Goal: Task Accomplishment & Management: Manage account settings

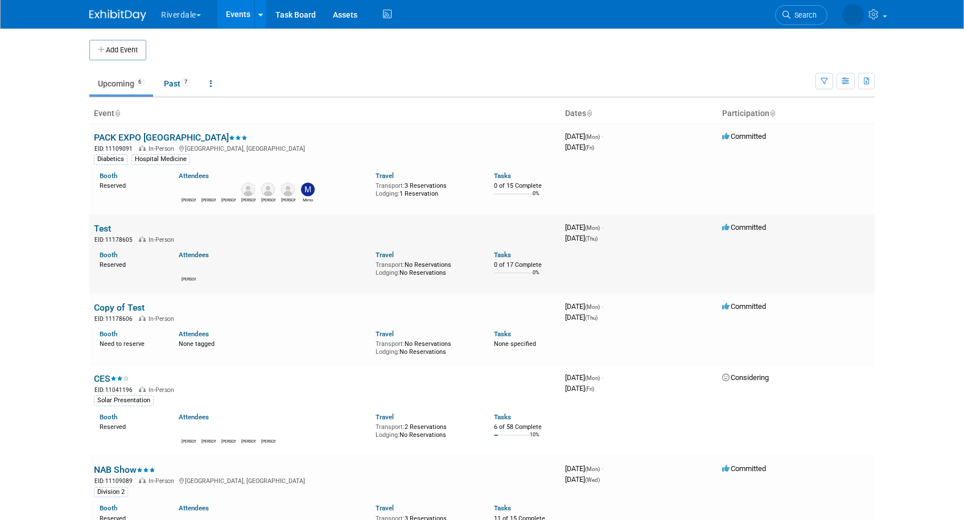
click at [104, 231] on link "Test" at bounding box center [102, 228] width 17 height 11
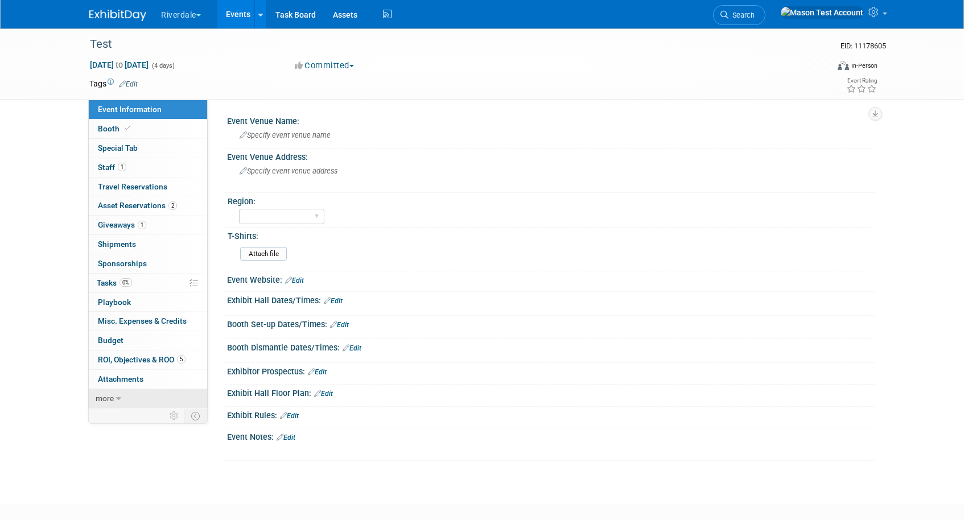
click at [109, 397] on span "more" at bounding box center [105, 398] width 18 height 9
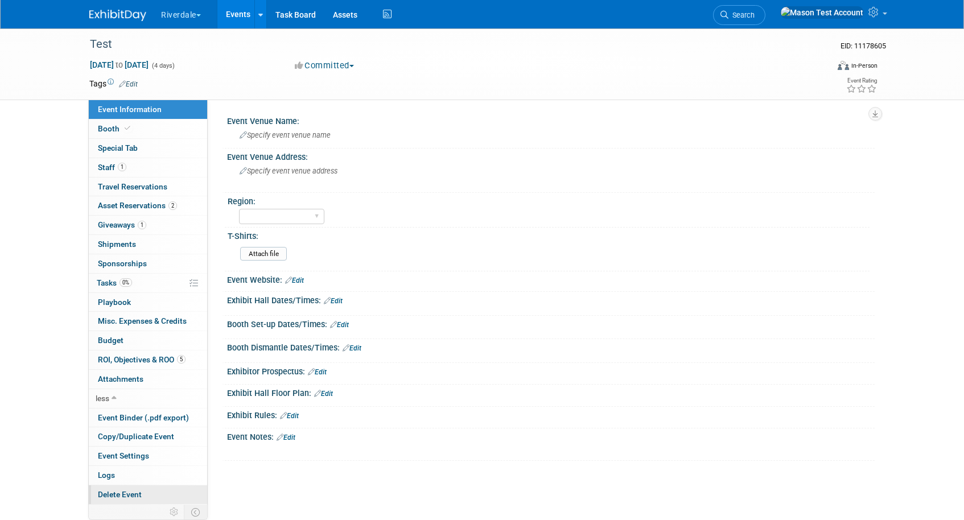
click at [123, 487] on link "Delete Event" at bounding box center [148, 494] width 118 height 19
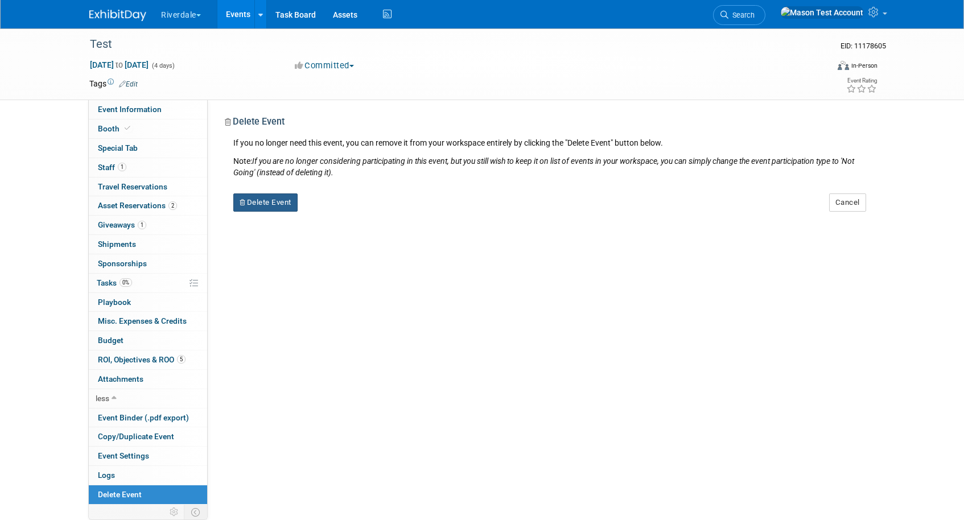
click at [277, 198] on button "Delete Event" at bounding box center [265, 202] width 64 height 18
click at [332, 209] on link "Yes" at bounding box center [337, 212] width 33 height 18
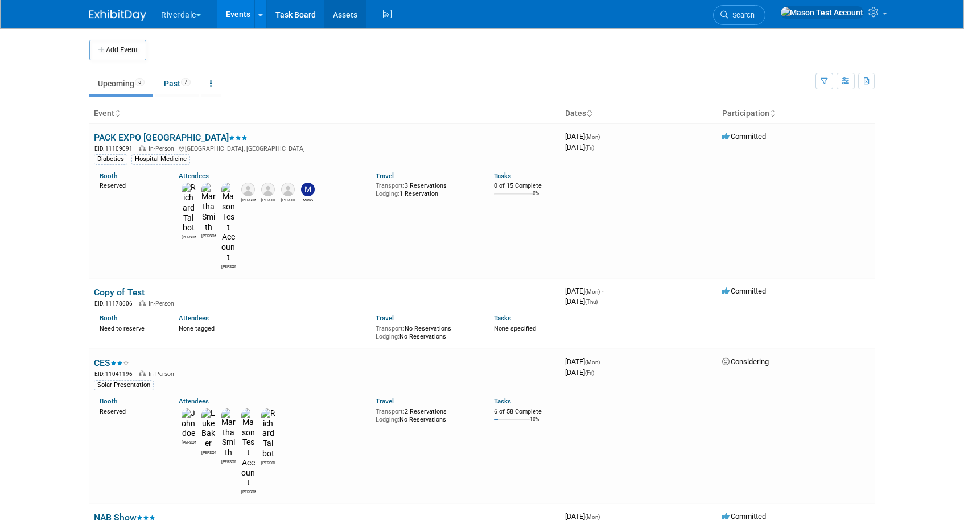
click at [345, 4] on link "Assets" at bounding box center [345, 14] width 42 height 28
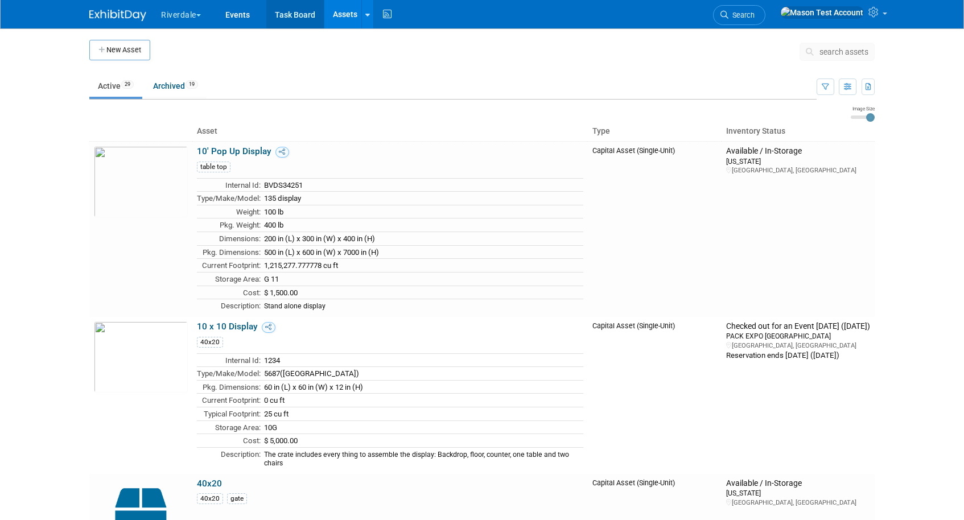
click at [307, 22] on link "Task Board" at bounding box center [294, 14] width 57 height 28
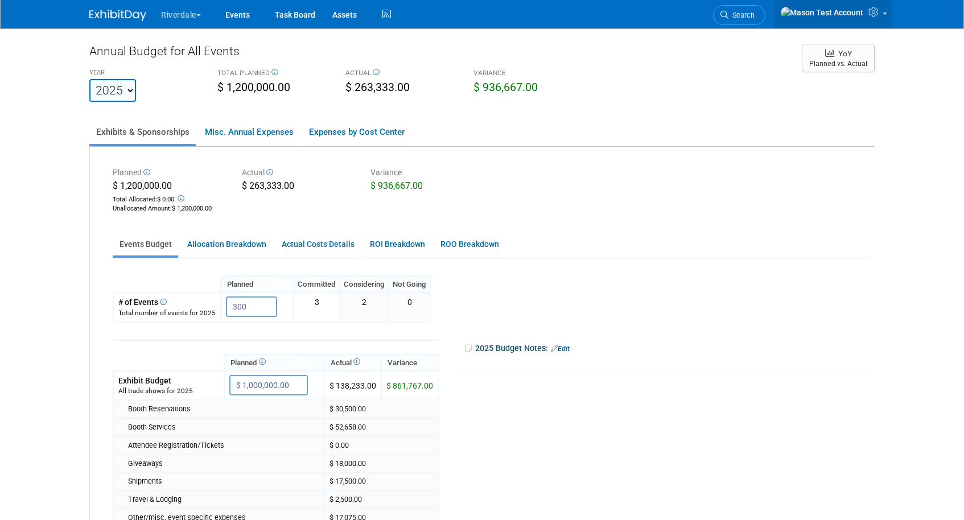
click at [882, 15] on span at bounding box center [884, 14] width 5 height 2
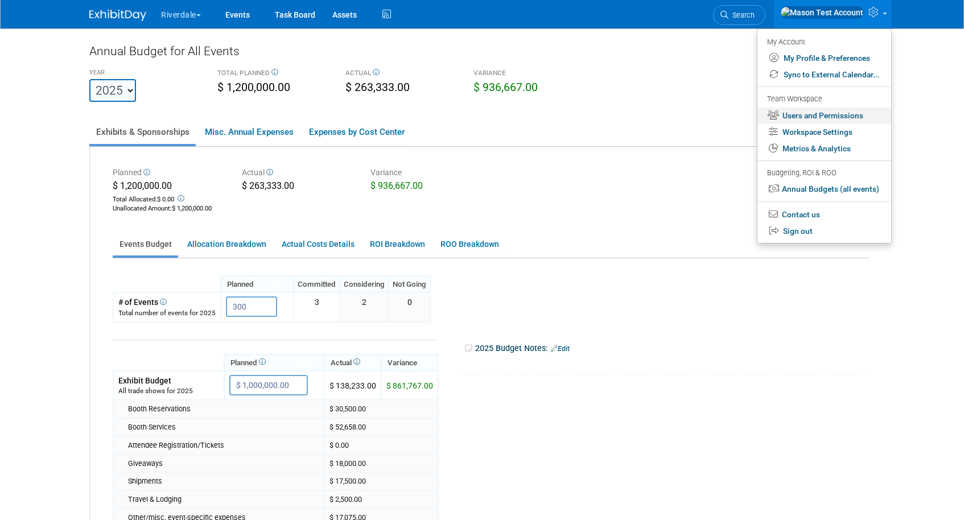
click at [848, 116] on link "Users and Permissions" at bounding box center [824, 116] width 134 height 16
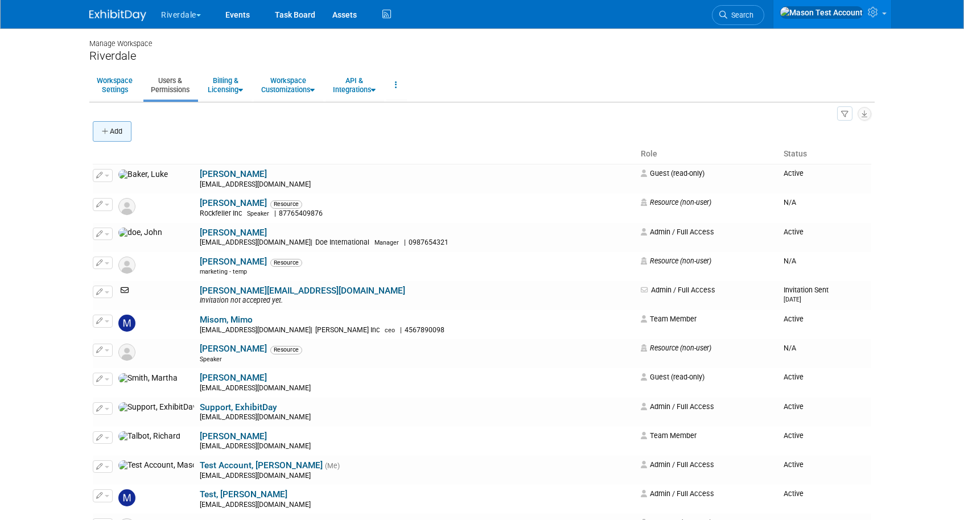
click at [122, 126] on button "Add" at bounding box center [112, 131] width 39 height 20
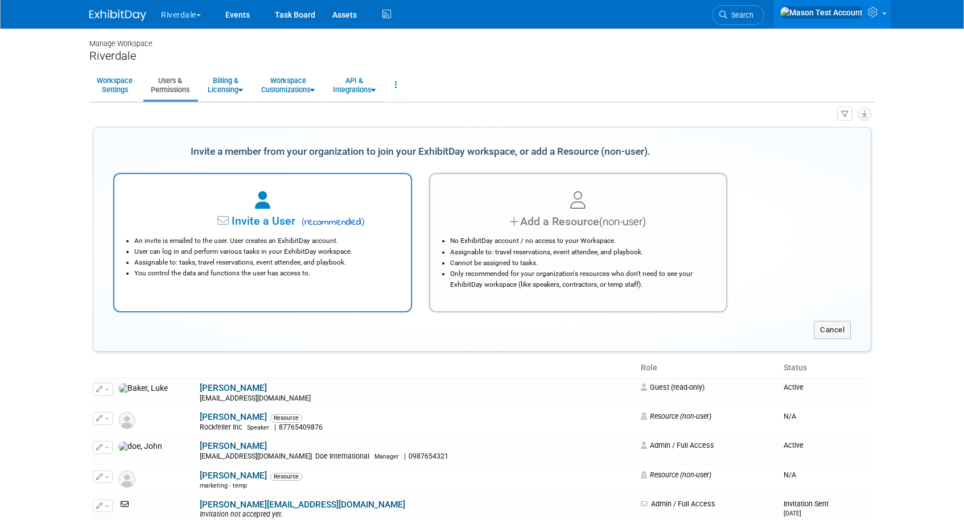
click at [245, 218] on span "Invite a User" at bounding box center [227, 220] width 135 height 13
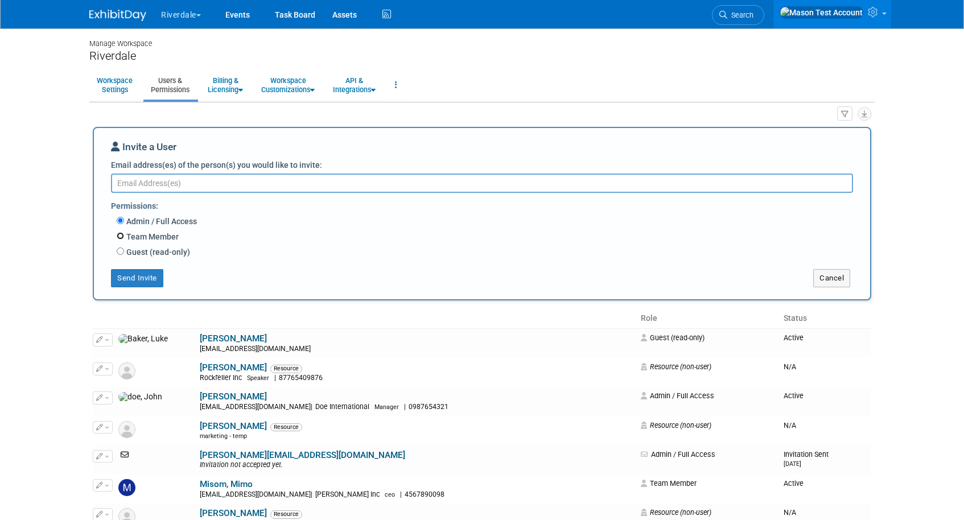
click at [120, 237] on input "Team Member" at bounding box center [120, 235] width 7 height 7
radio input "true"
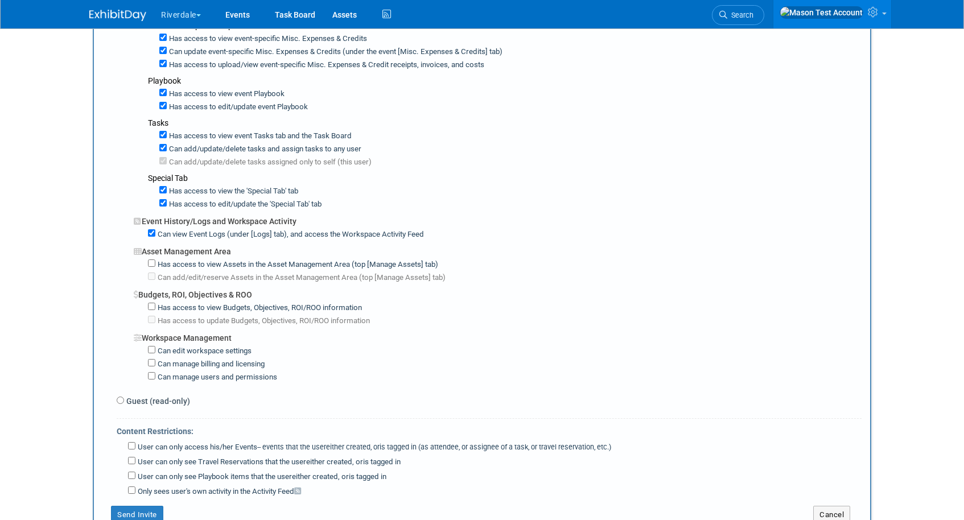
scroll to position [657, 0]
click at [124, 395] on label "Guest (read-only)" at bounding box center [157, 400] width 66 height 11
click at [123, 396] on input "Guest (read-only)" at bounding box center [120, 399] width 7 height 7
radio input "true"
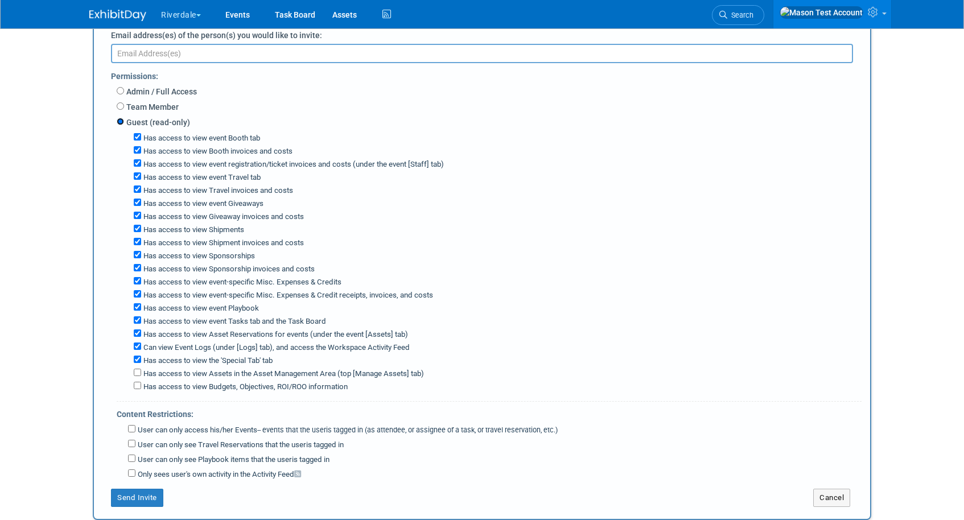
scroll to position [119, 0]
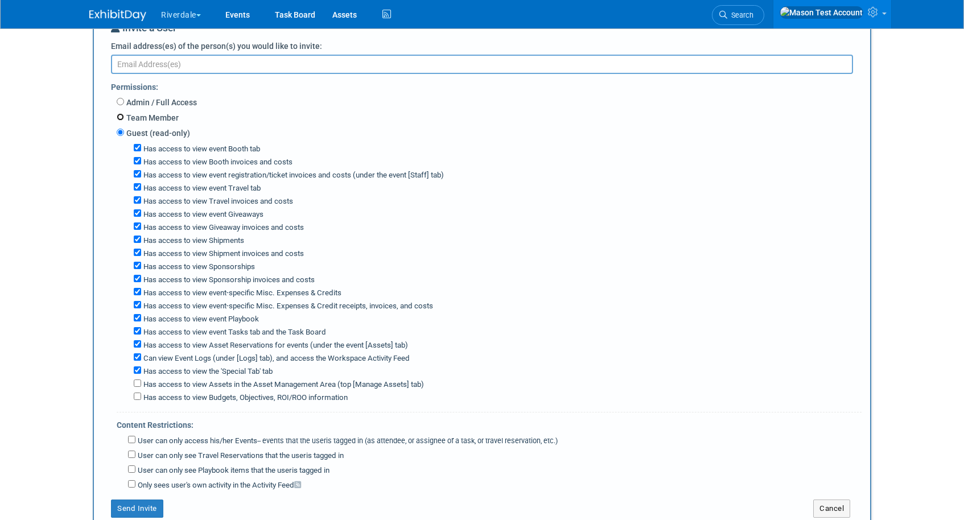
click at [119, 116] on input "Team Member" at bounding box center [120, 116] width 7 height 7
radio input "true"
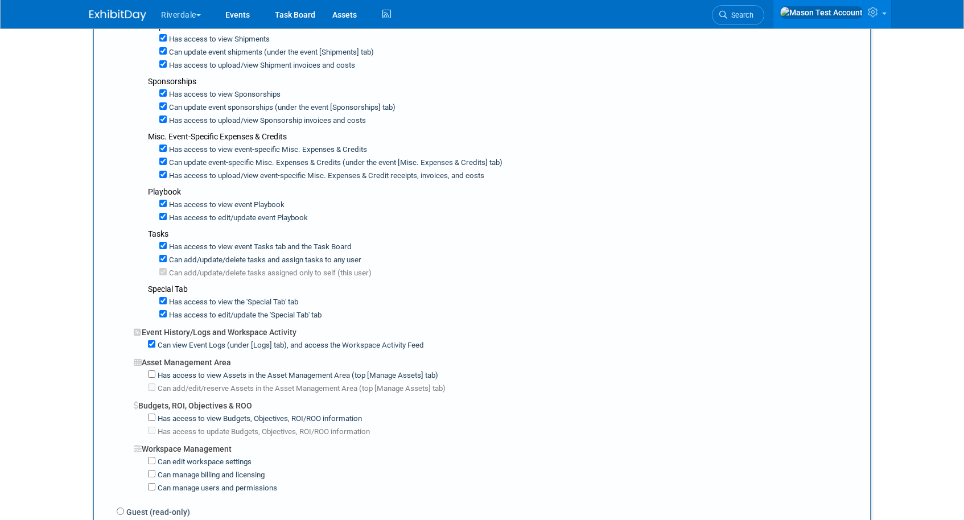
scroll to position [759, 0]
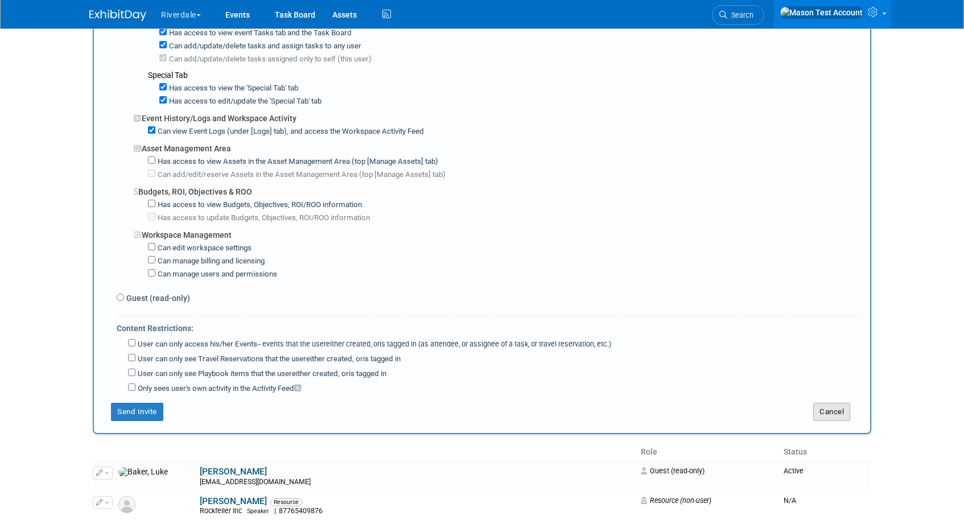
click at [819, 403] on button "Cancel" at bounding box center [831, 412] width 37 height 18
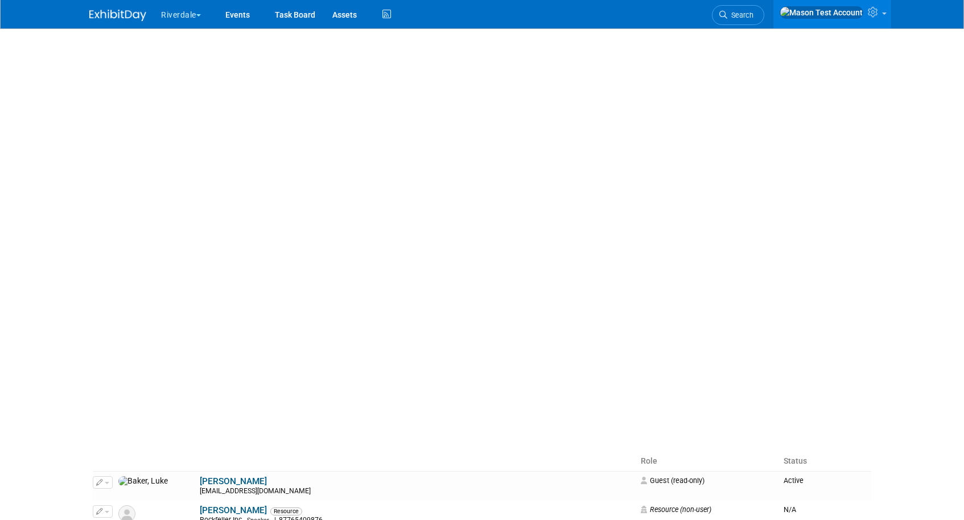
scroll to position [0, 0]
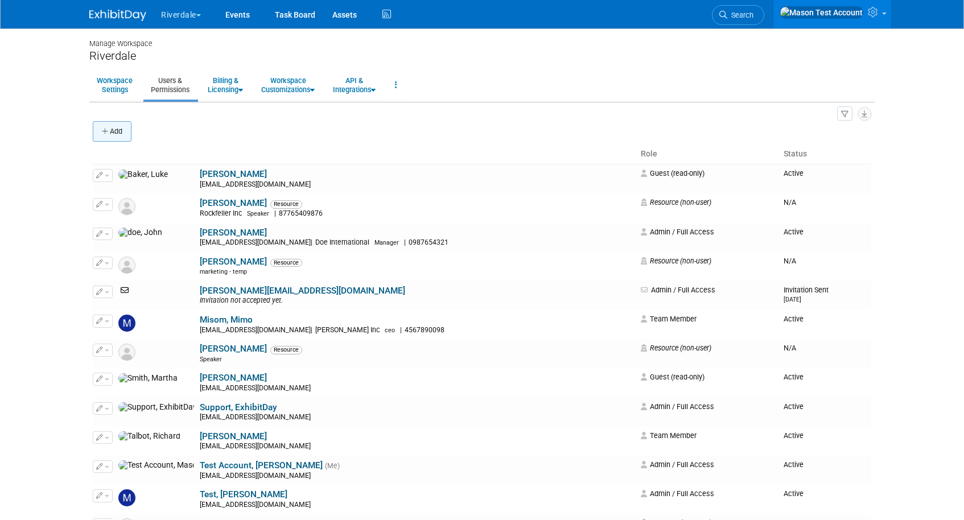
click at [110, 131] on button "Add" at bounding box center [112, 131] width 39 height 20
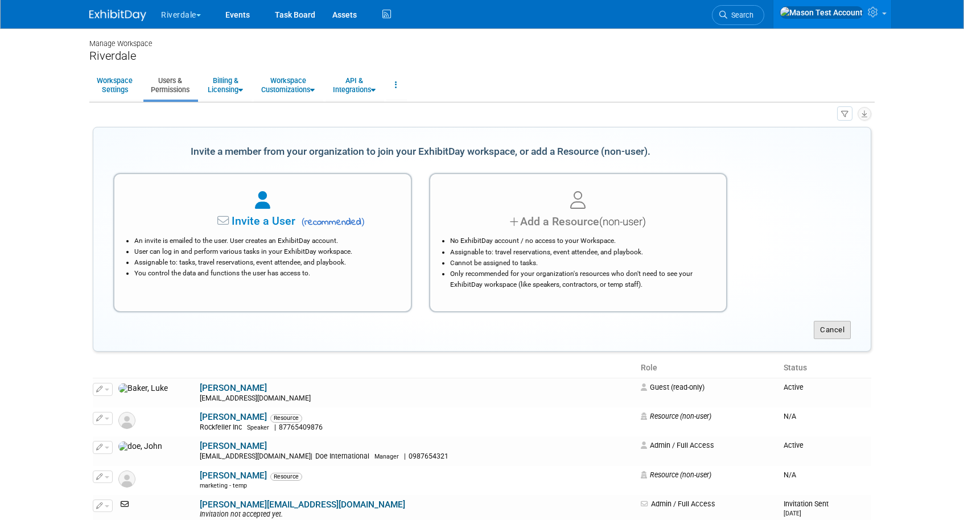
click at [844, 334] on button "Cancel" at bounding box center [832, 330] width 37 height 18
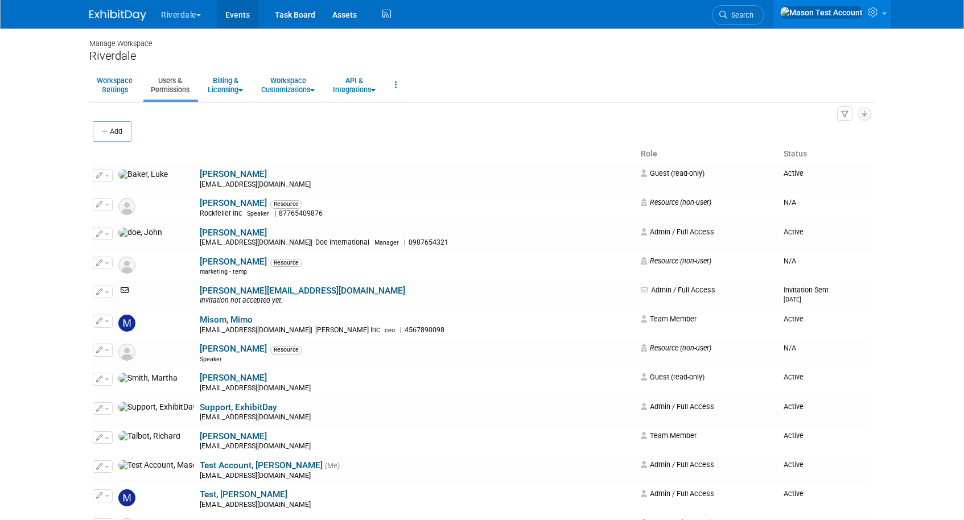
click at [236, 13] on link "Events" at bounding box center [238, 14] width 42 height 28
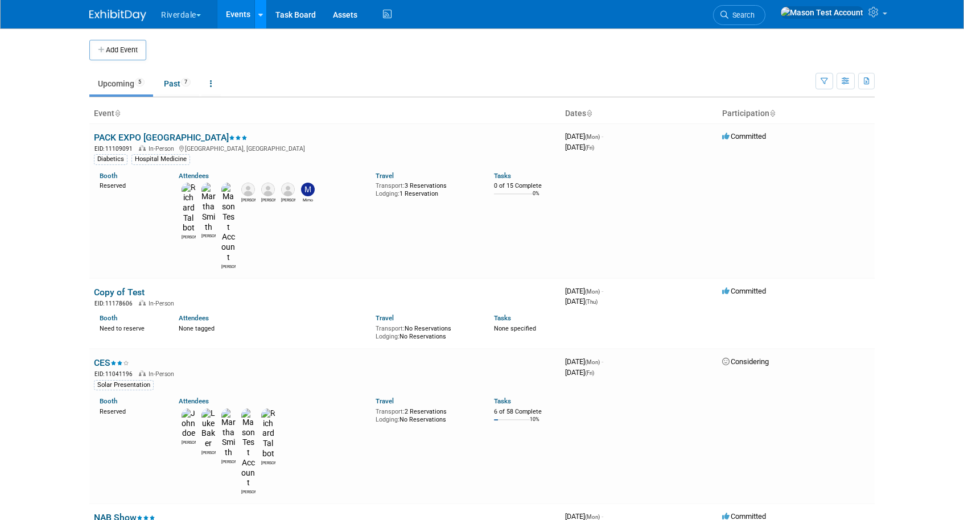
click at [261, 19] on div at bounding box center [260, 14] width 5 height 11
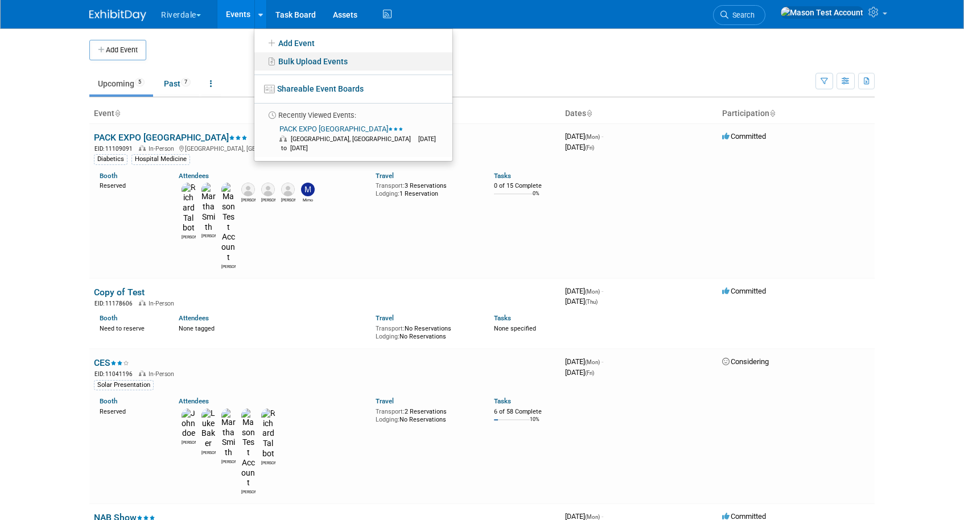
click at [303, 54] on link "Bulk Upload Events" at bounding box center [353, 61] width 198 height 18
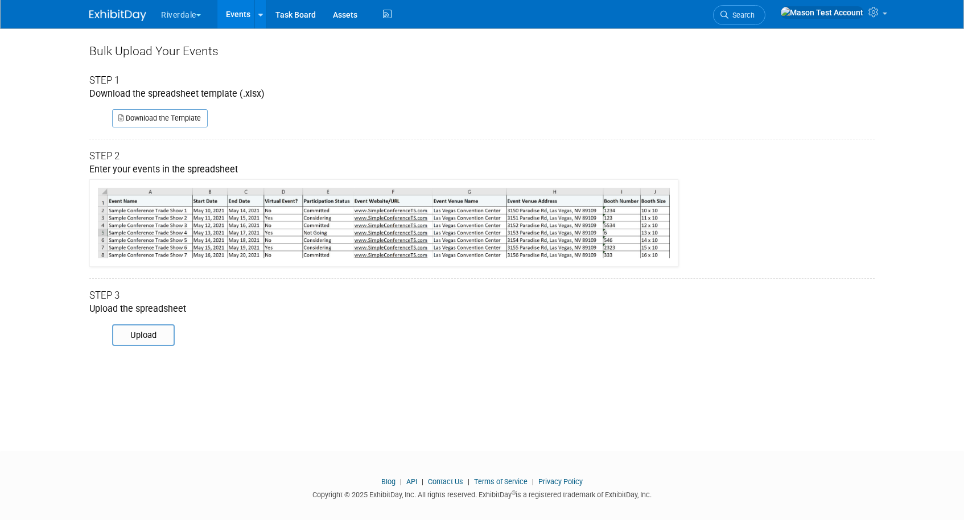
click at [245, 20] on link "Events" at bounding box center [238, 14] width 42 height 28
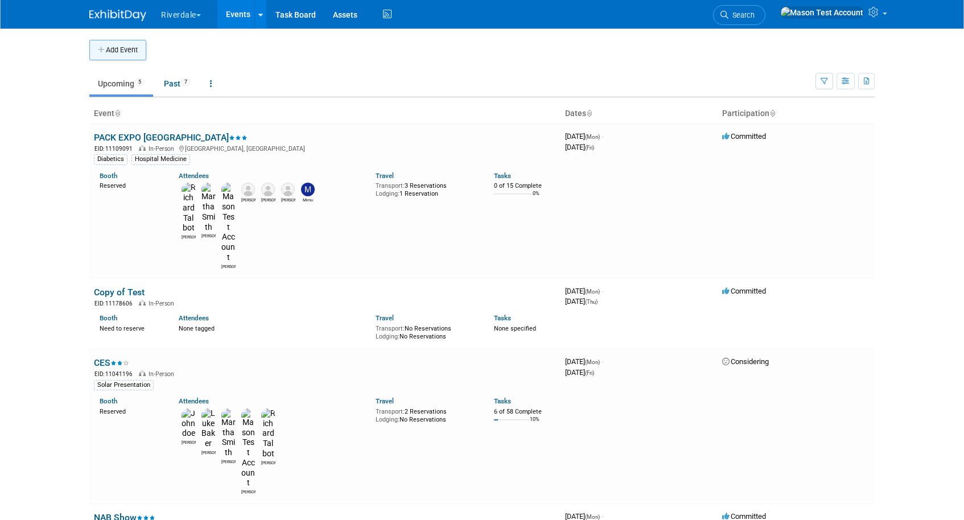
click at [132, 53] on button "Add Event" at bounding box center [117, 50] width 57 height 20
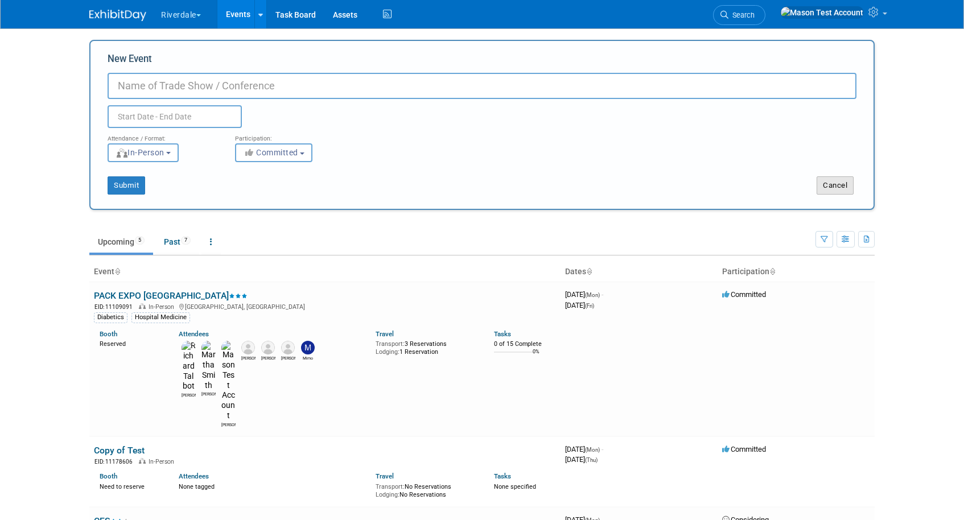
click at [827, 187] on button "Cancel" at bounding box center [834, 185] width 37 height 18
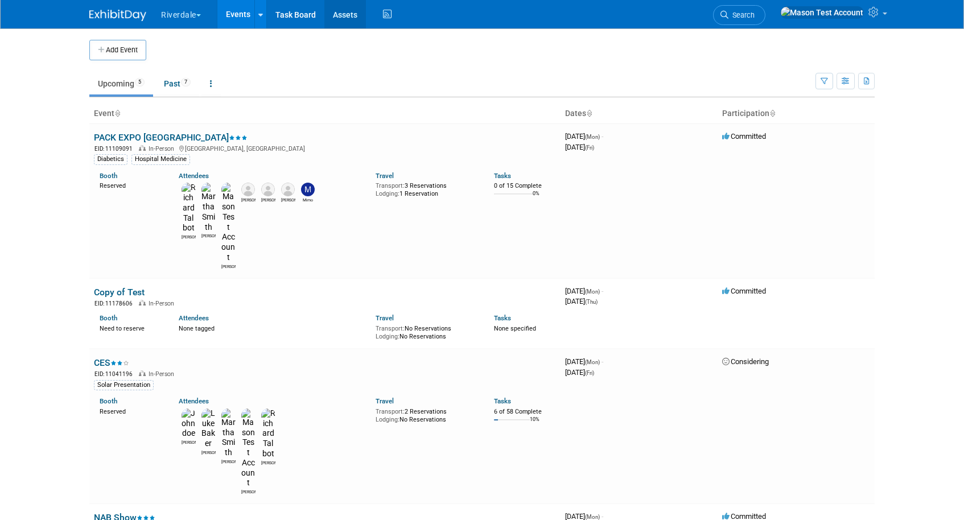
click at [352, 20] on link "Assets" at bounding box center [345, 14] width 42 height 28
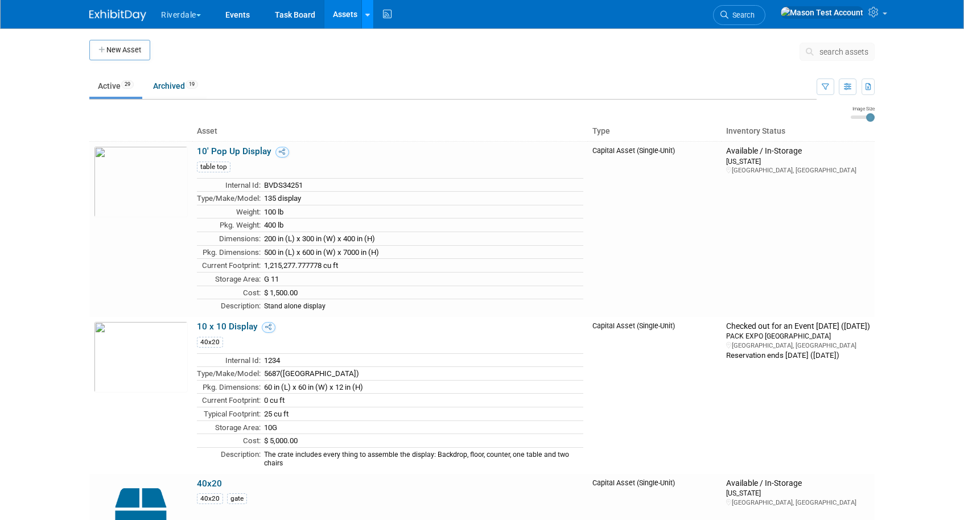
click at [371, 18] on link at bounding box center [367, 14] width 12 height 28
click at [415, 77] on link "Bulk Upload Assets" at bounding box center [412, 74] width 101 height 18
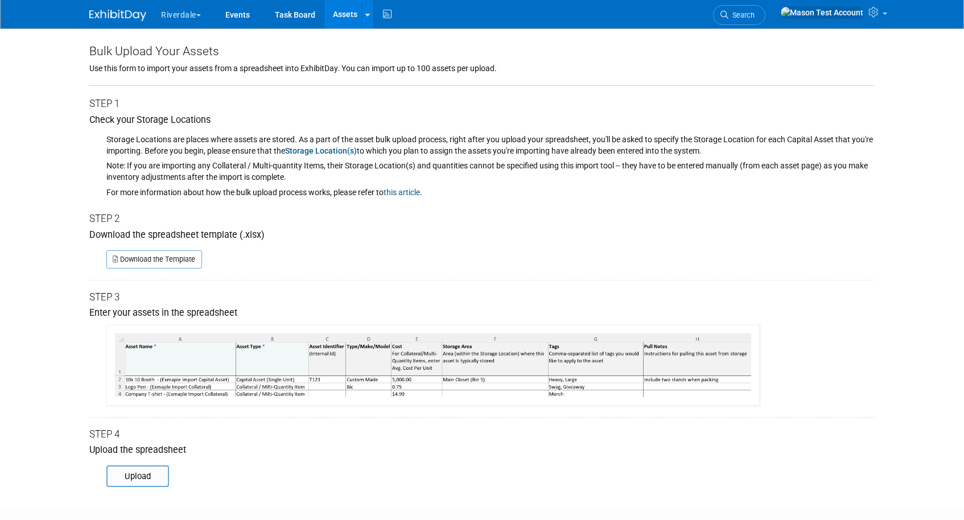
click at [346, 14] on link "Assets" at bounding box center [345, 14] width 42 height 28
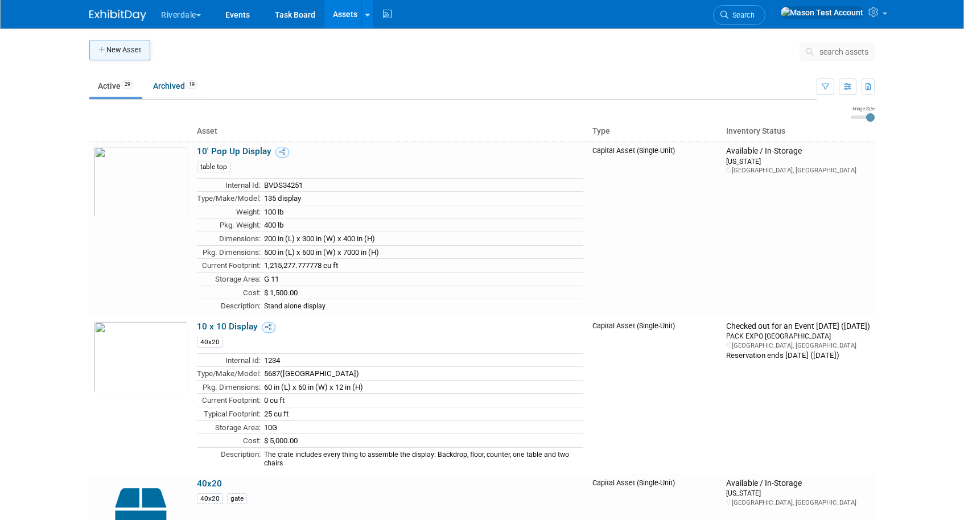
click at [121, 47] on button "New Asset" at bounding box center [119, 50] width 61 height 20
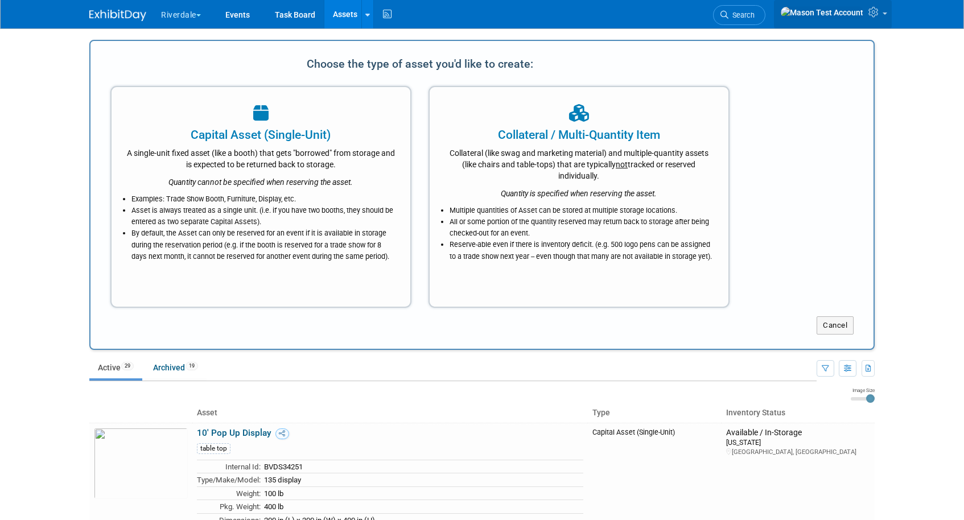
click at [883, 14] on link at bounding box center [833, 14] width 118 height 28
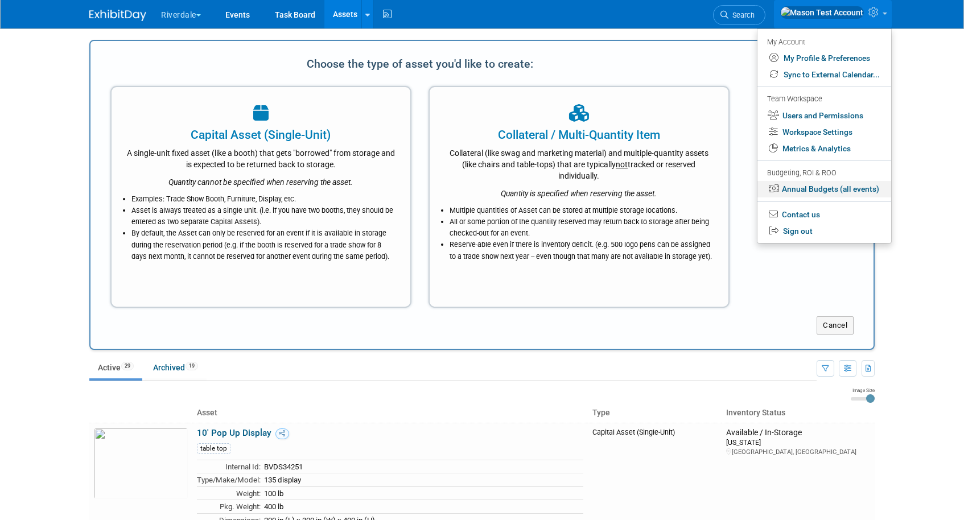
click at [837, 193] on link "Annual Budgets (all events)" at bounding box center [824, 189] width 134 height 16
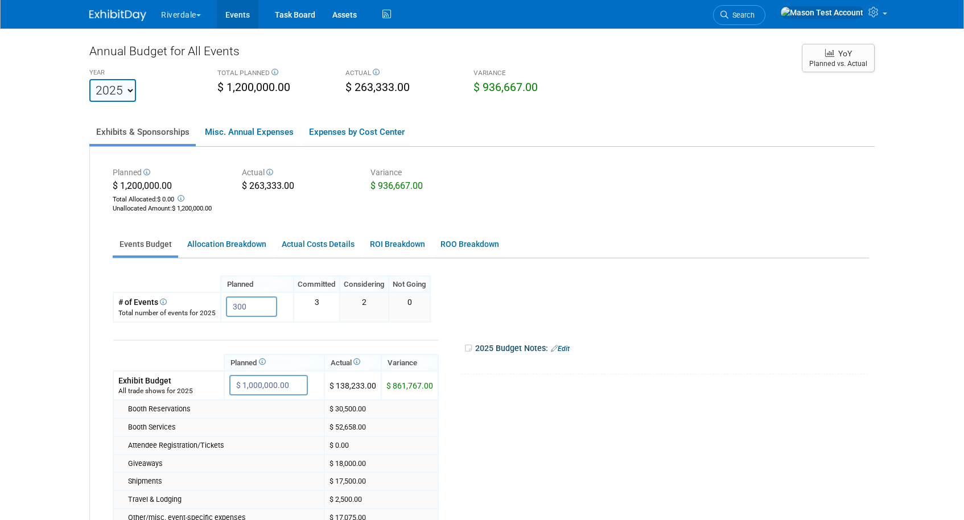
click at [248, 18] on link "Events" at bounding box center [238, 14] width 42 height 28
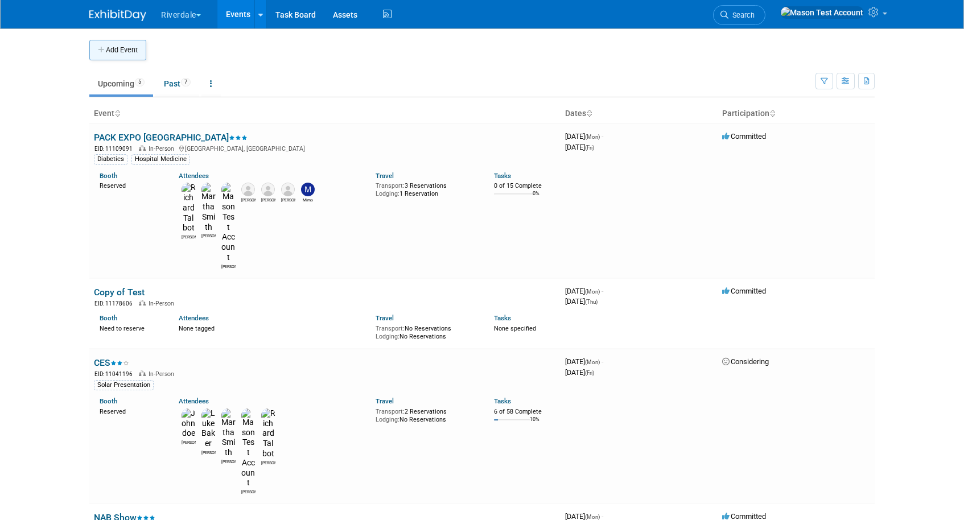
click at [108, 44] on button "Add Event" at bounding box center [117, 50] width 57 height 20
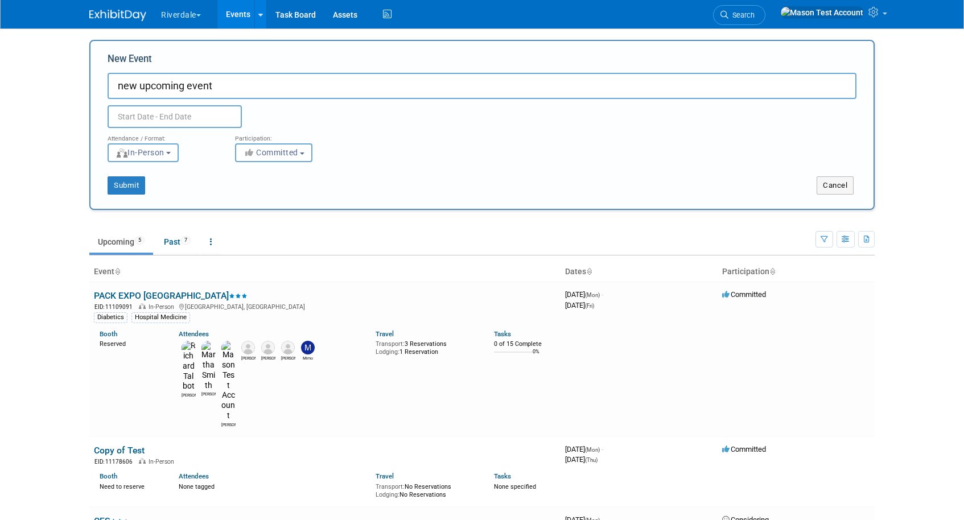
type input "new upcoming event"
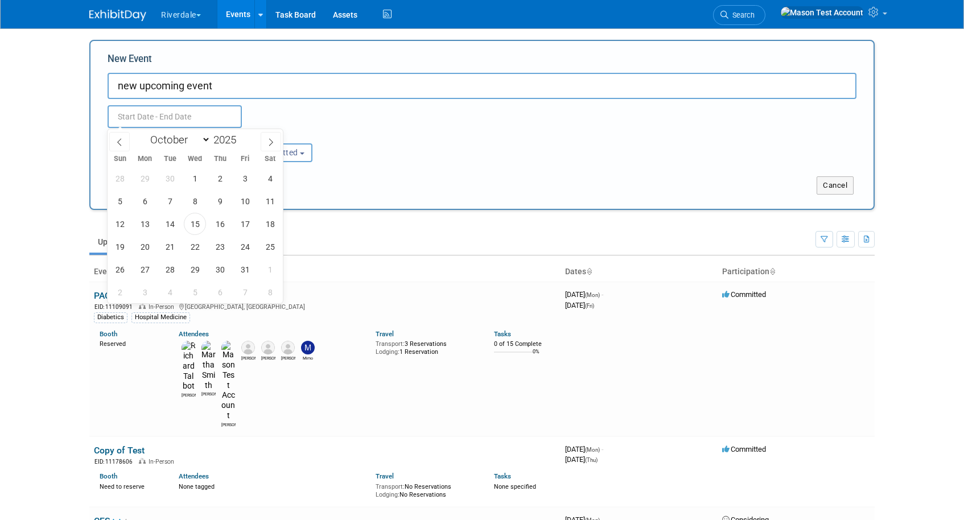
click at [162, 106] on input "text" at bounding box center [175, 116] width 134 height 23
click at [143, 268] on span "27" at bounding box center [145, 269] width 22 height 22
click at [246, 267] on span "31" at bounding box center [245, 269] width 22 height 22
type input "Oct 27, 2025 to Oct 31, 2025"
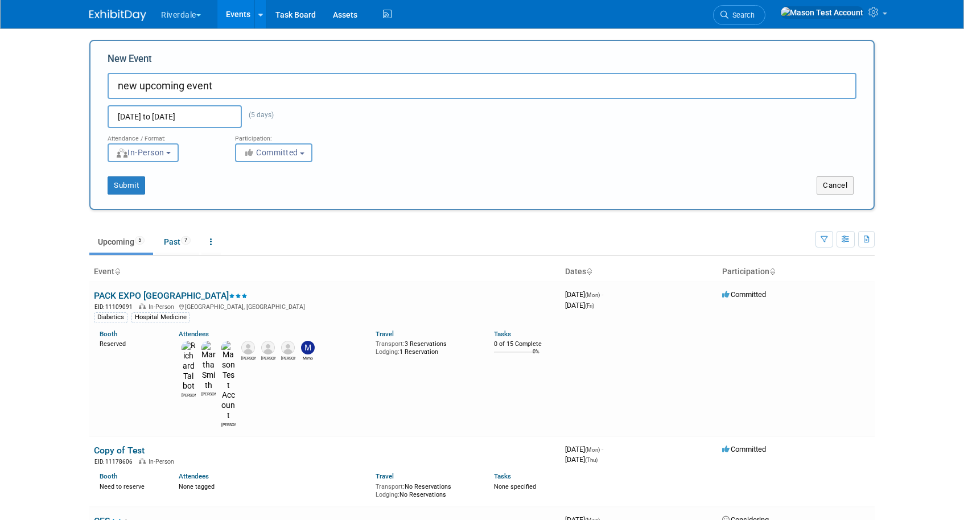
click at [170, 159] on button "In-Person" at bounding box center [143, 152] width 71 height 19
click at [251, 155] on icon "button" at bounding box center [249, 152] width 13 height 8
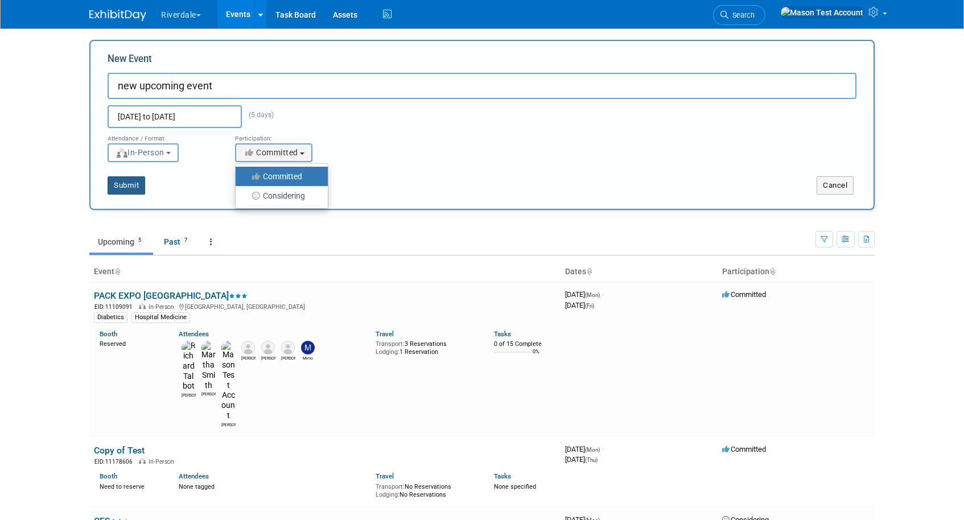
click at [130, 185] on button "Submit" at bounding box center [127, 185] width 38 height 18
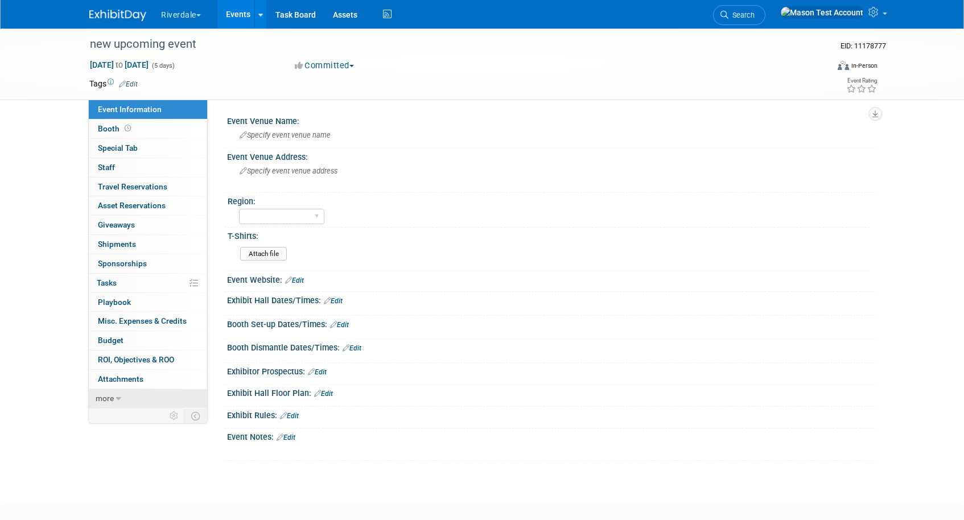
click at [116, 399] on icon at bounding box center [118, 399] width 5 height 8
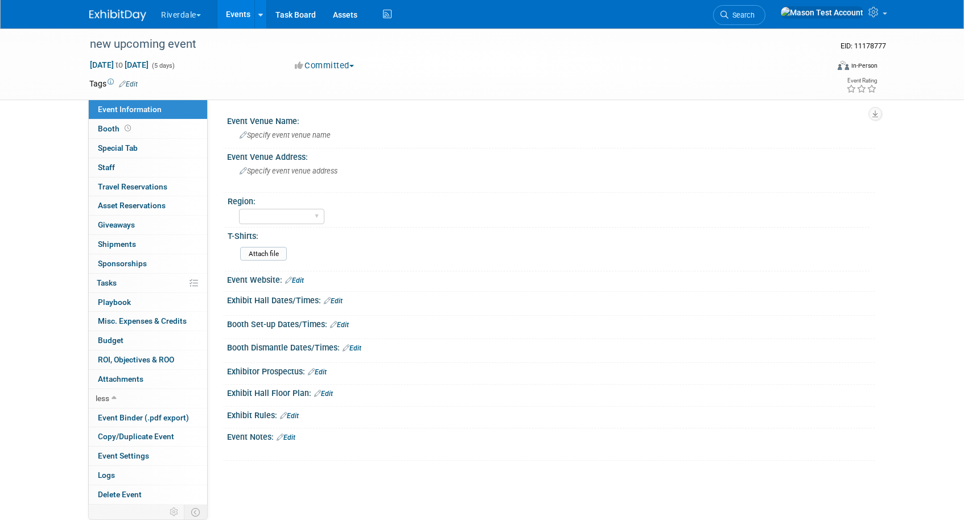
click at [154, 106] on span "Event Information" at bounding box center [130, 109] width 64 height 9
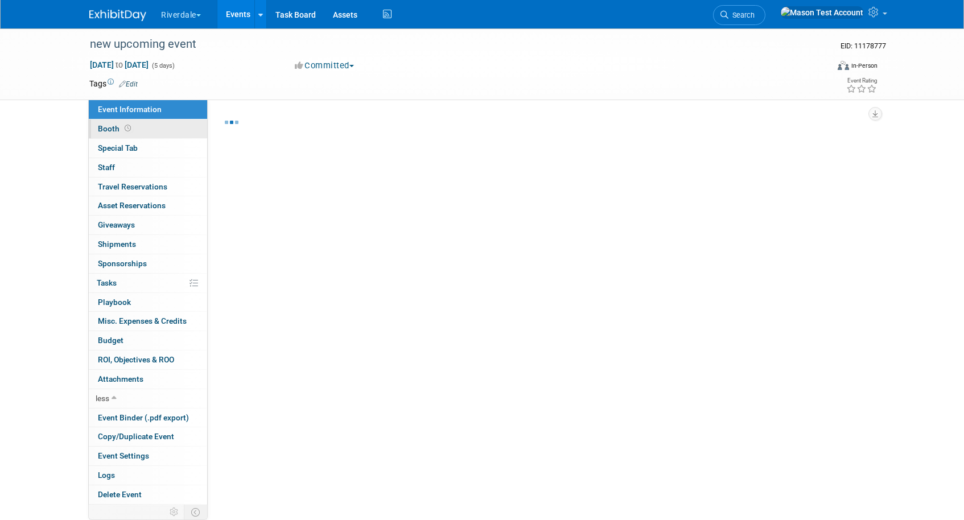
click at [154, 126] on link "Booth" at bounding box center [148, 128] width 118 height 19
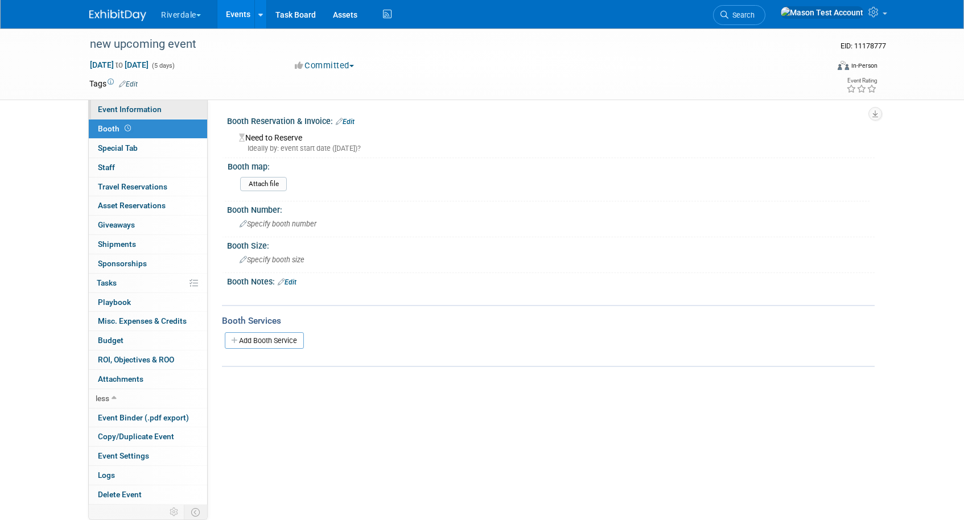
click at [157, 105] on span "Event Information" at bounding box center [130, 109] width 64 height 9
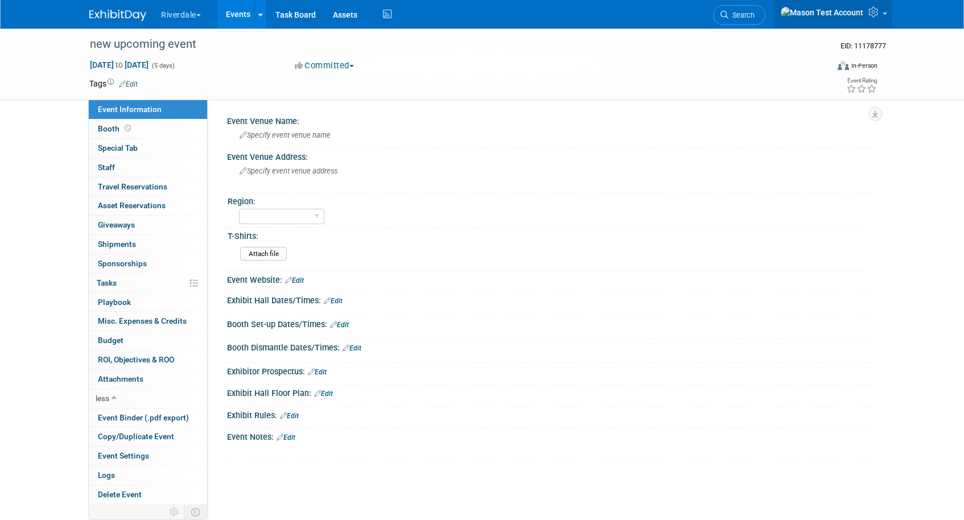
click at [870, 16] on icon at bounding box center [874, 12] width 13 height 10
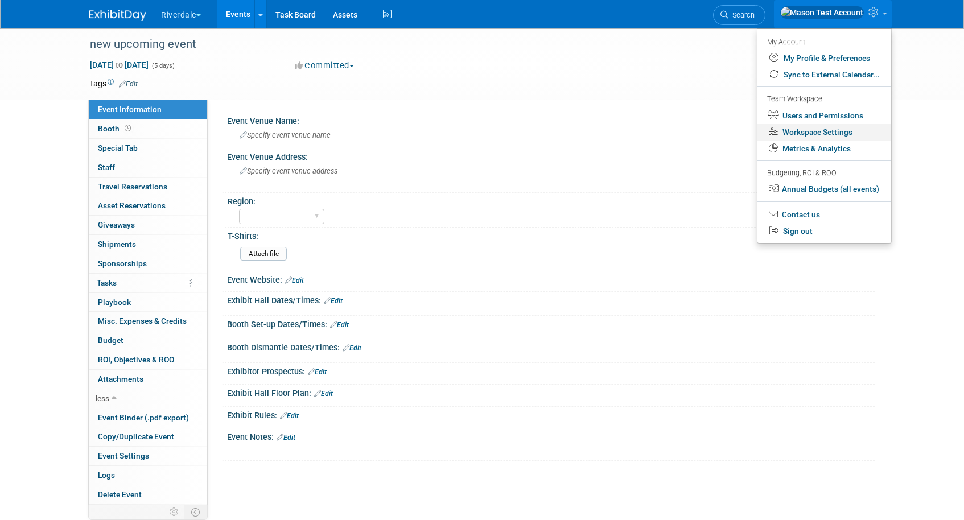
click at [841, 135] on link "Workspace Settings" at bounding box center [824, 132] width 134 height 16
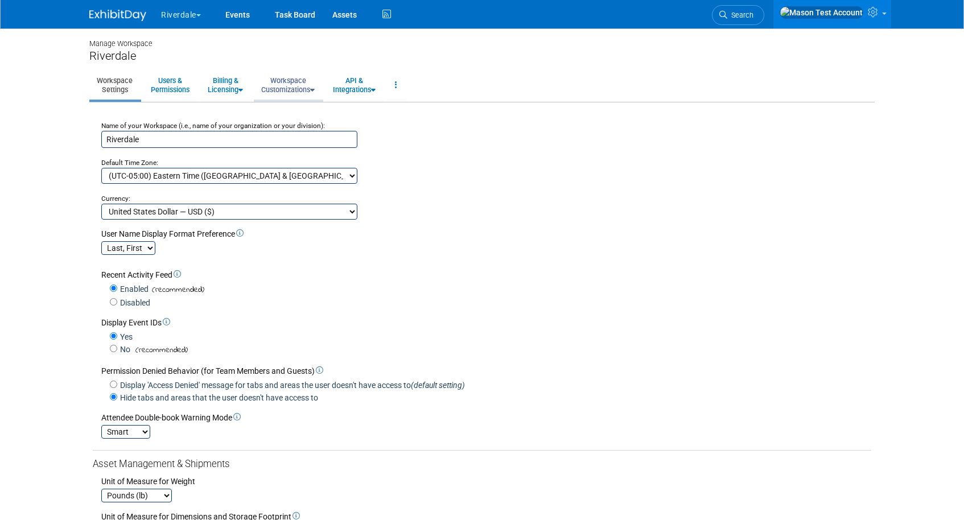
click at [281, 85] on link "Workspace Customizations" at bounding box center [288, 85] width 68 height 28
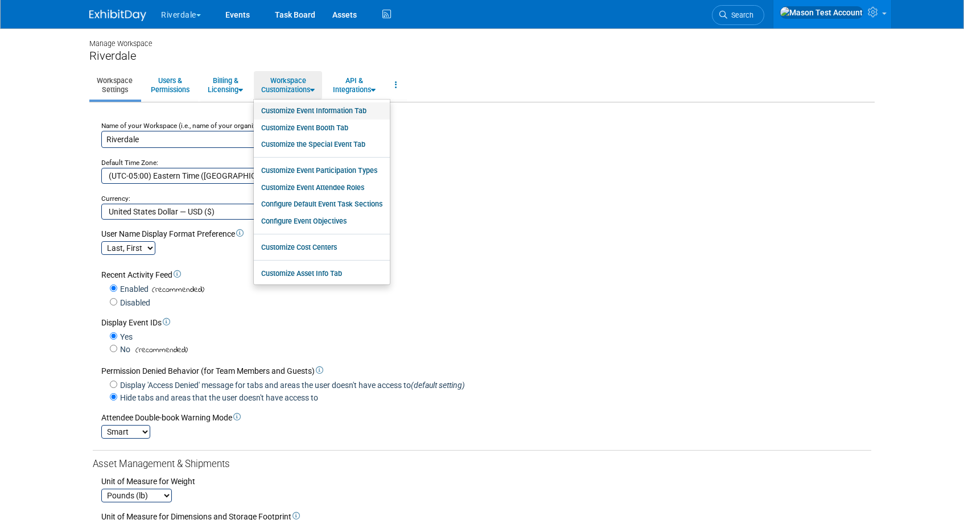
click at [302, 112] on link "Customize Event Information Tab" at bounding box center [322, 110] width 136 height 17
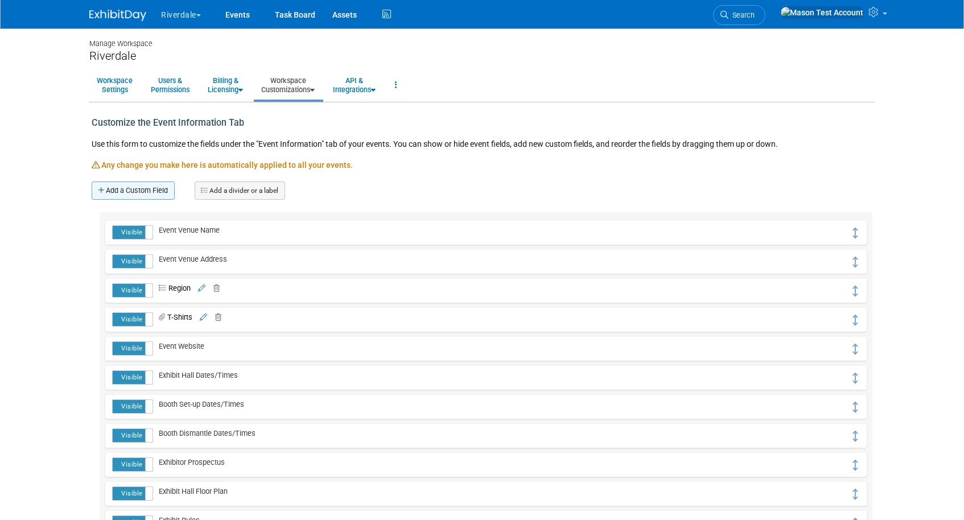
click at [141, 190] on link "Add a Custom Field" at bounding box center [133, 190] width 83 height 18
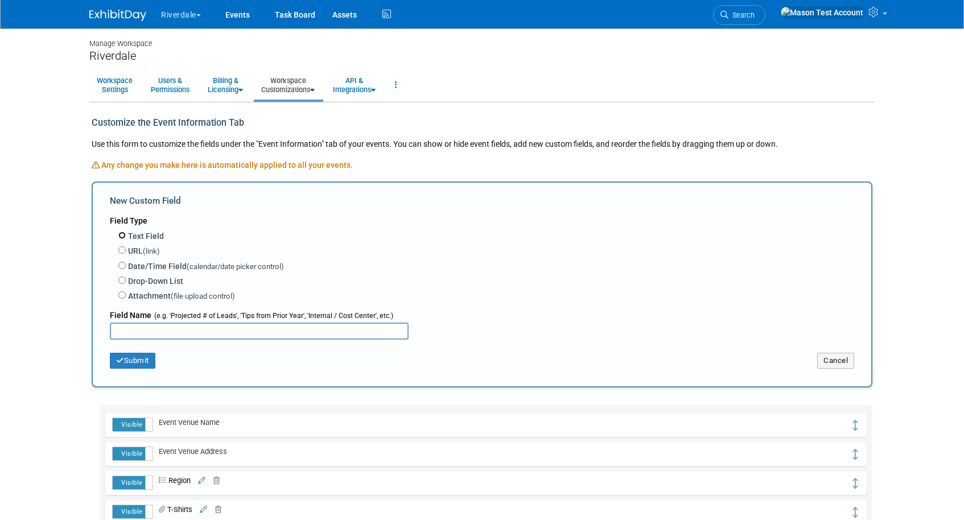
click at [122, 234] on input "Text Field" at bounding box center [121, 235] width 7 height 7
radio input "true"
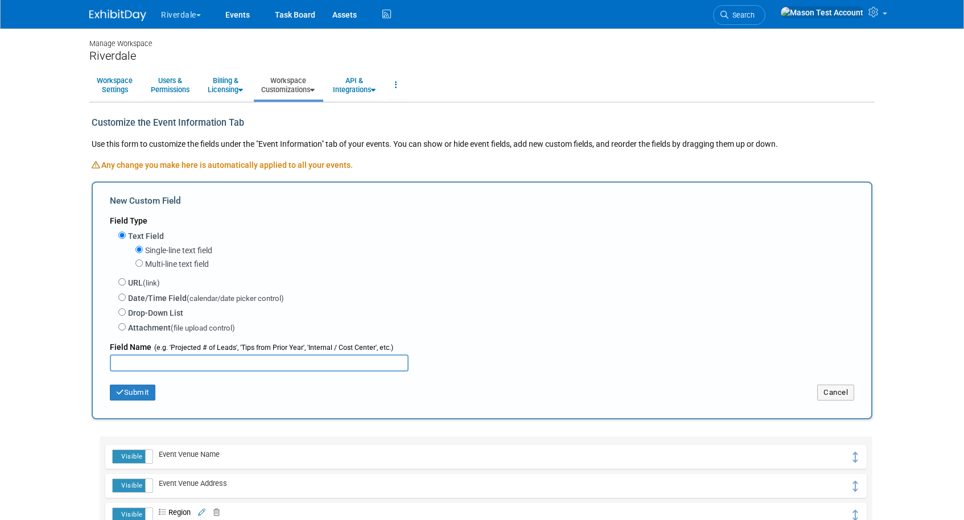
click at [161, 362] on input "text" at bounding box center [259, 362] width 299 height 17
type input "State"
click at [139, 389] on button "Submit" at bounding box center [133, 393] width 46 height 16
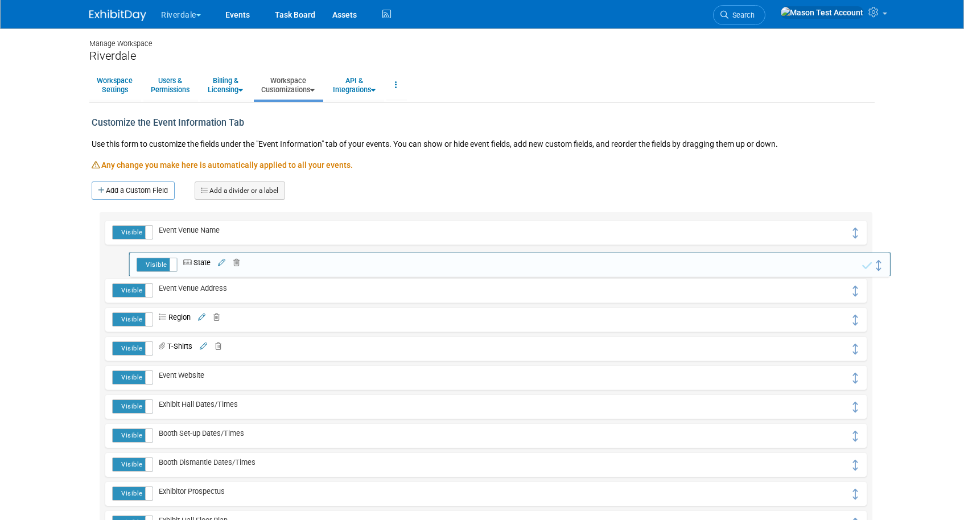
drag, startPoint x: 853, startPoint y: 236, endPoint x: 878, endPoint y: 268, distance: 40.6
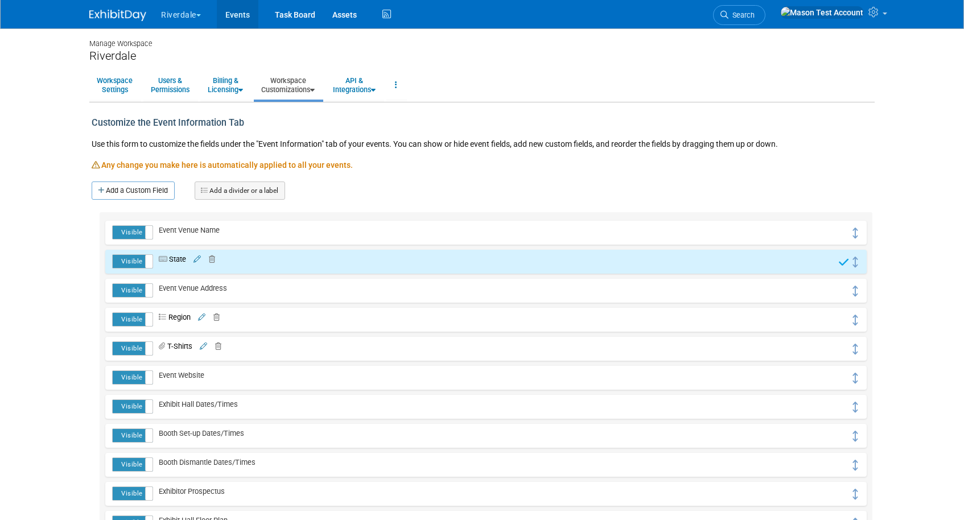
click at [238, 13] on link "Events" at bounding box center [238, 14] width 42 height 28
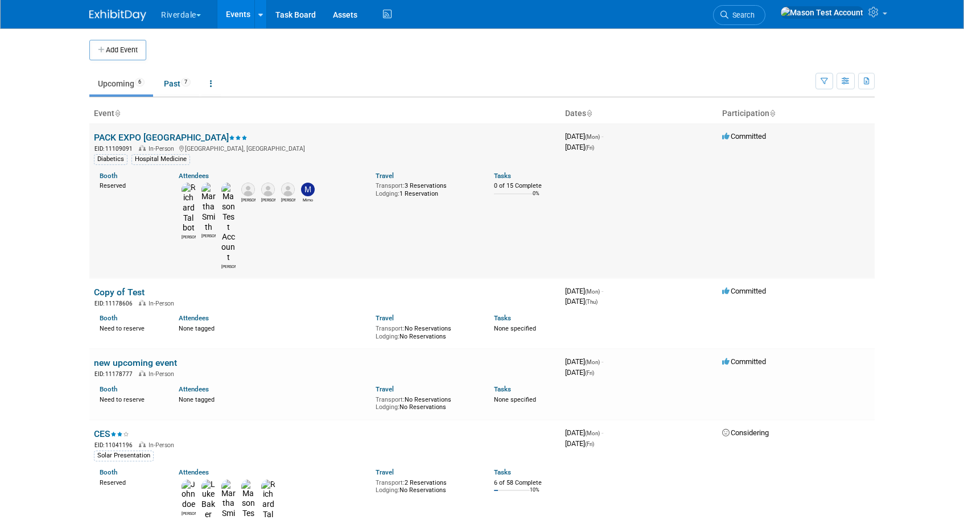
click at [128, 134] on link "PACK EXPO [GEOGRAPHIC_DATA]" at bounding box center [171, 137] width 154 height 11
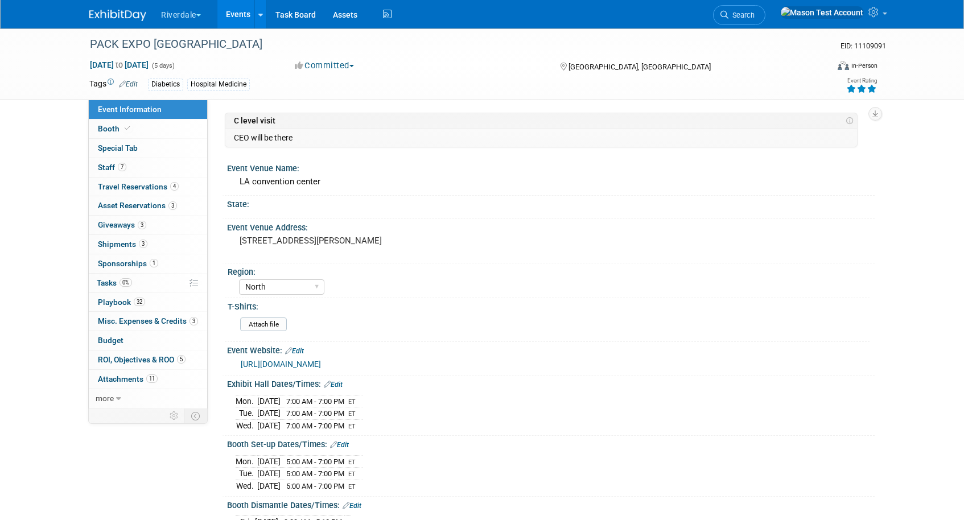
select select "North"
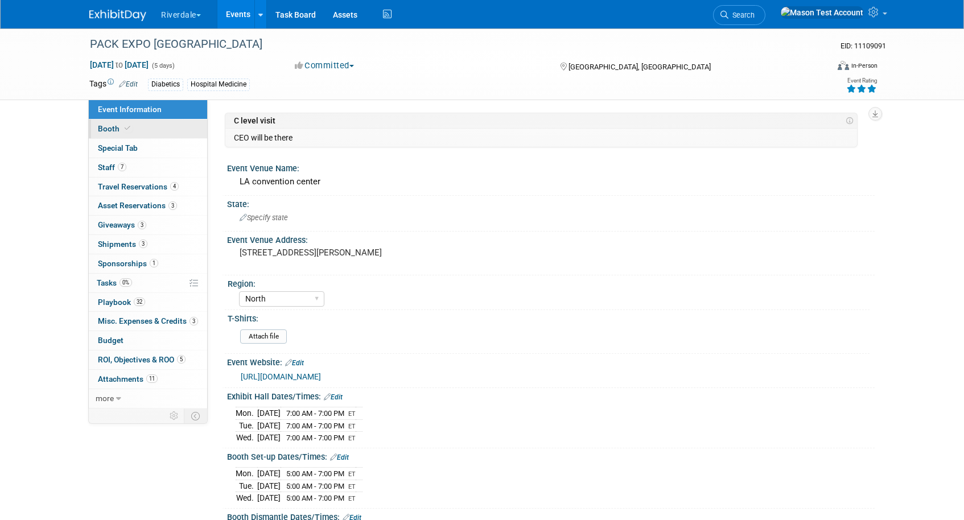
click at [166, 129] on link "Booth" at bounding box center [148, 128] width 118 height 19
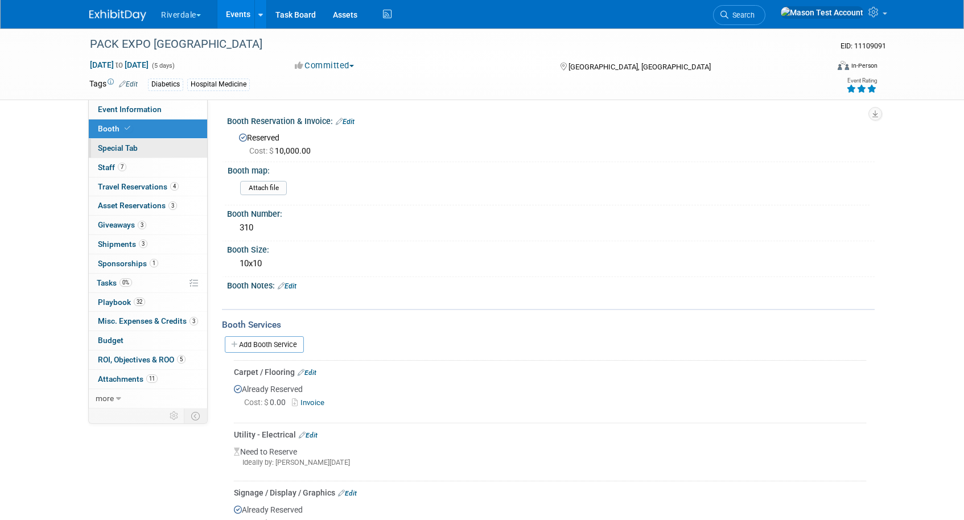
click at [162, 146] on link "Special Tab" at bounding box center [148, 148] width 118 height 19
select select "West"
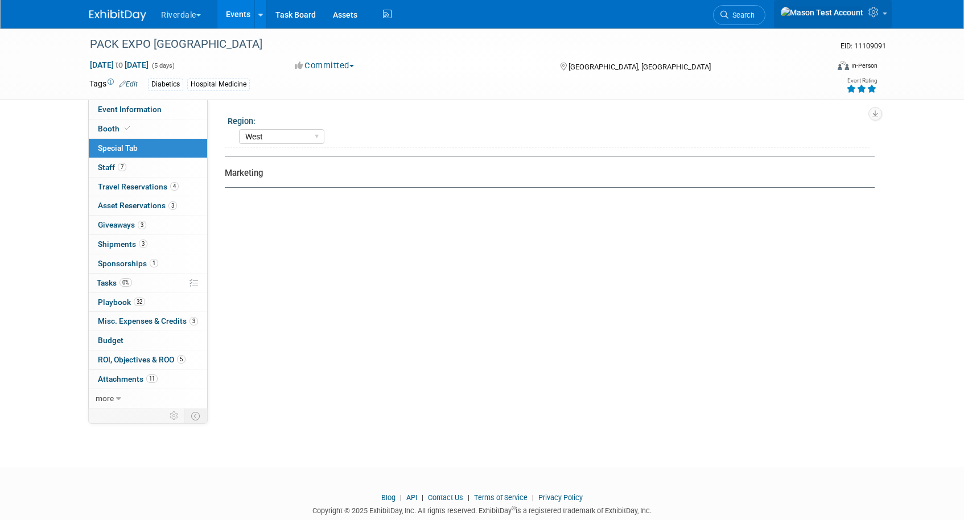
click at [876, 14] on icon at bounding box center [874, 12] width 13 height 10
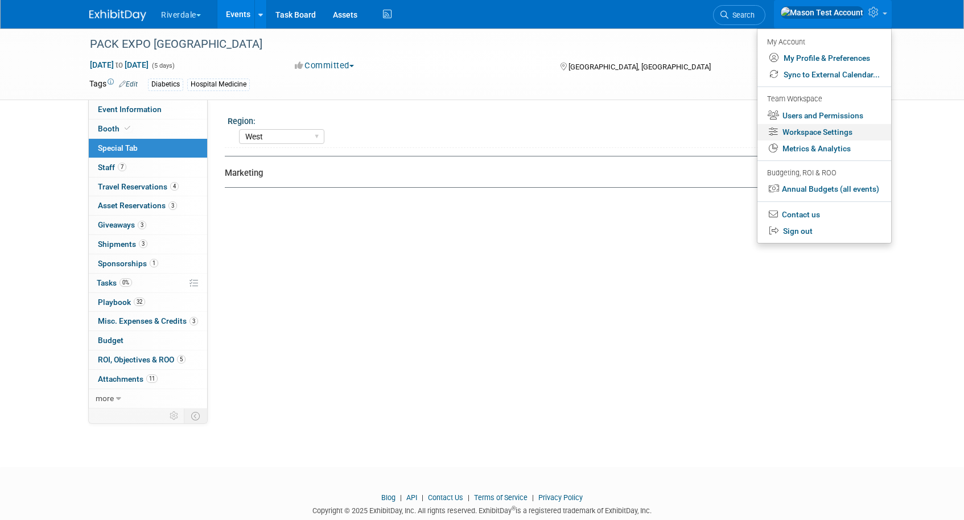
click at [817, 130] on link "Workspace Settings" at bounding box center [824, 132] width 134 height 16
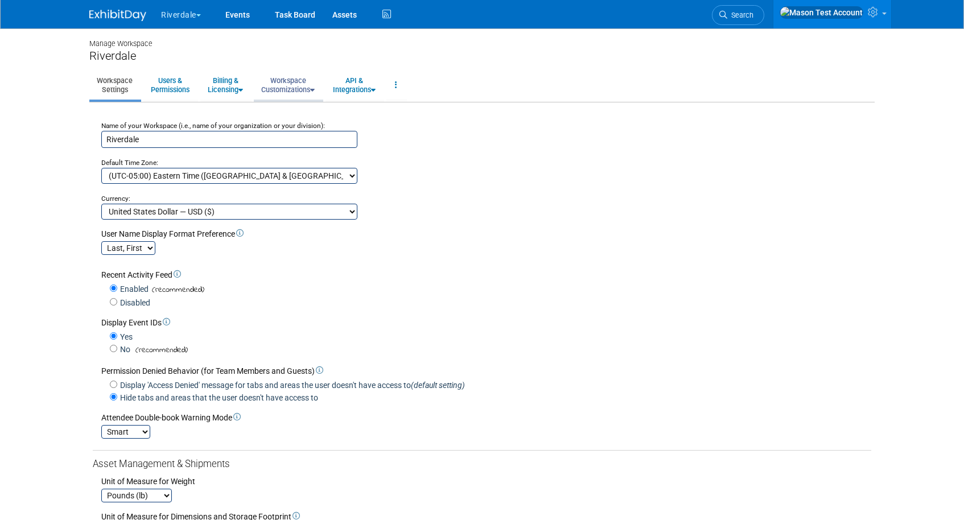
click at [293, 77] on link "Workspace Customizations" at bounding box center [288, 85] width 68 height 28
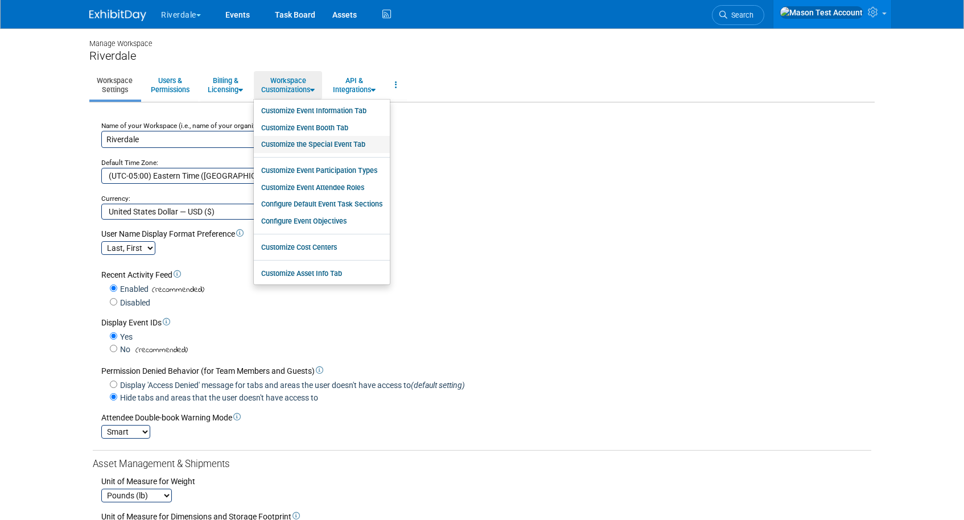
click at [318, 143] on link "Customize the Special Event Tab" at bounding box center [322, 144] width 136 height 17
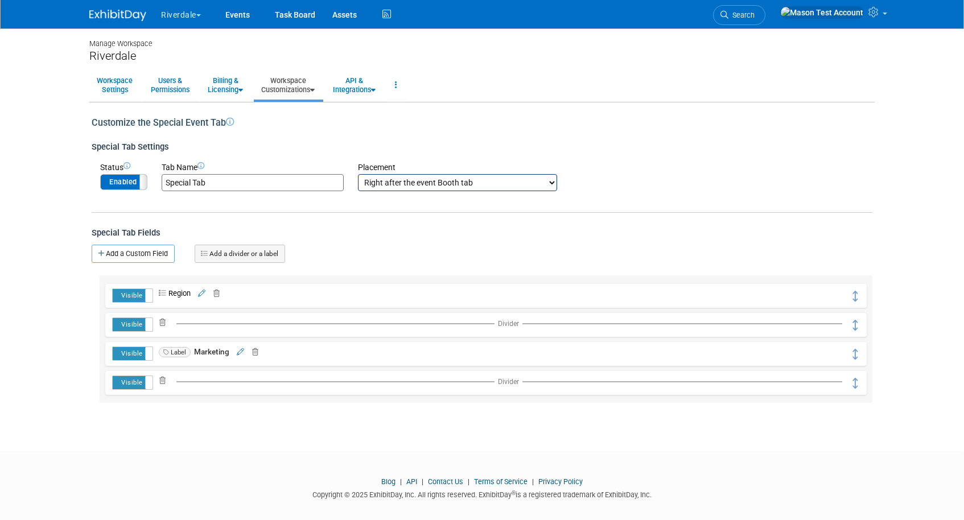
click at [143, 185] on span at bounding box center [146, 182] width 15 height 15
click at [141, 184] on label "Disabled" at bounding box center [124, 182] width 46 height 15
click at [224, 184] on input "Special Tab" at bounding box center [253, 182] width 182 height 17
click at [163, 185] on input "Special Tab" at bounding box center [253, 182] width 182 height 17
drag, startPoint x: 209, startPoint y: 183, endPoint x: 157, endPoint y: 183, distance: 52.3
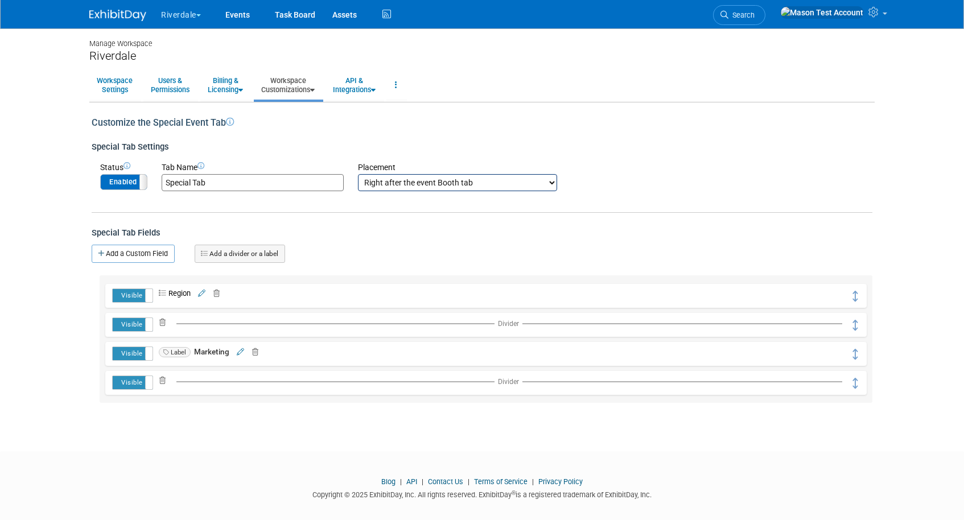
click at [157, 183] on td "Tab Name Special Tab" at bounding box center [245, 177] width 196 height 30
click at [410, 184] on select "Right after the event Information tab Right after the event Booth tab Right aft…" at bounding box center [457, 182] width 199 height 17
click at [243, 21] on link "Events" at bounding box center [238, 14] width 42 height 28
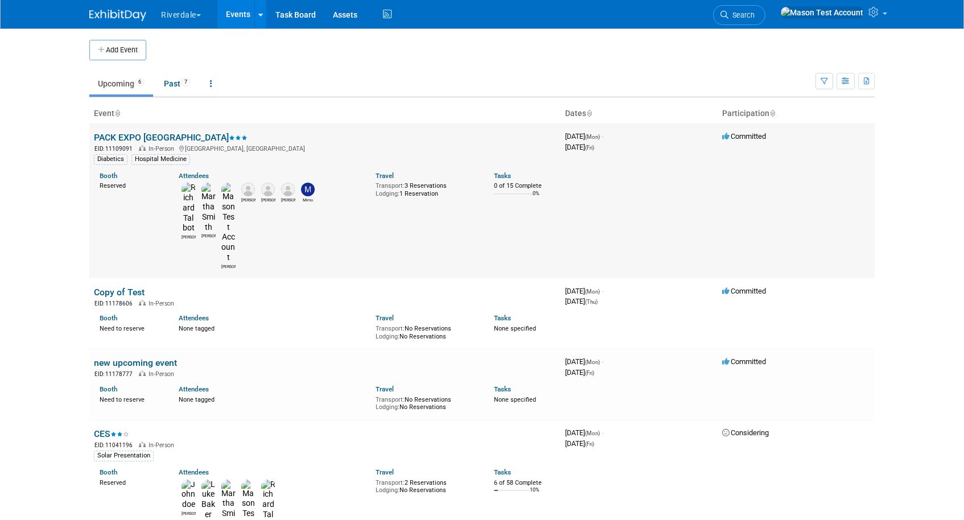
click at [119, 133] on link "PACK EXPO [GEOGRAPHIC_DATA]" at bounding box center [171, 137] width 154 height 11
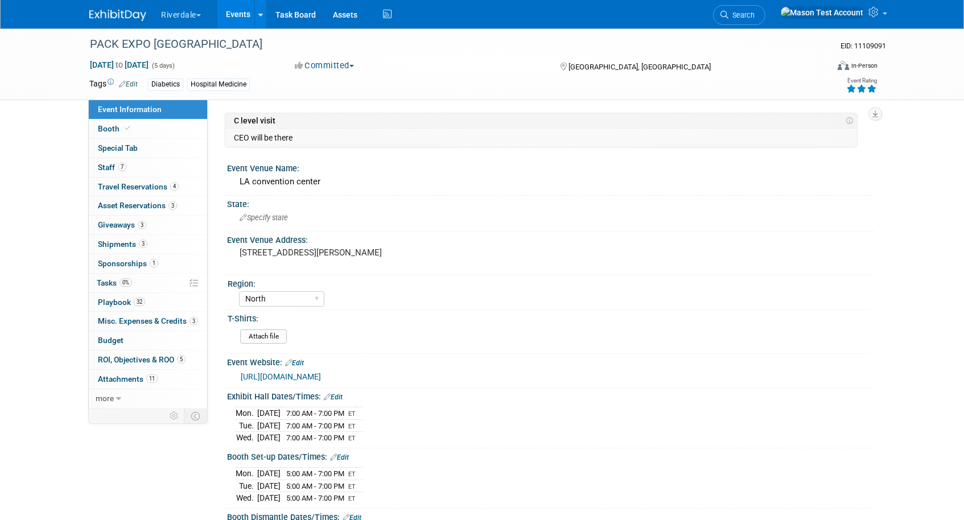
select select "North"
click at [115, 148] on span "Special Tab" at bounding box center [118, 147] width 40 height 9
select select "West"
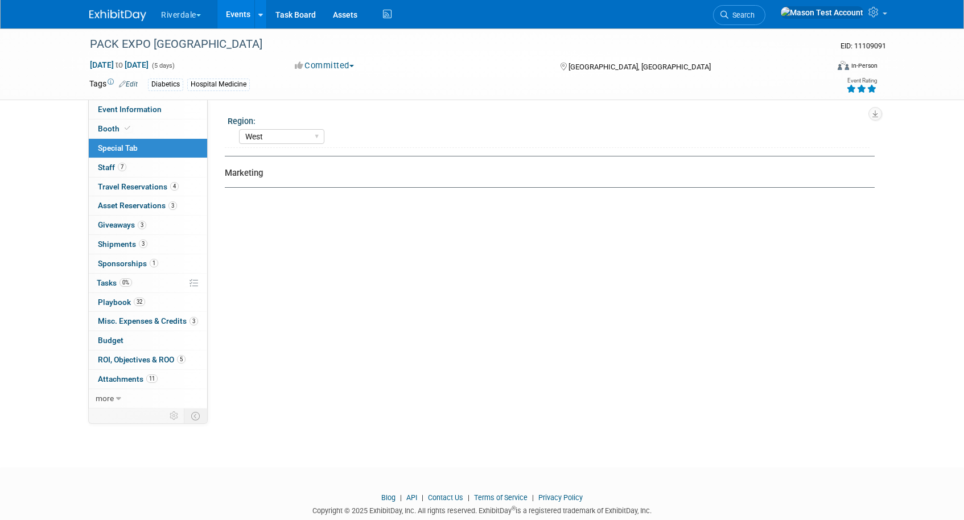
click at [236, 14] on link "Events" at bounding box center [238, 14] width 42 height 28
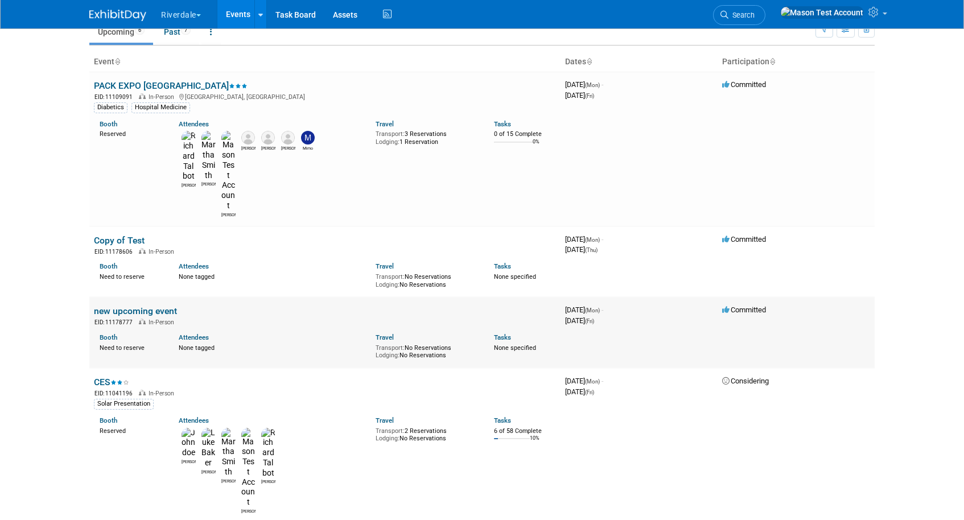
scroll to position [53, 0]
click at [138, 295] on td "new upcoming event EID: 11178777 In-Person Booth Need to reserve Attendees None…" at bounding box center [324, 330] width 471 height 71
click at [138, 304] on link "new upcoming event" at bounding box center [135, 309] width 83 height 11
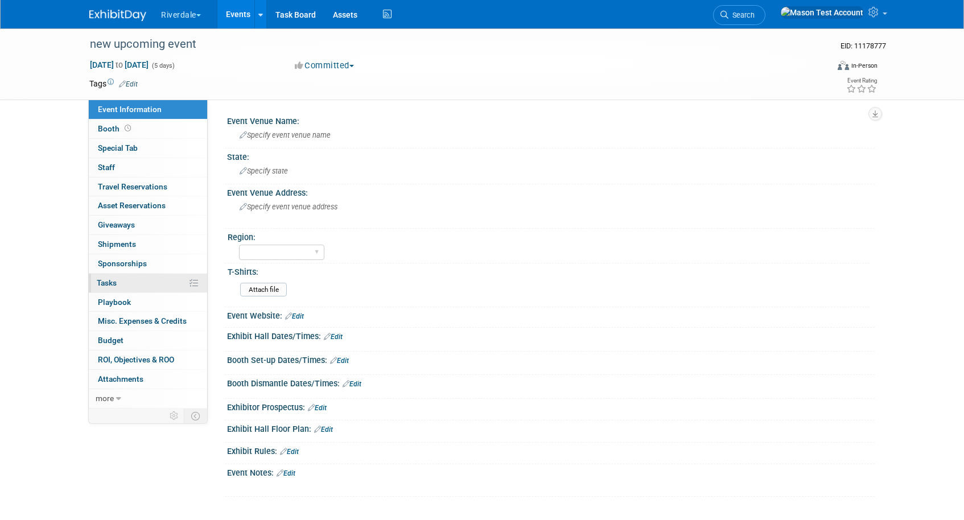
click at [111, 280] on span "Tasks 0%" at bounding box center [107, 282] width 20 height 9
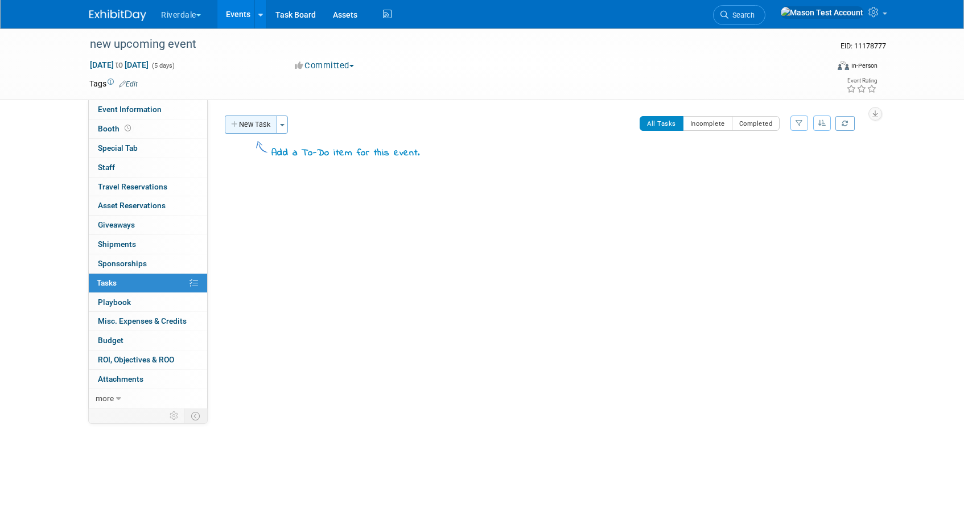
click at [239, 131] on button "New Task" at bounding box center [251, 124] width 52 height 18
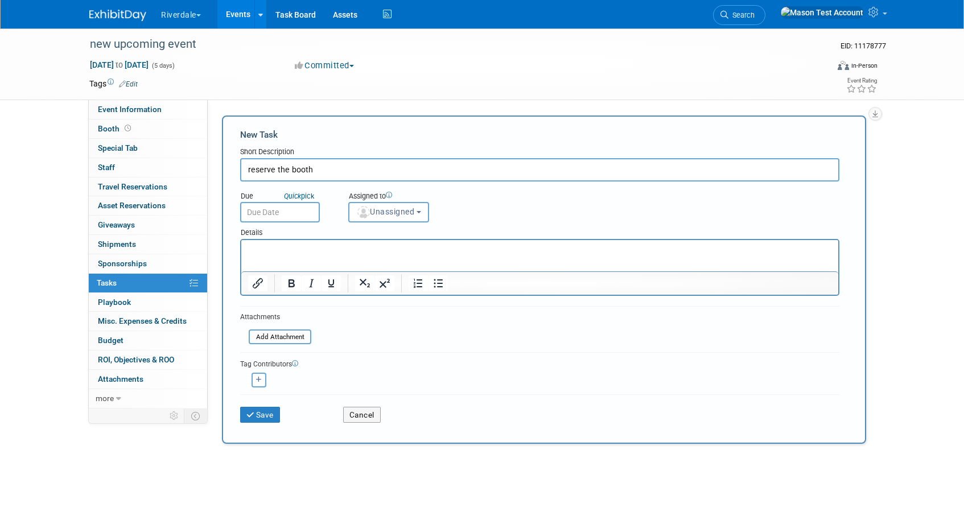
type input "reserve the booth"
click at [286, 214] on input "text" at bounding box center [280, 212] width 80 height 20
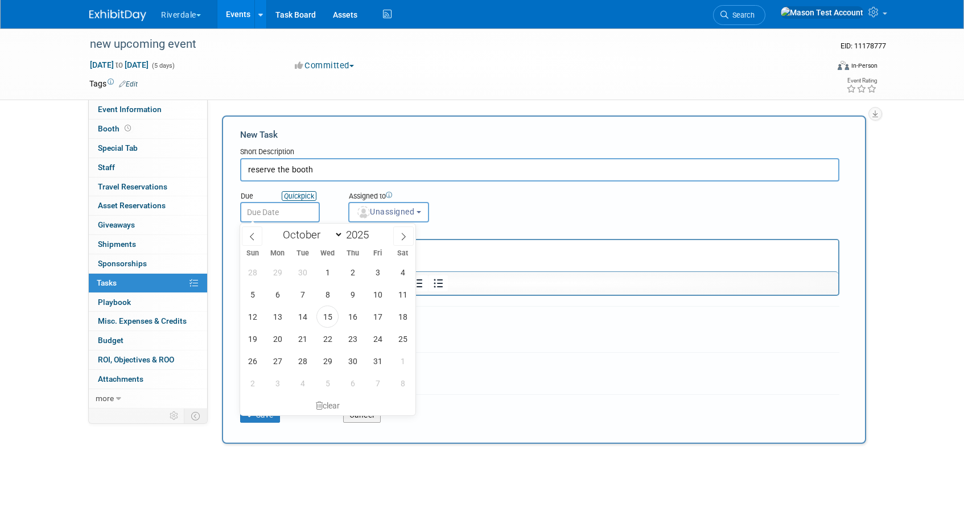
click at [309, 197] on link "Quick pick" at bounding box center [299, 196] width 35 height 10
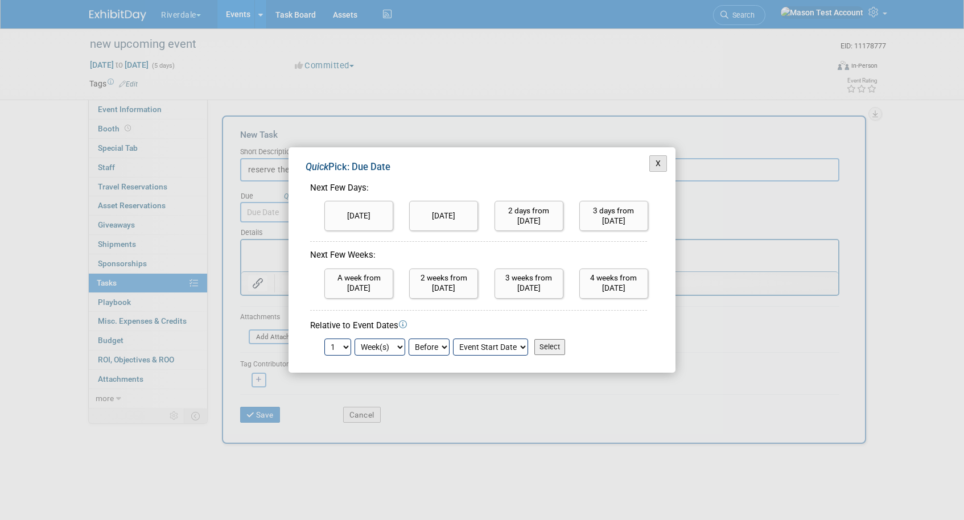
click at [658, 162] on button "X" at bounding box center [658, 163] width 18 height 16
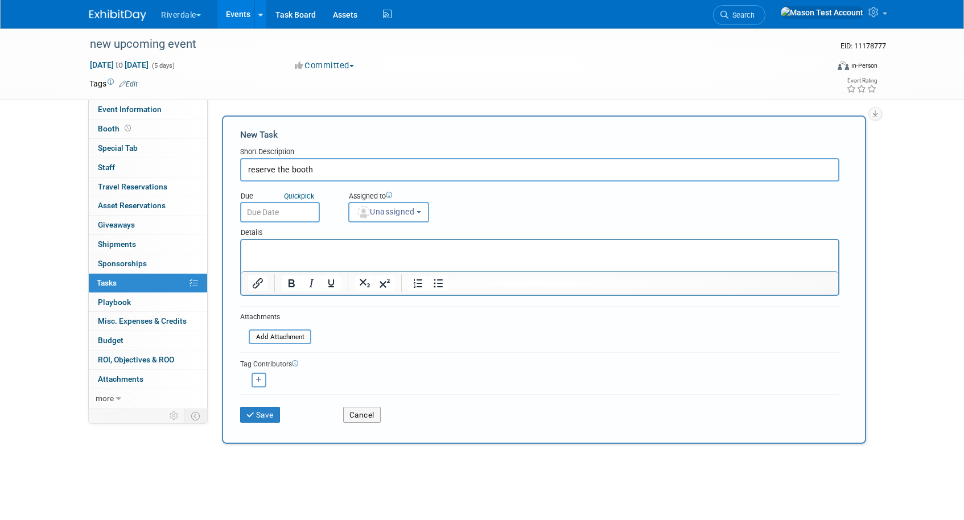
click at [286, 205] on input "text" at bounding box center [280, 212] width 80 height 20
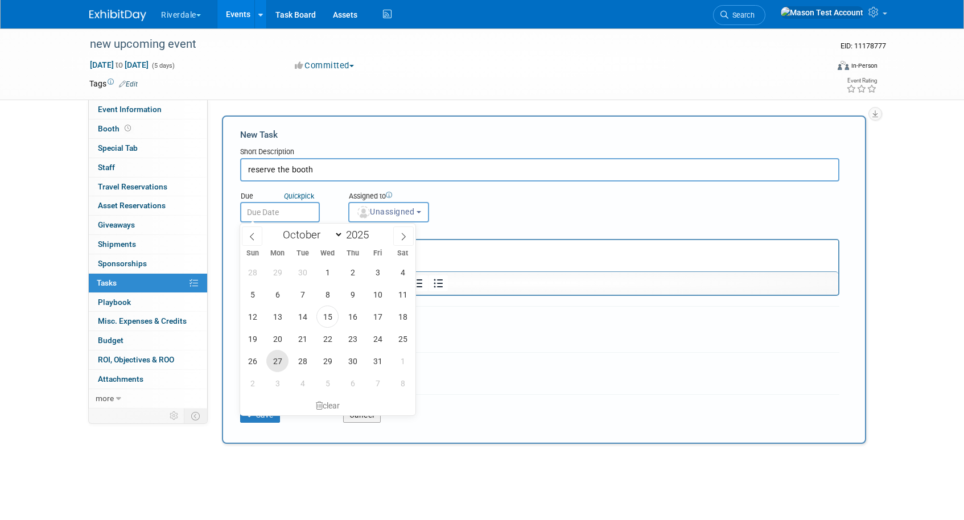
click at [277, 360] on span "27" at bounding box center [277, 361] width 22 height 22
type input "Oct 27, 2025"
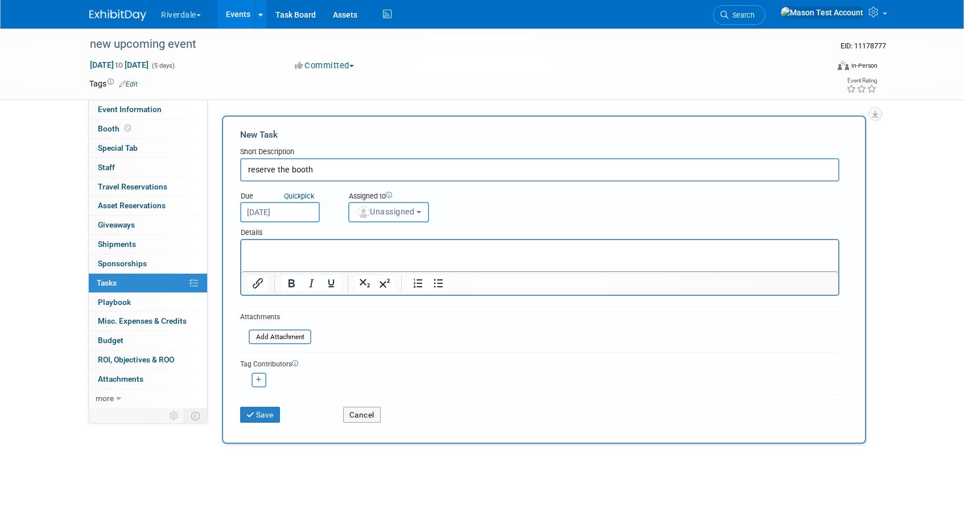
click at [383, 214] on span "Unassigned" at bounding box center [385, 211] width 58 height 9
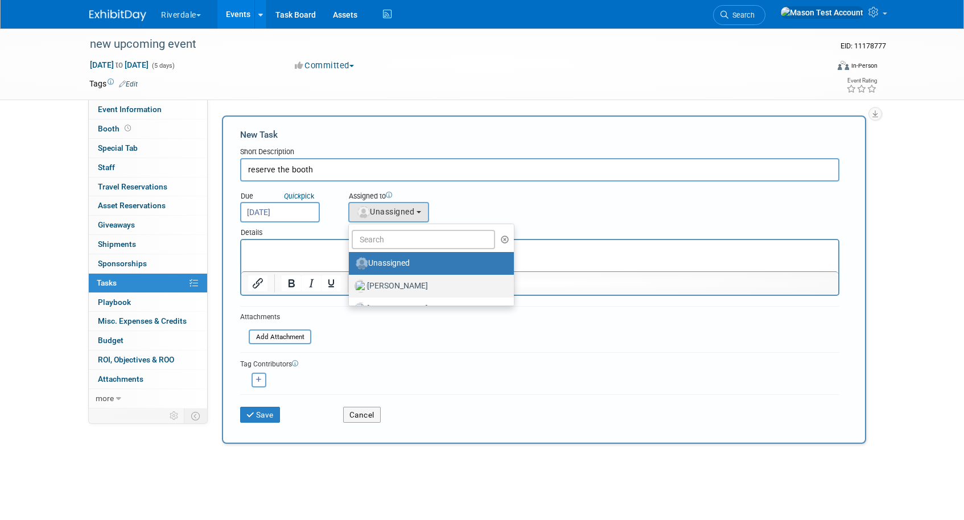
click at [391, 291] on label "[PERSON_NAME]" at bounding box center [428, 286] width 148 height 18
click at [350, 288] on input "Baker, Luke" at bounding box center [346, 284] width 7 height 7
select select "8056bcc3-d37a-4e7b-aee3-3cd992e179c5"
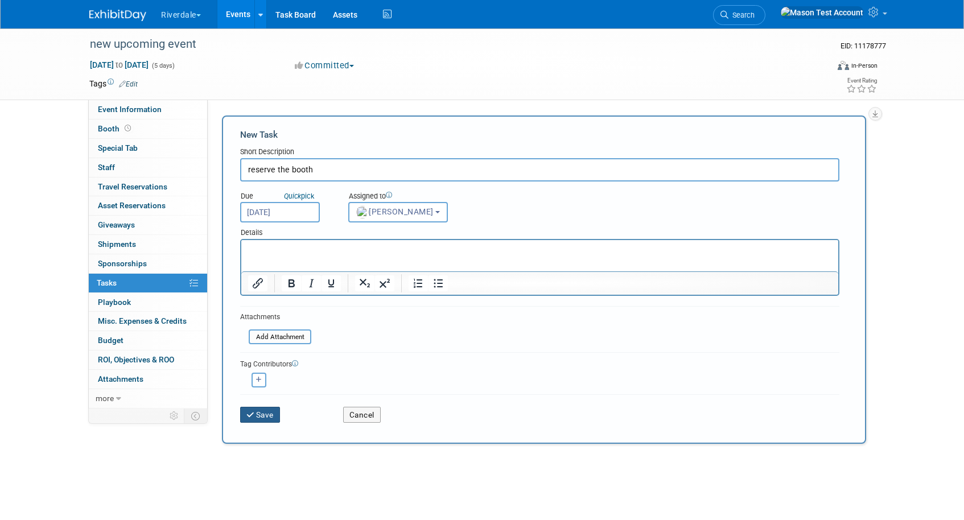
click at [266, 419] on button "Save" at bounding box center [260, 415] width 40 height 16
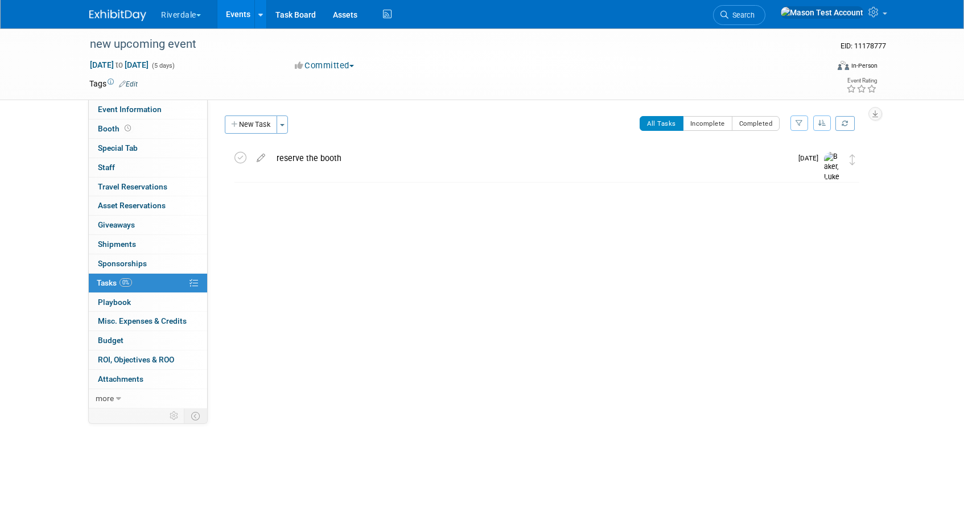
click at [829, 160] on img at bounding box center [832, 167] width 17 height 30
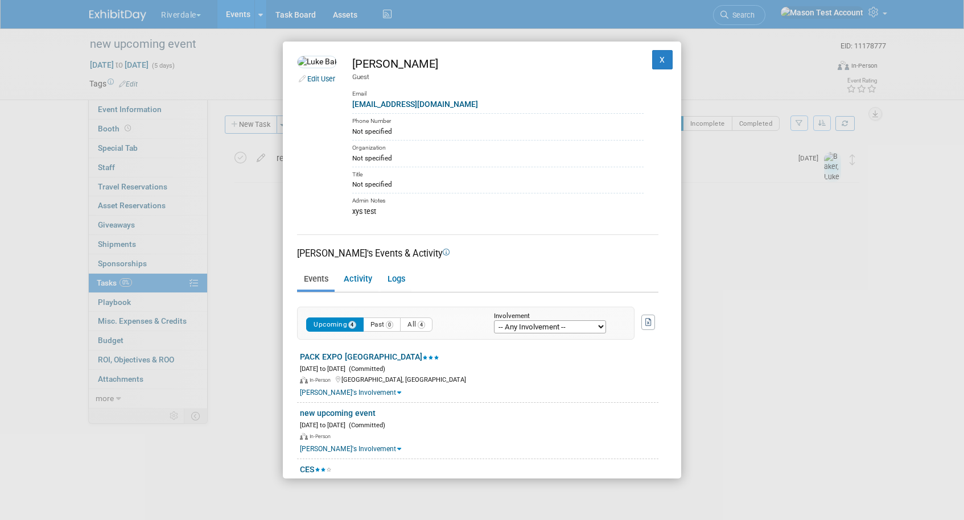
click at [660, 49] on div "Edit User Luke Baker Guest Email luckybaboon1@gmail.com Phone Number Not specif…" at bounding box center [482, 260] width 398 height 437
click at [662, 64] on button "X" at bounding box center [662, 59] width 20 height 19
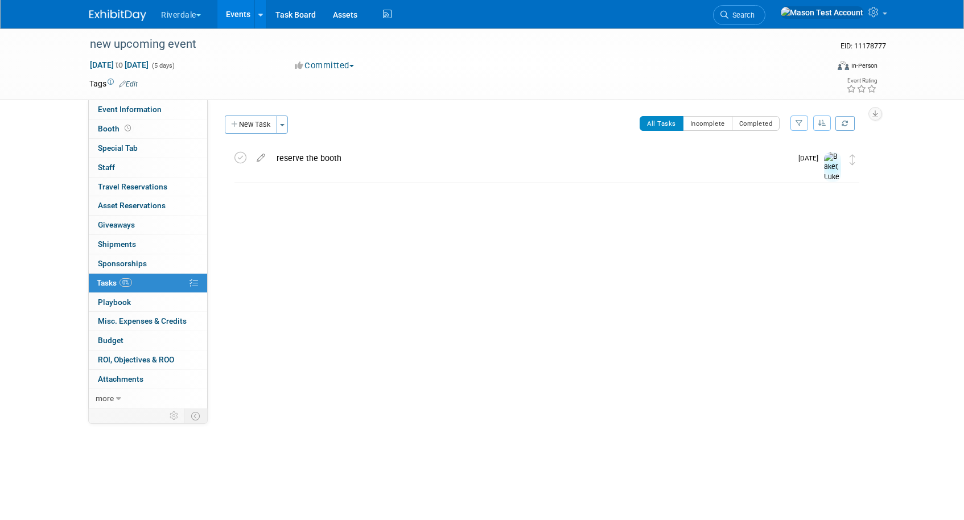
click at [447, 157] on div "reserve the booth" at bounding box center [531, 157] width 521 height 19
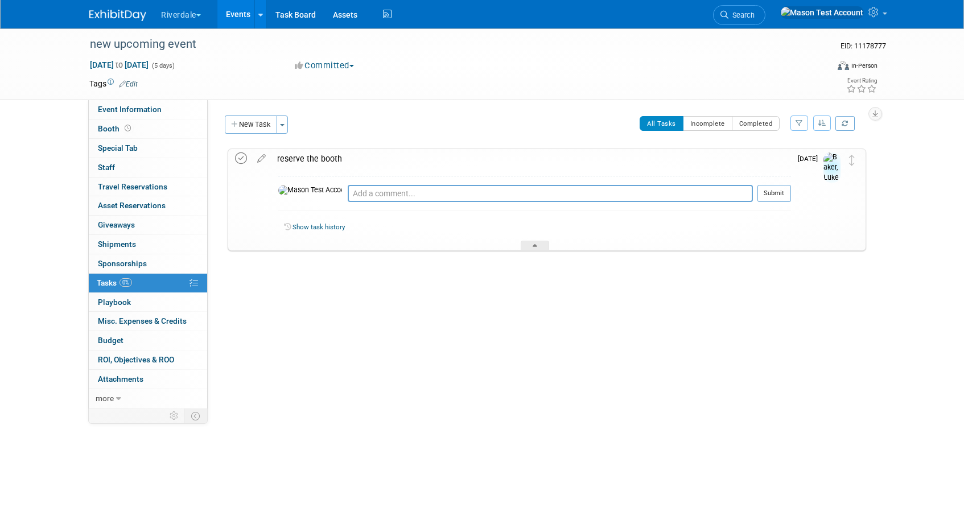
click at [245, 163] on icon at bounding box center [241, 158] width 12 height 12
click at [509, 381] on div "Event Information Event Info Booth Booth Special Tab Special Tab 0 Staff 0 Staf…" at bounding box center [482, 262] width 802 height 324
click at [337, 119] on div "All Tasks Incomplete Completed Filter by Assignee -- Select Assignee -- All una…" at bounding box center [580, 127] width 572 height 24
click at [283, 125] on span "button" at bounding box center [282, 125] width 5 height 2
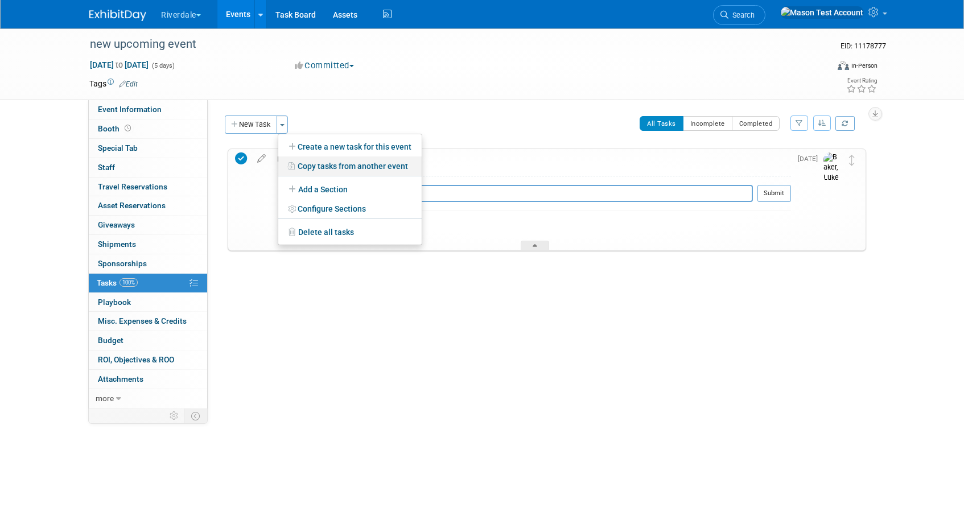
click at [357, 169] on link "Copy tasks from another event" at bounding box center [349, 165] width 143 height 19
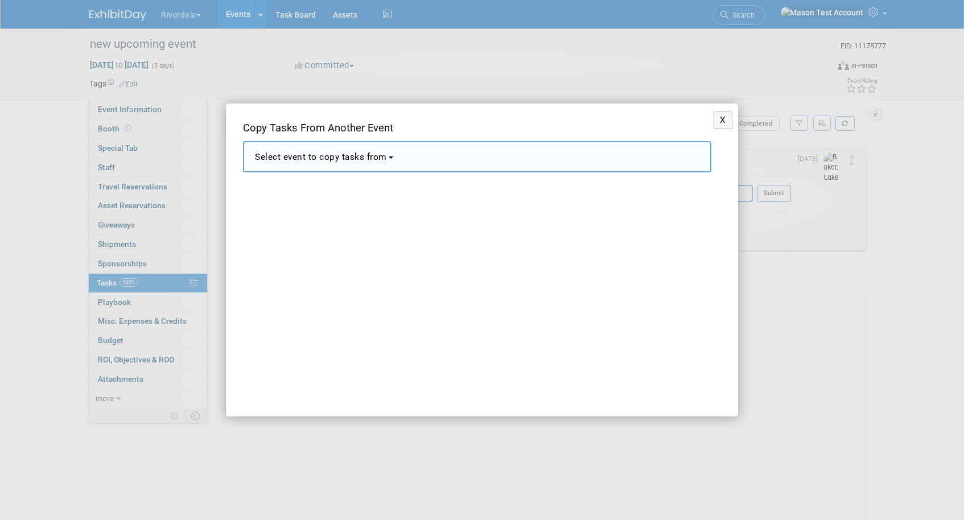
click at [373, 155] on span "Select event to copy tasks from" at bounding box center [321, 157] width 132 height 10
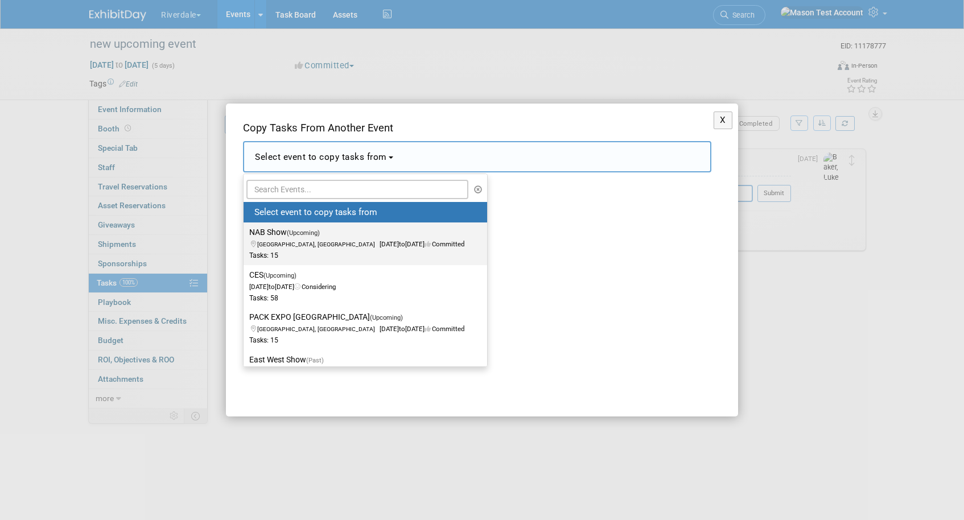
click at [377, 255] on div "Tasks: 15" at bounding box center [356, 256] width 215 height 10
click at [245, 236] on input "NAB Show (Upcoming) Los Angeles, CA Dec 22, 2025 to Dec 24, 2025 Committed Task…" at bounding box center [241, 232] width 7 height 7
select select "11109089"
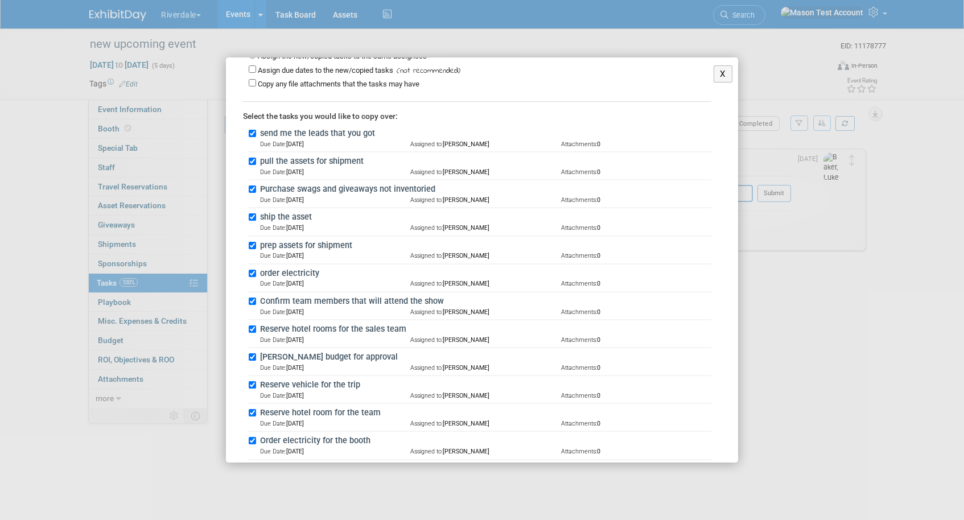
scroll to position [274, 0]
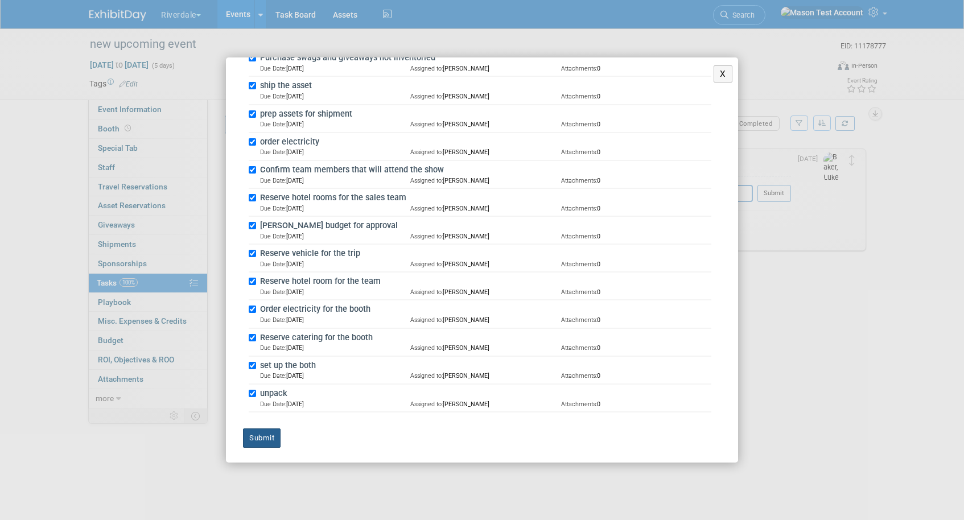
click at [254, 436] on button "Submit" at bounding box center [262, 437] width 38 height 19
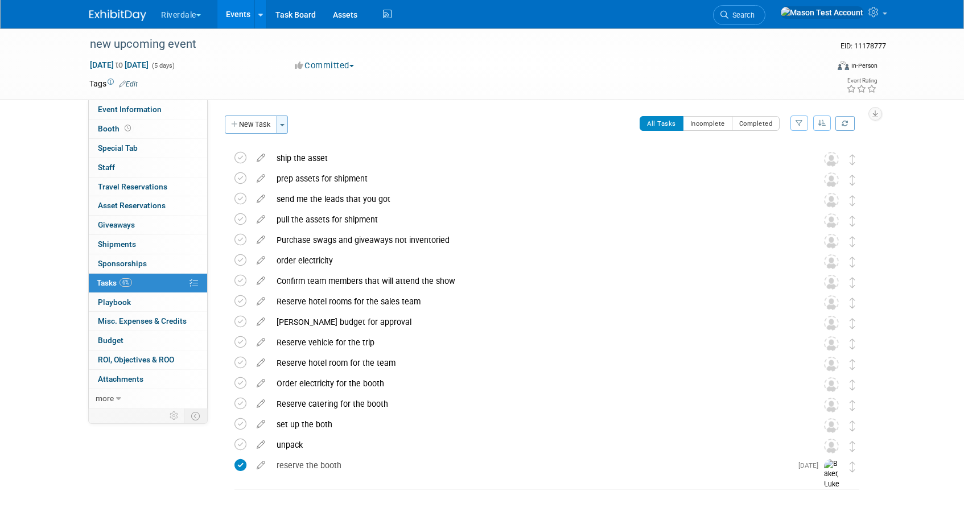
click at [282, 131] on button "Toggle Dropdown" at bounding box center [281, 124] width 11 height 18
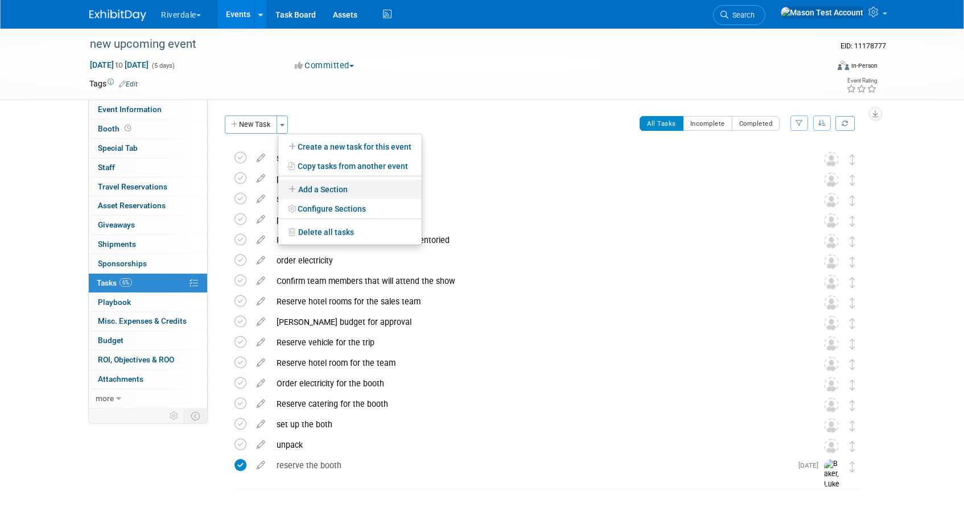
click at [321, 189] on link "Add a Section" at bounding box center [349, 189] width 143 height 19
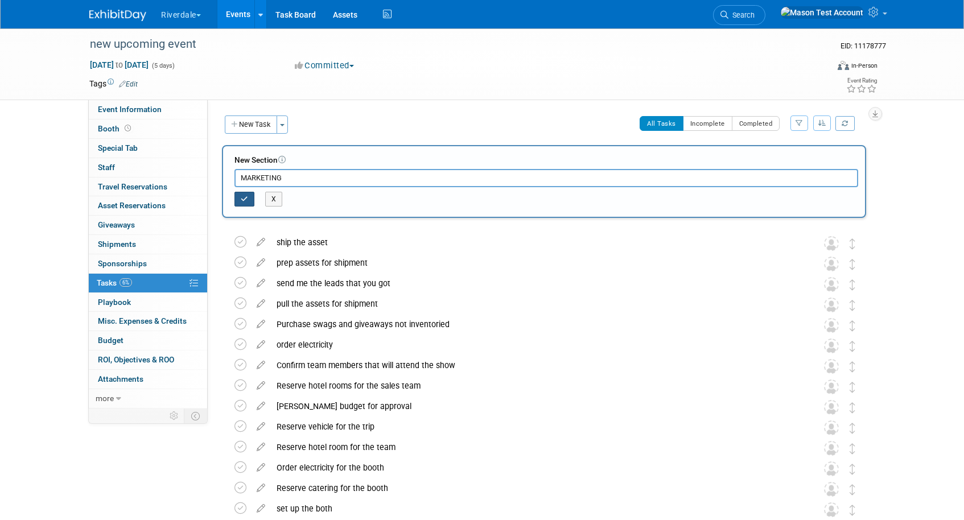
type input "MARKETING"
click at [246, 200] on icon "button" at bounding box center [244, 199] width 7 height 7
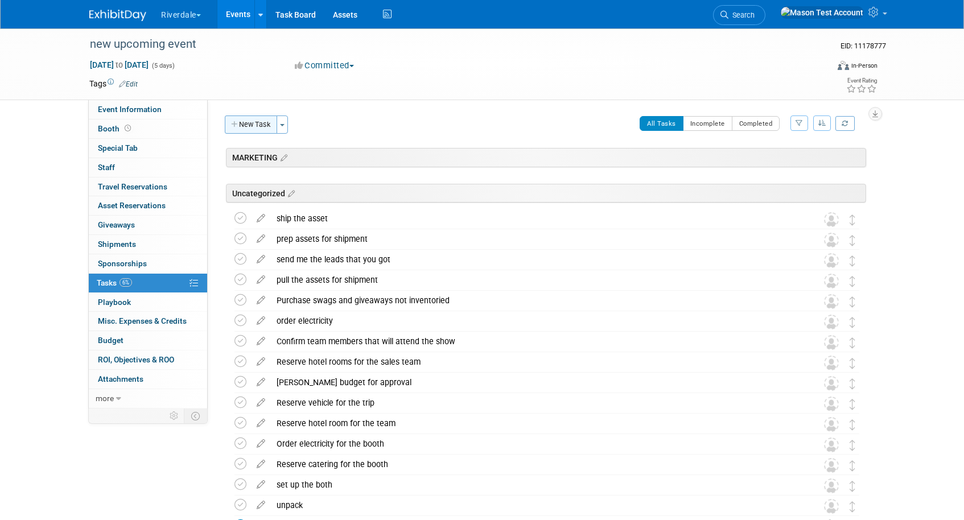
click at [258, 127] on button "New Task" at bounding box center [251, 124] width 52 height 18
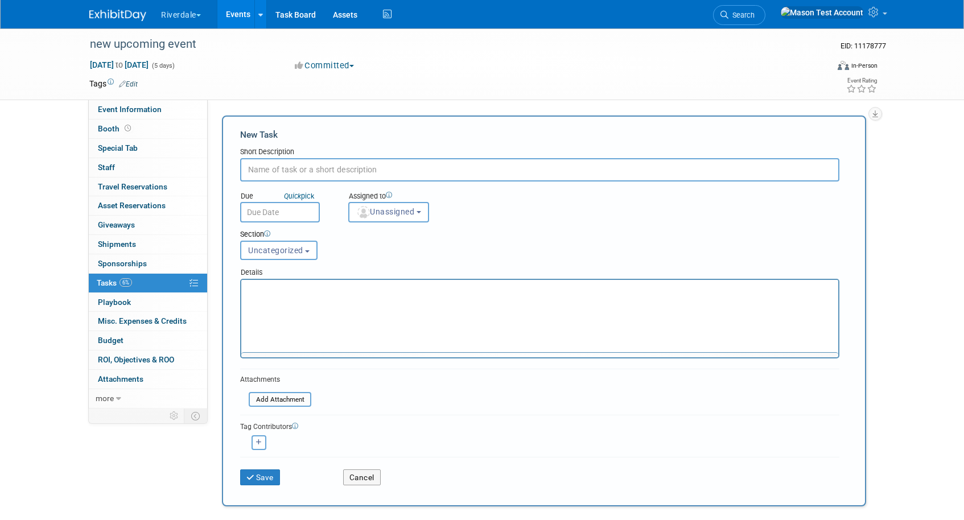
scroll to position [0, 0]
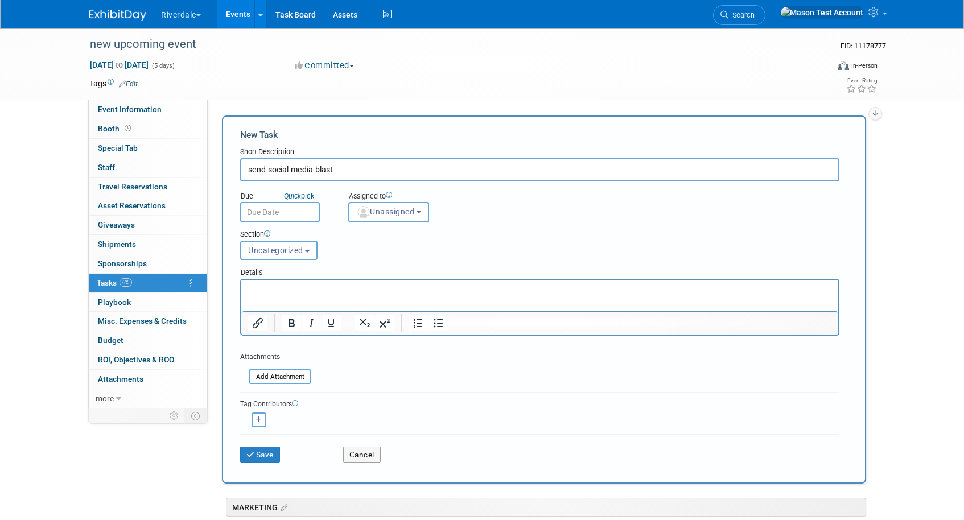
type input "send social media blast"
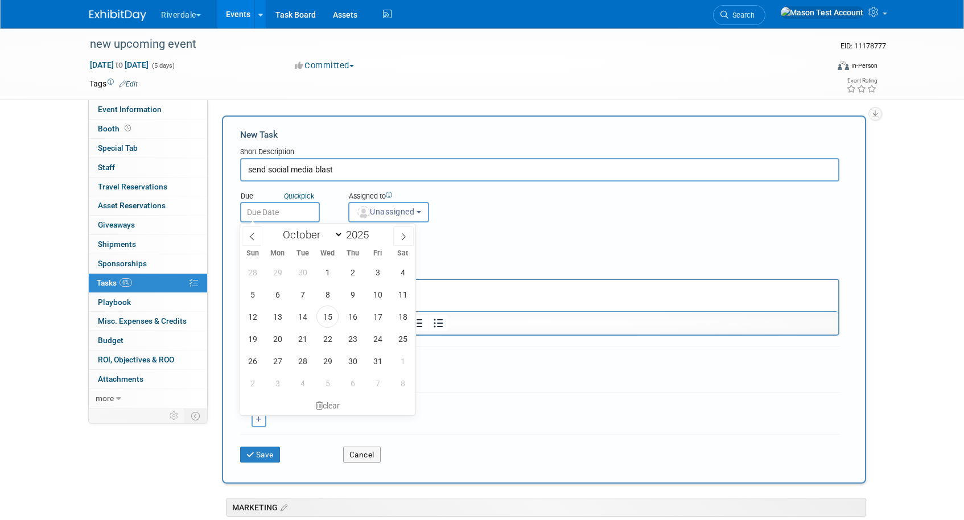
click at [275, 214] on input "text" at bounding box center [280, 212] width 80 height 20
click at [312, 344] on span "21" at bounding box center [302, 339] width 22 height 22
type input "Oct 21, 2025"
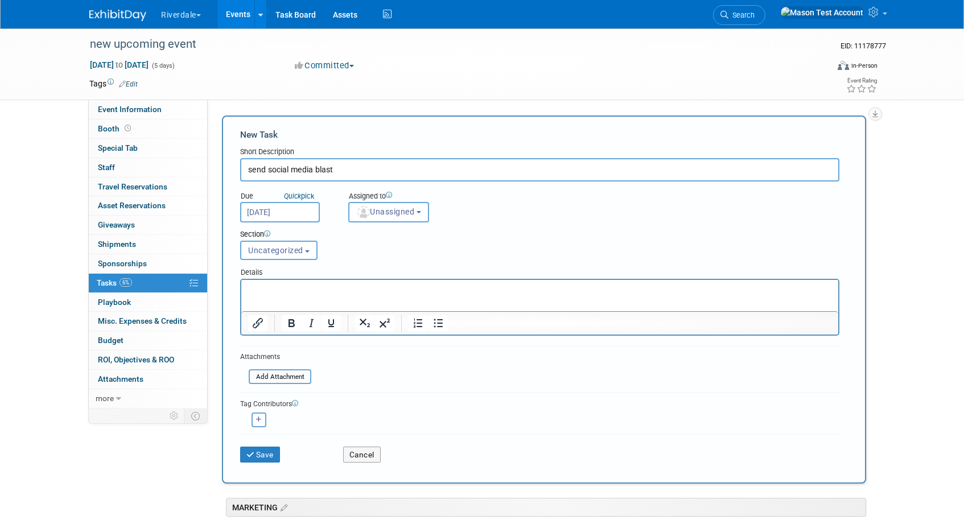
click at [404, 211] on span "Unassigned" at bounding box center [385, 211] width 58 height 9
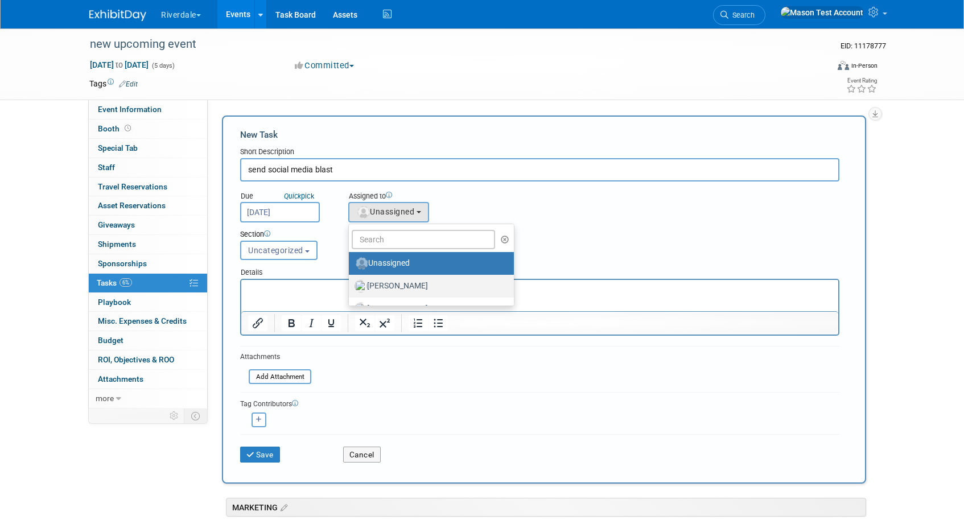
click at [398, 277] on link "Baker, Luke" at bounding box center [431, 286] width 165 height 23
click at [302, 255] on button "Uncategorized" at bounding box center [278, 250] width 77 height 19
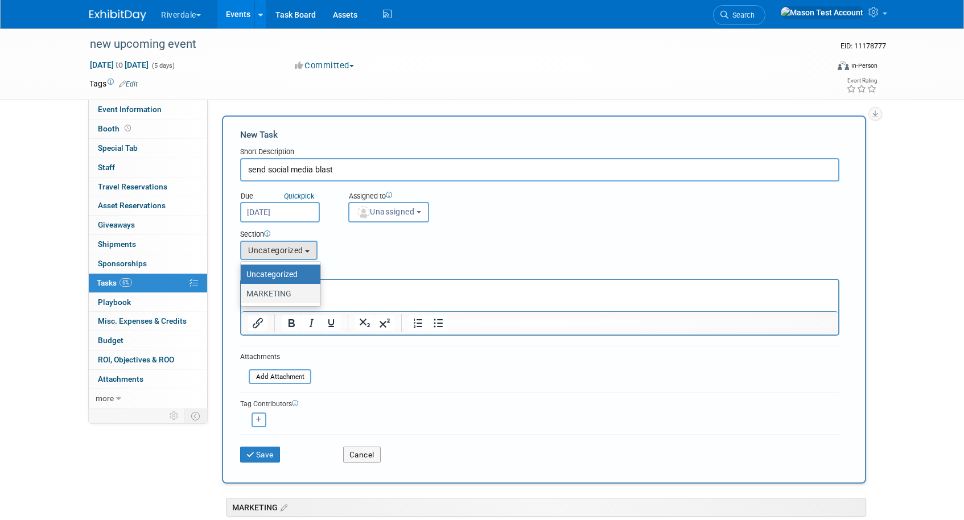
click at [291, 293] on label "MARKETING" at bounding box center [277, 293] width 63 height 15
click at [242, 293] on input "MARKETING" at bounding box center [238, 293] width 7 height 7
select select "11276137"
click at [414, 213] on span "Unassigned" at bounding box center [385, 211] width 58 height 9
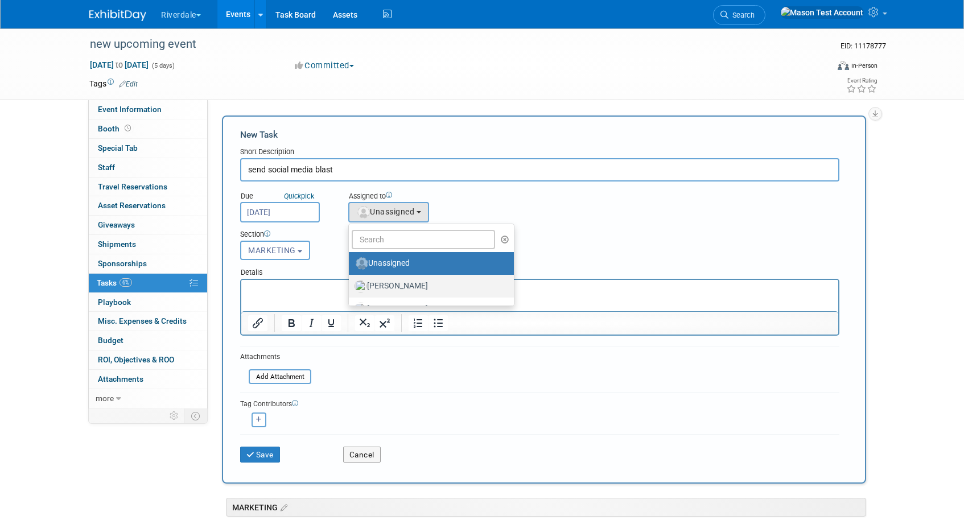
click at [418, 285] on label "Baker, Luke" at bounding box center [428, 286] width 148 height 18
click at [350, 285] on input "Baker, Luke" at bounding box center [346, 284] width 7 height 7
select select "8056bcc3-d37a-4e7b-aee3-3cd992e179c5"
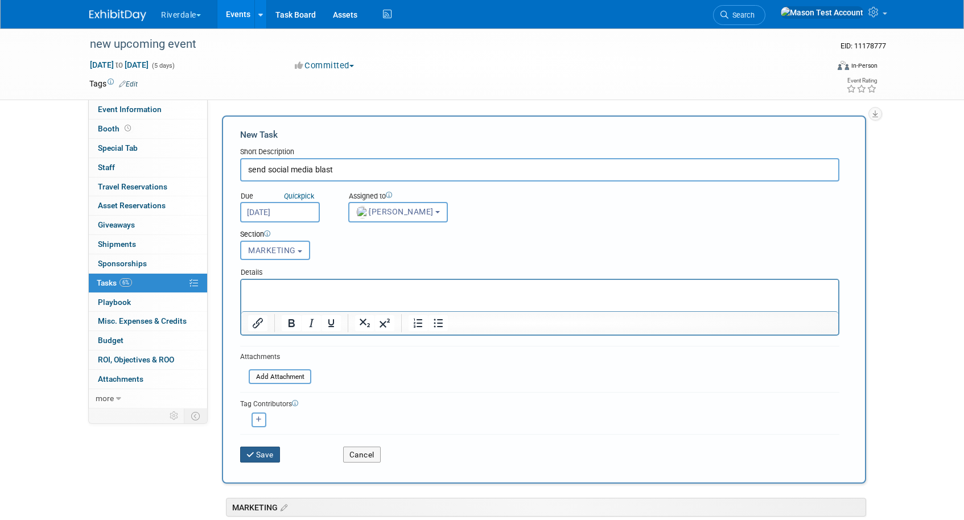
click at [257, 453] on button "Save" at bounding box center [260, 455] width 40 height 16
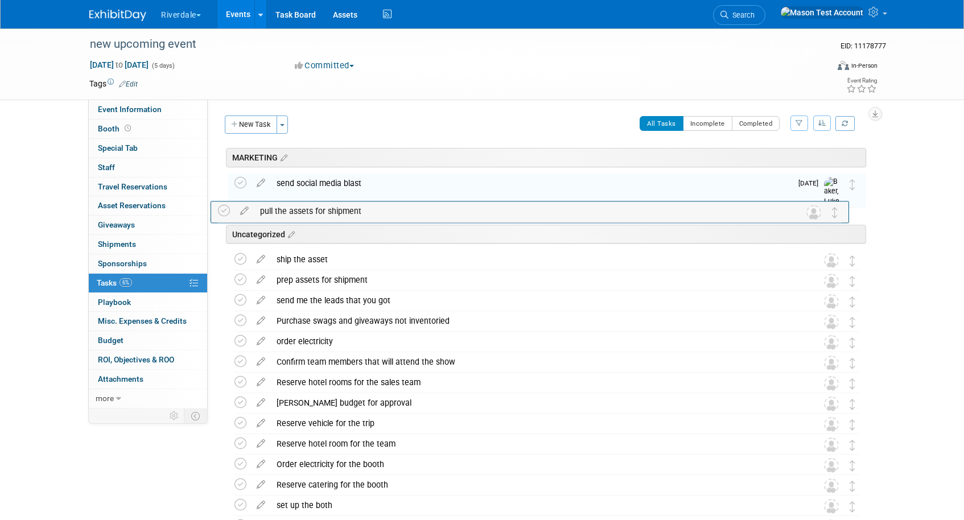
drag, startPoint x: 856, startPoint y: 299, endPoint x: 840, endPoint y: 207, distance: 93.0
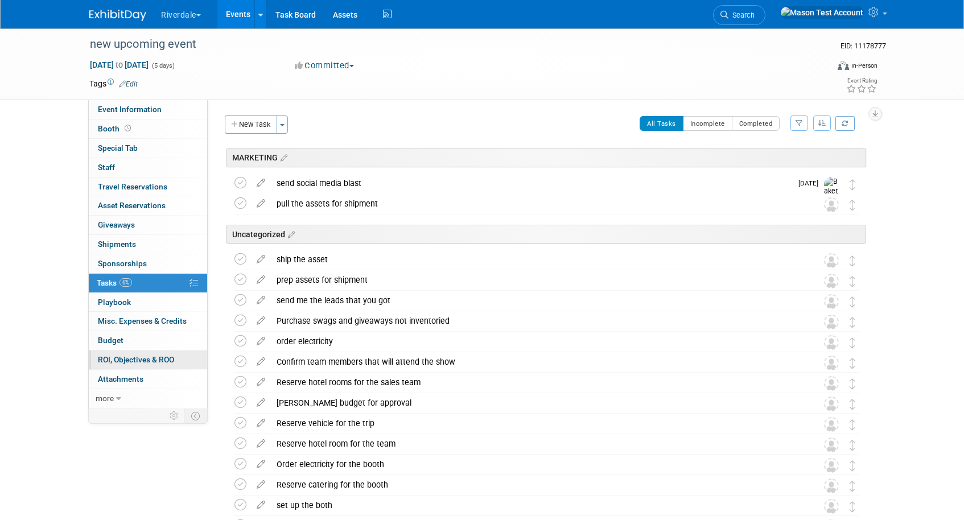
click at [154, 358] on span "ROI, Objectives & ROO 0" at bounding box center [136, 359] width 76 height 9
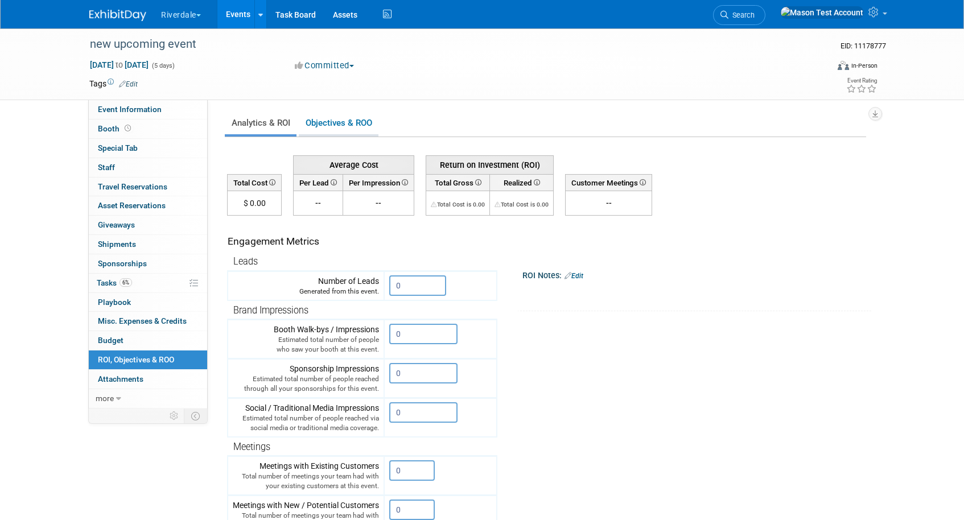
click at [336, 125] on link "Objectives & ROO 0" at bounding box center [339, 123] width 80 height 22
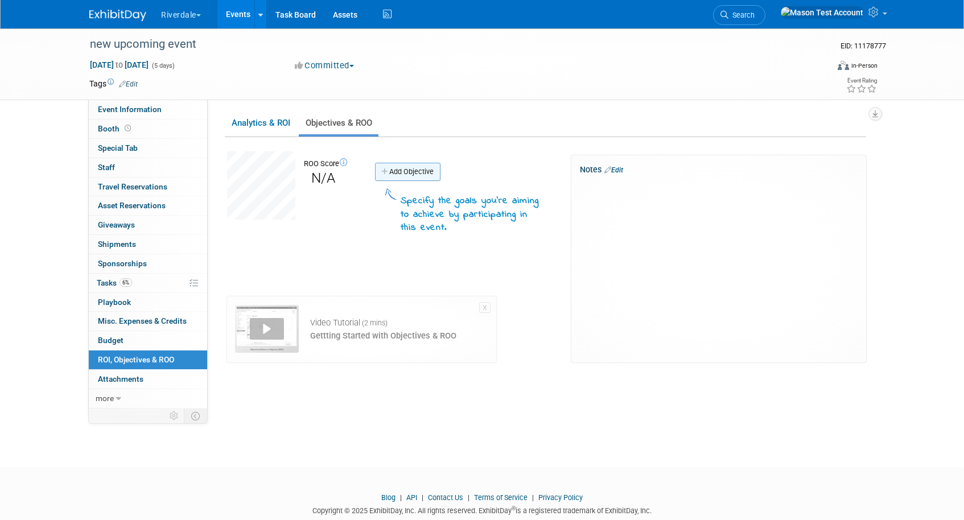
click at [402, 172] on link "Add Objective" at bounding box center [407, 172] width 65 height 18
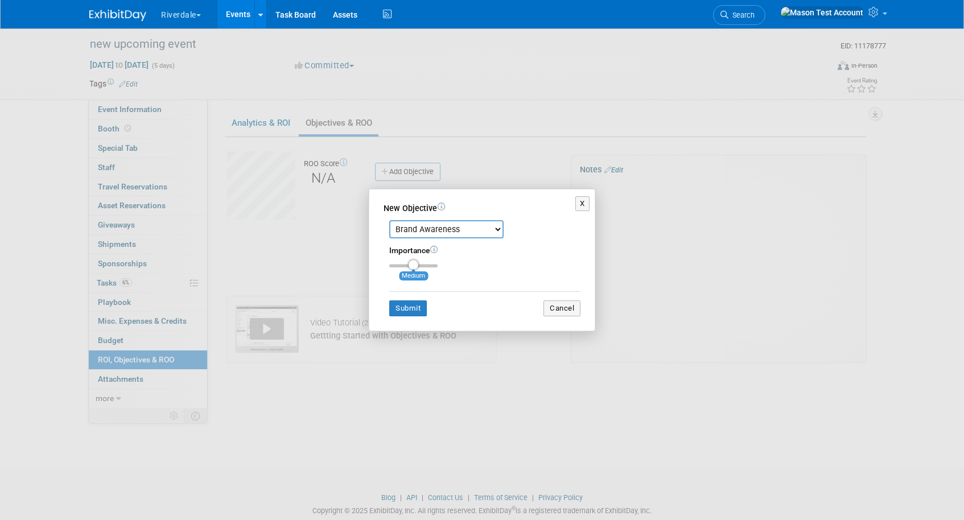
click at [420, 230] on select "Brand Awareness Competition Research Customer Retention Feedback Collection Lea…" at bounding box center [446, 229] width 114 height 18
select select "2"
click at [389, 220] on select "Brand Awareness Competition Research Customer Retention Feedback Collection Lea…" at bounding box center [446, 229] width 114 height 18
click at [437, 264] on div "Importance Medium" at bounding box center [484, 256] width 191 height 22
click at [436, 263] on div "Importance Medium" at bounding box center [484, 256] width 191 height 22
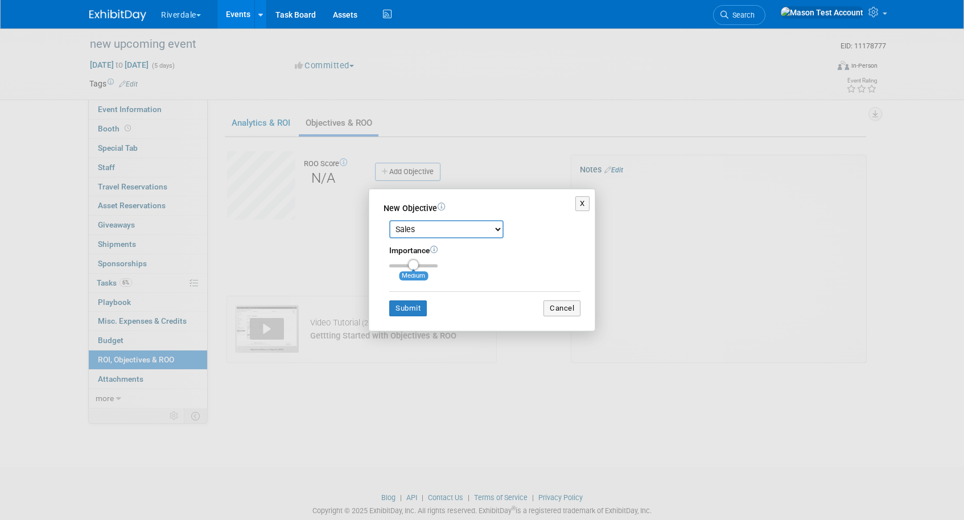
click at [436, 263] on div "Importance Medium" at bounding box center [484, 256] width 191 height 22
type input "3"
click at [431, 265] on input "range" at bounding box center [413, 265] width 48 height 3
click at [412, 315] on button "Submit" at bounding box center [408, 308] width 38 height 16
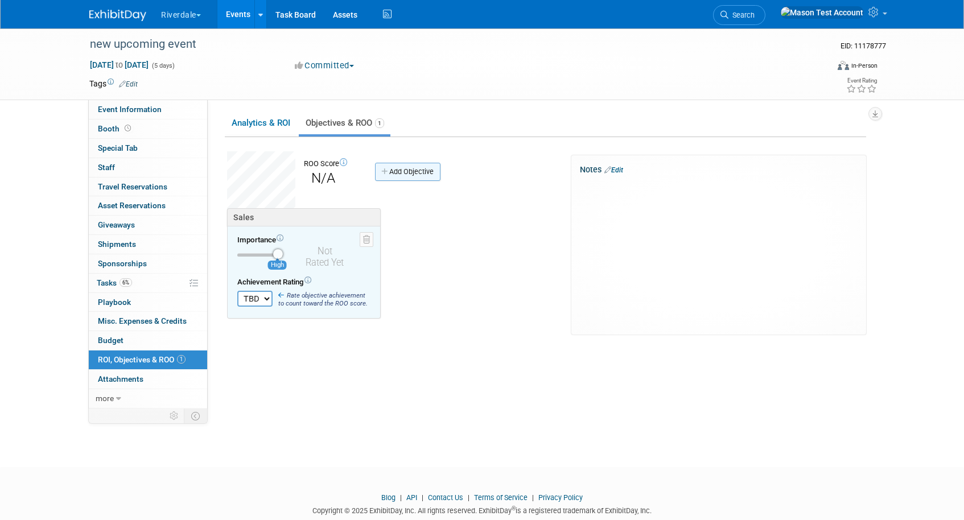
click at [412, 174] on link "Add Objective" at bounding box center [407, 172] width 65 height 18
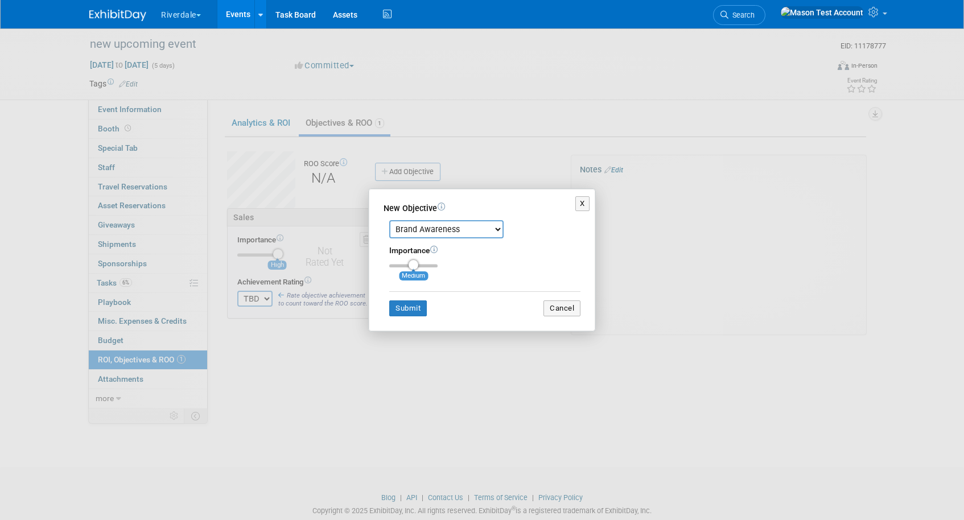
click at [435, 226] on select "Brand Awareness Competition Research Customer Retention Feedback Collection Lea…" at bounding box center [446, 229] width 114 height 18
select select "6"
click at [389, 220] on select "Brand Awareness Competition Research Customer Retention Feedback Collection Lea…" at bounding box center [446, 229] width 114 height 18
click at [412, 313] on button "Submit" at bounding box center [408, 308] width 38 height 16
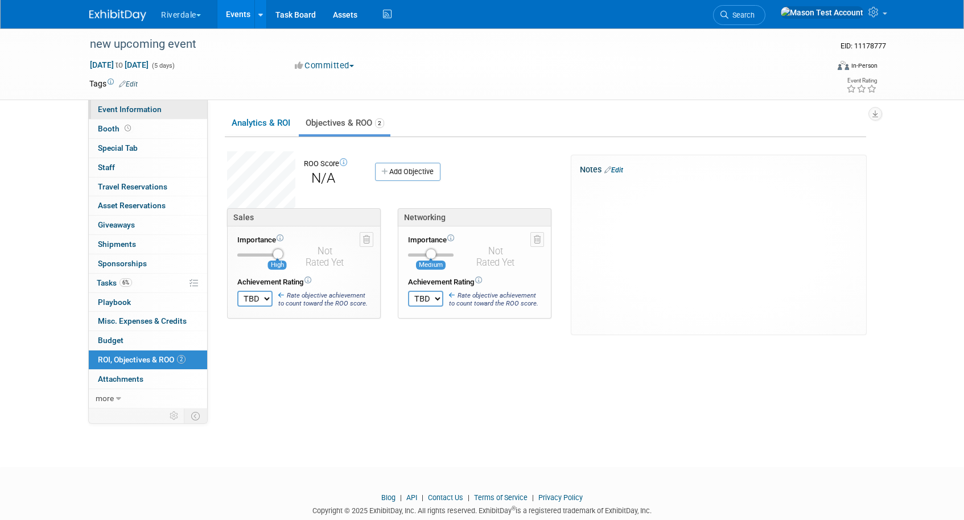
click at [135, 116] on link "Event Information" at bounding box center [148, 109] width 118 height 19
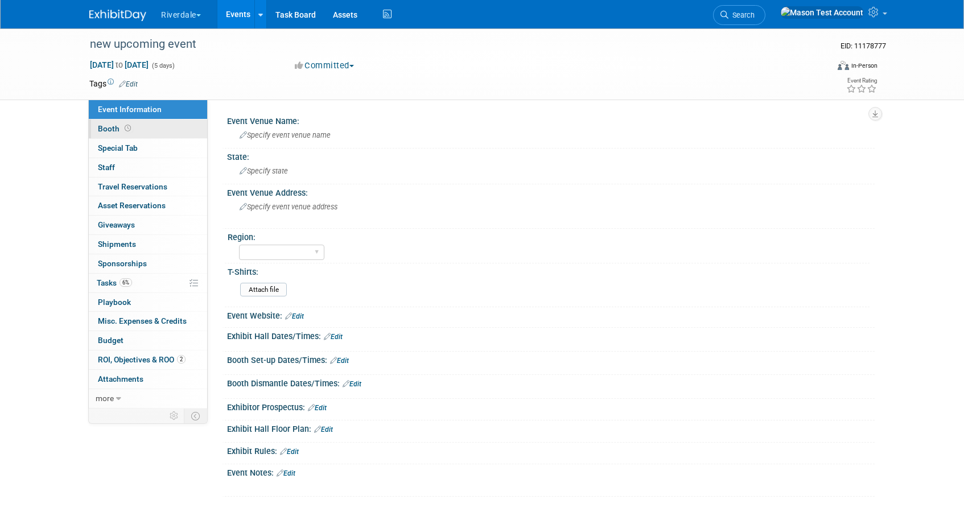
click at [154, 126] on link "Booth" at bounding box center [148, 128] width 118 height 19
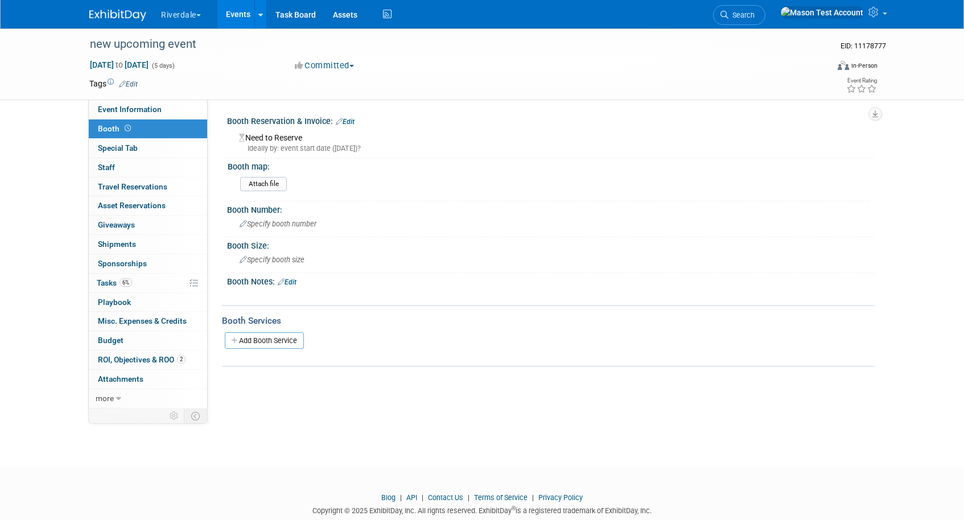
click at [354, 125] on link "Edit" at bounding box center [345, 122] width 19 height 8
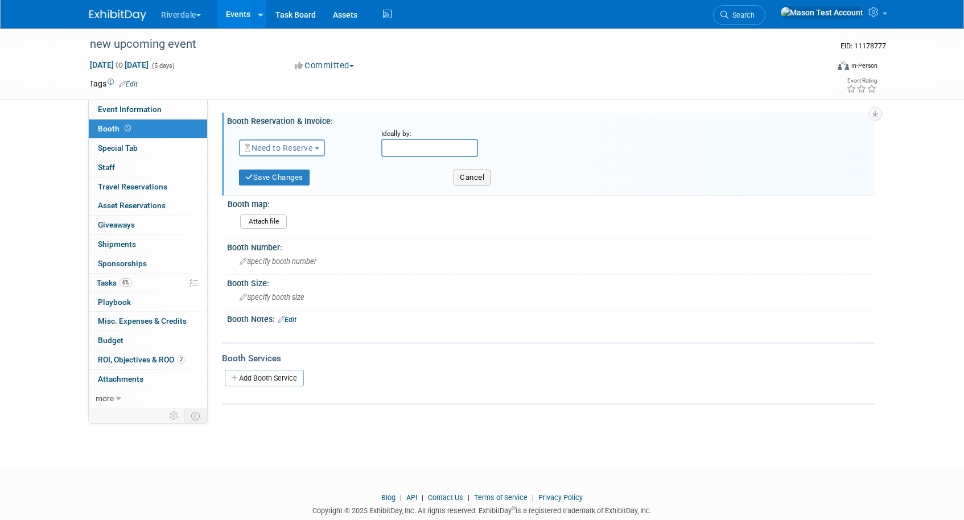
click at [294, 148] on span "Need to Reserve" at bounding box center [279, 147] width 68 height 9
click at [299, 181] on link "Reserved" at bounding box center [300, 183] width 122 height 16
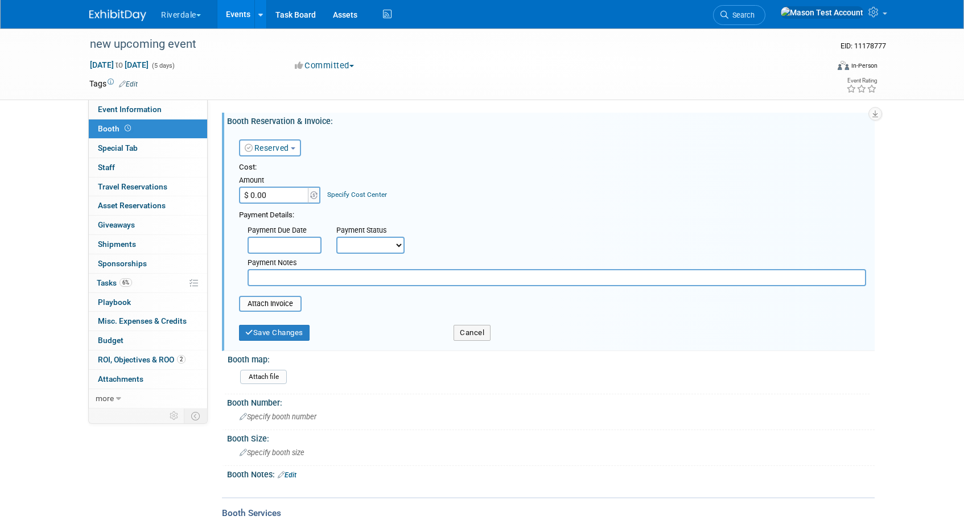
click at [286, 197] on input "$ 0.00" at bounding box center [274, 195] width 71 height 17
type input "$ 10,000.00"
click at [275, 336] on button "Save Changes" at bounding box center [274, 333] width 71 height 16
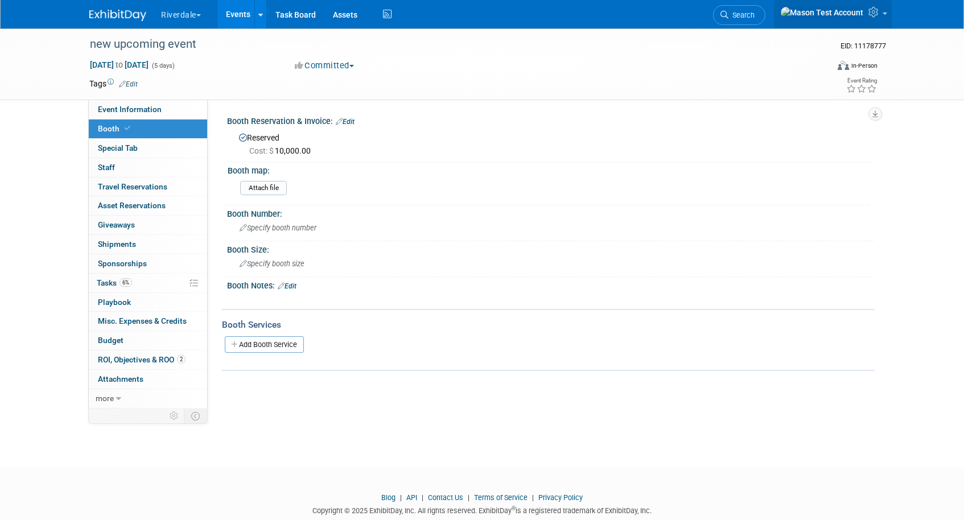
click at [882, 14] on link at bounding box center [833, 14] width 118 height 28
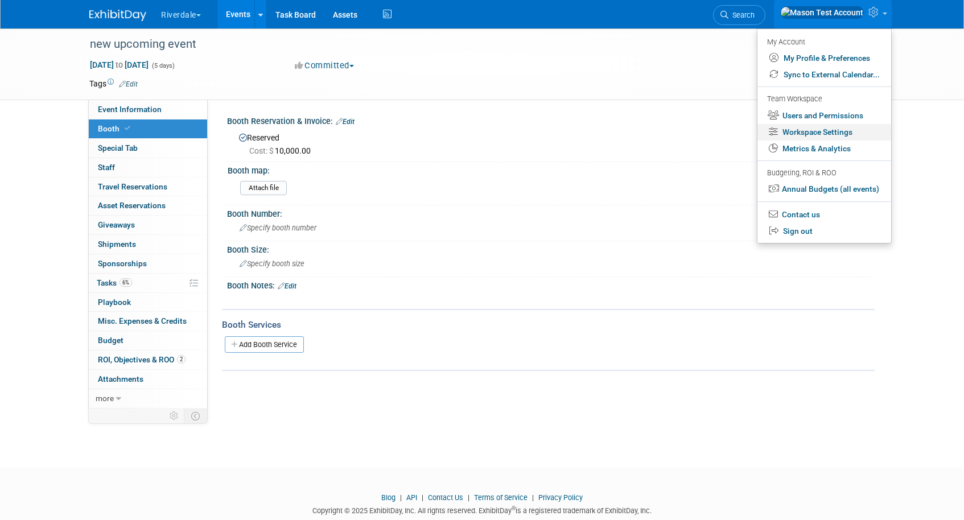
click at [837, 137] on link "Workspace Settings" at bounding box center [824, 132] width 134 height 16
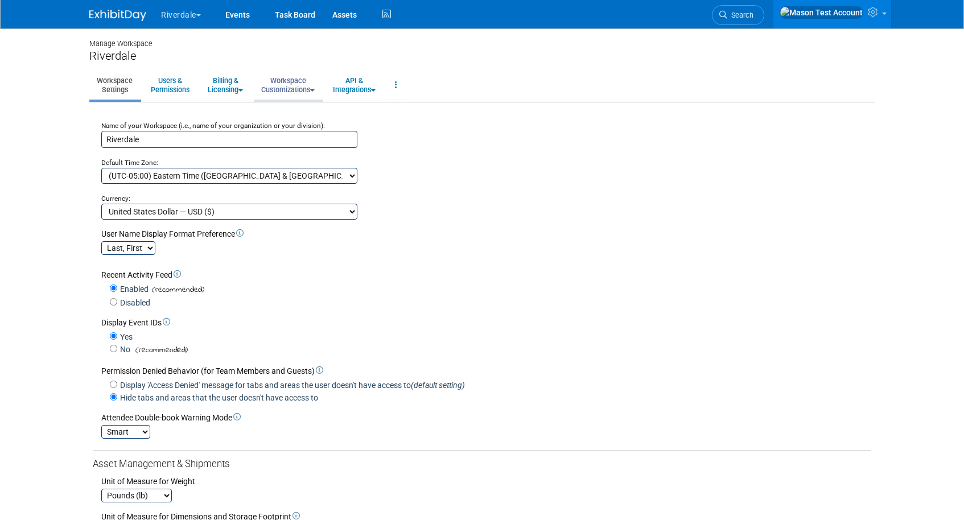
click at [298, 86] on link "Workspace Customizations" at bounding box center [288, 85] width 68 height 28
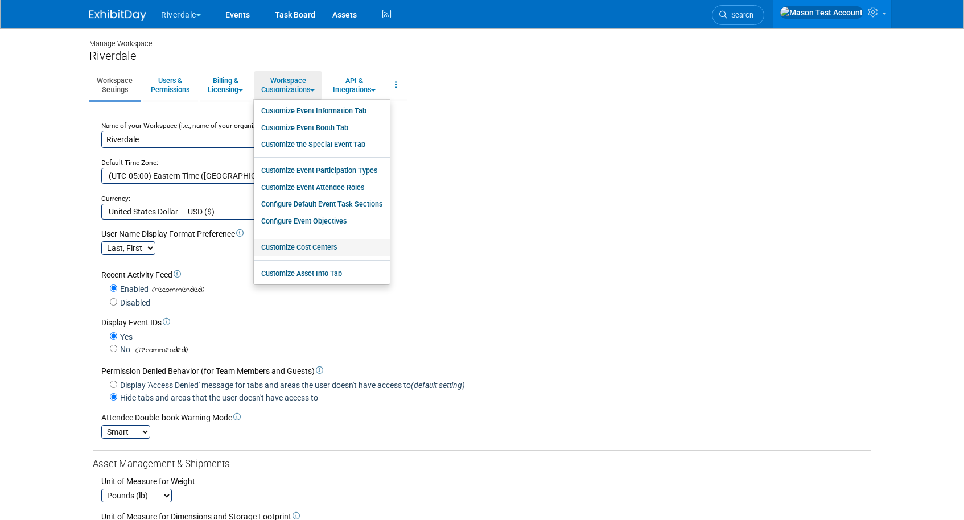
click at [315, 242] on link "Customize Cost Centers" at bounding box center [322, 247] width 136 height 17
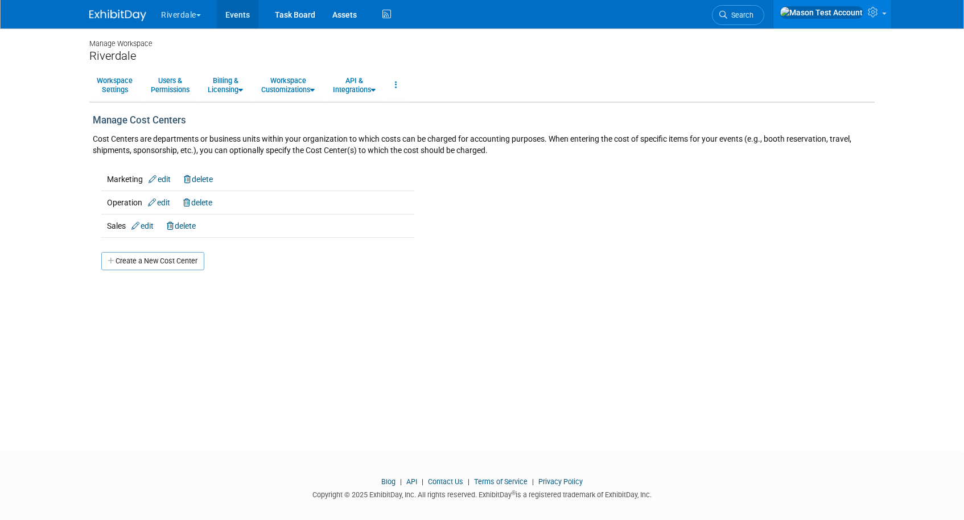
click at [239, 15] on link "Events" at bounding box center [238, 14] width 42 height 28
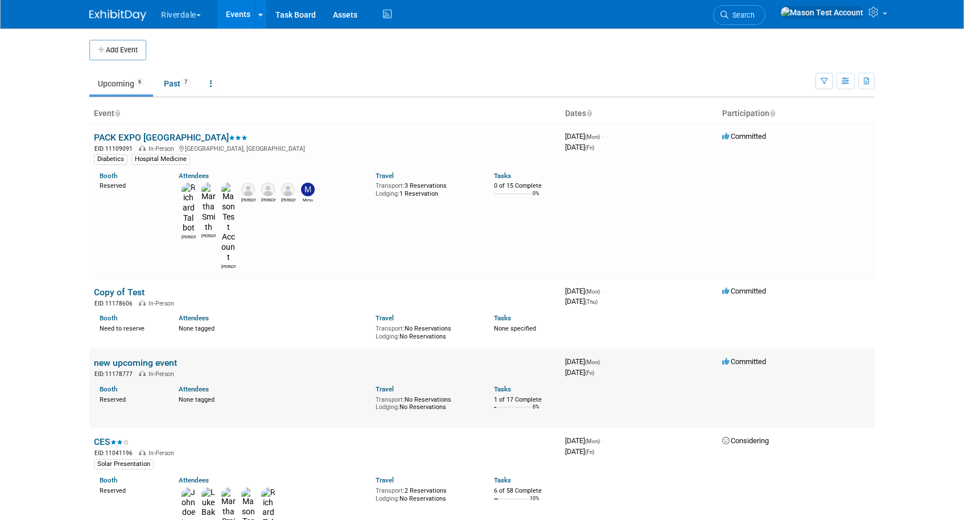
click at [121, 357] on link "new upcoming event" at bounding box center [135, 362] width 83 height 11
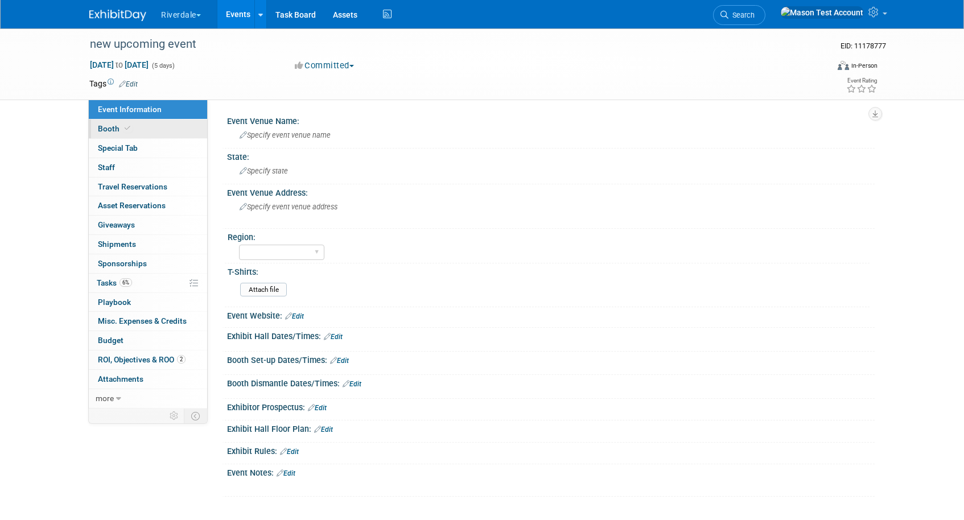
click at [125, 131] on icon at bounding box center [128, 128] width 6 height 6
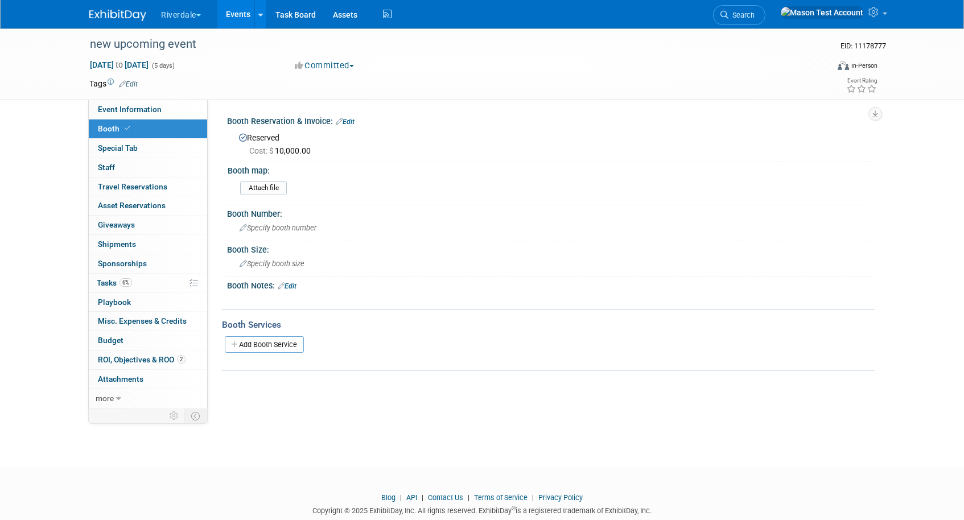
click at [350, 122] on link "Edit" at bounding box center [345, 122] width 19 height 8
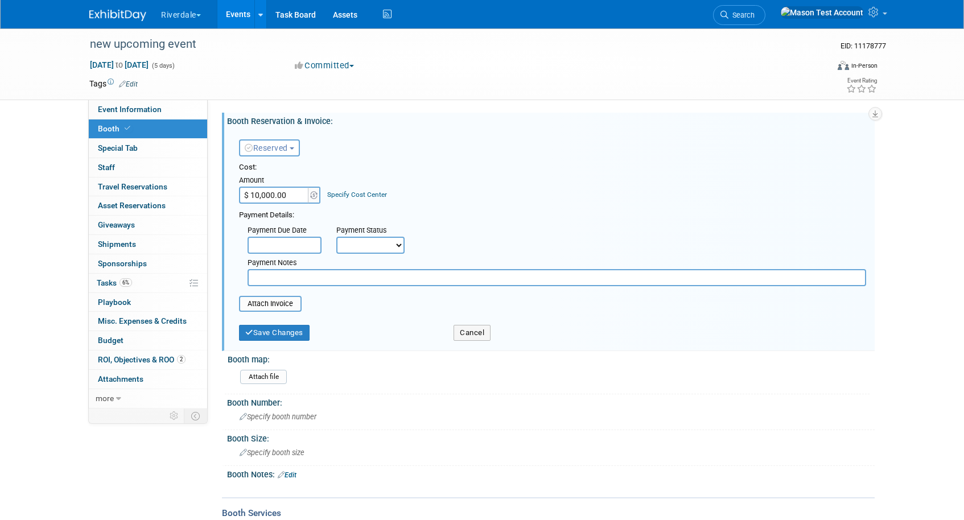
click at [296, 195] on input "$ 10,000.00" at bounding box center [274, 195] width 71 height 17
type input "$ 5,000.00"
click at [356, 196] on link "Specify Cost Center" at bounding box center [357, 195] width 60 height 8
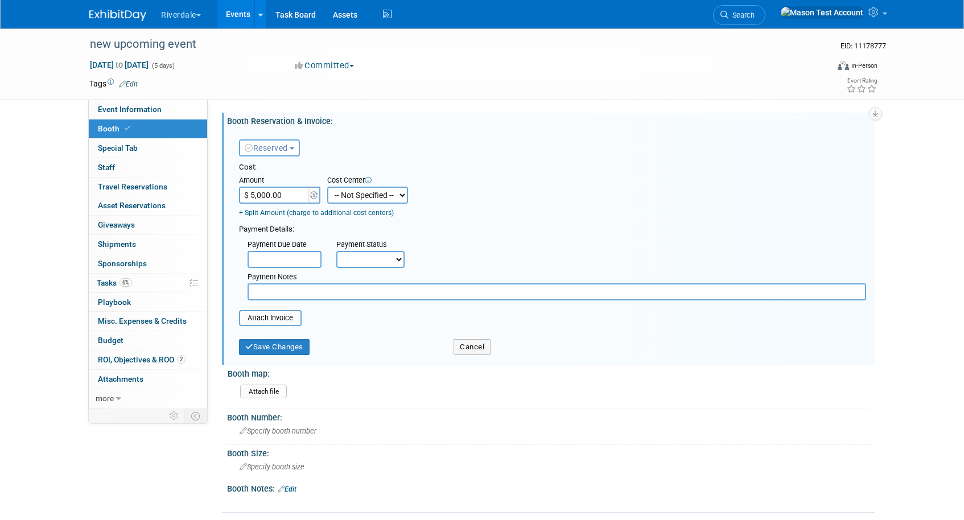
click at [364, 196] on select "-- Not Specified -- Marketing Operation Sales" at bounding box center [367, 195] width 81 height 17
select select "18966427"
click at [327, 187] on select "-- Not Specified -- Marketing Operation Sales" at bounding box center [367, 195] width 81 height 17
click at [283, 213] on link "+ Split Amount (charge to additional cost centers)" at bounding box center [316, 213] width 155 height 8
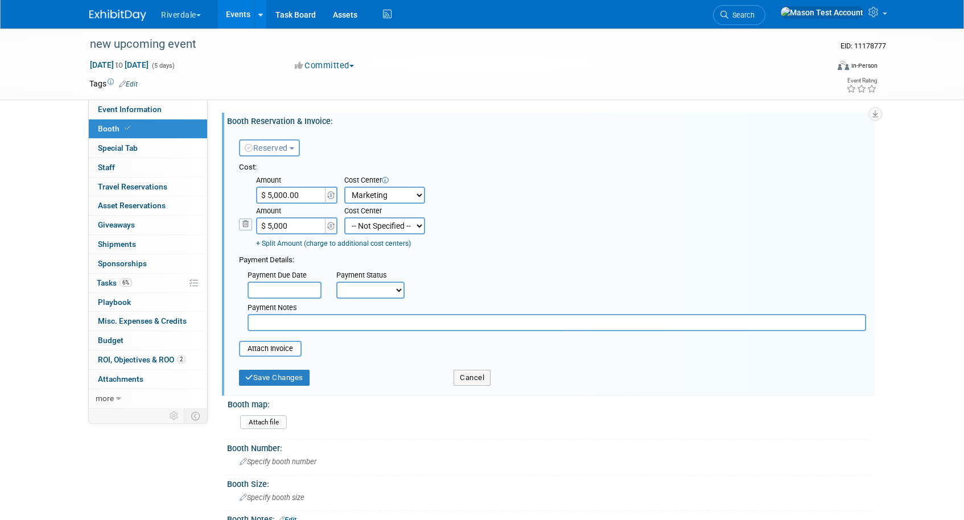
type input "$ 5,000.00"
click at [362, 228] on select "-- Not Specified -- Marketing Operation Sales" at bounding box center [384, 225] width 81 height 17
select select "18966429"
click at [344, 217] on select "-- Not Specified -- Marketing Operation Sales" at bounding box center [384, 225] width 81 height 17
click at [291, 377] on button "Save Changes" at bounding box center [274, 378] width 71 height 16
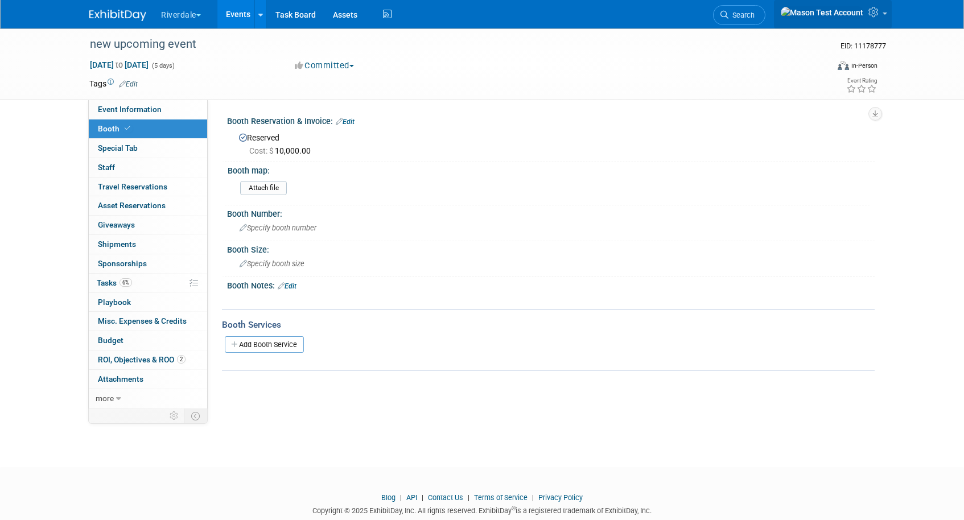
click at [864, 15] on link at bounding box center [833, 14] width 118 height 28
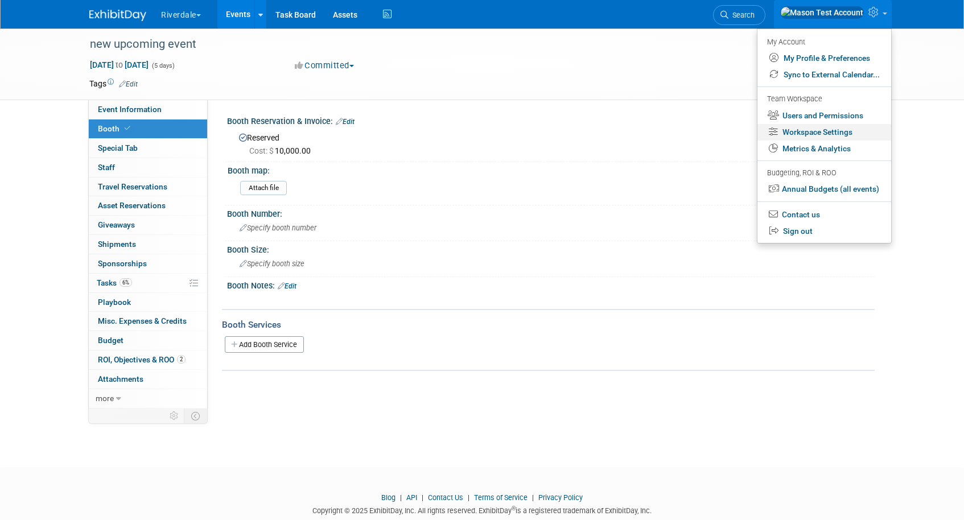
click at [827, 129] on link "Workspace Settings" at bounding box center [824, 132] width 134 height 16
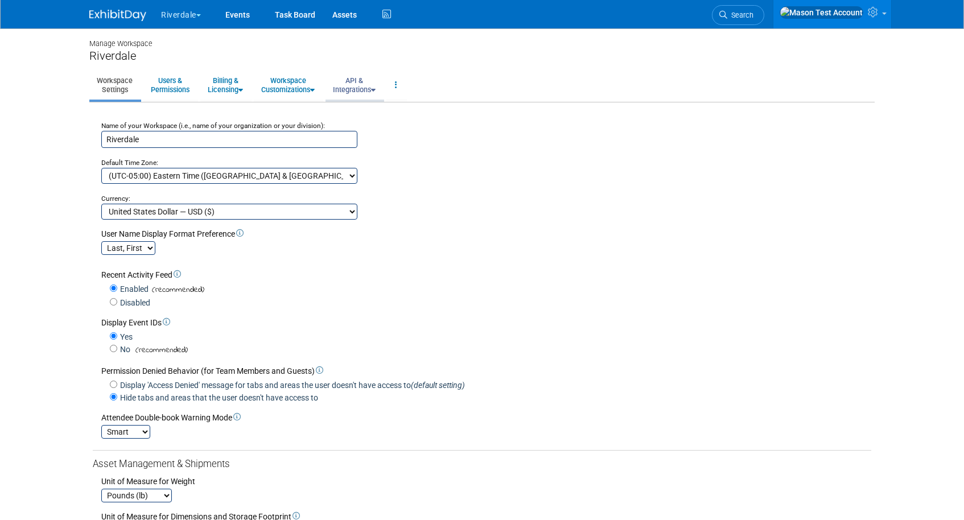
click at [352, 84] on link "API & Integrations" at bounding box center [353, 85] width 57 height 28
click at [366, 113] on link "API Access" at bounding box center [370, 110] width 90 height 17
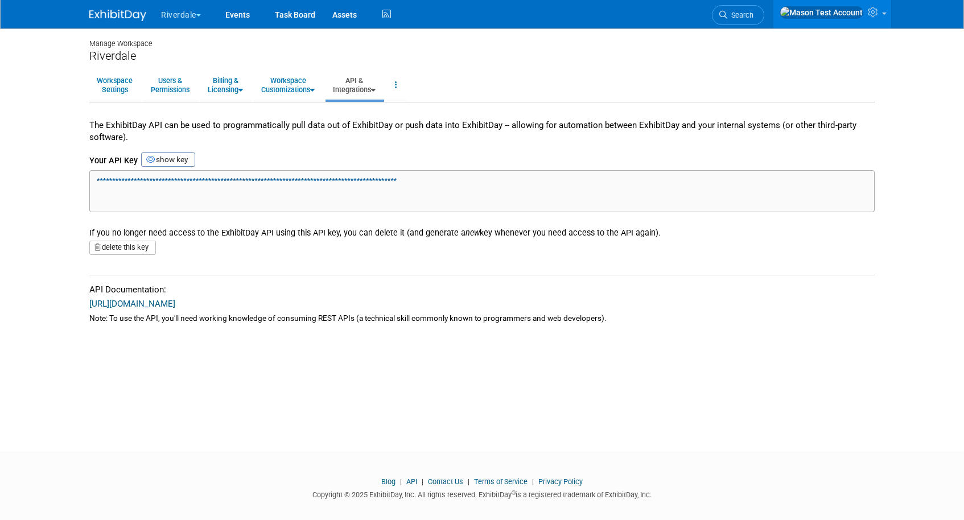
click at [376, 86] on link "API & Integrations" at bounding box center [353, 85] width 57 height 28
click at [375, 125] on link "Integrations via Zapier" at bounding box center [370, 127] width 90 height 17
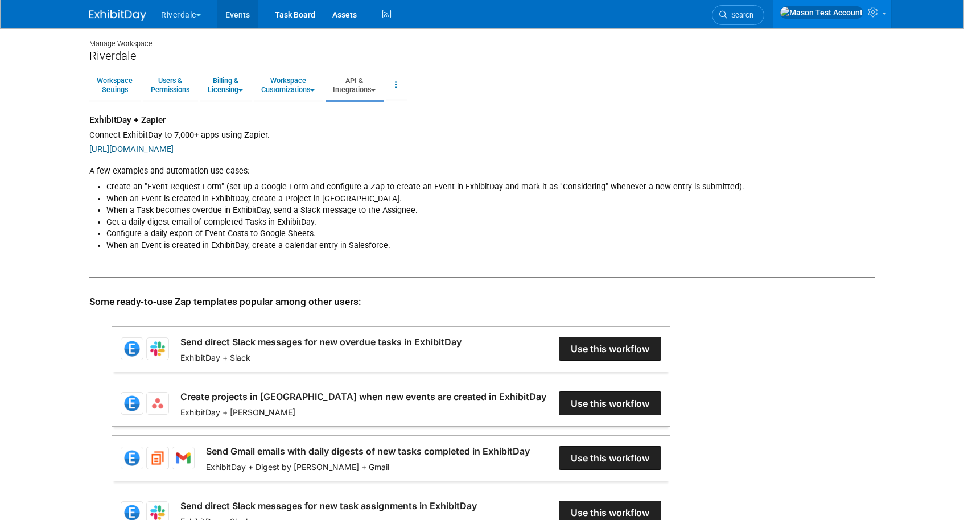
click at [241, 16] on link "Events" at bounding box center [238, 14] width 42 height 28
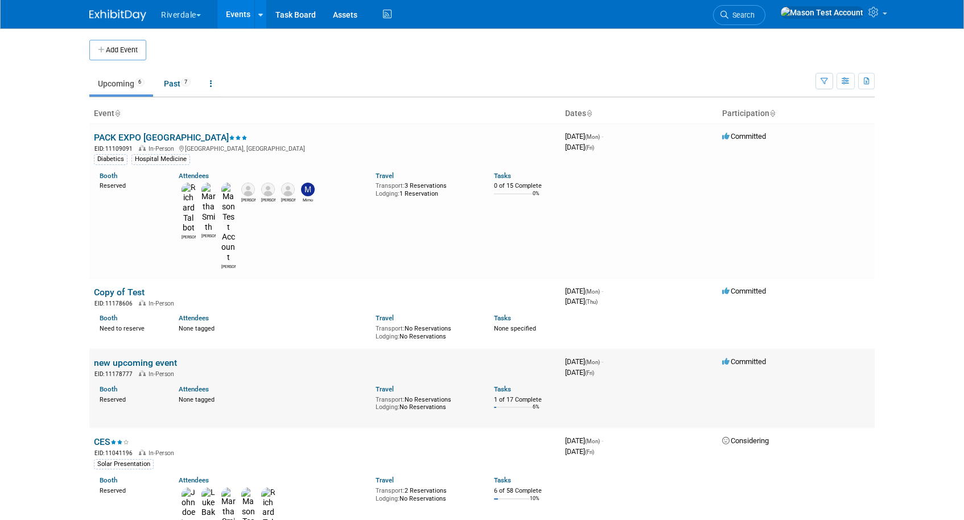
click at [113, 357] on link "new upcoming event" at bounding box center [135, 362] width 83 height 11
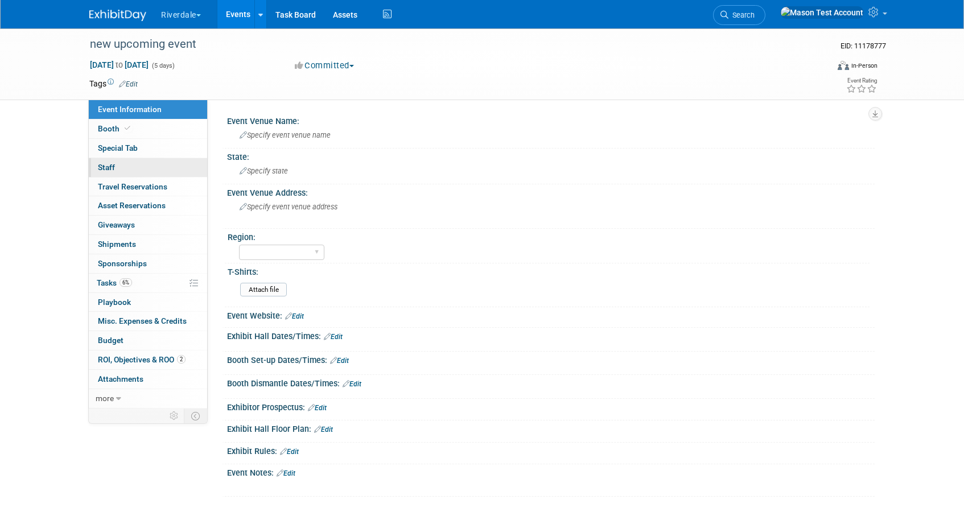
click at [135, 170] on link "0 Staff 0" at bounding box center [148, 167] width 118 height 19
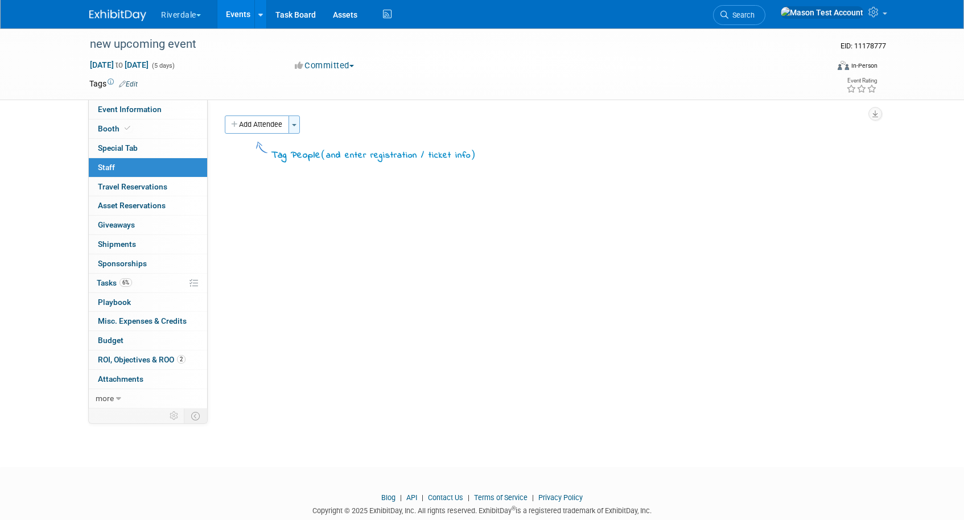
click at [297, 130] on button "Toggle Dropdown" at bounding box center [293, 124] width 11 height 18
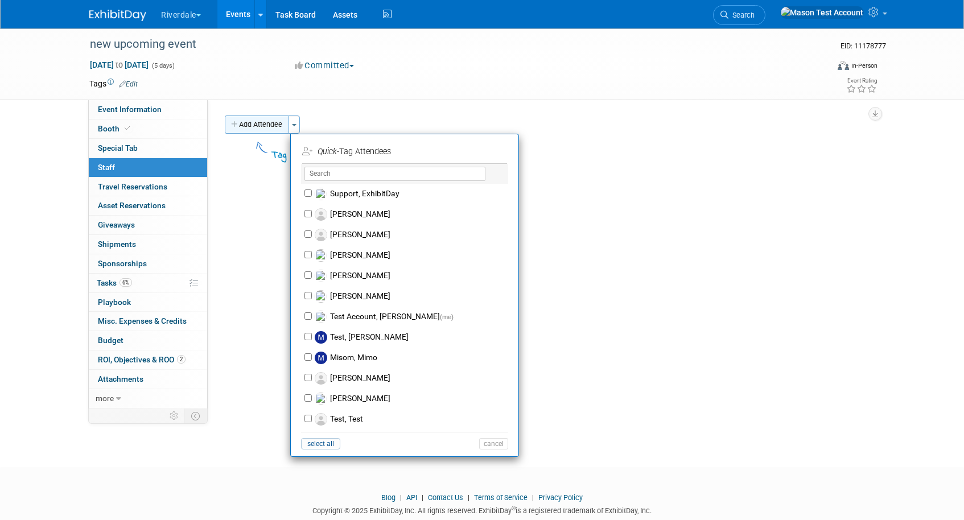
click at [251, 128] on button "Add Attendee" at bounding box center [257, 124] width 64 height 18
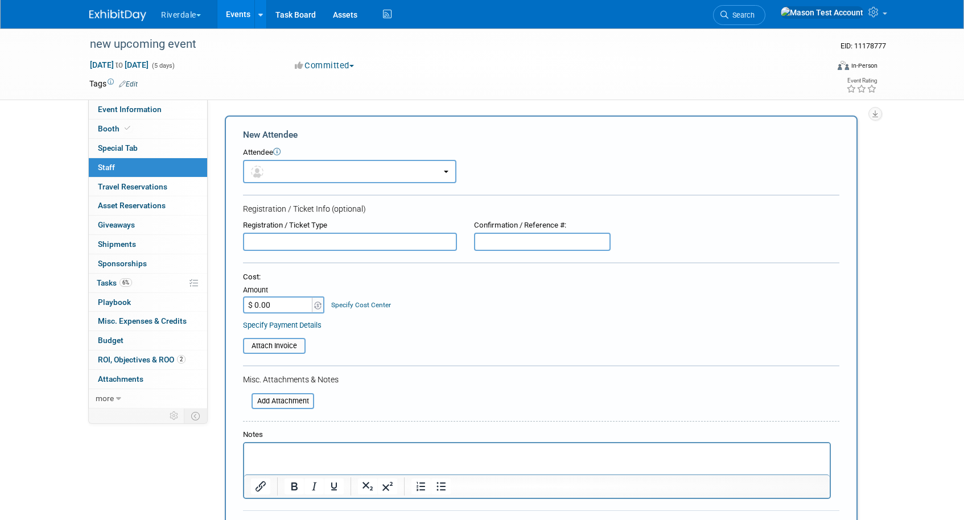
scroll to position [6, 0]
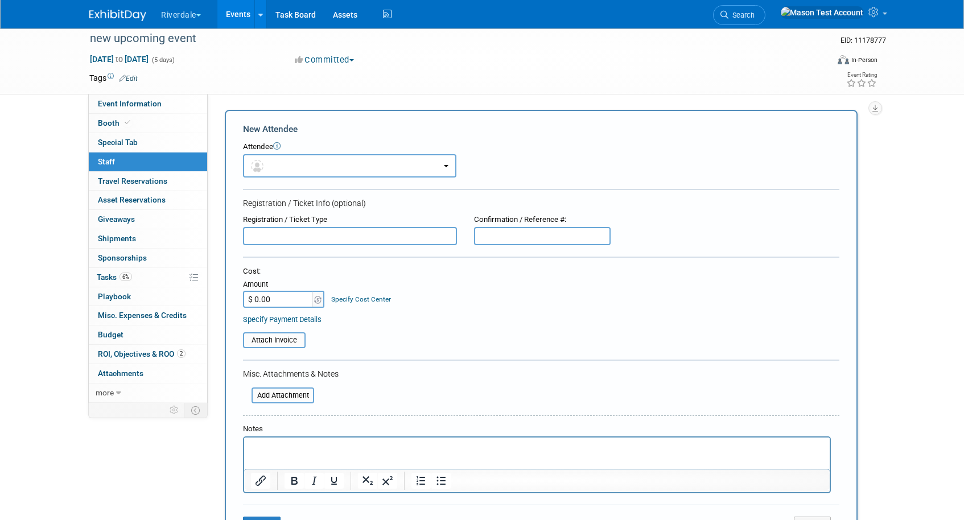
click at [186, 161] on link "0 Staff 0" at bounding box center [148, 161] width 118 height 19
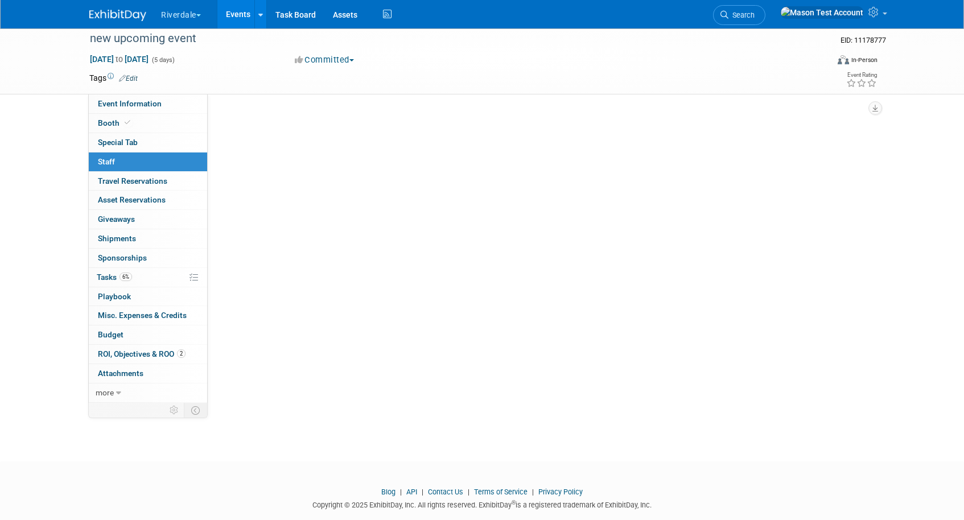
scroll to position [0, 0]
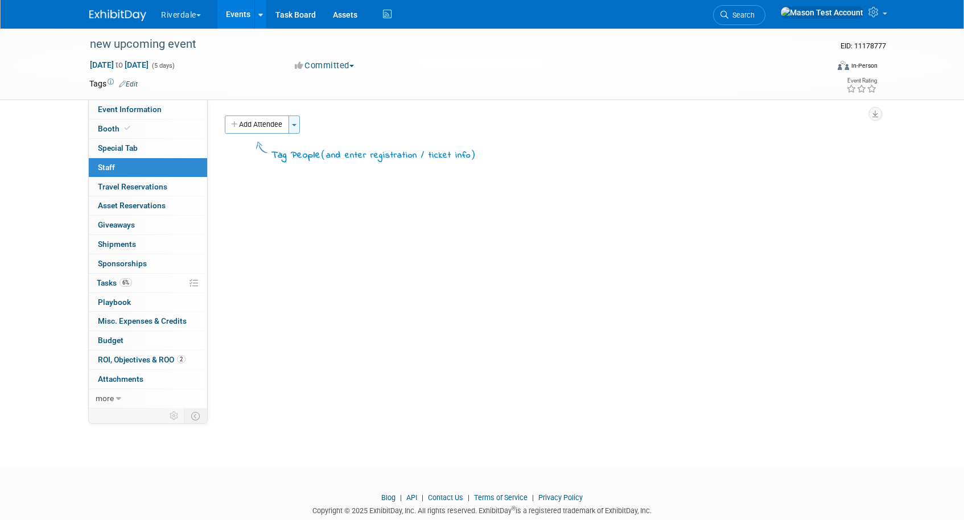
click at [294, 126] on button "Toggle Dropdown" at bounding box center [293, 124] width 11 height 18
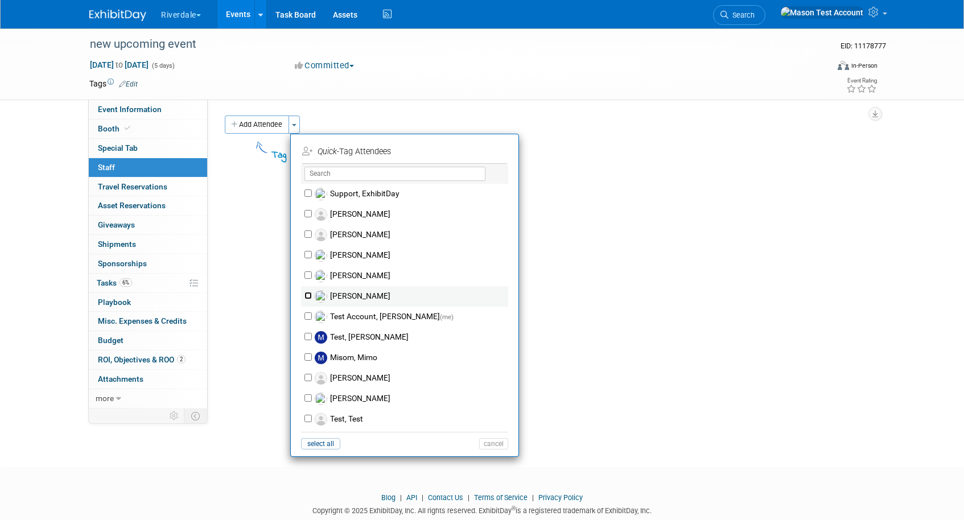
click at [305, 298] on input "Smith, Martha" at bounding box center [307, 295] width 7 height 7
checkbox input "true"
click at [308, 314] on input "Test Account, Mason (me)" at bounding box center [307, 315] width 7 height 7
checkbox input "true"
click at [308, 337] on input "Test, [PERSON_NAME]" at bounding box center [307, 336] width 7 height 7
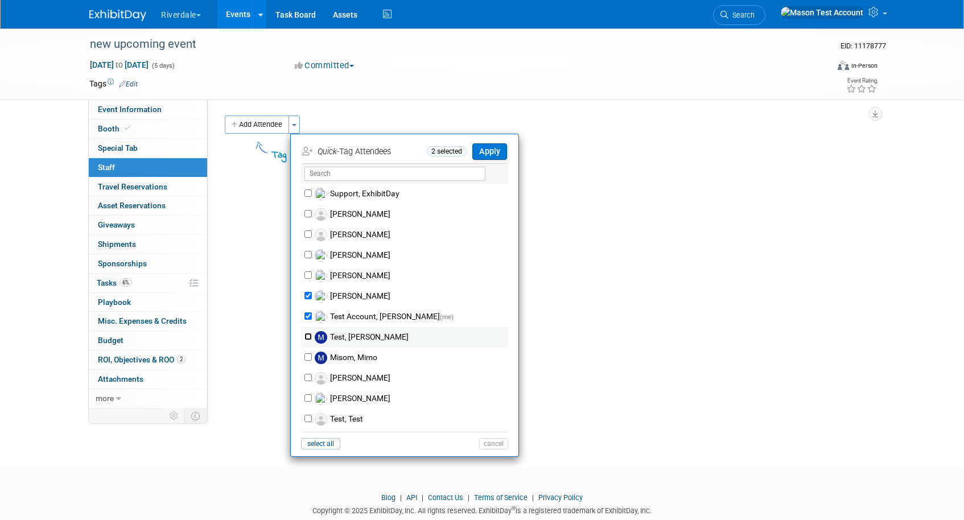
checkbox input "true"
click at [308, 360] on input "Misom, Mimo" at bounding box center [307, 356] width 7 height 7
checkbox input "true"
click at [487, 154] on button "Apply" at bounding box center [489, 151] width 35 height 16
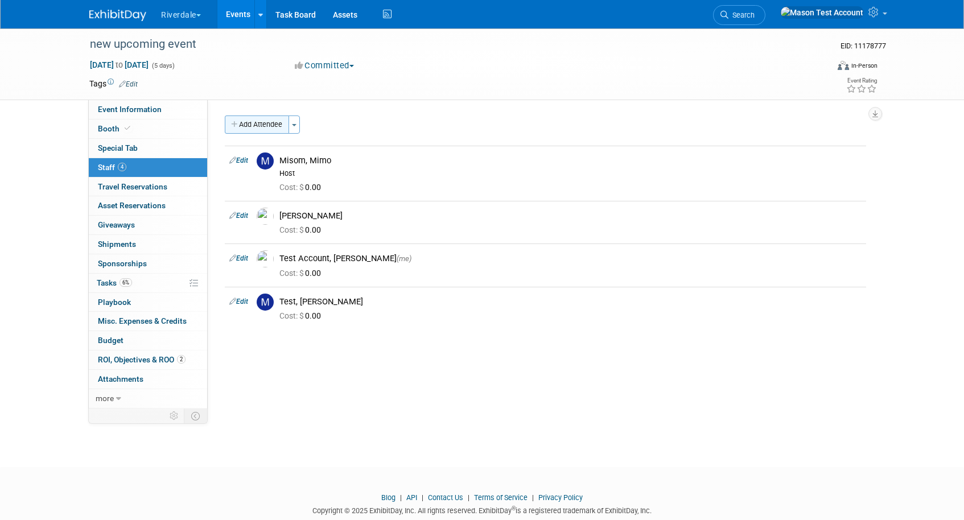
click at [271, 126] on button "Add Attendee" at bounding box center [257, 124] width 64 height 18
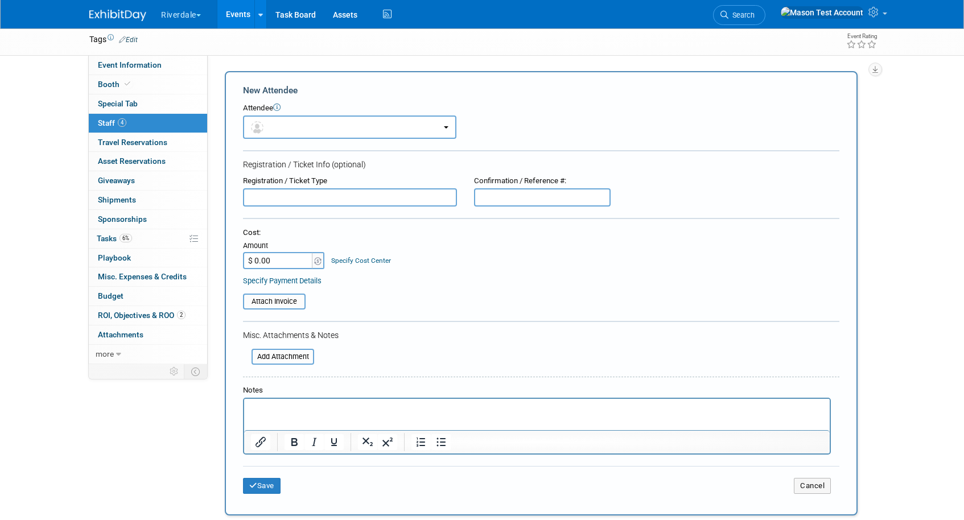
scroll to position [51, 0]
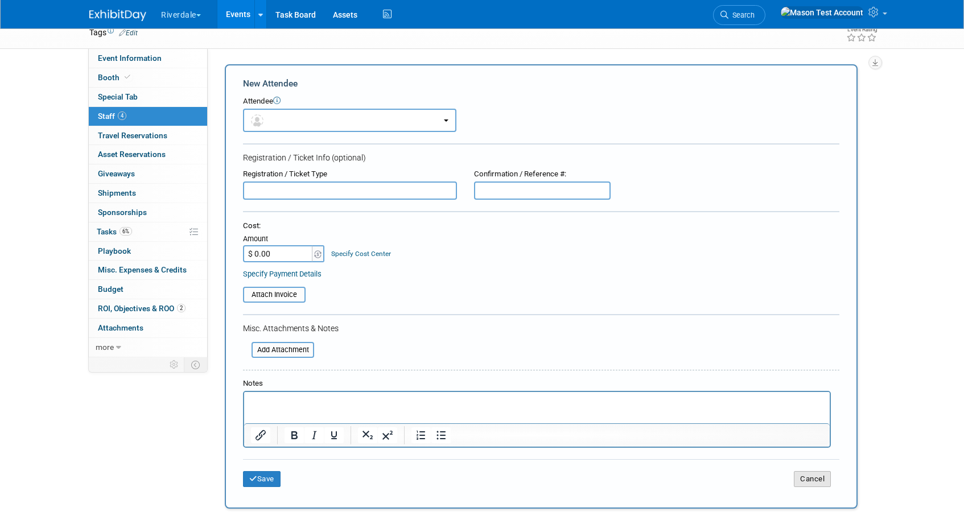
click at [821, 484] on button "Cancel" at bounding box center [812, 479] width 37 height 16
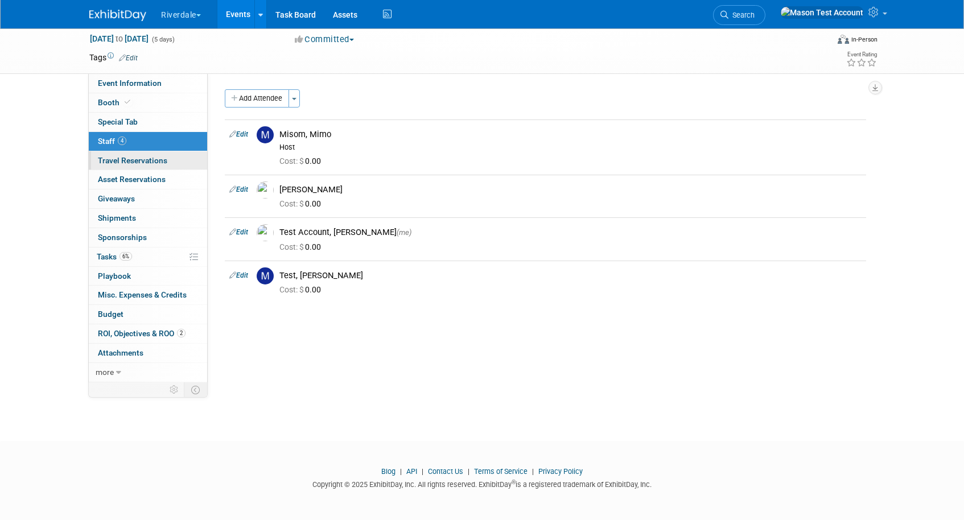
click at [163, 162] on span "Travel Reservations 0" at bounding box center [132, 160] width 69 height 9
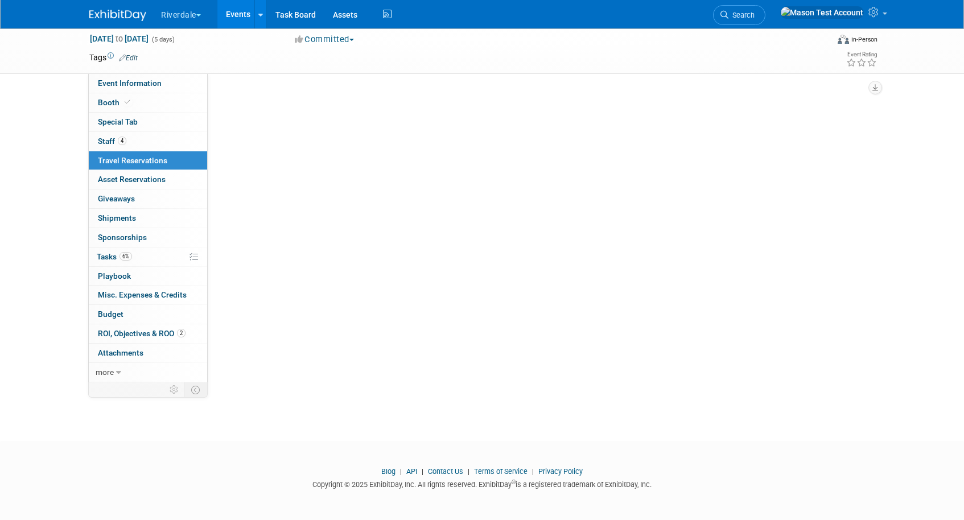
scroll to position [0, 0]
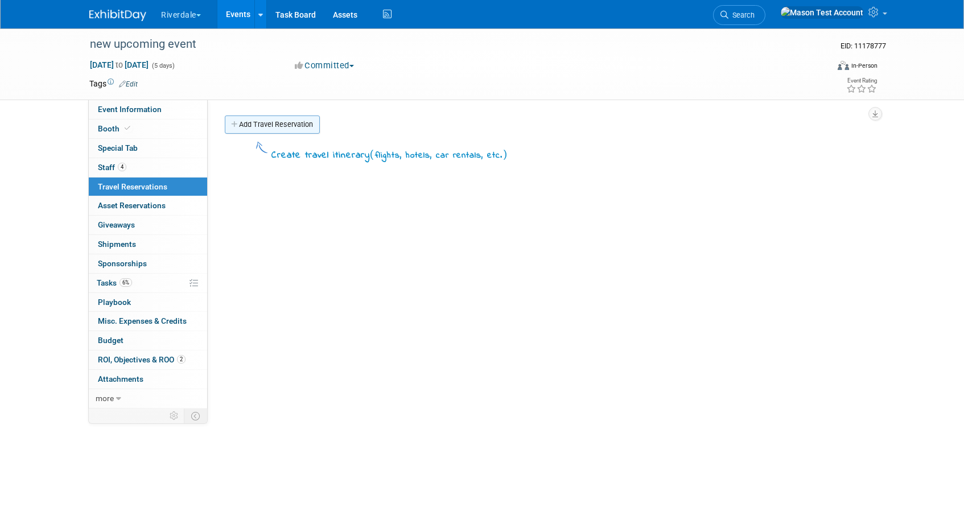
click at [280, 125] on link "Add Travel Reservation" at bounding box center [272, 124] width 95 height 18
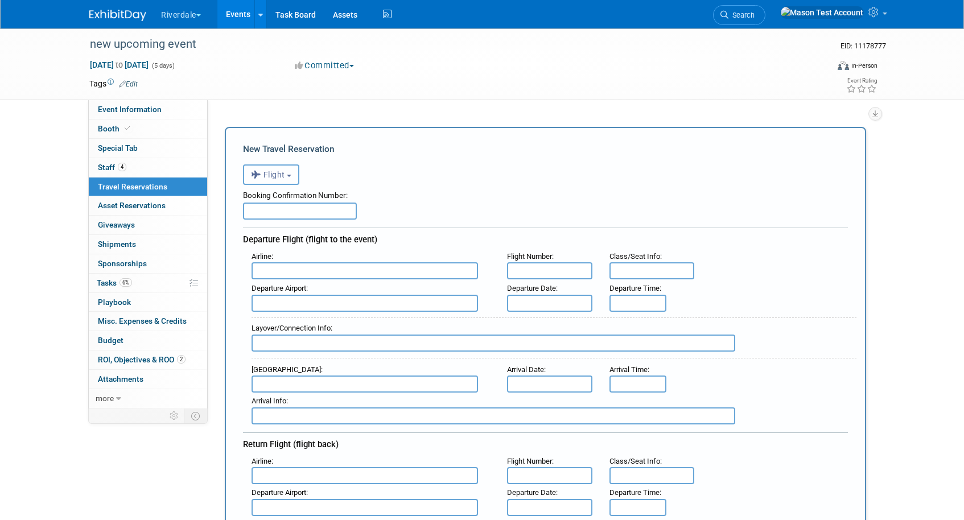
click at [285, 177] on span "Flight" at bounding box center [268, 174] width 34 height 9
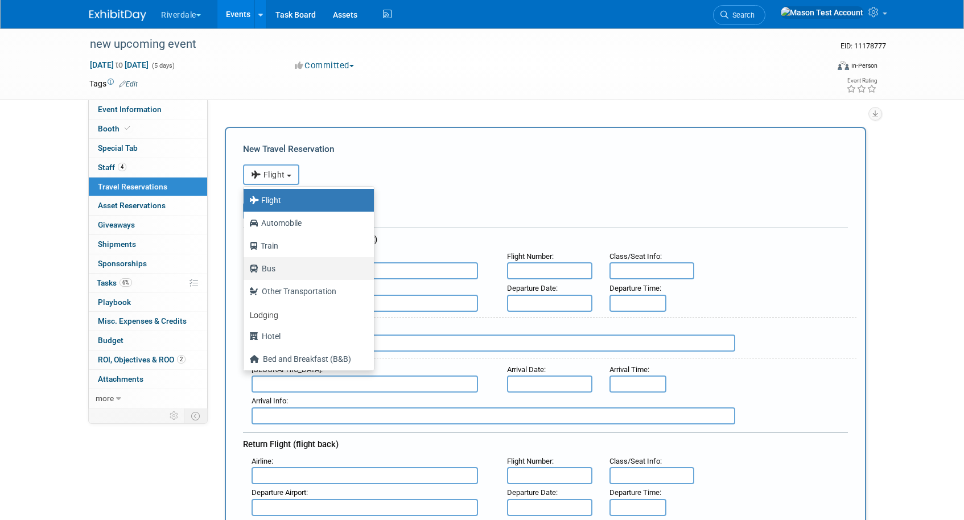
scroll to position [26, 0]
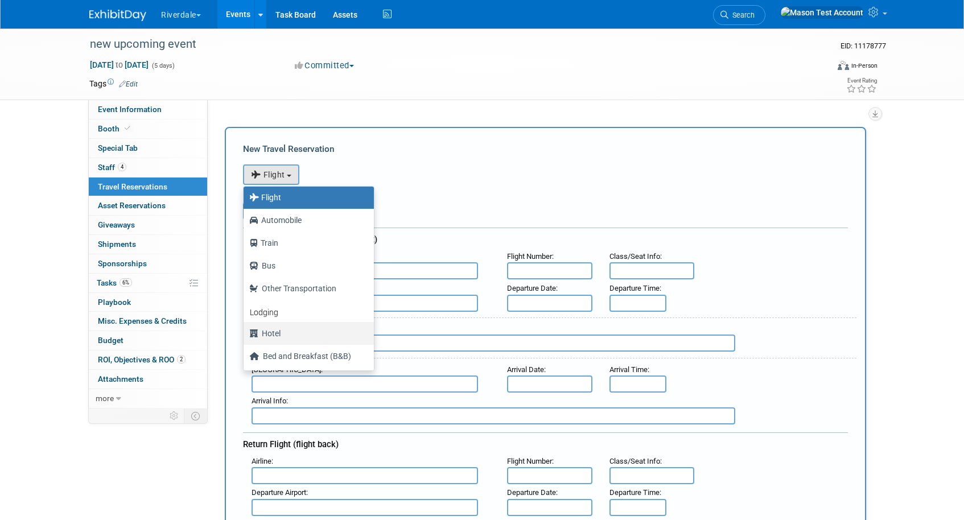
click at [303, 333] on label "Hotel" at bounding box center [305, 333] width 113 height 18
click at [245, 333] on input "Hotel" at bounding box center [241, 331] width 7 height 7
select select "6"
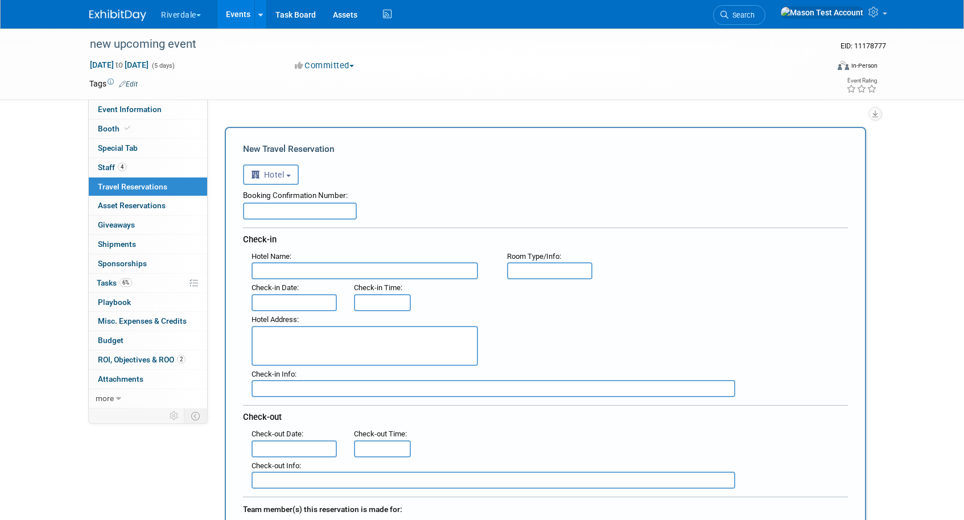
click at [311, 209] on input "text" at bounding box center [300, 211] width 114 height 17
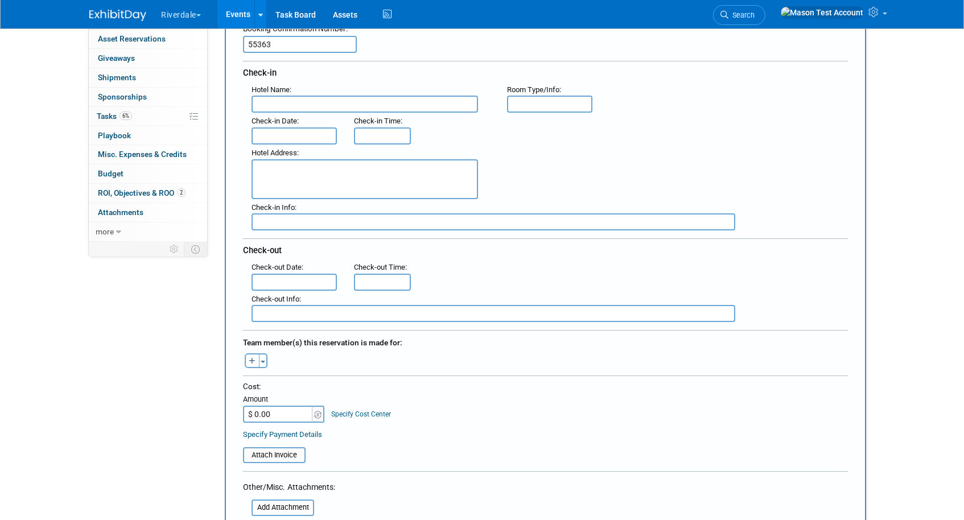
scroll to position [230, 0]
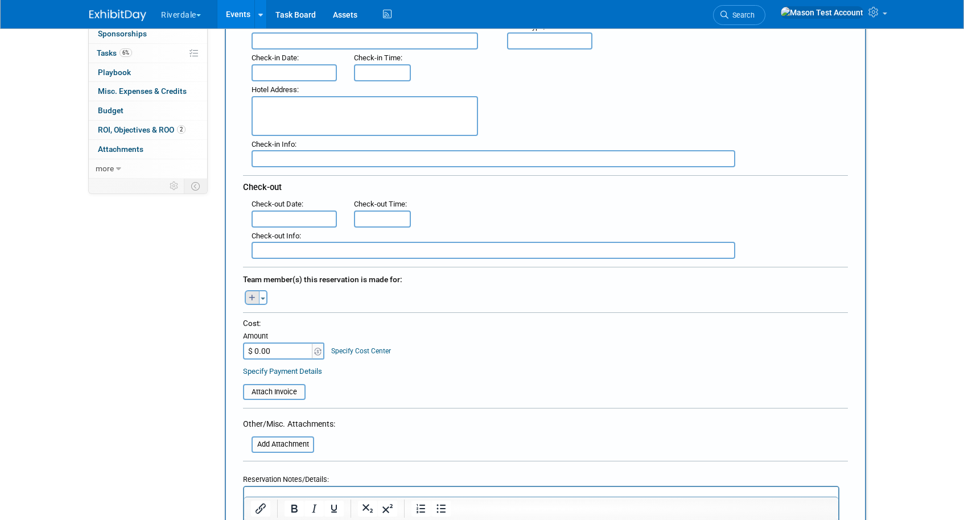
type input "55363"
click at [252, 295] on icon "button" at bounding box center [252, 298] width 7 height 7
select select
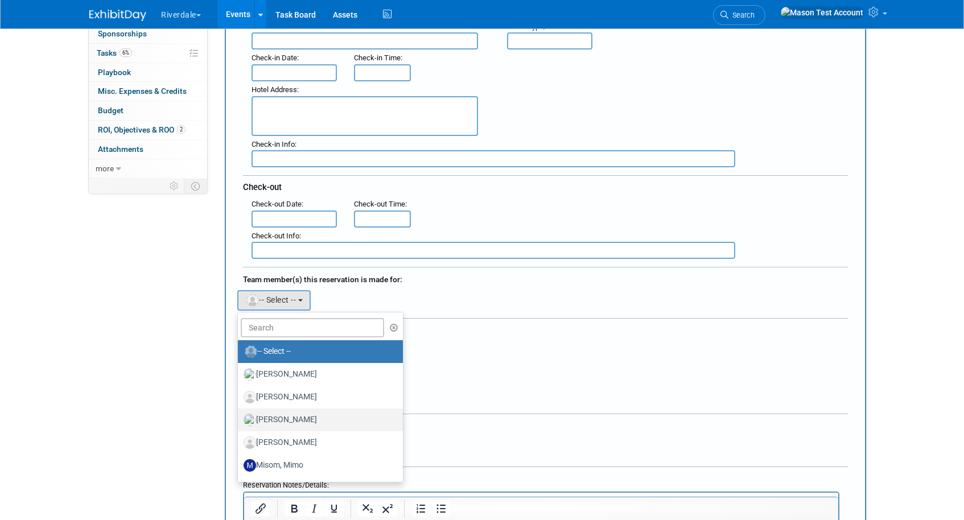
click at [297, 415] on label "doe, John" at bounding box center [317, 420] width 148 height 18
click at [239, 415] on input "doe, John" at bounding box center [235, 418] width 7 height 7
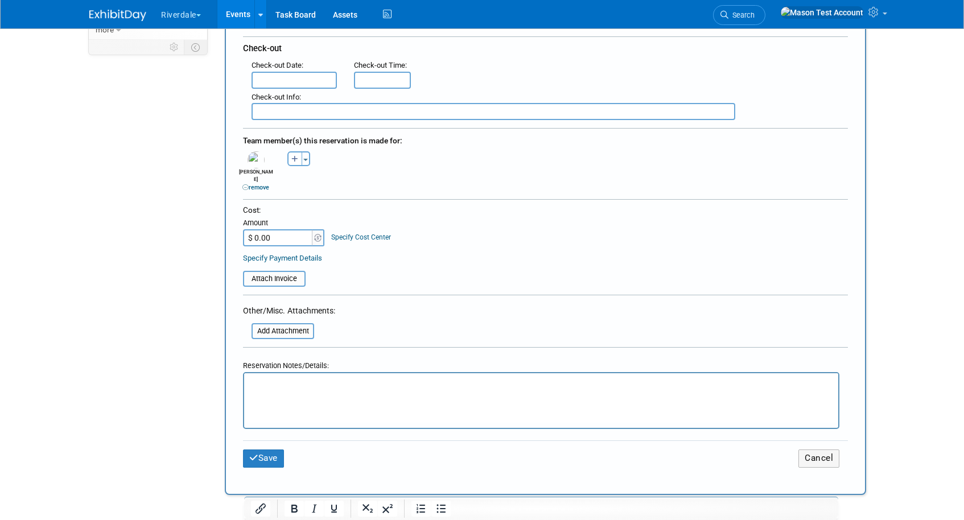
scroll to position [390, 0]
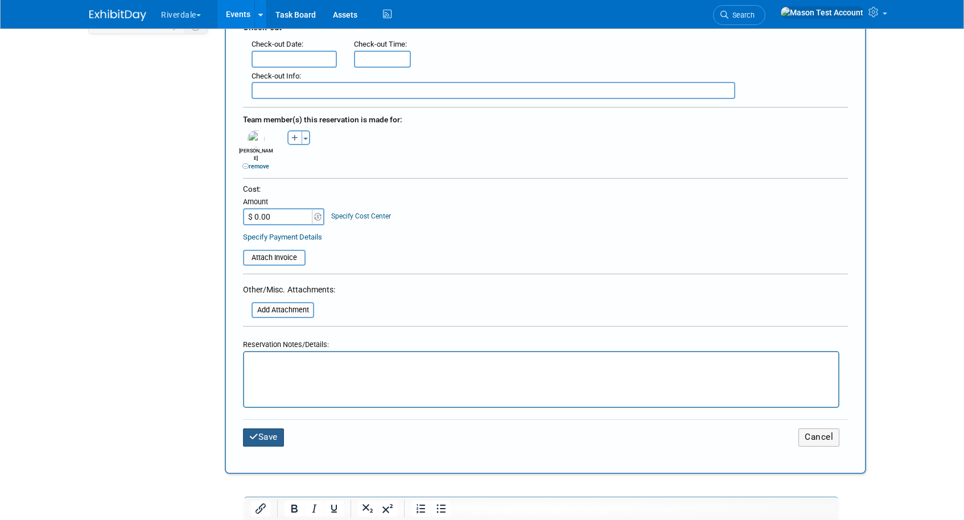
click at [275, 428] on button "Save" at bounding box center [263, 437] width 41 height 18
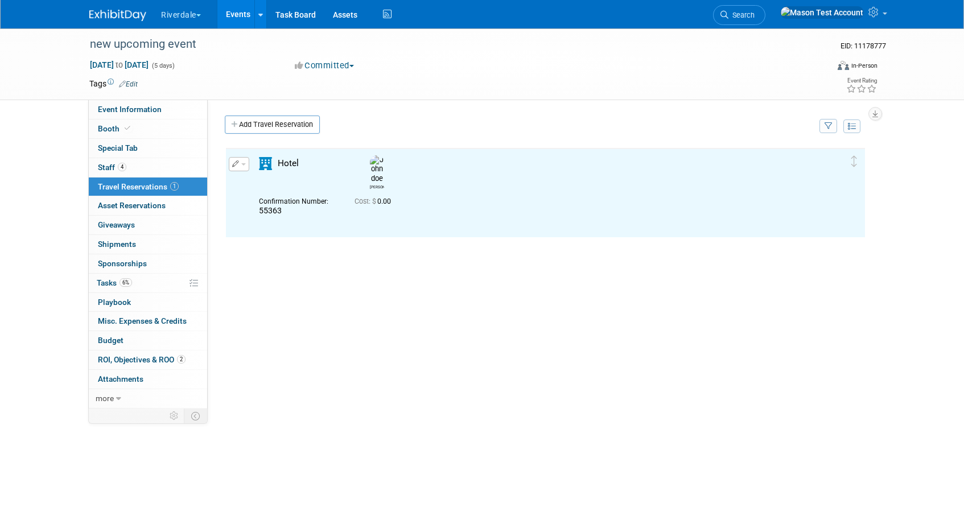
scroll to position [0, 0]
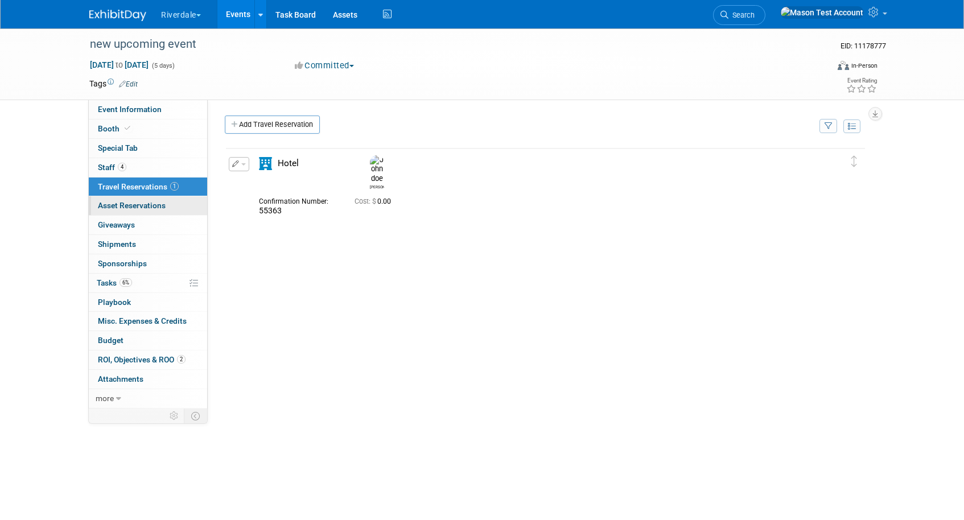
click at [174, 207] on link "0 Asset Reservations 0" at bounding box center [148, 205] width 118 height 19
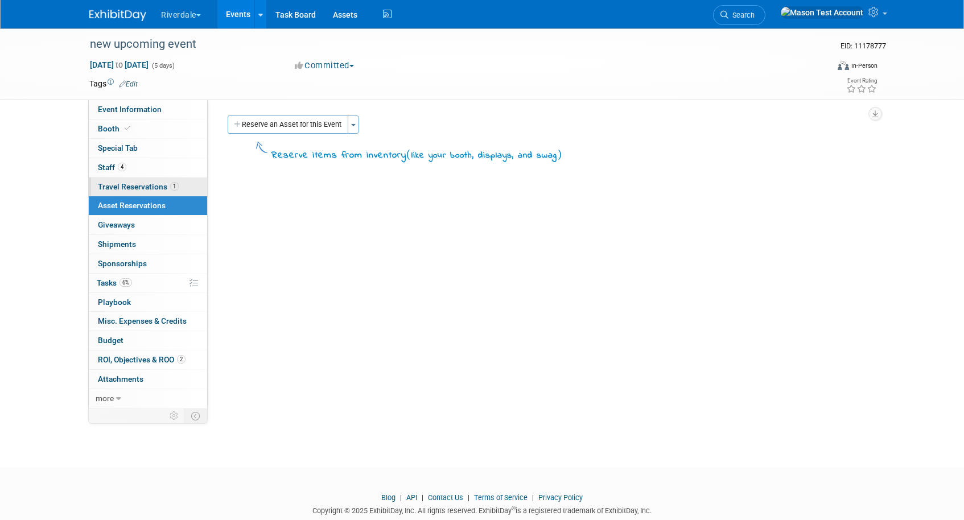
click at [164, 188] on span "Travel Reservations 1" at bounding box center [138, 186] width 81 height 9
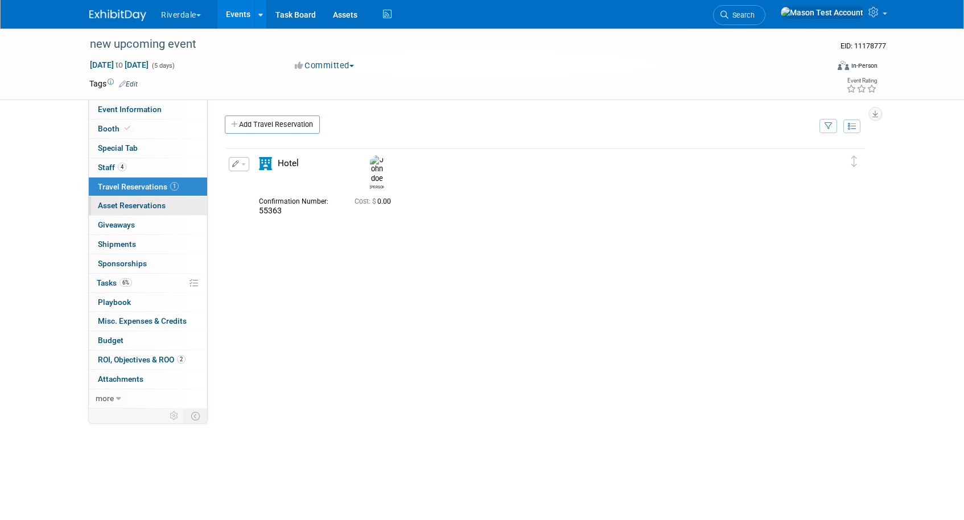
click at [135, 201] on span "Asset Reservations 0" at bounding box center [132, 205] width 68 height 9
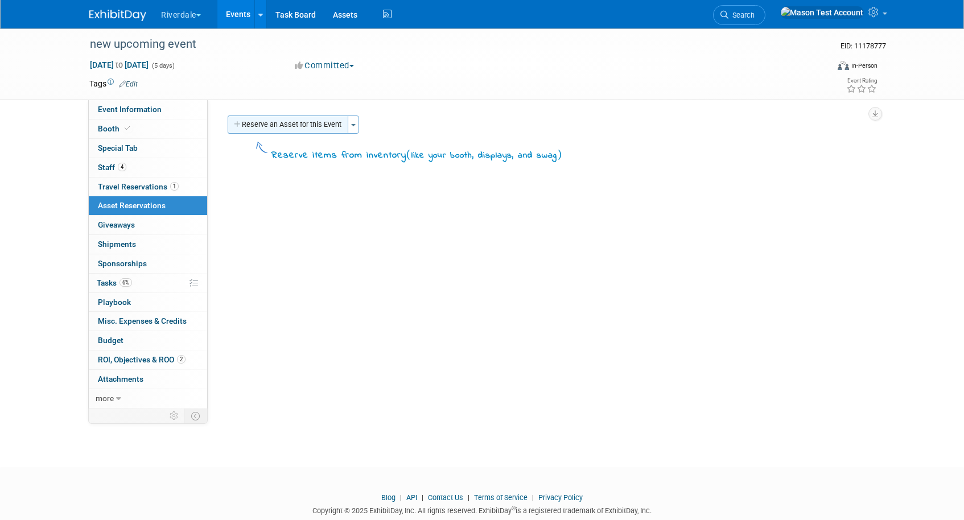
click at [288, 129] on button "Reserve an Asset for this Event" at bounding box center [288, 124] width 121 height 18
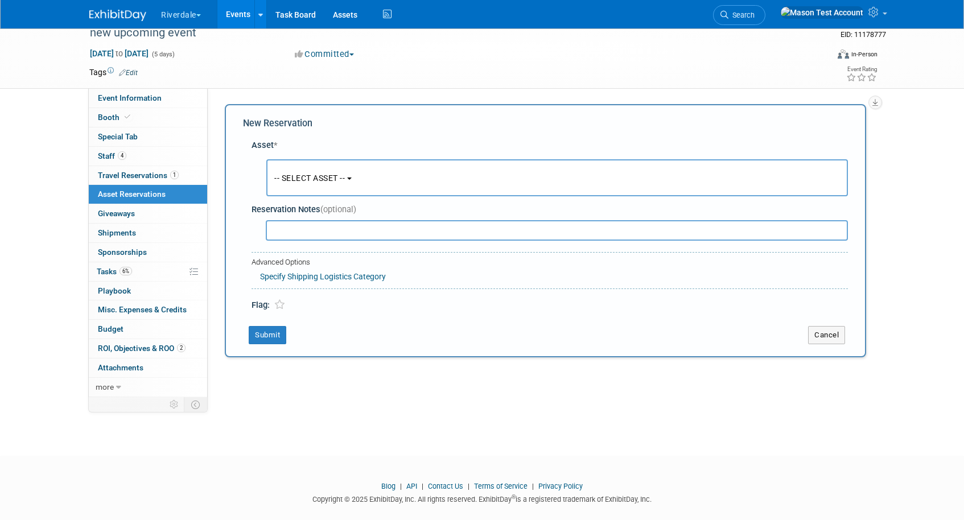
scroll to position [11, 0]
click at [331, 180] on span "-- SELECT ASSET --" at bounding box center [309, 178] width 71 height 9
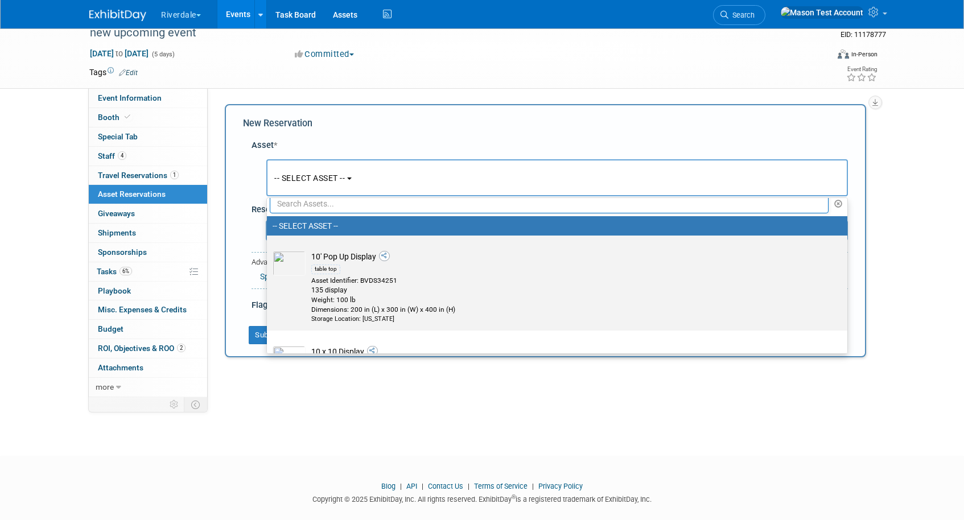
scroll to position [13, 0]
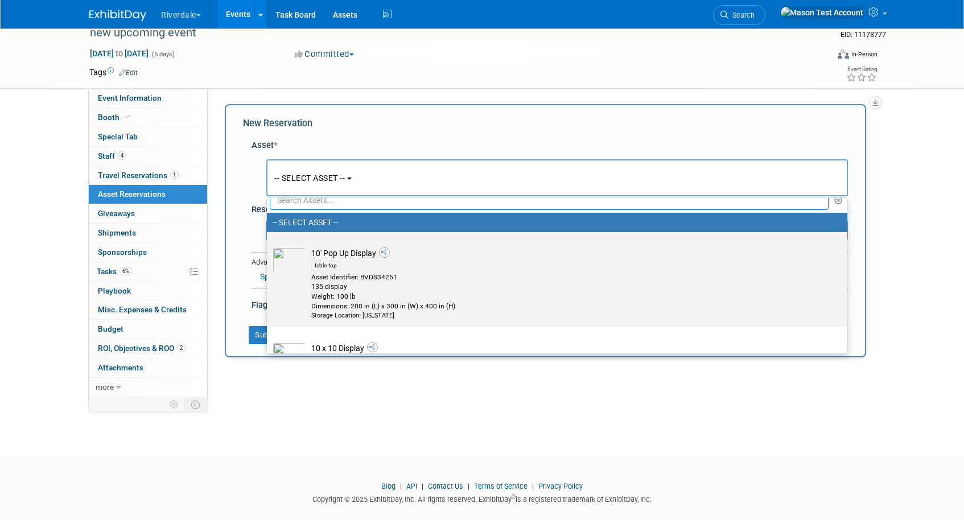
click at [338, 282] on div "135 display" at bounding box center [567, 287] width 513 height 10
click at [269, 246] on input "10' Pop Up Display table top Asset Identifier: BVDS34251 135 display Weight: 10…" at bounding box center [264, 241] width 7 height 7
select select "10696022"
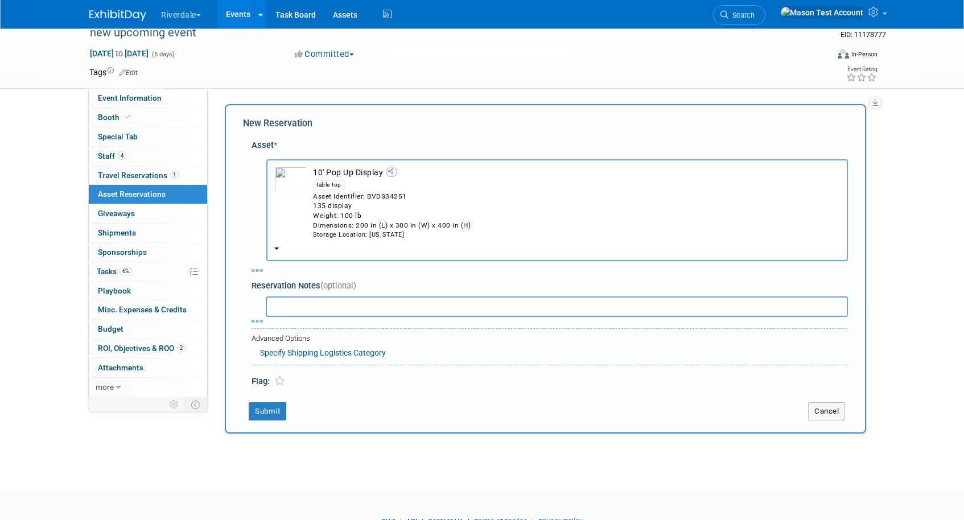
select select "9"
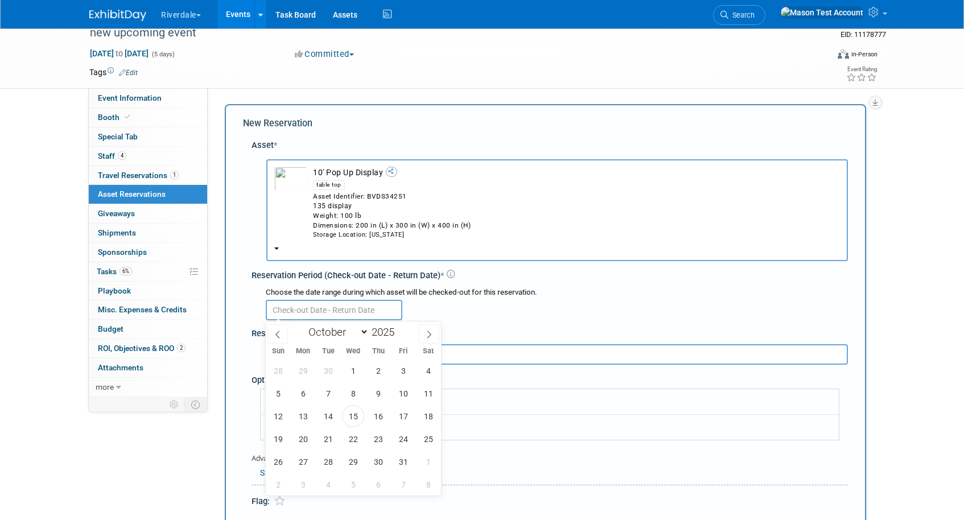
click at [351, 313] on input "text" at bounding box center [334, 310] width 137 height 20
click at [299, 460] on span "27" at bounding box center [303, 462] width 22 height 22
click at [397, 464] on span "31" at bounding box center [403, 462] width 22 height 22
type input "[DATE] to [DATE]"
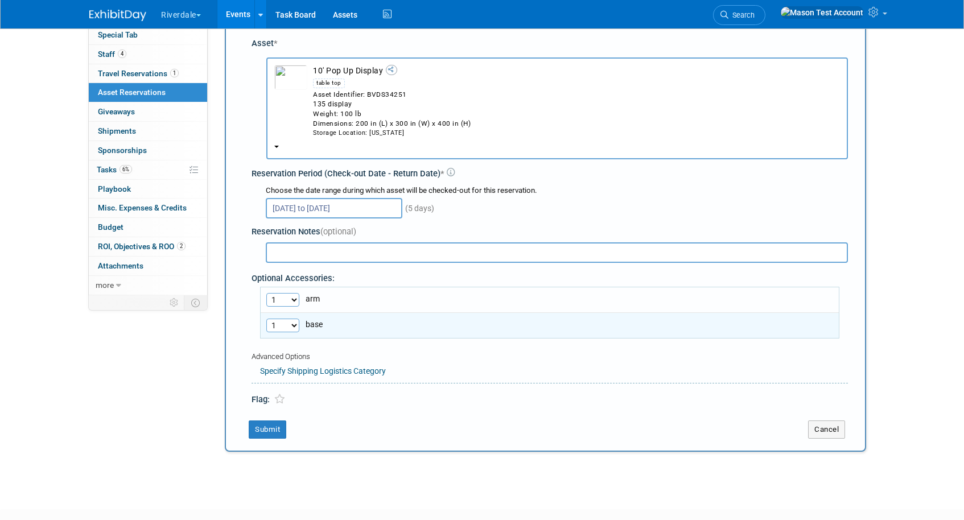
scroll to position [115, 0]
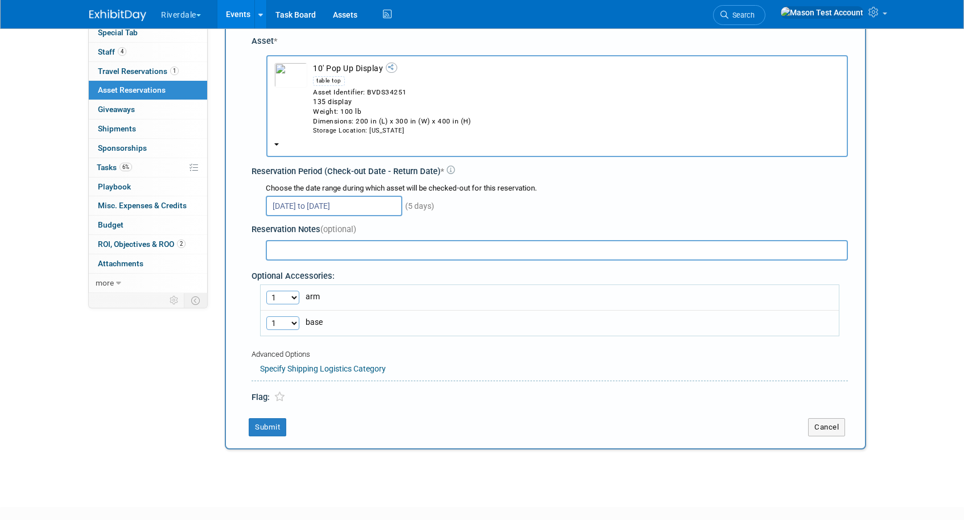
click at [300, 374] on div "Specify Shipping Logistics Category" at bounding box center [554, 367] width 588 height 14
click at [300, 367] on link "Specify Shipping Logistics Category" at bounding box center [323, 368] width 126 height 9
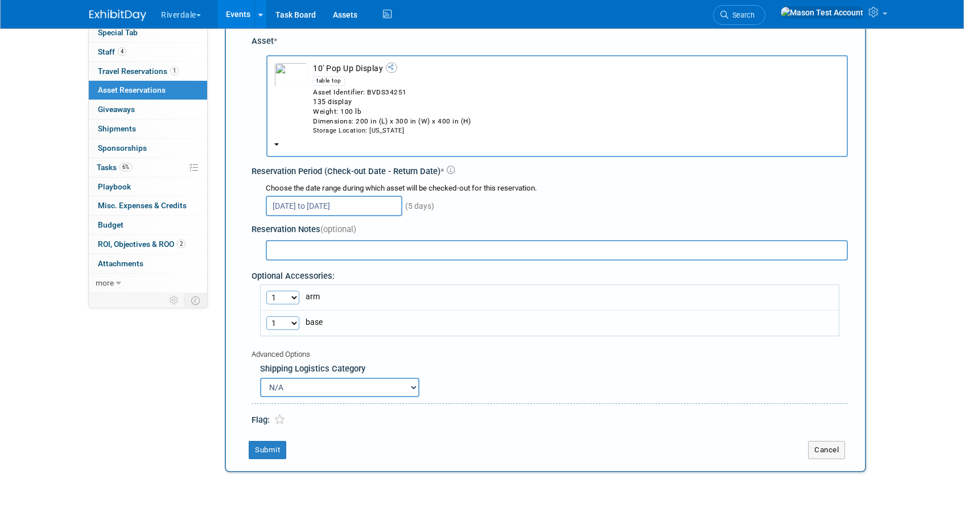
click at [306, 383] on select "N/A Advance Warehouse Direct Shipment Other" at bounding box center [339, 387] width 159 height 19
select select "3"
click at [260, 378] on select "N/A Advance Warehouse Direct Shipment Other" at bounding box center [339, 387] width 159 height 19
click at [277, 452] on button "Submit" at bounding box center [268, 450] width 38 height 18
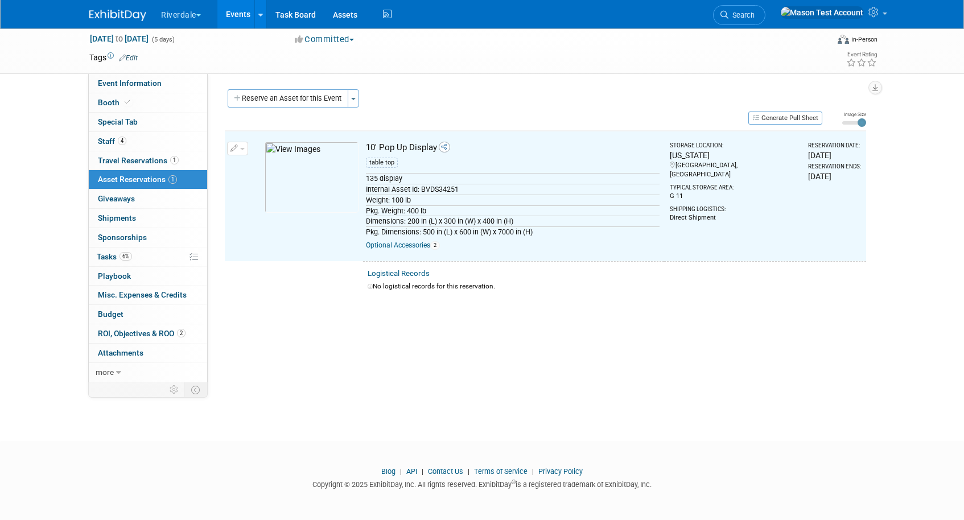
scroll to position [15, 0]
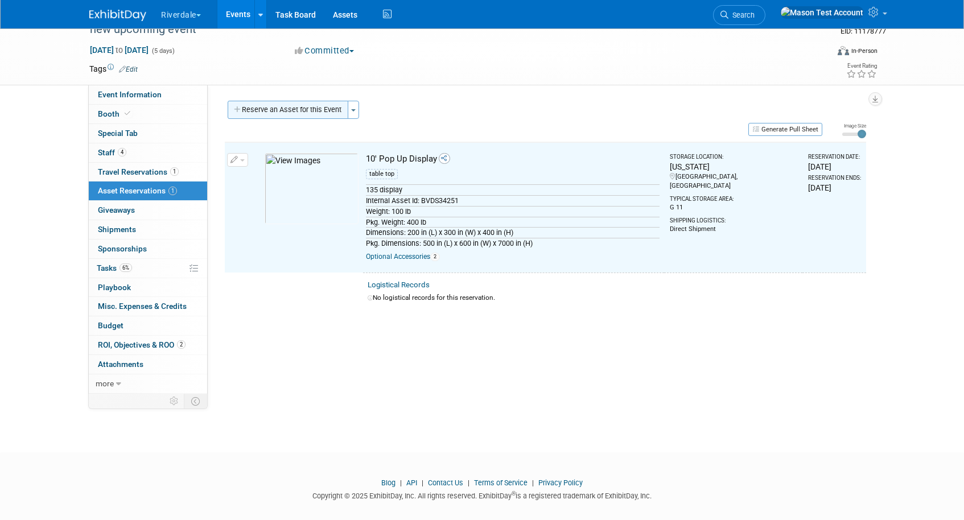
click at [274, 114] on button "Reserve an Asset for this Event" at bounding box center [288, 110] width 121 height 18
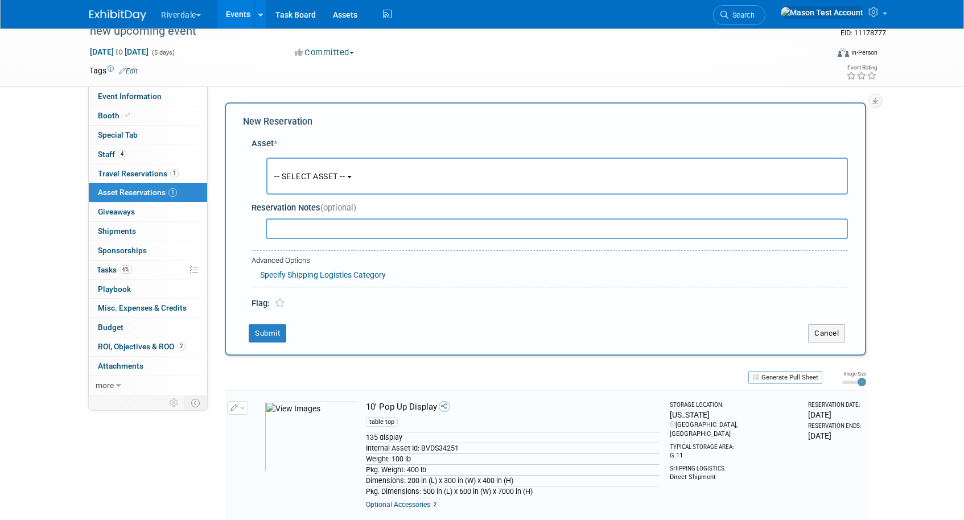
scroll to position [11, 0]
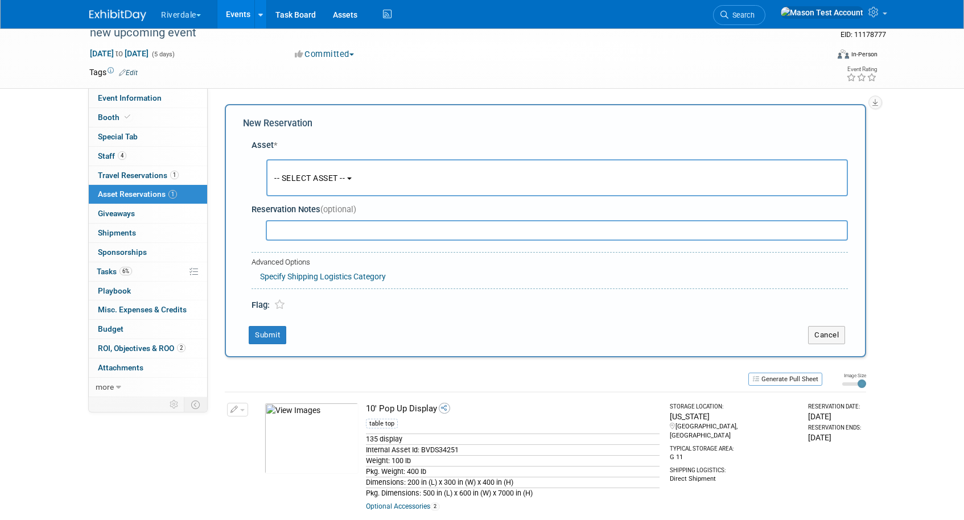
click at [284, 180] on span "-- SELECT ASSET --" at bounding box center [309, 178] width 71 height 9
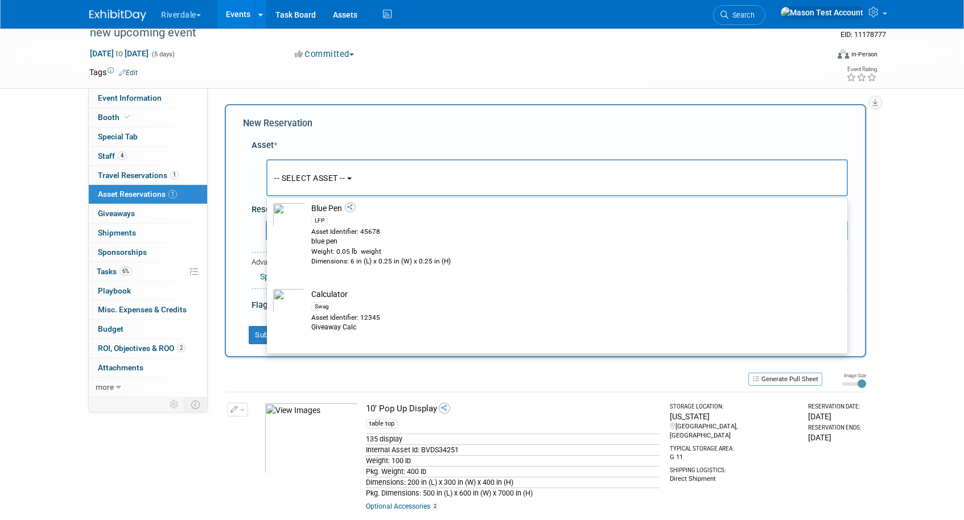
scroll to position [415, 0]
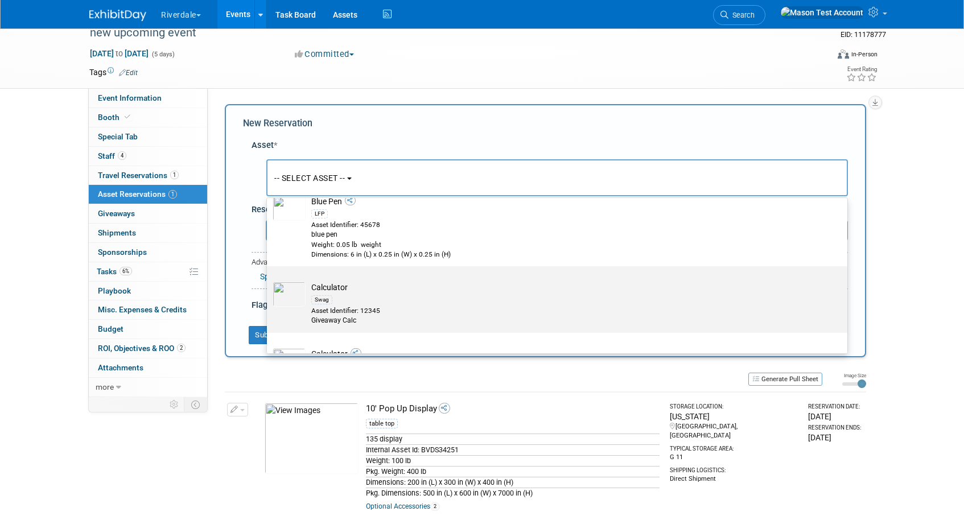
click at [336, 291] on td "Calculator Swag Asset Identifier: 12345 Giveaway Calc" at bounding box center [564, 304] width 519 height 44
click at [269, 280] on input "Calculator Swag Asset Identifier: 12345 Giveaway Calc" at bounding box center [264, 275] width 7 height 7
select select "10718892"
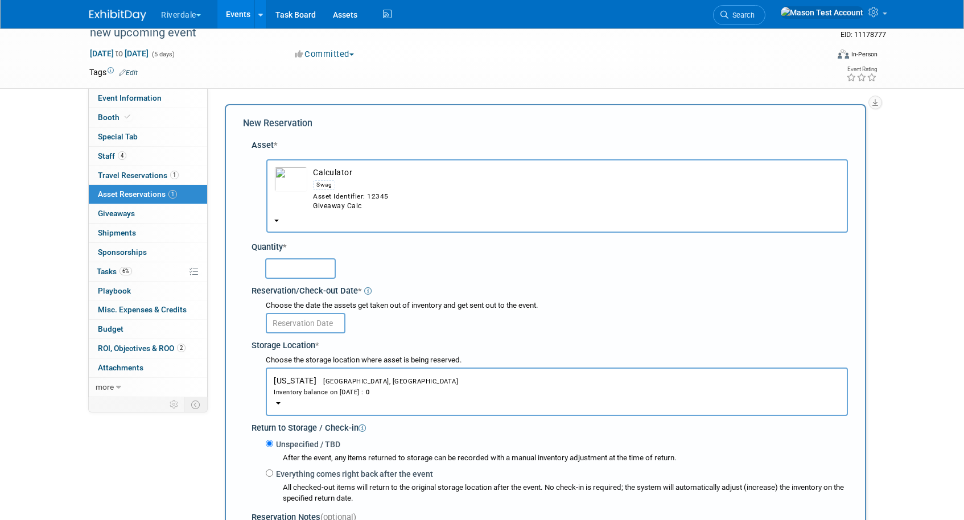
click at [308, 263] on input "text" at bounding box center [300, 268] width 71 height 20
type input "1000"
click at [317, 327] on input "text" at bounding box center [306, 323] width 80 height 20
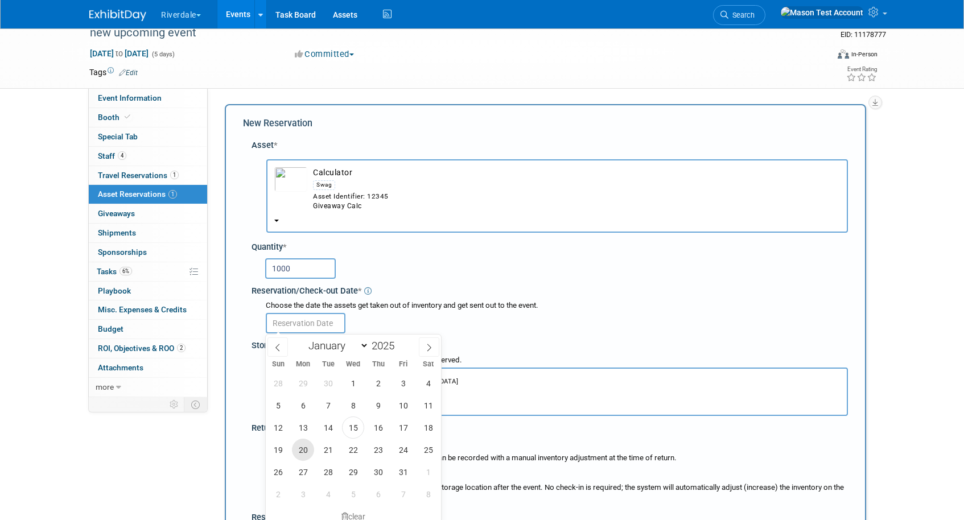
click at [307, 443] on span "20" at bounding box center [303, 450] width 22 height 22
type input "Oct 20, 2025"
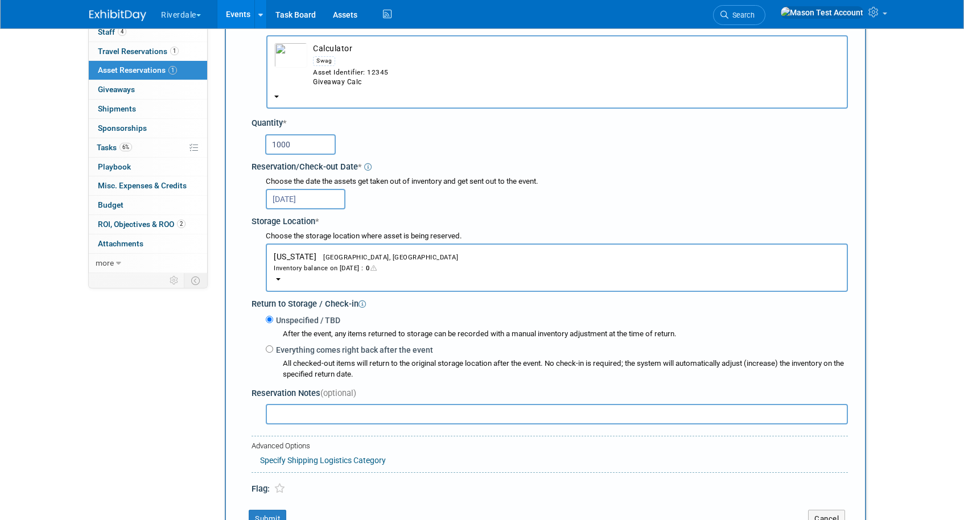
scroll to position [152, 0]
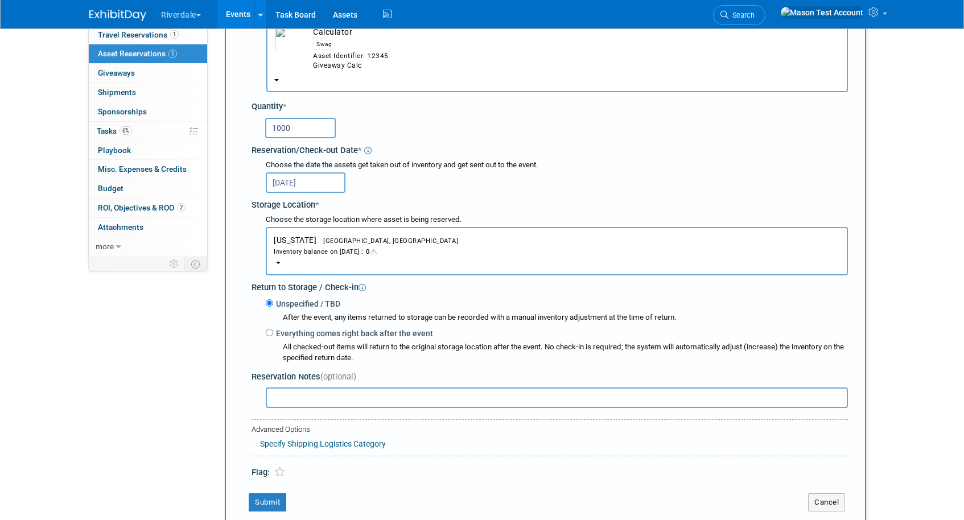
click at [359, 257] on button "Maryland North Bethesda, MD Inventory balance on Oct 20, 2025 : 0" at bounding box center [557, 251] width 582 height 48
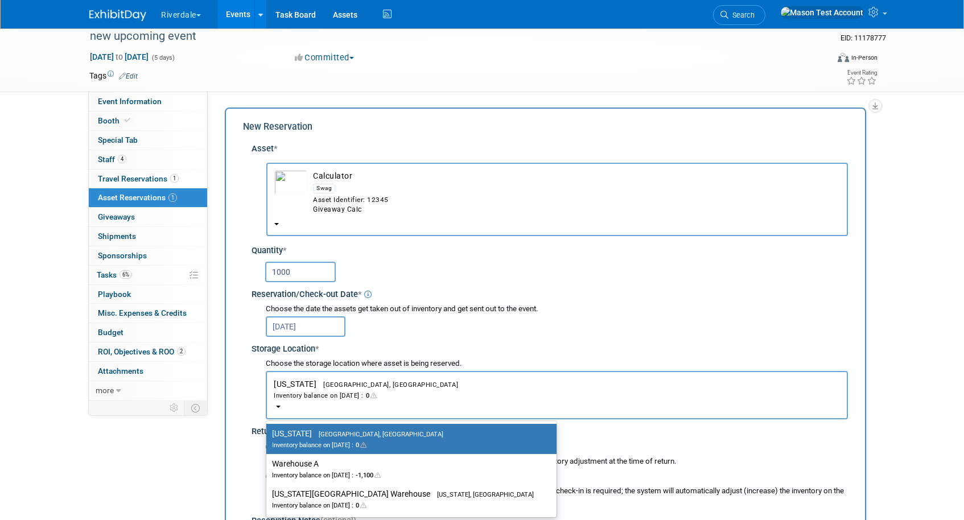
scroll to position [0, 0]
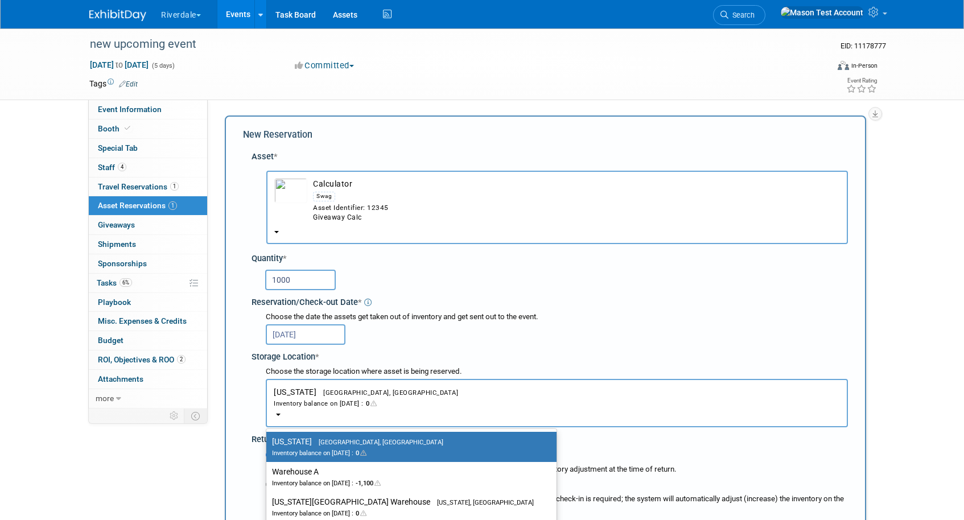
click at [320, 221] on div "Giveaway Calc" at bounding box center [576, 218] width 527 height 10
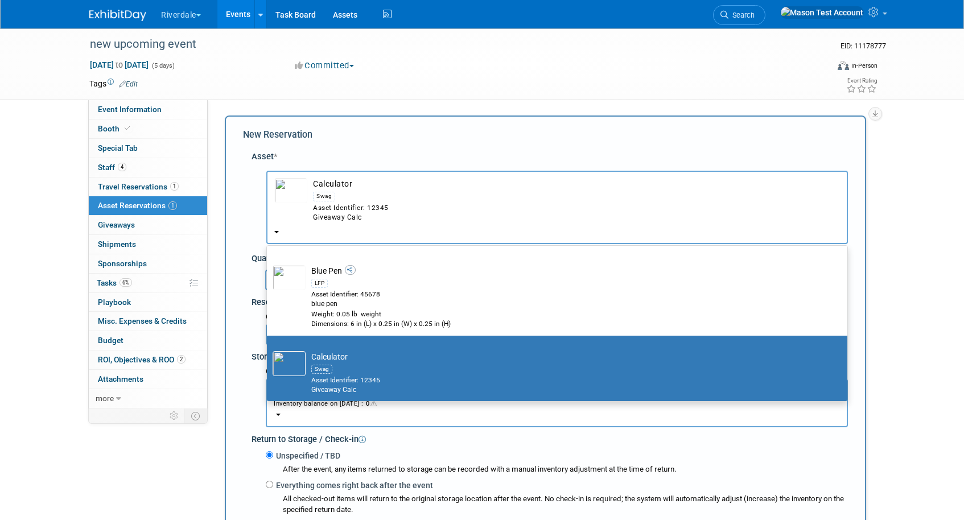
scroll to position [398, 0]
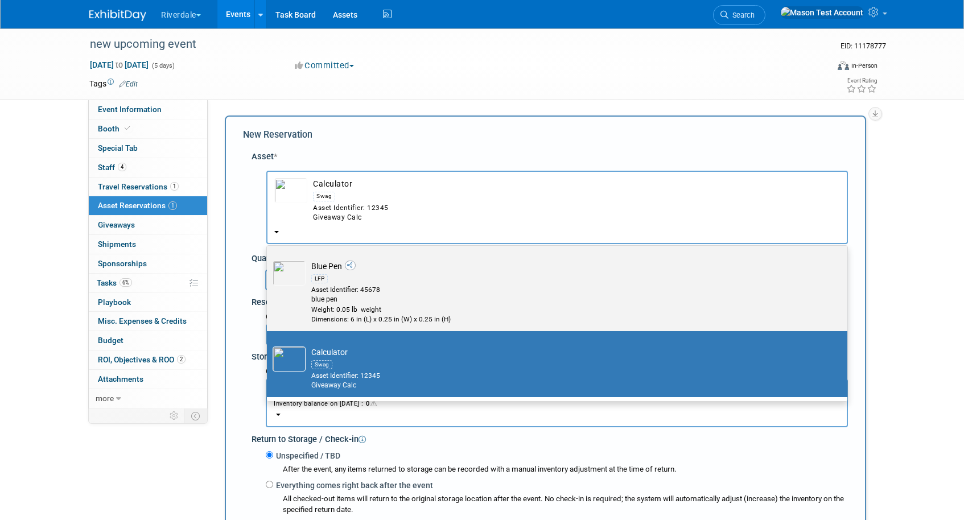
click at [323, 295] on div "blue pen" at bounding box center [567, 300] width 513 height 10
click at [269, 259] on input "Blue Pen LFP Asset Identifier: 45678 blue pen Weight: 0.05 lb weight Dimensions…" at bounding box center [264, 254] width 7 height 7
select select "10696219"
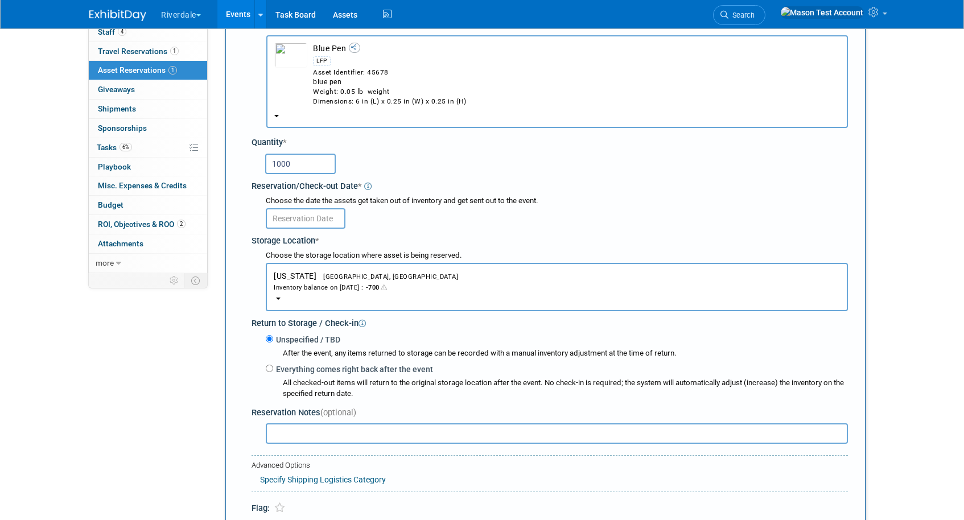
scroll to position [183, 0]
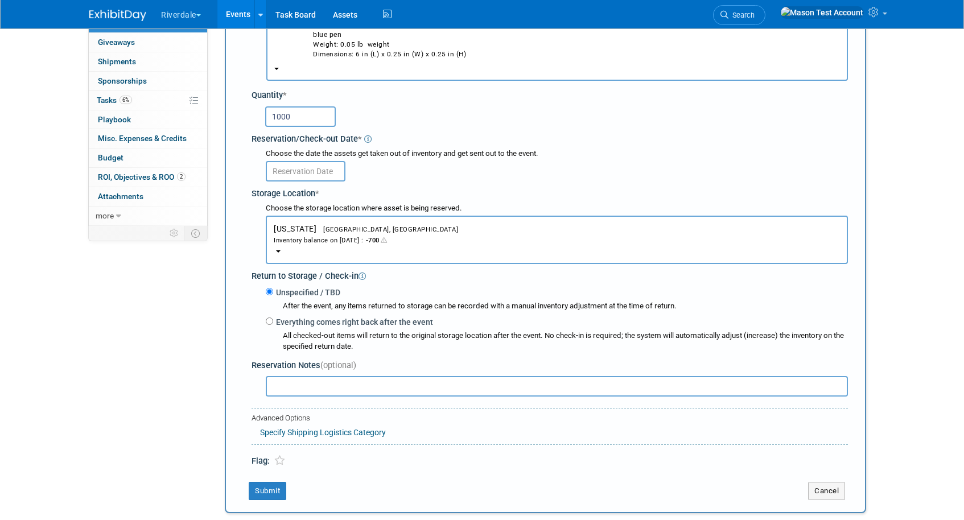
click at [355, 243] on div "Inventory balance on Oct 15, 2025 : -700" at bounding box center [557, 239] width 566 height 11
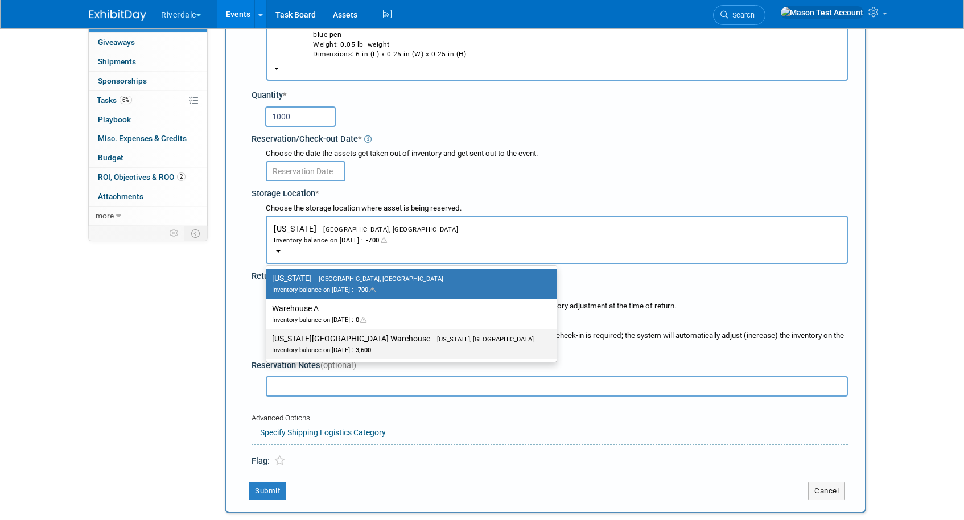
click at [370, 342] on label "Washington DC Warehouse Washington, DC Inventory balance on Oct 15, 2025 : 3,600" at bounding box center [408, 344] width 273 height 26
click at [268, 342] on input "Washington DC Warehouse Washington, DC Inventory balance on Oct 15, 2025 : 3,600" at bounding box center [264, 338] width 7 height 7
select select "11222616"
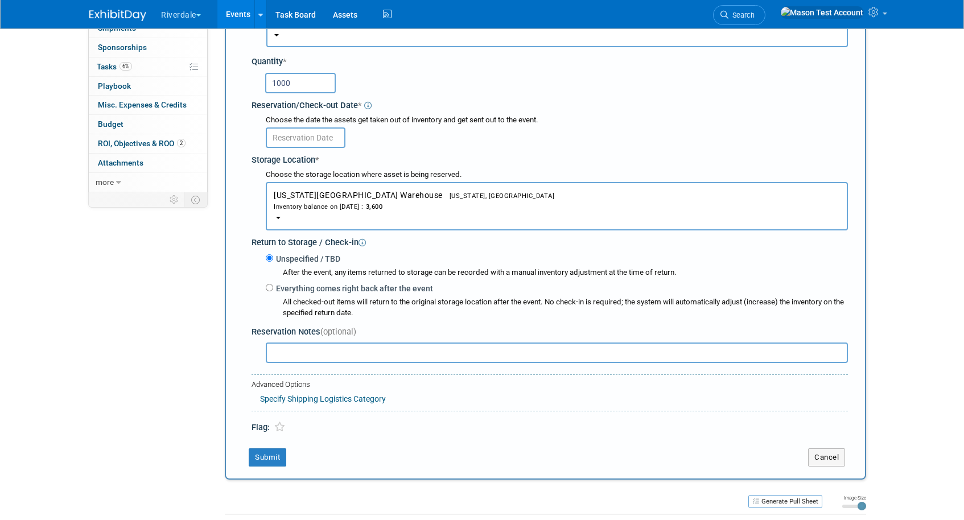
scroll to position [249, 0]
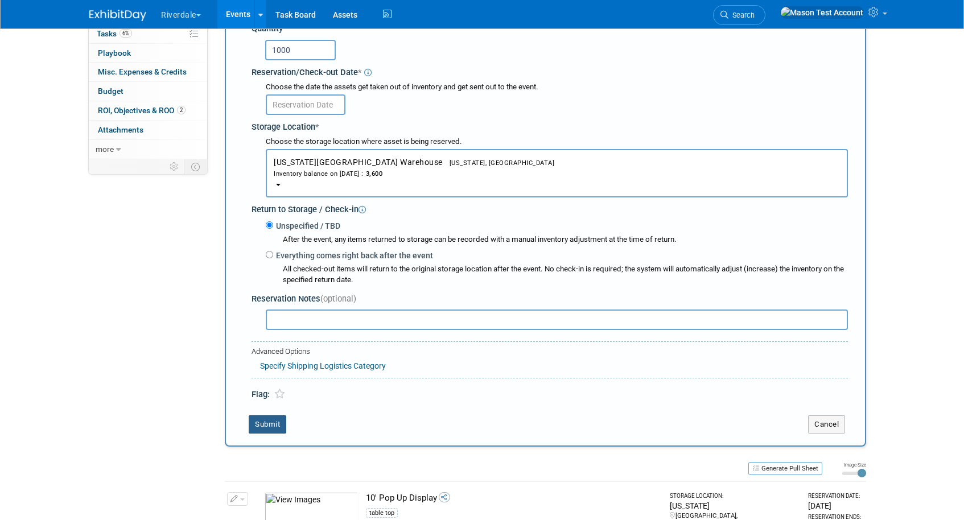
click at [269, 424] on button "Submit" at bounding box center [268, 424] width 38 height 18
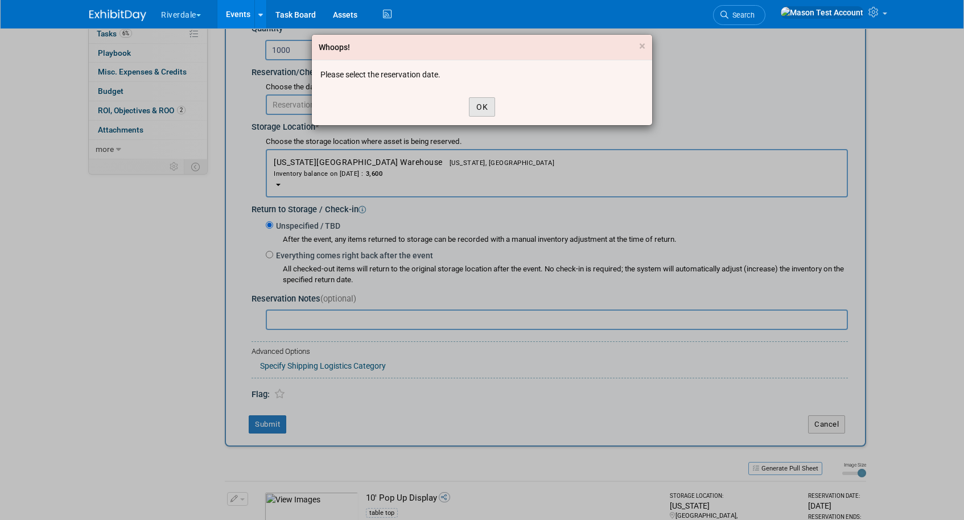
click at [476, 109] on button "OK" at bounding box center [482, 106] width 26 height 19
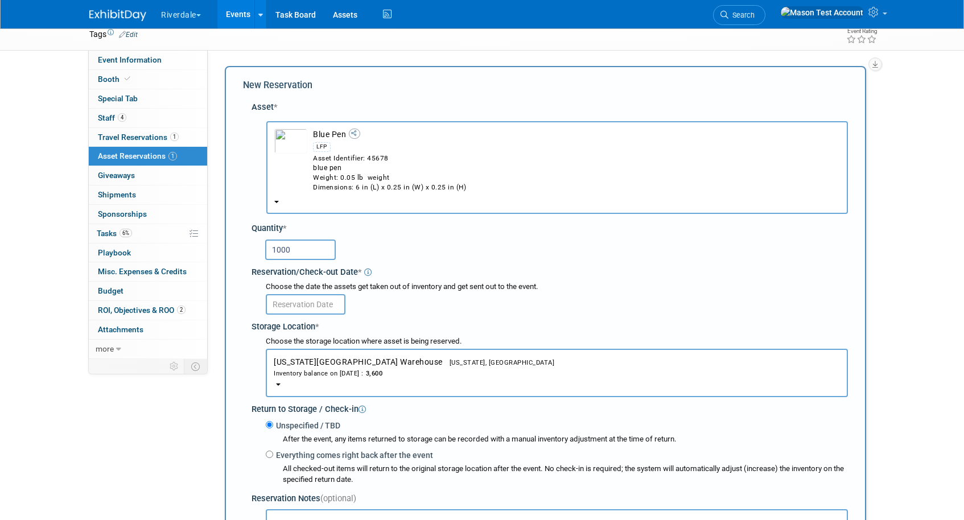
scroll to position [47, 0]
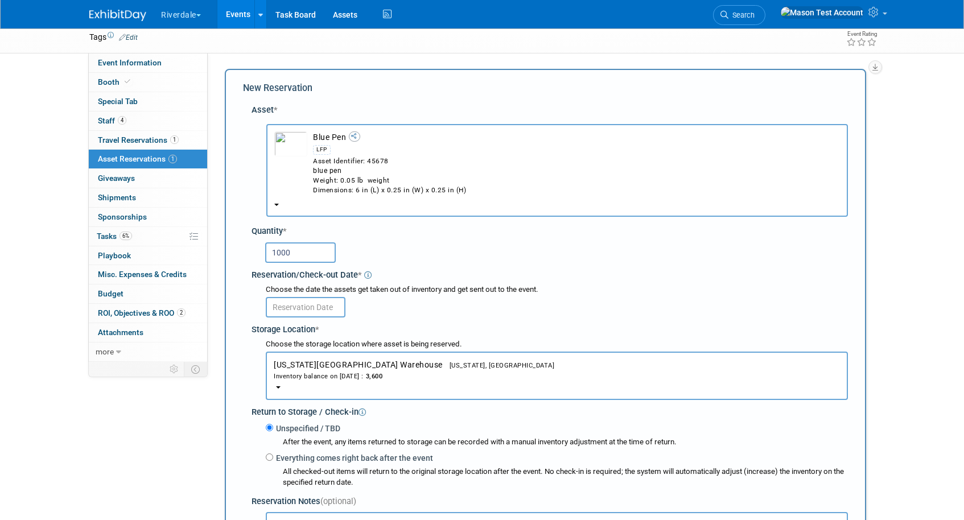
click at [321, 308] on input "text" at bounding box center [306, 307] width 80 height 20
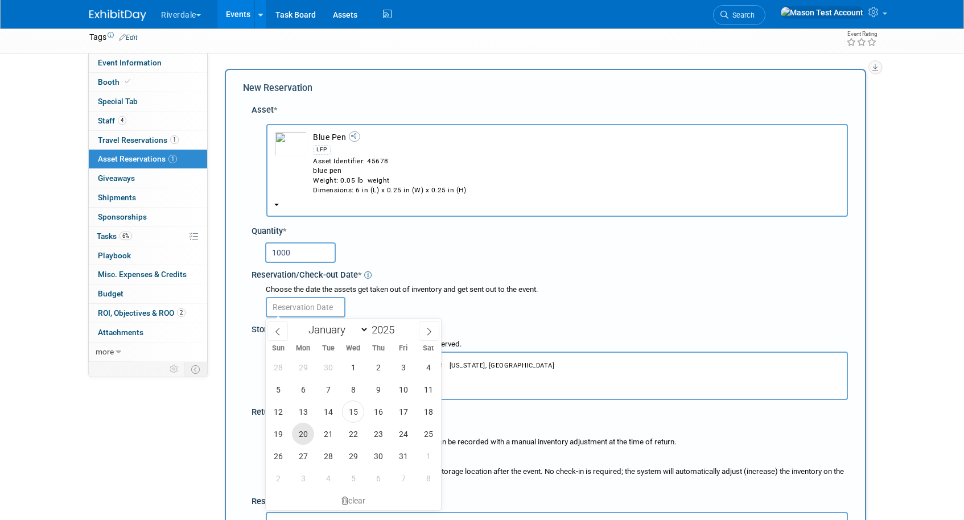
click at [307, 438] on span "20" at bounding box center [303, 434] width 22 height 22
type input "Oct 20, 2025"
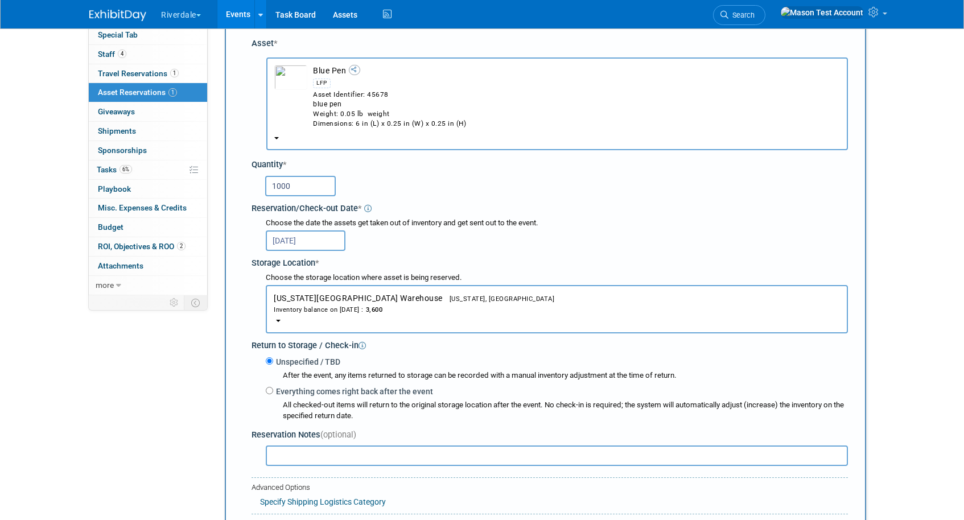
scroll to position [197, 0]
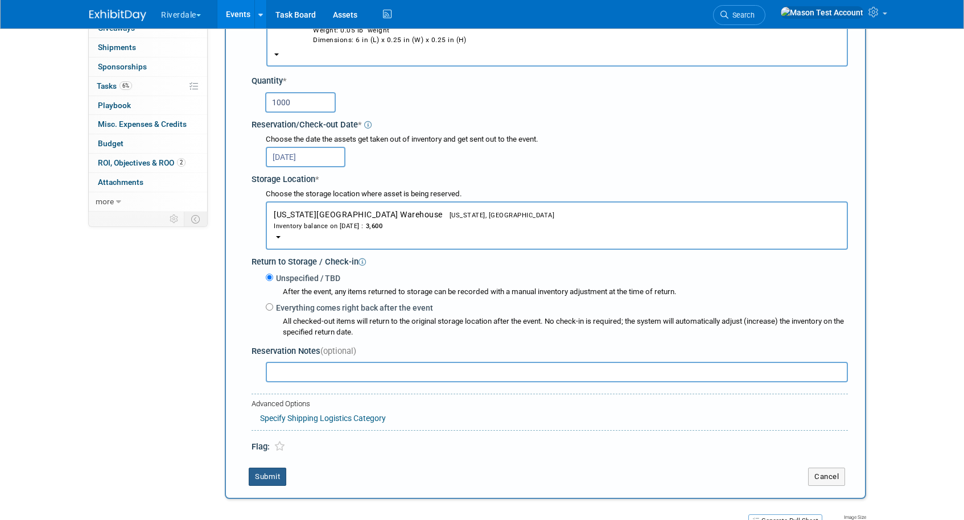
click at [263, 481] on button "Submit" at bounding box center [268, 477] width 38 height 18
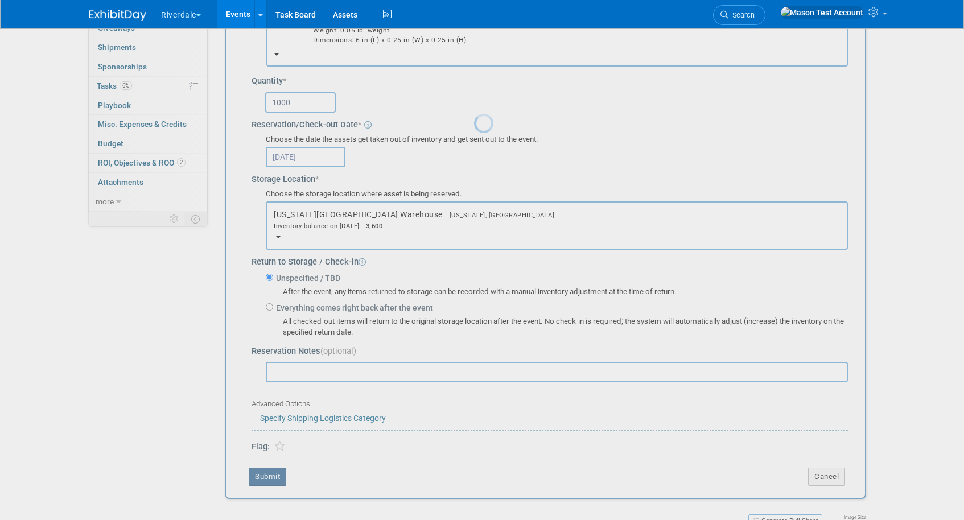
scroll to position [87, 0]
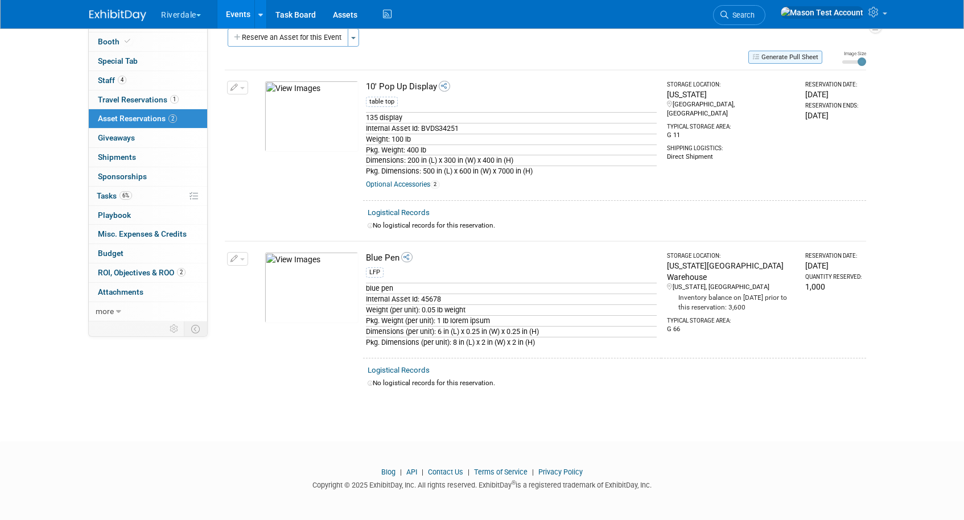
click at [781, 57] on button "Generate Pull Sheet" at bounding box center [785, 57] width 74 height 13
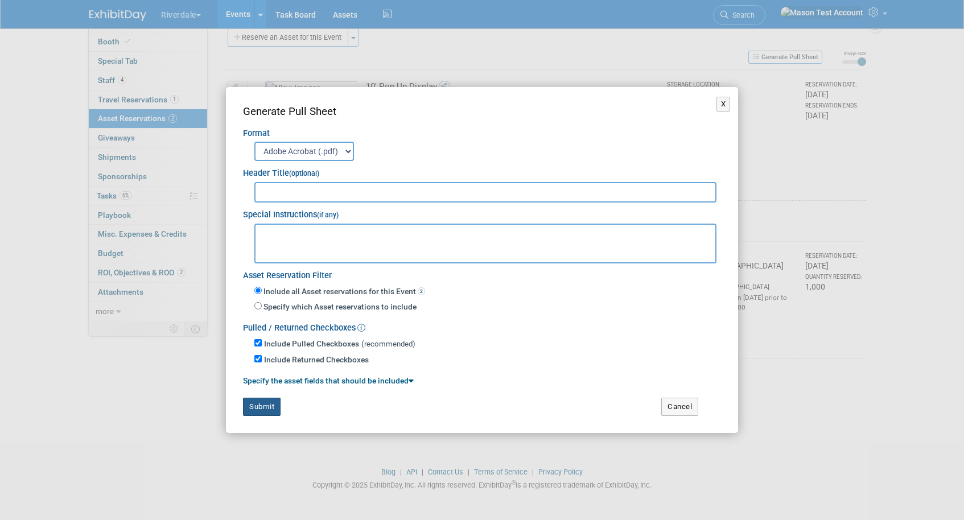
click at [261, 403] on button "Submit" at bounding box center [262, 407] width 38 height 18
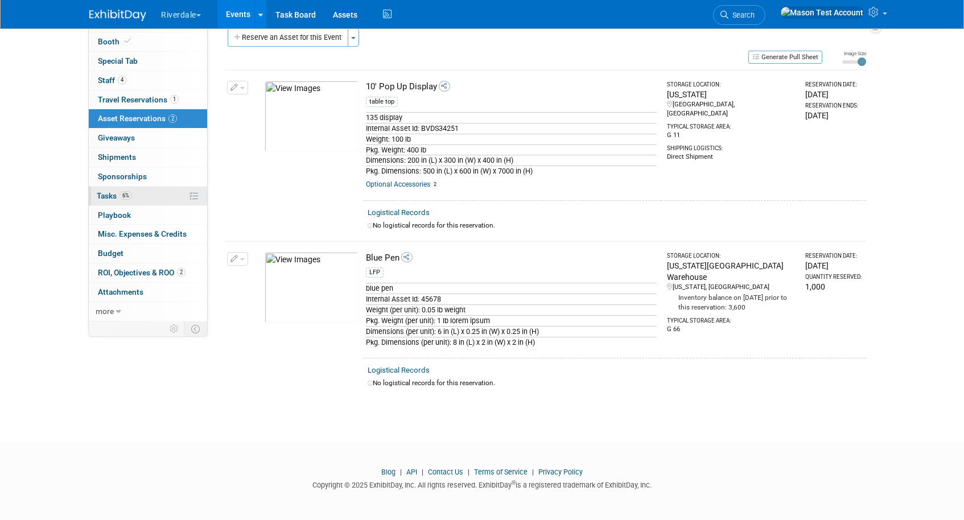
click at [148, 196] on link "6% Tasks 6%" at bounding box center [148, 196] width 118 height 19
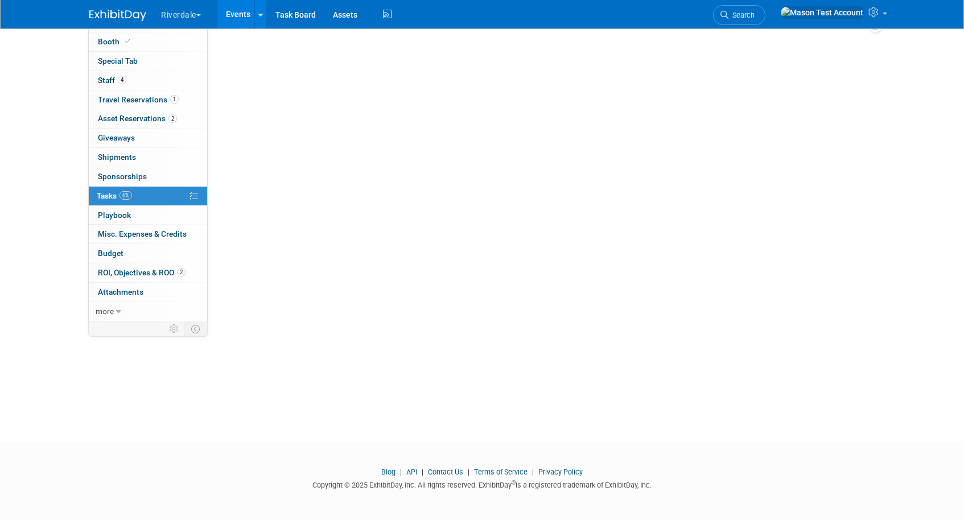
scroll to position [0, 0]
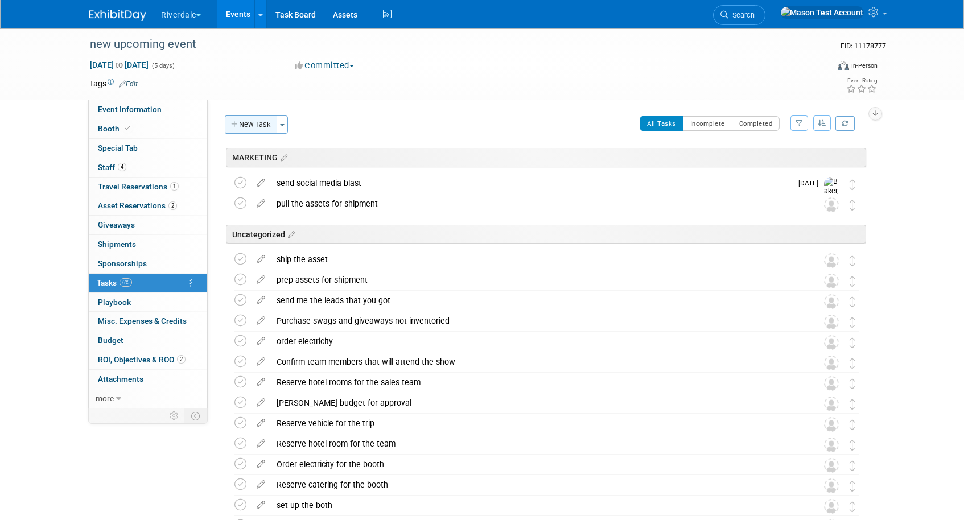
click at [257, 124] on button "New Task" at bounding box center [251, 124] width 52 height 18
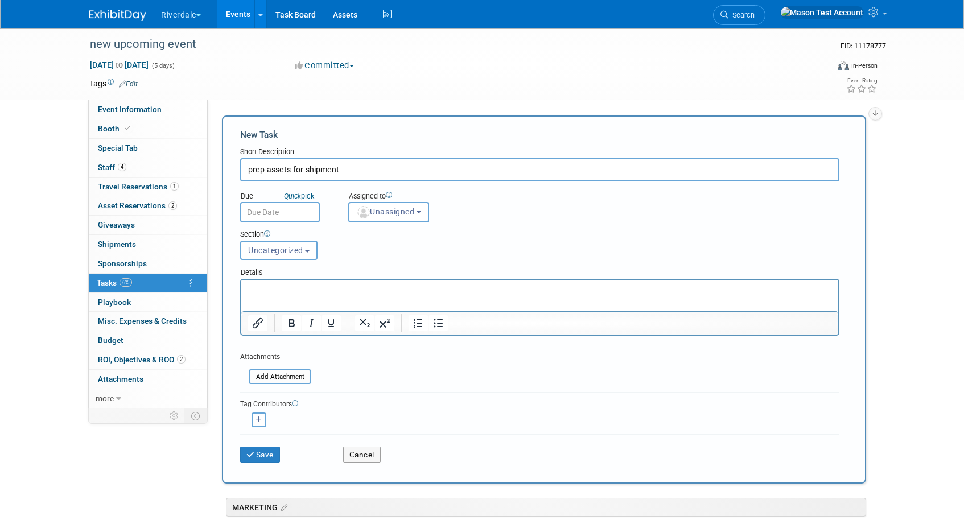
type input "prep assets for shipment"
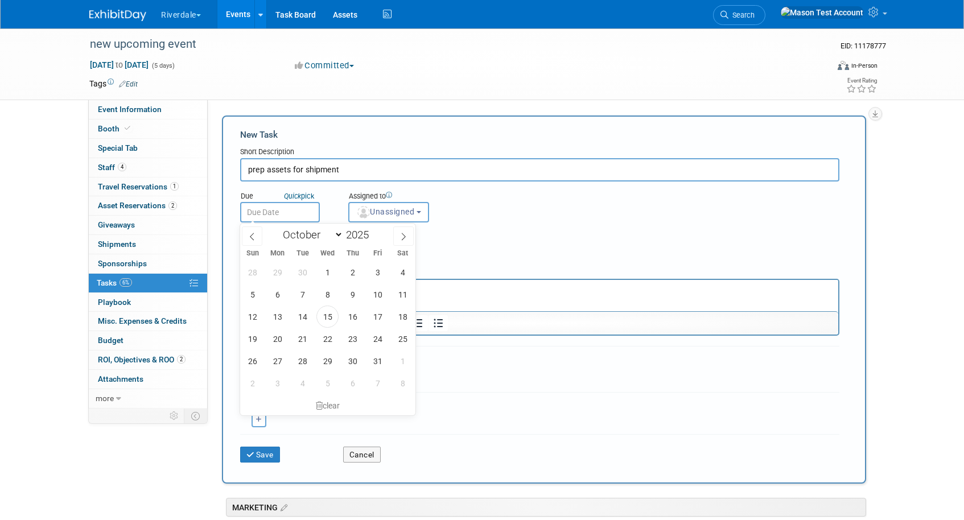
click at [303, 215] on input "text" at bounding box center [280, 212] width 80 height 20
click at [356, 316] on span "16" at bounding box center [352, 316] width 22 height 22
type input "Oct 16, 2025"
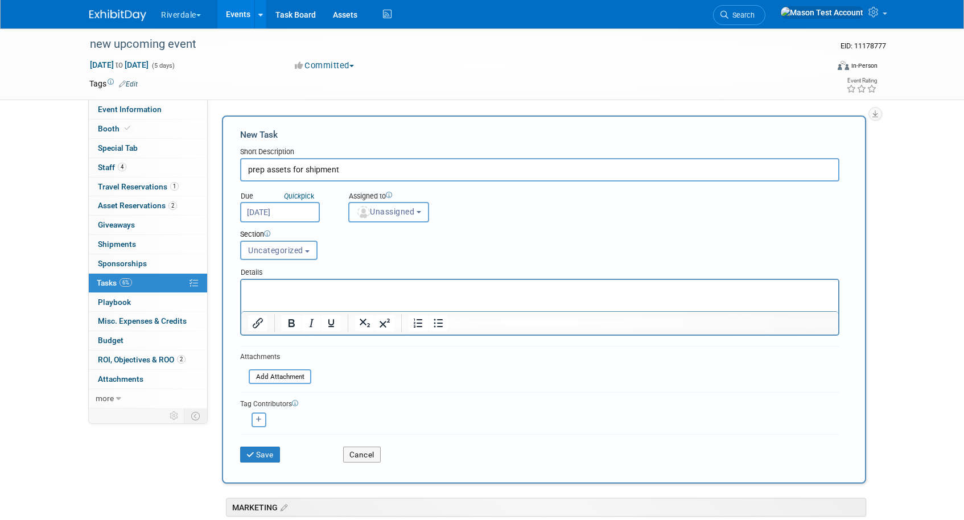
click at [386, 212] on span "Unassigned" at bounding box center [385, 211] width 58 height 9
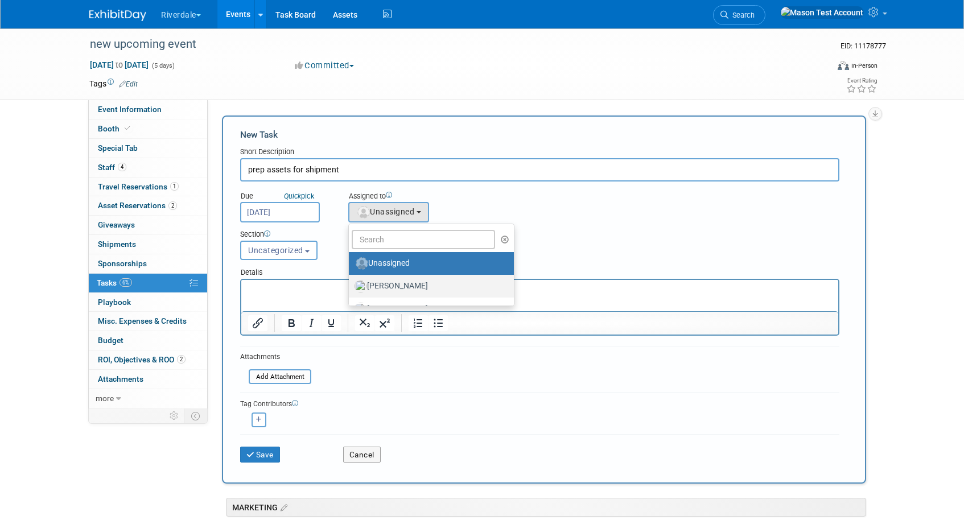
click at [384, 286] on label "Baker, Luke" at bounding box center [428, 286] width 148 height 18
click at [350, 286] on input "Baker, Luke" at bounding box center [346, 284] width 7 height 7
select select "8056bcc3-d37a-4e7b-aee3-3cd992e179c5"
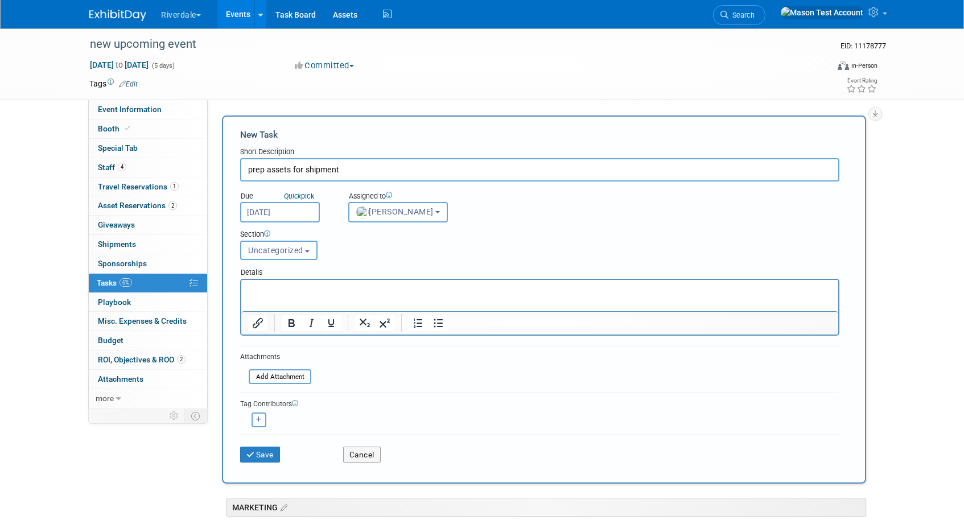
click at [260, 420] on icon "button" at bounding box center [259, 419] width 6 height 6
select select
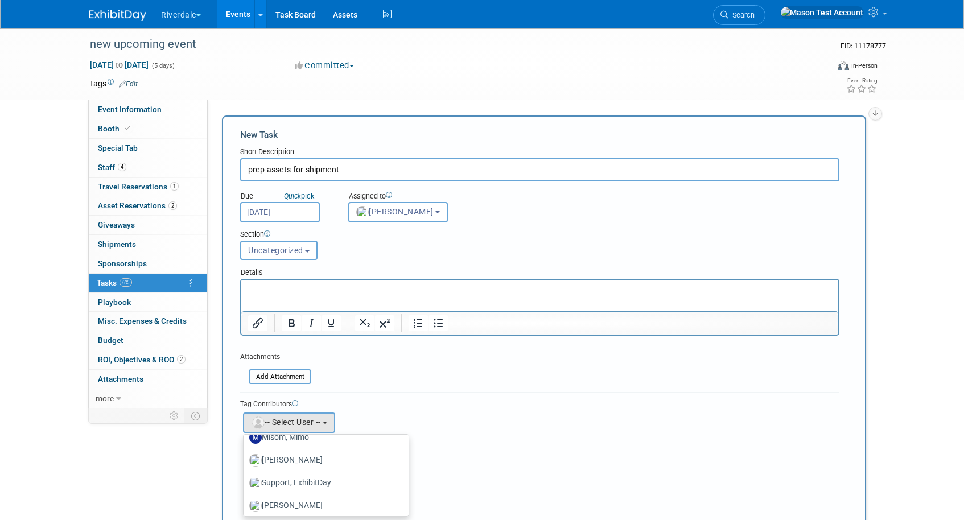
scroll to position [106, 0]
click at [287, 452] on label "Smith, Martha" at bounding box center [323, 459] width 148 height 18
click at [245, 454] on input "Smith, Martha" at bounding box center [241, 457] width 7 height 7
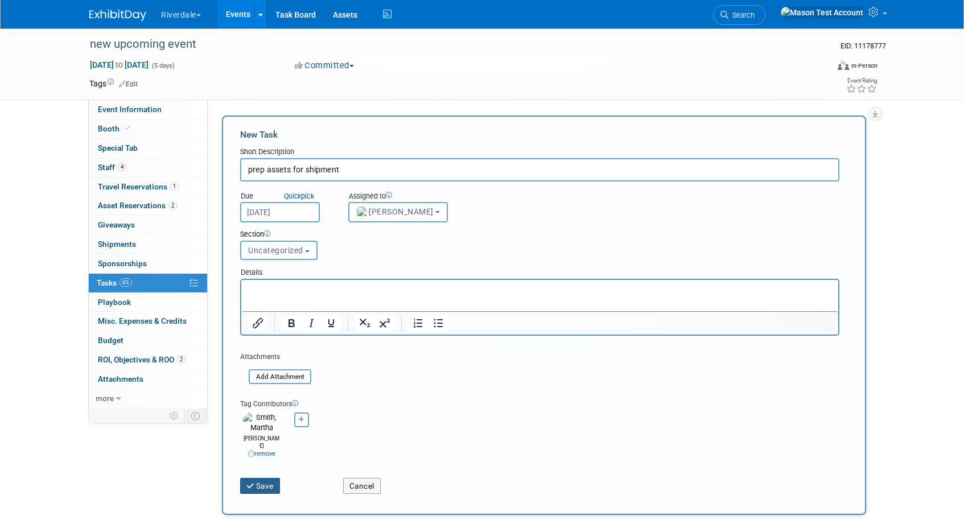
click at [270, 478] on button "Save" at bounding box center [260, 486] width 40 height 16
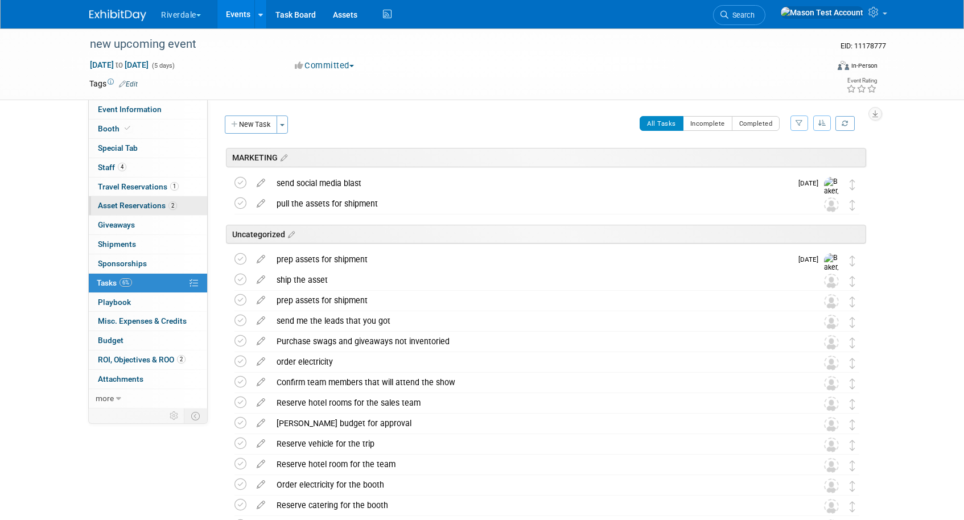
click at [154, 207] on span "Asset Reservations 2" at bounding box center [137, 205] width 79 height 9
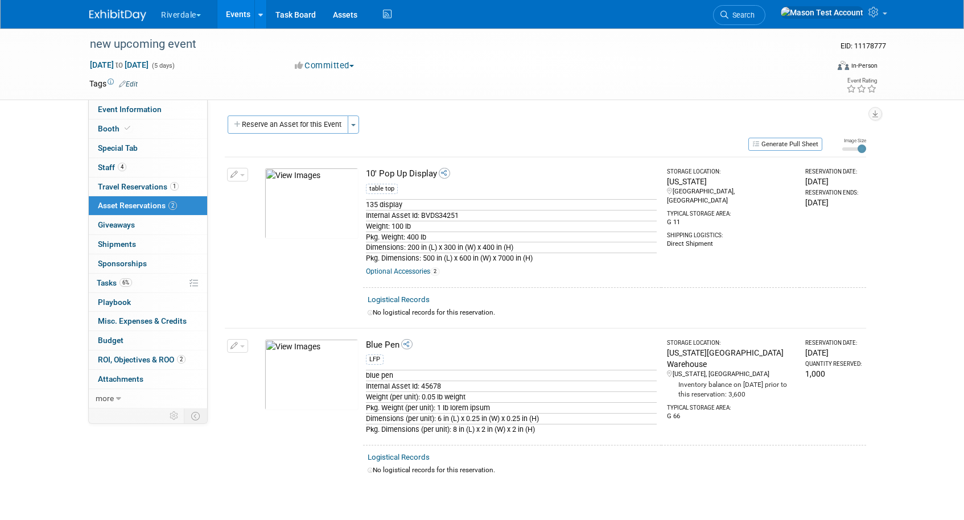
click at [401, 300] on link "Logistical Records" at bounding box center [398, 299] width 62 height 9
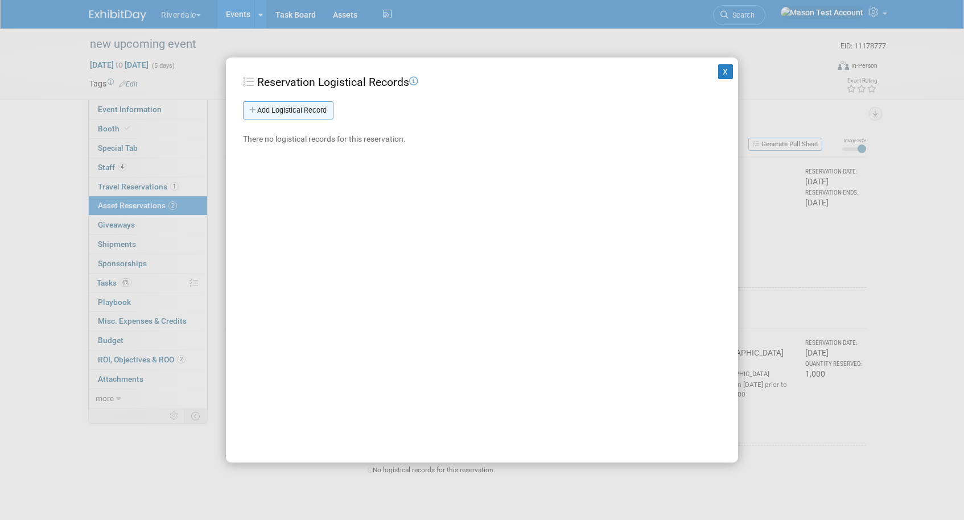
click at [300, 110] on link "Add Logistical Record" at bounding box center [288, 110] width 90 height 18
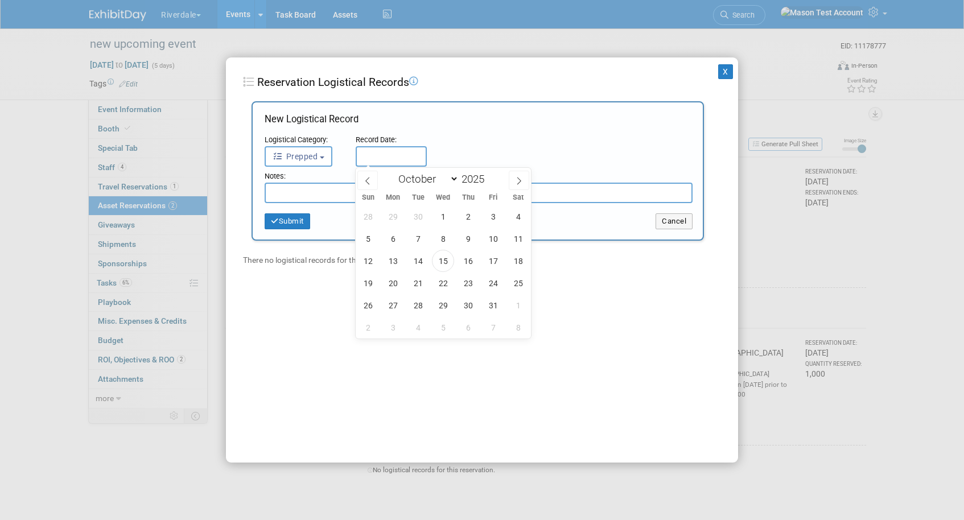
click at [409, 152] on input "text" at bounding box center [391, 156] width 71 height 20
click at [443, 262] on span "15" at bounding box center [443, 261] width 22 height 22
type input "Oct 15, 2025"
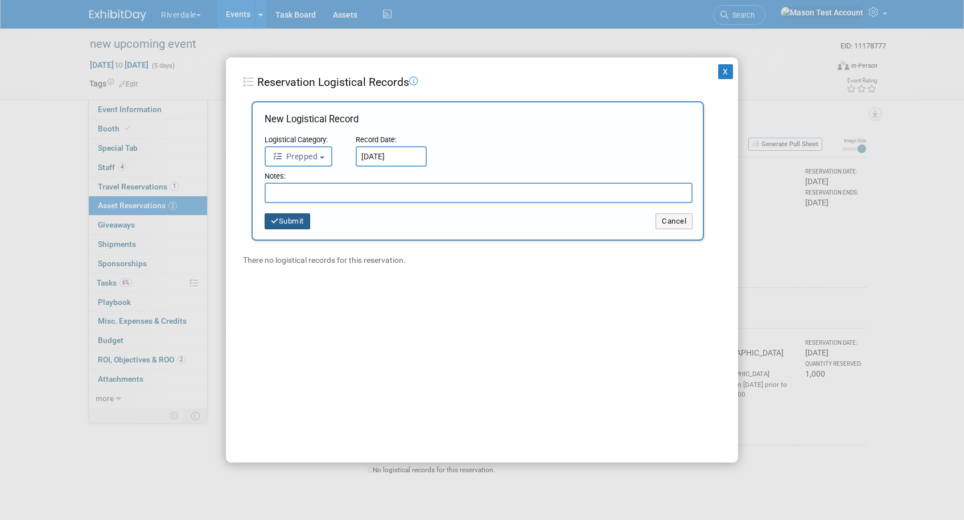
click at [304, 224] on button "Submit" at bounding box center [288, 221] width 46 height 16
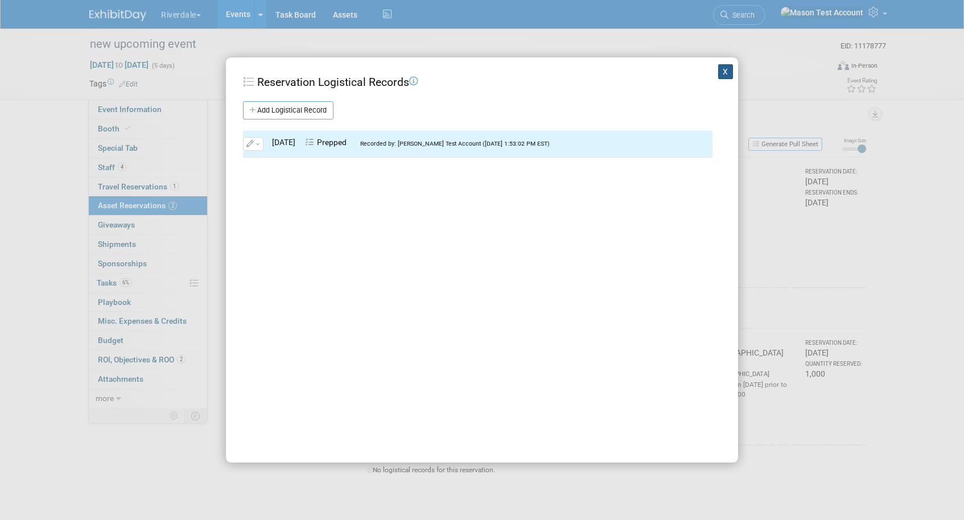
click at [729, 72] on button "X" at bounding box center [725, 71] width 15 height 15
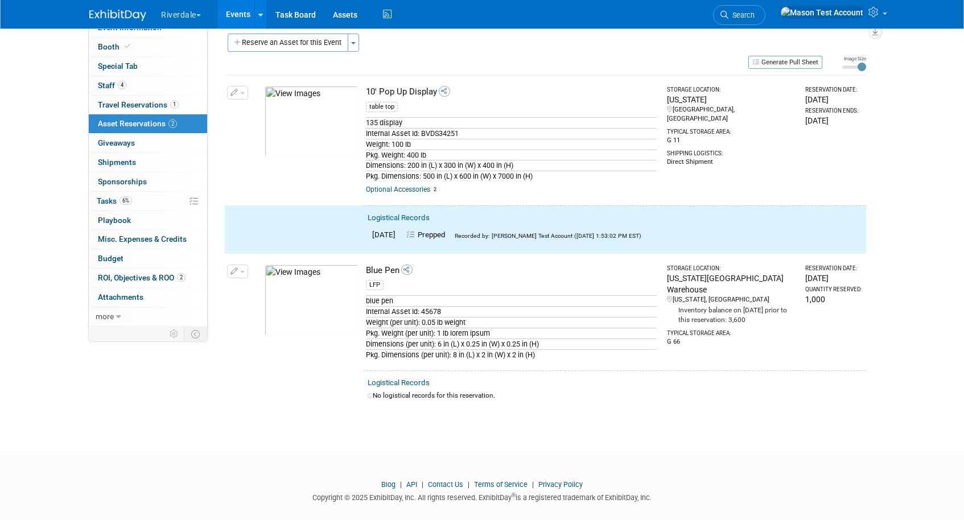
scroll to position [94, 0]
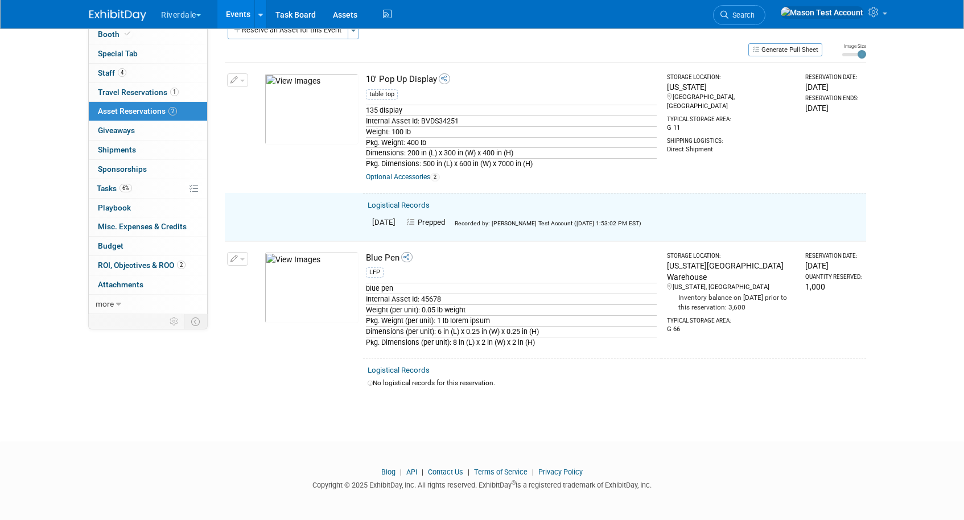
click at [398, 369] on link "Logistical Records" at bounding box center [398, 370] width 62 height 9
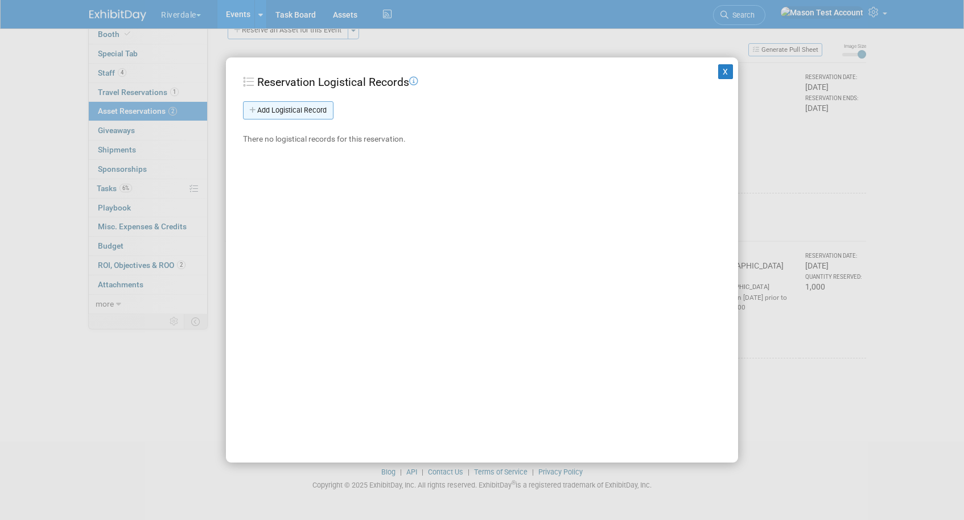
click at [308, 110] on link "Add Logistical Record" at bounding box center [288, 110] width 90 height 18
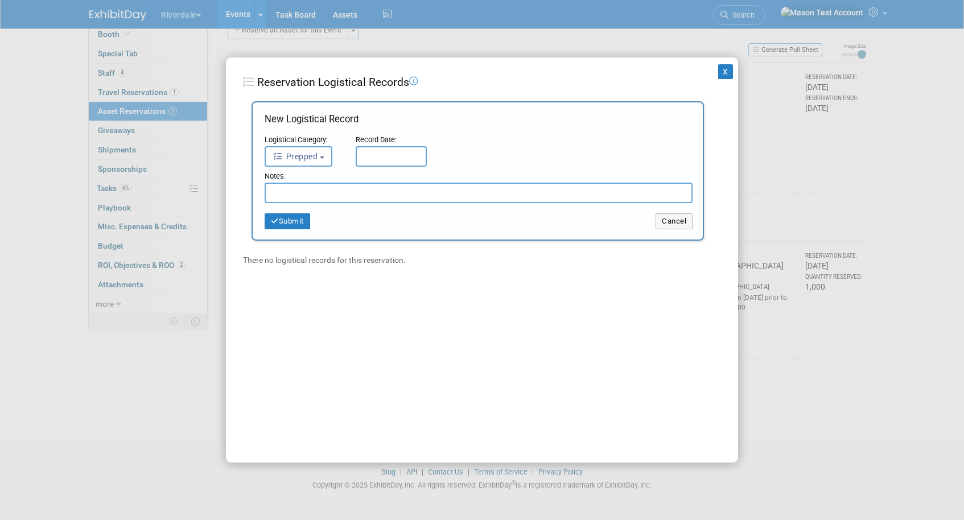
click at [378, 154] on input "text" at bounding box center [391, 156] width 71 height 20
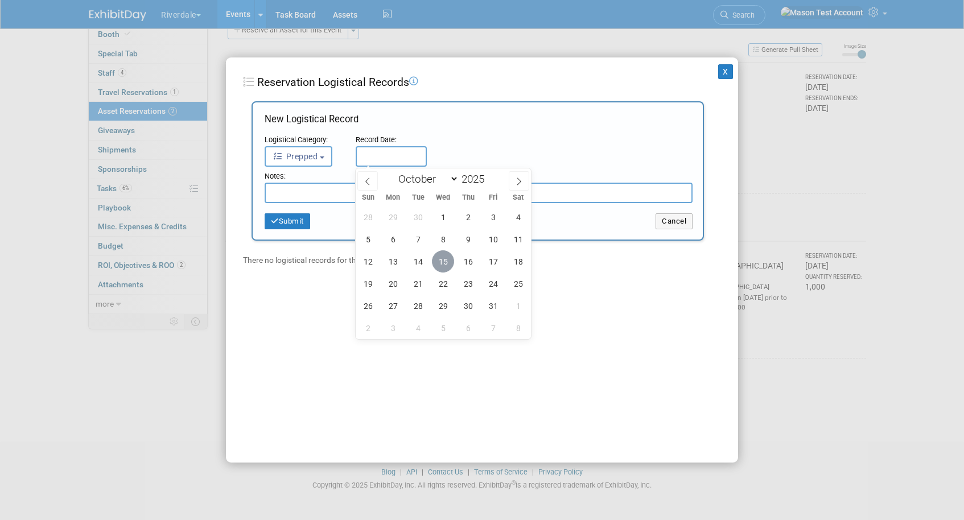
click at [445, 269] on span "15" at bounding box center [443, 261] width 22 height 22
type input "Oct 15, 2025"
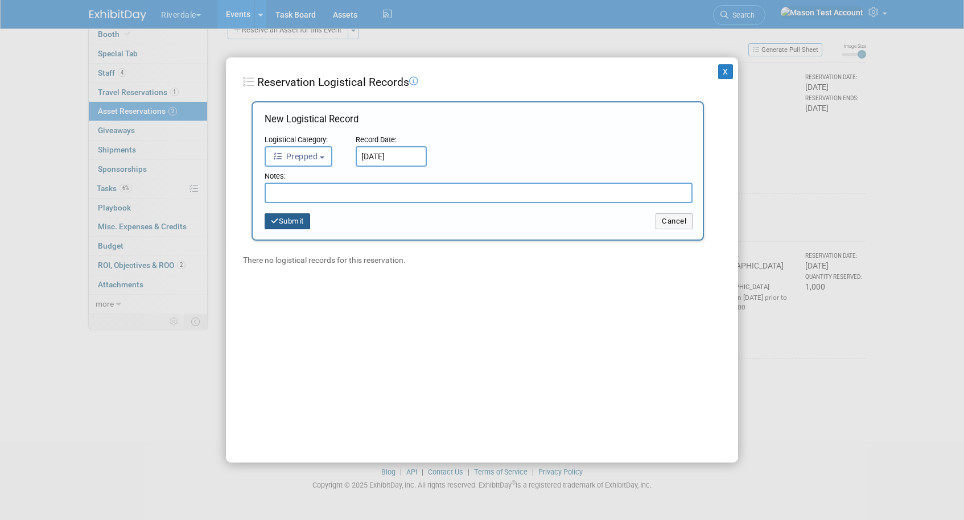
click at [291, 224] on button "Submit" at bounding box center [288, 221] width 46 height 16
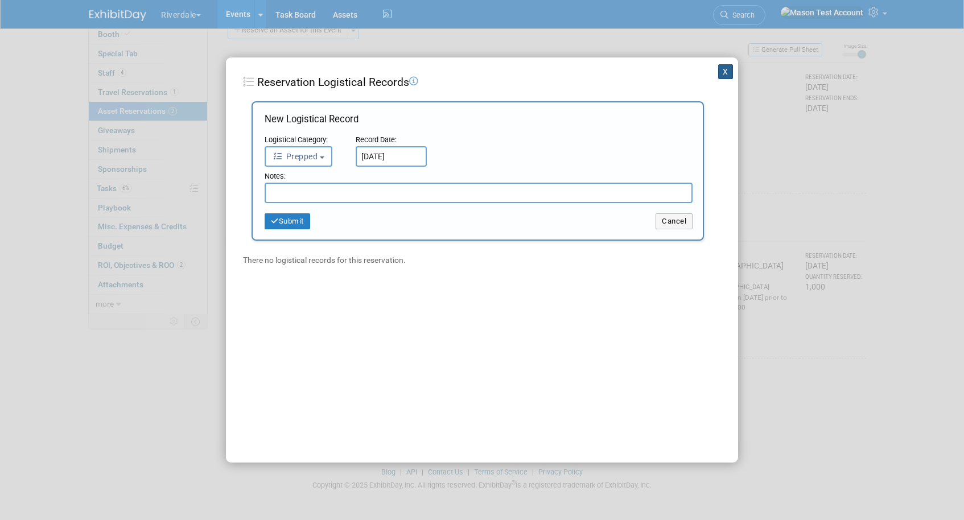
click at [722, 74] on button "X" at bounding box center [725, 71] width 15 height 15
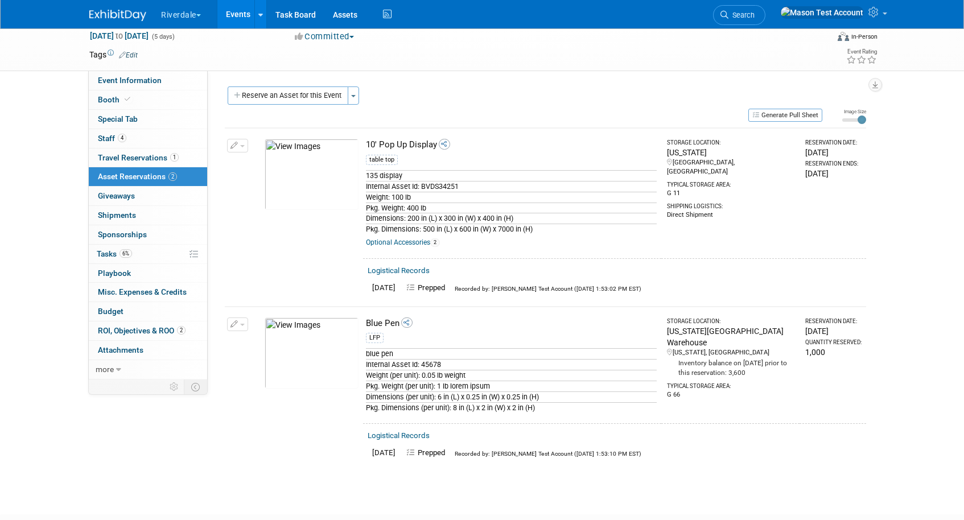
scroll to position [22, 0]
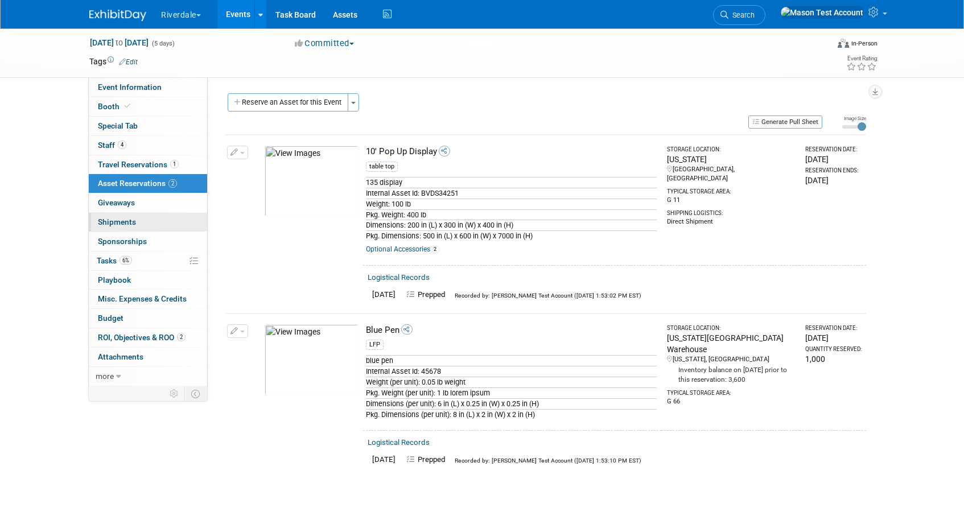
click at [125, 228] on link "0 Shipments 0" at bounding box center [148, 222] width 118 height 19
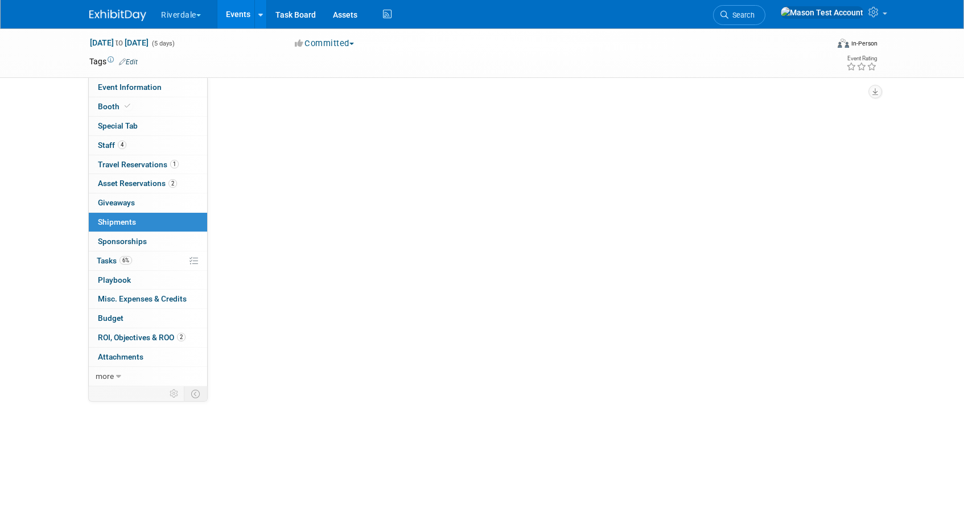
scroll to position [0, 0]
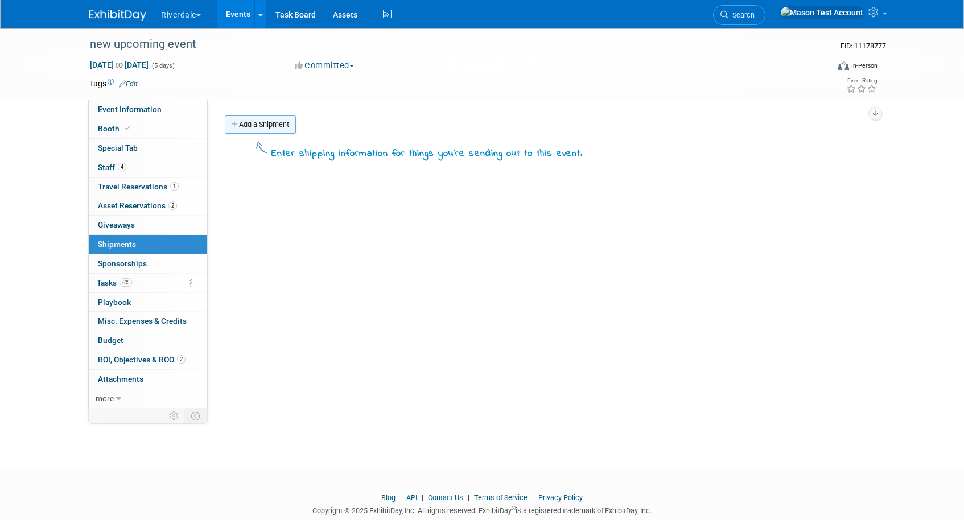
click at [263, 116] on link "Add a Shipment" at bounding box center [260, 124] width 71 height 18
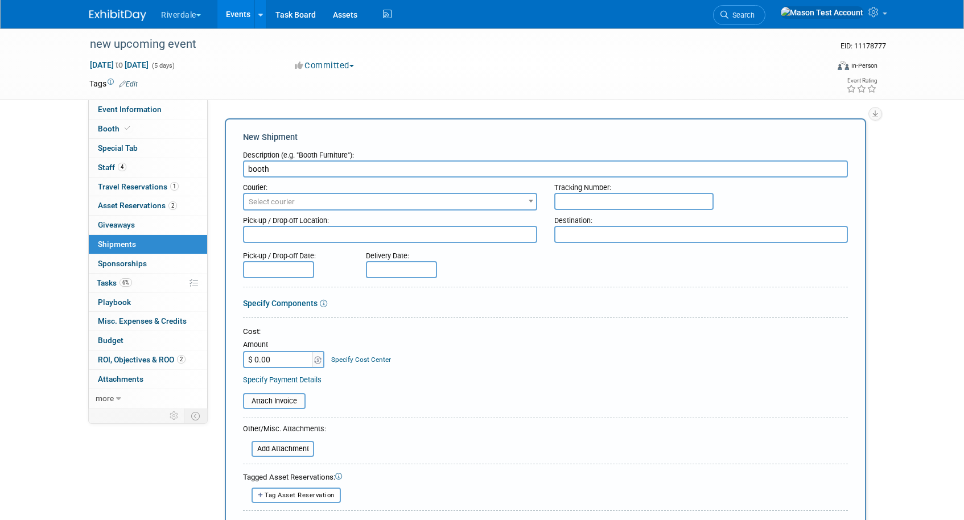
type input "booth"
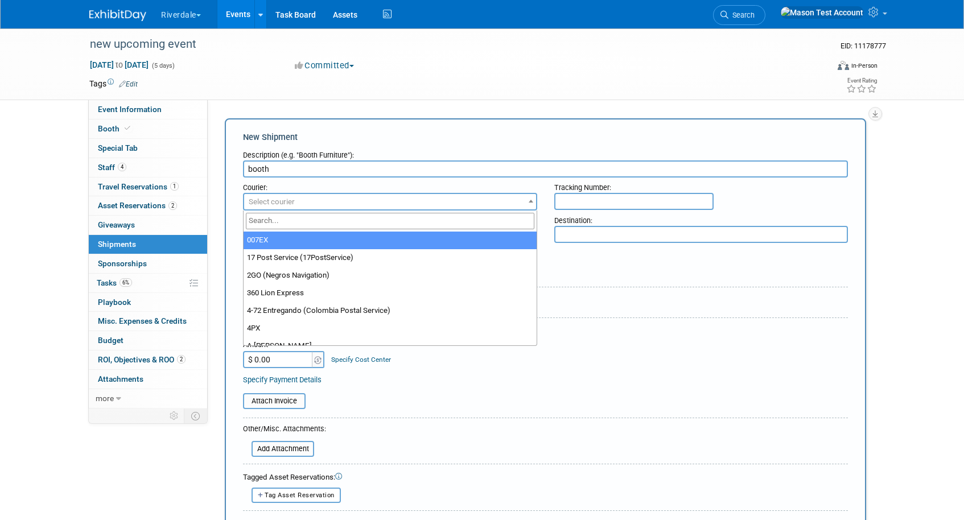
click at [303, 201] on span "Select courier" at bounding box center [390, 202] width 292 height 16
type input "fedex"
select select "206"
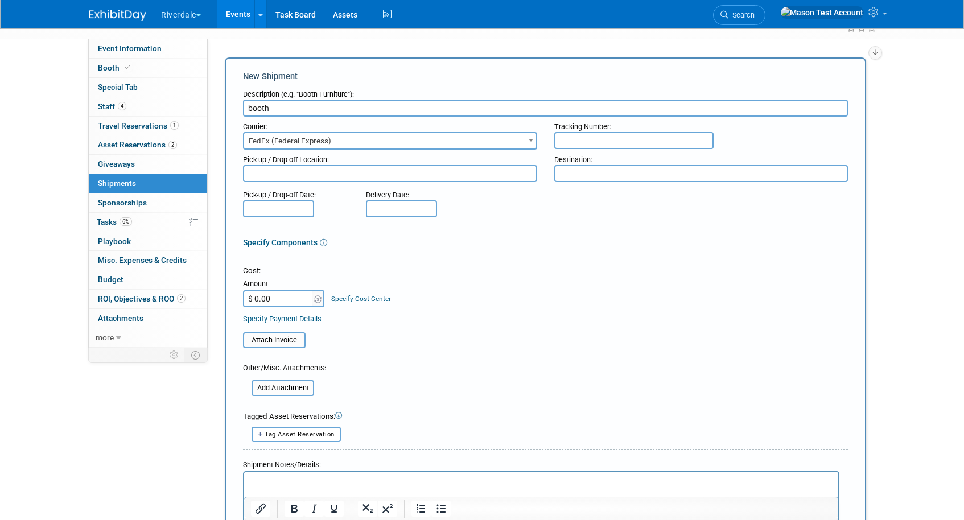
scroll to position [66, 0]
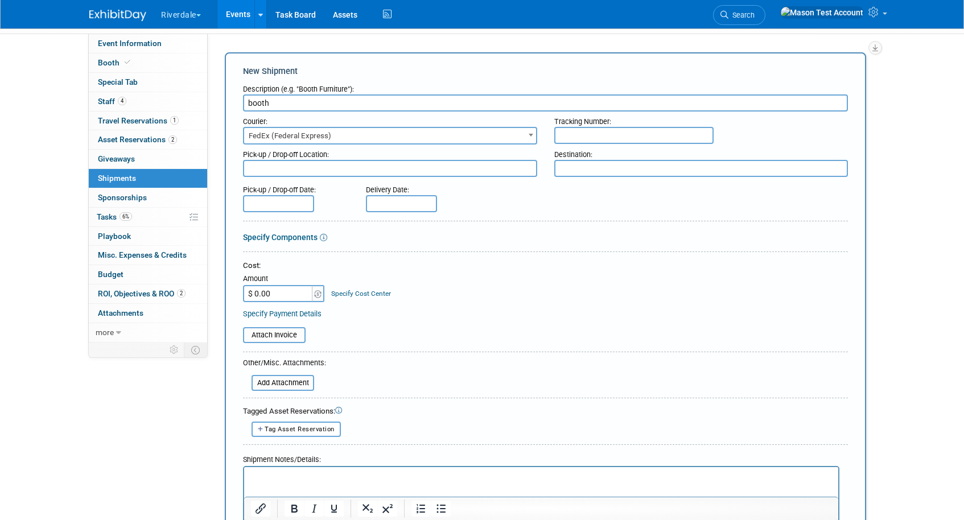
click at [282, 297] on input "$ 0.00" at bounding box center [278, 293] width 71 height 17
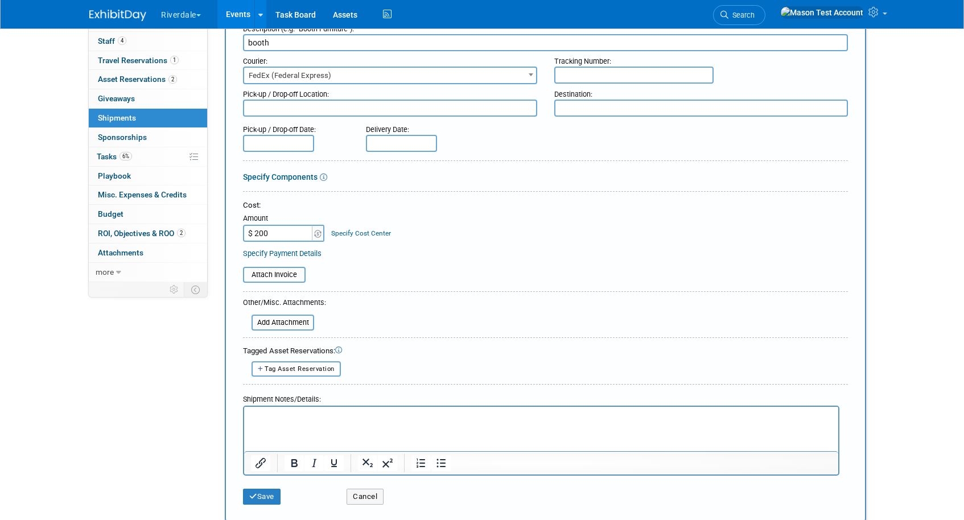
scroll to position [163, 0]
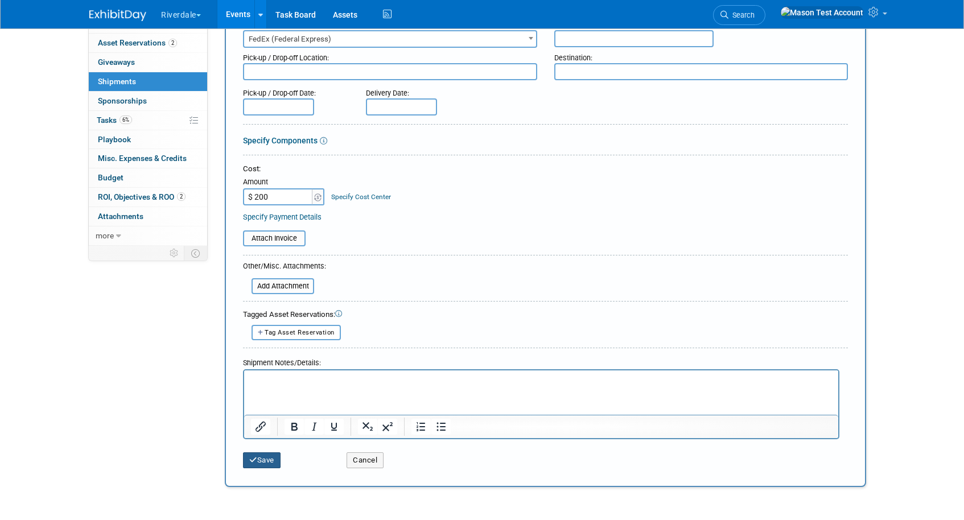
type input "$ 200.00"
click at [256, 459] on icon "submit" at bounding box center [253, 459] width 8 height 7
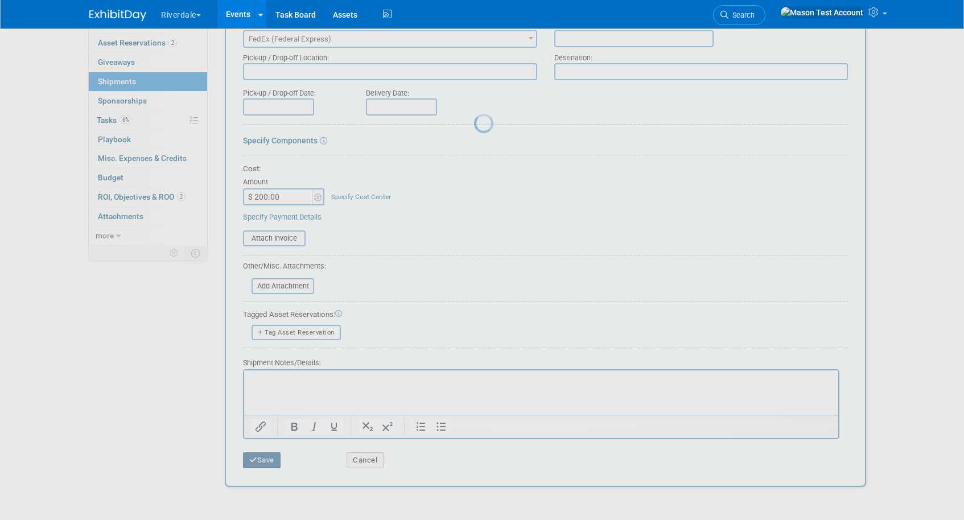
scroll to position [26, 0]
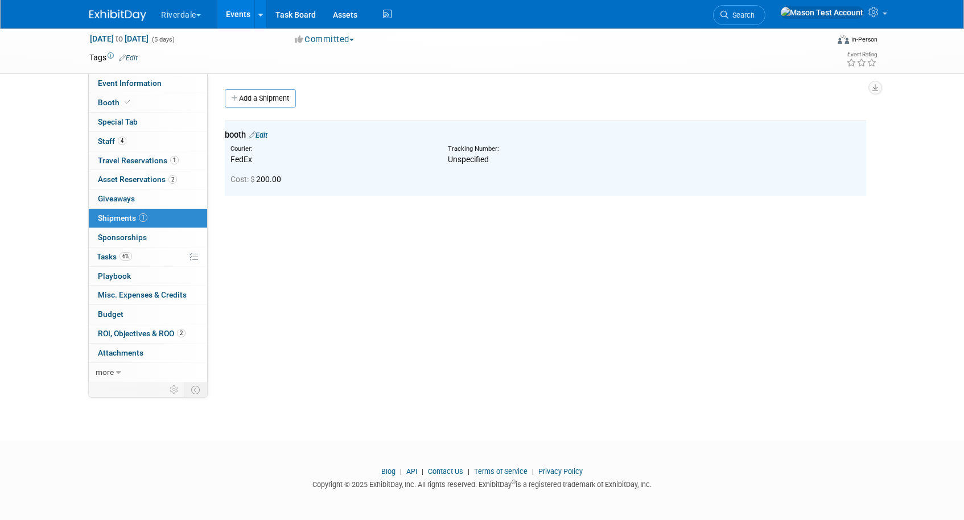
click at [267, 133] on link "Edit" at bounding box center [258, 135] width 19 height 9
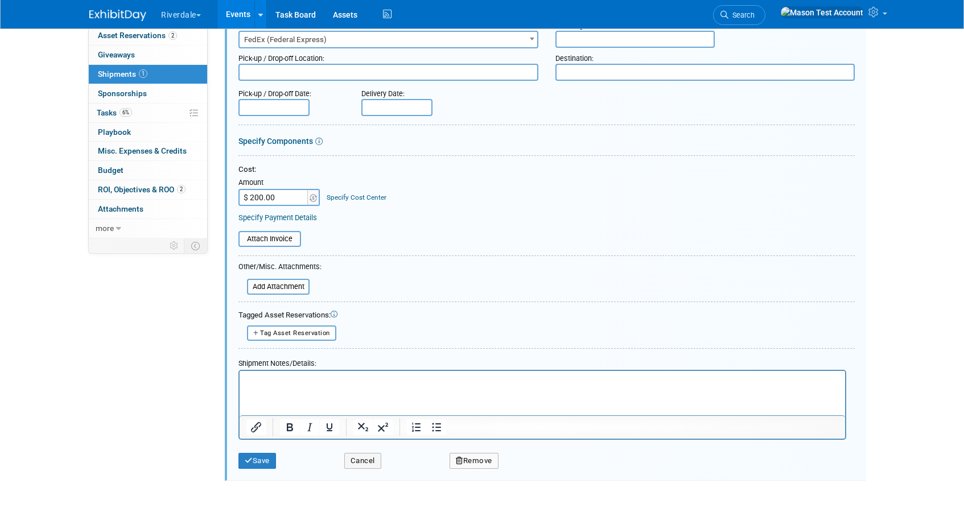
scroll to position [254, 0]
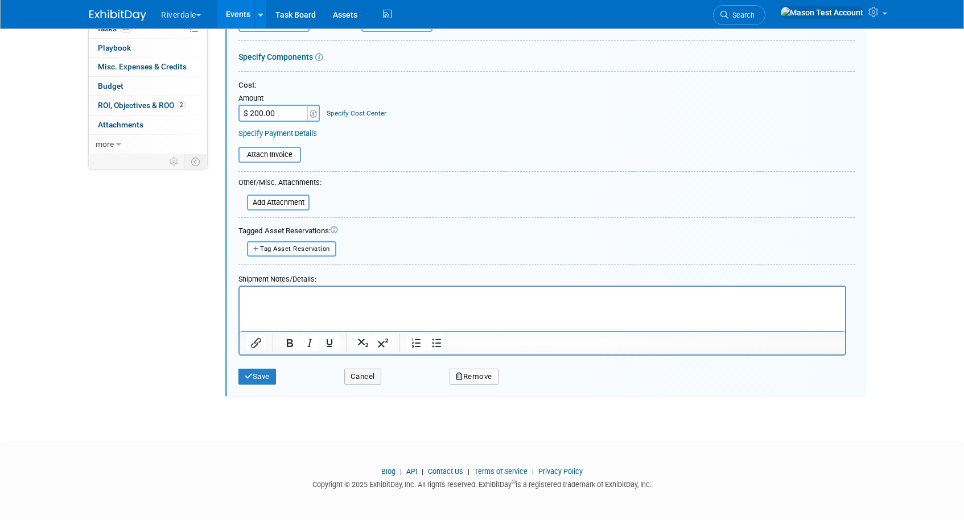
click at [295, 251] on span "Tag Asset Reservation" at bounding box center [295, 248] width 70 height 7
select select
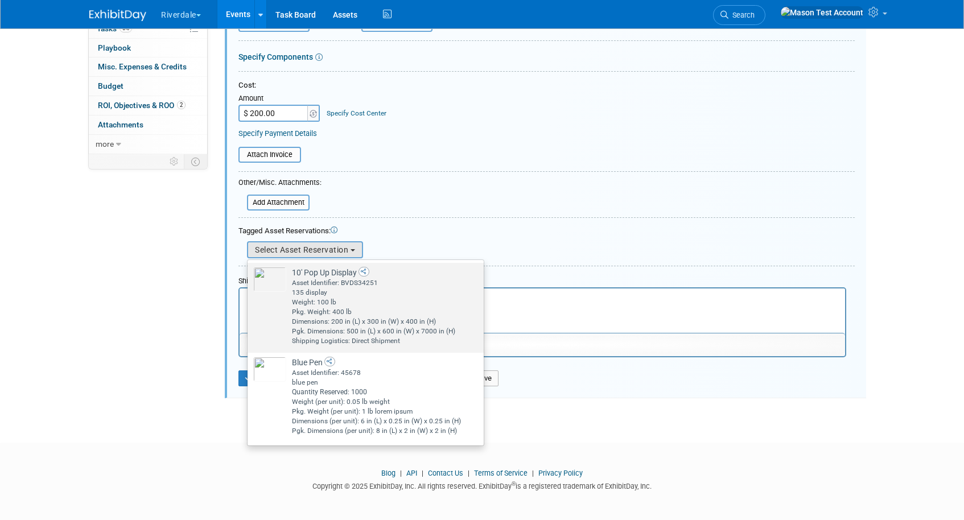
click at [304, 289] on div "135 display" at bounding box center [373, 293] width 163 height 10
click at [249, 276] on input "10' Pop Up Display Already tagged in this shipment Asset Identifier: BVDS34251 …" at bounding box center [245, 272] width 7 height 7
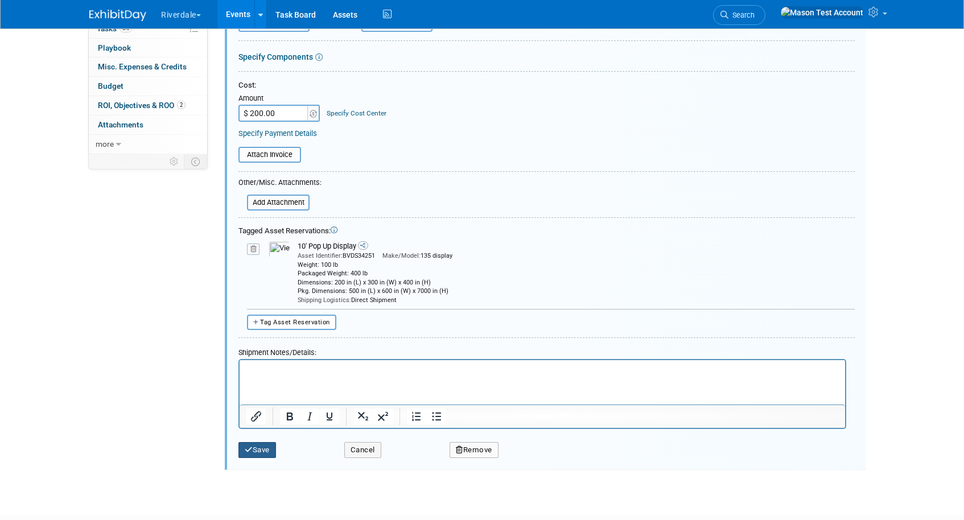
click at [266, 453] on button "Save" at bounding box center [257, 450] width 38 height 16
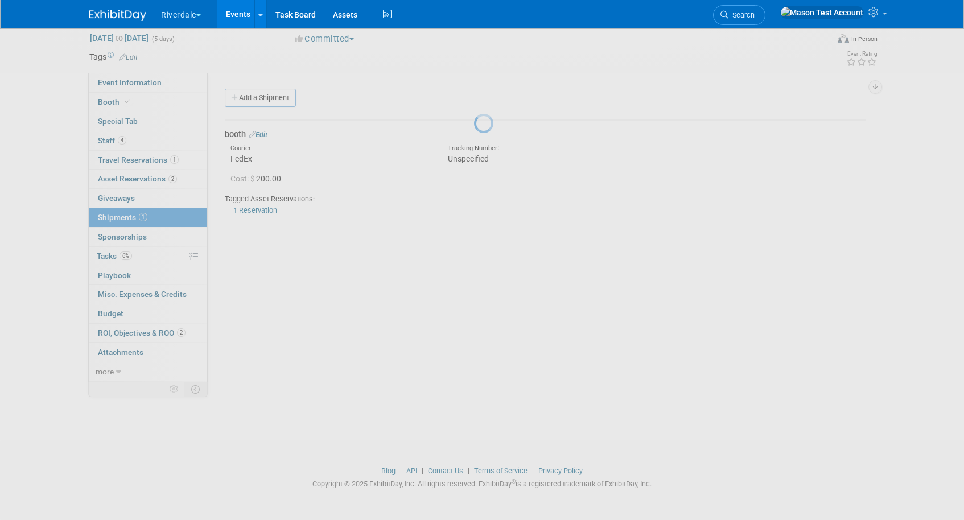
scroll to position [26, 0]
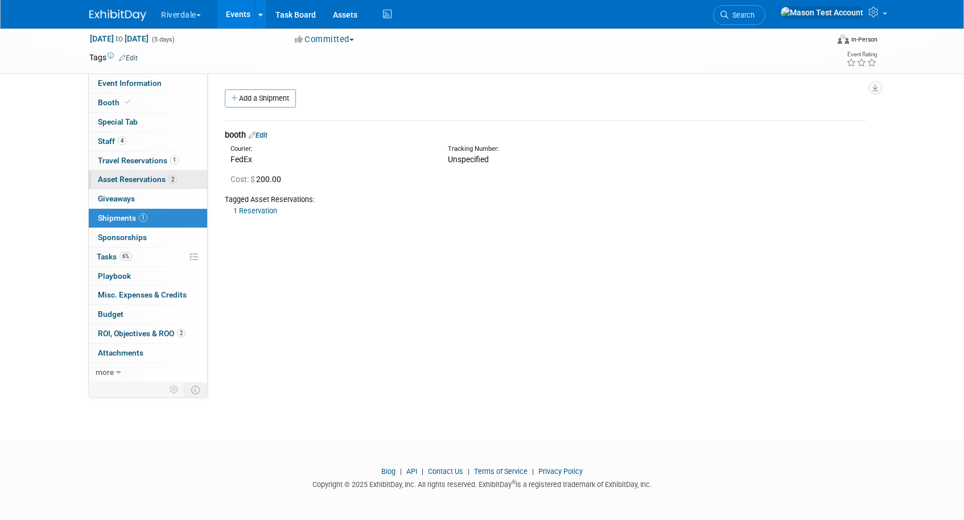
click at [142, 179] on span "Asset Reservations 2" at bounding box center [137, 179] width 79 height 9
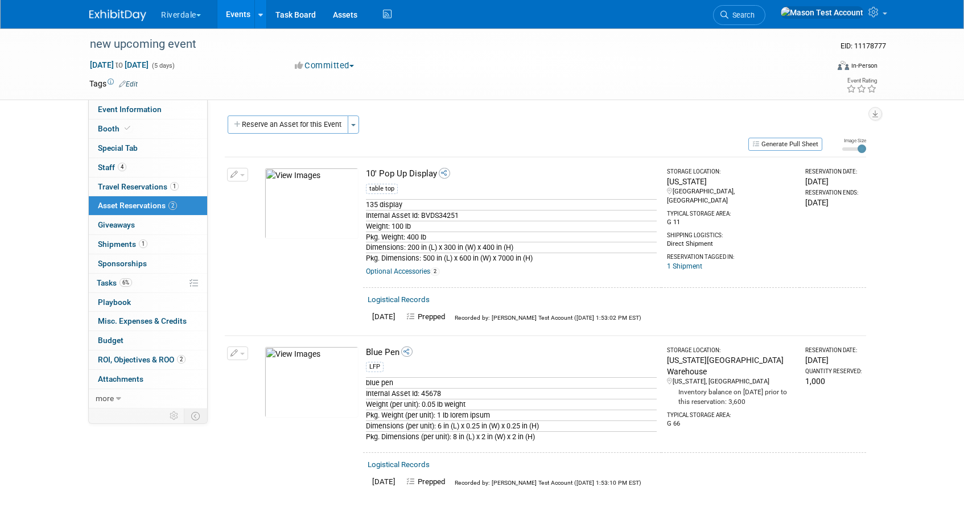
click at [400, 302] on link "Logistical Records" at bounding box center [398, 299] width 62 height 9
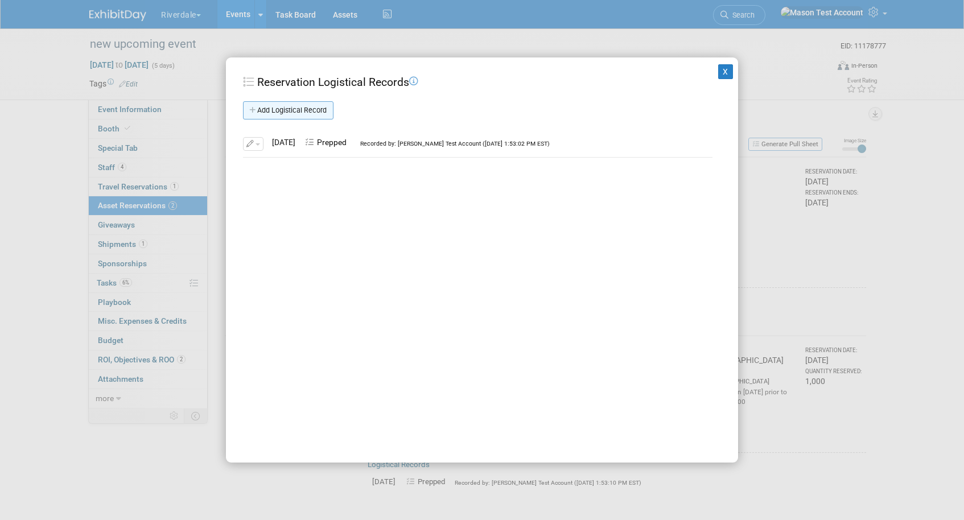
click at [315, 106] on link "Add Logistical Record" at bounding box center [288, 110] width 90 height 18
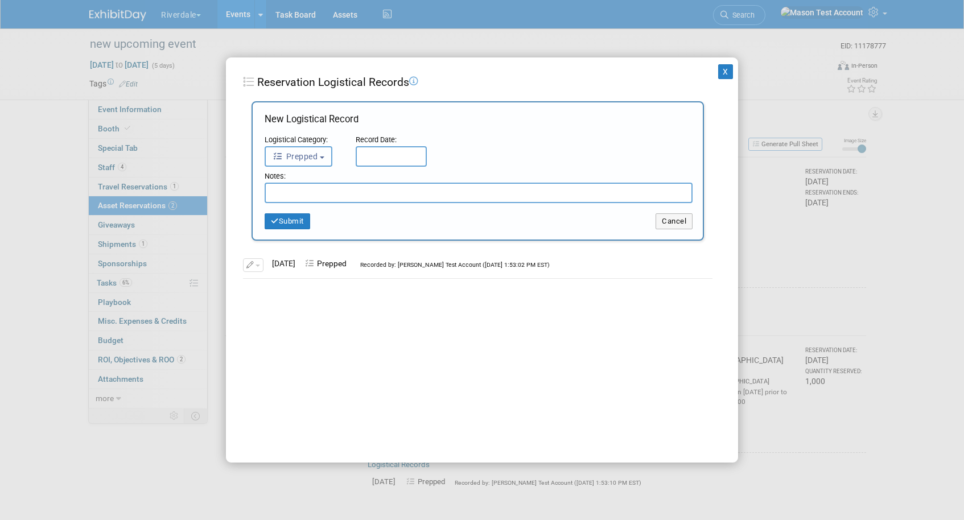
click at [317, 159] on span "Prepped" at bounding box center [294, 156] width 45 height 9
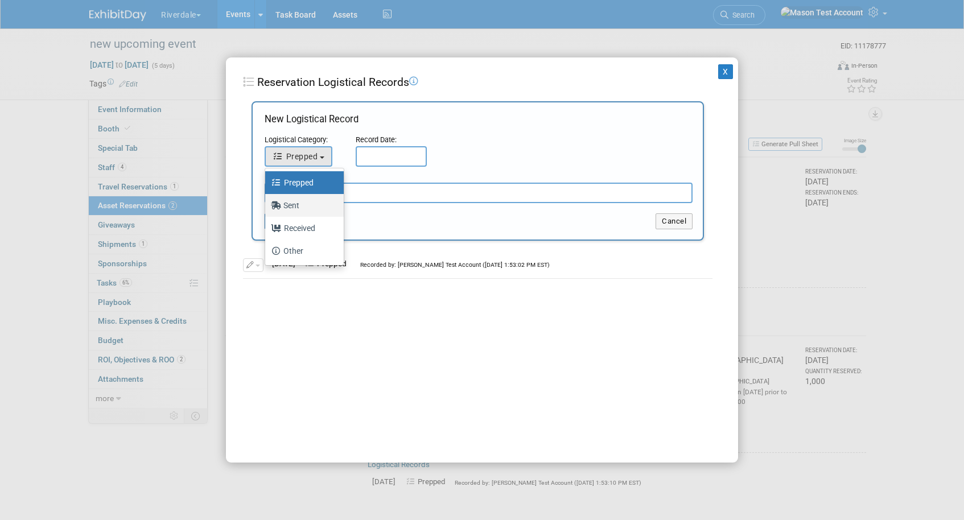
click at [317, 212] on label "Sent" at bounding box center [301, 205] width 61 height 18
click at [267, 208] on input "Sent" at bounding box center [262, 203] width 7 height 7
select select "2"
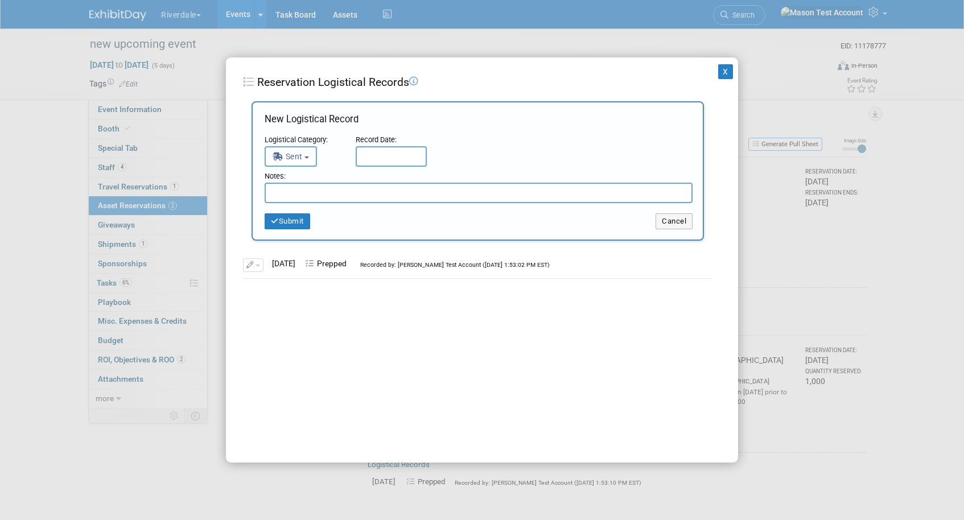
click at [398, 145] on div "Record Date:" at bounding box center [391, 140] width 71 height 11
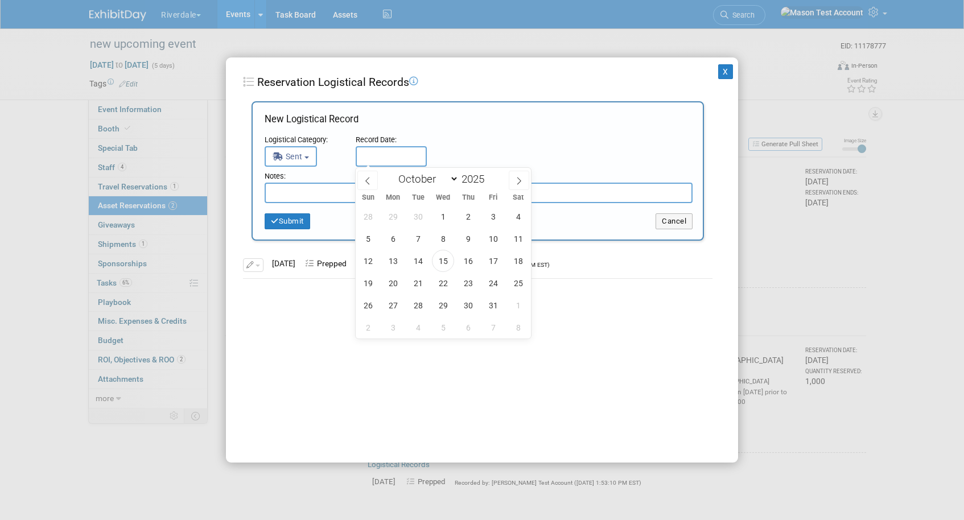
click at [398, 154] on input "text" at bounding box center [391, 156] width 71 height 20
click at [439, 250] on span "15" at bounding box center [443, 261] width 22 height 22
type input "Oct 15, 2025"
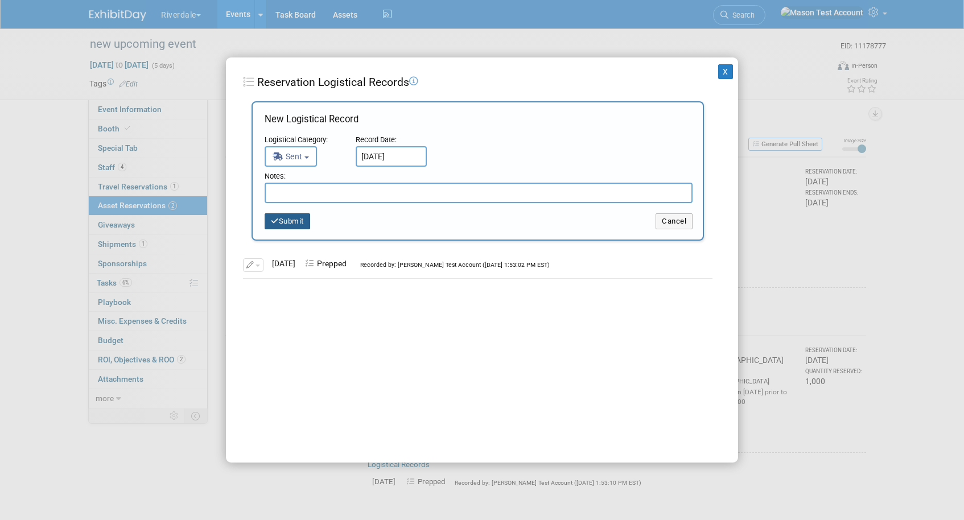
click at [291, 216] on button "Submit" at bounding box center [288, 221] width 46 height 16
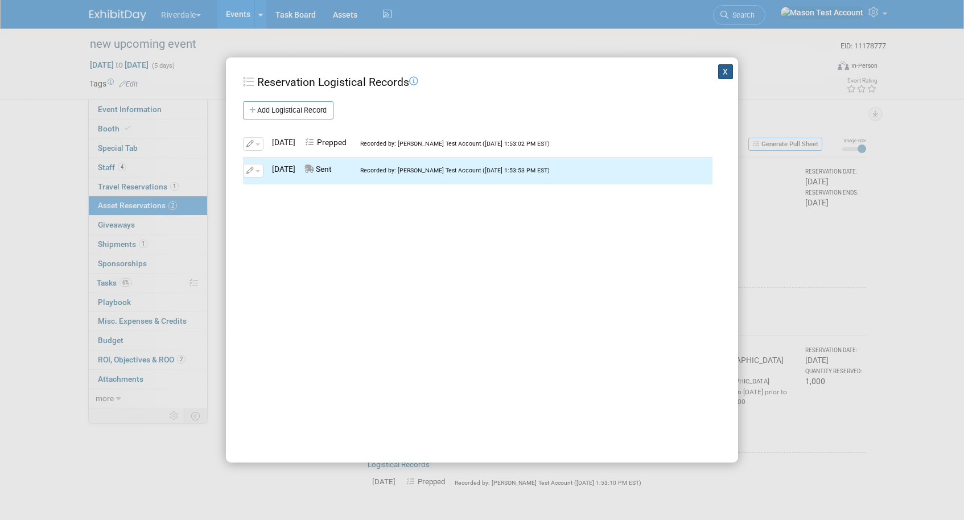
click at [729, 67] on button "X" at bounding box center [725, 71] width 15 height 15
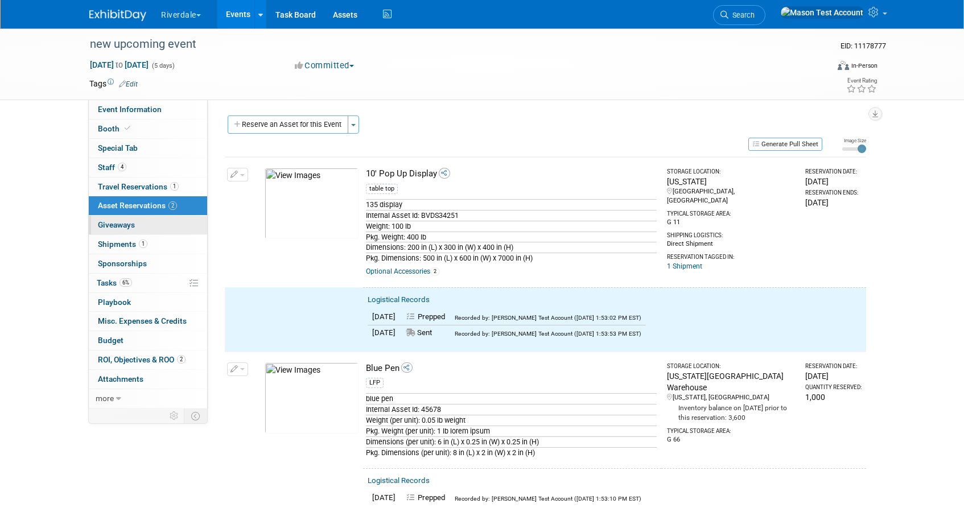
click at [161, 225] on link "0 Giveaways 0" at bounding box center [148, 225] width 118 height 19
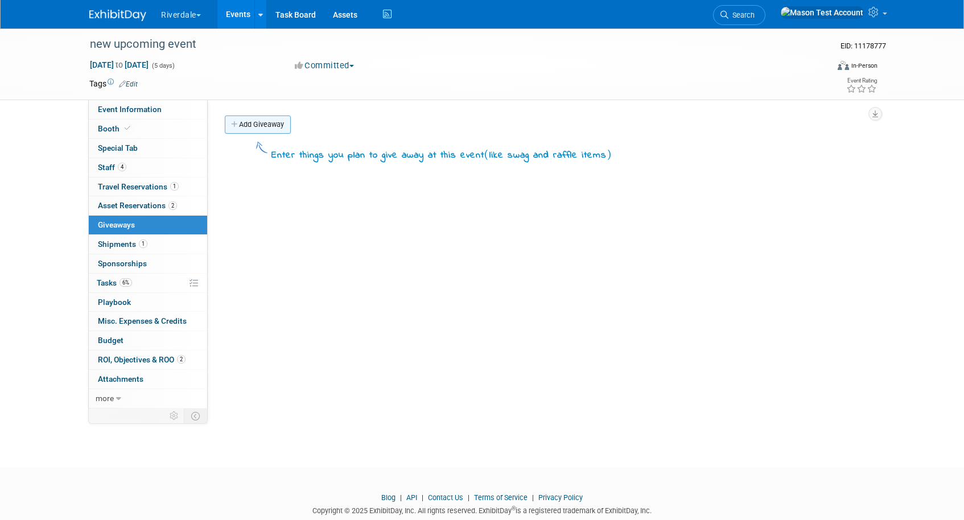
click at [266, 124] on link "Add Giveaway" at bounding box center [258, 124] width 66 height 18
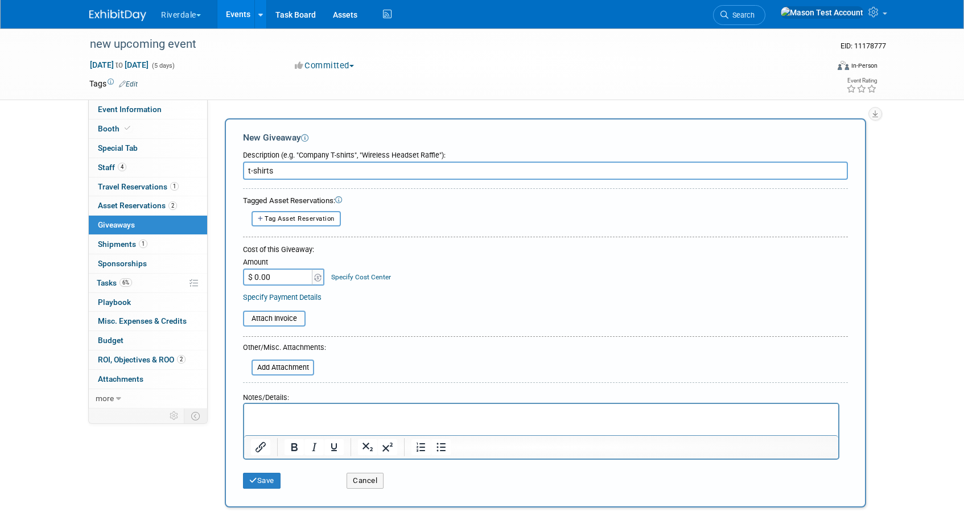
type input "t-shirts"
click at [281, 281] on input "$ 0.00" at bounding box center [278, 277] width 71 height 17
type input "$ 5,000.00"
click at [265, 483] on button "Save" at bounding box center [262, 481] width 38 height 16
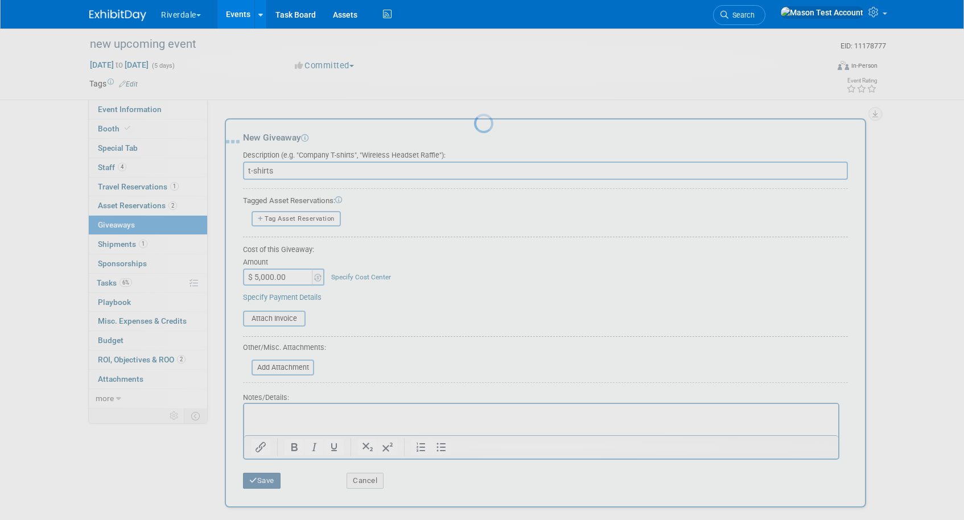
scroll to position [26, 0]
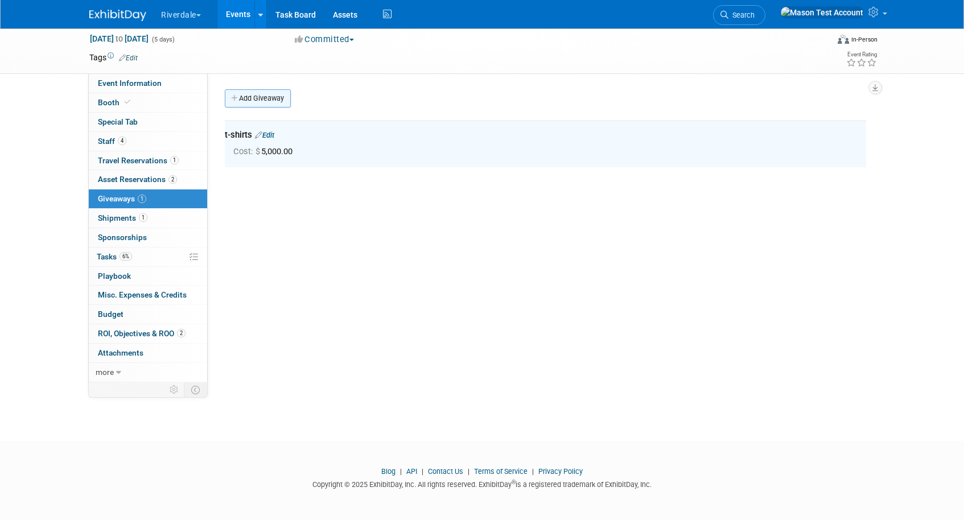
click at [268, 94] on link "Add Giveaway" at bounding box center [258, 98] width 66 height 18
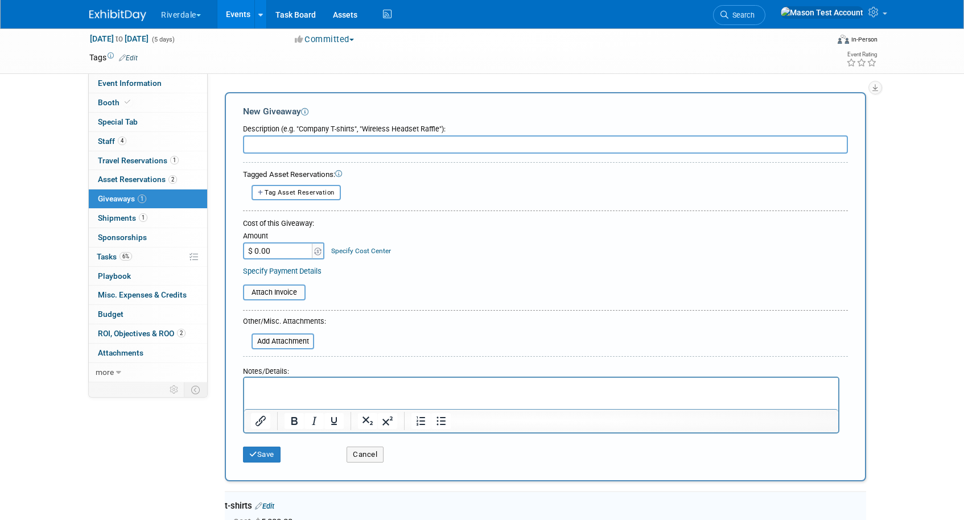
scroll to position [0, 0]
type input "pen"
click at [309, 192] on span "Tag Asset Reservation" at bounding box center [300, 192] width 70 height 7
select select
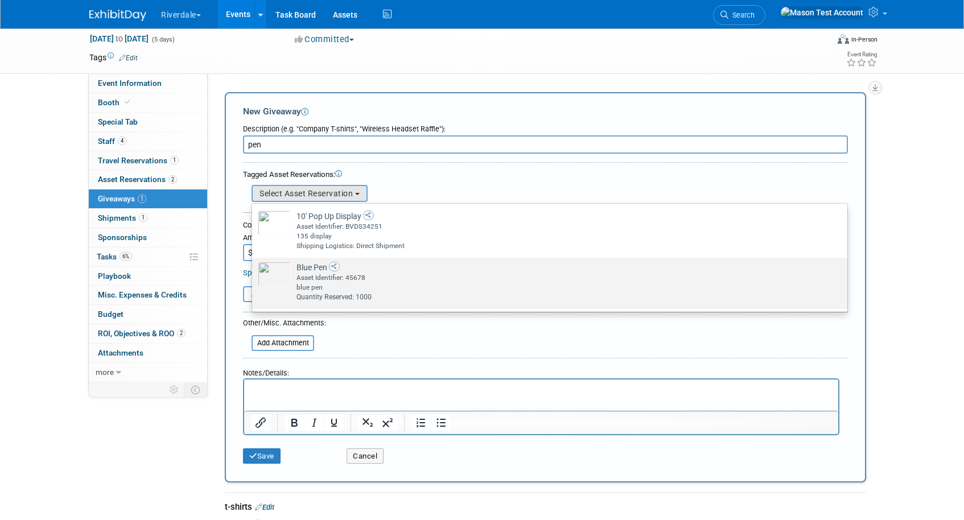
click at [291, 275] on td "Blue Pen Already tagged in this giveaway Asset Identifier: 45678 blue pen Quant…" at bounding box center [558, 282] width 534 height 40
click at [254, 271] on input "Blue Pen Already tagged in this giveaway Asset Identifier: 45678 blue pen Quant…" at bounding box center [249, 267] width 7 height 7
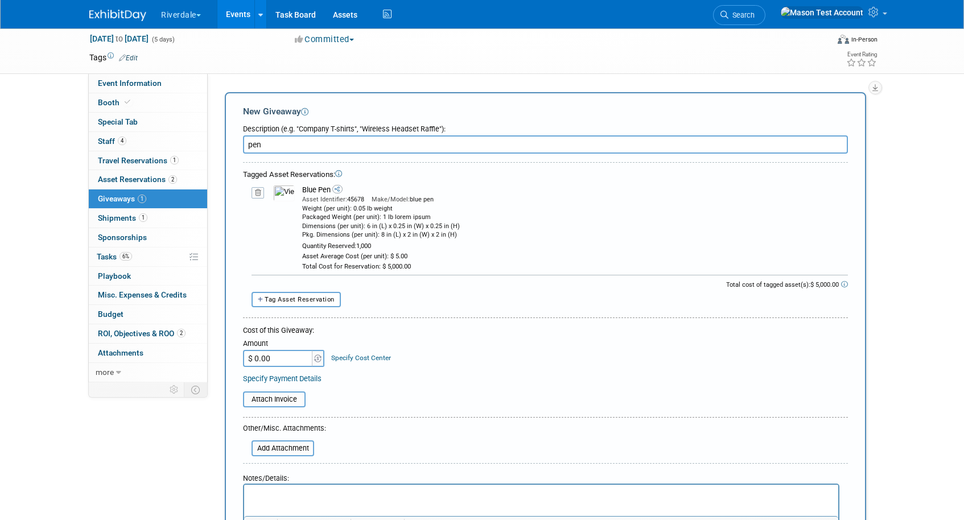
click at [281, 353] on input "$ 0.00" at bounding box center [278, 358] width 71 height 17
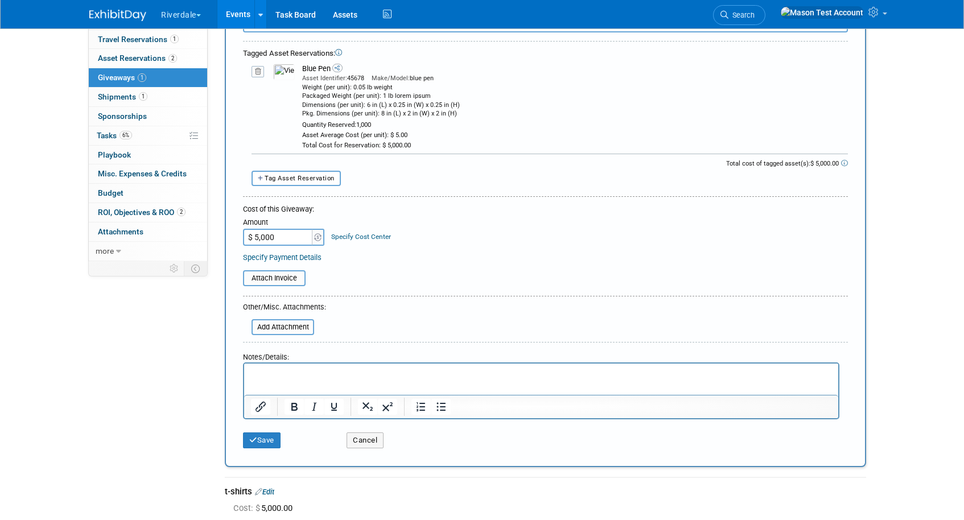
scroll to position [160, 0]
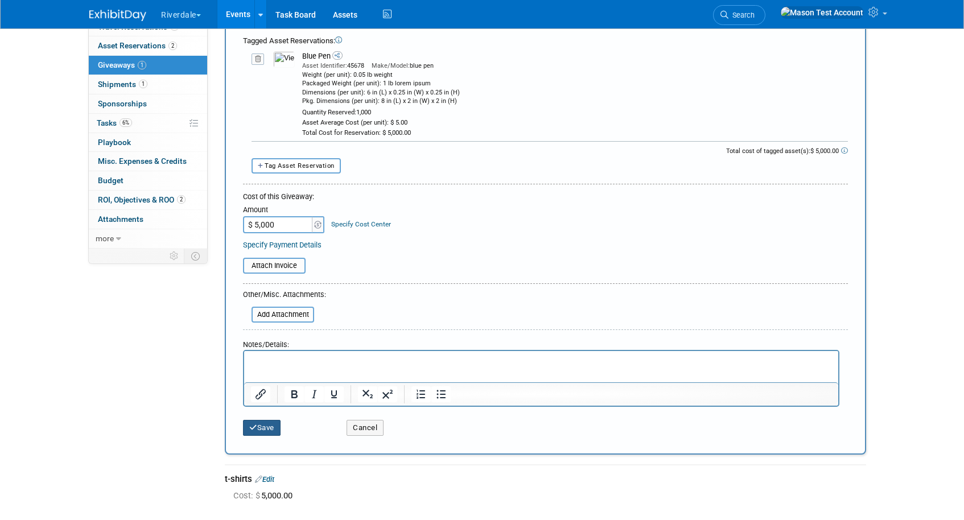
type input "$ 5,000.00"
click at [269, 430] on button "Save" at bounding box center [262, 428] width 38 height 16
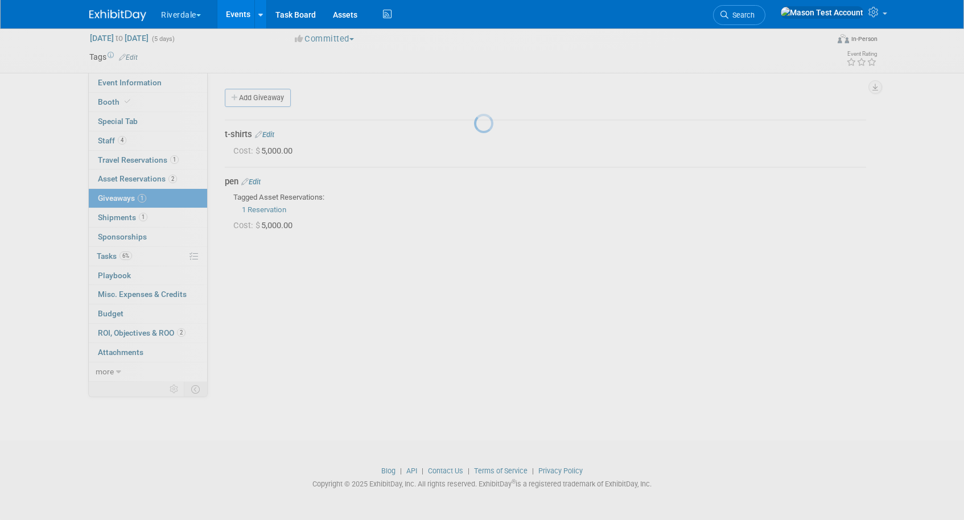
scroll to position [26, 0]
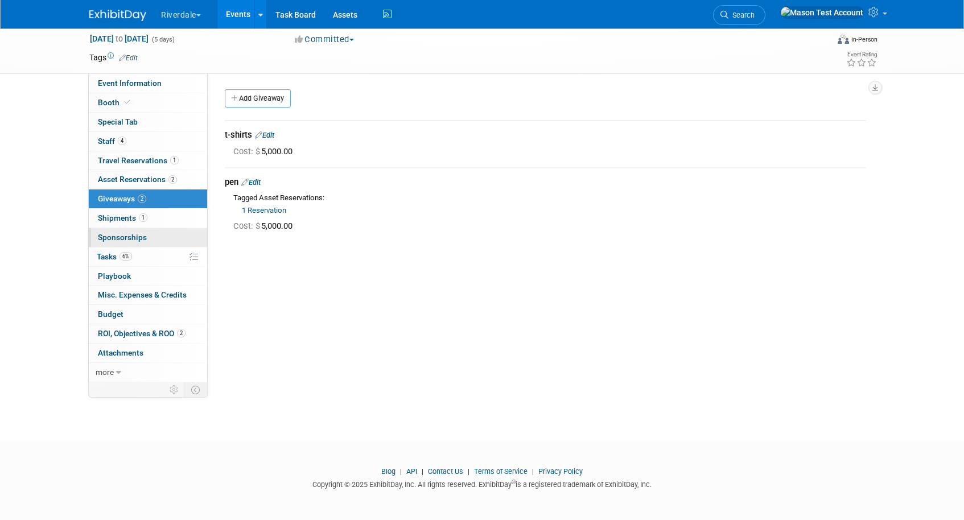
click at [112, 235] on span "Sponsorships 0" at bounding box center [122, 237] width 49 height 9
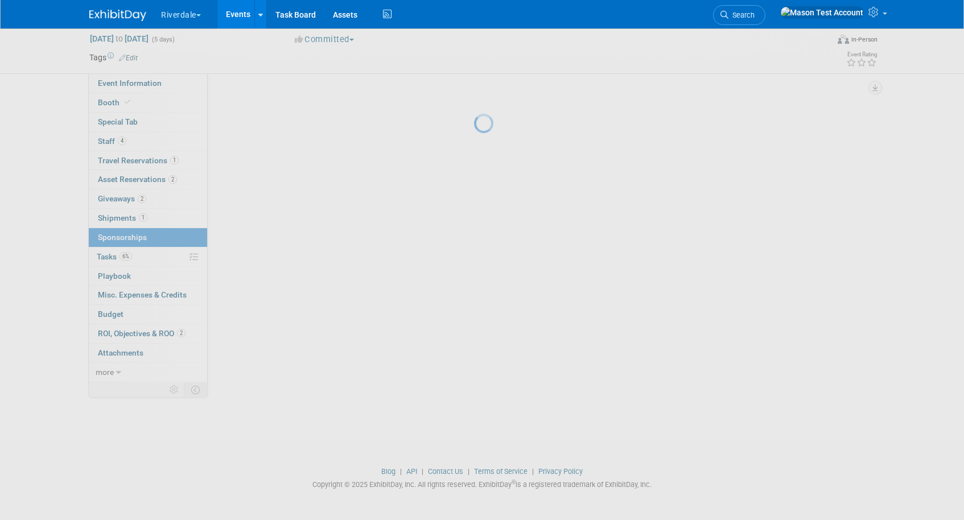
scroll to position [0, 0]
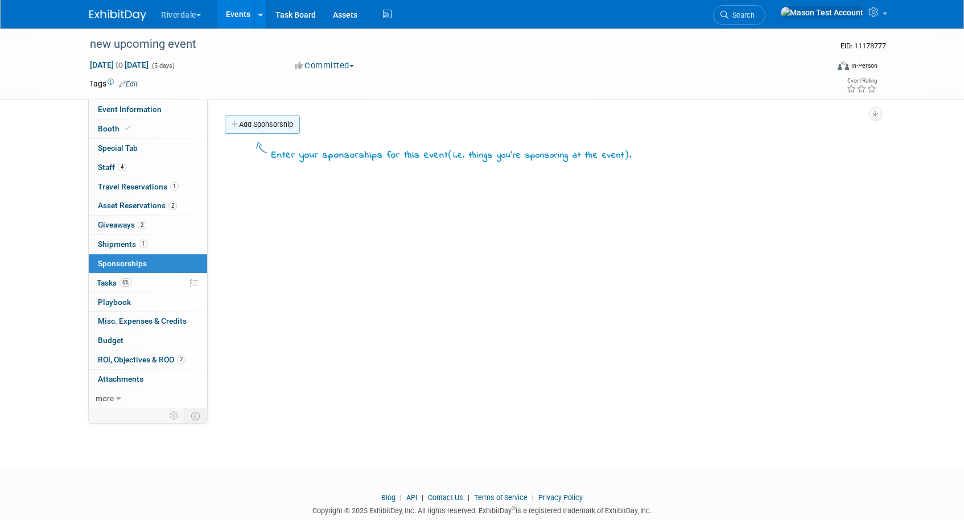
click at [269, 130] on link "Add Sponsorship" at bounding box center [262, 124] width 75 height 18
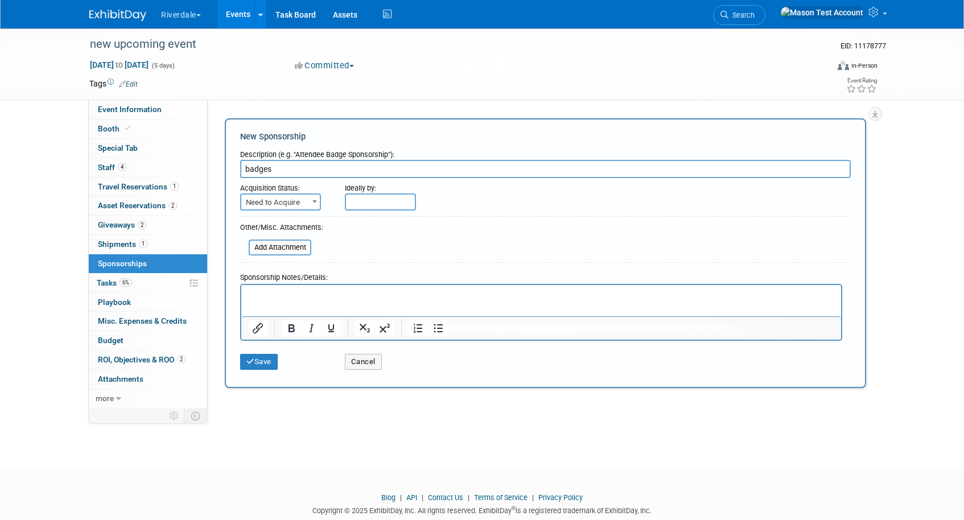
type input "badges"
click at [280, 205] on span "Need to Acquire" at bounding box center [280, 203] width 79 height 16
select select "2"
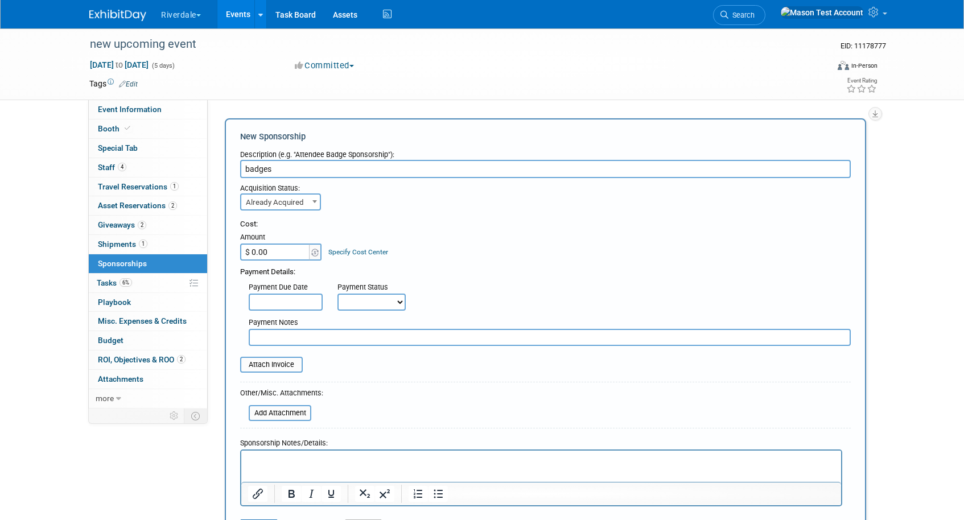
click at [288, 253] on input "$ 0.00" at bounding box center [275, 251] width 71 height 17
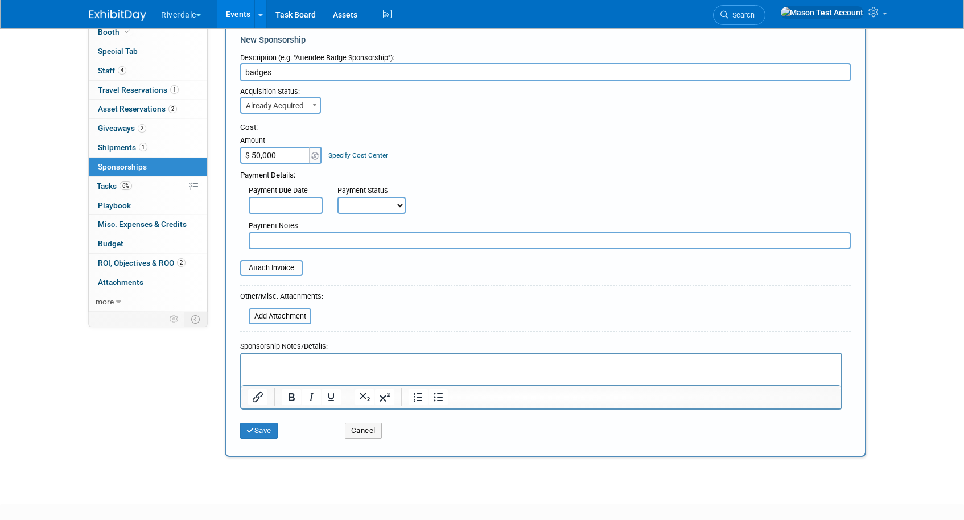
scroll to position [122, 0]
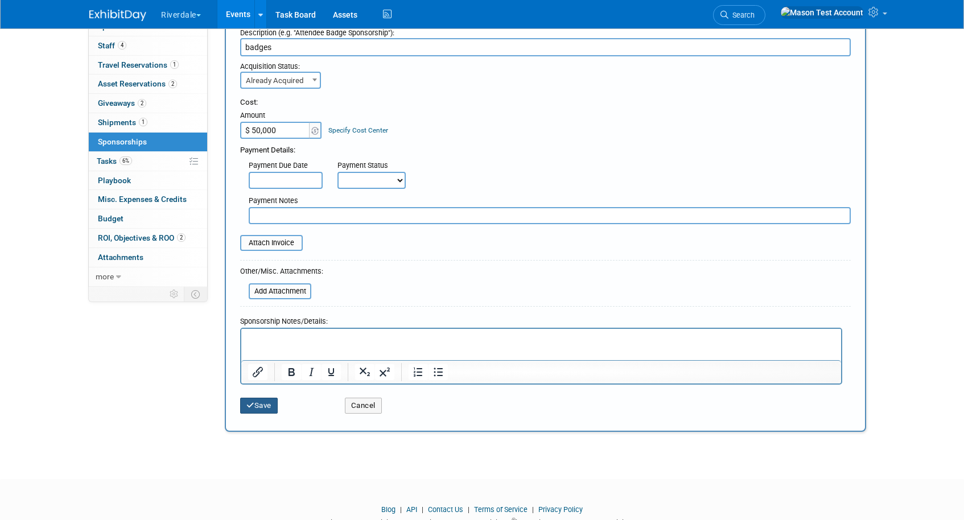
type input "$ 50,000.00"
click at [263, 402] on button "Save" at bounding box center [259, 406] width 38 height 16
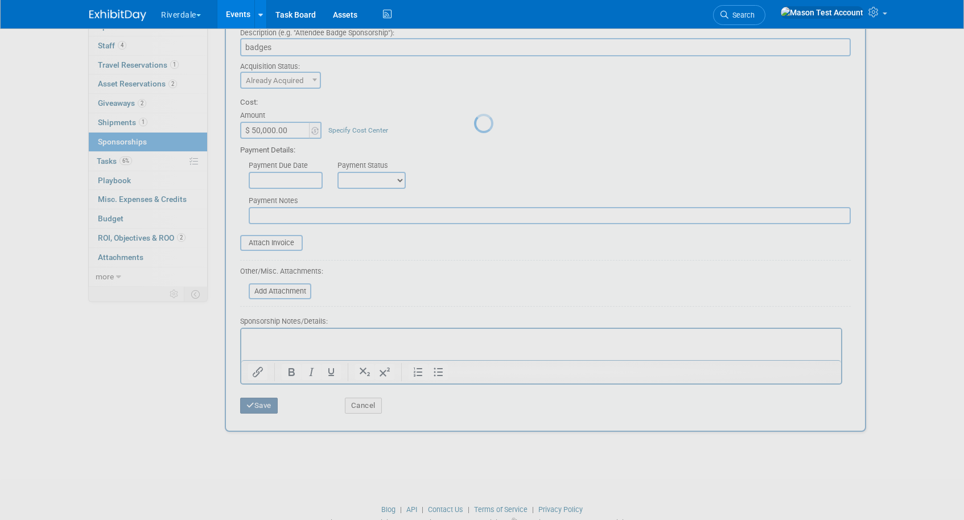
scroll to position [26, 0]
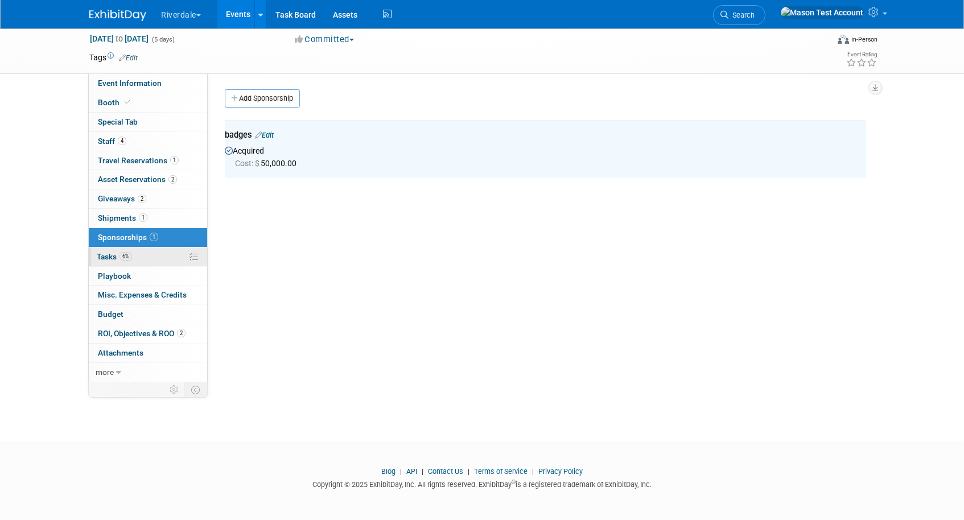
click at [131, 258] on span "6%" at bounding box center [125, 256] width 13 height 9
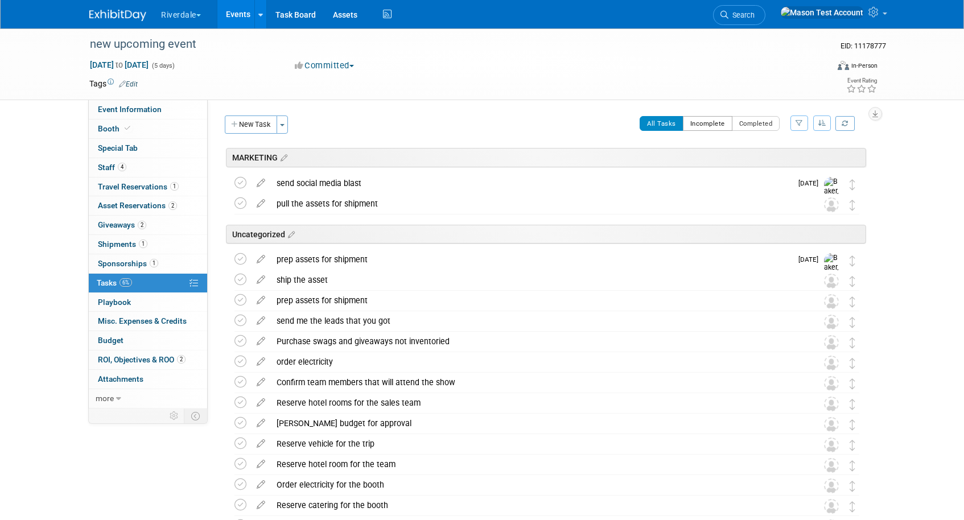
click at [696, 121] on button "Incomplete" at bounding box center [707, 123] width 49 height 15
click at [749, 128] on button "Completed" at bounding box center [756, 123] width 48 height 15
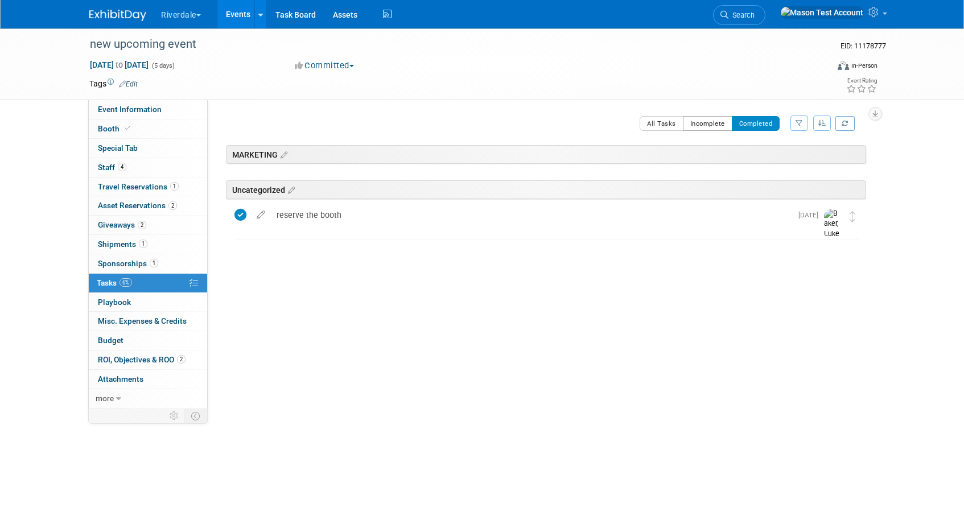
click at [715, 125] on button "Incomplete" at bounding box center [707, 123] width 49 height 15
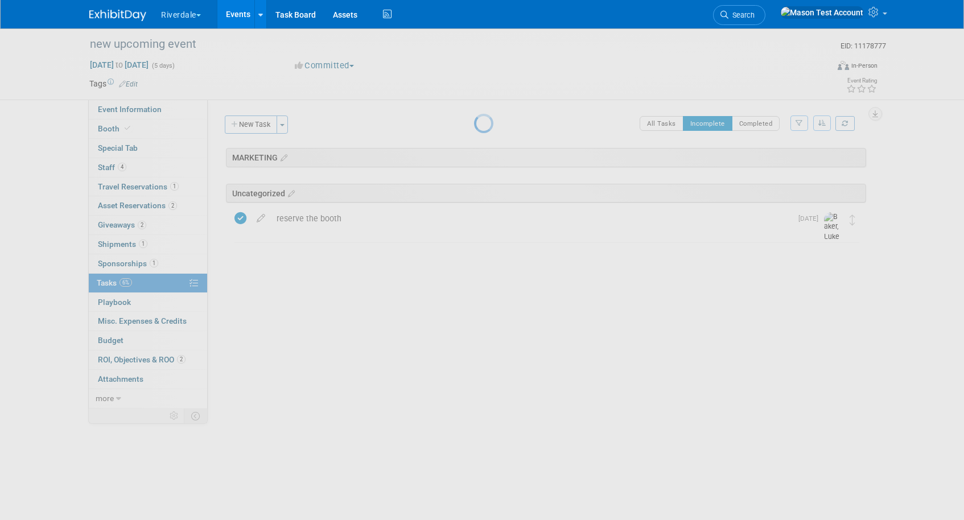
click at [490, 127] on div at bounding box center [482, 260] width 16 height 520
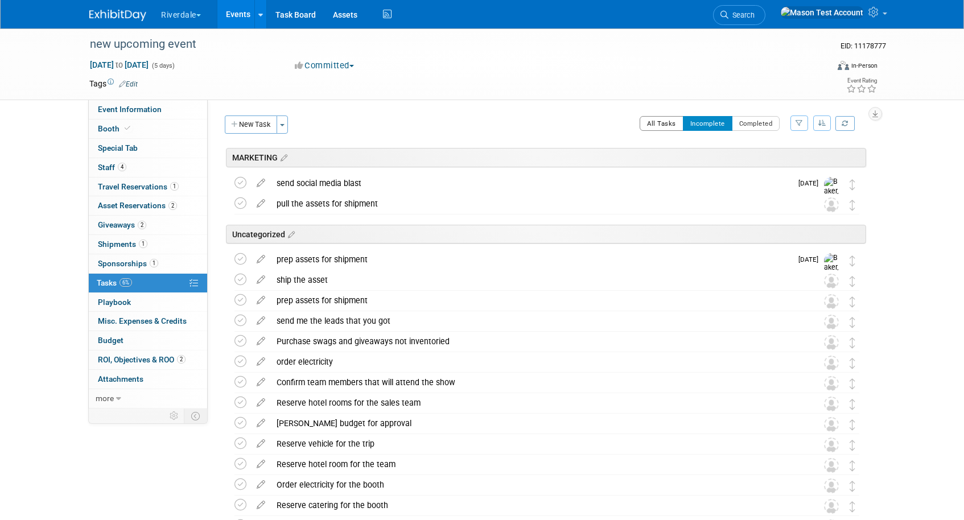
click at [666, 127] on button "All Tasks" at bounding box center [661, 123] width 44 height 15
click at [799, 124] on icon "button" at bounding box center [798, 122] width 7 height 7
click at [775, 154] on select "-- Select Assignee -- All unassigned tasks Assigned to me ExhibitDay Support Jo…" at bounding box center [746, 159] width 106 height 16
select select "5ff3df1d-f5c1-40d9-98f4-8eb016f0dd8c"
click select "-- Select Assignee -- All unassigned tasks Assigned to me ExhibitDay Support Jo…" at bounding box center [746, 159] width 106 height 16
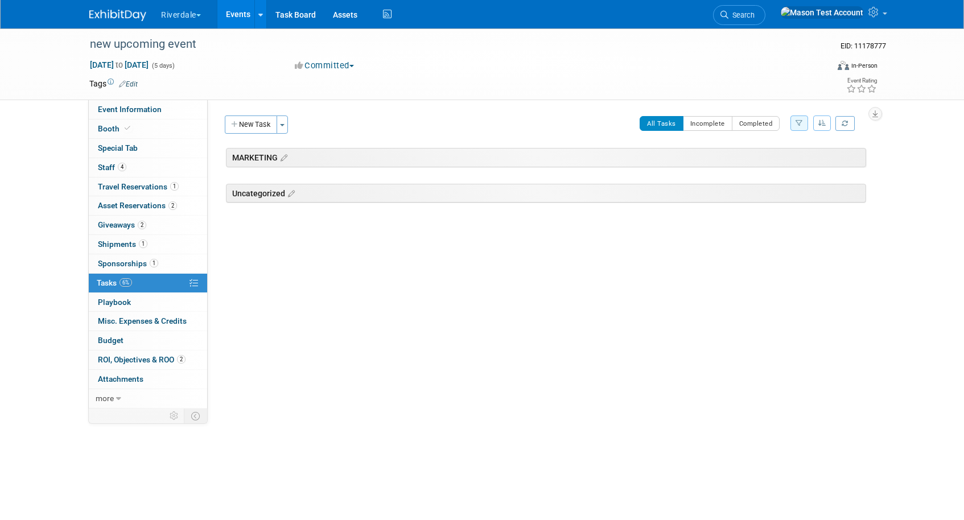
click at [797, 125] on icon "button" at bounding box center [798, 122] width 7 height 7
click at [749, 157] on select "-- Select Assignee -- All unassigned tasks Assigned to me ExhibitDay Support Jo…" at bounding box center [746, 159] width 106 height 16
click select "-- Select Assignee -- All unassigned tasks Assigned to me ExhibitDay Support Jo…" at bounding box center [746, 159] width 106 height 16
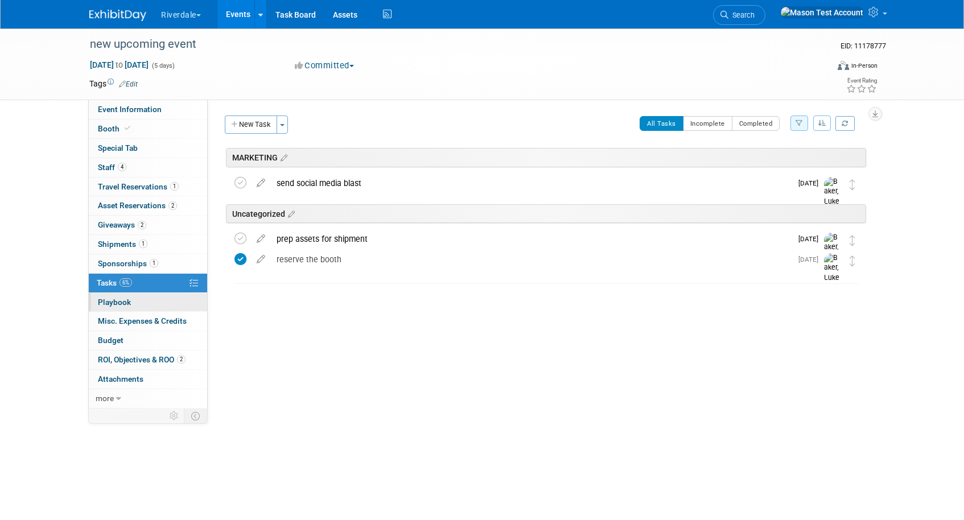
click at [141, 304] on link "0 Playbook 0" at bounding box center [148, 302] width 118 height 19
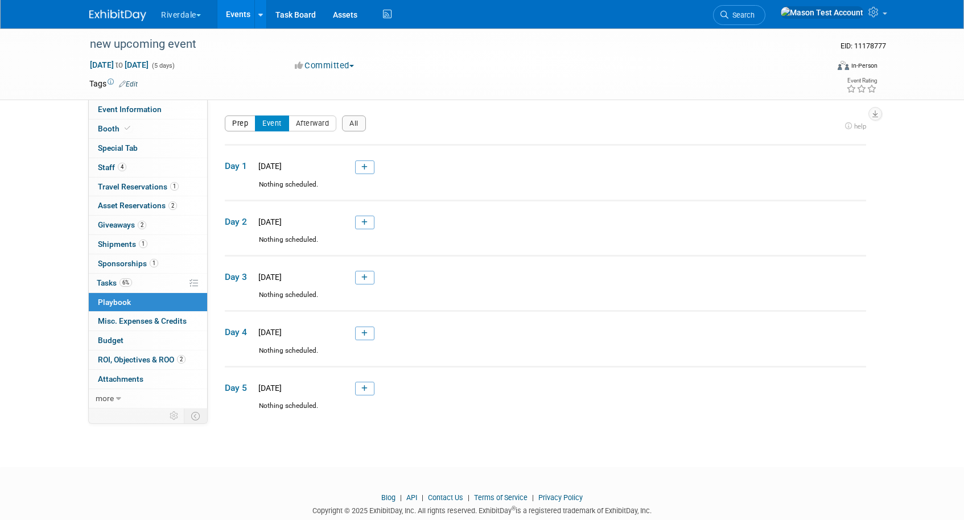
click at [236, 125] on button "Prep" at bounding box center [240, 123] width 31 height 16
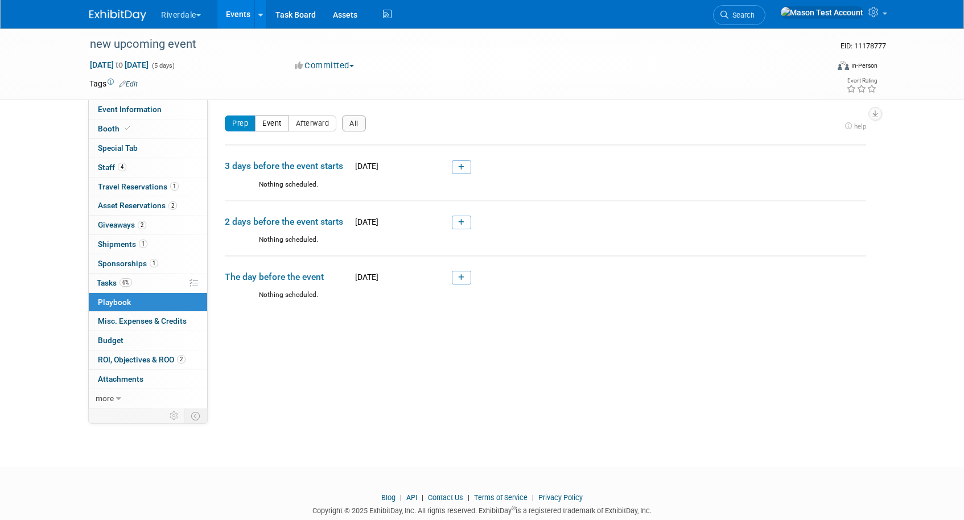
click at [266, 123] on button "Event" at bounding box center [272, 123] width 34 height 16
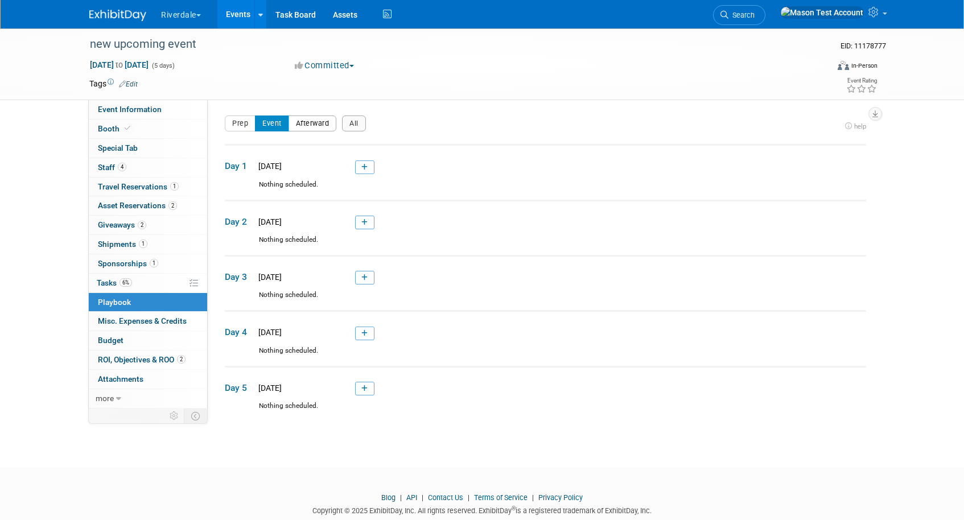
click at [312, 126] on button "Afterward" at bounding box center [312, 123] width 48 height 16
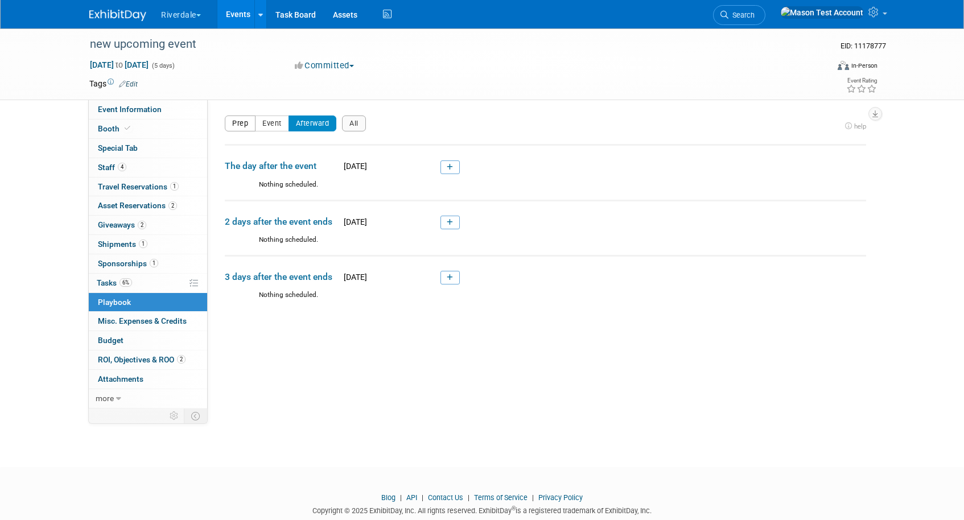
click at [239, 121] on button "Prep" at bounding box center [240, 123] width 31 height 16
click at [465, 163] on link at bounding box center [461, 167] width 19 height 14
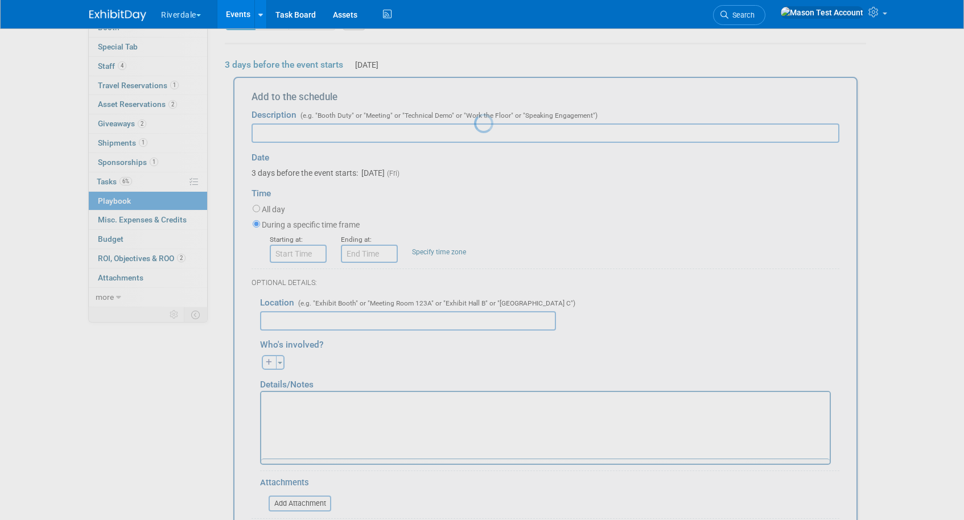
scroll to position [130, 0]
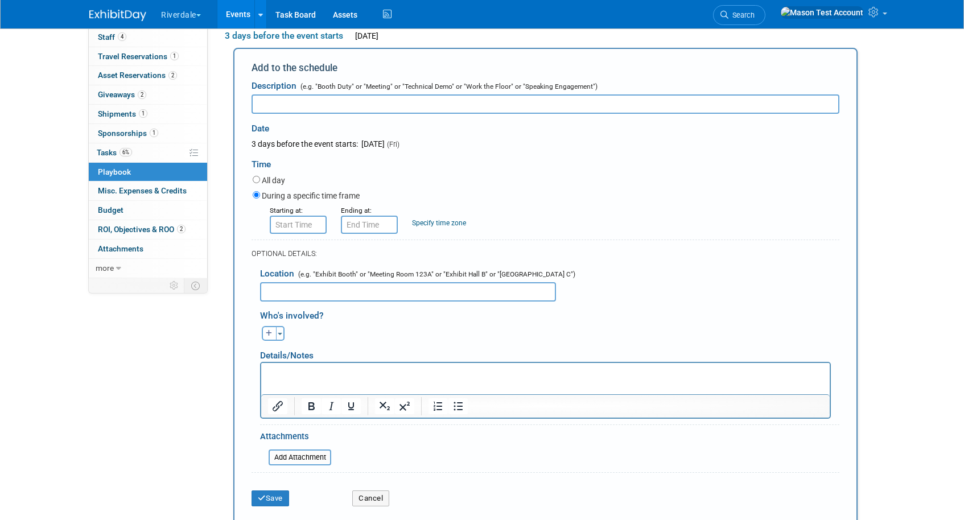
type input "p"
type input "setting up booth"
click at [254, 181] on input "All day" at bounding box center [256, 179] width 7 height 7
radio input "true"
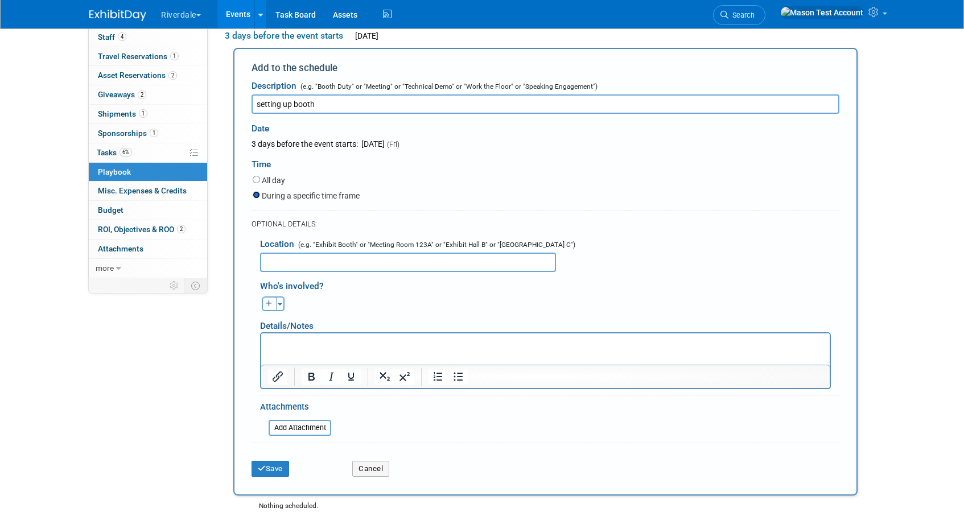
click at [255, 193] on input "During a specific time frame" at bounding box center [256, 194] width 7 height 7
radio input "true"
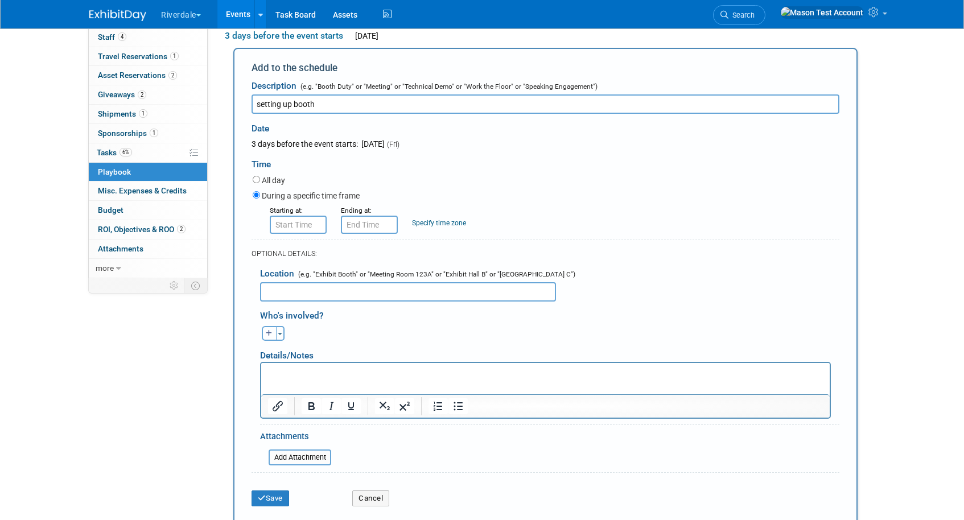
click at [270, 333] on icon "button" at bounding box center [269, 333] width 7 height 7
select select
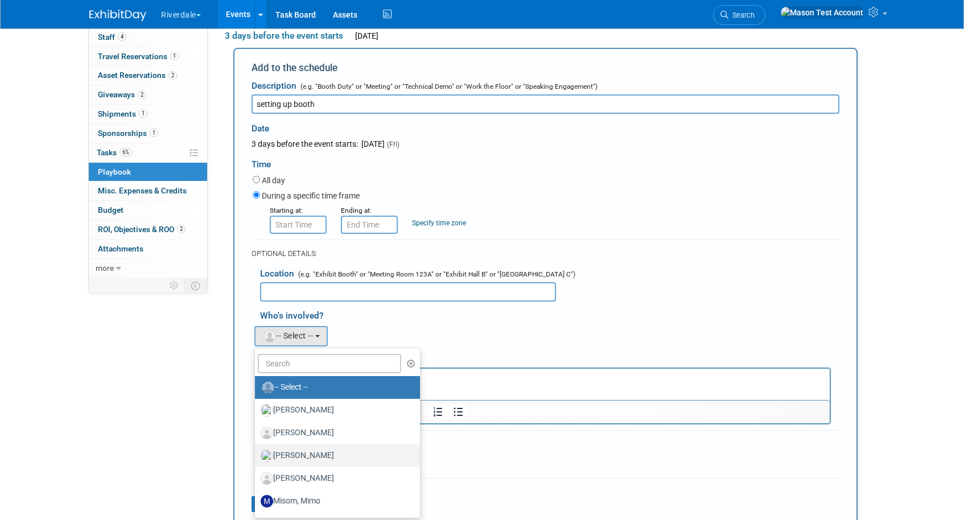
click at [304, 449] on label "doe, John" at bounding box center [335, 456] width 148 height 18
click at [257, 451] on input "doe, John" at bounding box center [252, 454] width 7 height 7
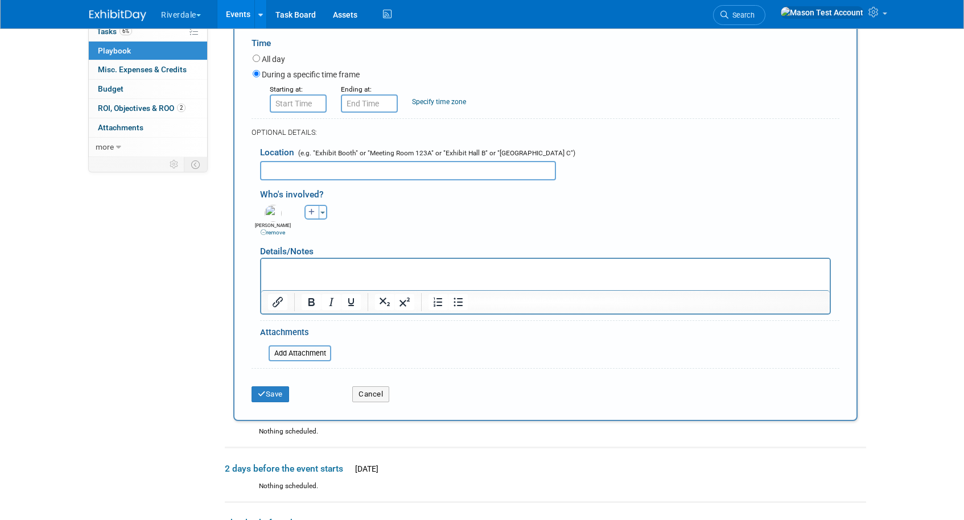
scroll to position [252, 0]
click at [276, 397] on button "Save" at bounding box center [270, 394] width 38 height 16
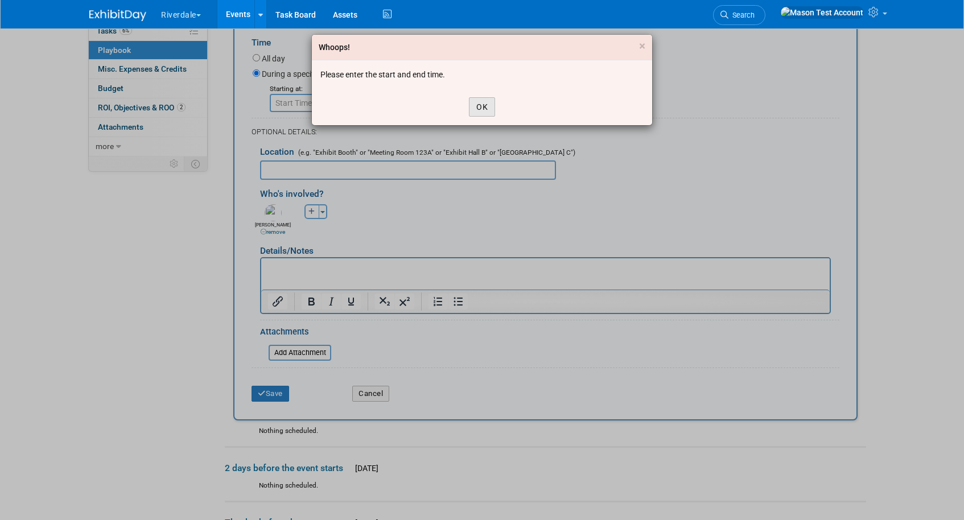
click at [477, 111] on button "OK" at bounding box center [482, 106] width 26 height 19
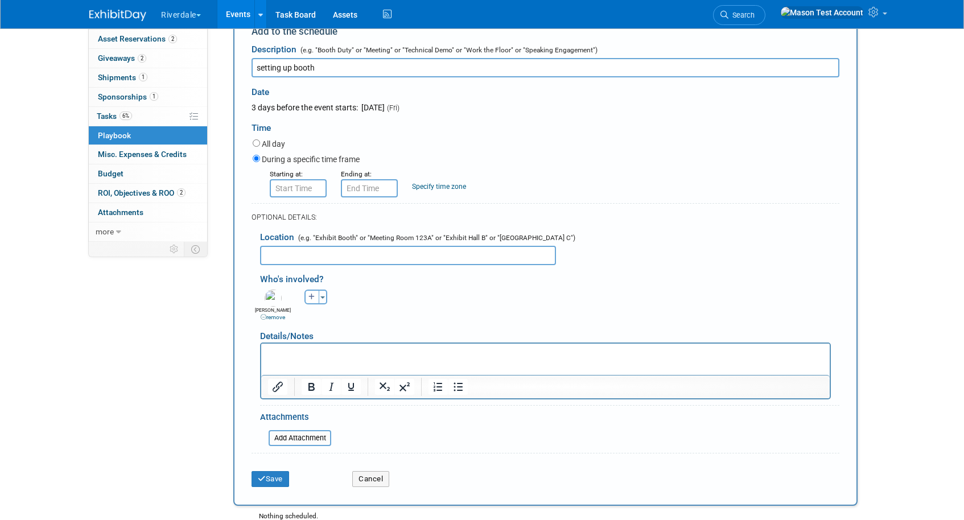
scroll to position [164, 0]
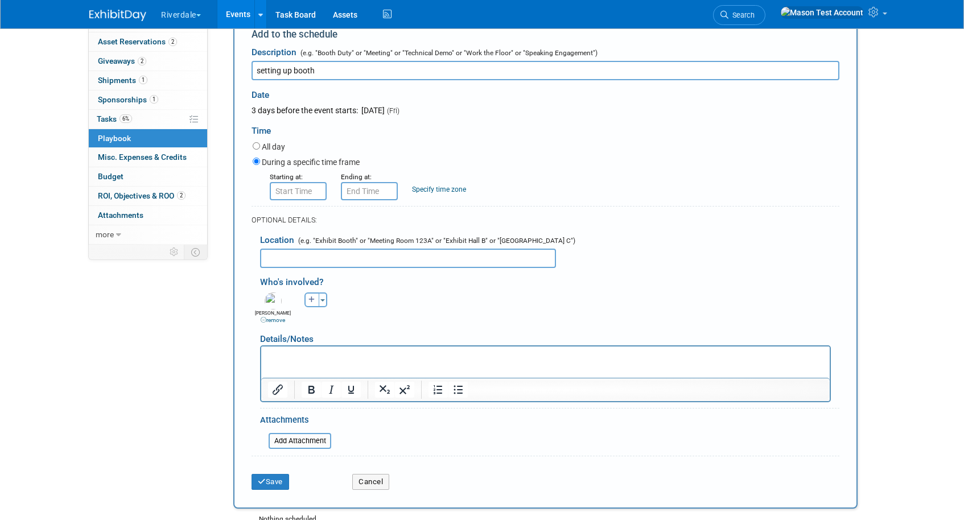
type input "8:00 AM"
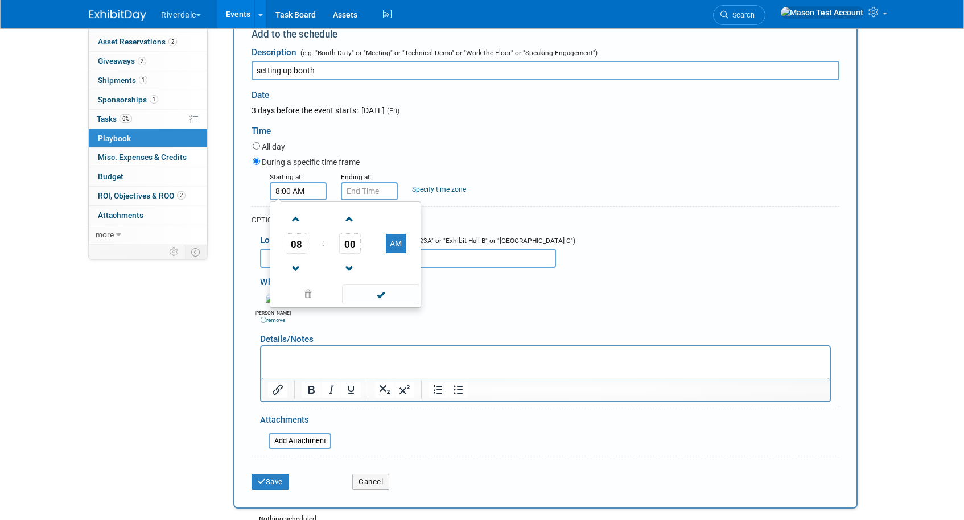
click at [315, 196] on input "8:00 AM" at bounding box center [298, 191] width 57 height 18
click at [387, 294] on span at bounding box center [380, 294] width 77 height 20
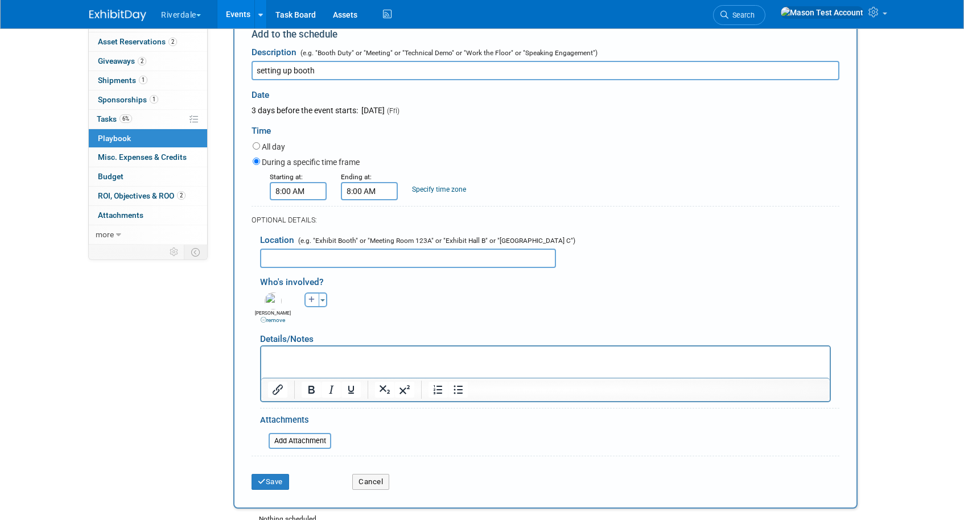
click at [367, 195] on input "8:00 AM" at bounding box center [369, 191] width 57 height 18
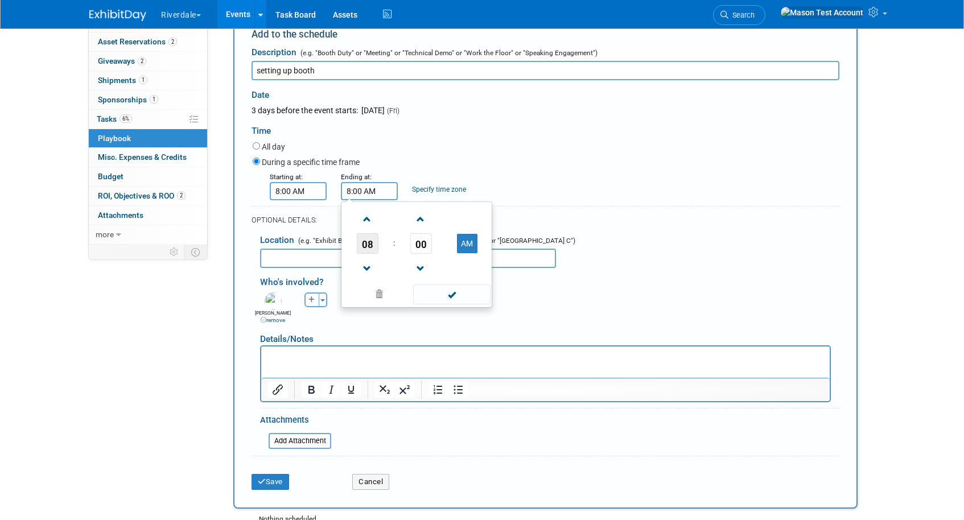
click at [367, 242] on span "08" at bounding box center [368, 243] width 22 height 20
click at [394, 254] on td "05" at bounding box center [398, 250] width 36 height 31
type input "5:00 AM"
click at [446, 296] on span at bounding box center [451, 294] width 77 height 20
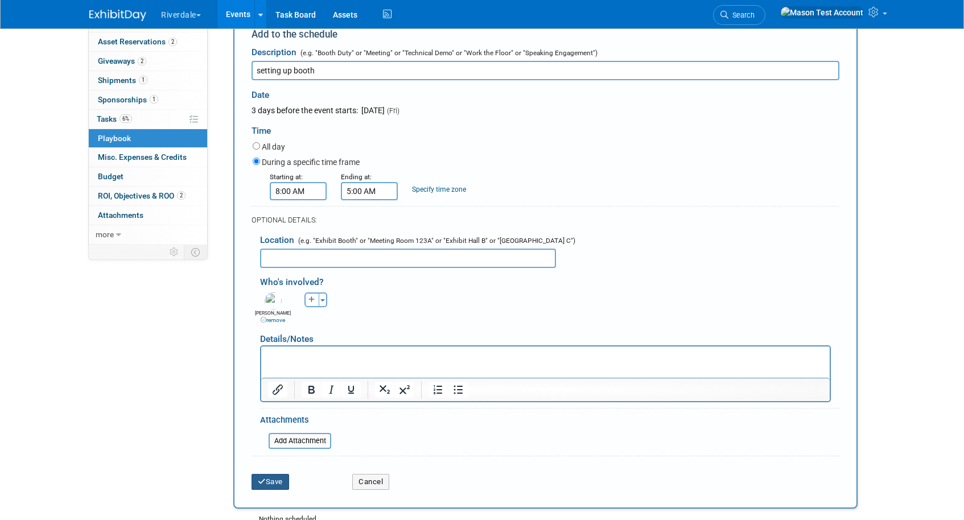
click at [280, 489] on button "Save" at bounding box center [270, 482] width 38 height 16
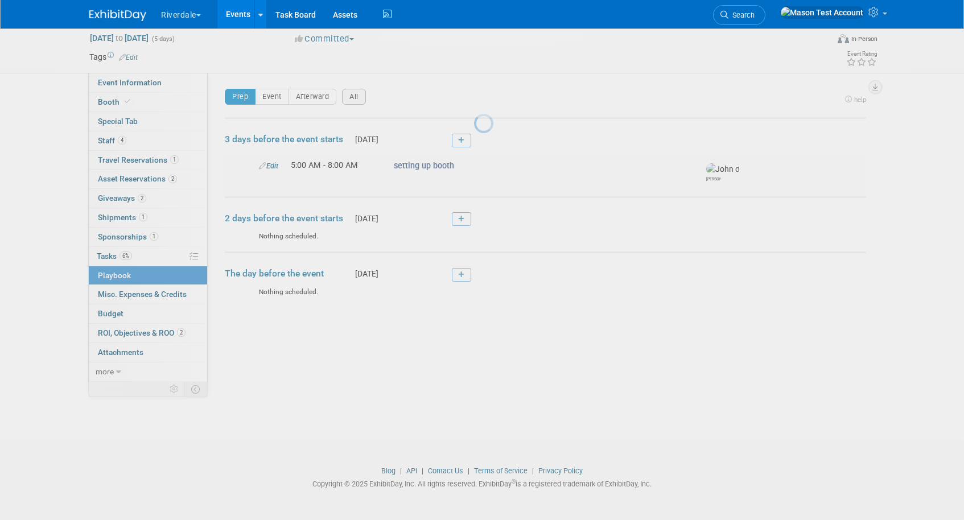
scroll to position [26, 0]
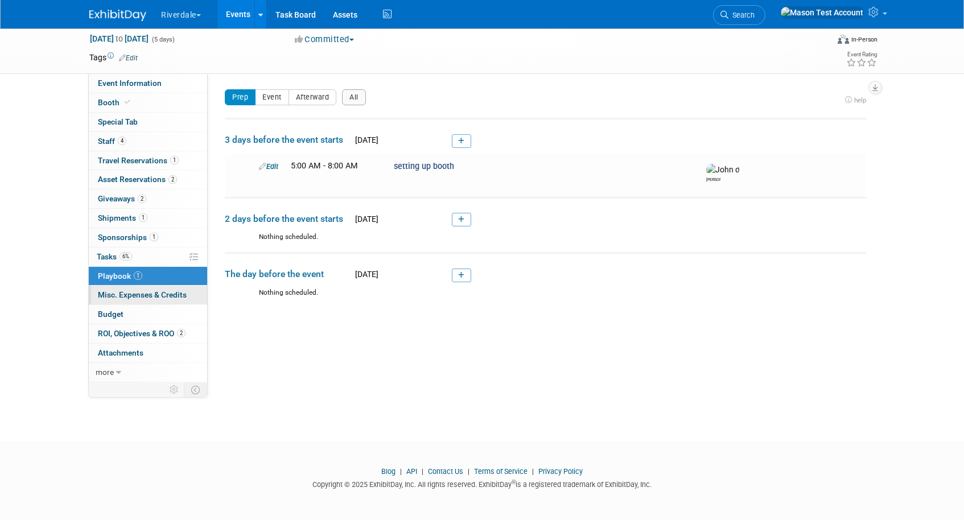
click at [156, 294] on span "Misc. Expenses & Credits 0" at bounding box center [142, 294] width 89 height 9
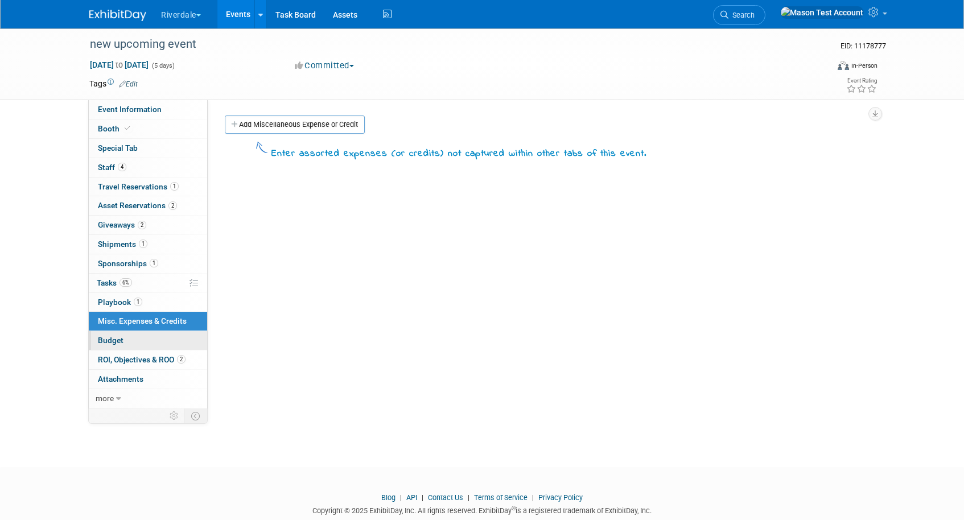
click at [136, 344] on link "Budget" at bounding box center [148, 340] width 118 height 19
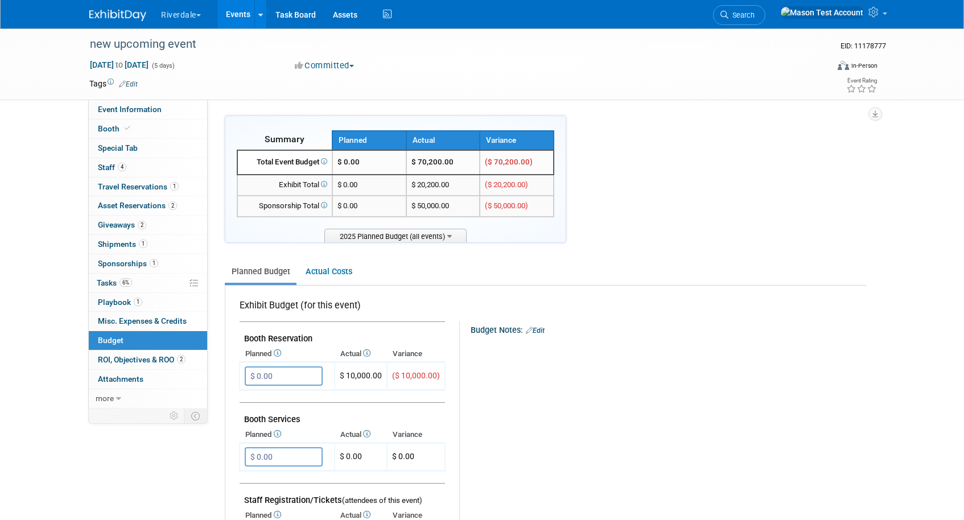
click at [237, 12] on link "Events" at bounding box center [238, 14] width 42 height 28
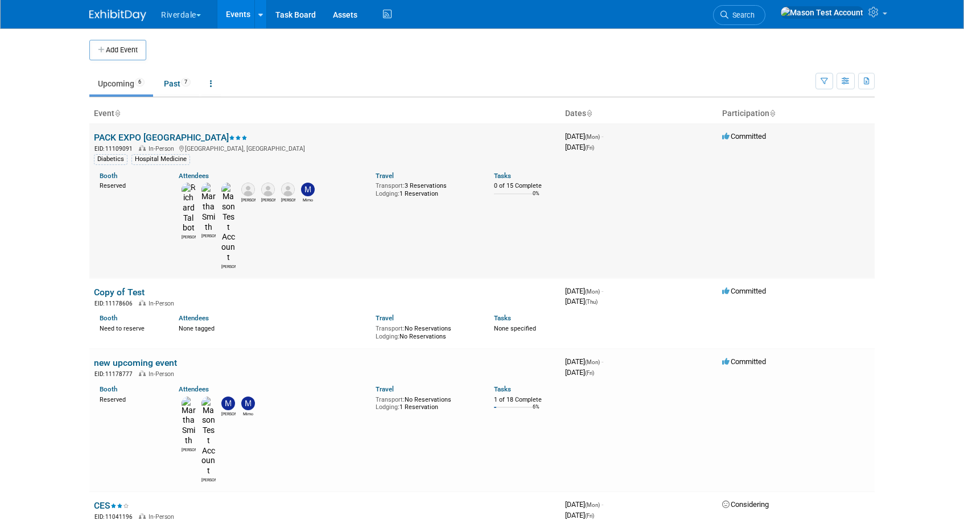
click at [139, 134] on link "PACK EXPO [GEOGRAPHIC_DATA]" at bounding box center [171, 137] width 154 height 11
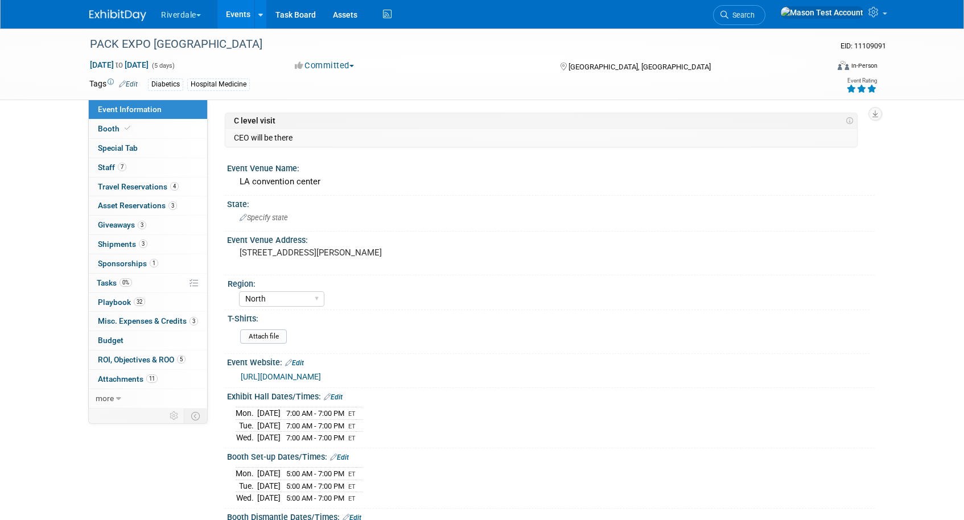
select select "North"
click at [122, 339] on span "Budget" at bounding box center [111, 340] width 26 height 9
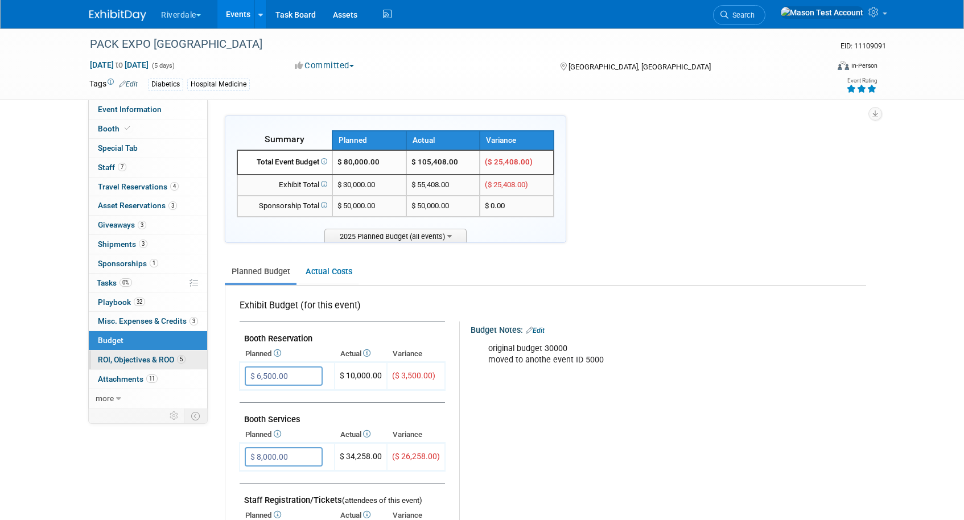
click at [168, 358] on span "ROI, Objectives & ROO 5" at bounding box center [142, 359] width 88 height 9
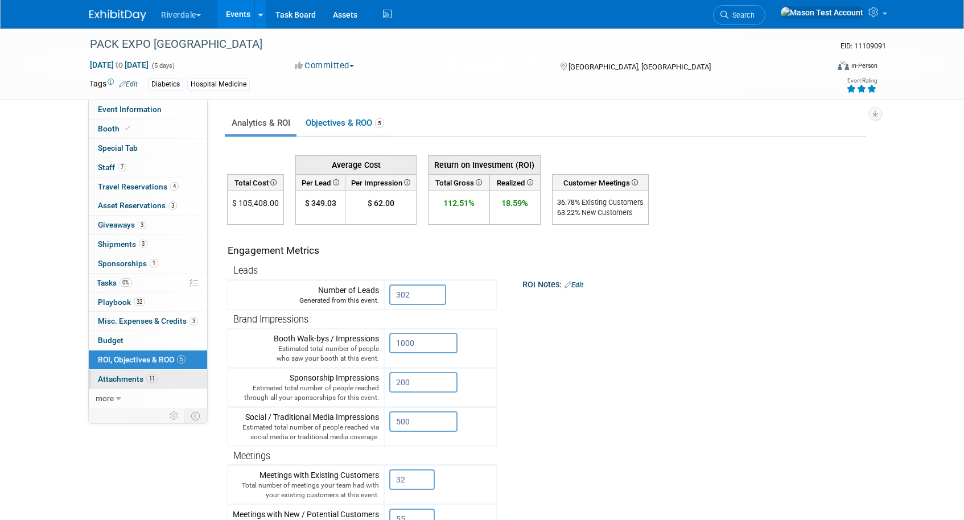
click at [133, 374] on link "11 Attachments 11" at bounding box center [148, 379] width 118 height 19
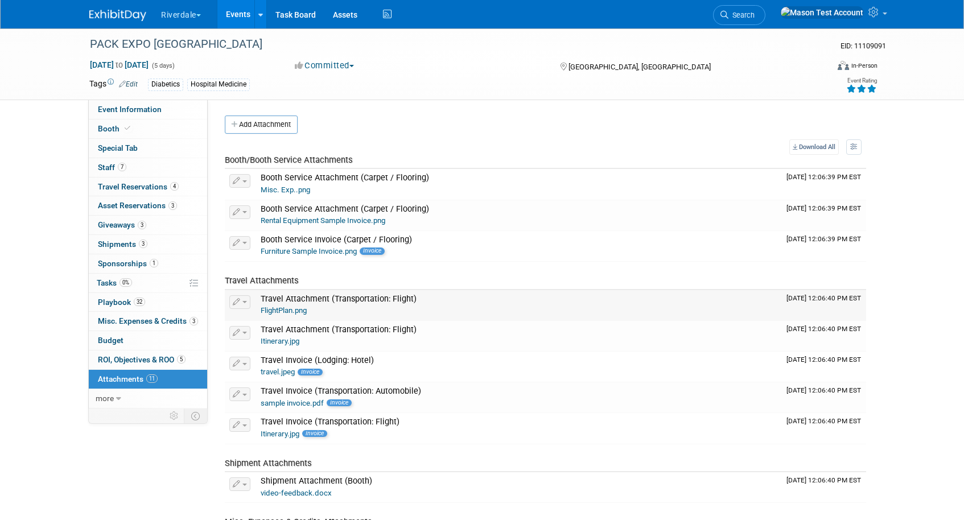
click at [245, 304] on button "button" at bounding box center [239, 302] width 21 height 14
click at [109, 399] on span "more" at bounding box center [105, 398] width 18 height 9
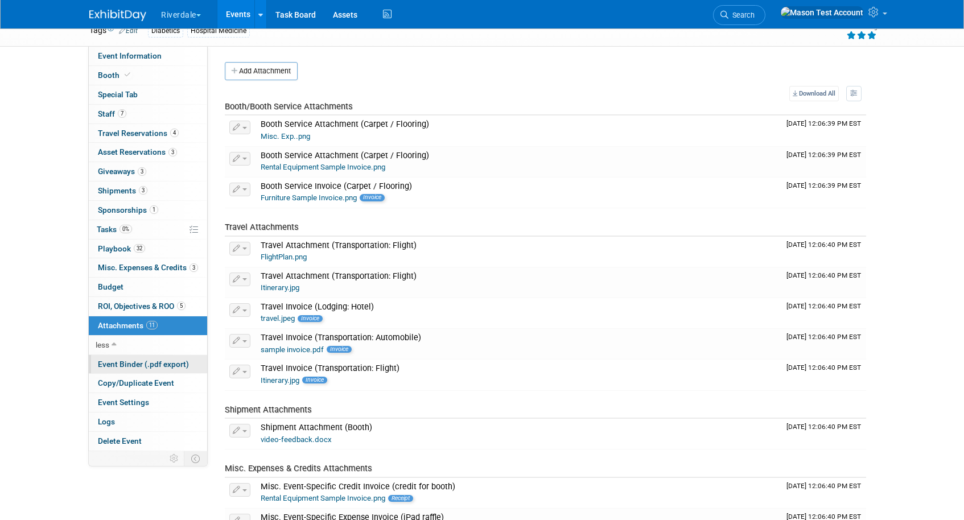
scroll to position [59, 0]
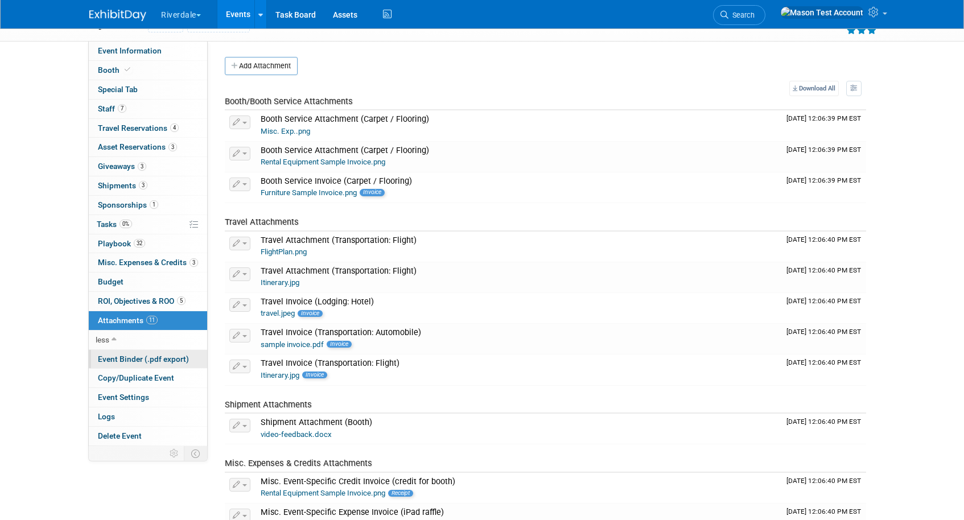
click at [147, 355] on span "Event Binder (.pdf export)" at bounding box center [143, 358] width 91 height 9
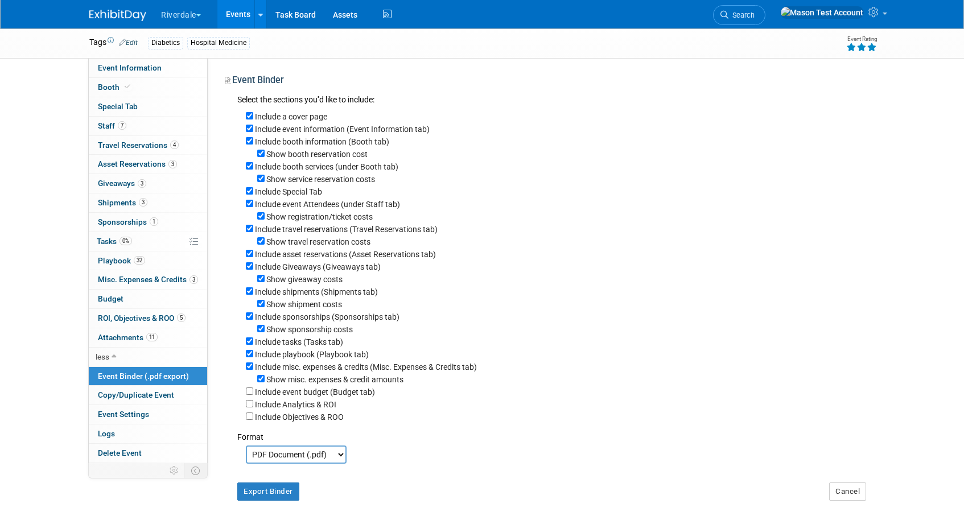
scroll to position [42, 0]
click at [292, 494] on button "Export Binder" at bounding box center [268, 491] width 62 height 18
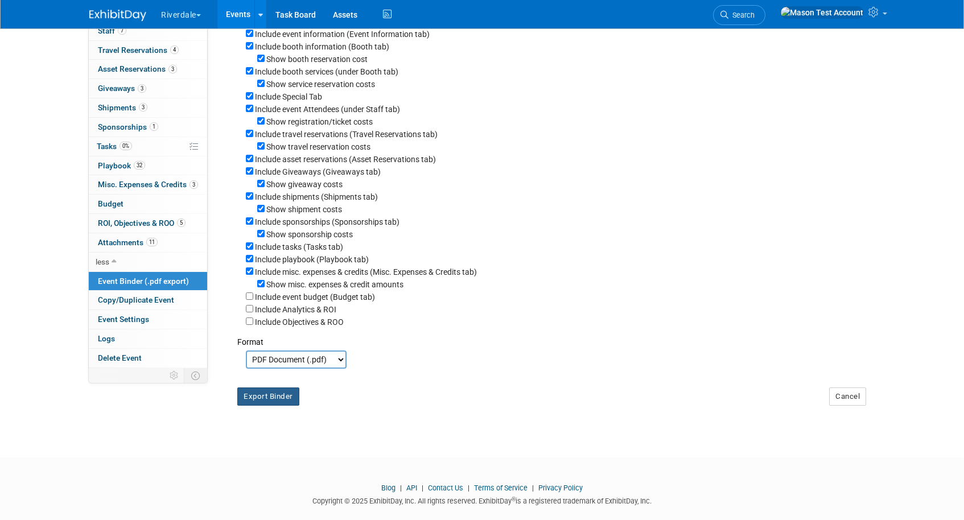
scroll to position [161, 0]
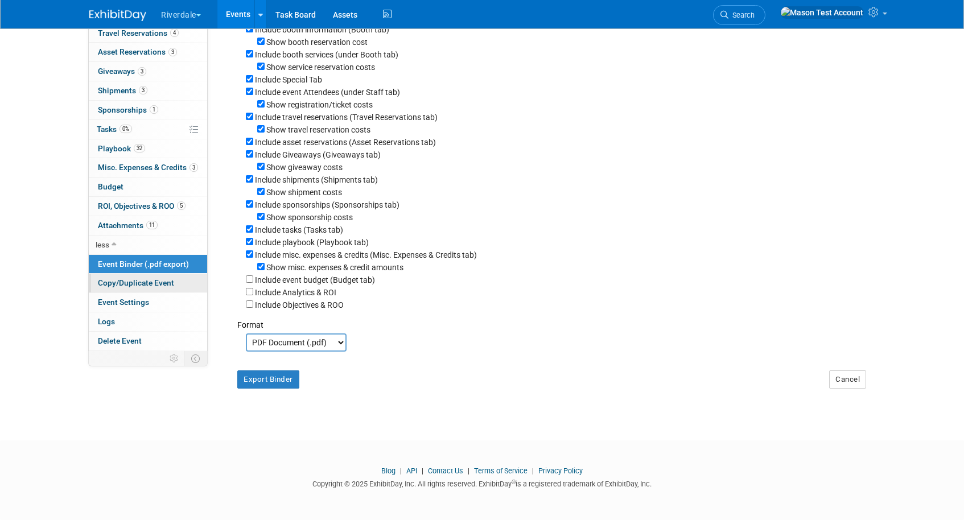
click at [178, 274] on link "Copy/Duplicate Event" at bounding box center [148, 283] width 118 height 19
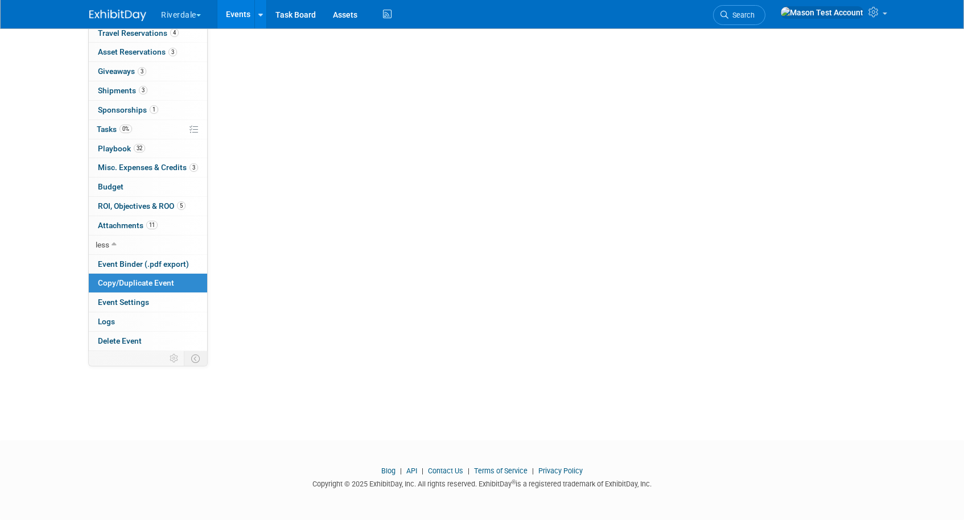
scroll to position [0, 0]
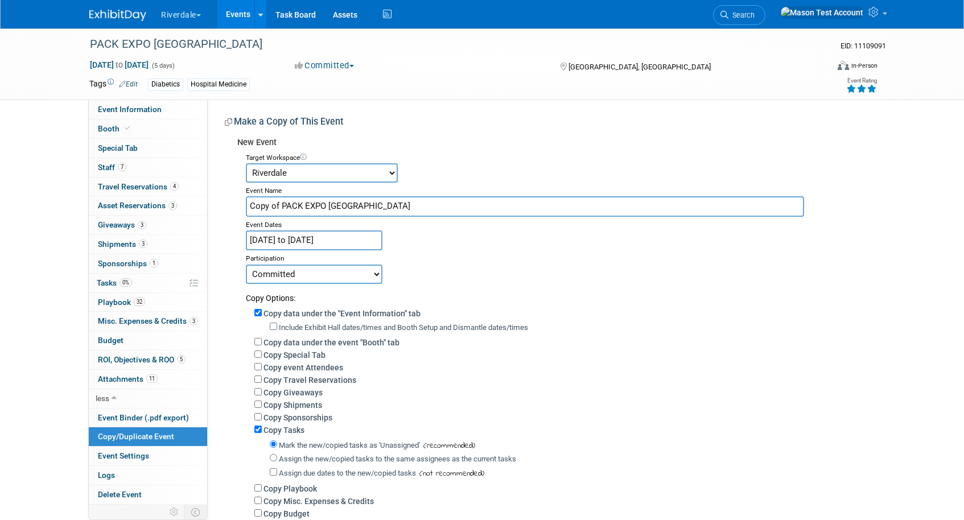
drag, startPoint x: 281, startPoint y: 208, endPoint x: 254, endPoint y: 207, distance: 27.3
click at [253, 208] on input "Copy of PACK EXPO Las Vegas" at bounding box center [525, 206] width 558 height 20
type input "PACK EXPO [GEOGRAPHIC_DATA]"
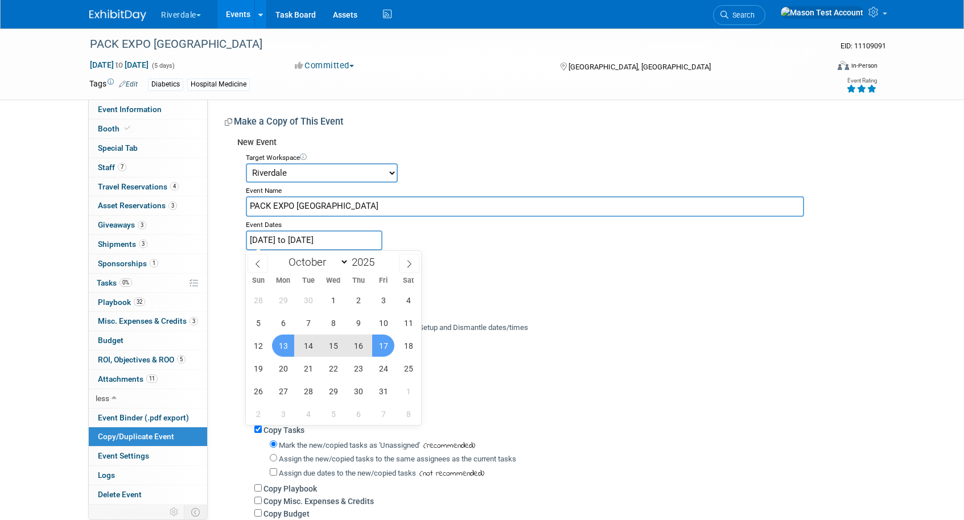
click at [355, 233] on input "[DATE] to [DATE]" at bounding box center [314, 240] width 137 height 20
click at [383, 260] on span at bounding box center [379, 258] width 8 height 7
type input "2026"
click at [281, 366] on span "19" at bounding box center [283, 368] width 22 height 22
click at [382, 367] on span "23" at bounding box center [383, 368] width 22 height 22
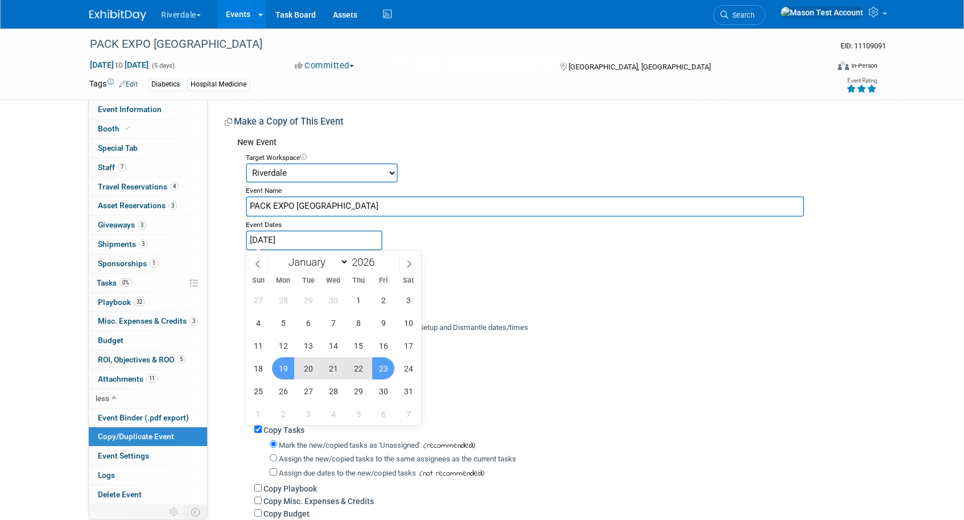
type input "Oct 19, 2026 to Oct 23, 2026"
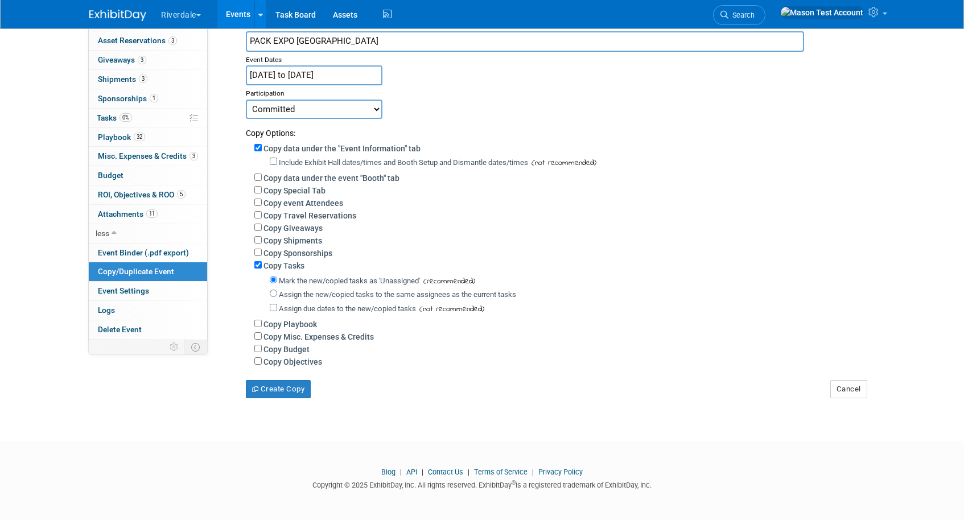
scroll to position [169, 0]
click at [255, 173] on input "Copy data under the event "Booth" tab" at bounding box center [257, 175] width 7 height 7
checkbox input "true"
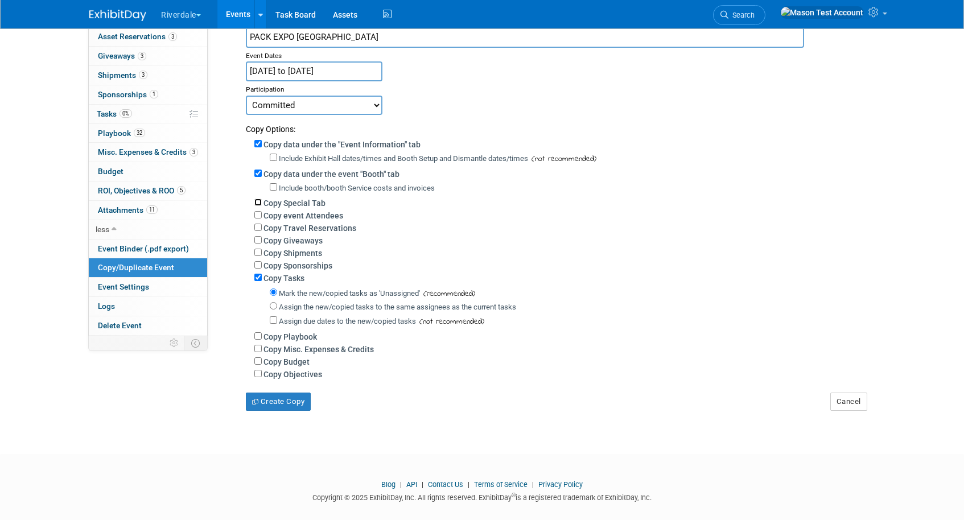
click at [254, 199] on input "Copy Special Tab" at bounding box center [257, 202] width 7 height 7
checkbox input "true"
click at [284, 411] on button "Create Copy" at bounding box center [278, 402] width 65 height 18
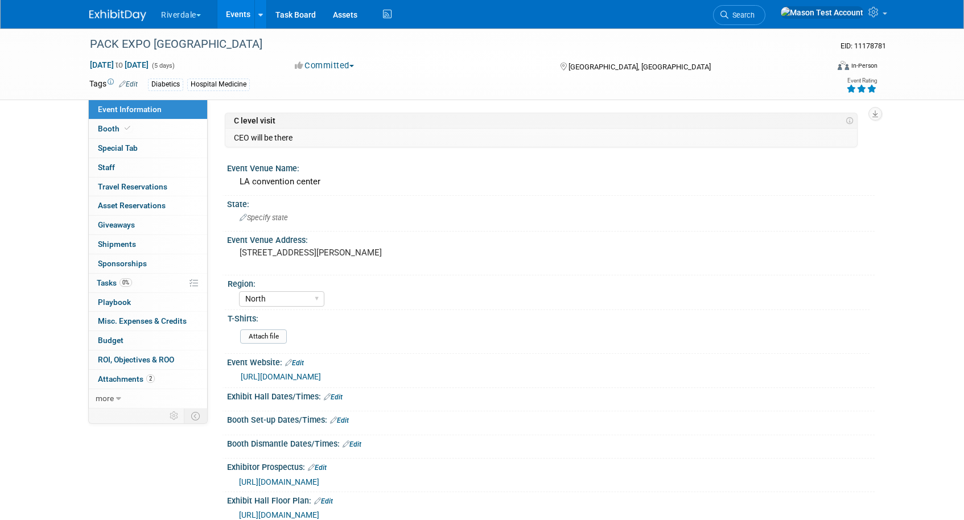
select select "North"
click at [238, 16] on link "Events" at bounding box center [238, 14] width 42 height 28
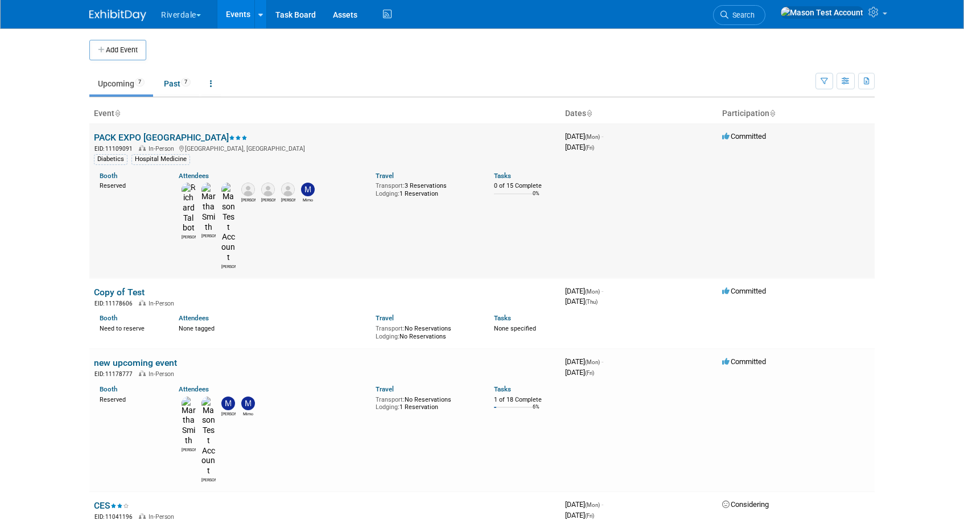
click at [137, 140] on link "PACK EXPO [GEOGRAPHIC_DATA]" at bounding box center [171, 137] width 154 height 11
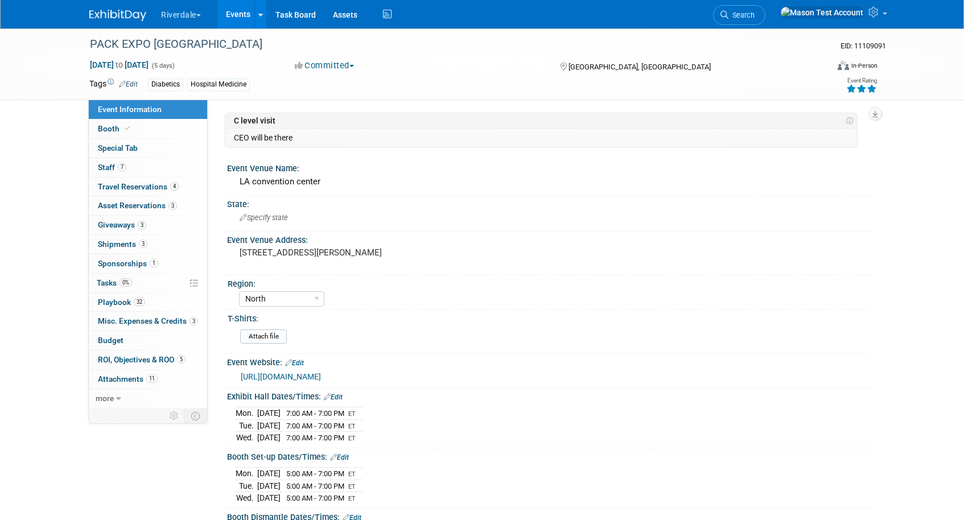
select select "North"
click at [113, 399] on link "more" at bounding box center [148, 398] width 118 height 19
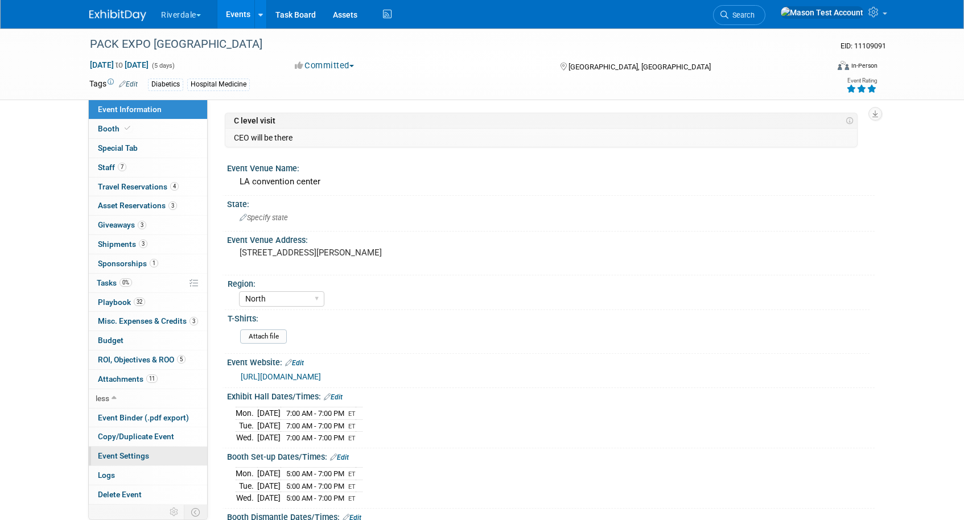
click at [132, 452] on span "Event Settings" at bounding box center [123, 455] width 51 height 9
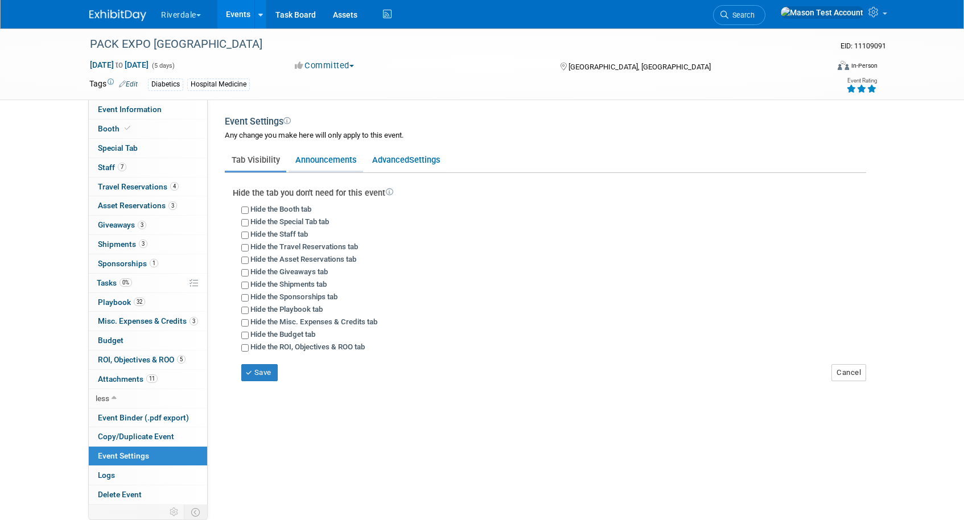
click at [340, 161] on link "Announcements" at bounding box center [325, 160] width 75 height 22
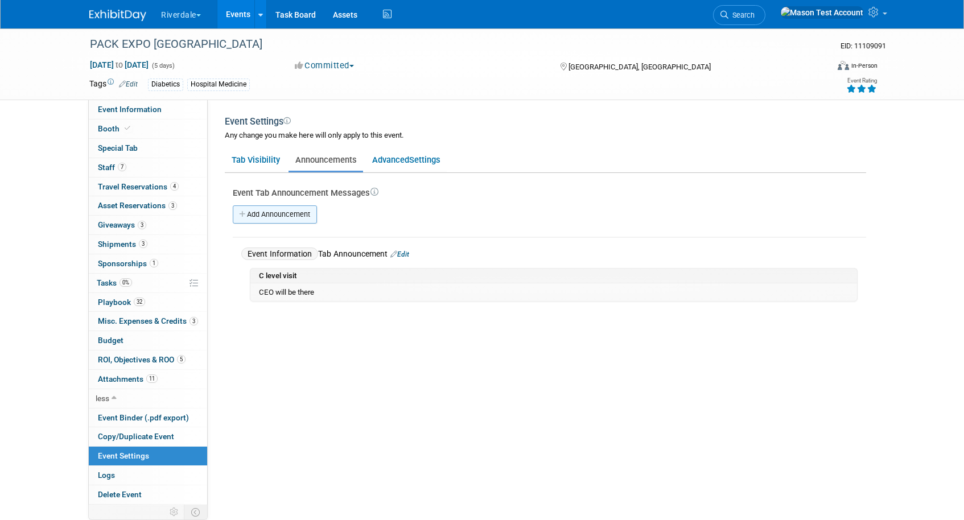
click at [291, 220] on link "Add Announcement" at bounding box center [275, 214] width 84 height 18
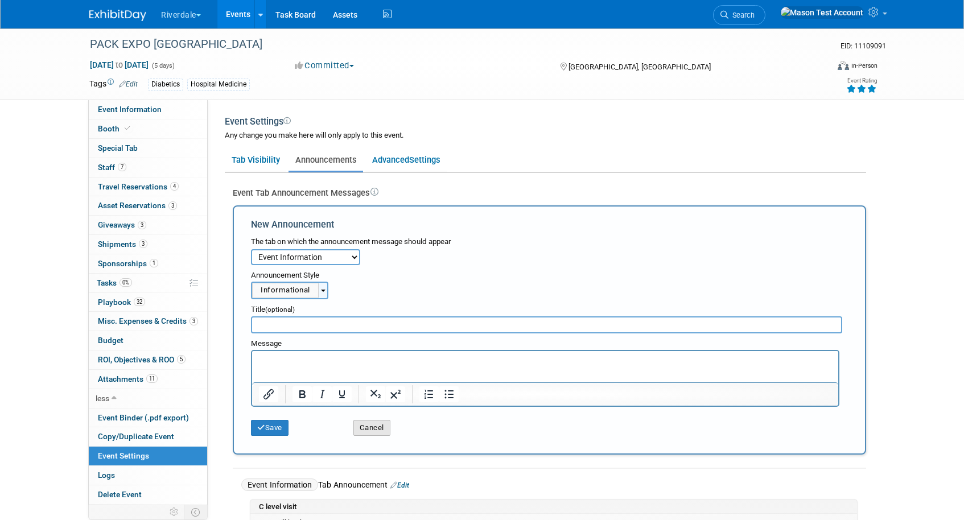
click at [373, 432] on button "Cancel" at bounding box center [371, 428] width 37 height 16
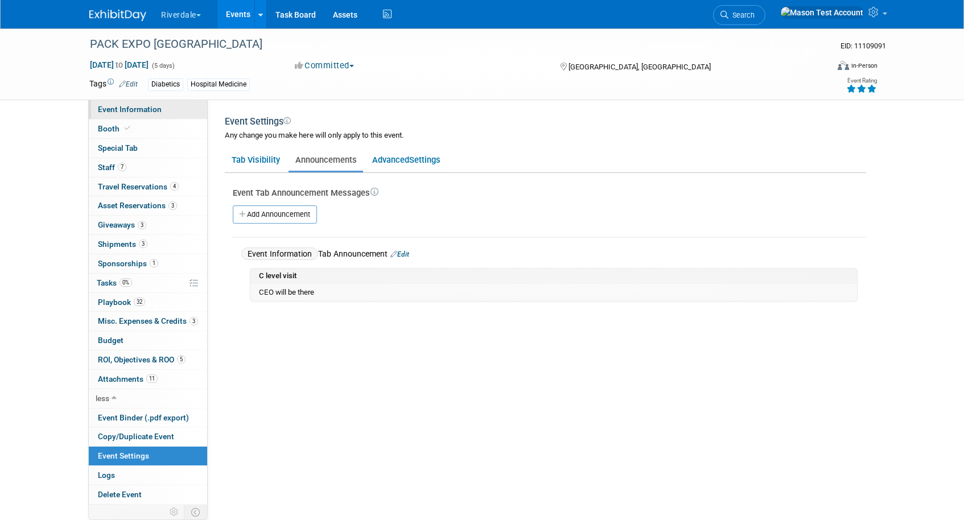
click at [147, 110] on span "Event Information" at bounding box center [130, 109] width 64 height 9
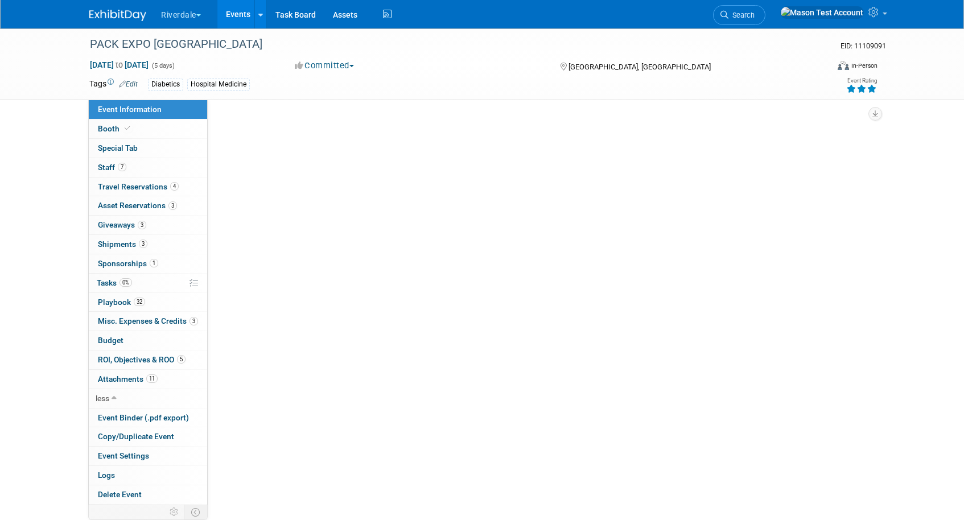
select select "North"
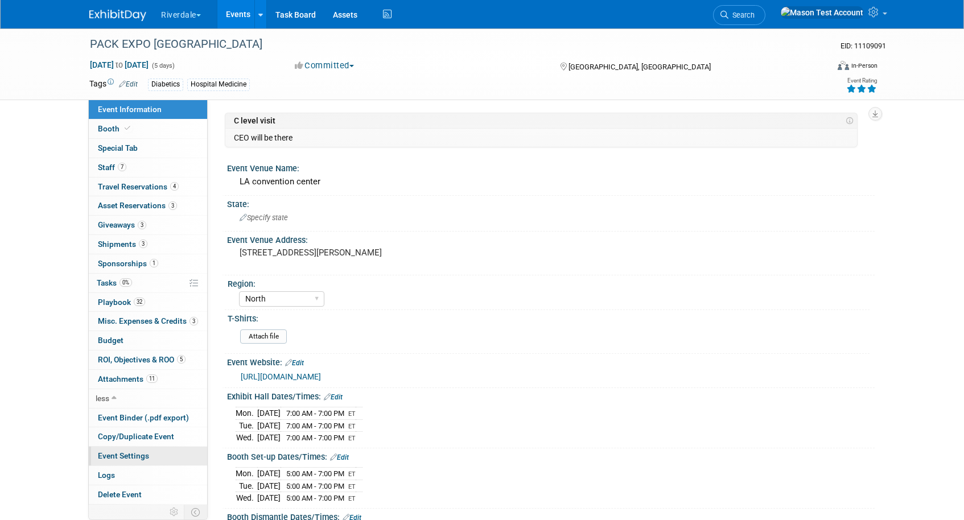
click at [144, 455] on span "Event Settings" at bounding box center [123, 455] width 51 height 9
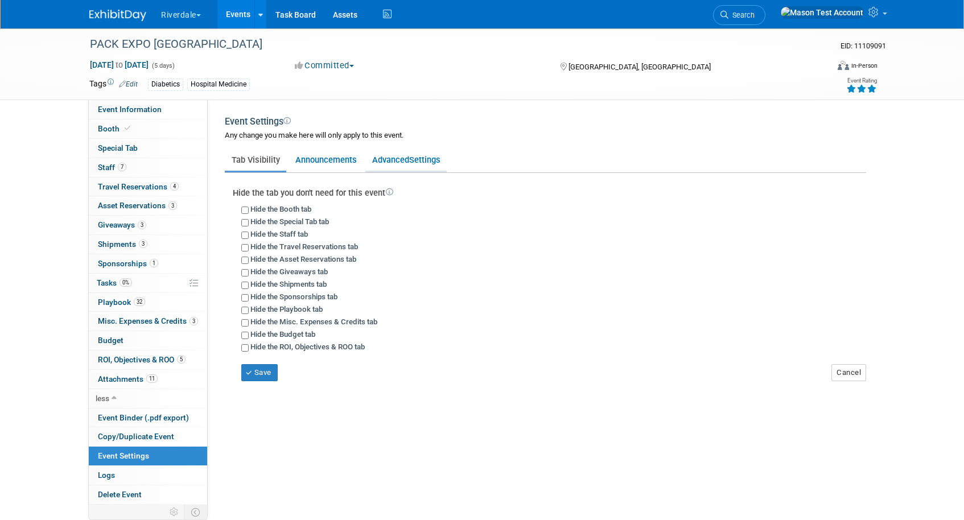
click at [398, 164] on link "Advanced Settings" at bounding box center [405, 160] width 81 height 22
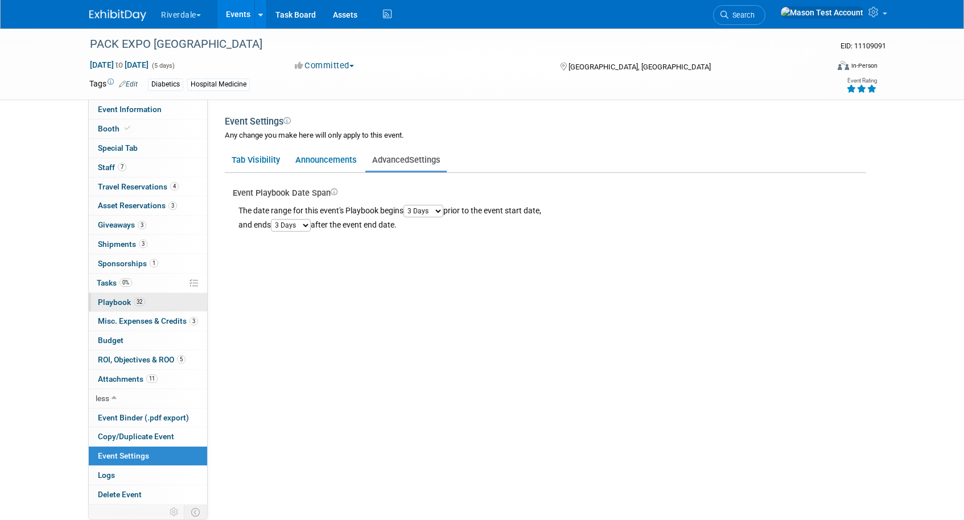
click at [162, 311] on link "32 Playbook 32" at bounding box center [148, 302] width 118 height 19
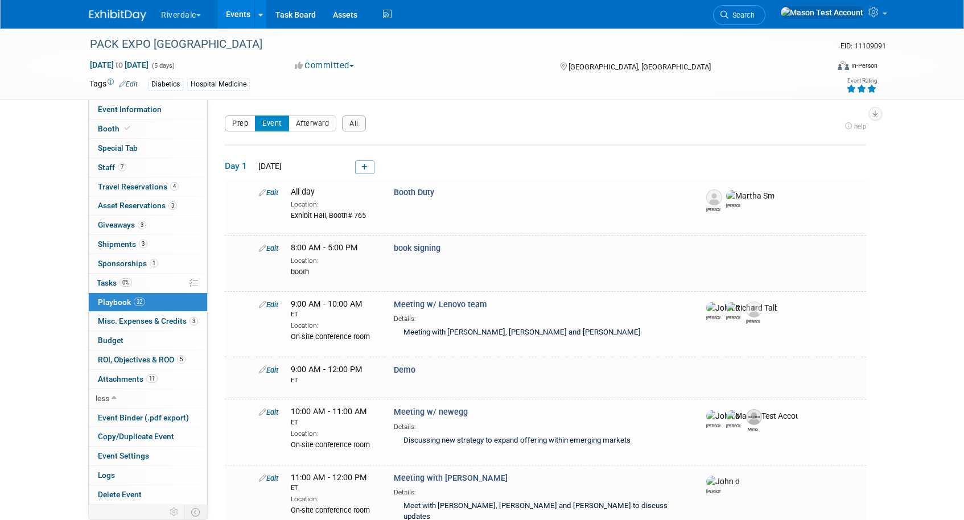
click at [240, 126] on button "Prep" at bounding box center [240, 123] width 31 height 16
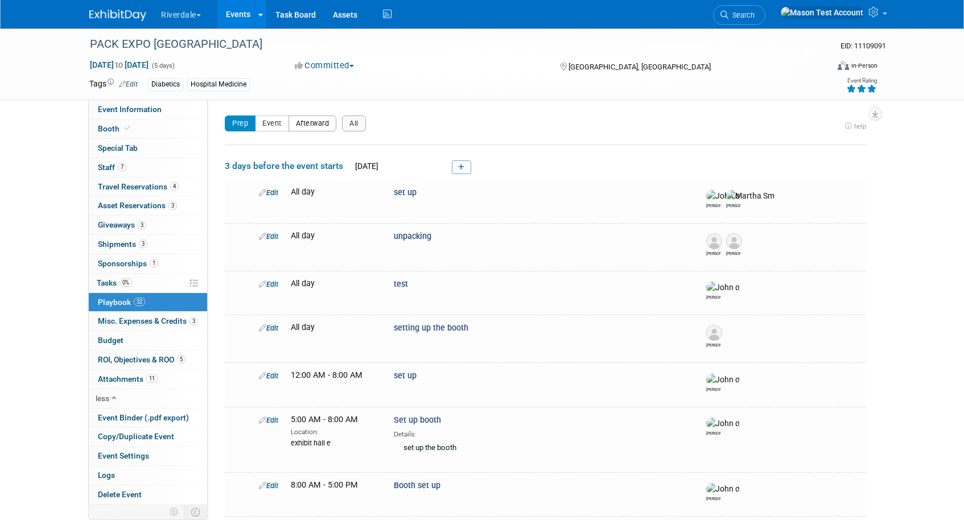
click at [309, 120] on button "Afterward" at bounding box center [312, 123] width 48 height 16
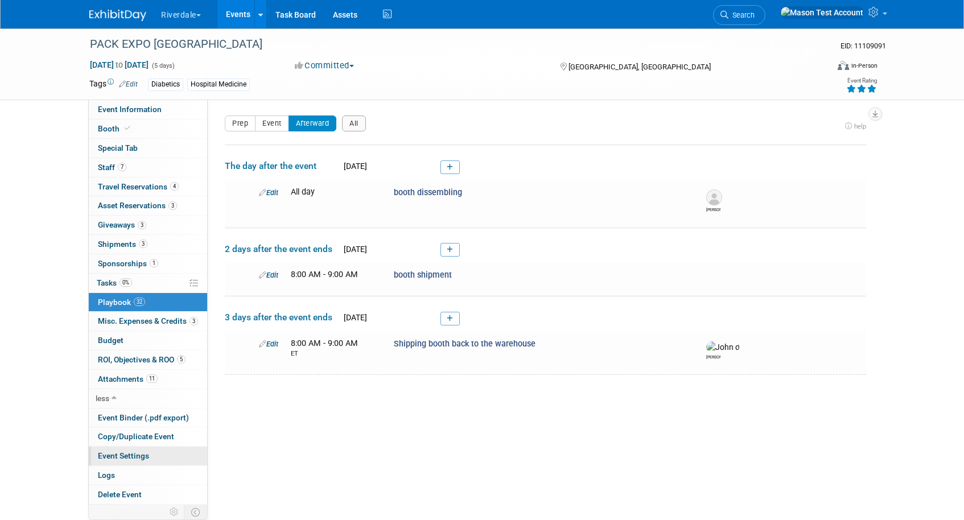
click at [127, 464] on link "Event Settings" at bounding box center [148, 456] width 118 height 19
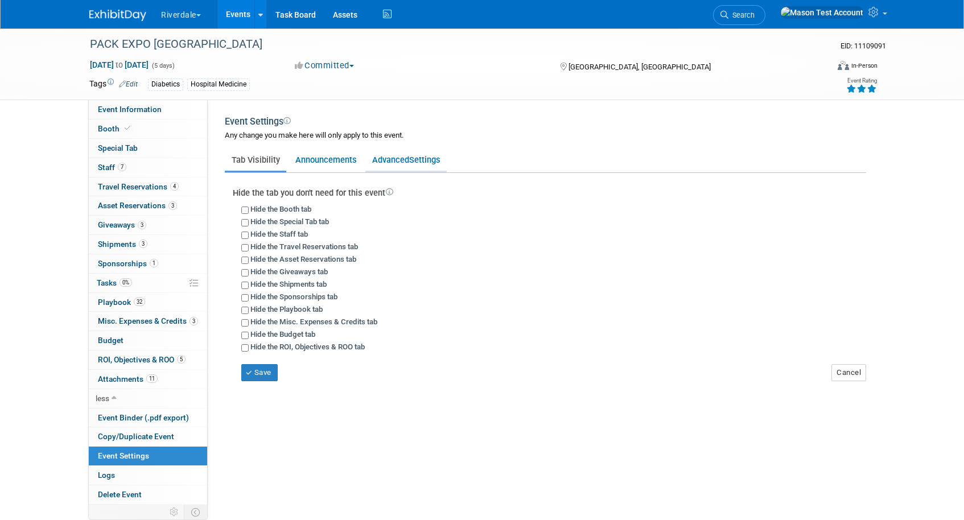
click at [406, 165] on link "Advanced Settings" at bounding box center [405, 160] width 81 height 22
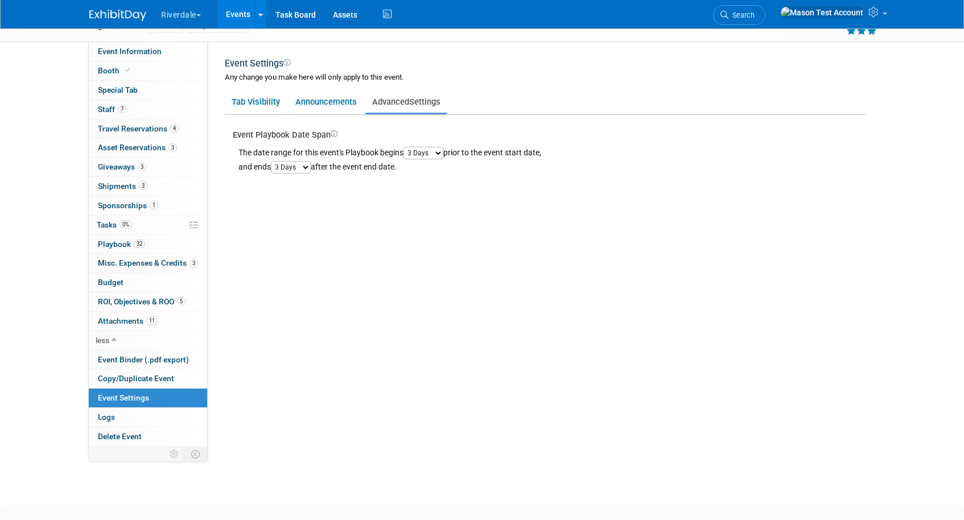
scroll to position [59, 0]
click at [182, 417] on link "Logs" at bounding box center [148, 416] width 118 height 19
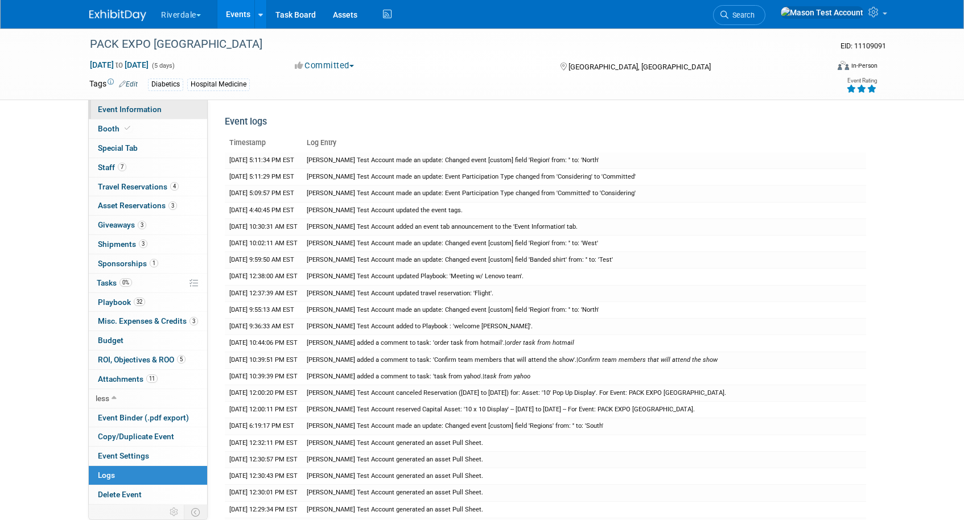
click at [137, 112] on span "Event Information" at bounding box center [130, 109] width 64 height 9
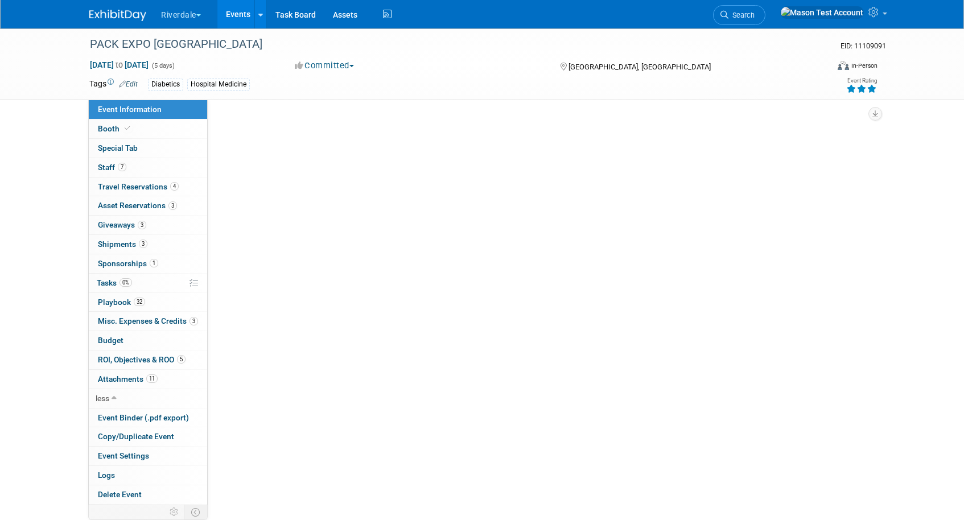
select select "North"
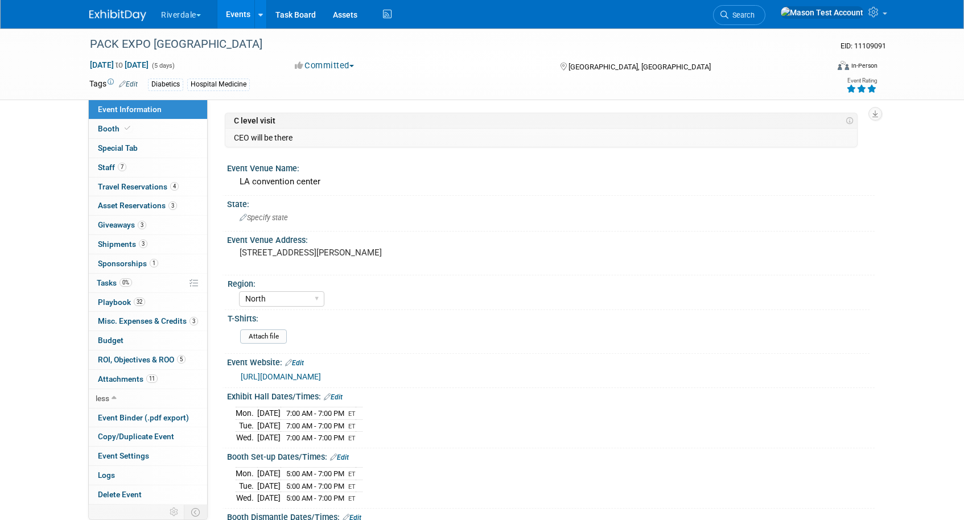
click at [136, 82] on link "Edit" at bounding box center [128, 84] width 19 height 8
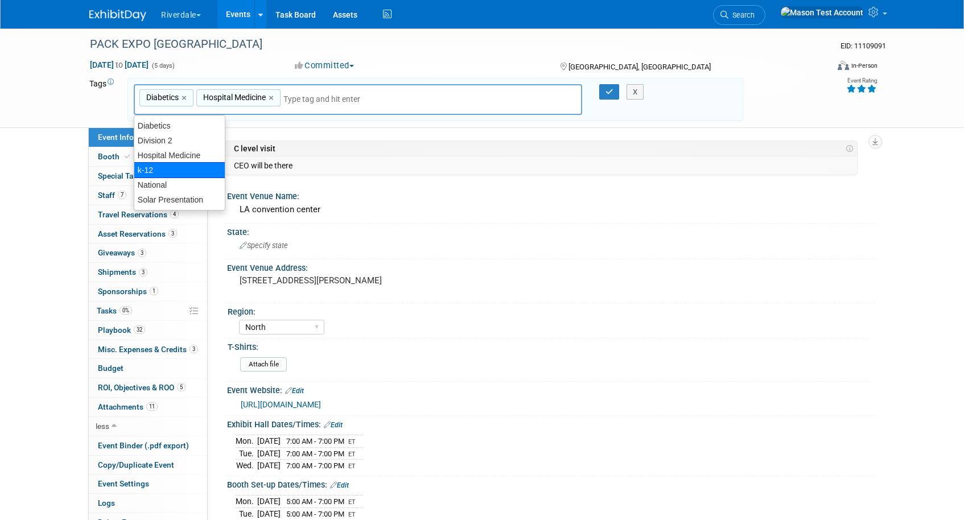
click at [166, 170] on div "k-12" at bounding box center [180, 170] width 92 height 16
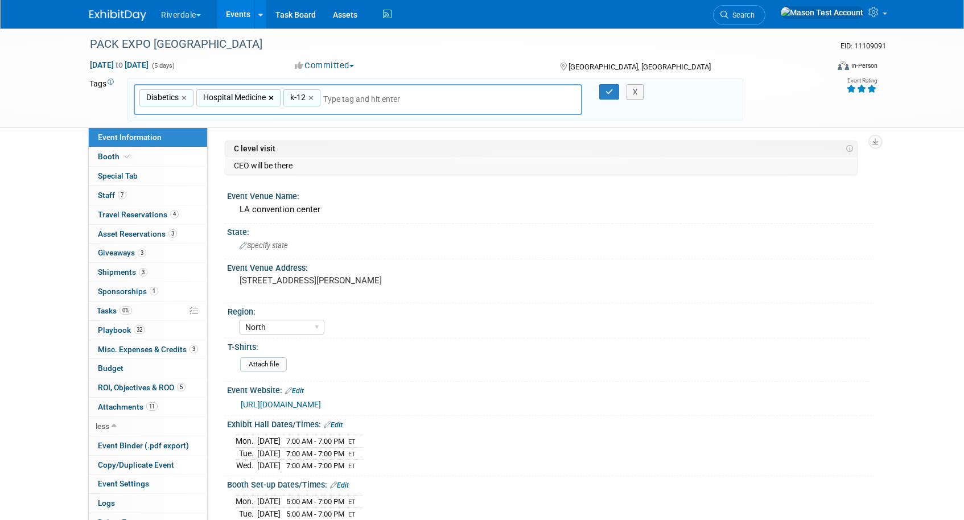
click at [275, 95] on link "×" at bounding box center [272, 98] width 7 height 13
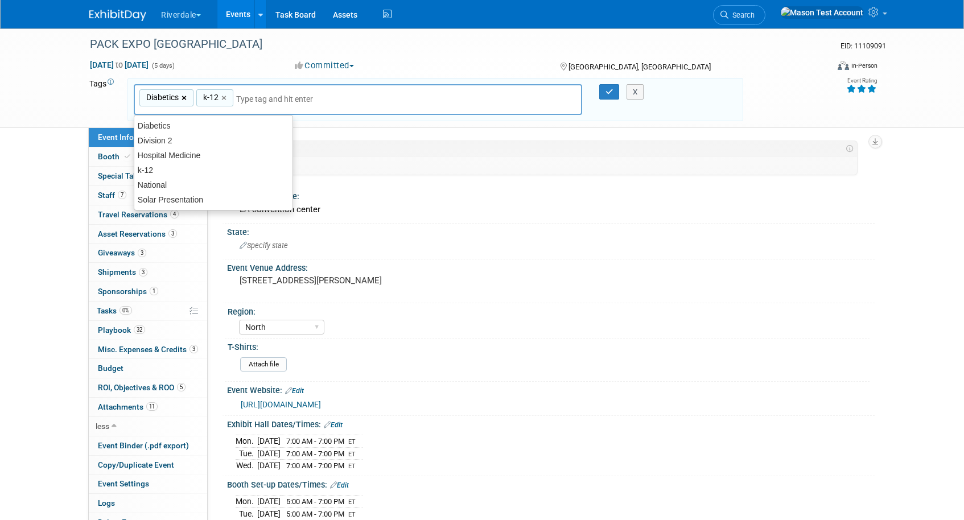
click at [187, 95] on link "×" at bounding box center [184, 98] width 7 height 13
type input "k-12"
click at [608, 96] on button "button" at bounding box center [609, 92] width 20 height 16
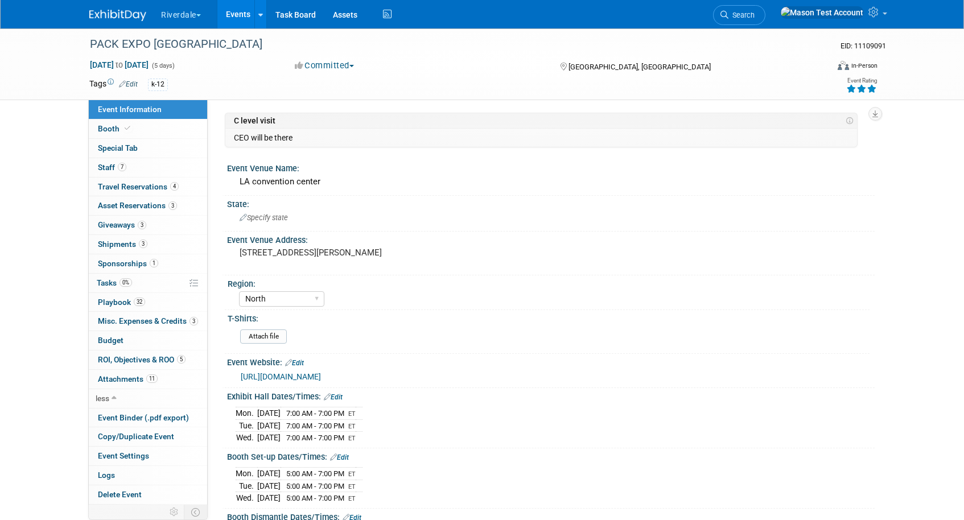
click at [241, 13] on link "Events" at bounding box center [238, 14] width 42 height 28
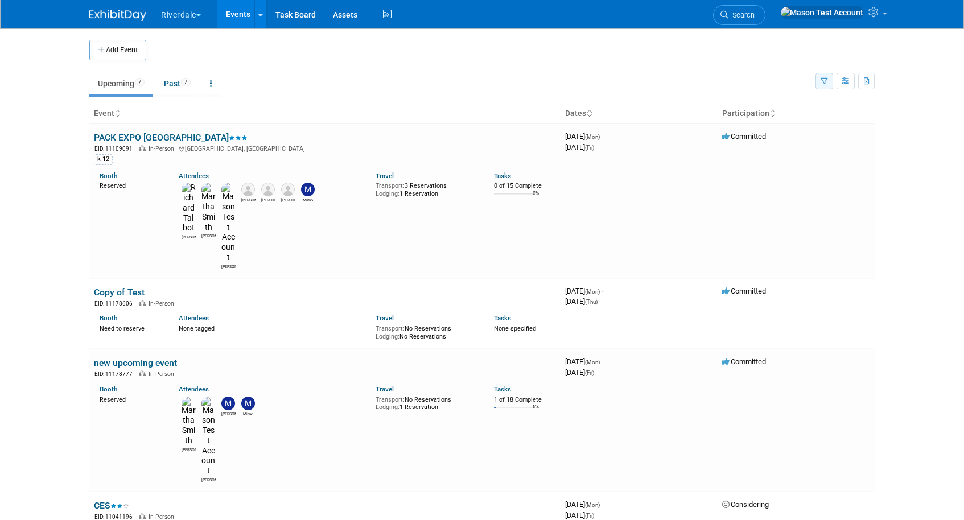
click at [823, 84] on icon "button" at bounding box center [823, 81] width 7 height 7
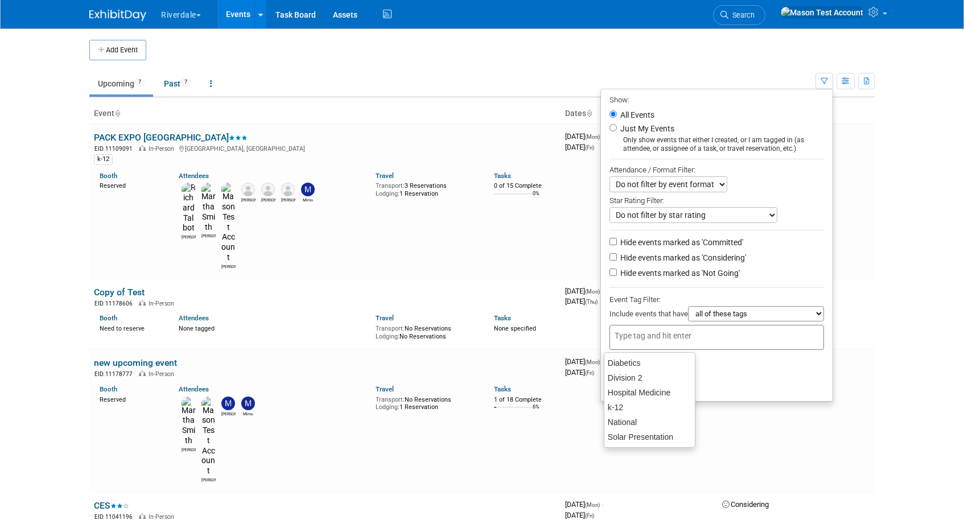
click at [640, 336] on input "text" at bounding box center [659, 335] width 91 height 11
click at [642, 408] on div "k-12" at bounding box center [650, 407] width 92 height 16
type input "k-12"
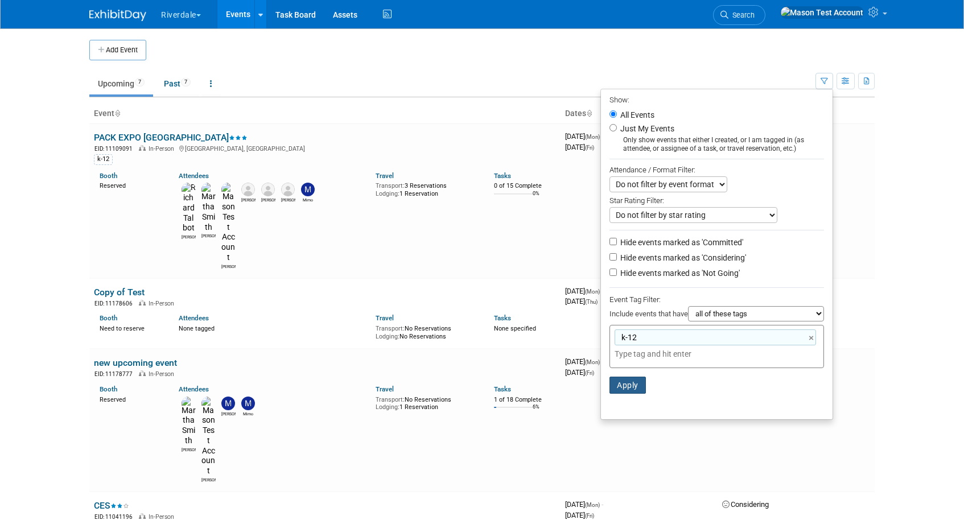
click at [626, 389] on button "Apply" at bounding box center [627, 385] width 36 height 17
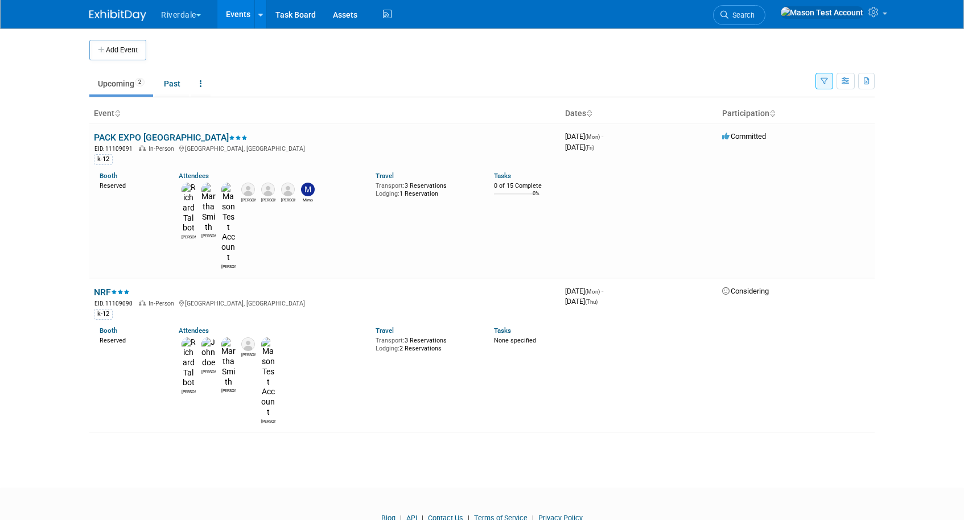
click at [823, 78] on icon "button" at bounding box center [823, 81] width 7 height 7
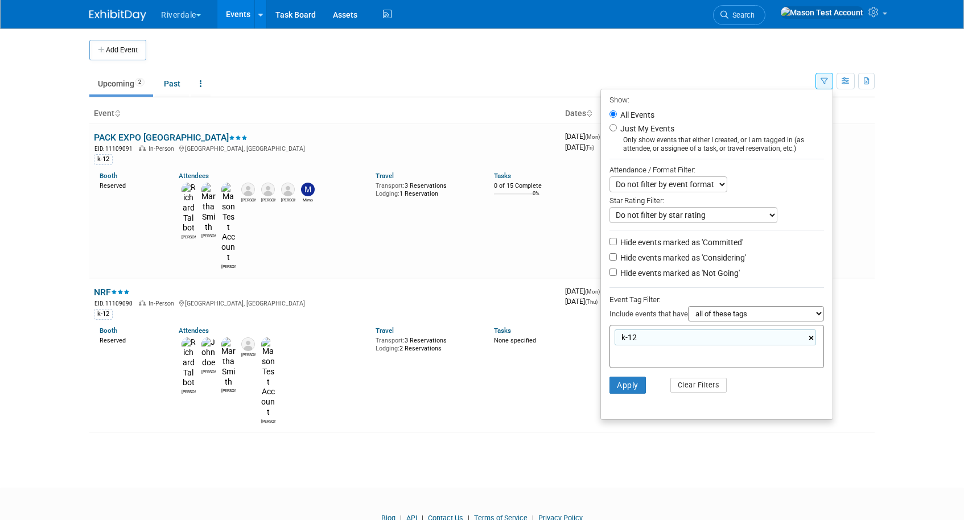
click at [812, 343] on link "×" at bounding box center [811, 338] width 7 height 13
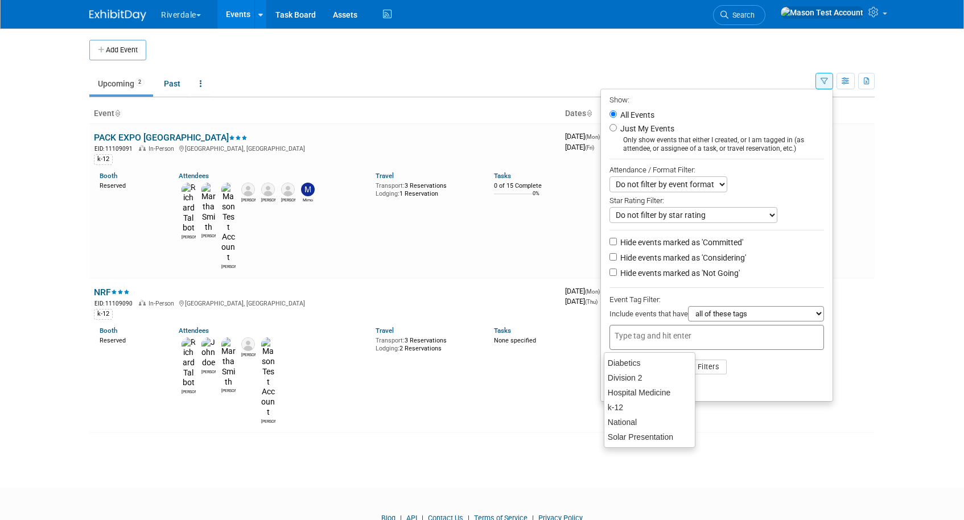
click at [780, 382] on li "Apply Clear Filters" at bounding box center [717, 367] width 232 height 34
click at [630, 371] on button "Apply" at bounding box center [627, 366] width 36 height 17
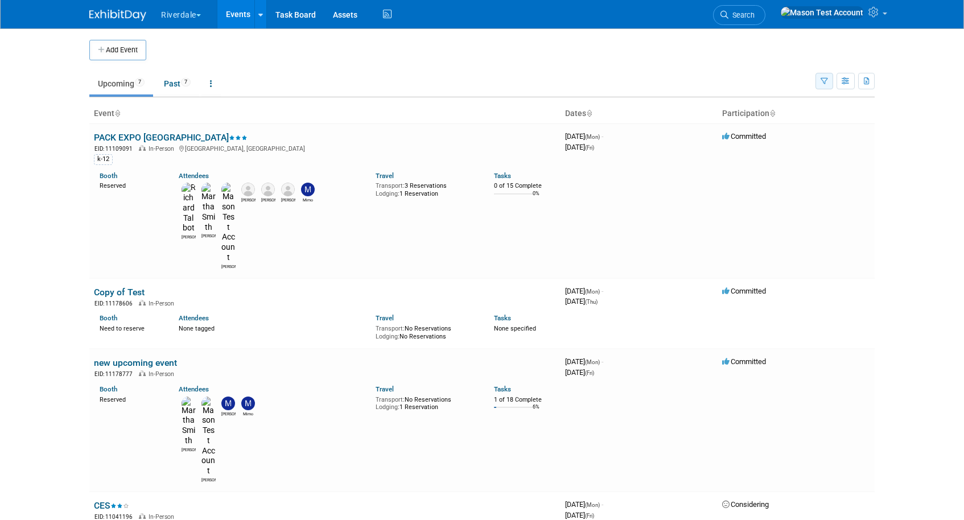
click at [822, 82] on icon "button" at bounding box center [823, 81] width 7 height 7
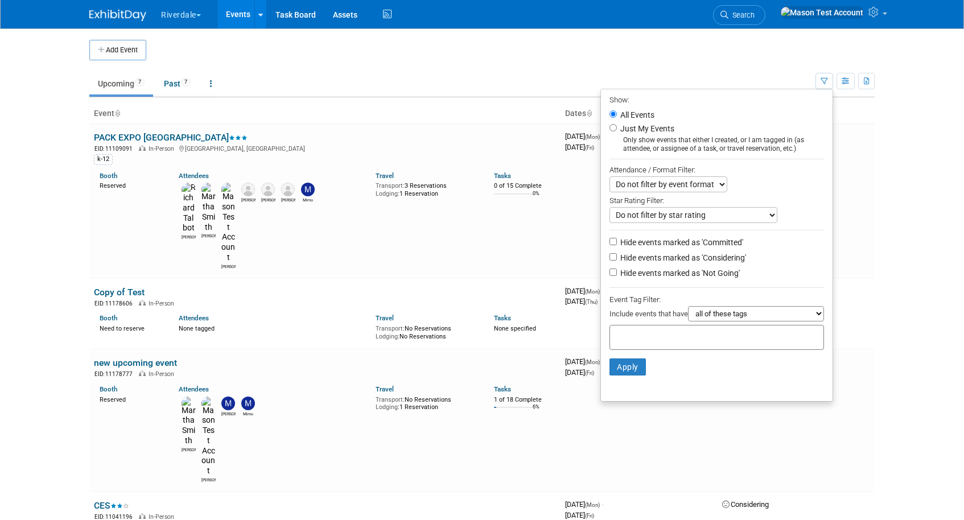
click at [707, 220] on select "Do not filter by star rating Only show events with no ratings (0 stars) Only sh…" at bounding box center [693, 215] width 168 height 16
select select "3"
click at [609, 208] on select "Do not filter by star rating Only show events with no ratings (0 stars) Only sh…" at bounding box center [693, 215] width 168 height 16
click at [626, 369] on button "Apply" at bounding box center [627, 366] width 36 height 17
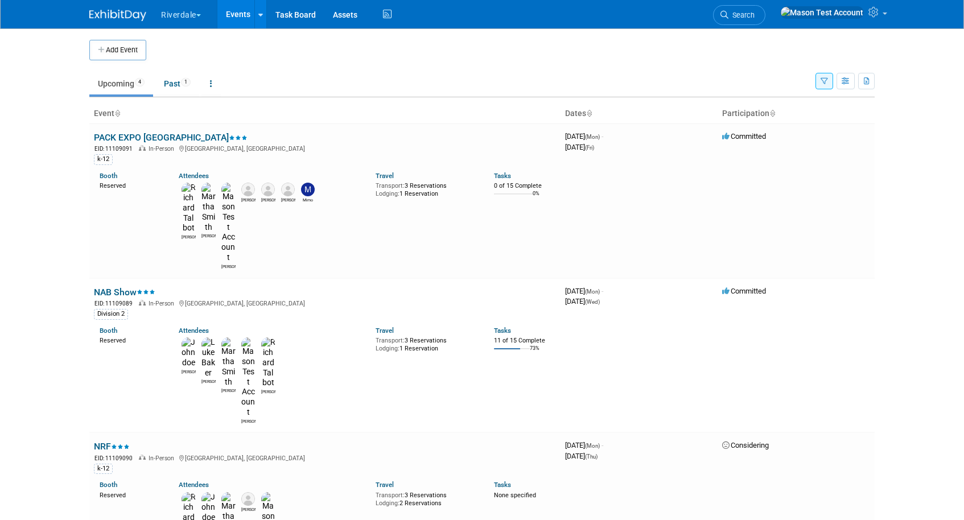
click at [820, 85] on button "button" at bounding box center [824, 81] width 18 height 16
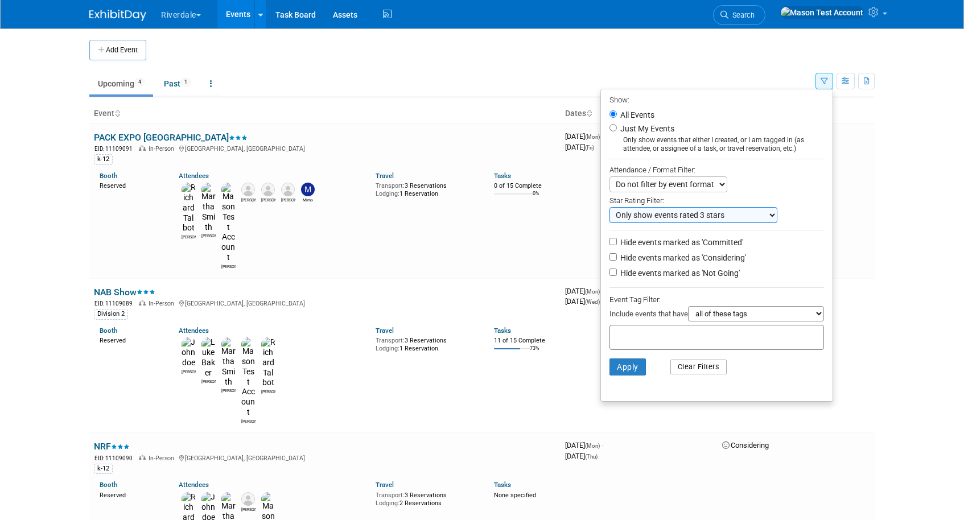
click at [694, 369] on button "Clear Filters" at bounding box center [698, 367] width 57 height 15
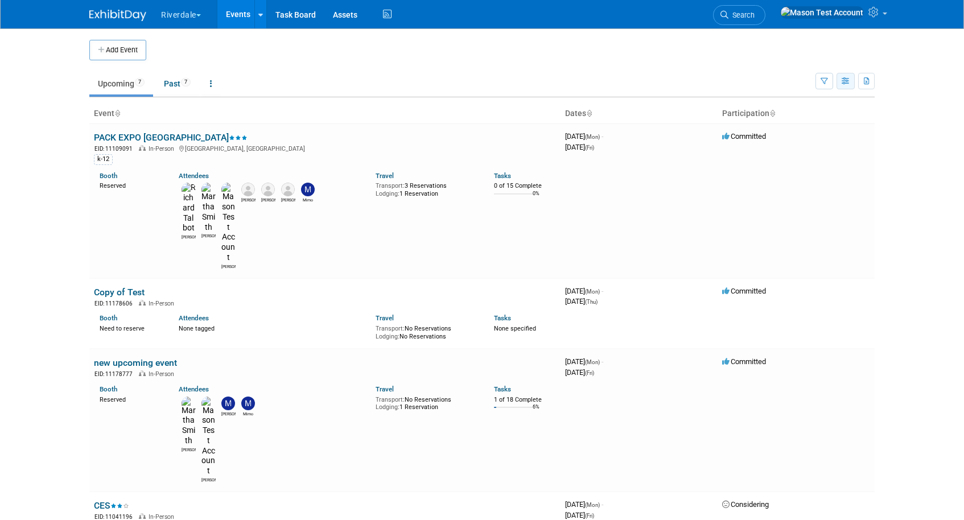
click at [842, 80] on icon "button" at bounding box center [845, 81] width 9 height 7
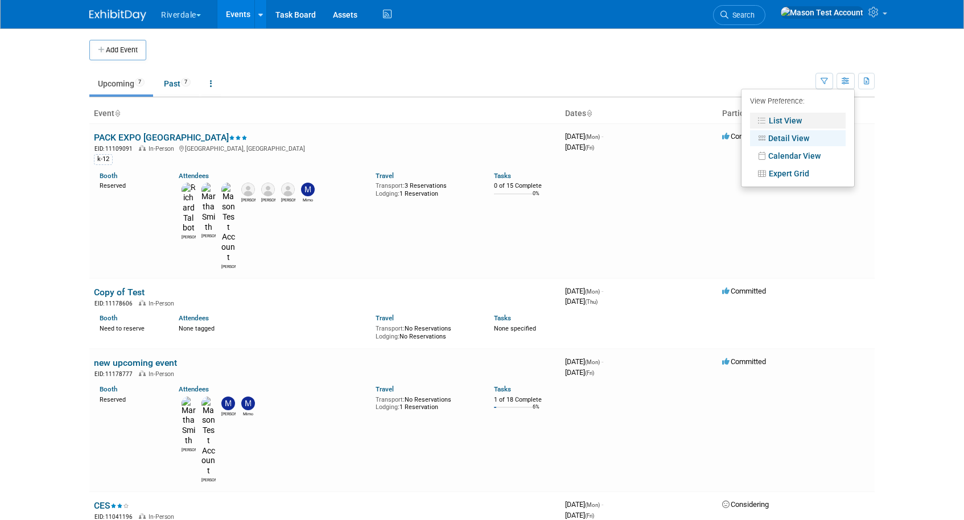
click at [795, 119] on link "List View" at bounding box center [798, 121] width 96 height 16
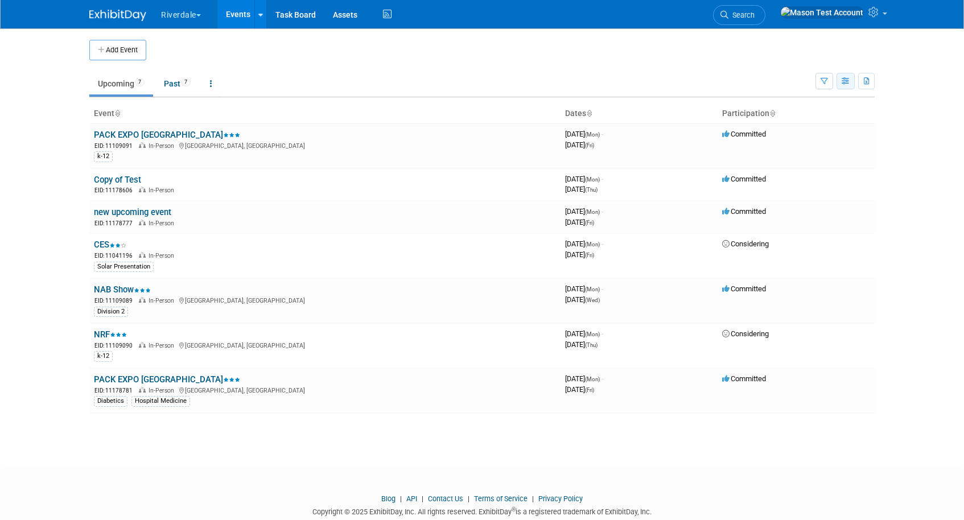
click at [848, 82] on icon "button" at bounding box center [845, 81] width 9 height 7
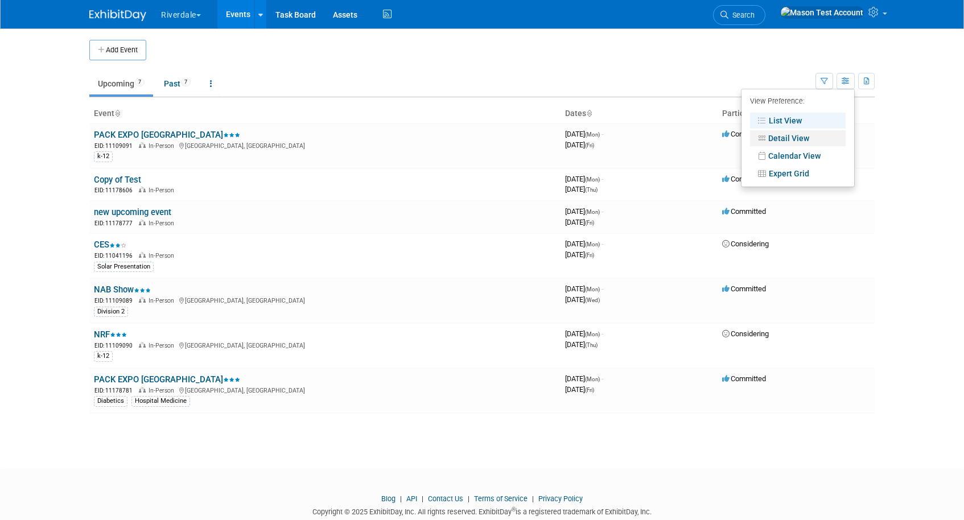
click at [805, 138] on link "Detail View" at bounding box center [798, 138] width 96 height 16
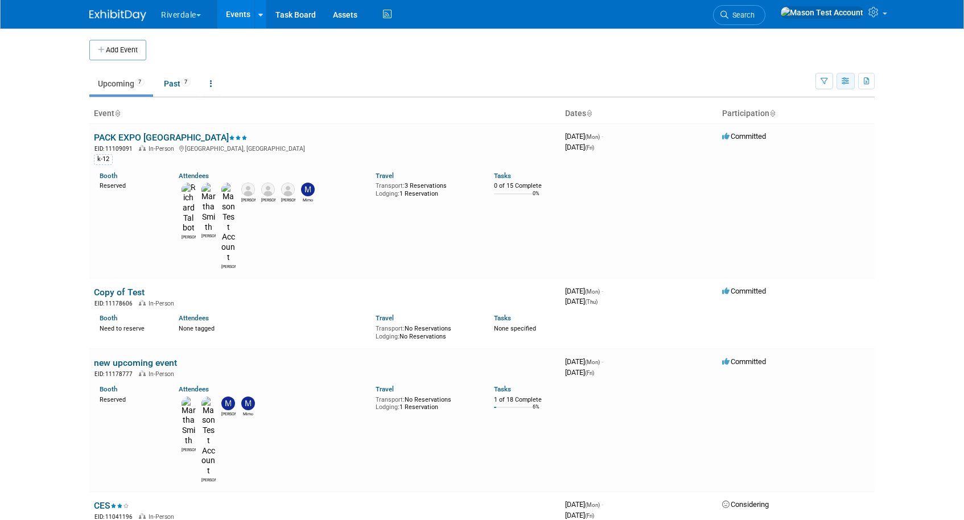
click at [846, 83] on icon "button" at bounding box center [845, 81] width 9 height 7
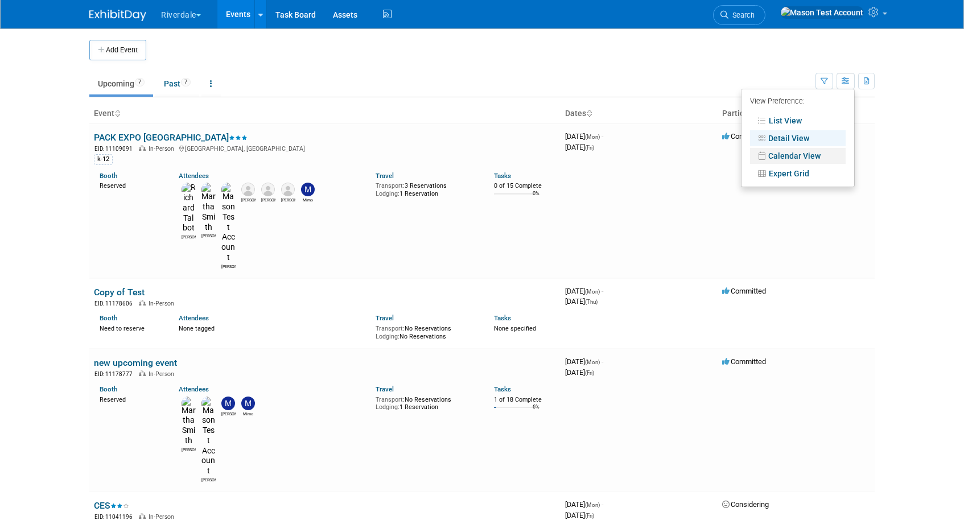
click at [806, 155] on link "Calendar View" at bounding box center [798, 156] width 96 height 16
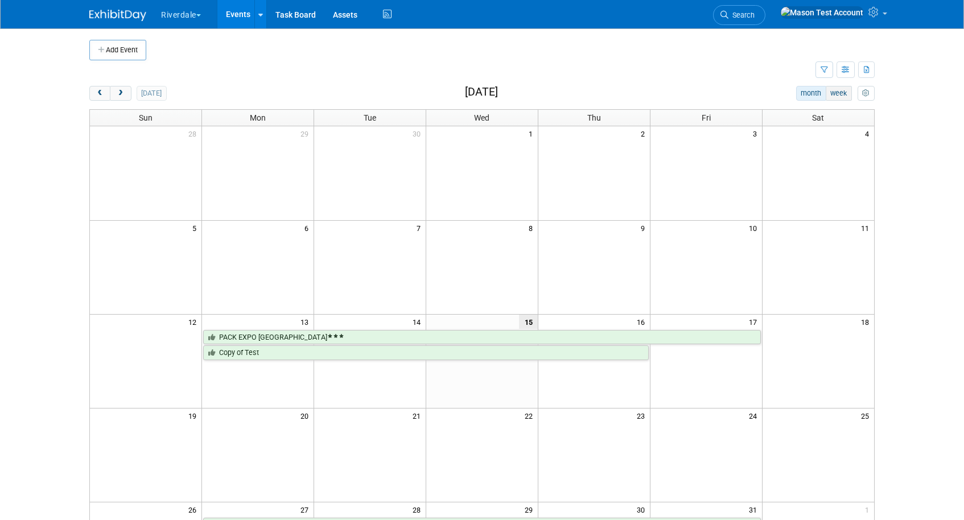
click at [844, 93] on button "week" at bounding box center [838, 93] width 26 height 15
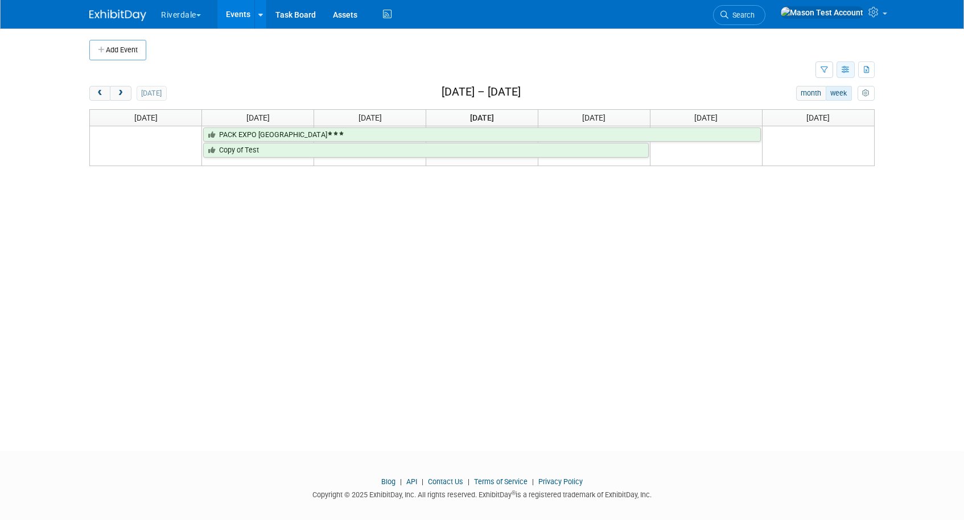
click at [845, 75] on button "button" at bounding box center [845, 69] width 18 height 16
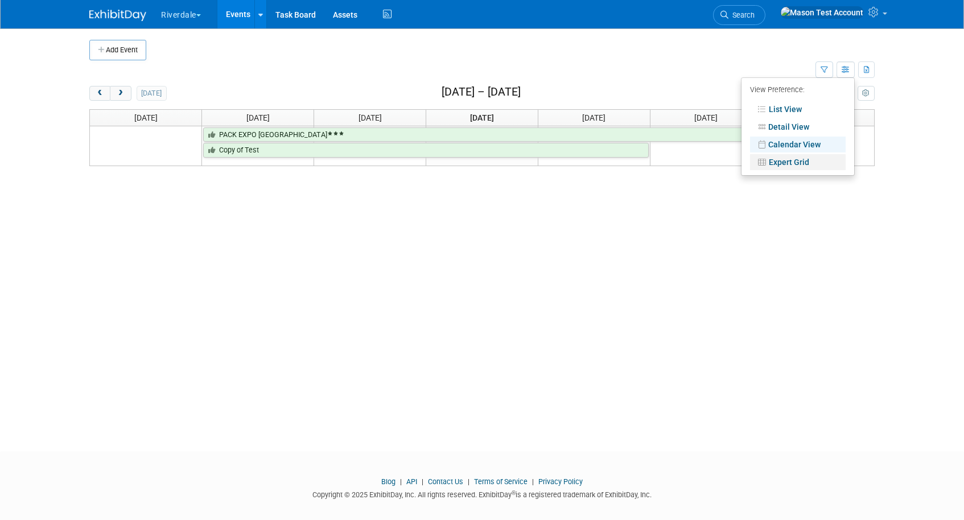
click at [795, 165] on link "Expert Grid" at bounding box center [798, 162] width 96 height 16
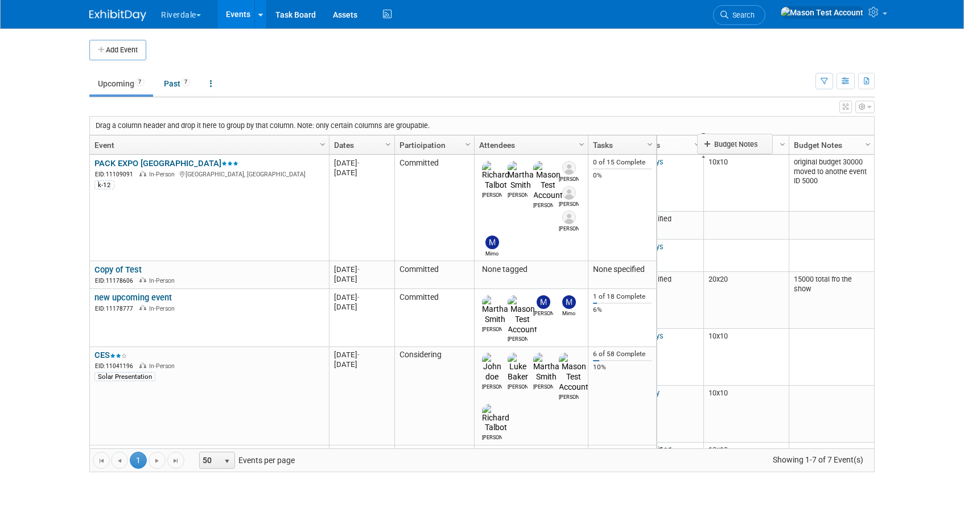
scroll to position [0, 792]
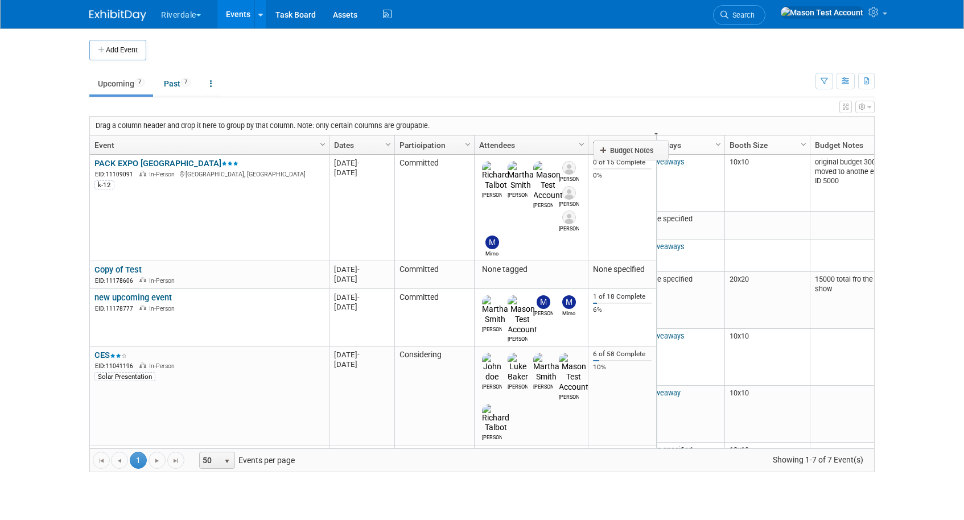
drag, startPoint x: 822, startPoint y: 148, endPoint x: 624, endPoint y: 154, distance: 198.0
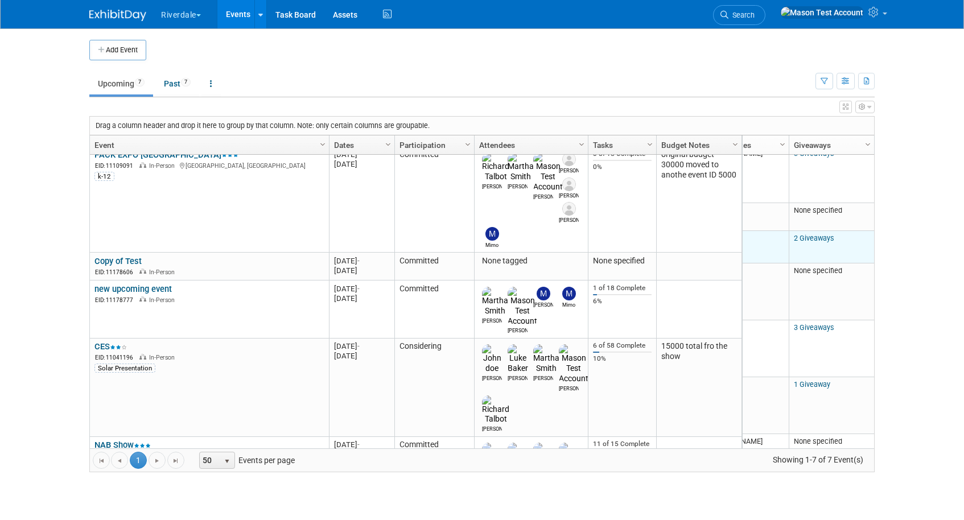
scroll to position [0, 0]
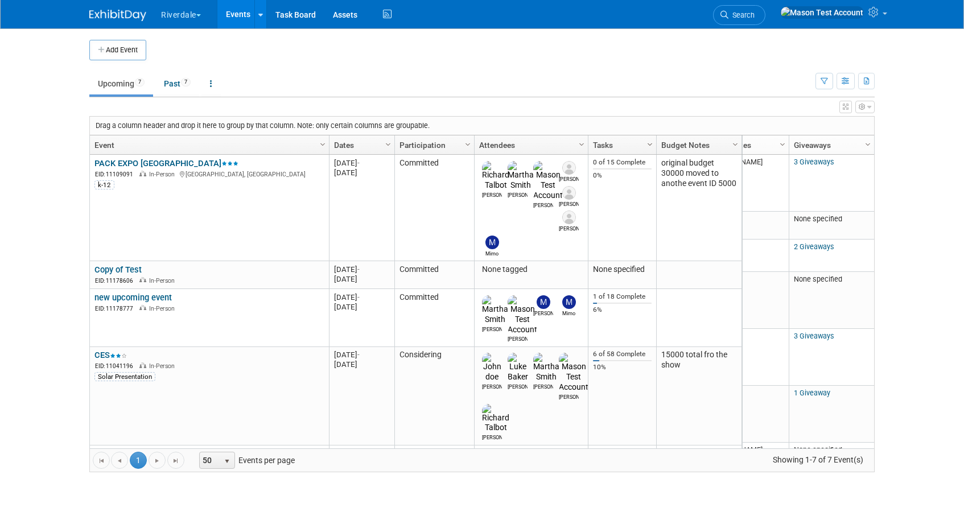
click at [649, 146] on span "Column Settings" at bounding box center [649, 144] width 9 height 9
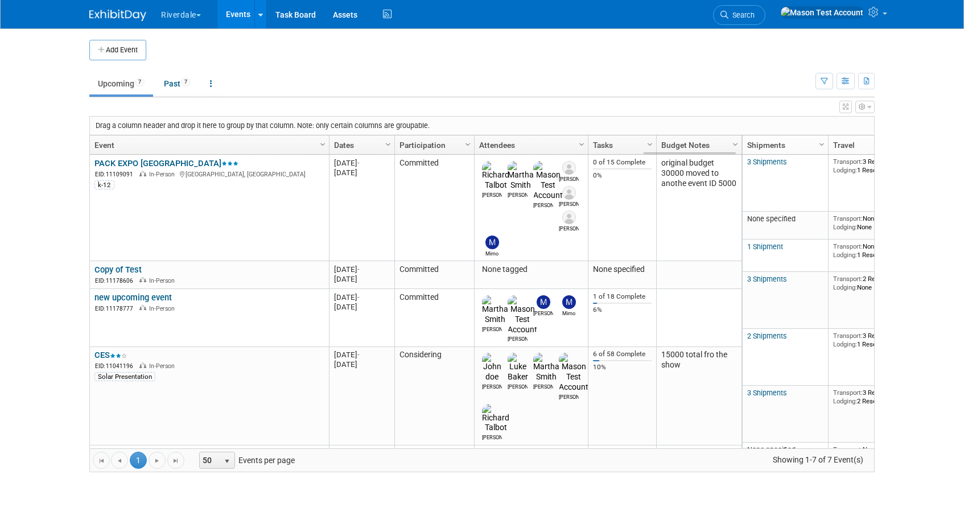
click at [722, 117] on div "Drag a column header and drop it here to group by that column. Note: only certa…" at bounding box center [482, 126] width 784 height 18
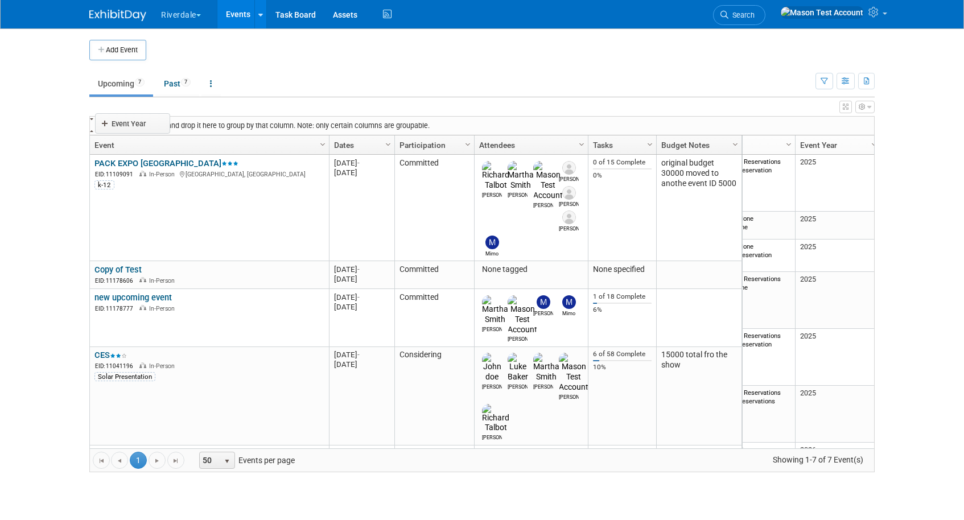
drag, startPoint x: 811, startPoint y: 147, endPoint x: 109, endPoint y: 126, distance: 702.3
click at [109, 126] on body "Riverdale Explore: My Workspaces 8 Go to Workspace: [PERSON_NAME] and ProLand P…" at bounding box center [482, 260] width 964 height 520
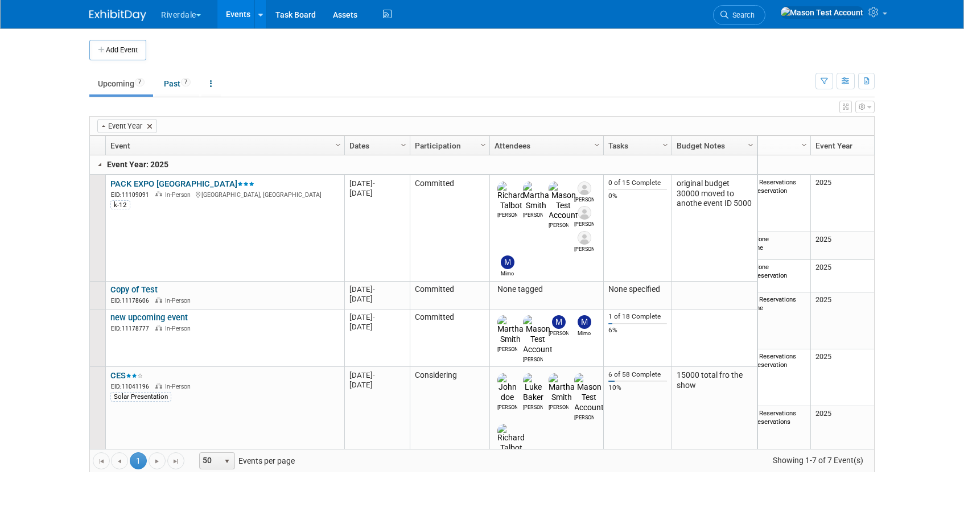
click at [148, 125] on span at bounding box center [149, 126] width 9 height 9
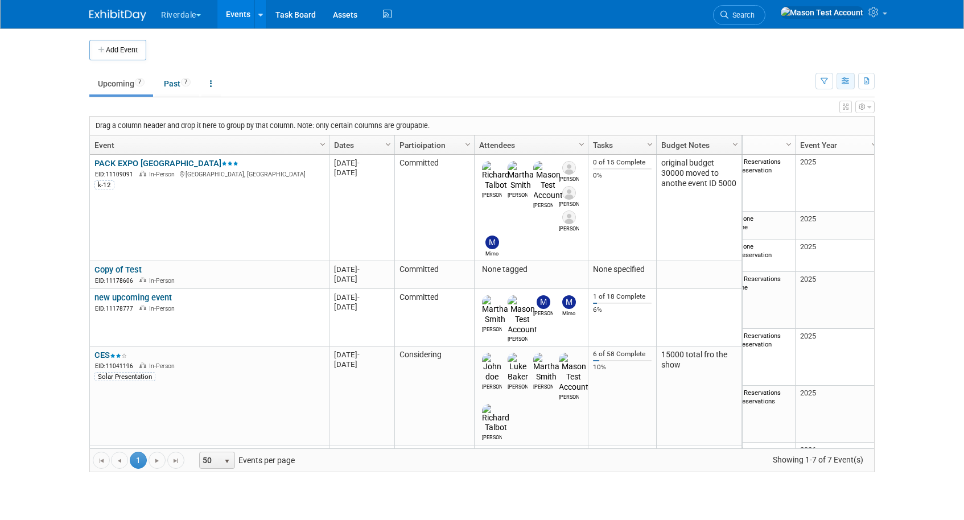
click at [845, 81] on icon "button" at bounding box center [845, 81] width 9 height 7
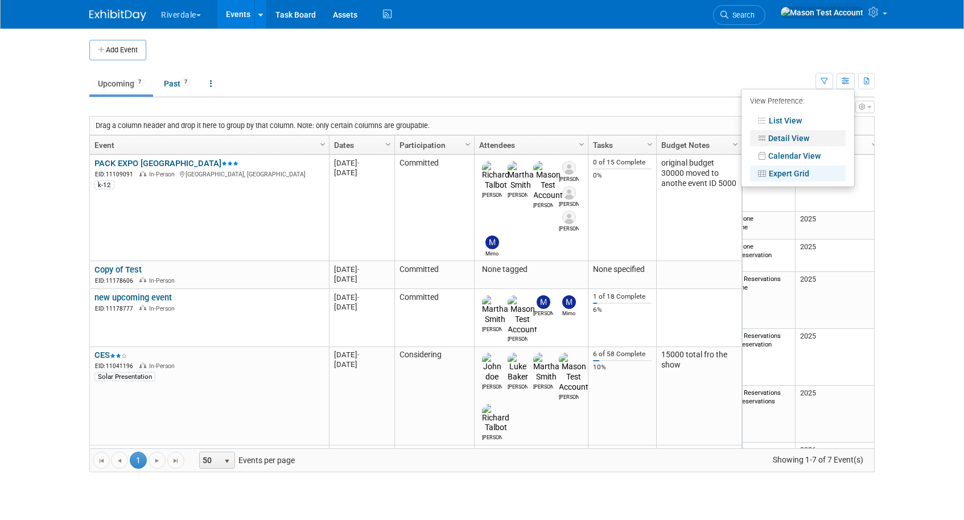
click at [811, 141] on link "Detail View" at bounding box center [798, 138] width 96 height 16
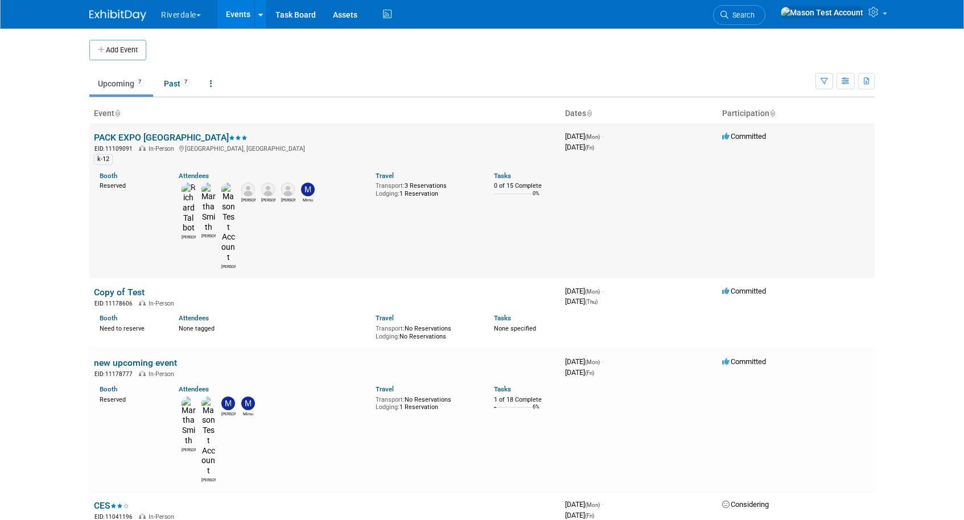
click at [189, 191] on img at bounding box center [188, 208] width 14 height 51
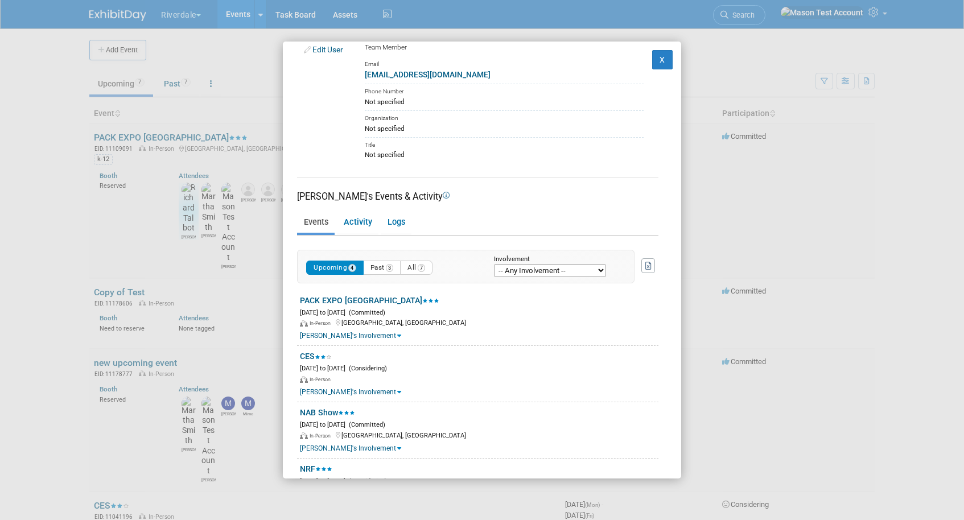
scroll to position [41, 0]
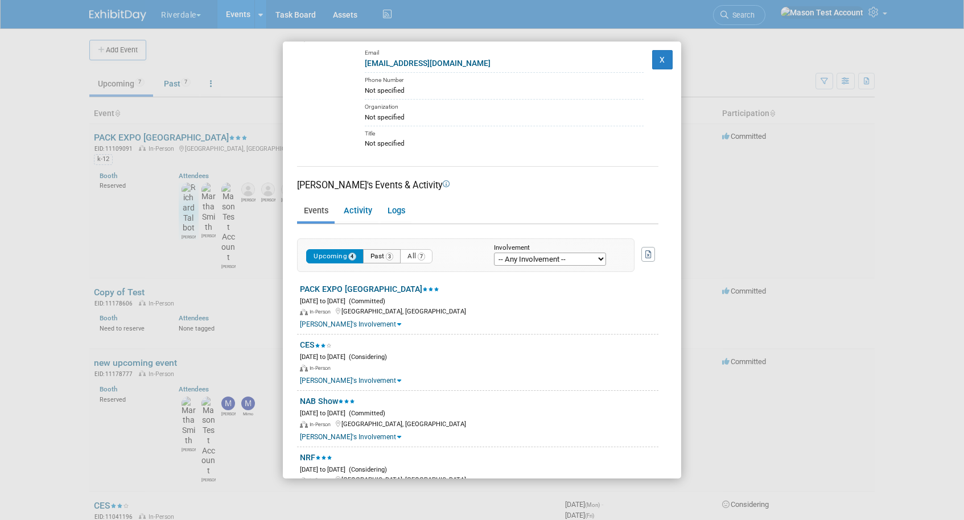
click at [370, 254] on button "Past 3" at bounding box center [382, 256] width 38 height 14
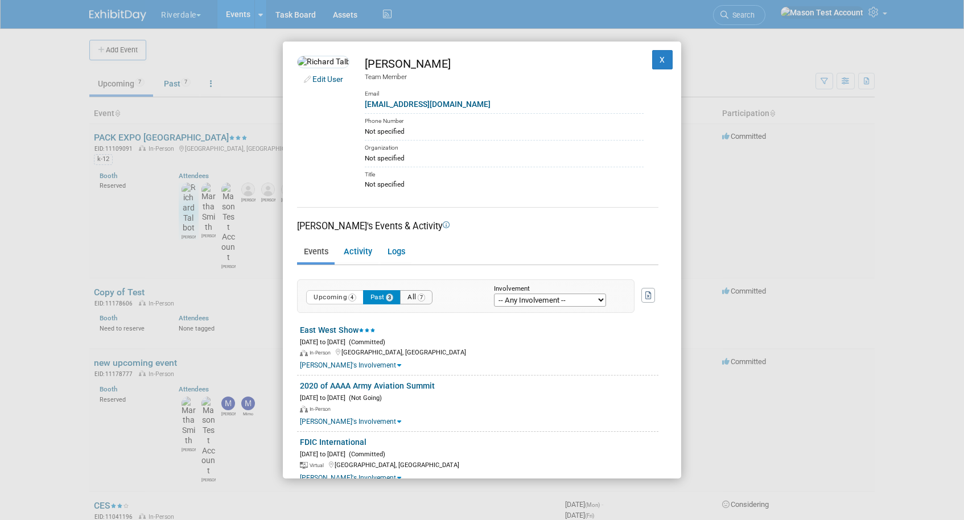
click at [421, 297] on button "All 7" at bounding box center [416, 297] width 32 height 14
click at [345, 294] on button "Upcoming 4" at bounding box center [334, 297] width 57 height 14
click at [358, 255] on link "Activity" at bounding box center [358, 252] width 42 height 20
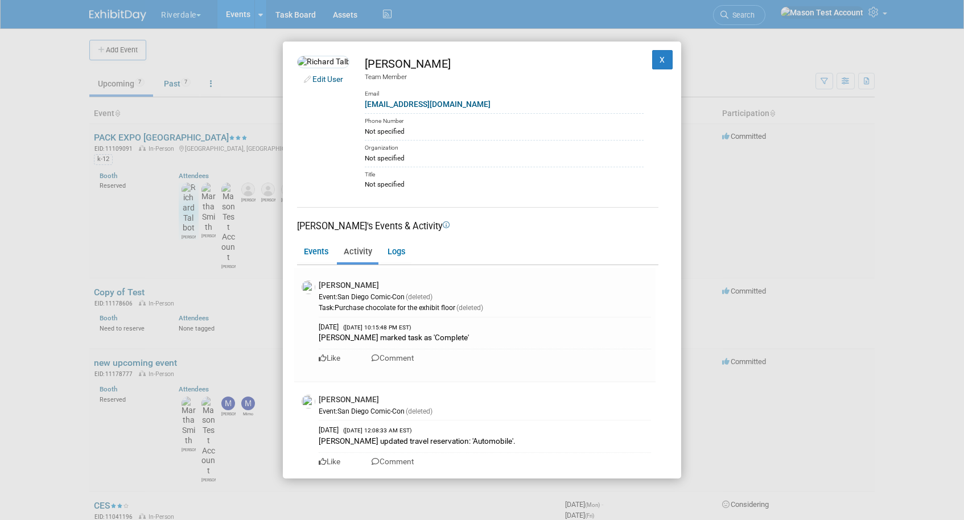
click at [415, 249] on ul "Events Activity Logs" at bounding box center [477, 253] width 361 height 24
click at [394, 249] on link "Logs" at bounding box center [396, 252] width 31 height 20
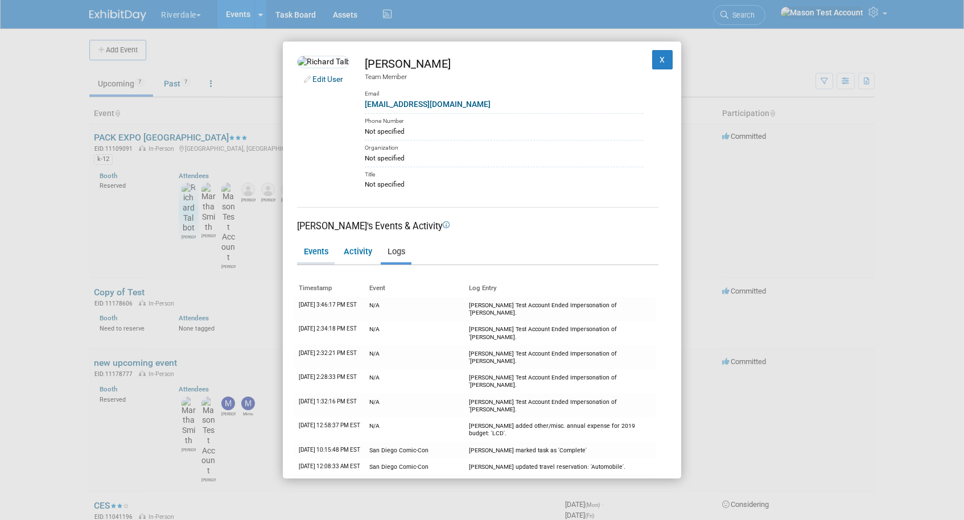
click at [317, 253] on link "Events" at bounding box center [316, 252] width 38 height 20
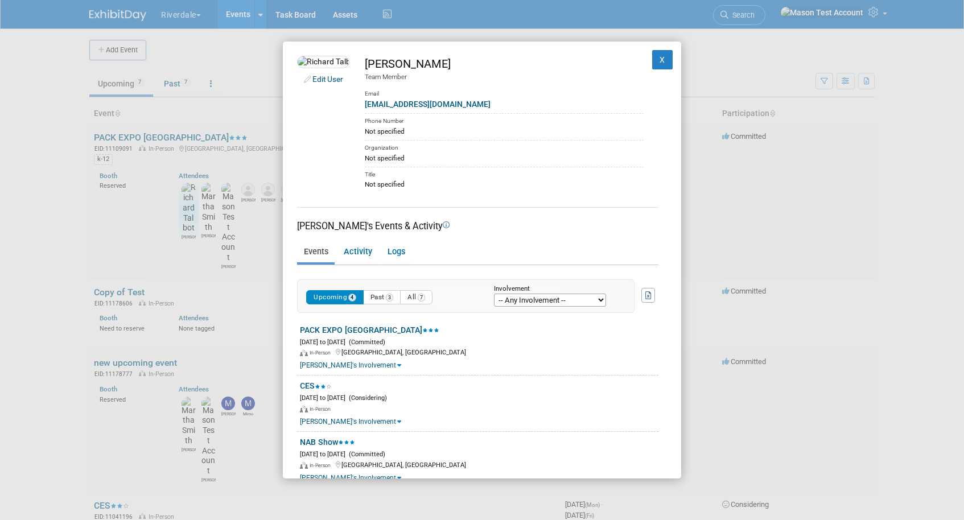
click at [527, 301] on select "-- Any Involvement -- Created the event Tagged as Attendee Tagged in Travel Res…" at bounding box center [550, 300] width 112 height 13
select select "attendee"
click at [494, 294] on select "-- Any Involvement -- Created the event Tagged as Attendee Tagged in Travel Res…" at bounding box center [550, 300] width 112 height 13
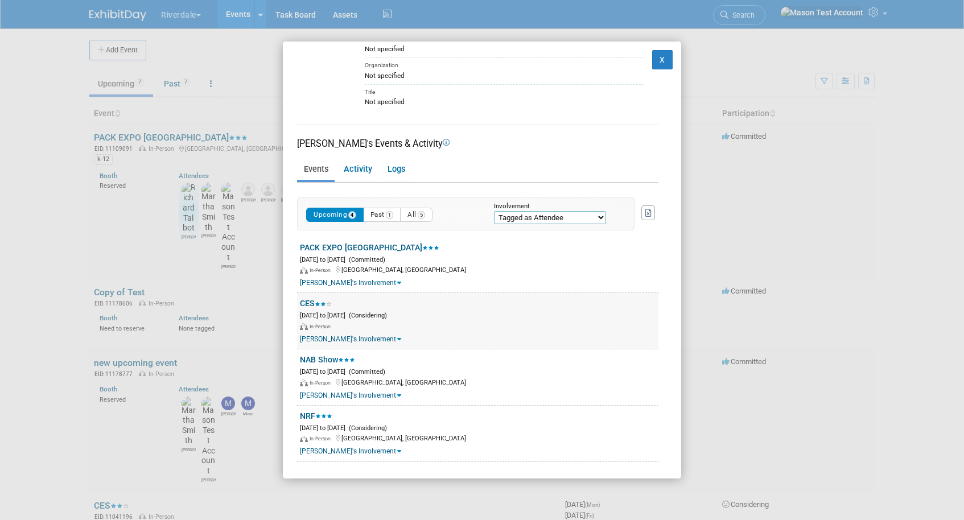
scroll to position [71, 0]
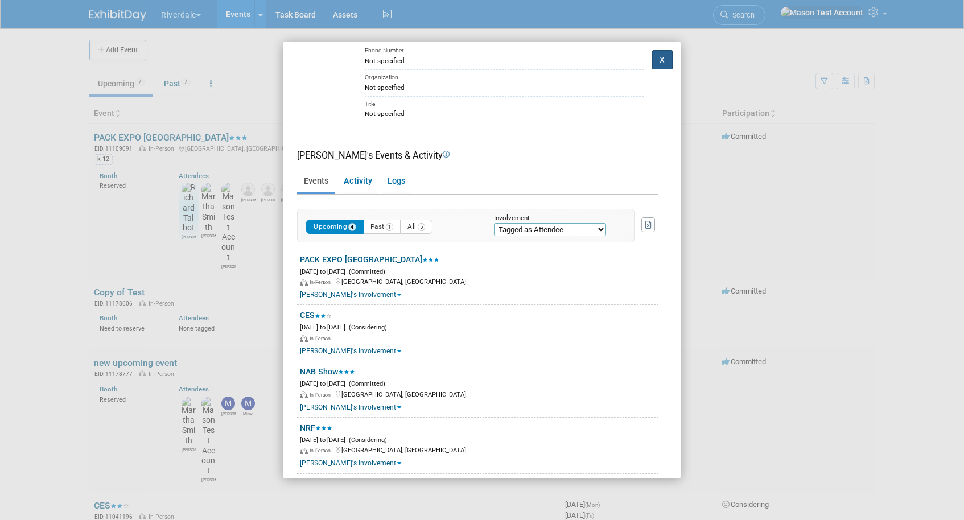
click at [664, 63] on button "X" at bounding box center [662, 59] width 20 height 19
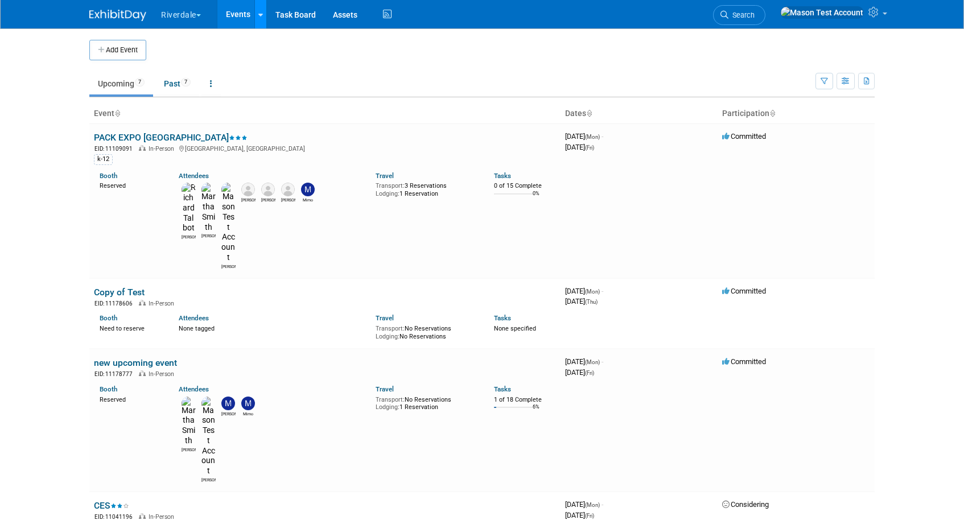
click at [259, 21] on link at bounding box center [260, 14] width 12 height 28
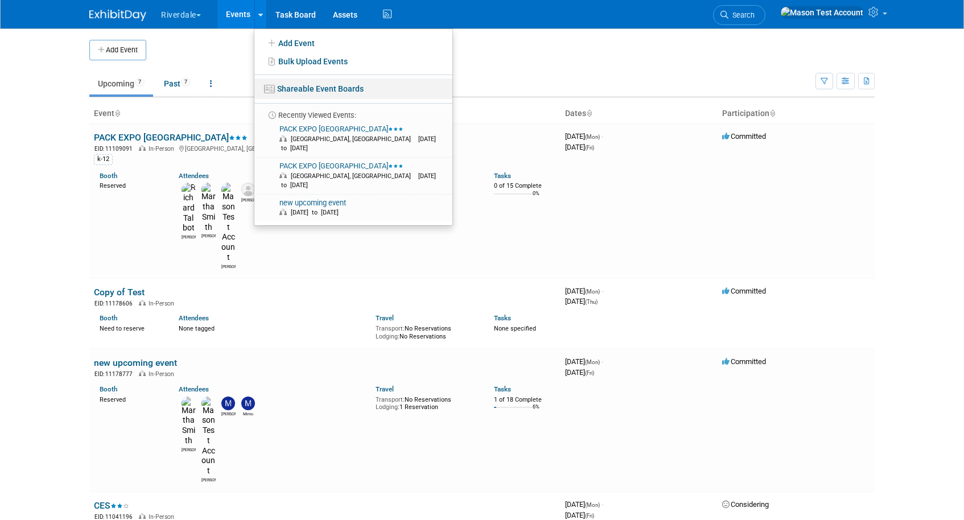
click at [301, 85] on link "Shareable Event Boards" at bounding box center [353, 89] width 198 height 20
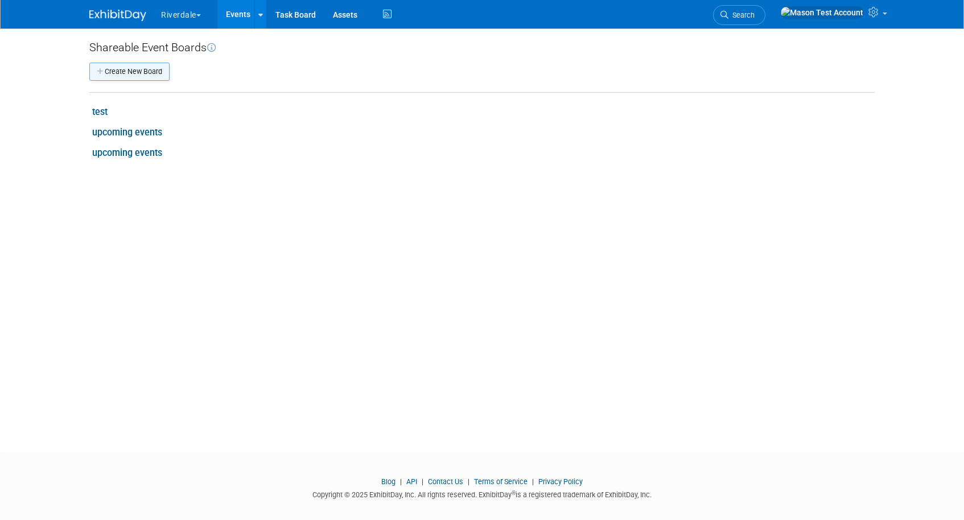
click at [160, 75] on button "Create New Board" at bounding box center [129, 72] width 80 height 18
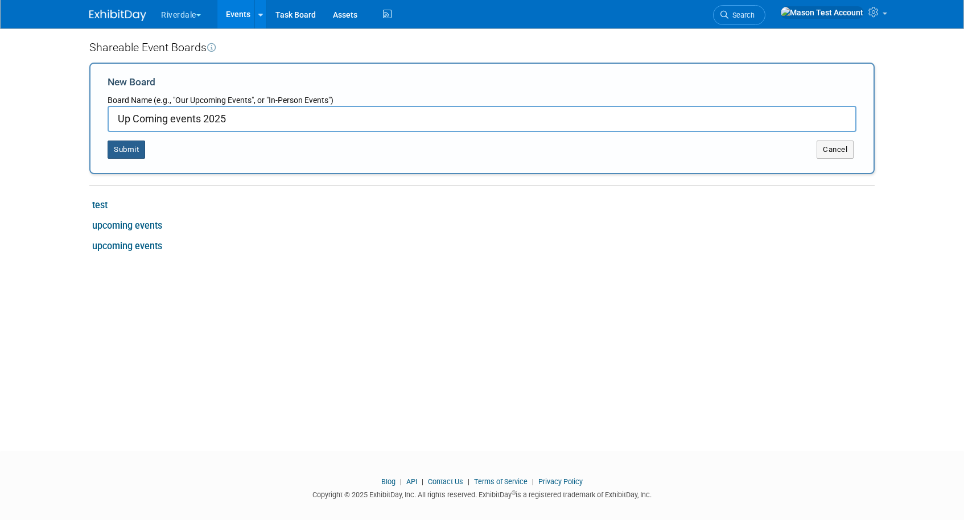
type input "Up Coming events 2025"
click at [129, 141] on button "Submit" at bounding box center [127, 150] width 38 height 18
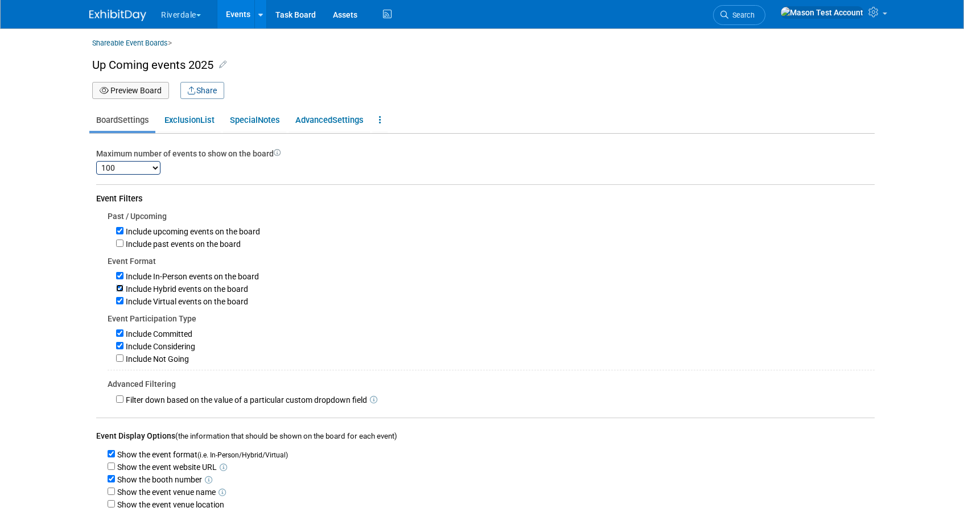
click at [120, 290] on input "Include Hybrid events on the board" at bounding box center [119, 287] width 7 height 7
checkbox input "false"
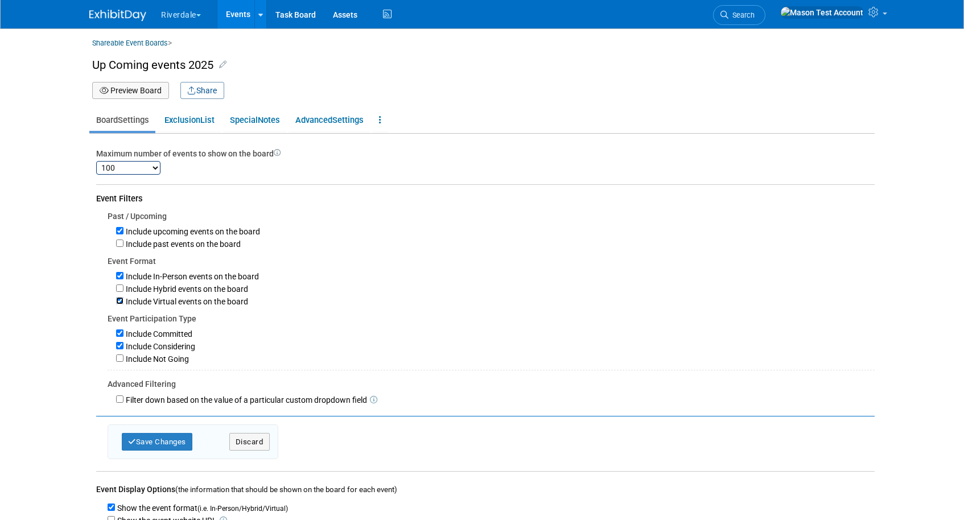
click at [120, 299] on input "Include Virtual events on the board" at bounding box center [119, 300] width 7 height 7
checkbox input "false"
click at [121, 348] on input "Include Considering" at bounding box center [119, 345] width 7 height 7
checkbox input "false"
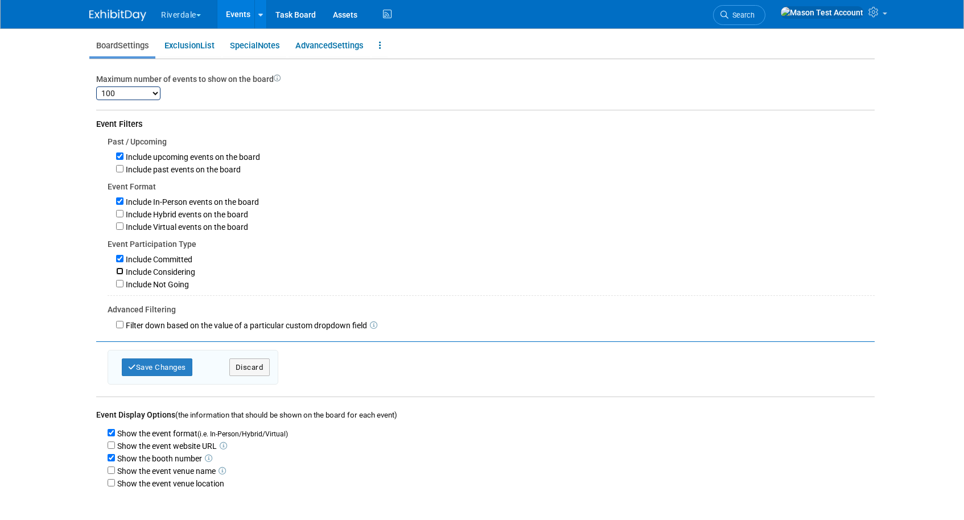
scroll to position [171, 0]
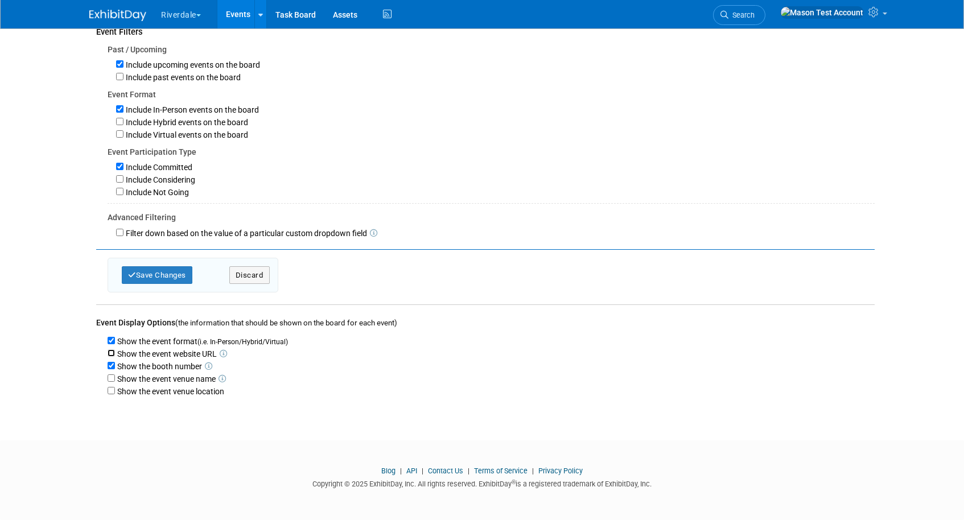
click at [110, 352] on input "Show the event website URL" at bounding box center [111, 352] width 7 height 7
checkbox input "true"
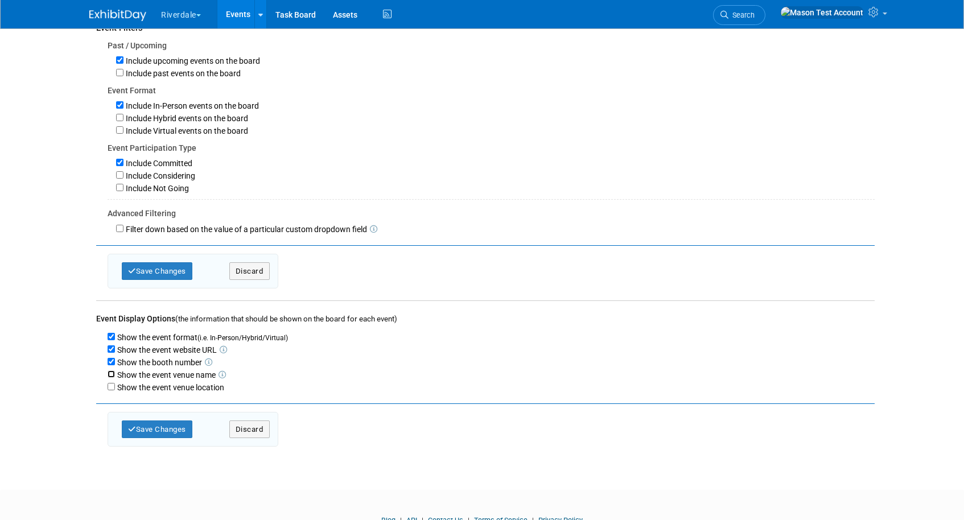
click at [112, 377] on input "Show the event venue name" at bounding box center [111, 373] width 7 height 7
checkbox input "true"
click at [112, 390] on input "Show the event venue location" at bounding box center [111, 386] width 7 height 7
checkbox input "true"
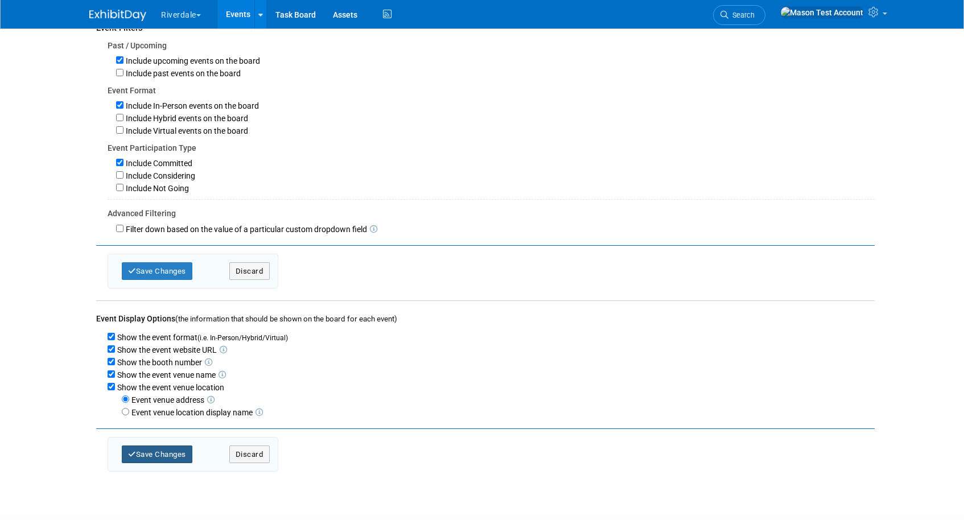
click at [150, 453] on button "Save Changes" at bounding box center [157, 454] width 71 height 18
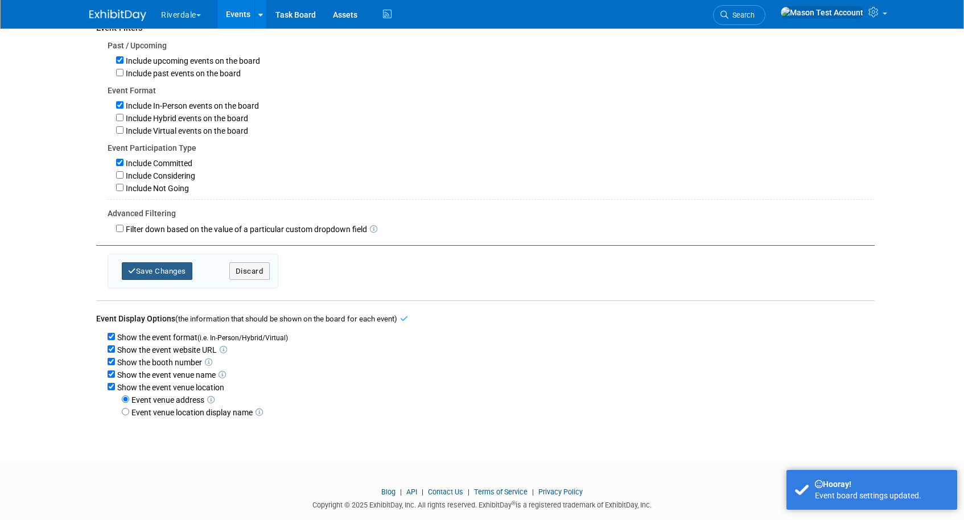
click at [157, 280] on button "Save Changes" at bounding box center [157, 271] width 71 height 18
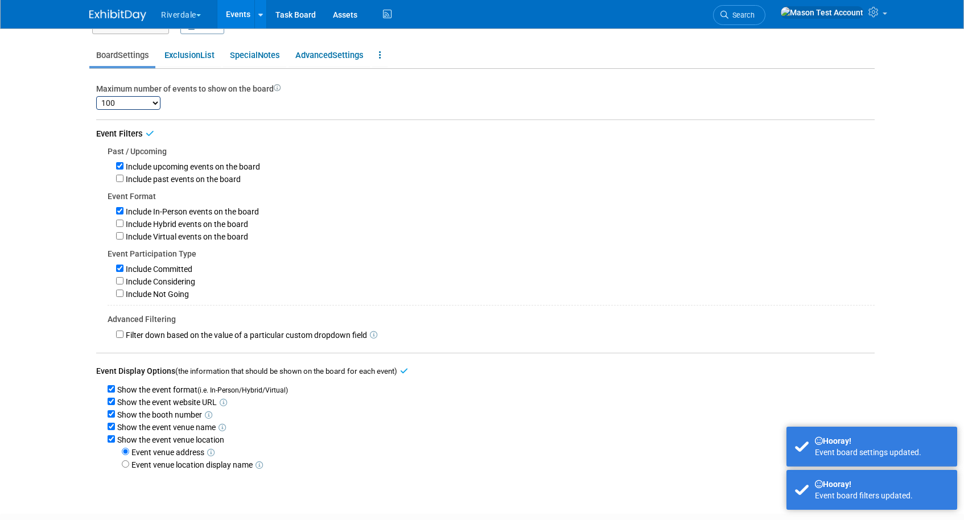
scroll to position [0, 0]
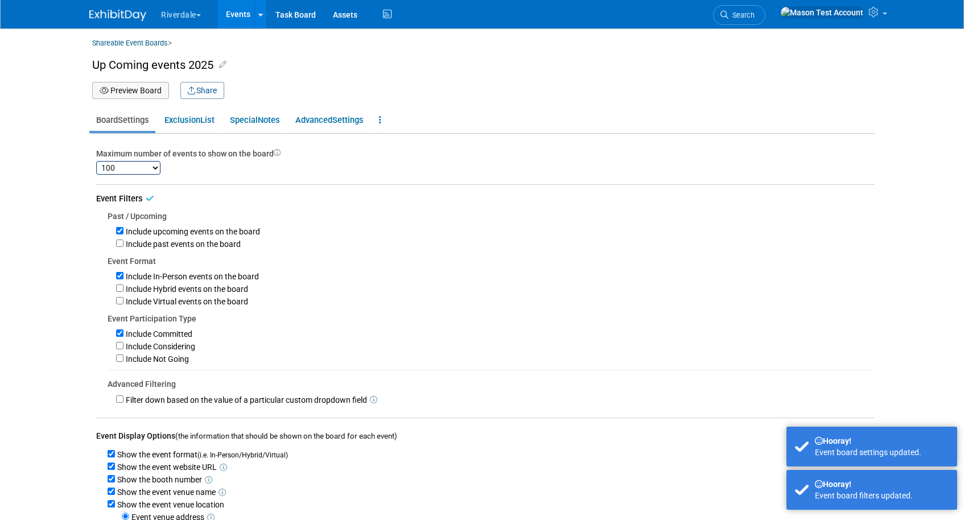
click at [144, 93] on button "Preview Board" at bounding box center [130, 90] width 77 height 17
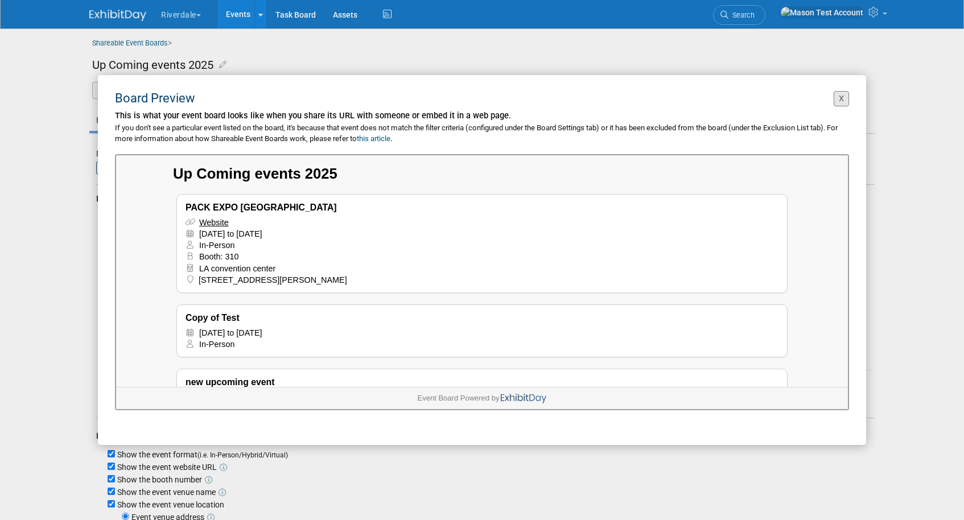
click at [838, 98] on button "X" at bounding box center [840, 98] width 15 height 15
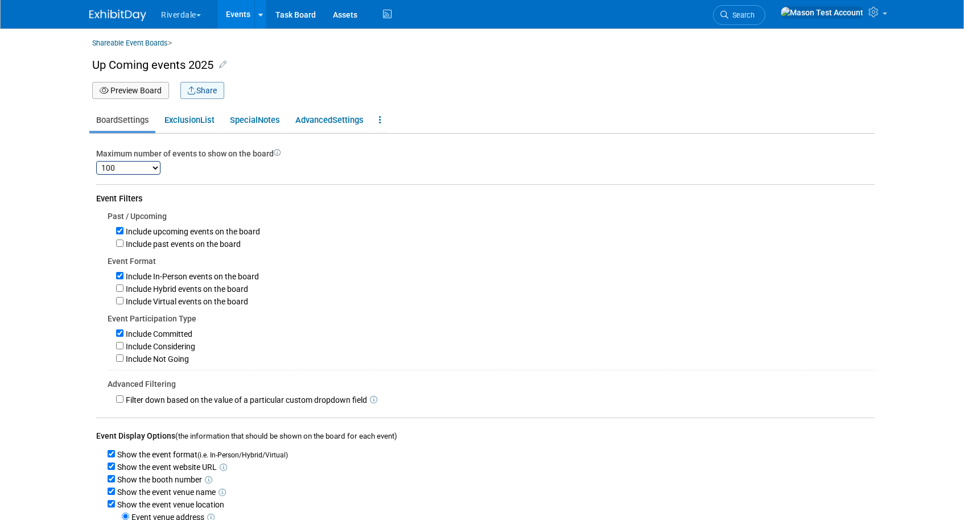
click at [211, 94] on button "Share" at bounding box center [202, 90] width 44 height 17
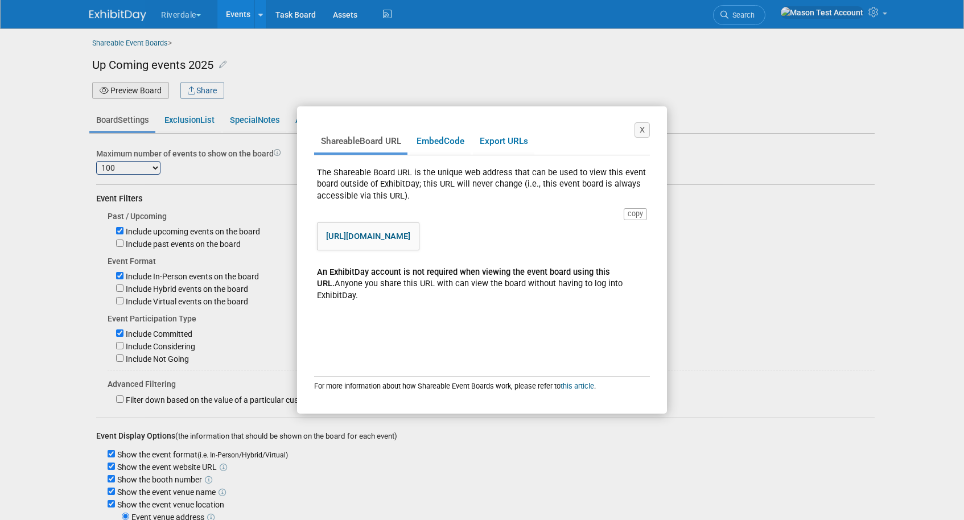
click at [408, 238] on link "https://www.exhibitday.com/eventboard/?vk=67359696945-15d55548ab244c9c9e40c3cf4…" at bounding box center [368, 236] width 84 height 10
click at [456, 141] on link "Embed Code" at bounding box center [440, 141] width 61 height 22
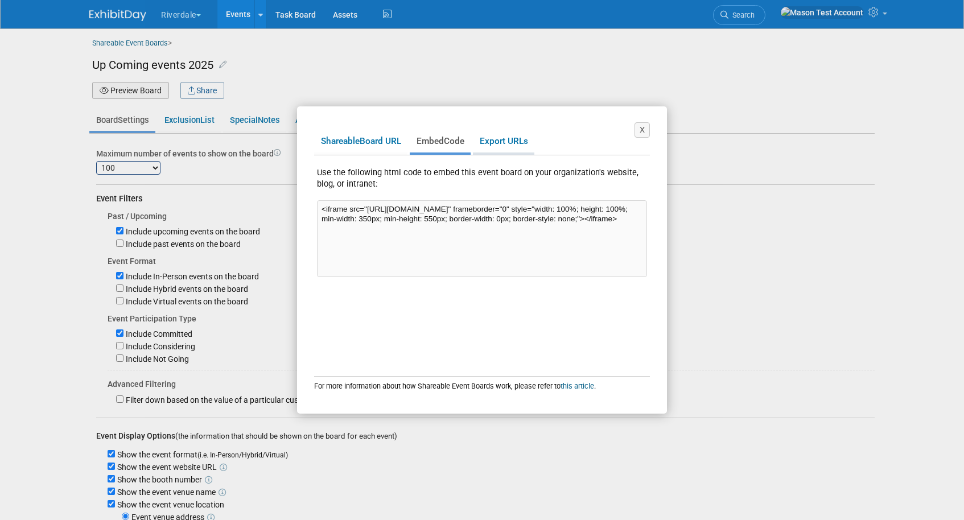
click at [516, 135] on link "Export URLs" at bounding box center [503, 141] width 61 height 22
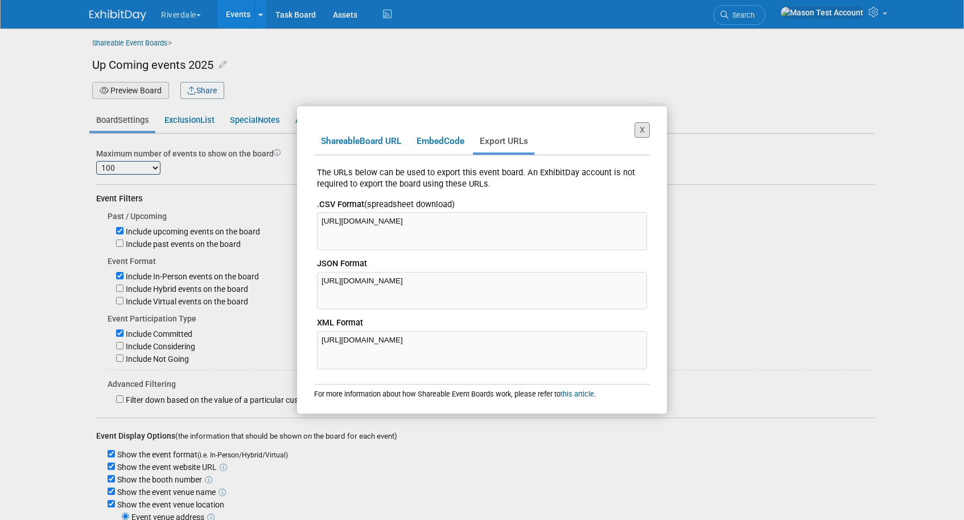
click at [646, 130] on button "X" at bounding box center [641, 129] width 15 height 15
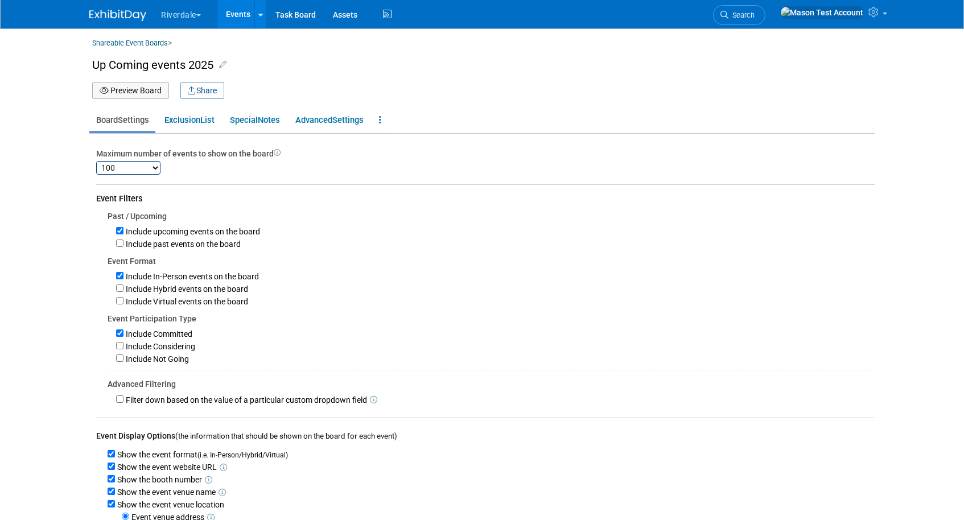
click at [241, 11] on link "Events" at bounding box center [238, 14] width 42 height 28
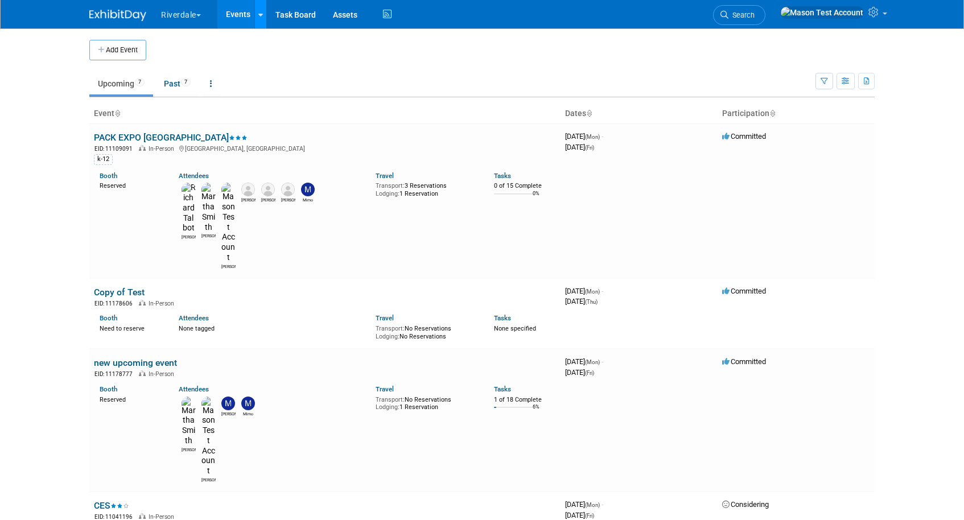
click at [258, 20] on link at bounding box center [260, 14] width 12 height 28
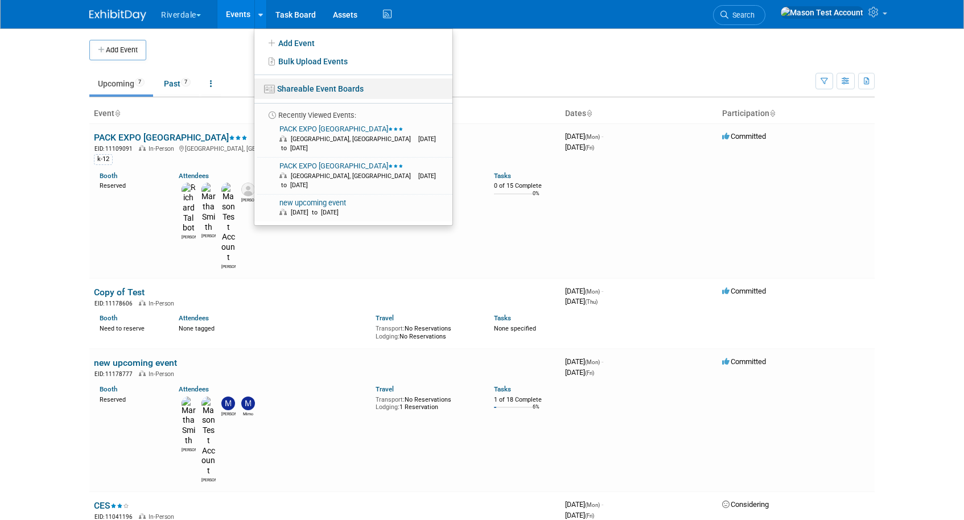
click at [306, 85] on link "Shareable Event Boards" at bounding box center [353, 89] width 198 height 20
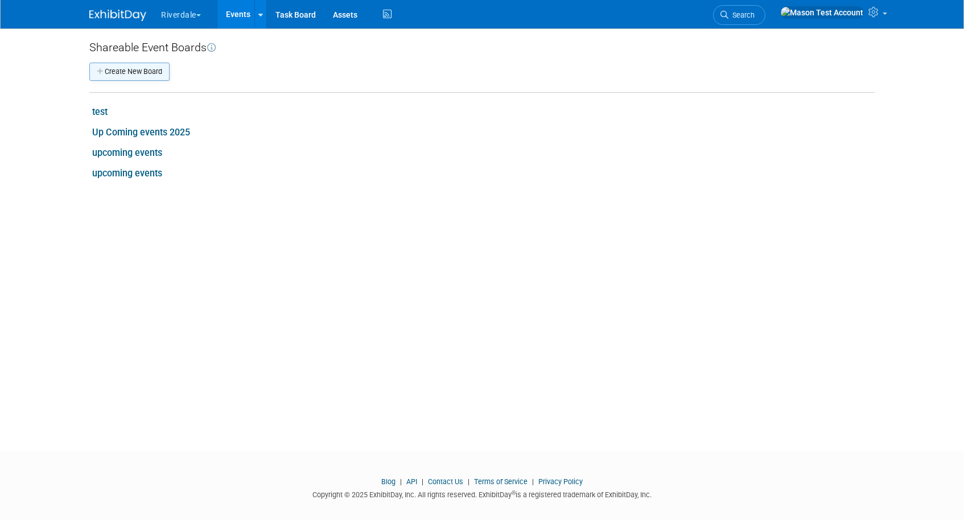
click at [163, 77] on button "Create New Board" at bounding box center [129, 72] width 80 height 18
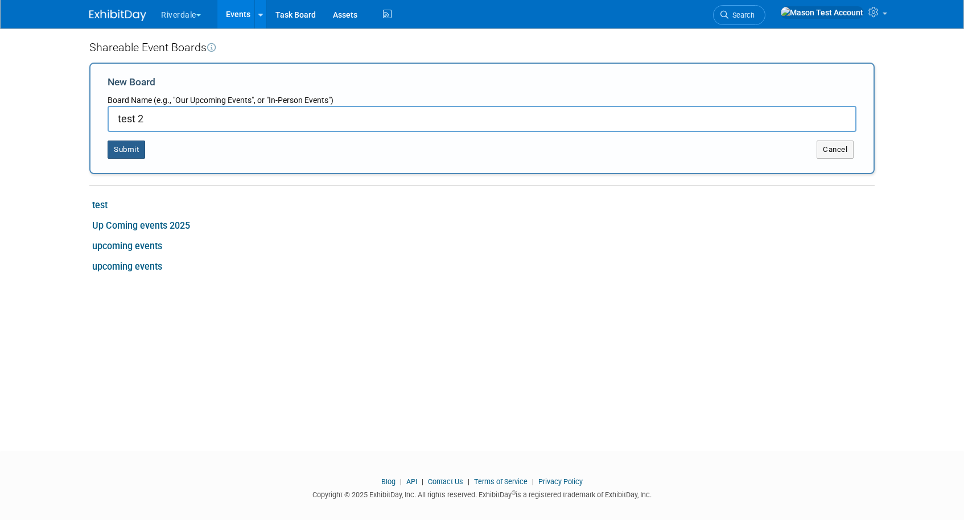
type input "test 2"
click at [129, 146] on button "Submit" at bounding box center [127, 150] width 38 height 18
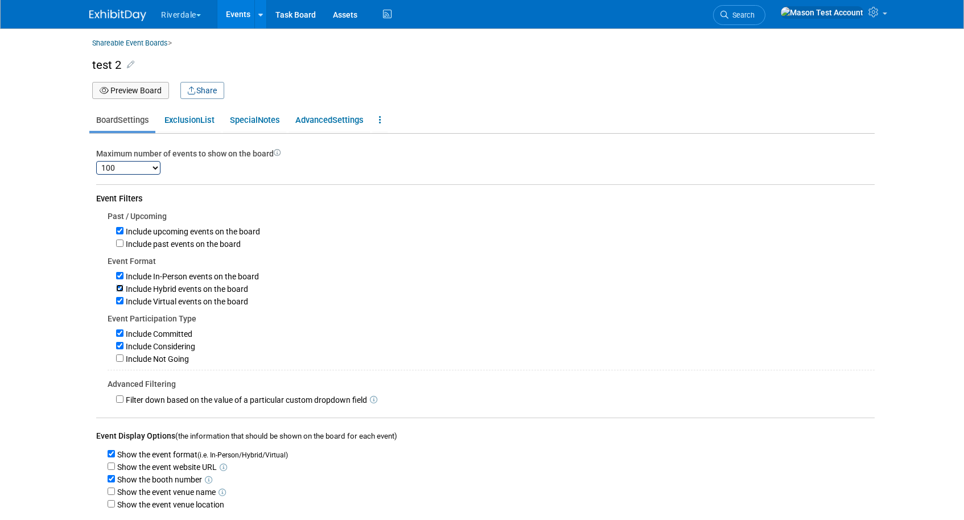
click at [118, 292] on input "Include Hybrid events on the board" at bounding box center [119, 287] width 7 height 7
checkbox input "false"
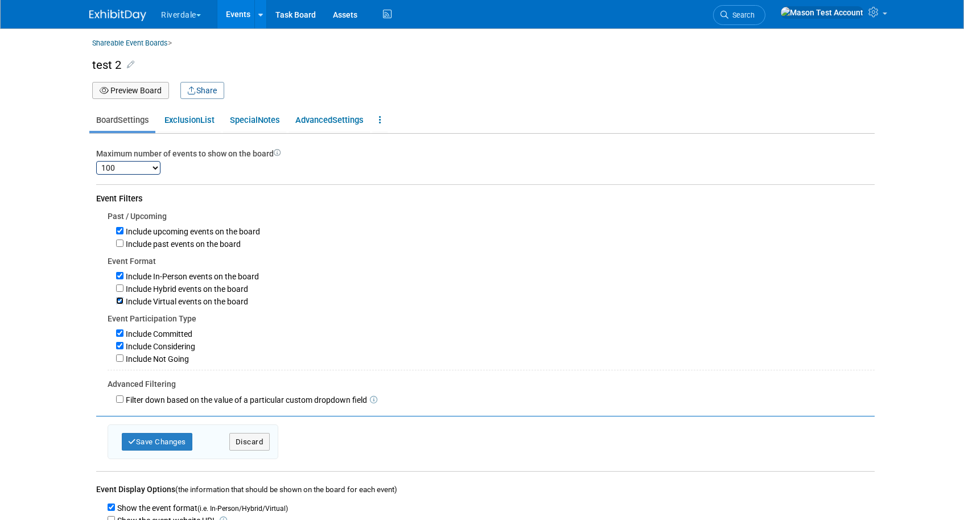
click at [118, 304] on input "Include Virtual events on the board" at bounding box center [119, 300] width 7 height 7
checkbox input "false"
click at [121, 351] on div "Include Considering" at bounding box center [495, 346] width 758 height 13
click at [121, 349] on input "Include Considering" at bounding box center [119, 345] width 7 height 7
checkbox input "false"
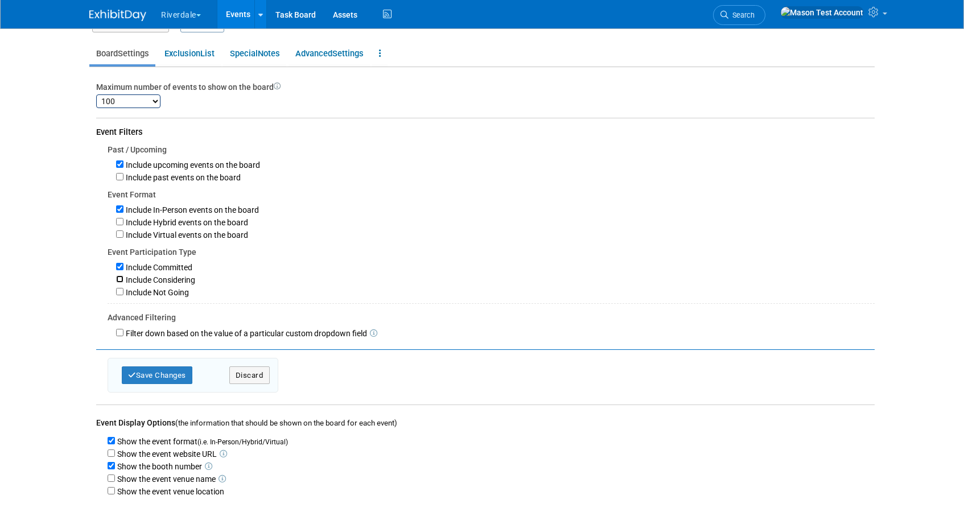
scroll to position [84, 0]
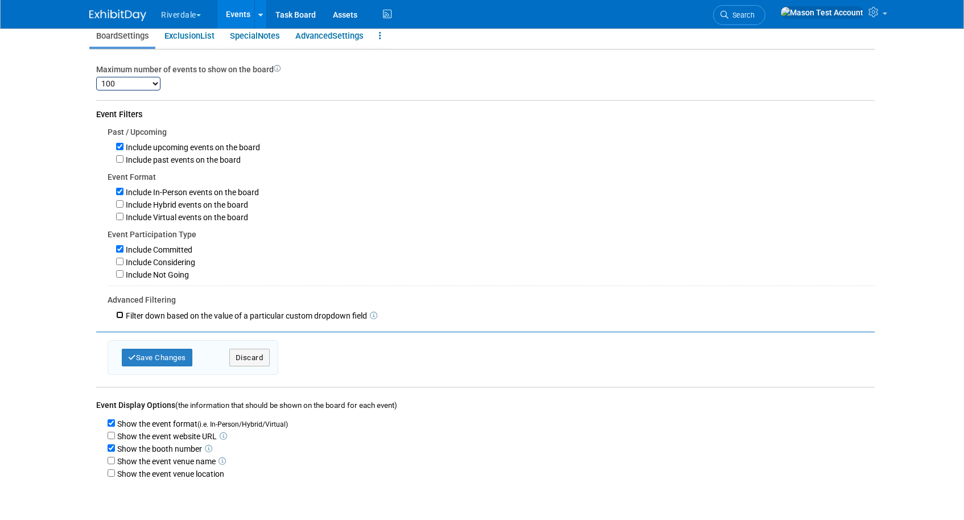
click at [119, 315] on input "Filter down based on the value of a particular custom dropdown field" at bounding box center [119, 314] width 7 height 7
checkbox input "true"
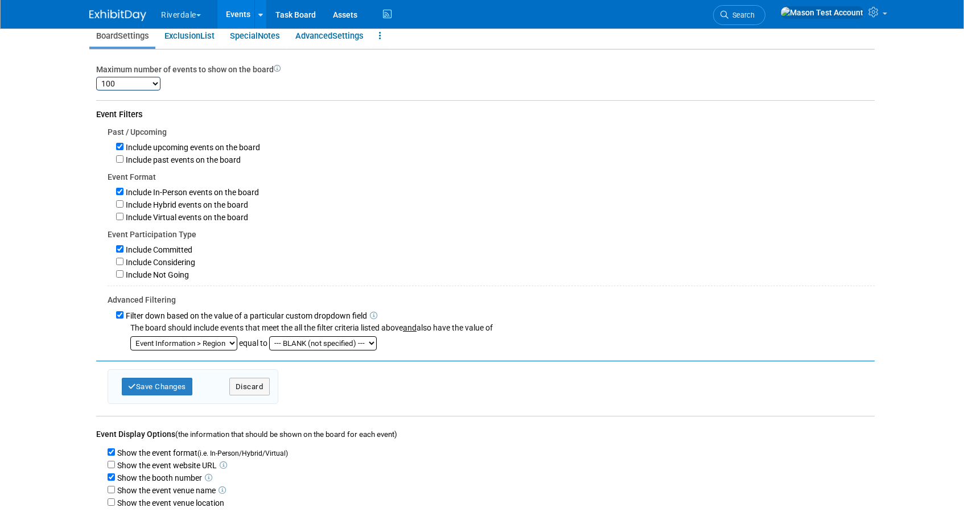
click at [217, 349] on select "Event Information > Region Special Tab > Region" at bounding box center [183, 343] width 107 height 14
click at [130, 339] on select "Event Information > Region Special Tab > Region" at bounding box center [183, 343] width 107 height 14
click at [294, 350] on select "--- BLANK (not specified) --- South North West East" at bounding box center [323, 343] width 108 height 14
select select "North"
click at [270, 339] on select "--- BLANK (not specified) --- South North West East" at bounding box center [323, 343] width 108 height 14
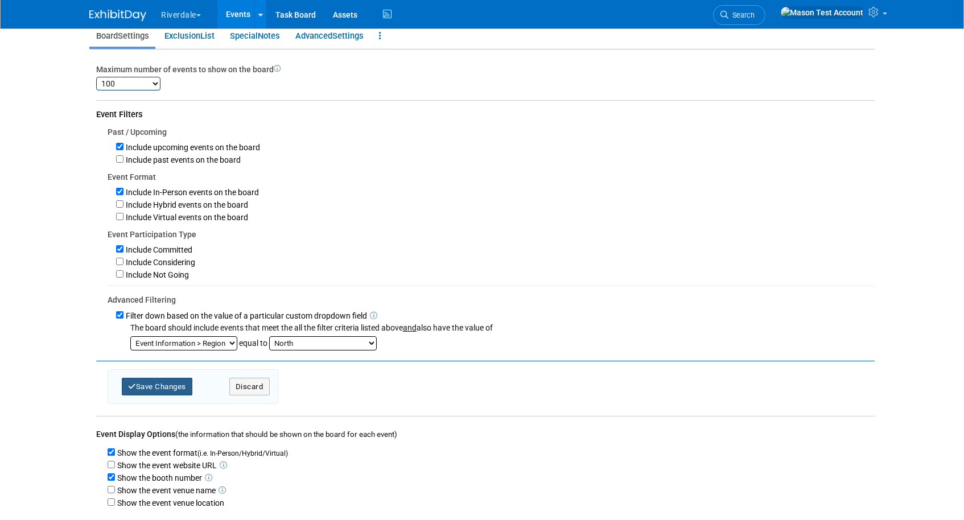
click at [168, 394] on button "Save Changes" at bounding box center [157, 387] width 71 height 18
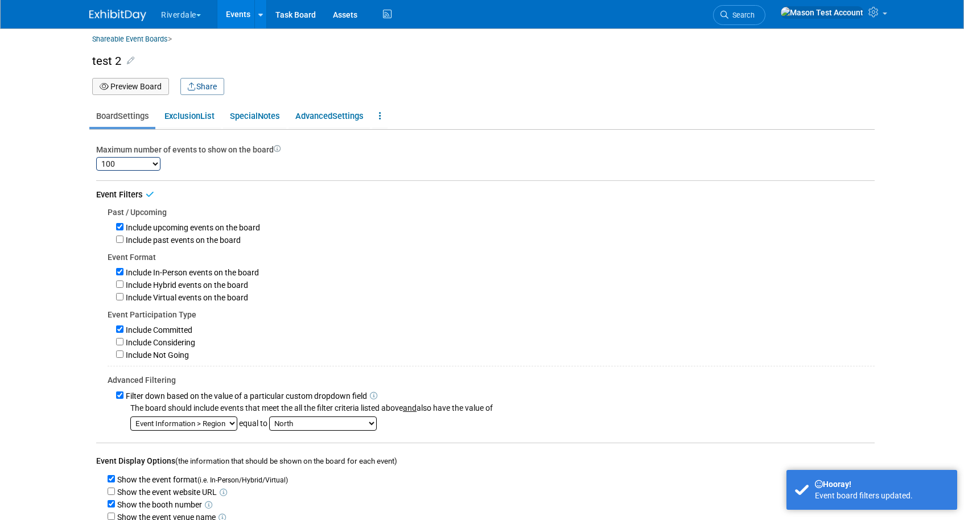
scroll to position [0, 0]
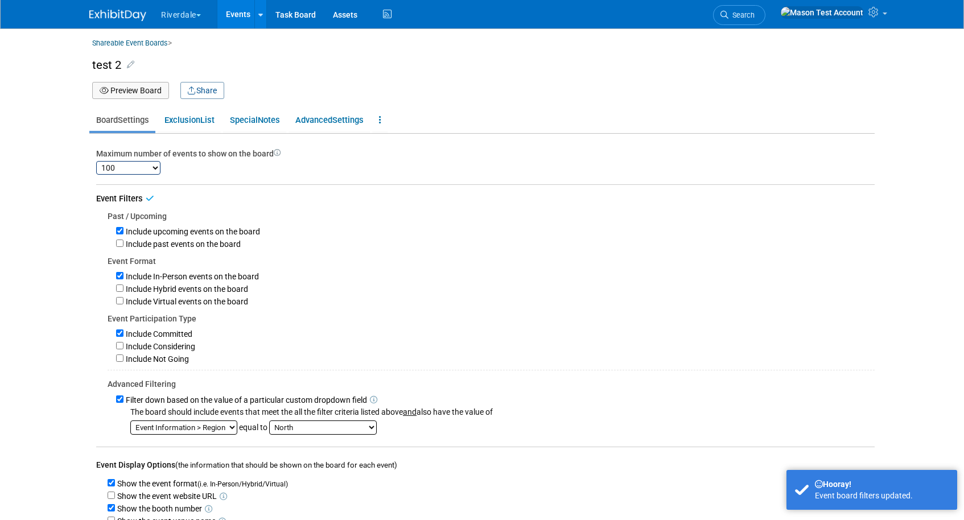
click at [133, 92] on button "Preview Board" at bounding box center [130, 90] width 77 height 17
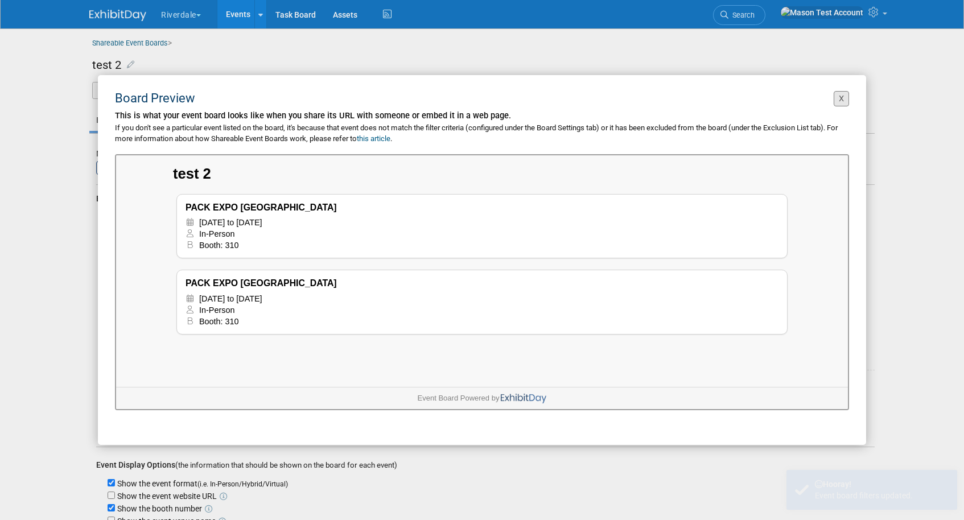
click at [843, 101] on button "X" at bounding box center [840, 98] width 15 height 15
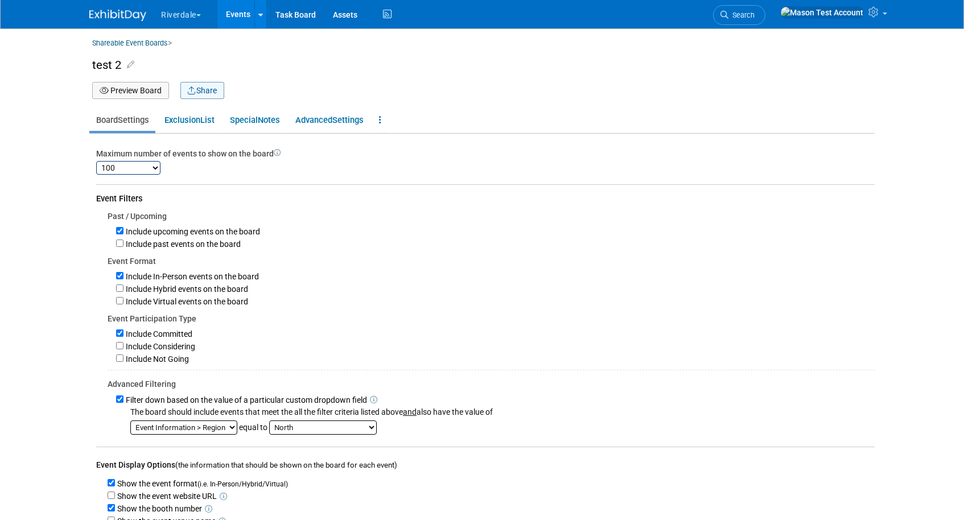
click at [209, 86] on button "Share" at bounding box center [202, 90] width 44 height 17
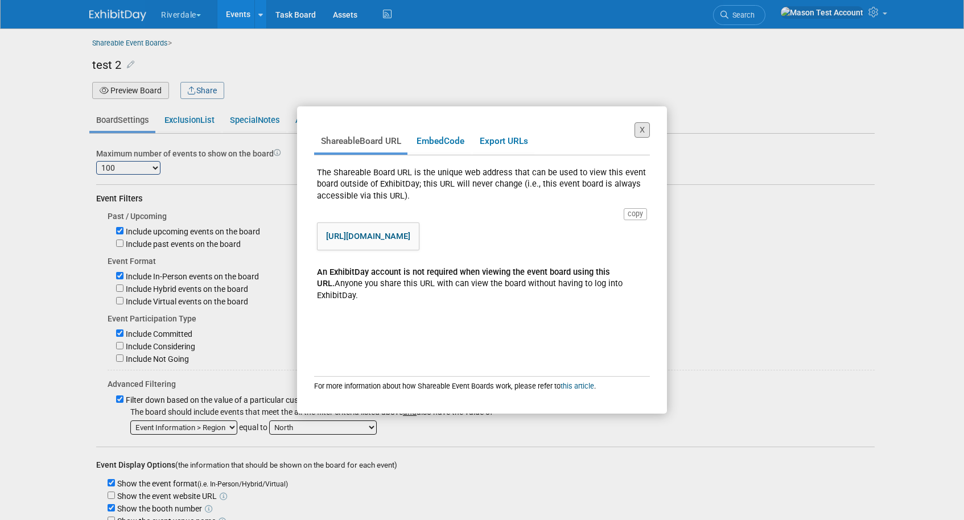
click at [646, 128] on button "X" at bounding box center [641, 129] width 15 height 15
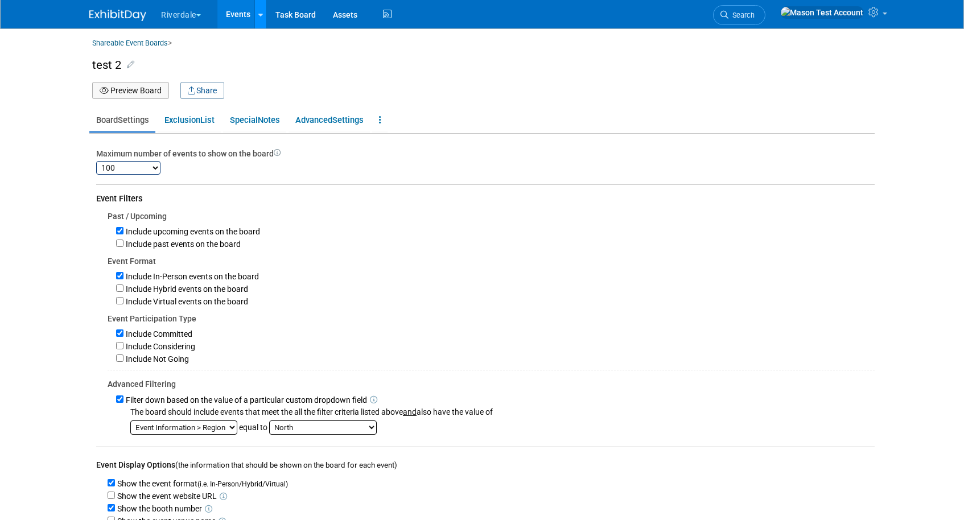
click at [265, 18] on link at bounding box center [260, 14] width 12 height 28
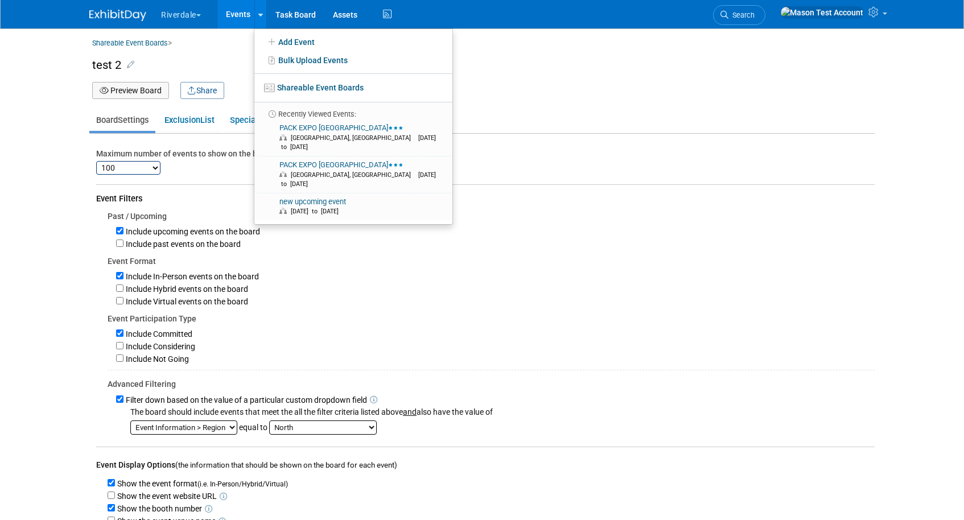
click at [170, 136] on div "Shareable Event Boards > test 2 Board Name test 2 X Preview Board Share Board S…" at bounding box center [482, 295] width 802 height 534
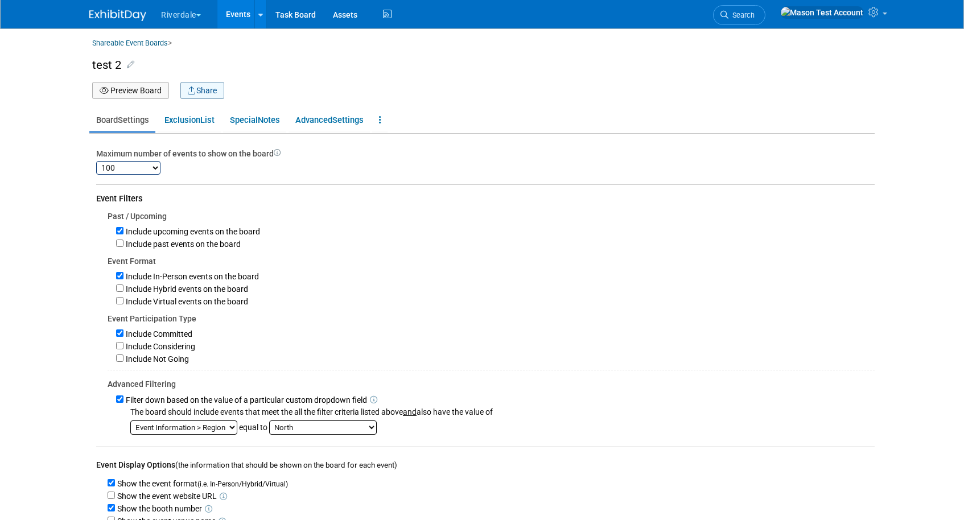
click at [214, 89] on button "Share" at bounding box center [202, 90] width 44 height 17
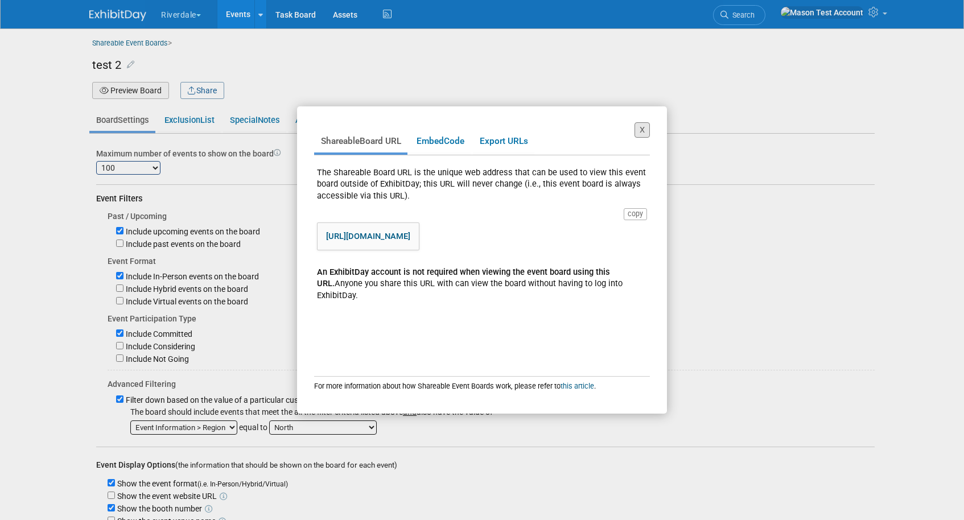
click at [645, 125] on button "X" at bounding box center [641, 129] width 15 height 15
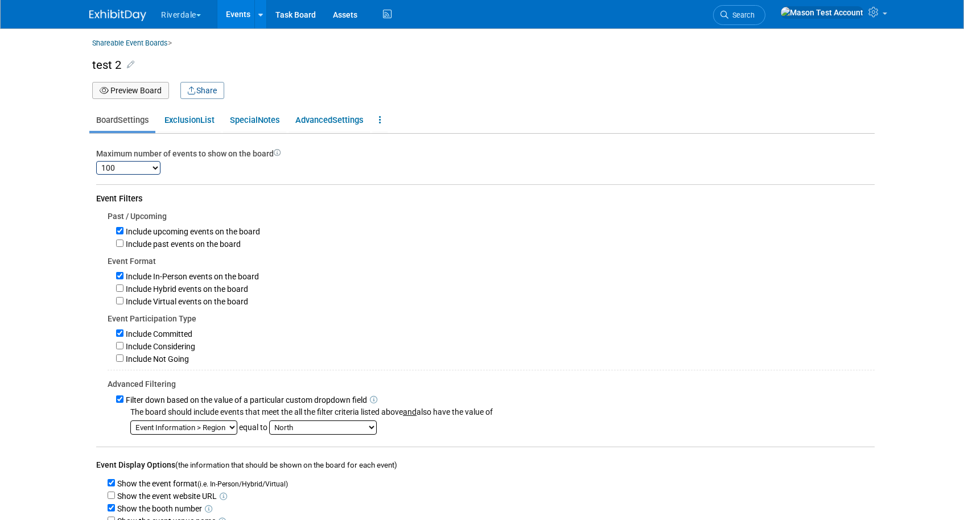
click at [234, 19] on link "Events" at bounding box center [238, 14] width 42 height 28
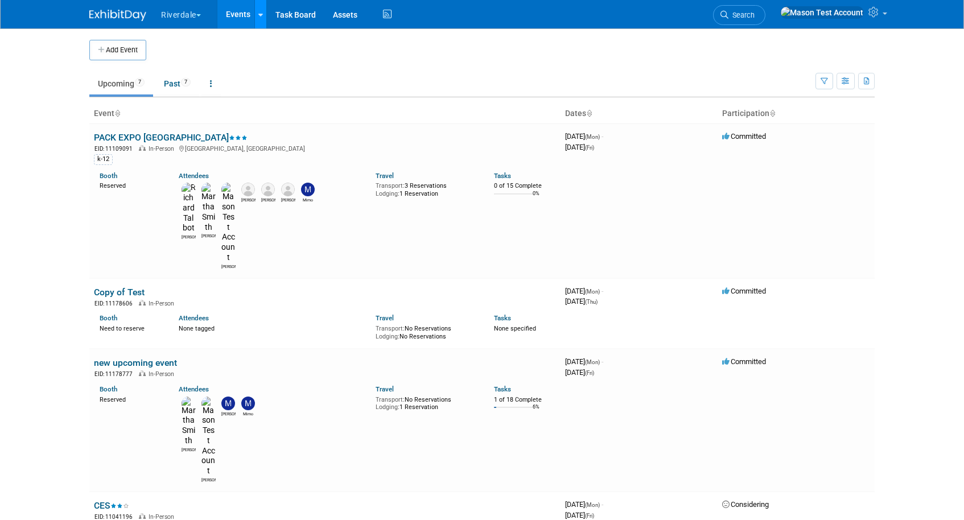
click at [262, 18] on div at bounding box center [260, 14] width 5 height 11
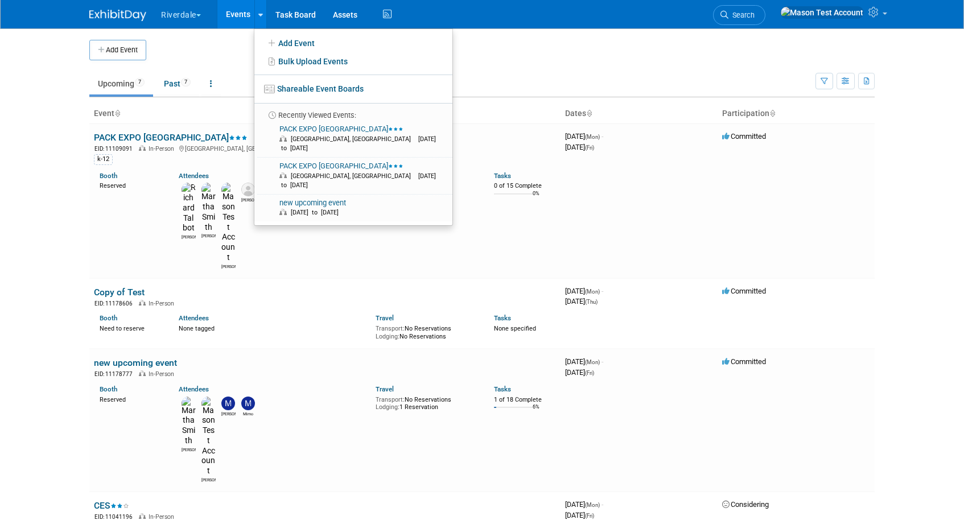
click at [217, 34] on div "Add Event" at bounding box center [481, 44] width 785 height 32
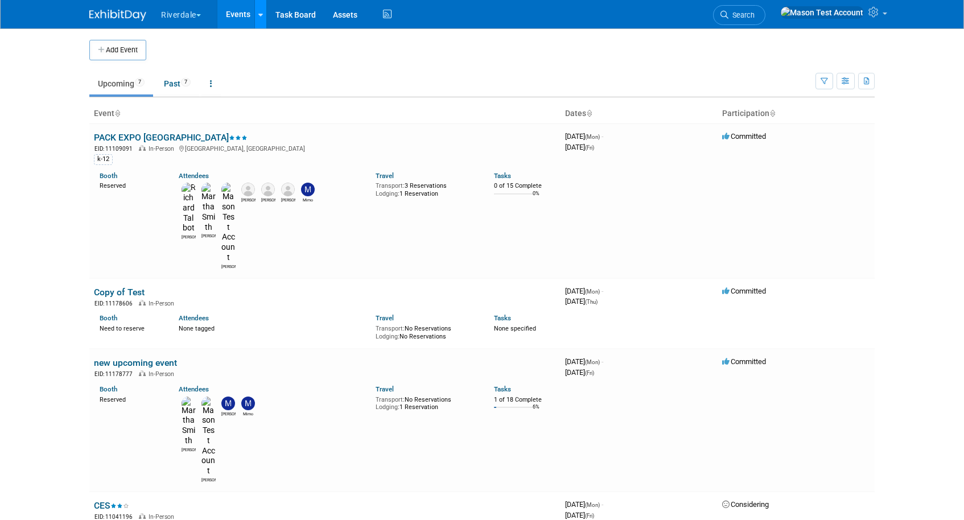
click at [264, 14] on link at bounding box center [260, 14] width 12 height 28
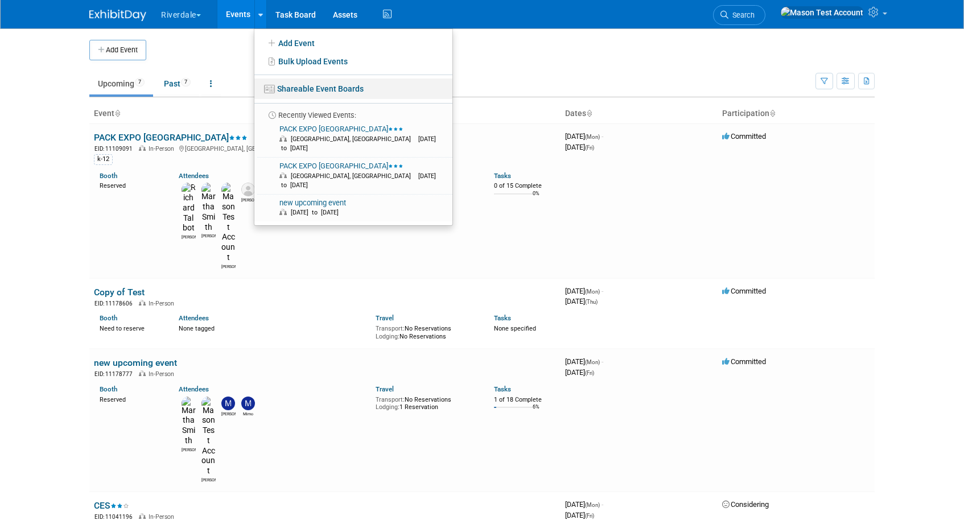
click at [296, 89] on link "Shareable Event Boards" at bounding box center [353, 89] width 198 height 20
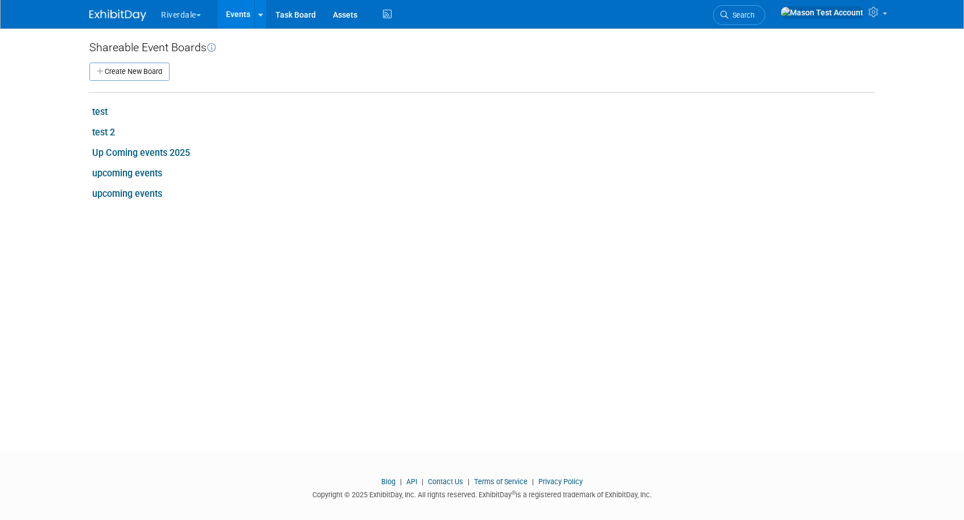
click at [151, 154] on link "Up Coming events 2025" at bounding box center [141, 152] width 98 height 11
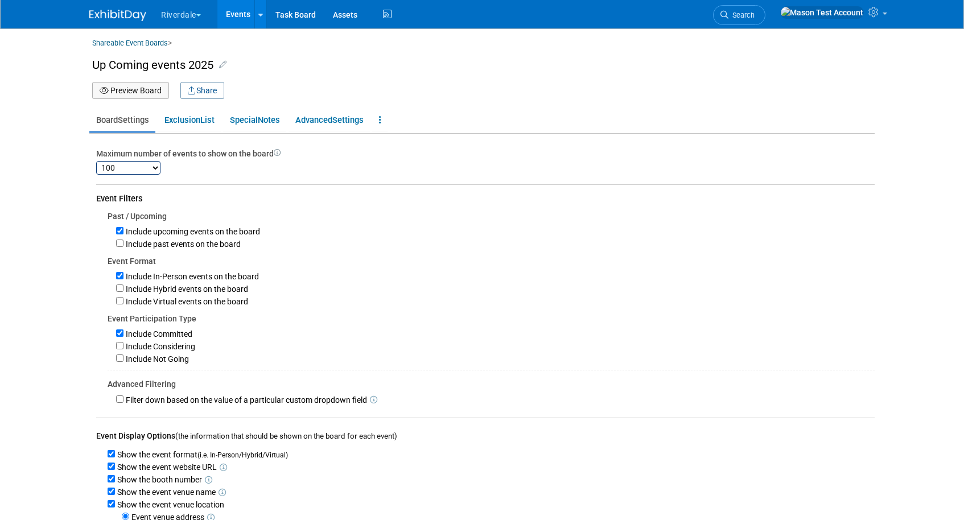
click at [233, 13] on link "Events" at bounding box center [238, 14] width 42 height 28
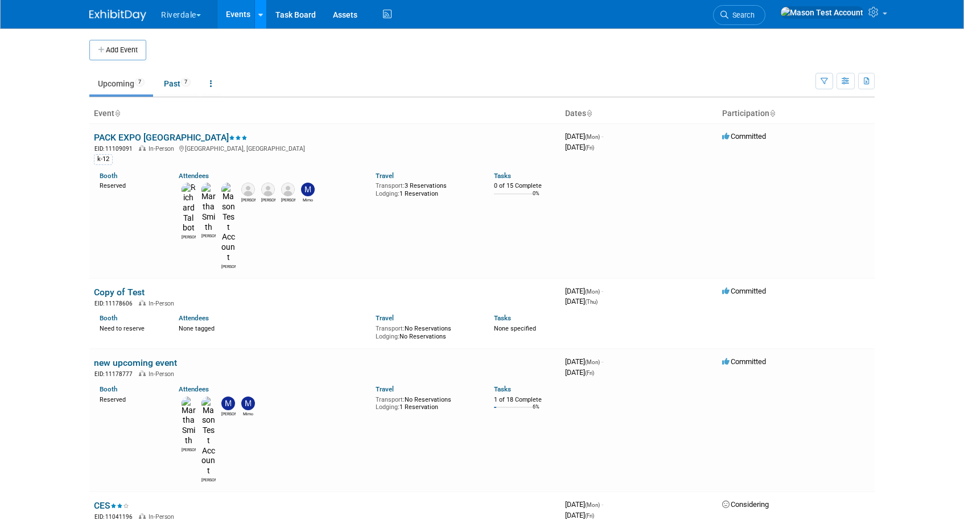
click at [264, 18] on link at bounding box center [260, 14] width 12 height 28
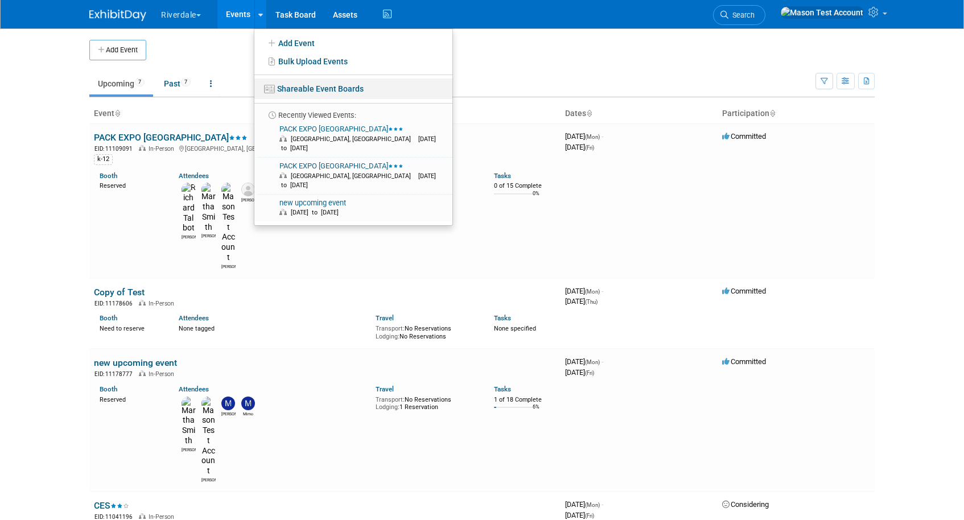
click at [307, 84] on link "Shareable Event Boards" at bounding box center [353, 89] width 198 height 20
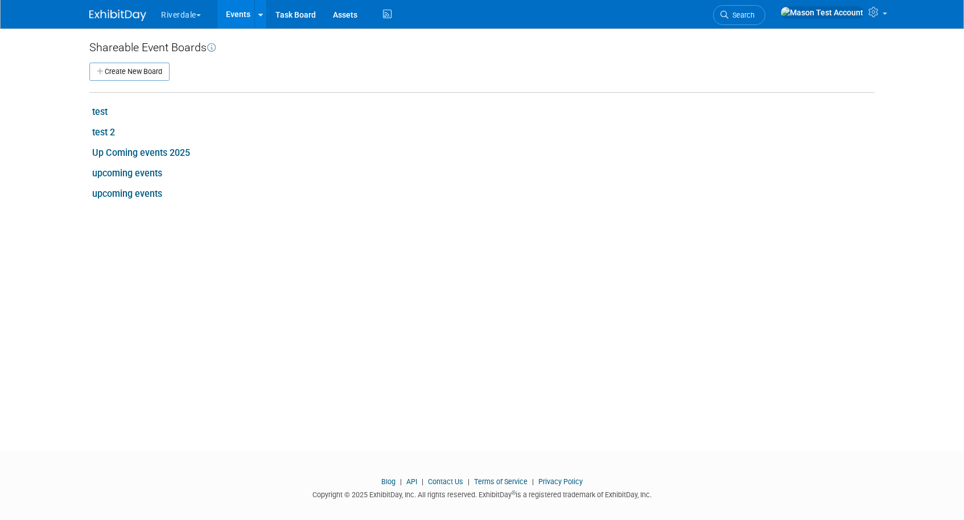
click at [234, 16] on link "Events" at bounding box center [238, 14] width 42 height 28
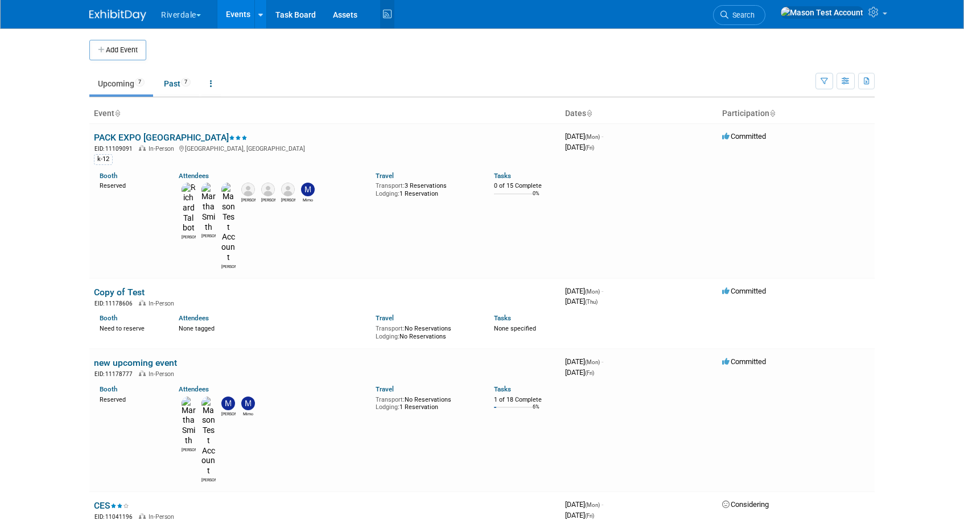
click at [391, 20] on icon at bounding box center [387, 15] width 14 height 18
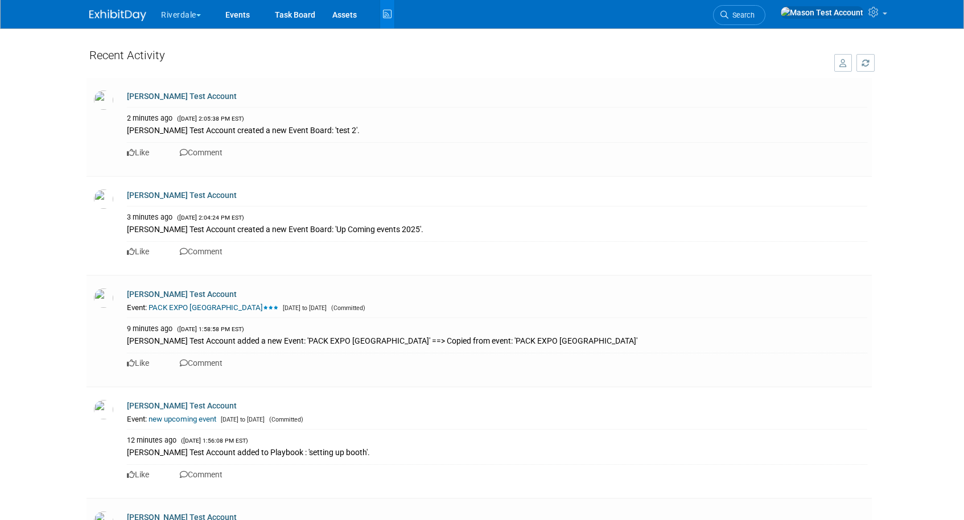
click at [840, 65] on icon "button" at bounding box center [842, 63] width 7 height 8
click at [831, 65] on span "All Activity" at bounding box center [816, 62] width 42 height 9
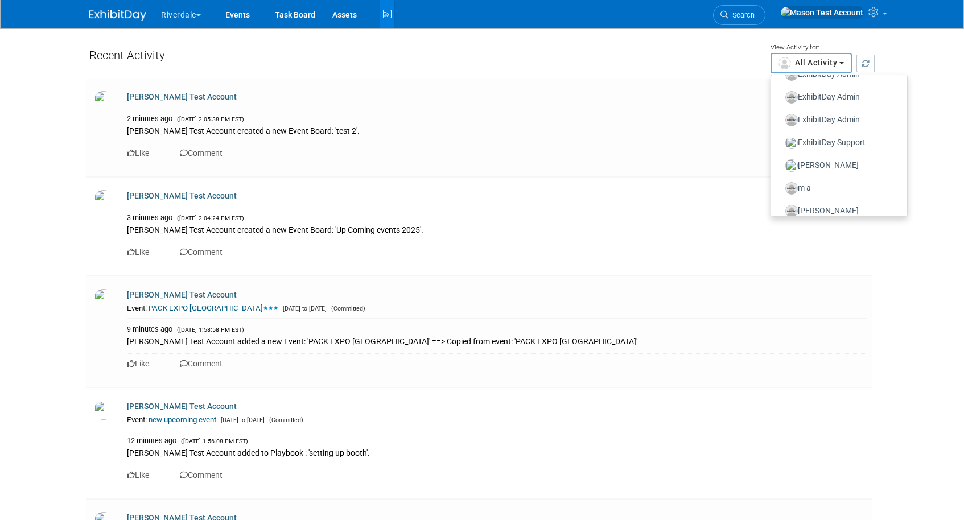
scroll to position [241, 0]
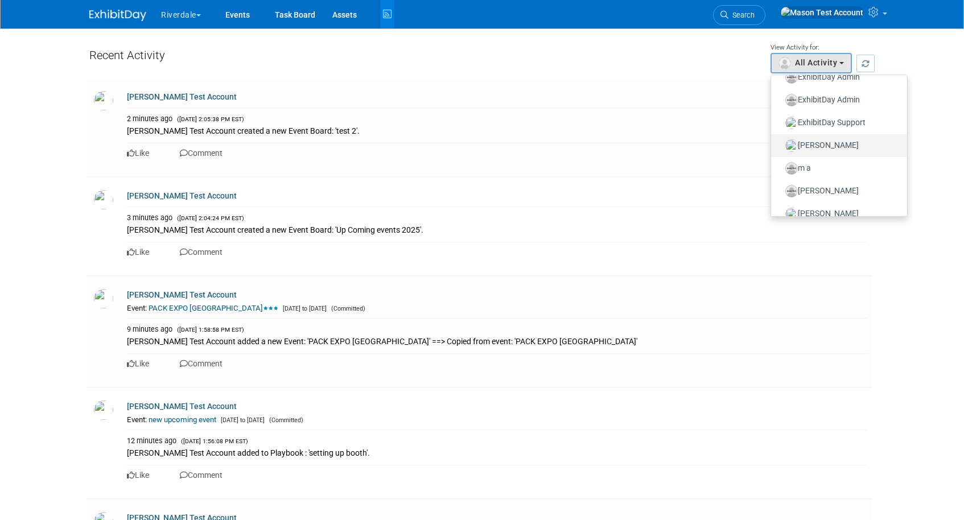
click at [829, 148] on label "John doe" at bounding box center [836, 146] width 119 height 18
click at [781, 148] on input "John doe" at bounding box center [777, 144] width 7 height 7
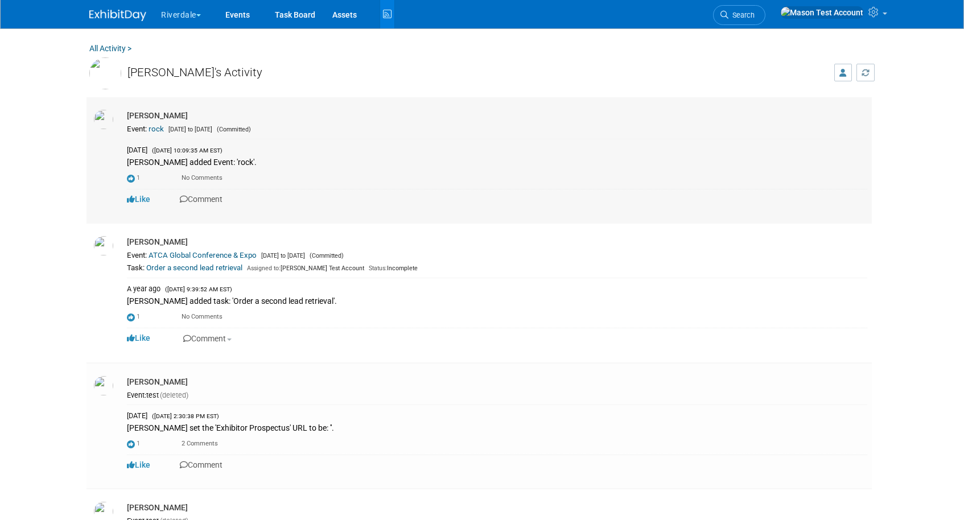
click at [142, 197] on link "Like" at bounding box center [138, 199] width 23 height 9
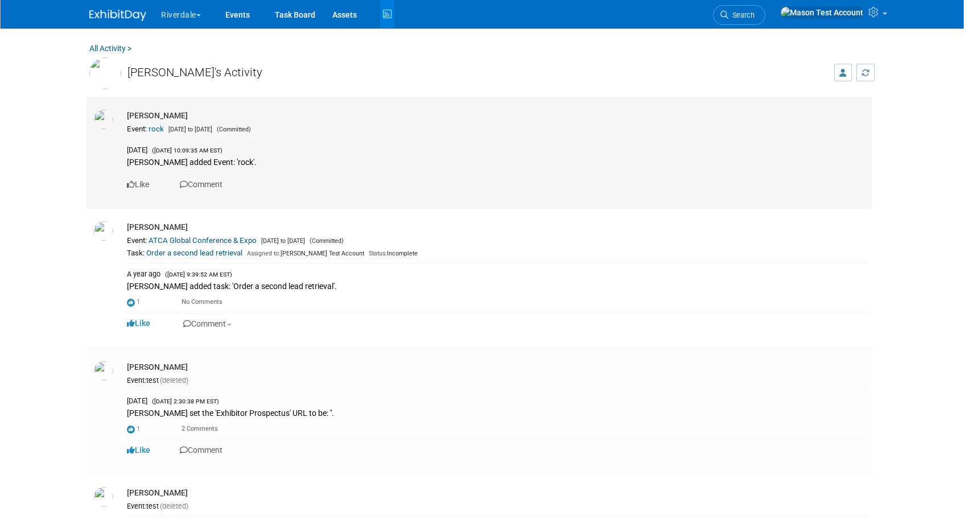
click at [142, 187] on link "Like" at bounding box center [138, 184] width 22 height 9
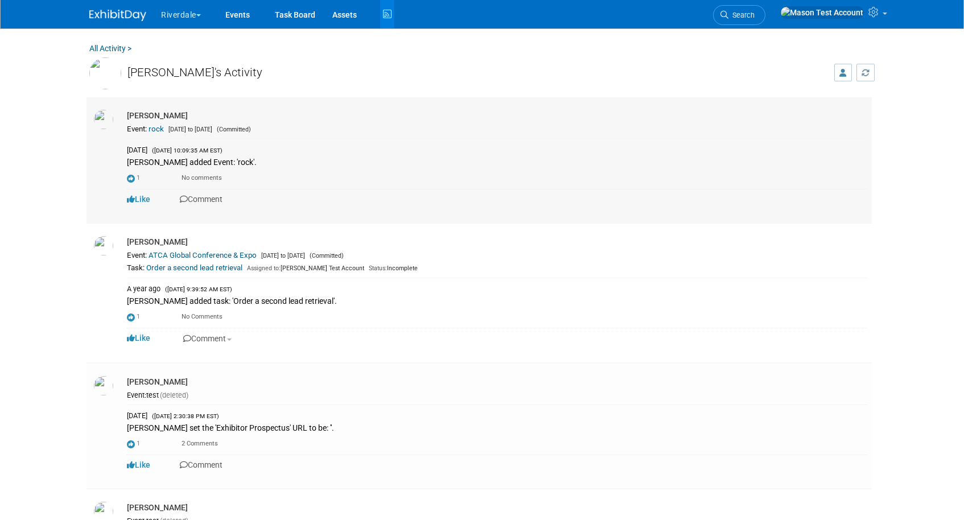
click at [209, 202] on link "Comment" at bounding box center [201, 199] width 43 height 9
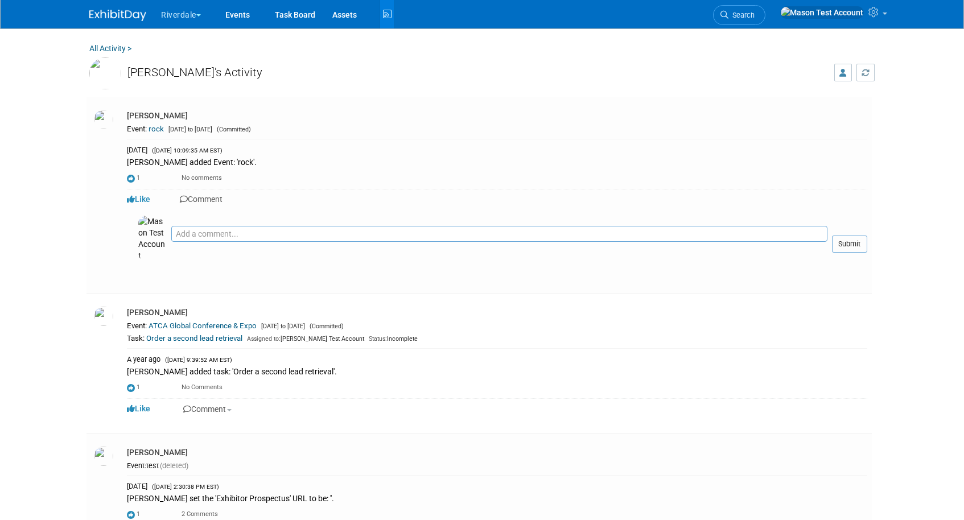
click at [845, 75] on icon "button" at bounding box center [842, 73] width 7 height 8
click at [801, 74] on span "John doe" at bounding box center [798, 71] width 77 height 9
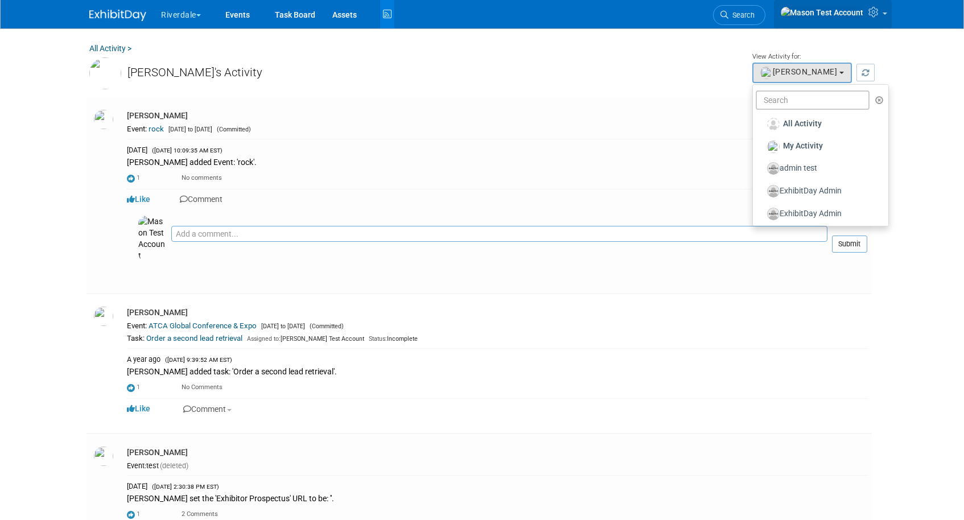
click at [877, 14] on icon at bounding box center [874, 12] width 13 height 10
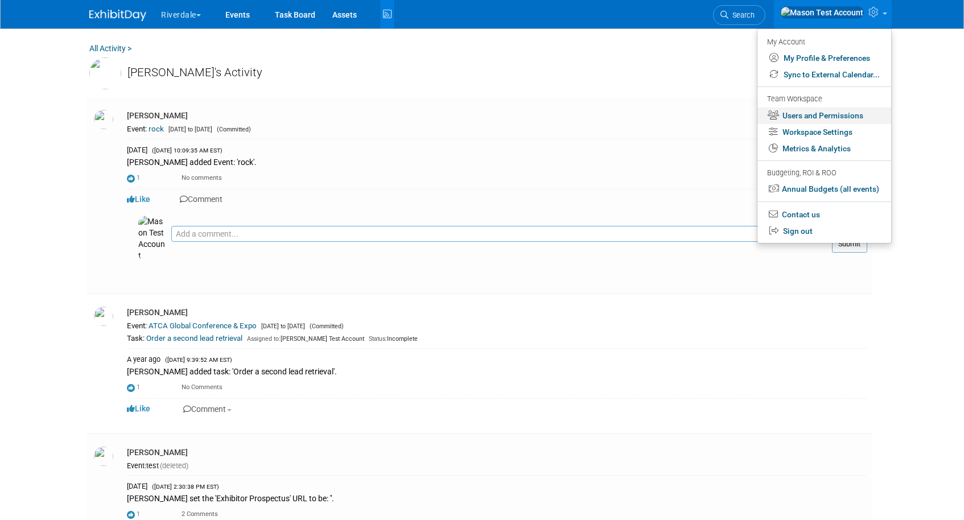
click at [829, 118] on link "Users and Permissions" at bounding box center [824, 116] width 134 height 16
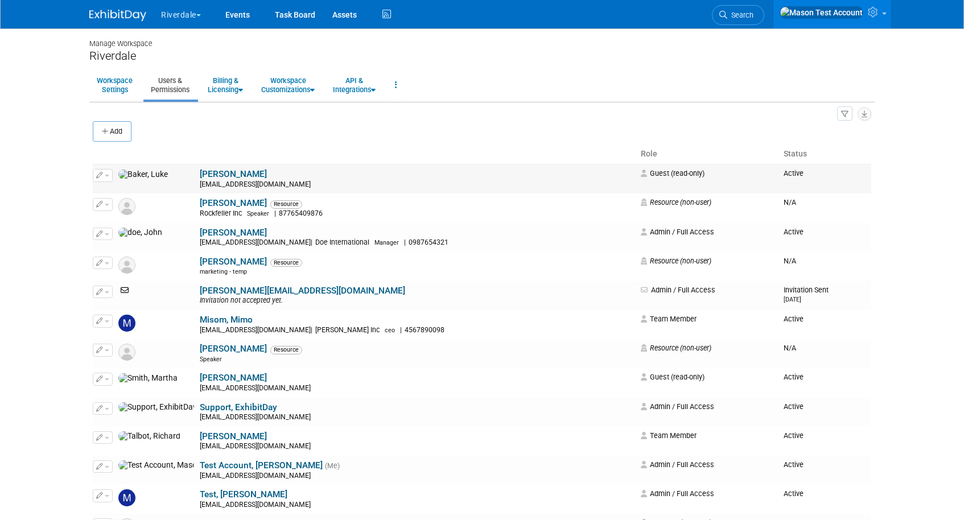
click at [108, 175] on span "button" at bounding box center [107, 176] width 5 height 2
click at [130, 213] on span "Impersonate" at bounding box center [139, 211] width 49 height 9
click at [876, 20] on link at bounding box center [832, 14] width 118 height 28
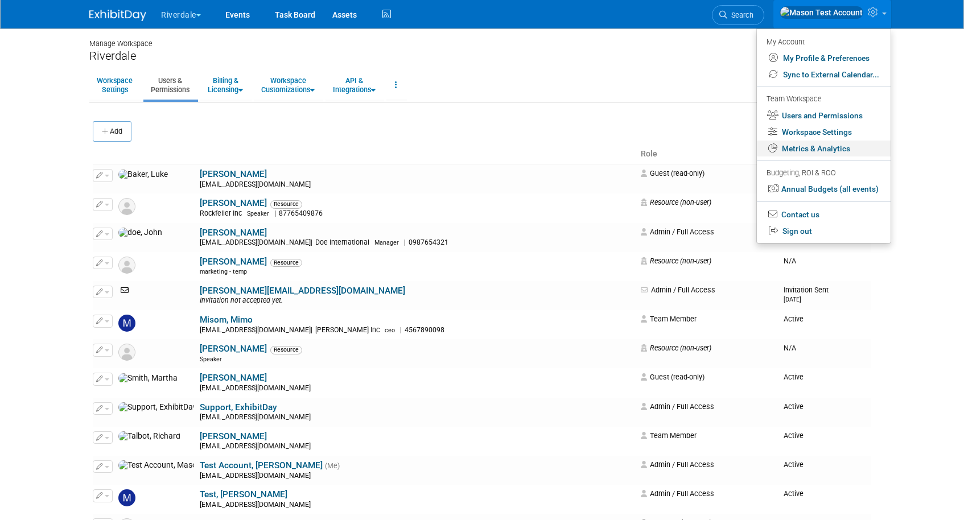
click at [839, 154] on link "Metrics & Analytics" at bounding box center [824, 149] width 134 height 16
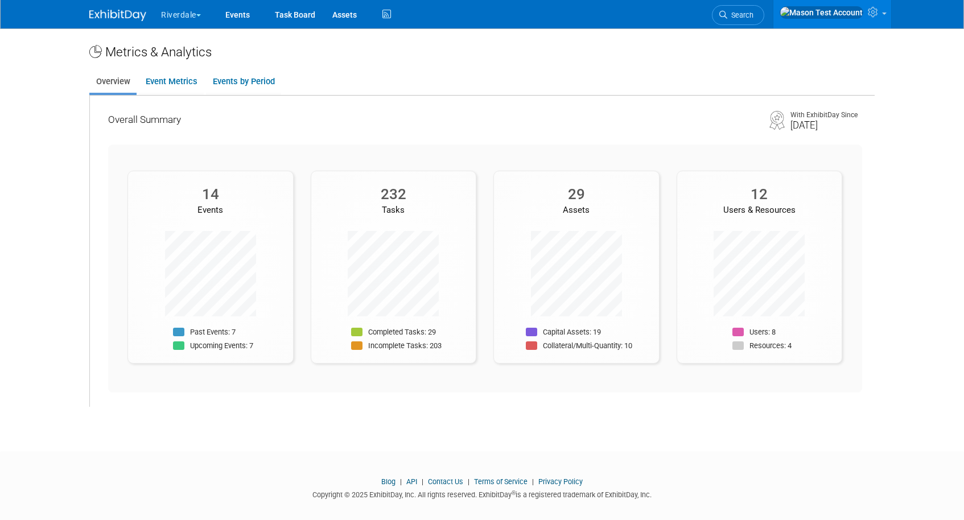
scroll to position [11, 0]
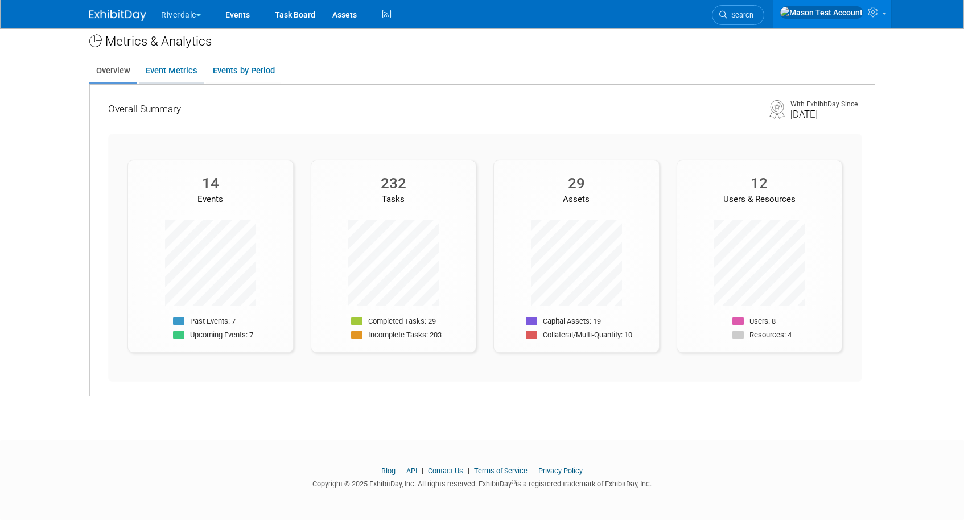
click at [168, 77] on link "Event Metrics" at bounding box center [171, 71] width 65 height 22
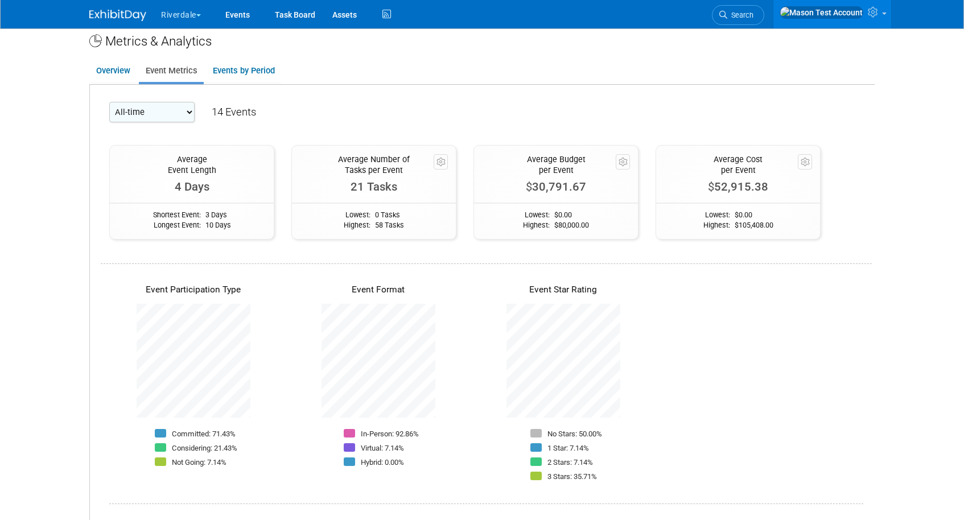
click at [168, 110] on select "All-time 2026 2025 2024 2023 2022 2020 2010" at bounding box center [151, 112] width 85 height 20
select select "2025"
click at [109, 102] on select "All-time 2026 2025 2024 2023 2022 2020 2010" at bounding box center [151, 112] width 85 height 20
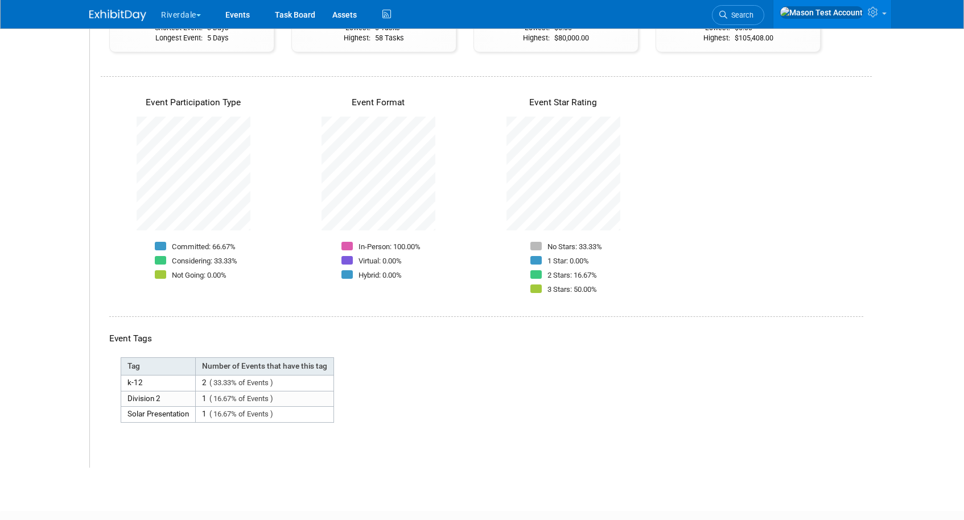
scroll to position [0, 0]
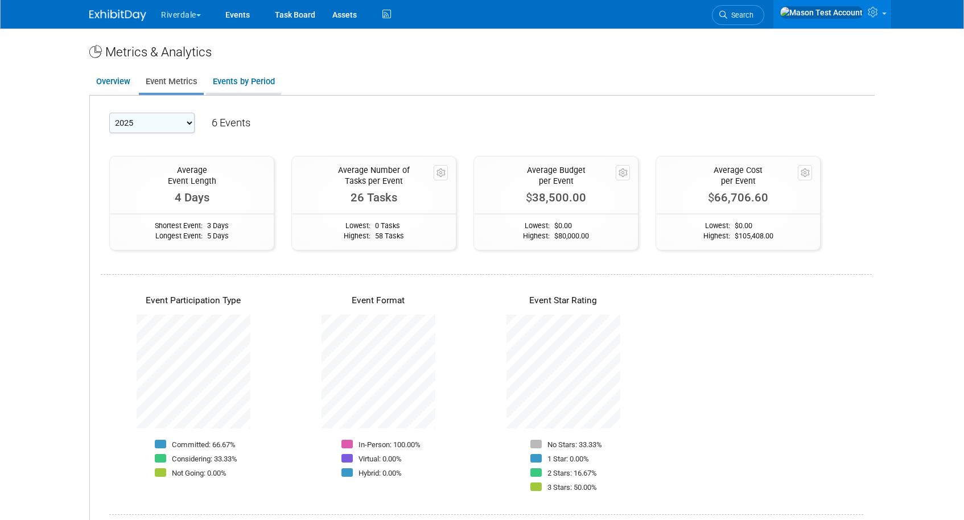
click at [249, 84] on link "Events by Period" at bounding box center [243, 82] width 75 height 22
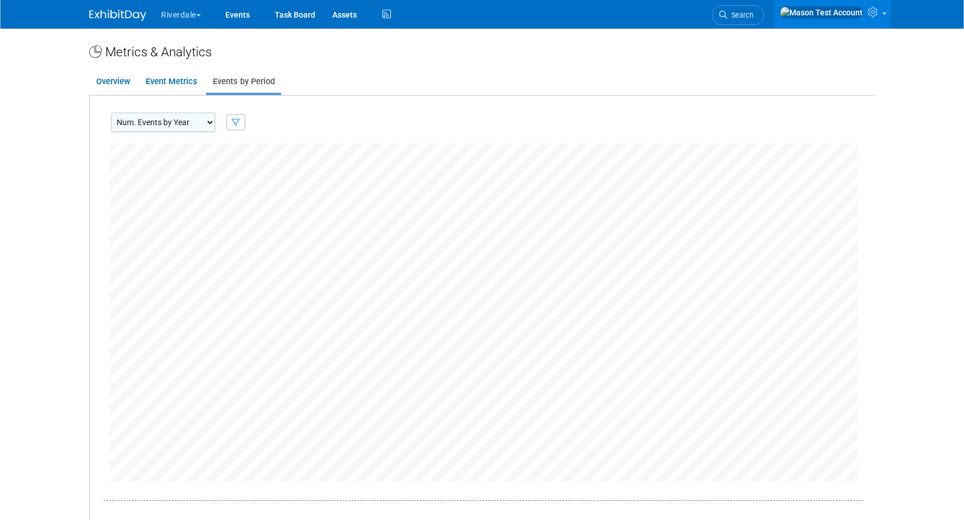
click at [176, 123] on select "Num. Events by Year Num. Events by Quarter Num. Events by Month" at bounding box center [163, 122] width 104 height 19
click at [111, 113] on select "Num. Events by Year Num. Events by Quarter Num. Events by Month" at bounding box center [163, 122] width 104 height 19
click at [192, 123] on select "Num. Events by Year Num. Events by Quarter Num. Events by Month" at bounding box center [163, 122] width 104 height 19
select select "EventsByCalendarYear"
click at [111, 113] on select "Num. Events by Year Num. Events by Quarter Num. Events by Month" at bounding box center [163, 122] width 104 height 19
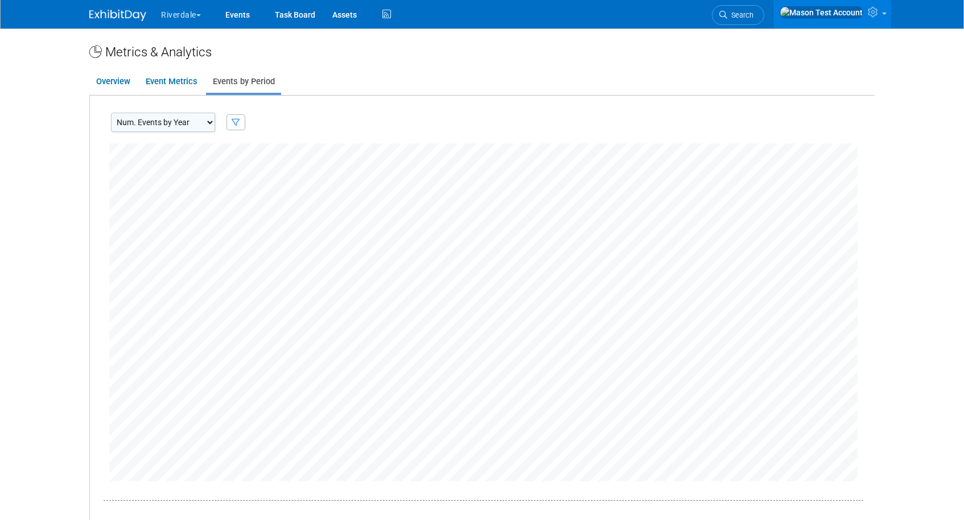
click at [879, 16] on icon at bounding box center [874, 12] width 13 height 10
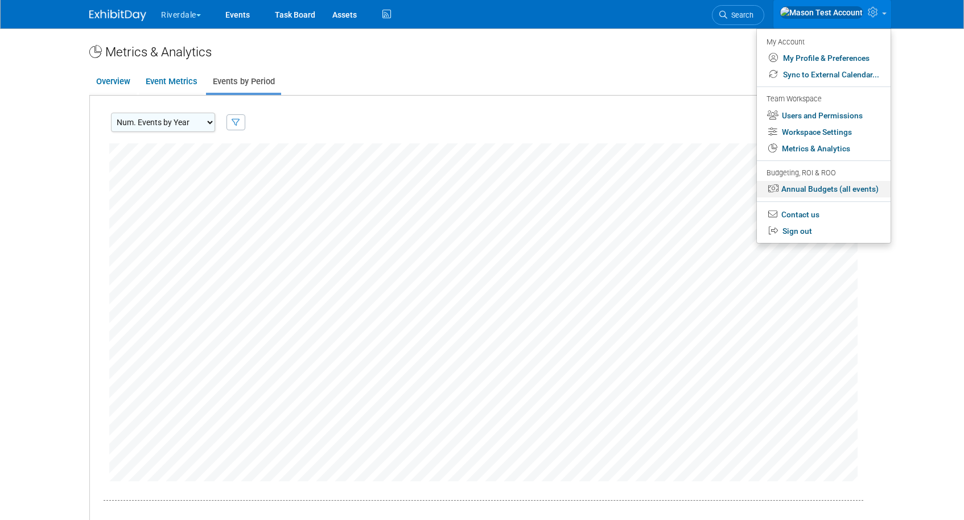
click at [840, 189] on link "Annual Budgets (all events)" at bounding box center [824, 189] width 134 height 16
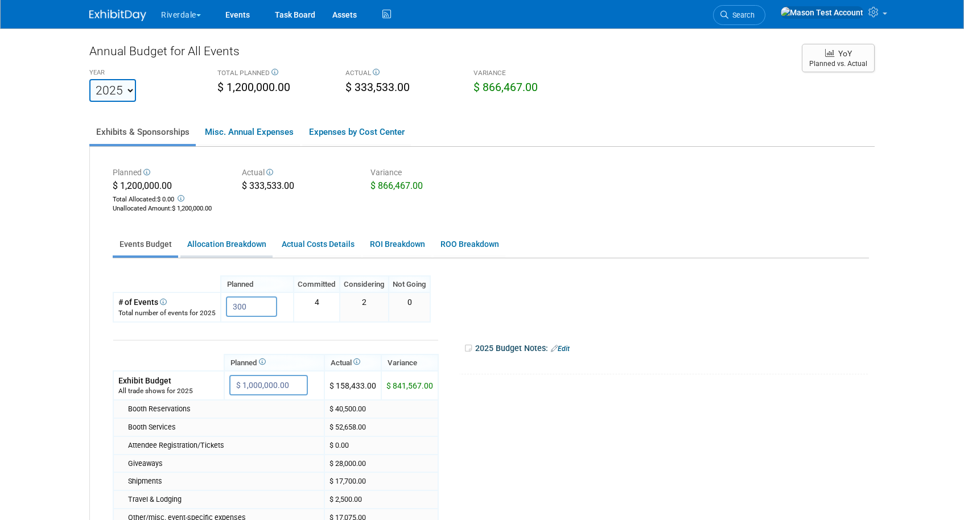
click at [229, 243] on link "Allocation Breakdown" at bounding box center [226, 244] width 92 height 22
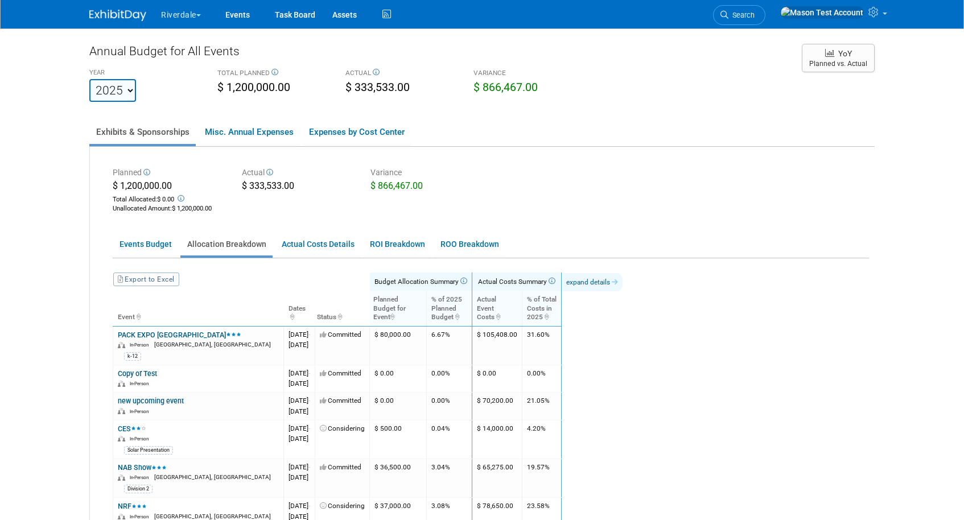
click at [618, 284] on link "expand details" at bounding box center [591, 282] width 61 height 18
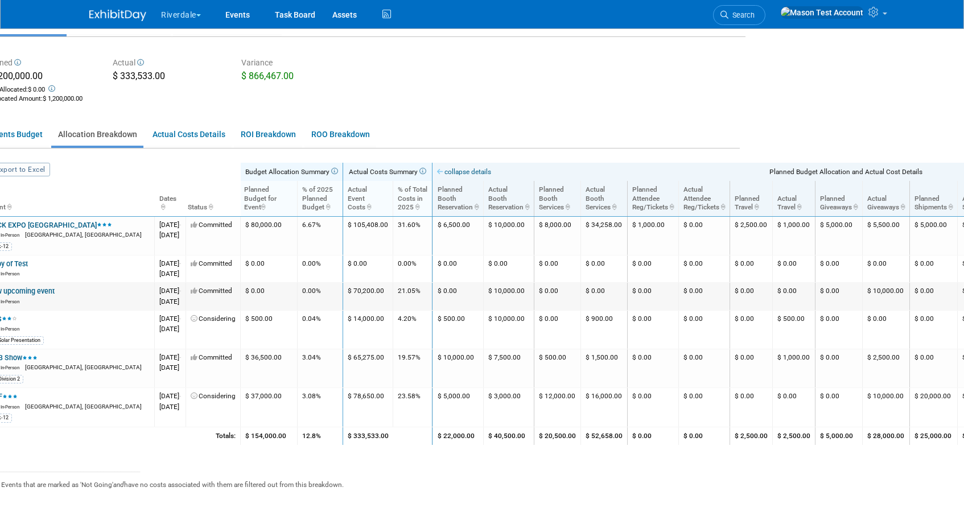
scroll to position [110, 0]
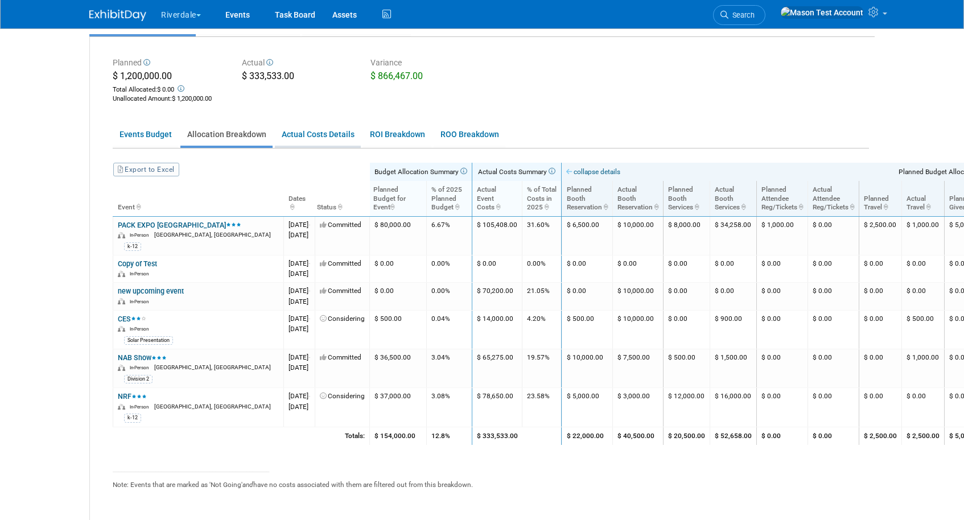
click at [337, 138] on link "Actual Costs Details" at bounding box center [318, 134] width 86 height 22
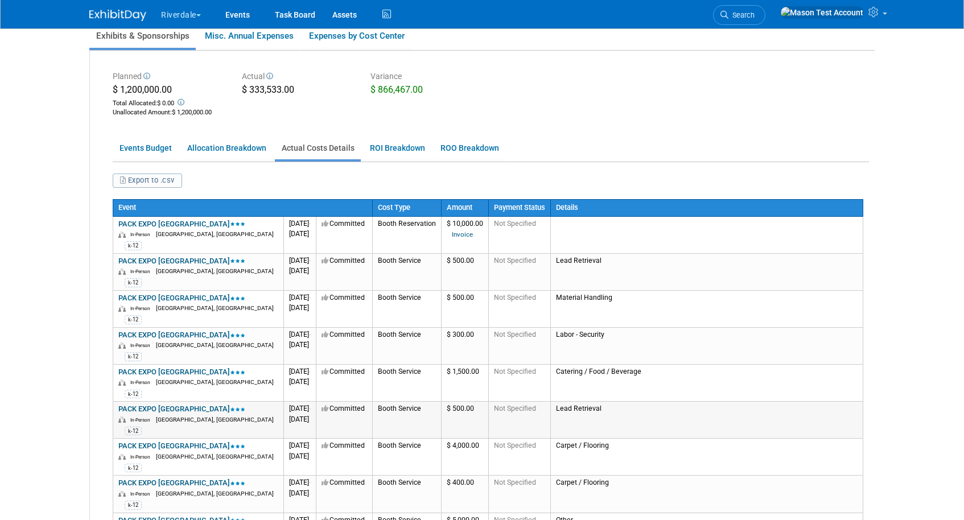
scroll to position [0, 0]
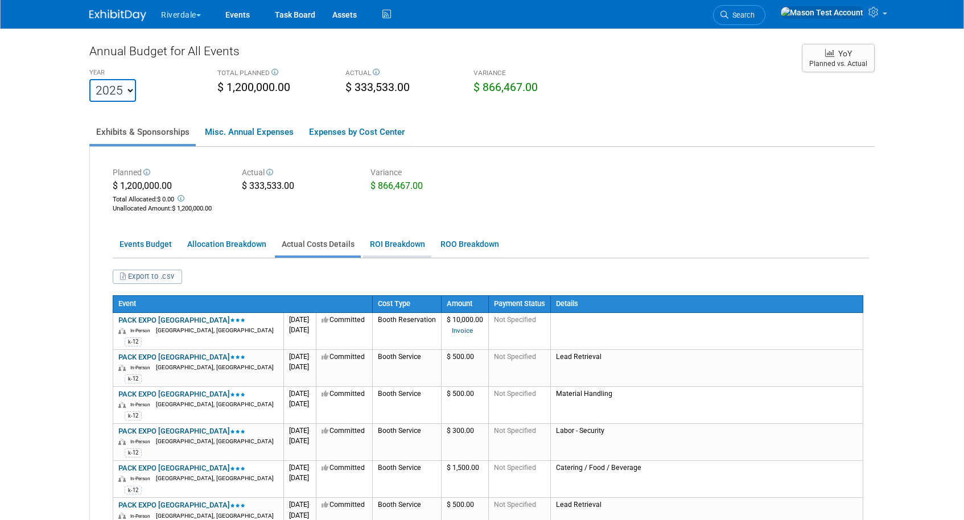
click at [403, 241] on link "ROI Breakdown" at bounding box center [397, 244] width 68 height 22
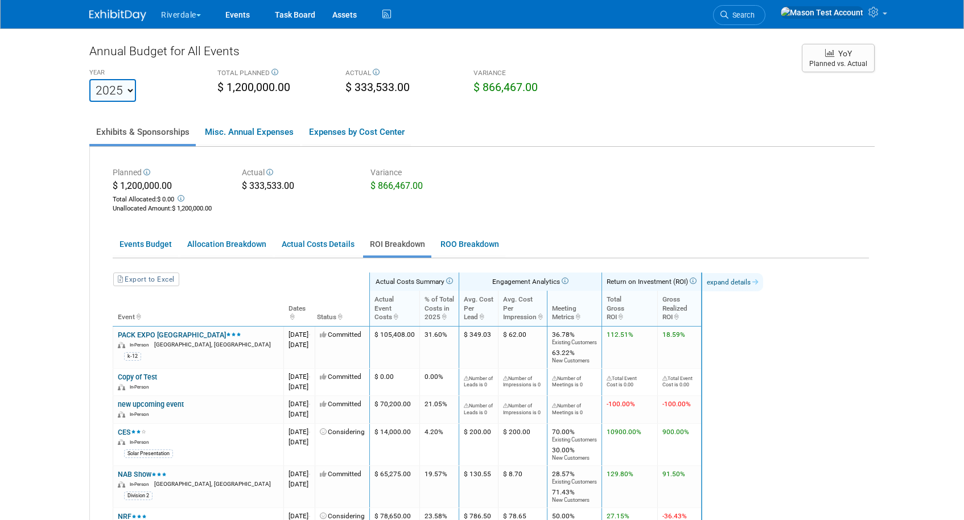
click at [763, 282] on link "expand details" at bounding box center [732, 282] width 61 height 18
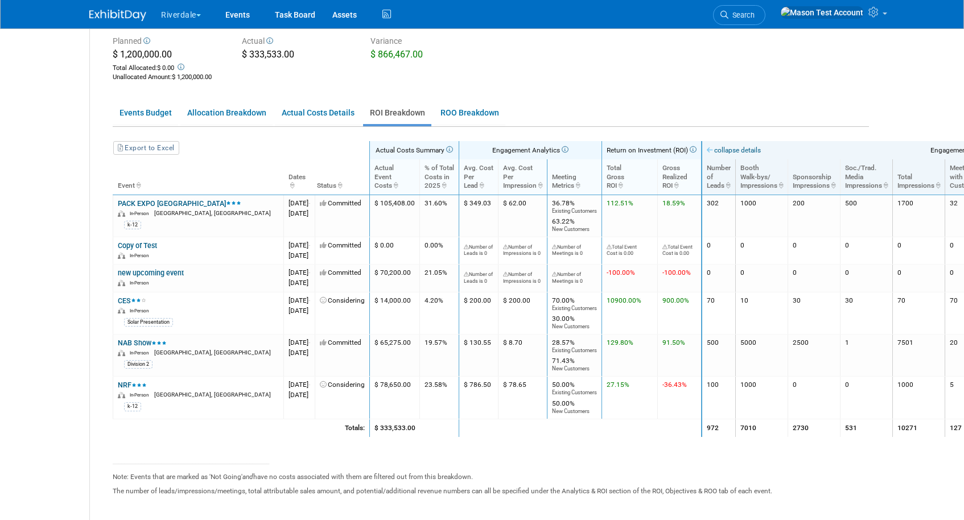
scroll to position [133, 0]
click at [480, 110] on link "ROO Breakdown" at bounding box center [469, 111] width 72 height 22
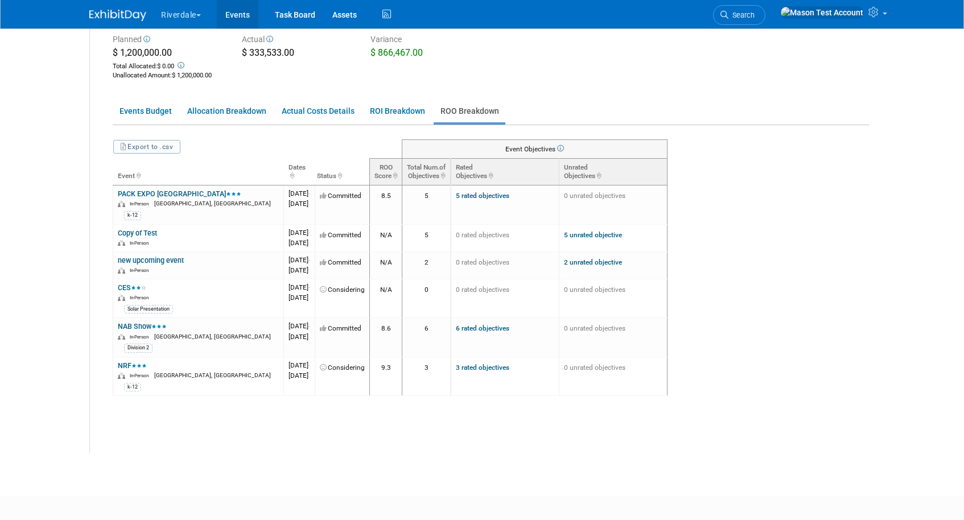
click at [247, 13] on link "Events" at bounding box center [238, 14] width 42 height 28
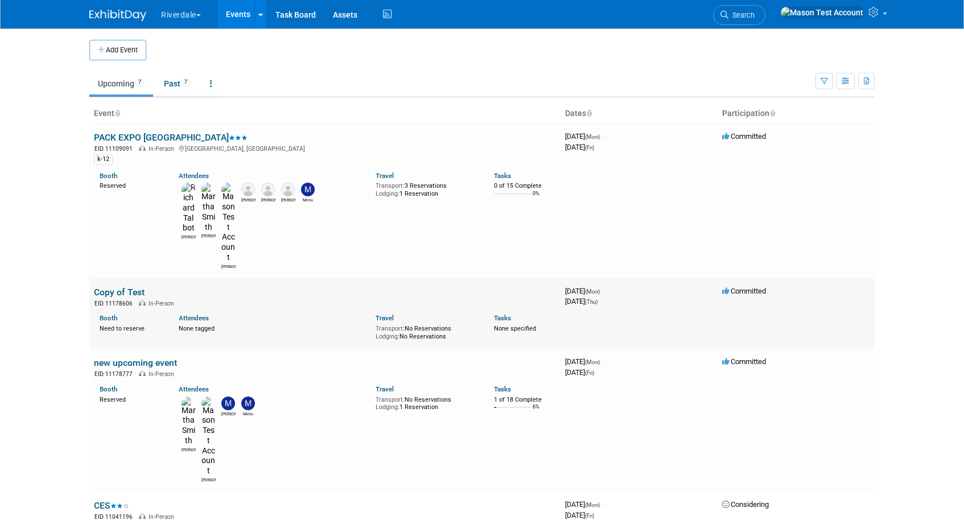
click at [122, 287] on link "Copy of Test" at bounding box center [119, 292] width 51 height 11
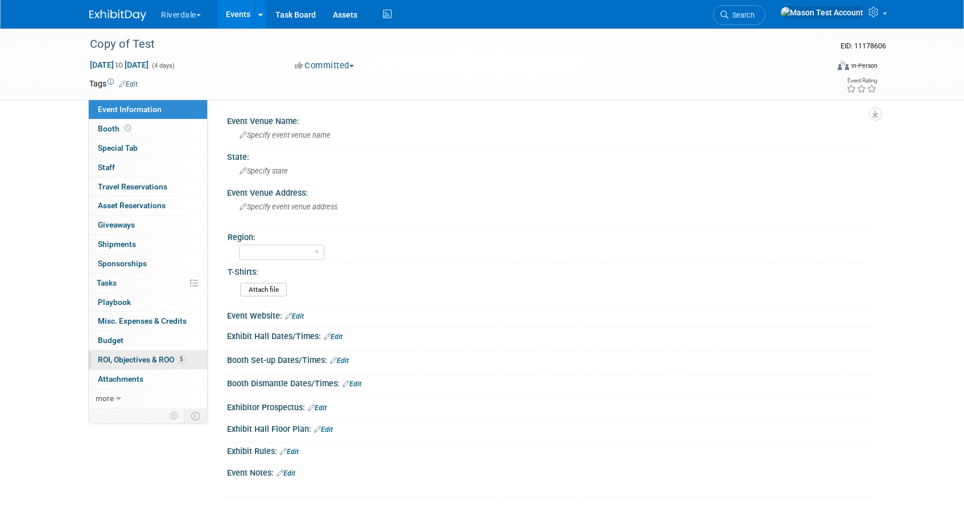
click at [134, 359] on span "ROI, Objectives & ROO 5" at bounding box center [142, 359] width 88 height 9
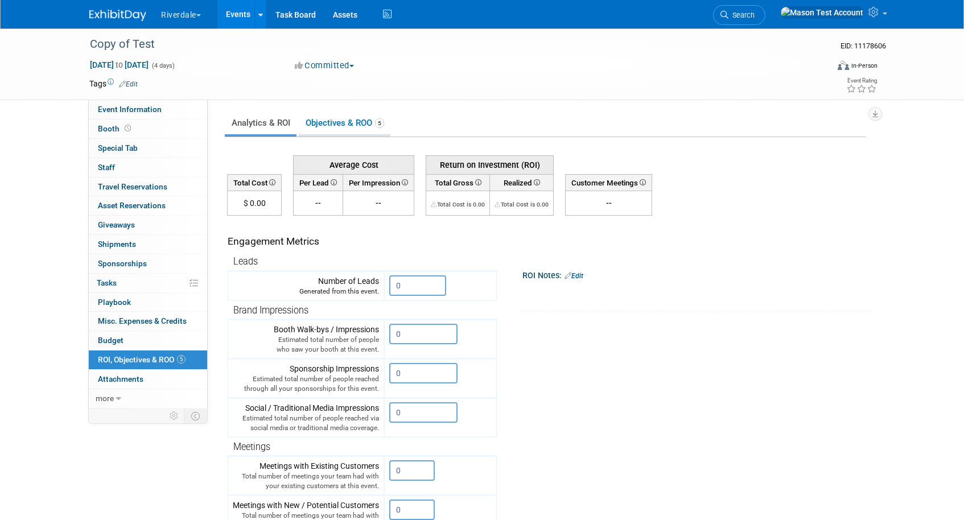
click at [354, 123] on link "Objectives & ROO 5" at bounding box center [345, 123] width 92 height 22
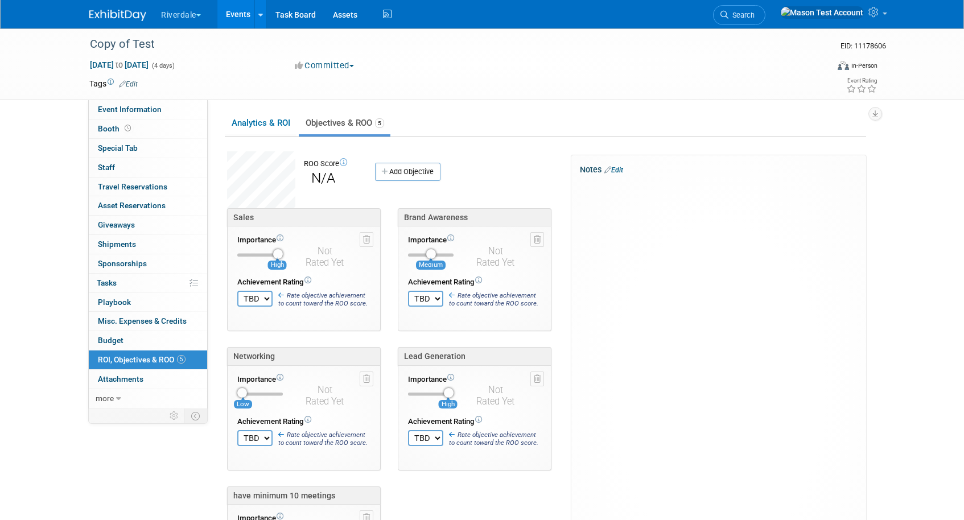
click at [261, 301] on select "TBD 0 1 2 3 4 5 6 7 8 9 10" at bounding box center [254, 299] width 35 height 16
select select "10"
click at [237, 291] on select "TBD 0 1 2 3 4 5 6 7 8 9 10" at bounding box center [254, 299] width 35 height 16
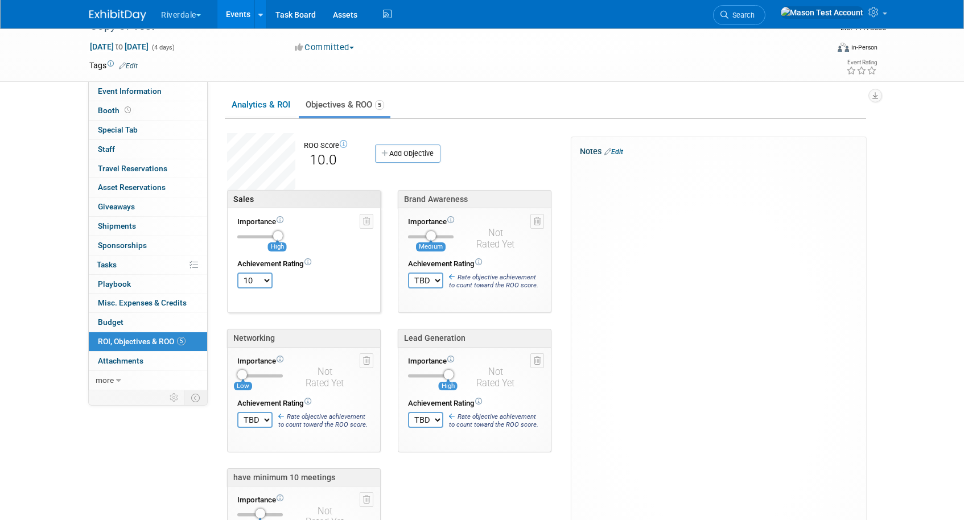
scroll to position [20, 0]
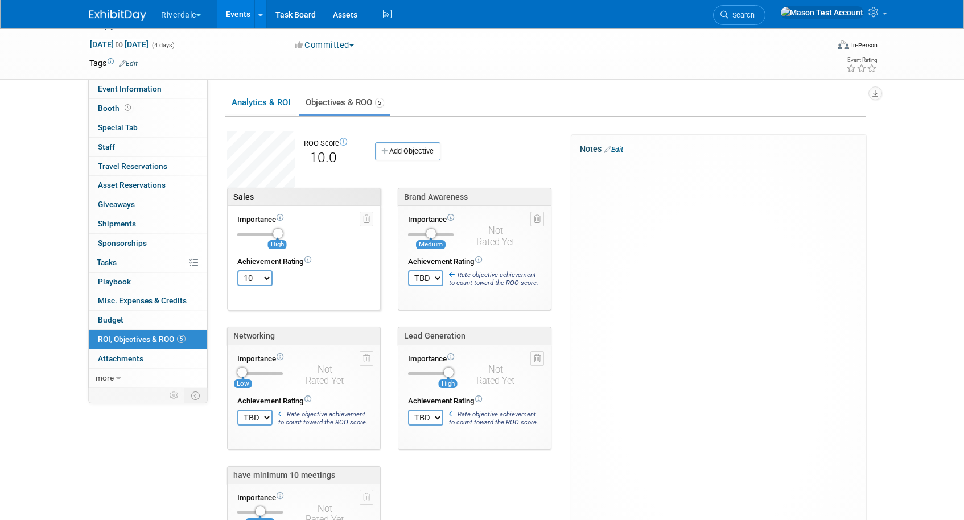
click at [425, 276] on select "TBD 0 1 2 3 4 5 6 7 8 9 10" at bounding box center [425, 278] width 35 height 16
select select "6"
click at [408, 270] on select "TBD 0 1 2 3 4 5 6 7 8 9 10" at bounding box center [425, 278] width 35 height 16
click at [436, 415] on select "TBD 0 1 2 3 4 5 6 7 8 9 10" at bounding box center [425, 418] width 35 height 16
select select "9"
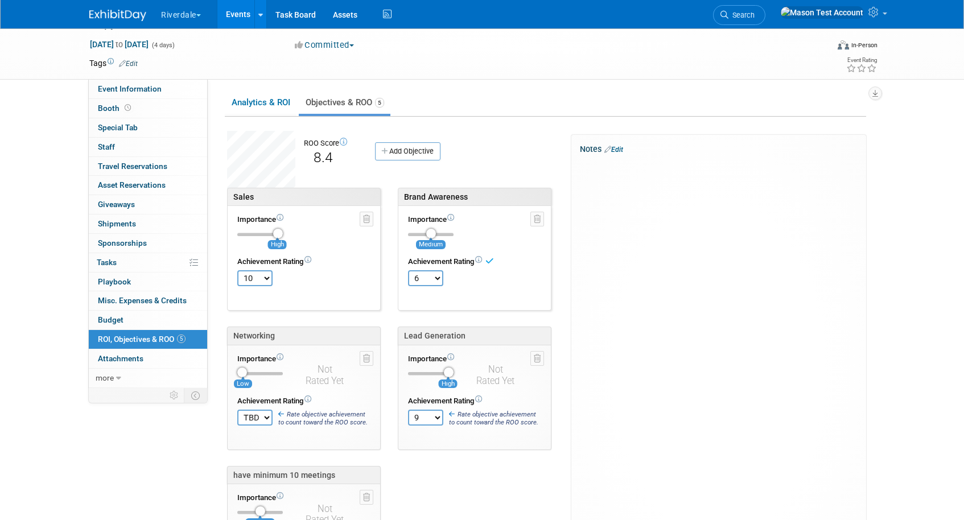
click at [408, 410] on select "TBD 0 1 2 3 4 5 6 7 8 9 10" at bounding box center [425, 418] width 35 height 16
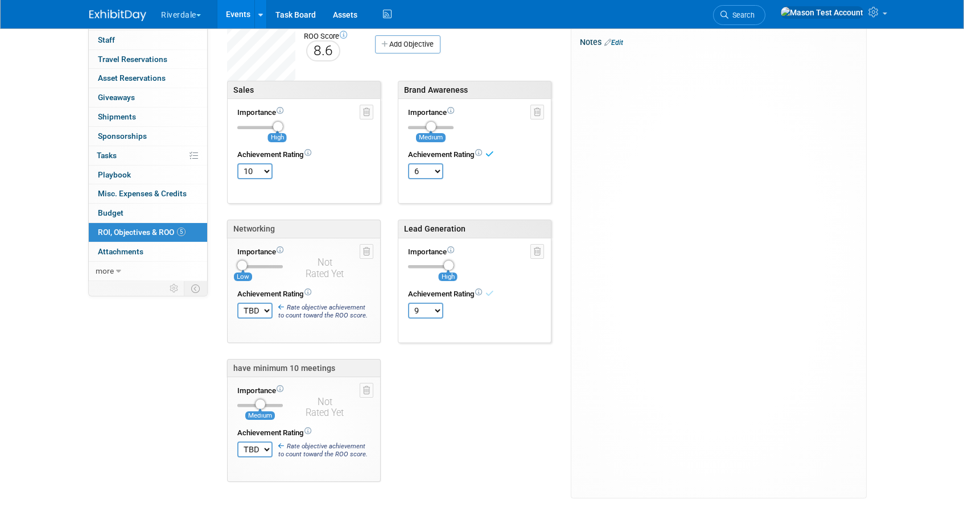
scroll to position [228, 0]
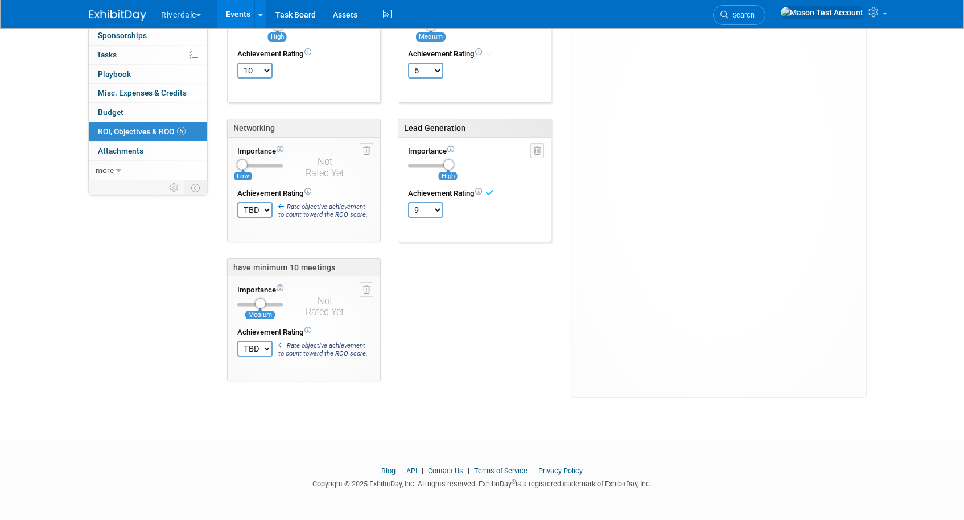
click at [263, 342] on select "TBD 0 1 2 3 4 5 6 7 8 9 10" at bounding box center [254, 349] width 35 height 16
select select "9"
click at [237, 341] on select "TBD 0 1 2 3 4 5 6 7 8 9 10" at bounding box center [254, 349] width 35 height 16
click at [261, 213] on select "TBD 0 1 2 3 4 5 6 7 8 9 10" at bounding box center [254, 210] width 35 height 16
select select "10"
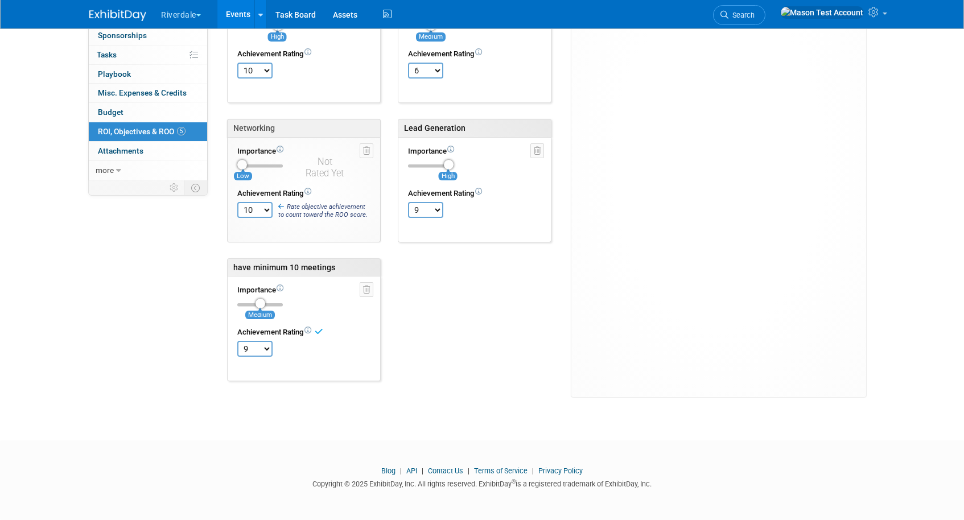
click at [237, 202] on select "TBD 0 1 2 3 4 5 6 7 8 9 10" at bounding box center [254, 210] width 35 height 16
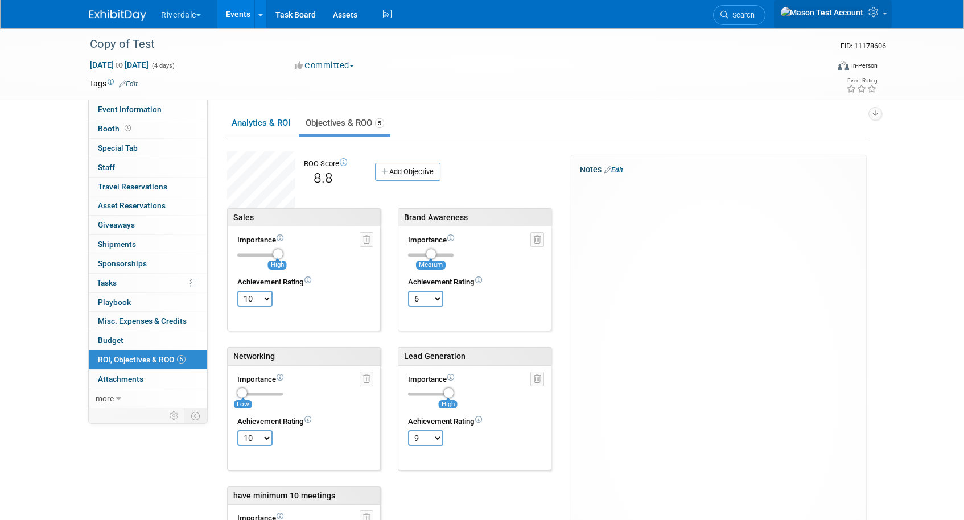
click at [880, 14] on icon at bounding box center [874, 12] width 13 height 10
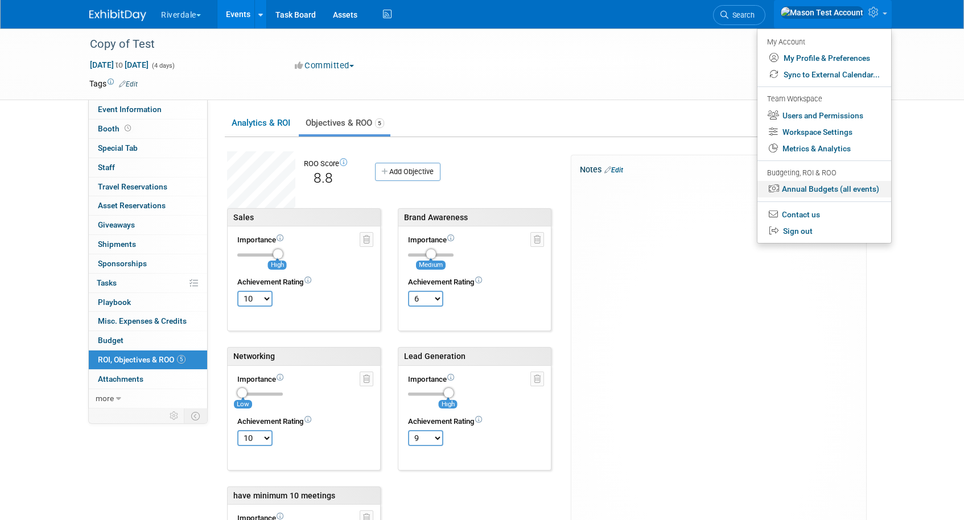
click at [857, 196] on link "Annual Budgets (all events)" at bounding box center [824, 189] width 134 height 16
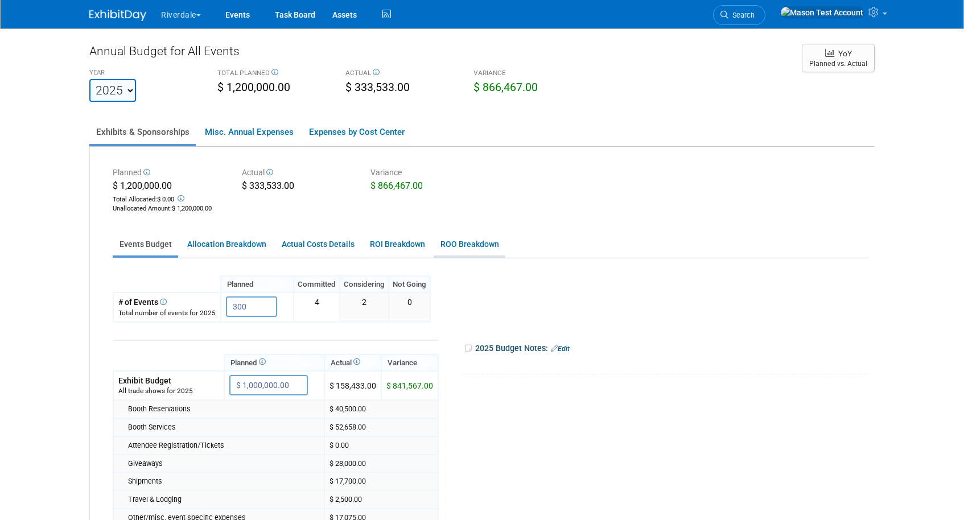
click at [461, 246] on link "ROO Breakdown" at bounding box center [469, 244] width 72 height 22
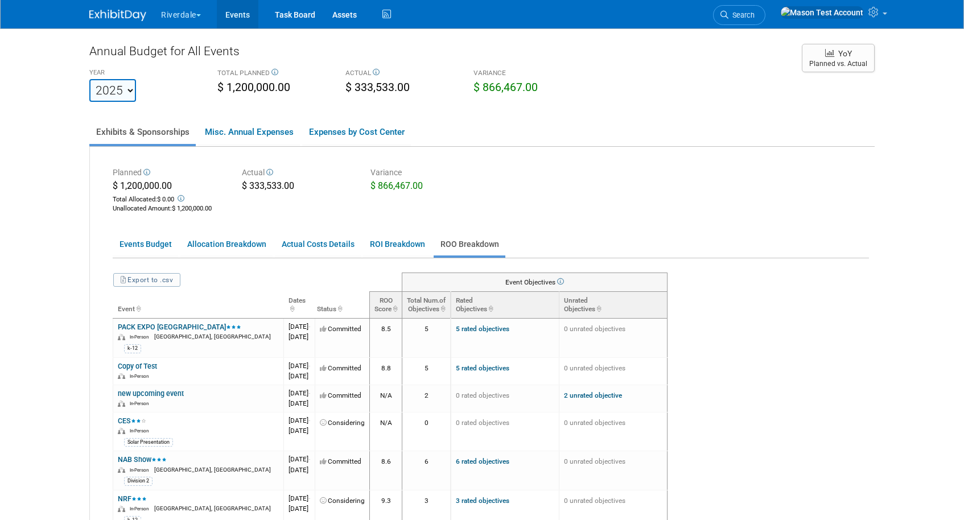
click at [237, 19] on link "Events" at bounding box center [238, 14] width 42 height 28
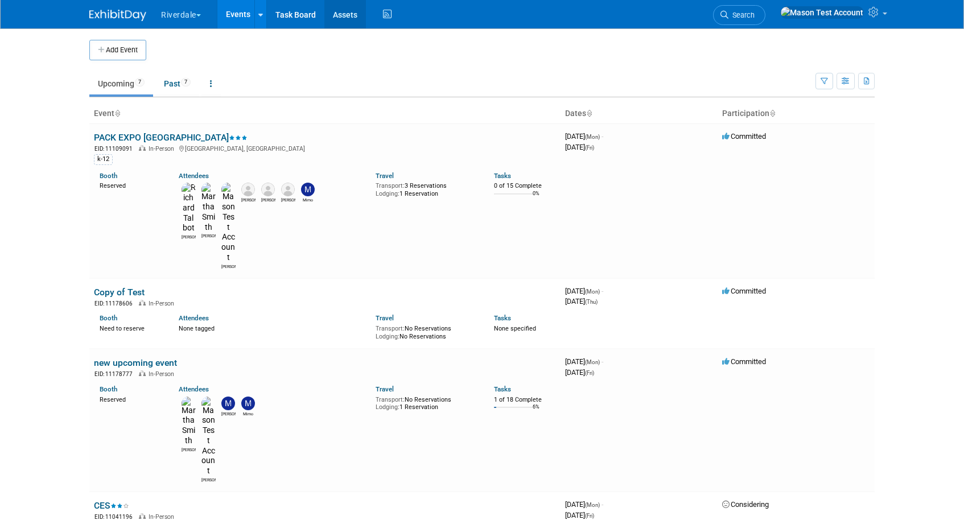
click at [348, 20] on link "Assets" at bounding box center [345, 14] width 42 height 28
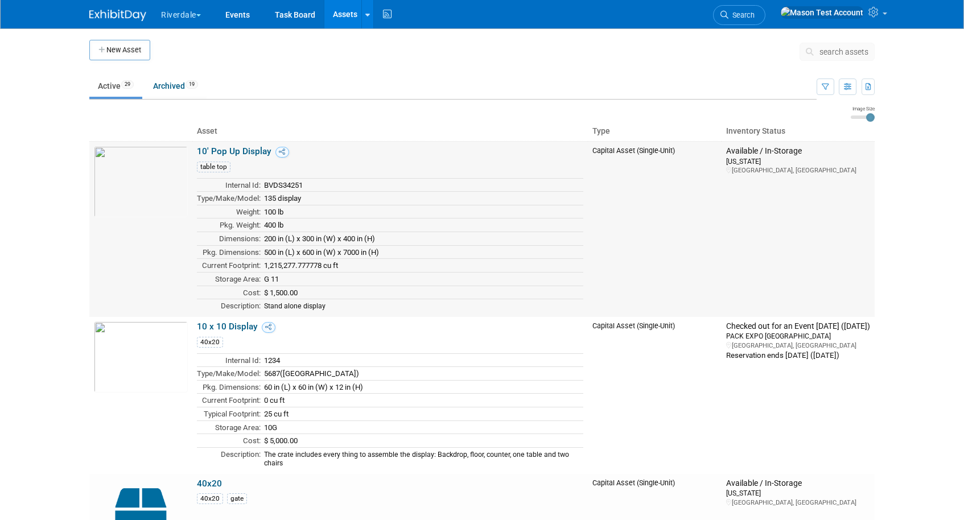
click at [241, 150] on link "10' Pop Up Display" at bounding box center [234, 151] width 75 height 10
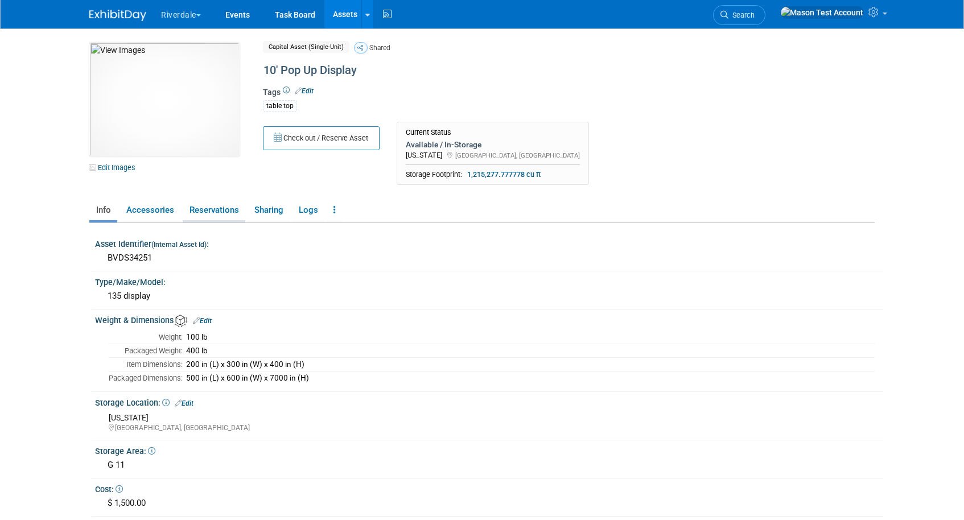
click at [220, 210] on link "Reservations" at bounding box center [214, 210] width 63 height 20
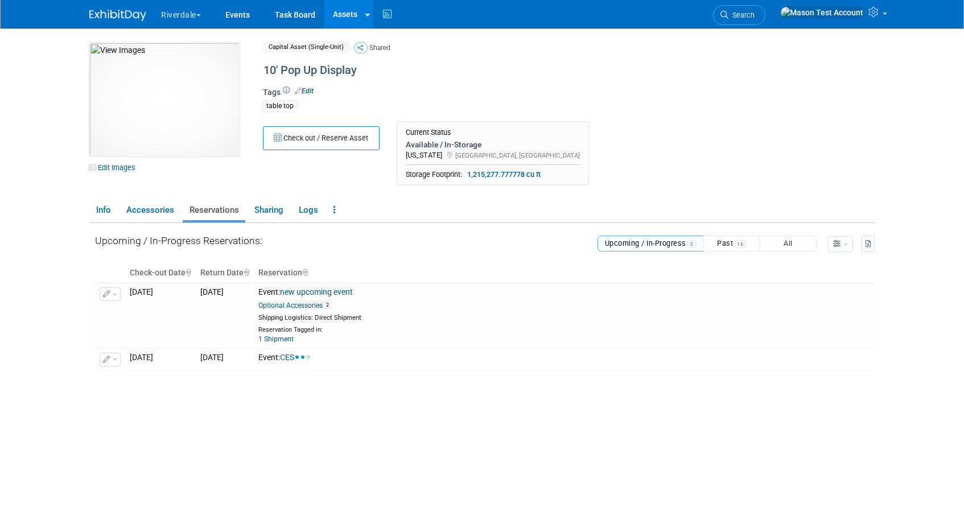
click at [726, 241] on button "Past 15" at bounding box center [731, 244] width 57 height 16
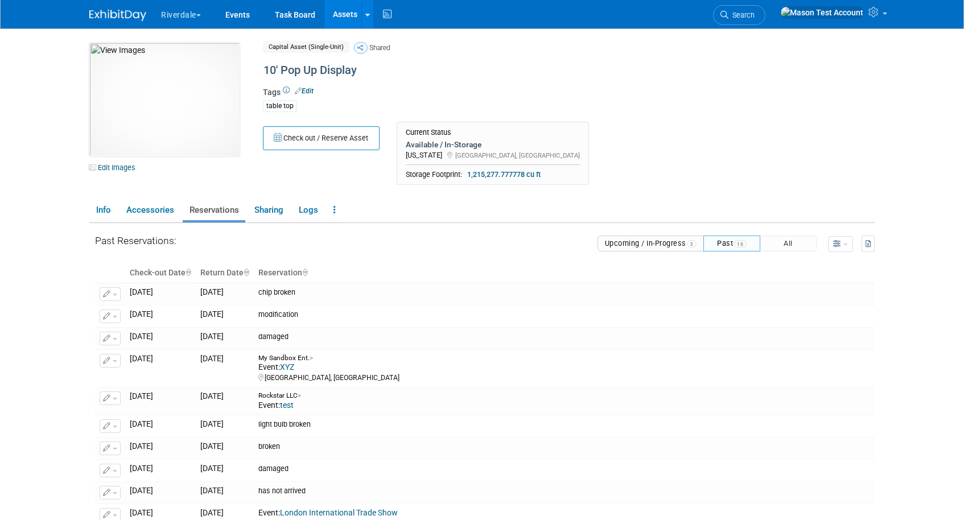
click at [670, 247] on button "Upcoming / In-Progress 2" at bounding box center [650, 244] width 107 height 16
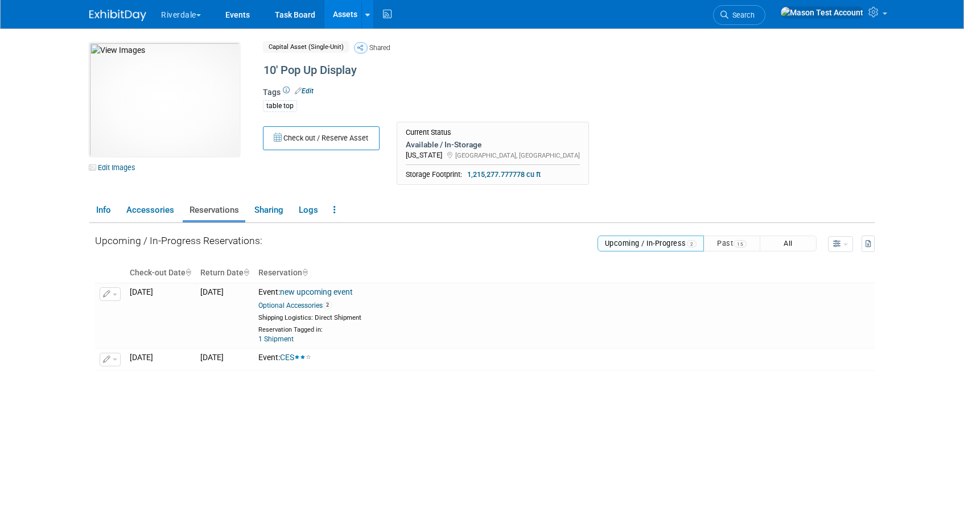
click at [790, 246] on button "All" at bounding box center [787, 244] width 57 height 16
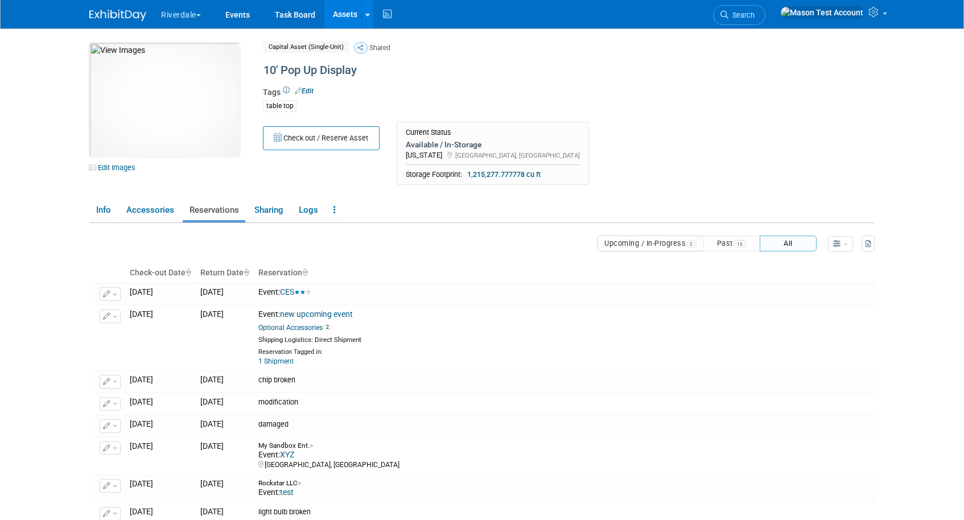
click at [342, 15] on link "Assets" at bounding box center [345, 14] width 42 height 28
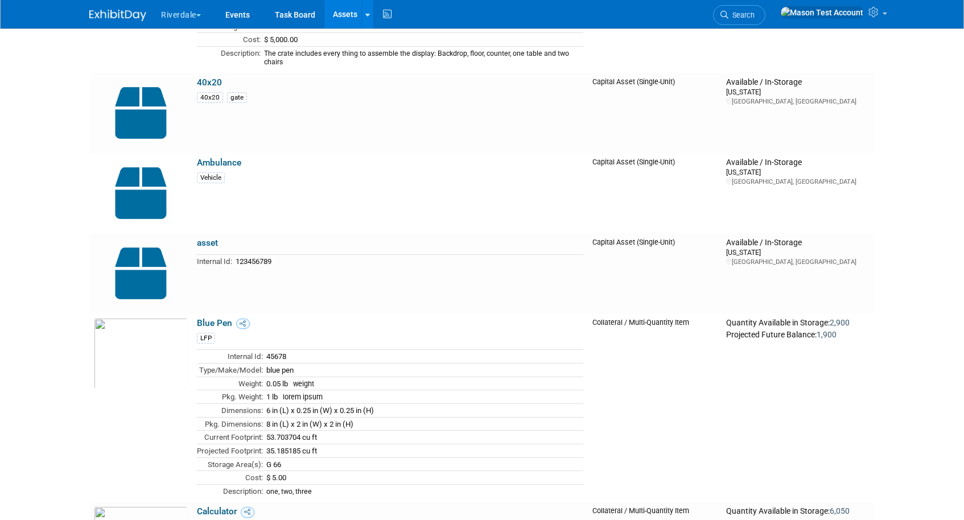
scroll to position [403, 0]
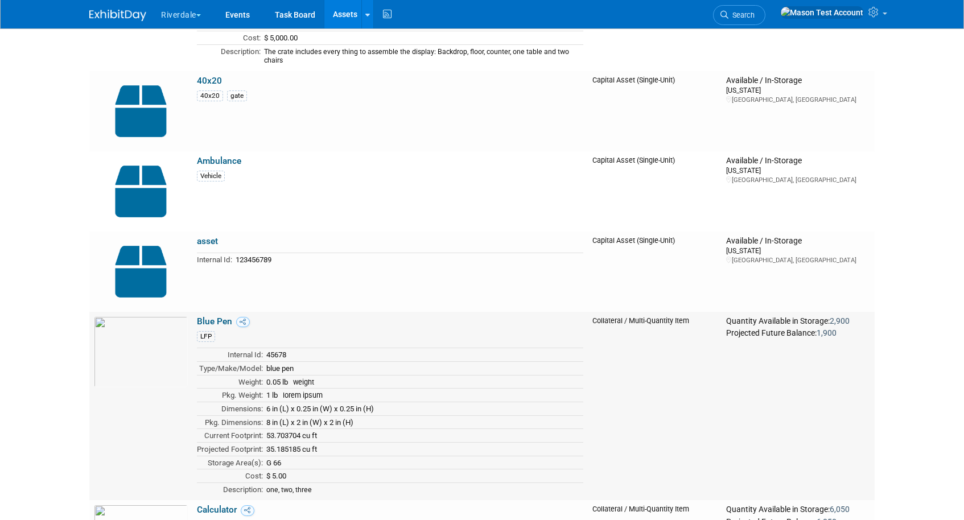
click at [220, 320] on link "Blue Pen" at bounding box center [214, 321] width 35 height 10
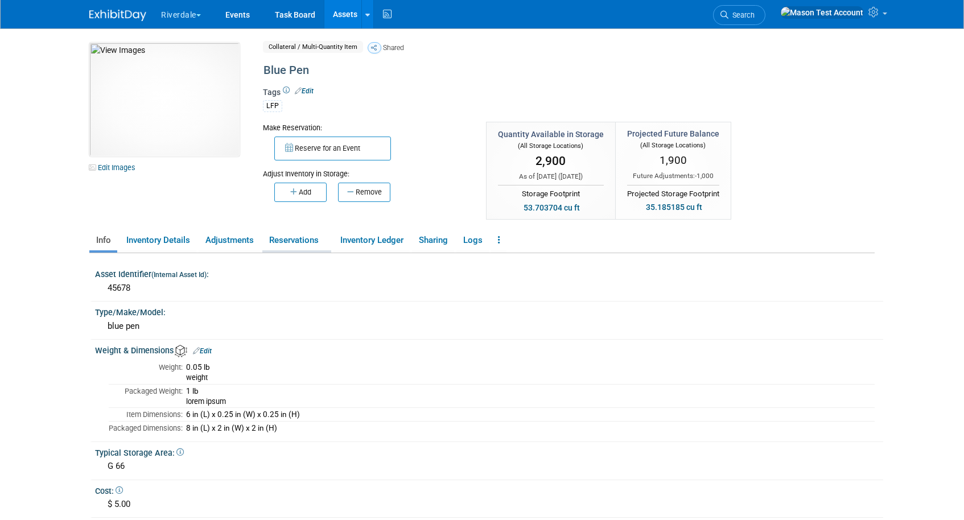
click at [292, 243] on link "Reservations" at bounding box center [296, 240] width 69 height 20
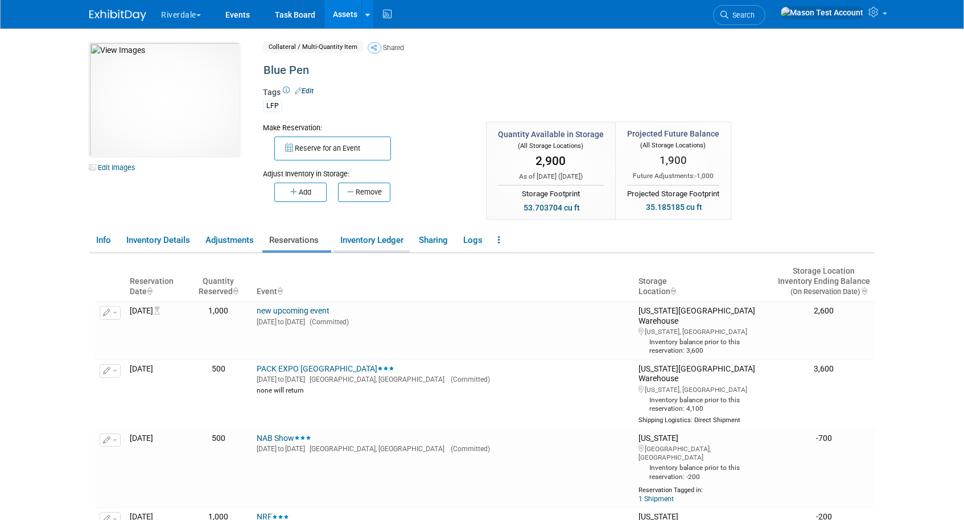
click at [378, 239] on link "Inventory Ledger" at bounding box center [371, 240] width 76 height 20
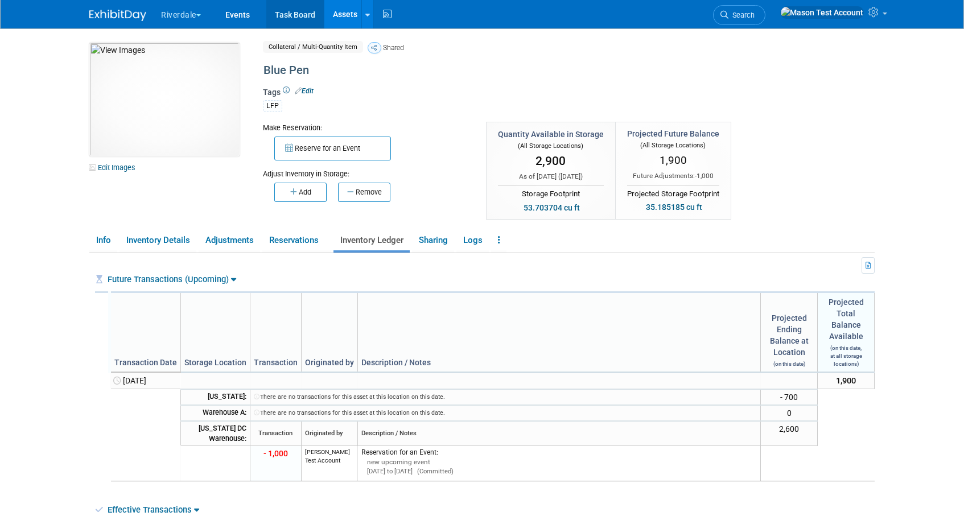
click at [301, 8] on link "Task Board" at bounding box center [294, 14] width 57 height 28
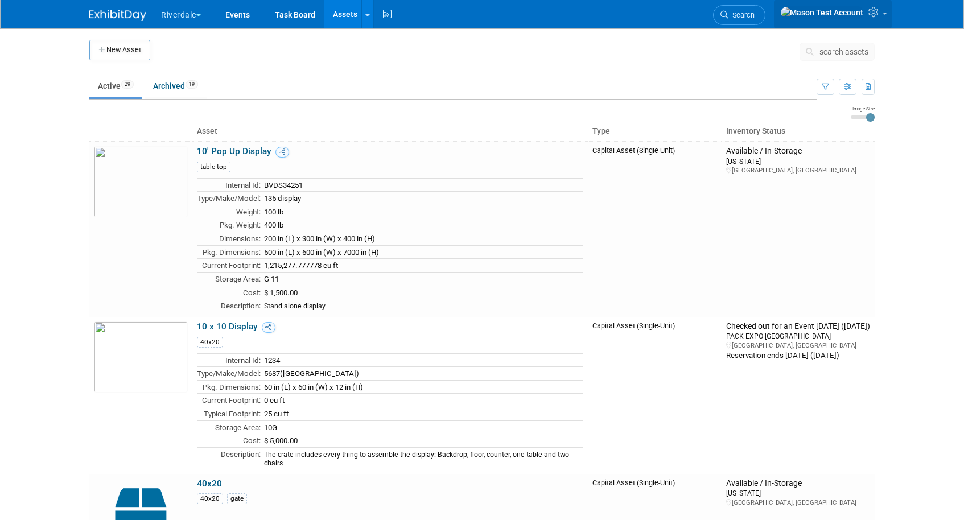
click at [874, 16] on icon at bounding box center [874, 12] width 13 height 10
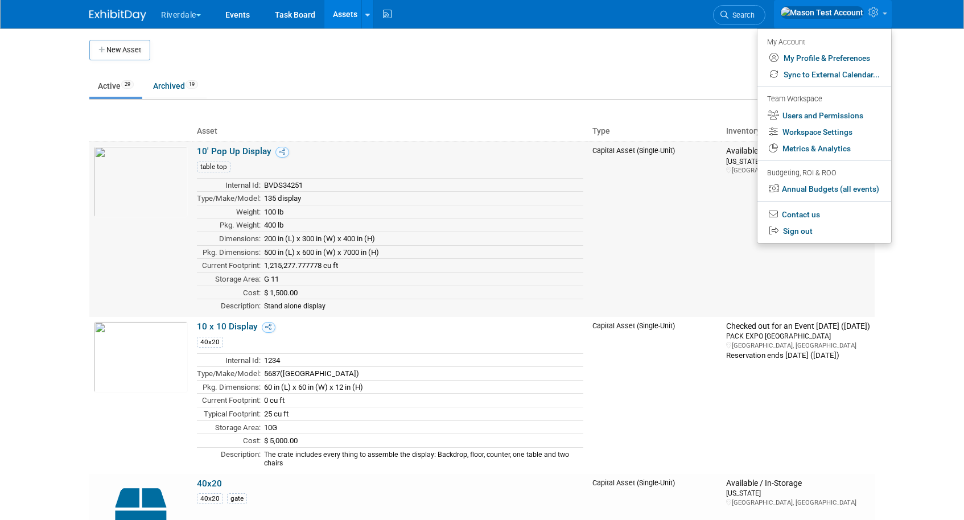
click at [669, 239] on td "Capital Asset (Single-Unit)" at bounding box center [655, 228] width 134 height 175
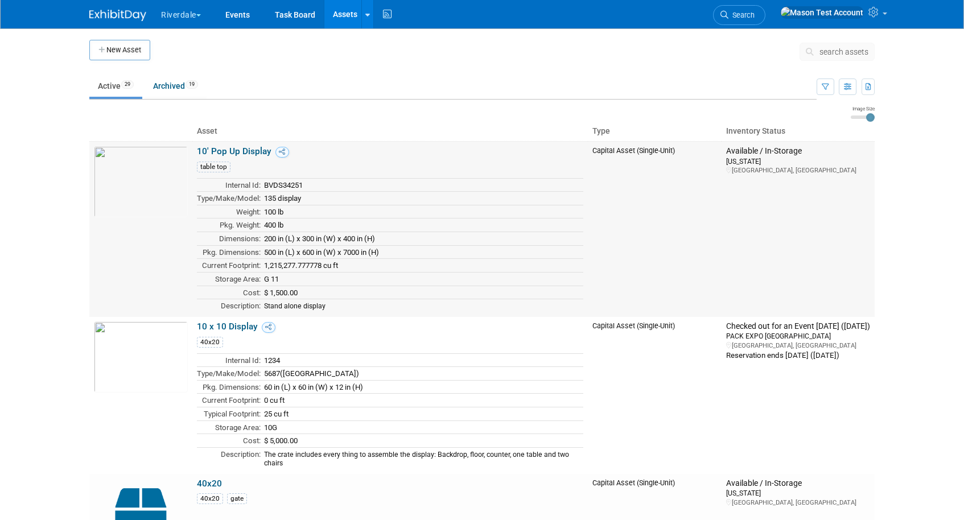
click at [248, 152] on link "10' Pop Up Display" at bounding box center [234, 151] width 75 height 10
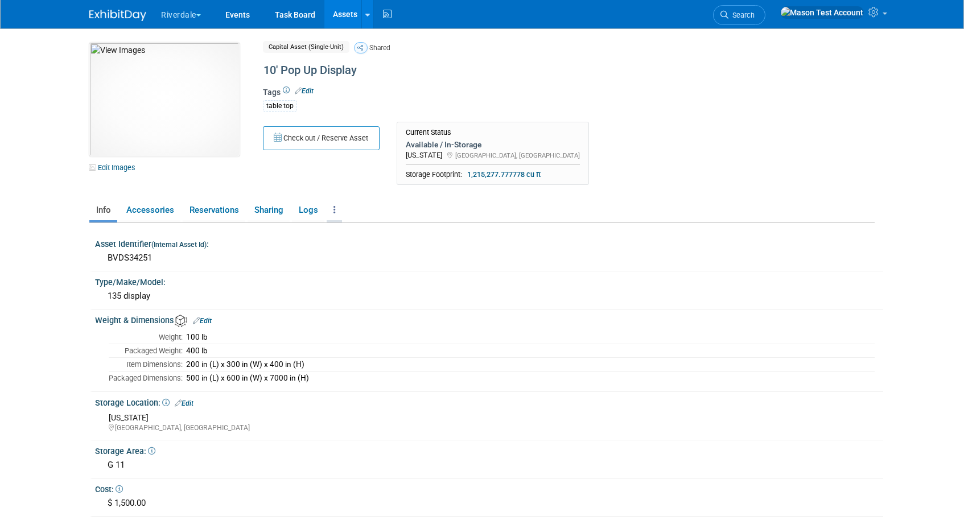
click at [333, 209] on link at bounding box center [334, 210] width 15 height 20
click at [233, 13] on link "Events" at bounding box center [238, 14] width 42 height 28
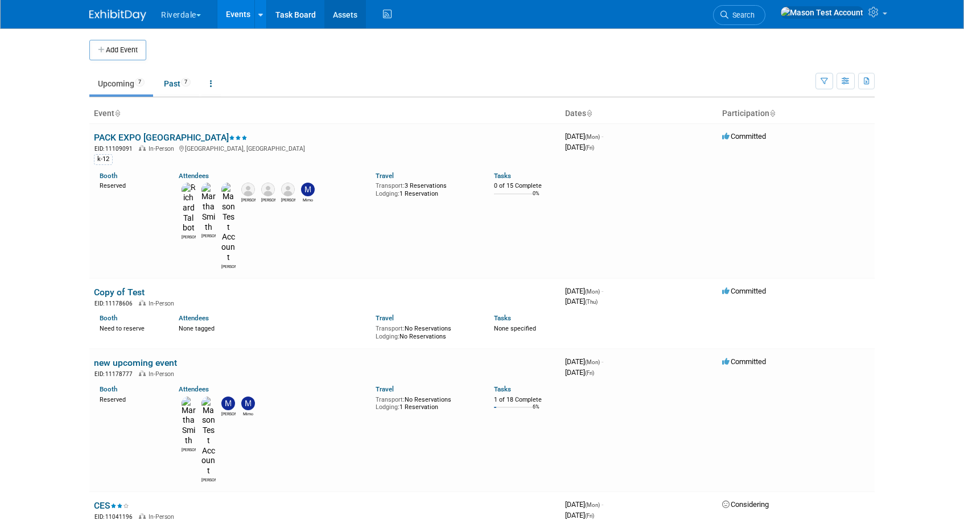
click at [347, 13] on link "Assets" at bounding box center [345, 14] width 42 height 28
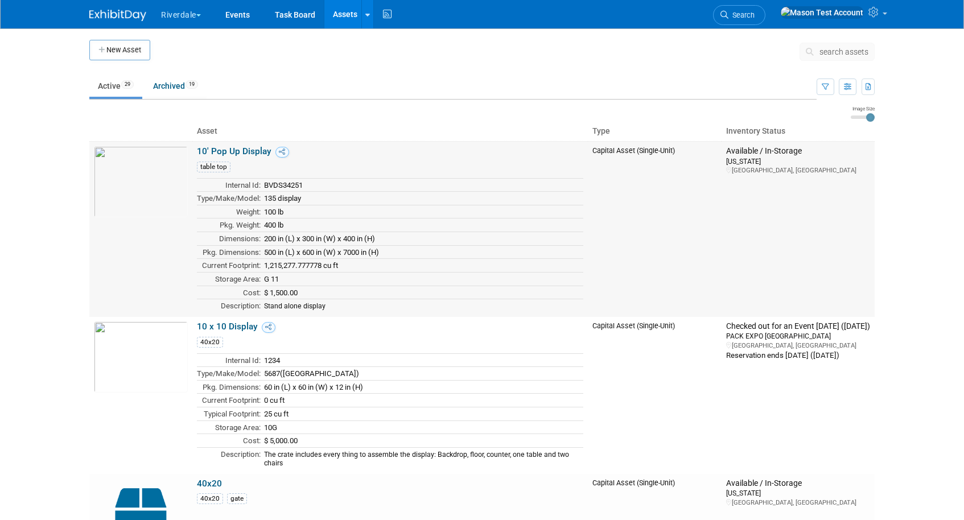
click at [234, 152] on link "10' Pop Up Display" at bounding box center [234, 151] width 75 height 10
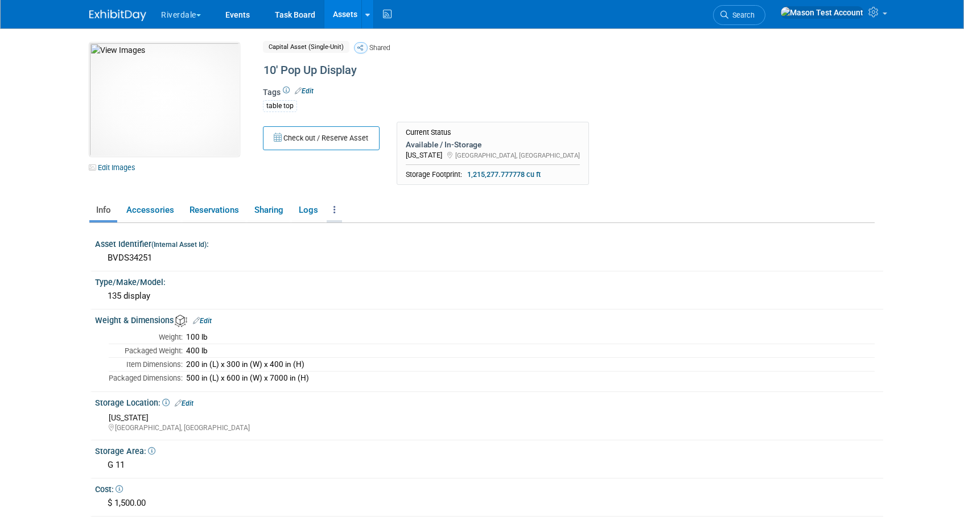
click at [332, 210] on link at bounding box center [334, 210] width 15 height 20
click at [358, 232] on link "Reservation Policy" at bounding box center [376, 232] width 99 height 19
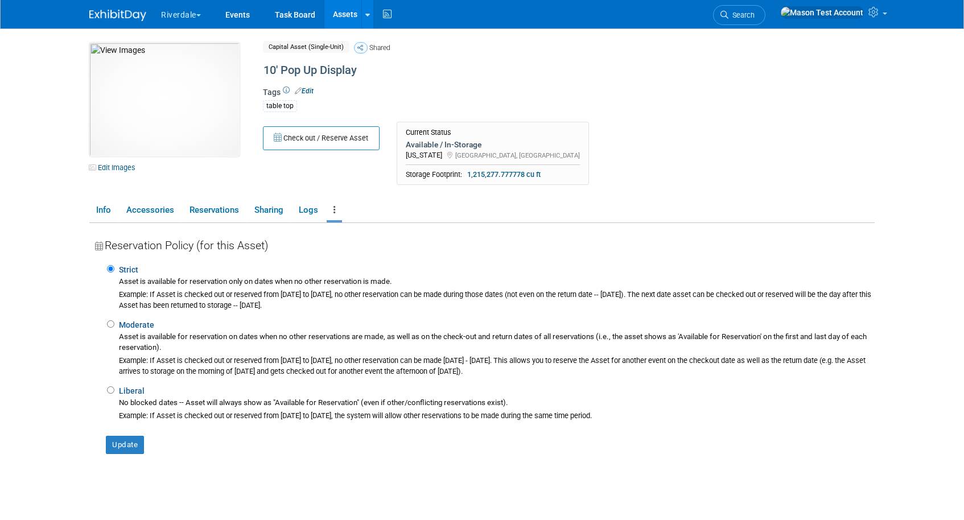
click at [340, 14] on link "Assets" at bounding box center [345, 14] width 42 height 28
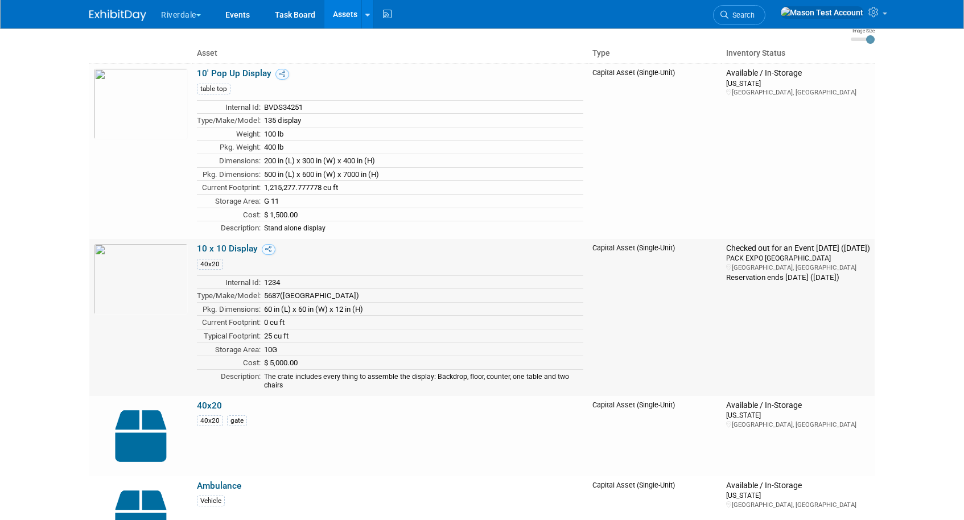
scroll to position [94, 0]
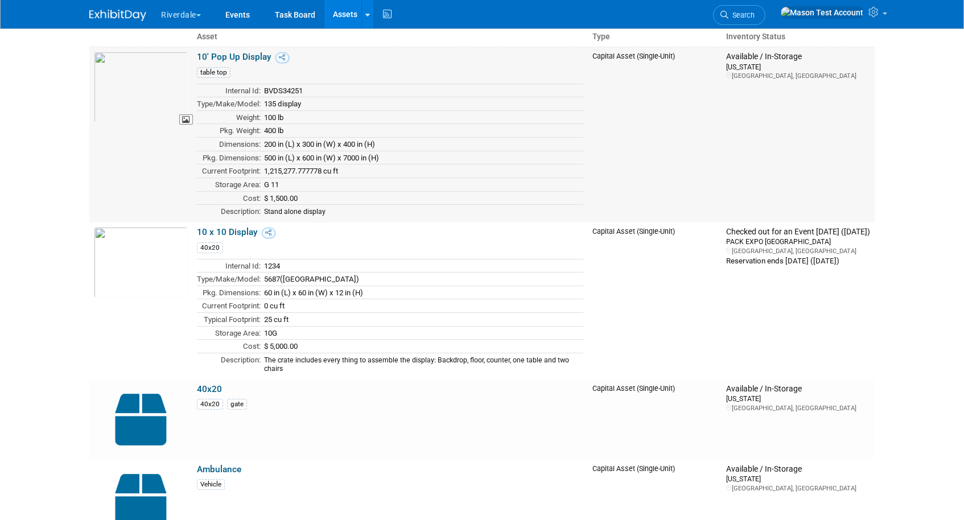
click at [153, 58] on img at bounding box center [141, 87] width 94 height 71
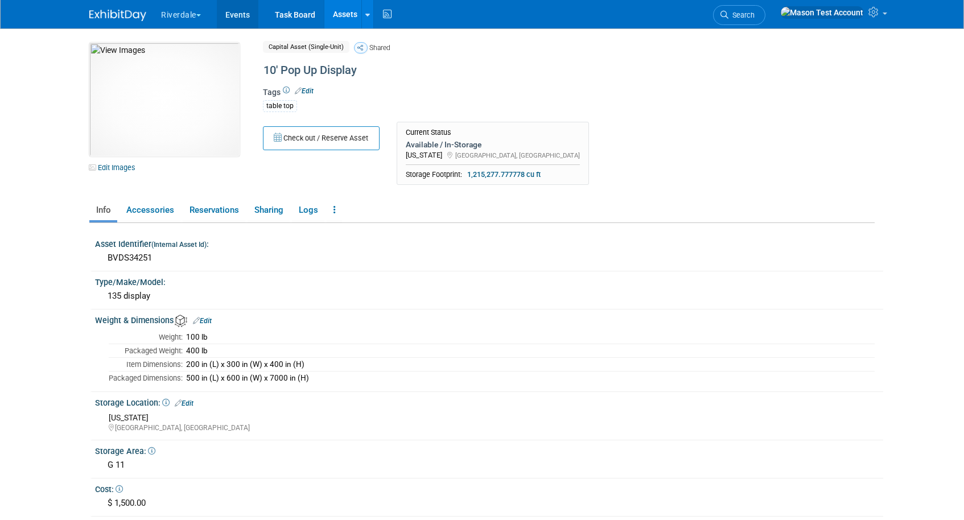
click at [242, 16] on link "Events" at bounding box center [238, 14] width 42 height 28
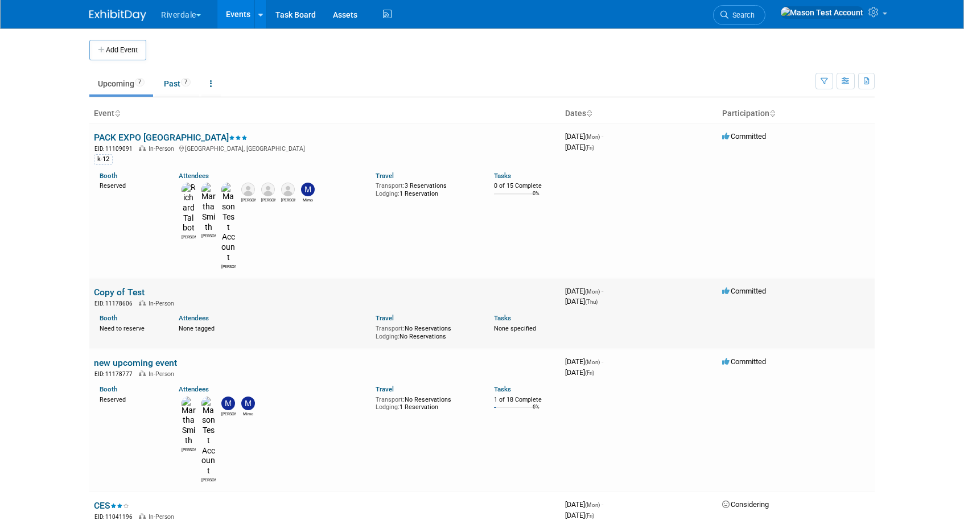
click at [117, 287] on link "Copy of Test" at bounding box center [119, 292] width 51 height 11
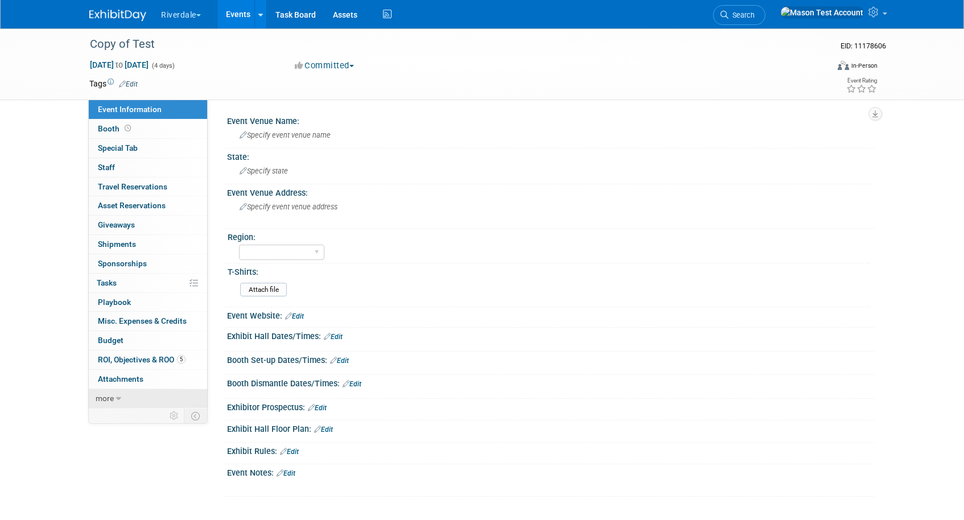
click at [116, 400] on icon at bounding box center [118, 399] width 5 height 8
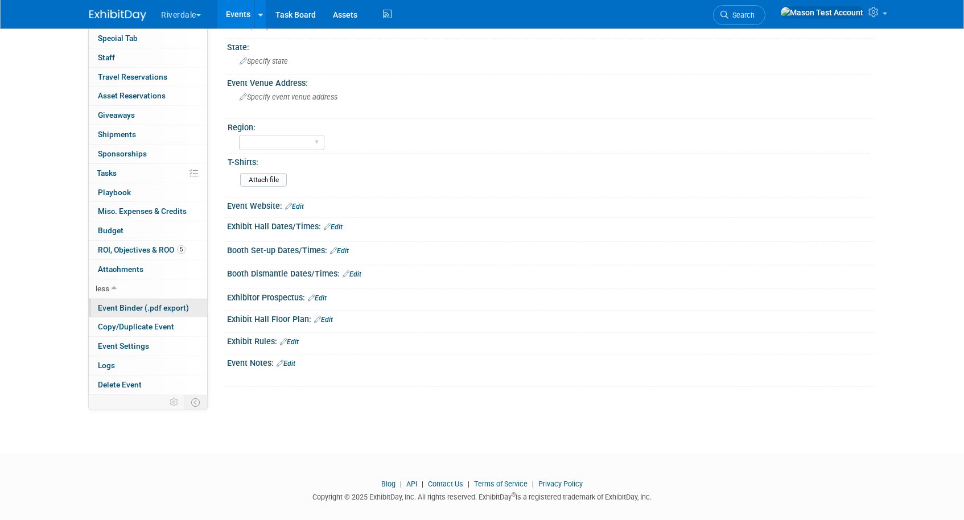
scroll to position [122, 0]
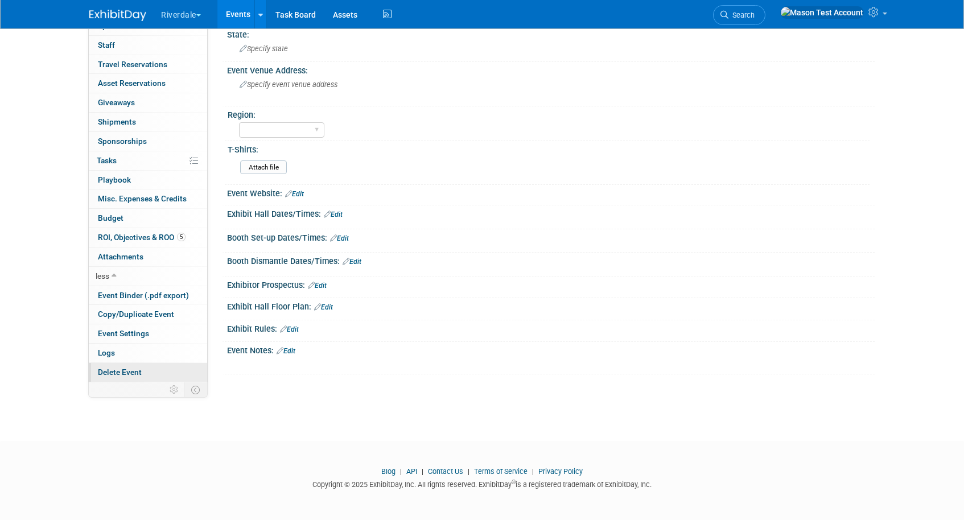
click at [122, 370] on span "Delete Event" at bounding box center [120, 371] width 44 height 9
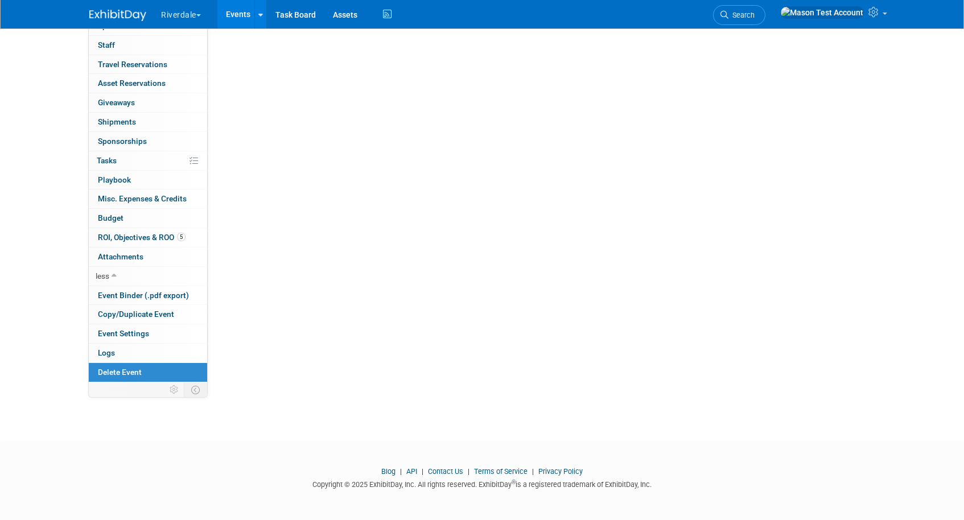
scroll to position [0, 0]
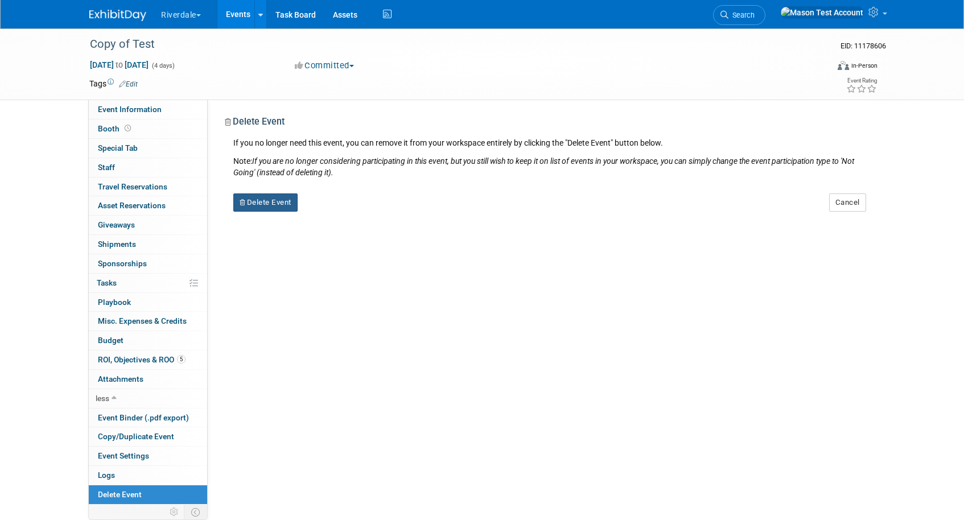
click at [279, 201] on button "Delete Event" at bounding box center [265, 202] width 64 height 18
click at [340, 208] on link "Yes" at bounding box center [337, 212] width 33 height 18
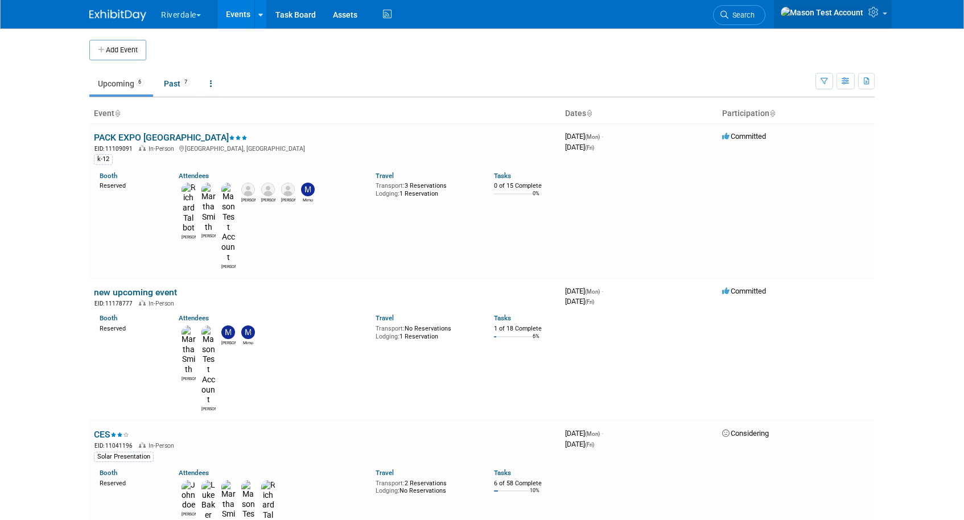
click at [872, 15] on icon at bounding box center [874, 12] width 13 height 10
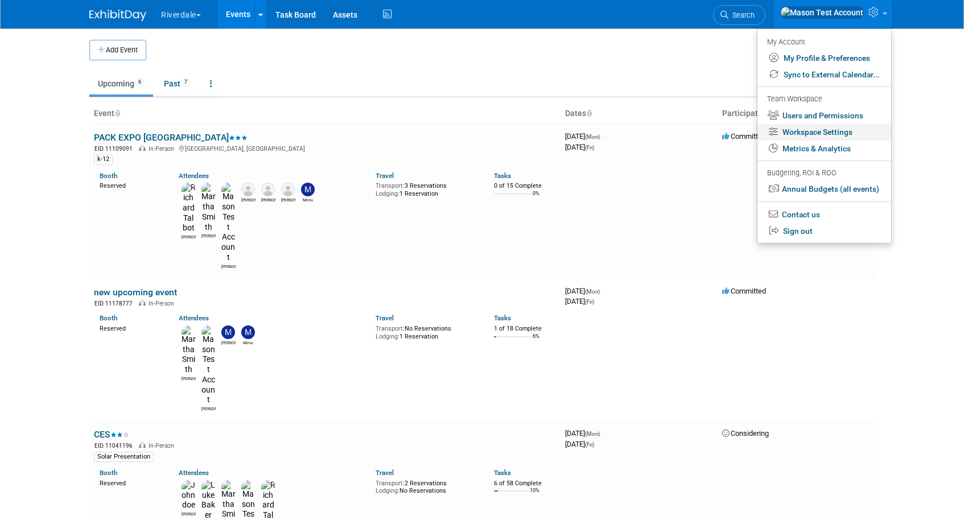
click at [806, 130] on link "Workspace Settings" at bounding box center [824, 132] width 134 height 16
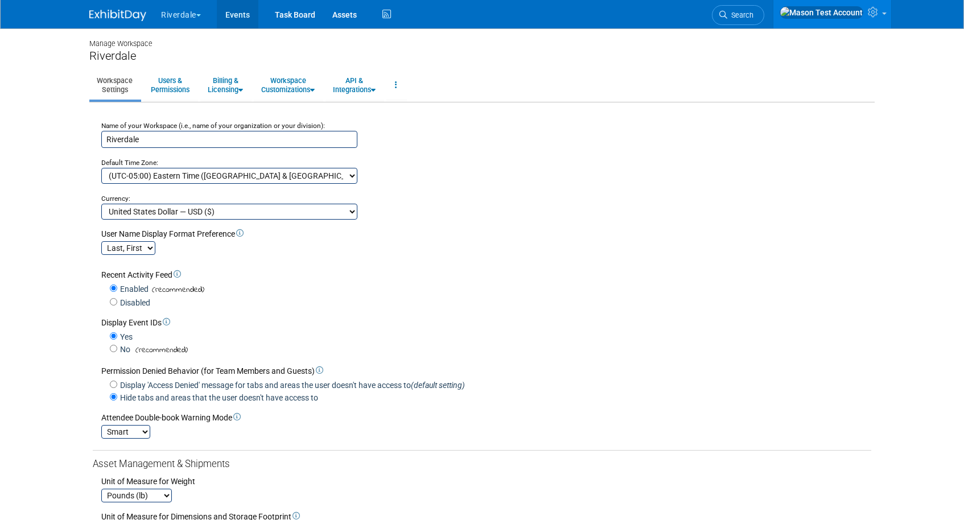
click at [247, 16] on link "Events" at bounding box center [238, 14] width 42 height 28
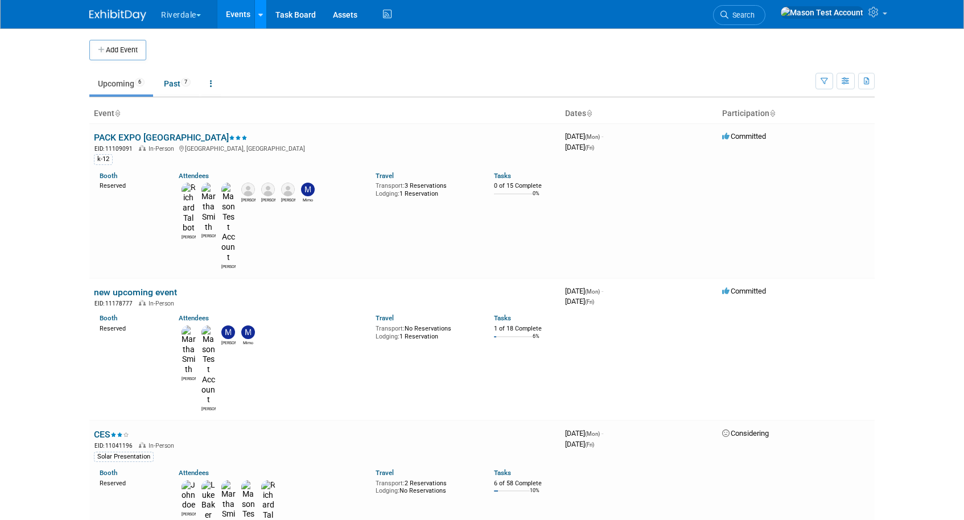
click at [265, 14] on link at bounding box center [260, 14] width 12 height 28
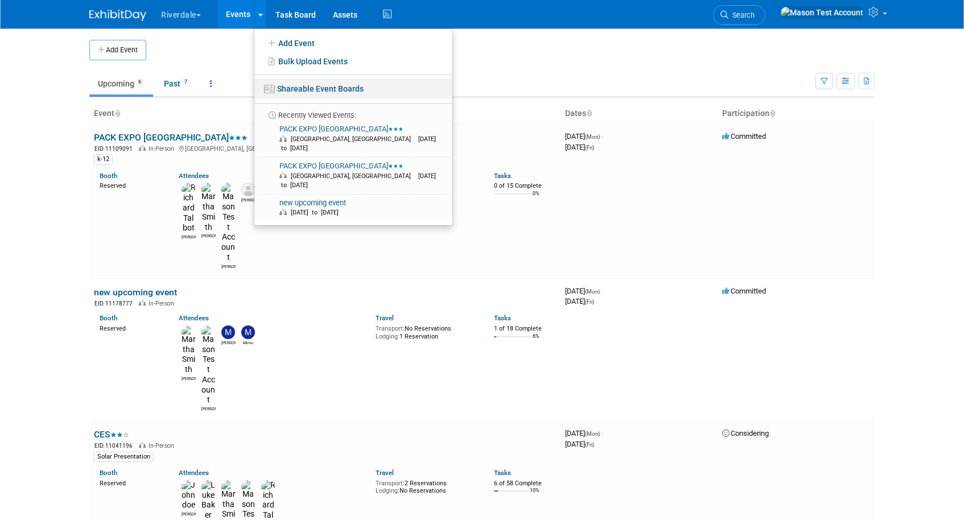
click at [285, 92] on link "Shareable Event Boards" at bounding box center [353, 89] width 198 height 20
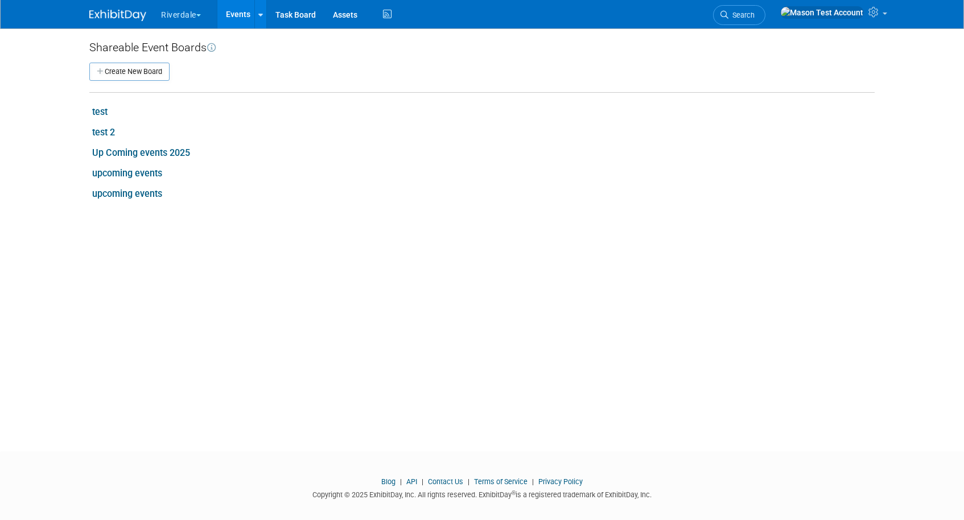
click at [104, 112] on link "test" at bounding box center [99, 111] width 15 height 11
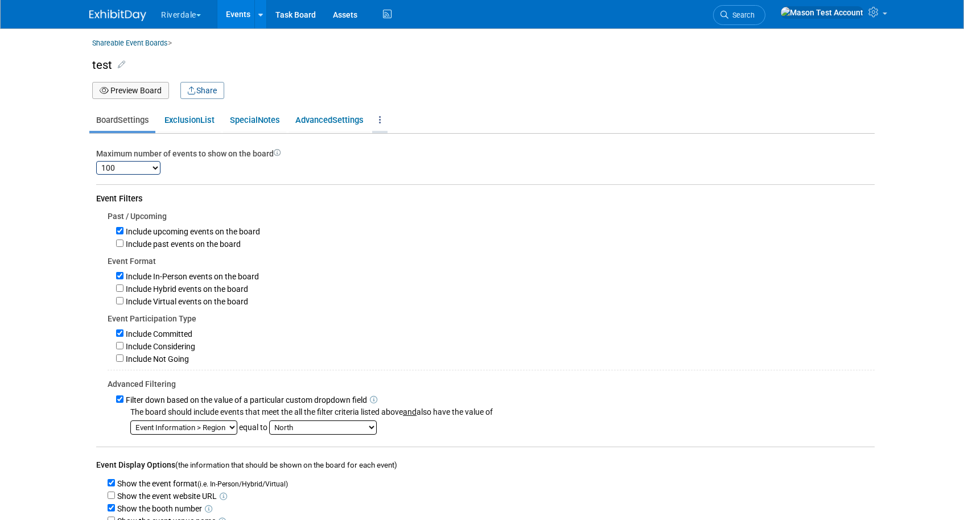
click at [381, 119] on icon at bounding box center [380, 120] width 2 height 9
click at [400, 142] on link "Delete Board" at bounding box center [417, 143] width 90 height 16
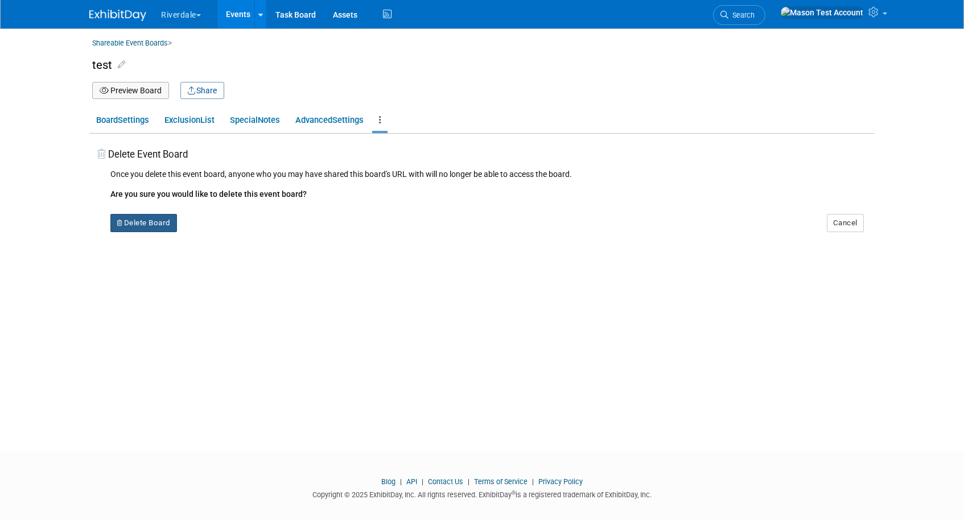
click at [170, 219] on button "Delete Board" at bounding box center [143, 223] width 67 height 18
click at [208, 232] on icon at bounding box center [207, 232] width 7 height 6
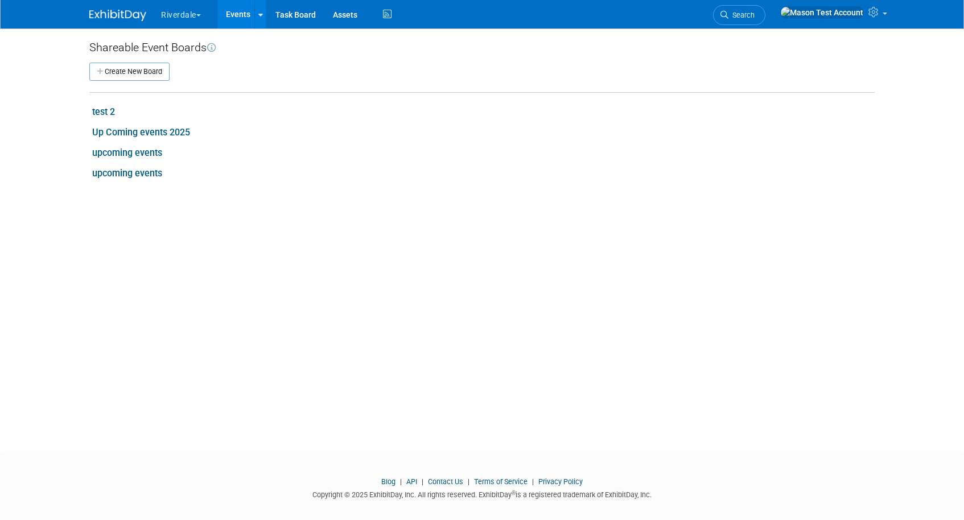
click at [105, 110] on link "test 2" at bounding box center [103, 111] width 23 height 11
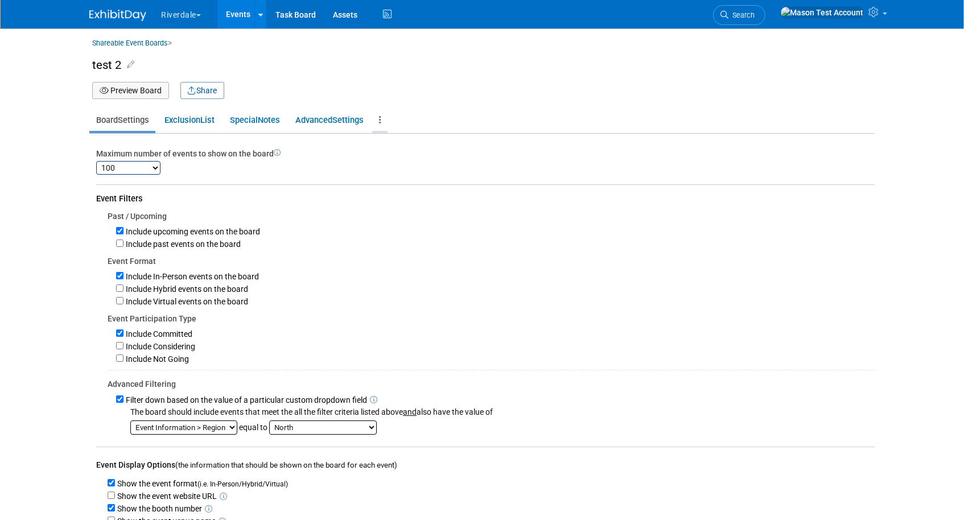
click at [384, 118] on link at bounding box center [379, 120] width 15 height 22
click at [411, 146] on link "Delete Board" at bounding box center [417, 143] width 90 height 16
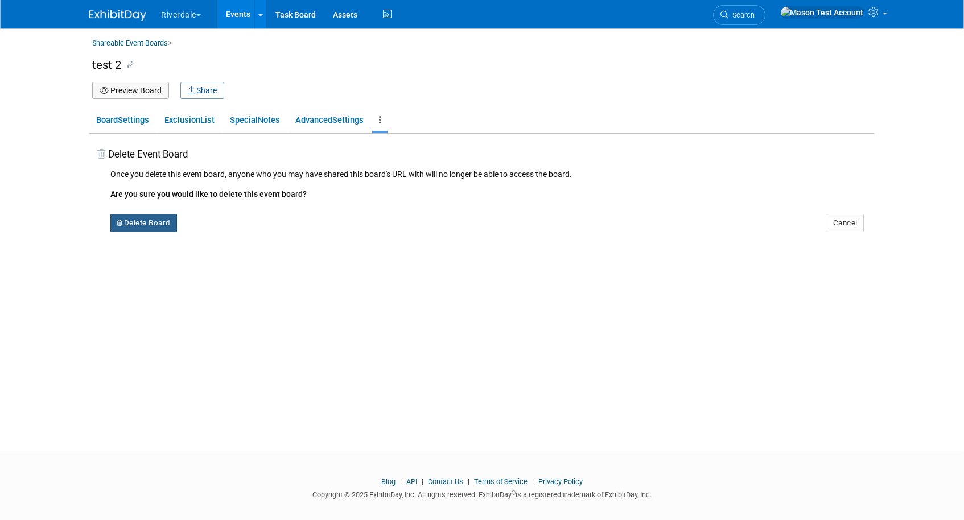
click at [157, 229] on button "Delete Board" at bounding box center [143, 223] width 67 height 18
click at [218, 237] on link "Yes" at bounding box center [215, 232] width 33 height 18
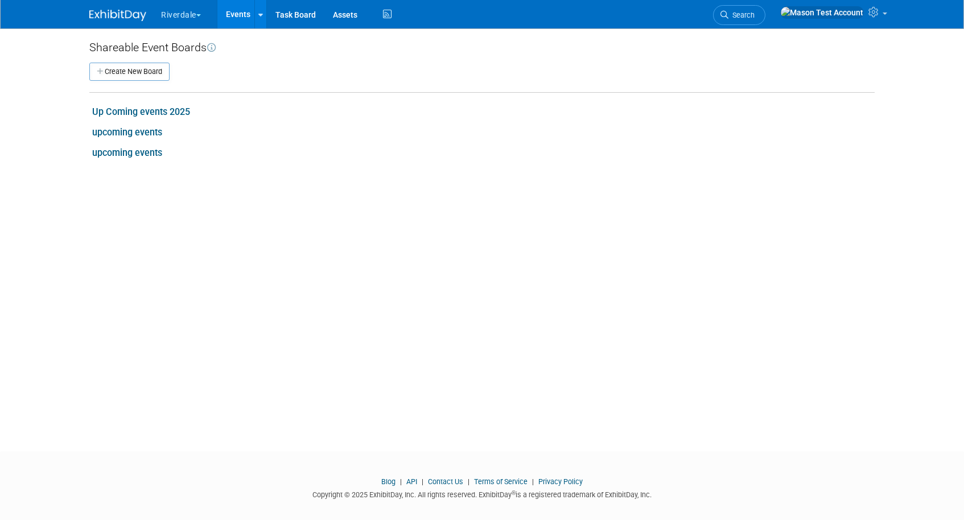
click at [176, 109] on link "Up Coming events 2025" at bounding box center [141, 111] width 98 height 11
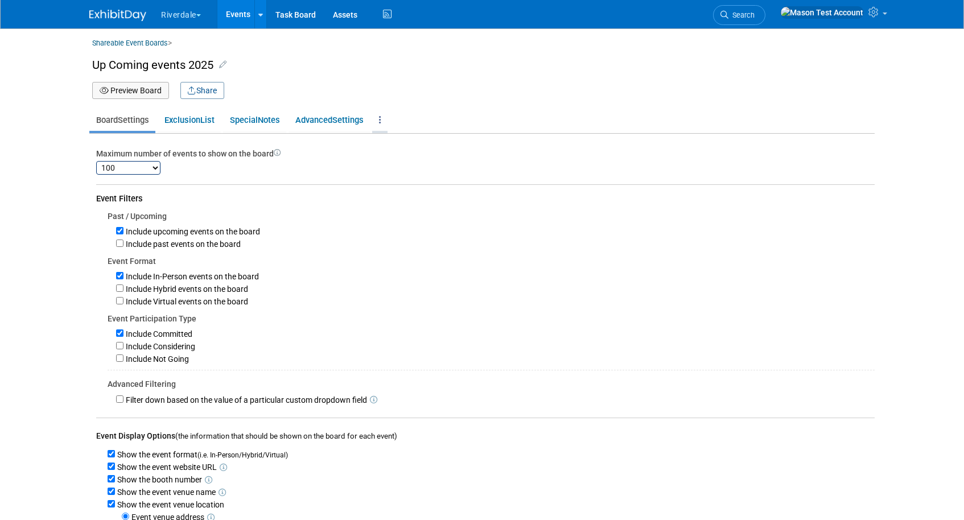
click at [387, 122] on link at bounding box center [379, 120] width 15 height 22
click at [406, 144] on link "Delete Board" at bounding box center [417, 143] width 90 height 16
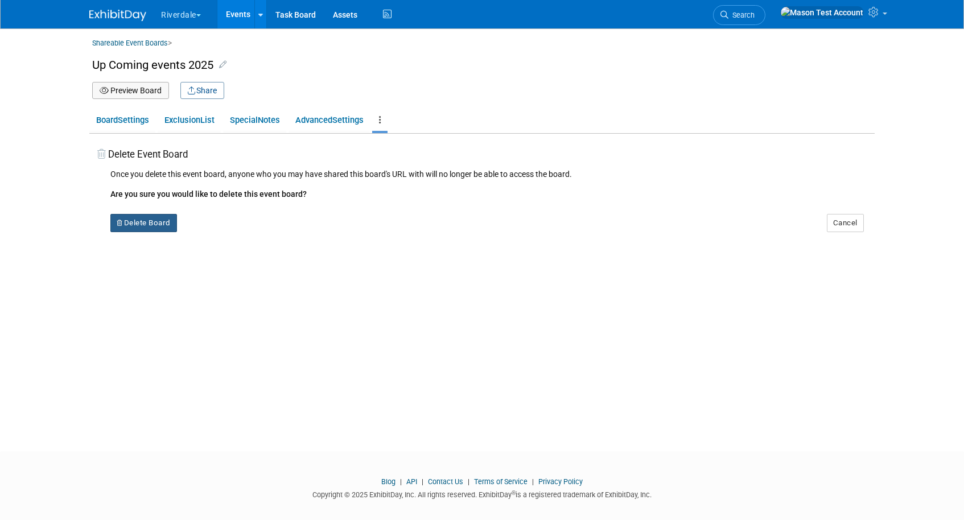
click at [150, 226] on button "Delete Board" at bounding box center [143, 223] width 67 height 18
click at [212, 237] on link "Yes" at bounding box center [215, 232] width 33 height 18
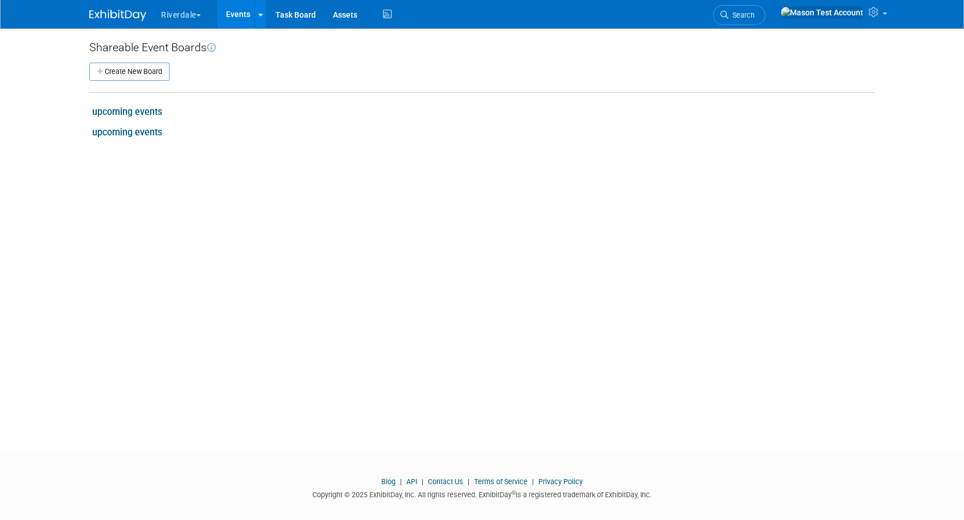
click at [148, 110] on link "upcoming events" at bounding box center [127, 111] width 70 height 11
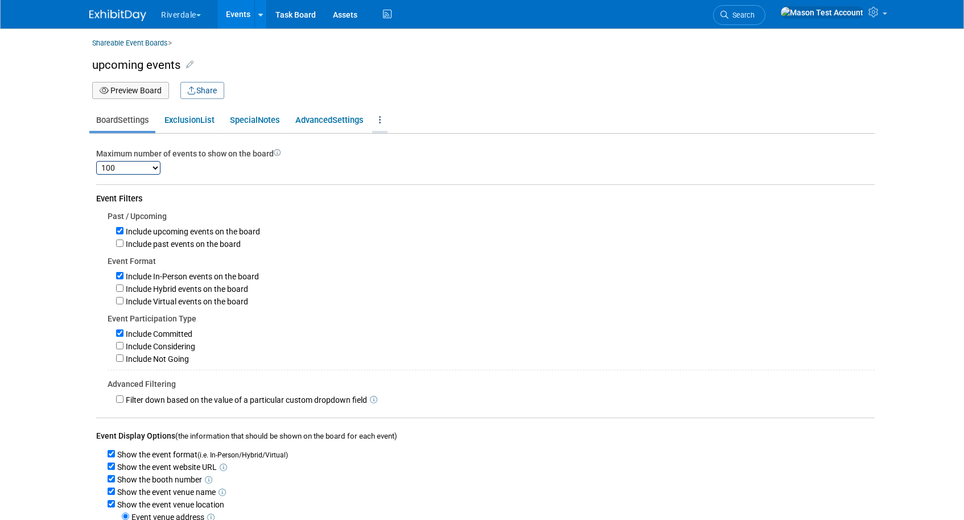
click at [387, 116] on link at bounding box center [379, 120] width 15 height 22
click at [410, 141] on link "Delete Board" at bounding box center [417, 143] width 90 height 16
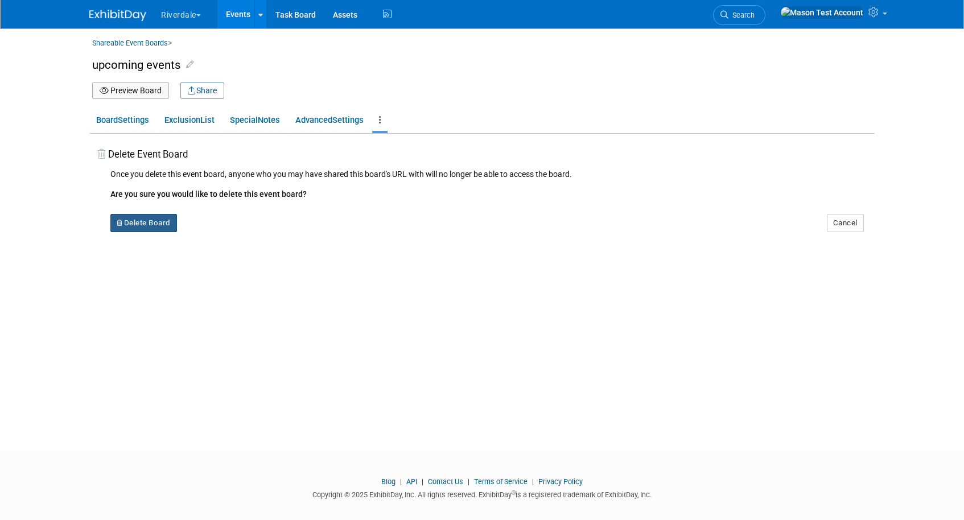
click at [157, 224] on button "Delete Board" at bounding box center [143, 223] width 67 height 18
click at [212, 239] on link "Yes" at bounding box center [215, 232] width 33 height 18
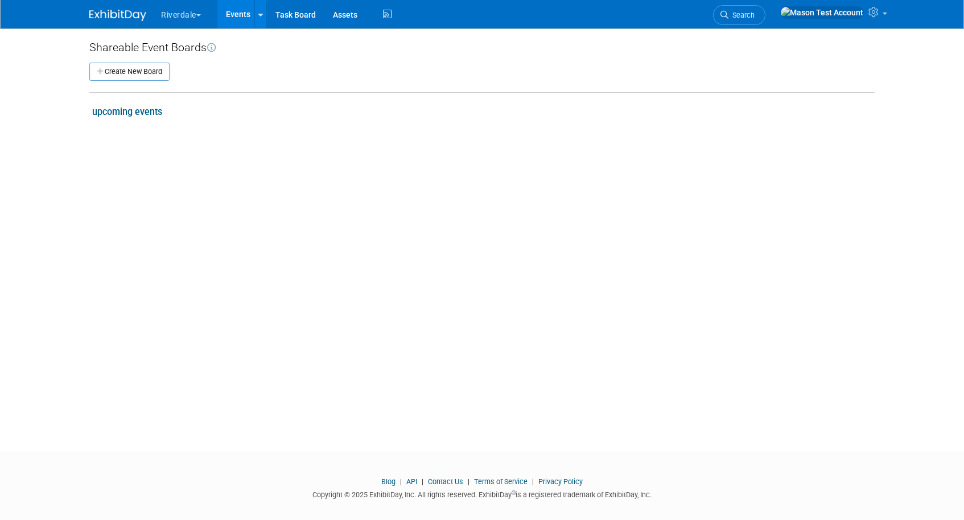
click at [162, 114] on div "upcoming events" at bounding box center [483, 112] width 782 height 13
click at [155, 113] on link "upcoming events" at bounding box center [127, 111] width 70 height 11
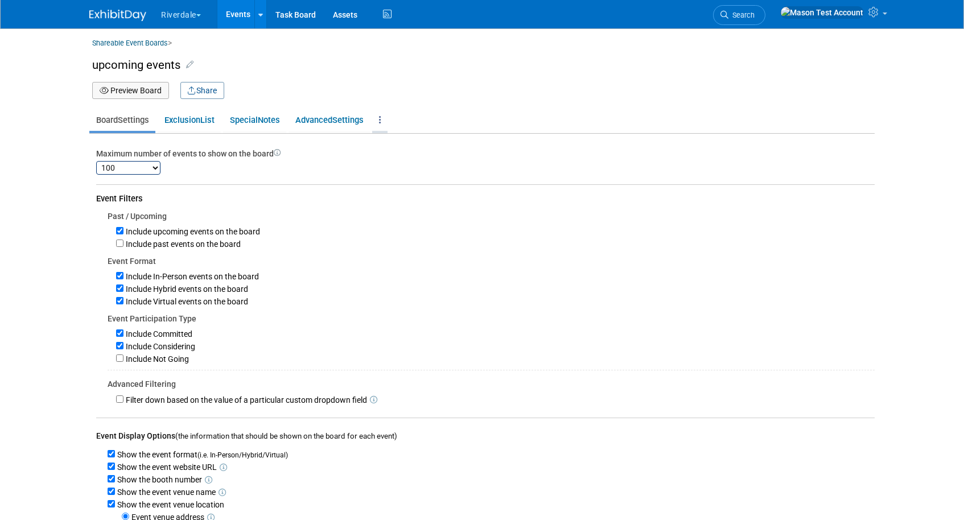
click at [381, 119] on icon at bounding box center [380, 120] width 2 height 9
click at [396, 143] on link "Delete Board" at bounding box center [417, 143] width 90 height 16
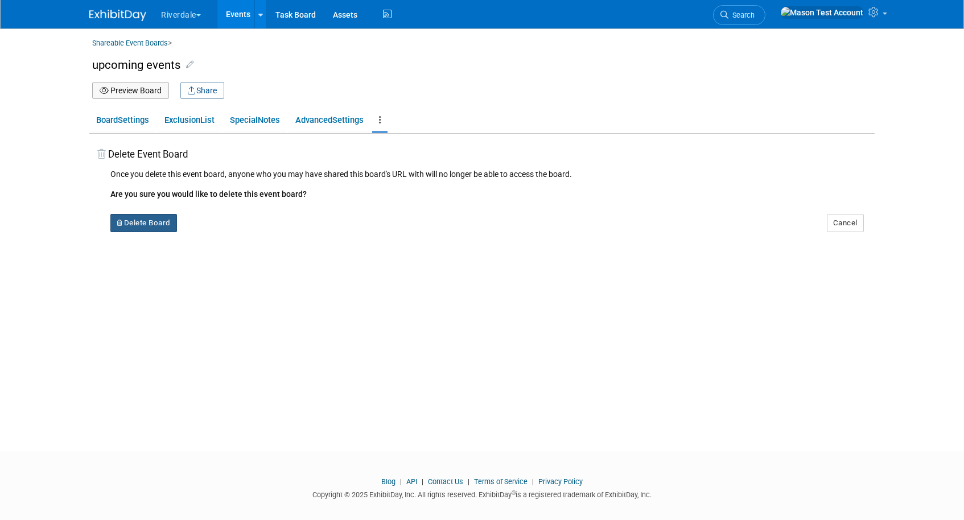
click at [141, 222] on button "Delete Board" at bounding box center [143, 223] width 67 height 18
click at [206, 230] on icon at bounding box center [207, 232] width 7 height 6
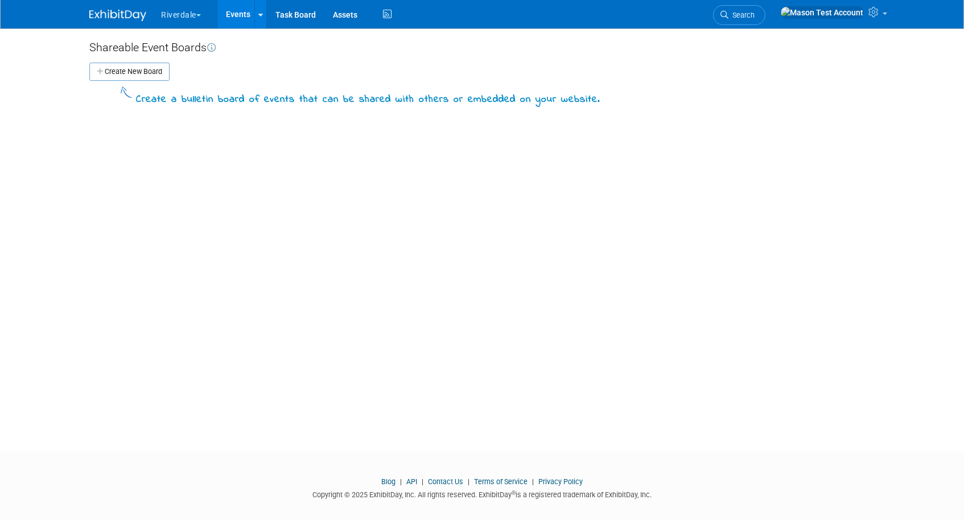
click at [253, 14] on link "Events" at bounding box center [238, 14] width 42 height 28
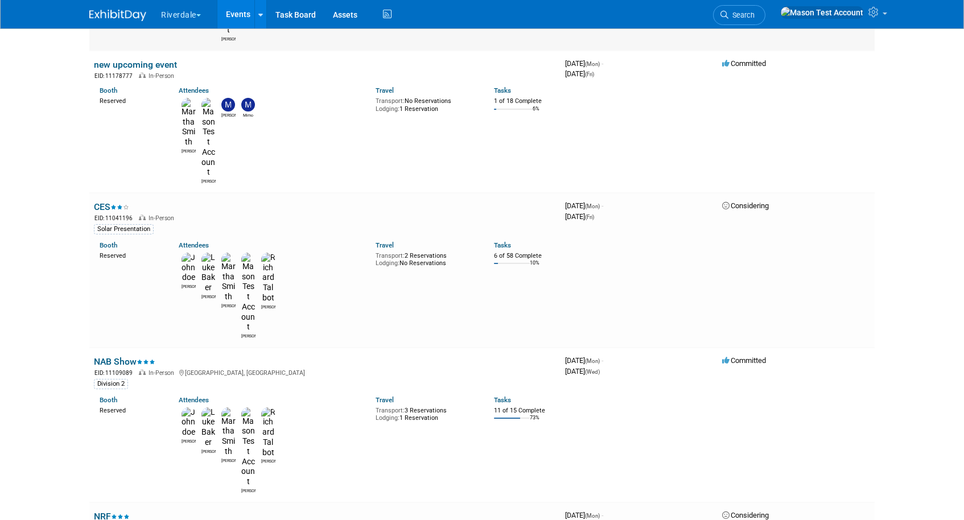
scroll to position [270, 0]
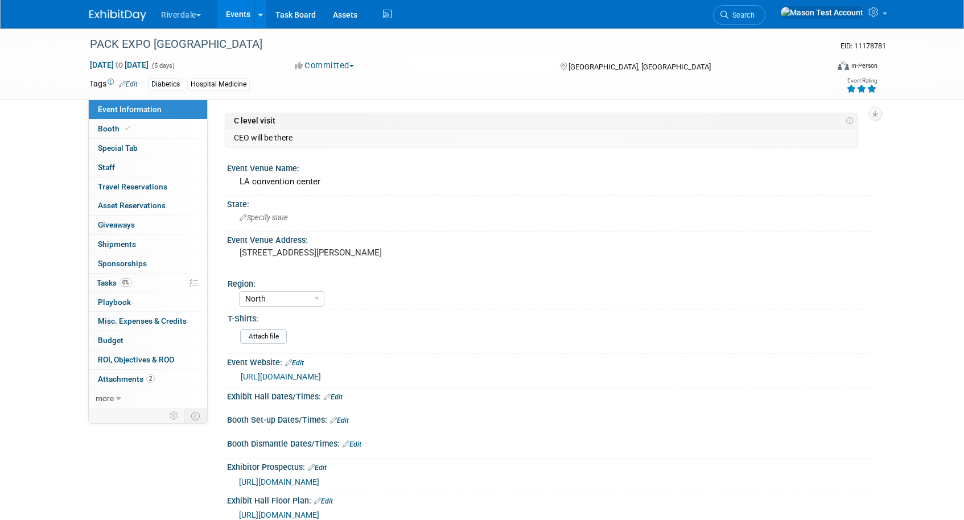
select select "North"
click at [116, 397] on icon at bounding box center [118, 399] width 5 height 8
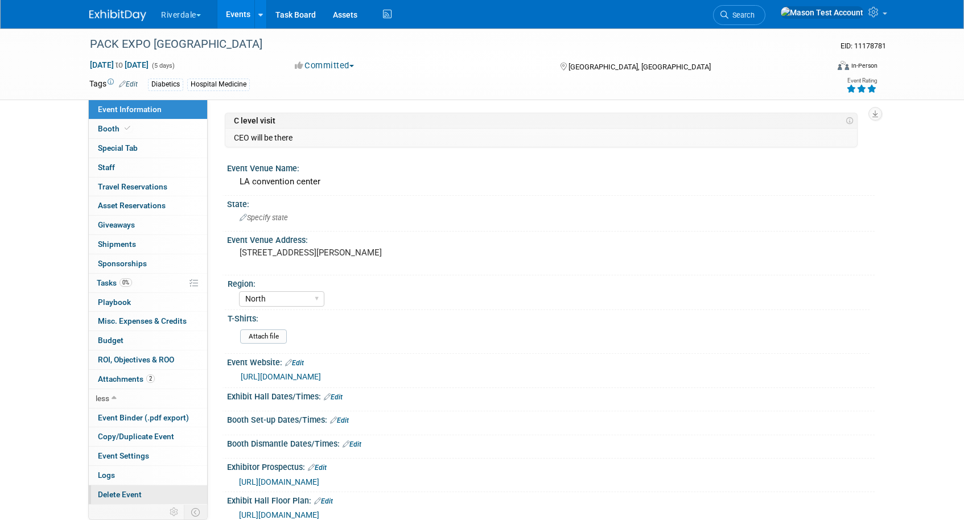
click at [118, 492] on span "Delete Event" at bounding box center [120, 494] width 44 height 9
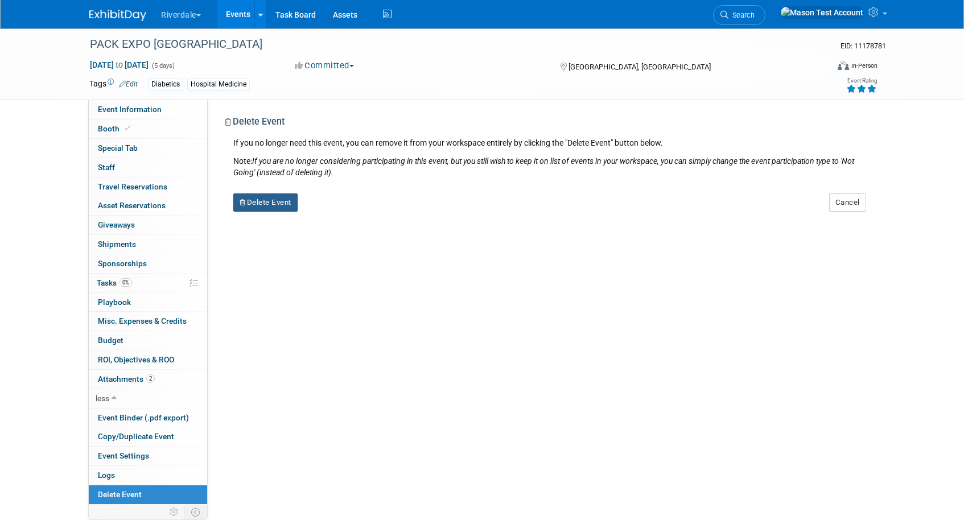
click at [275, 199] on button "Delete Event" at bounding box center [265, 202] width 64 height 18
click at [335, 213] on link "Yes" at bounding box center [337, 212] width 33 height 18
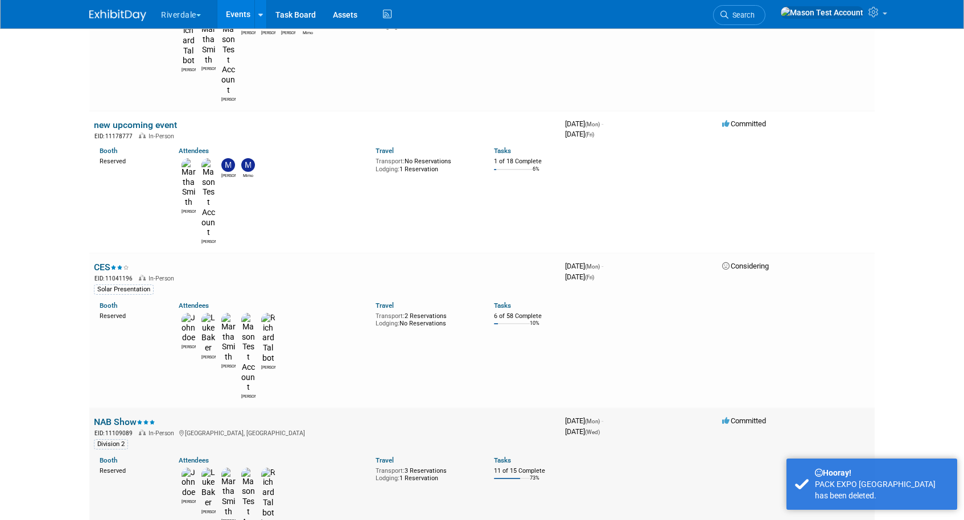
scroll to position [179, 0]
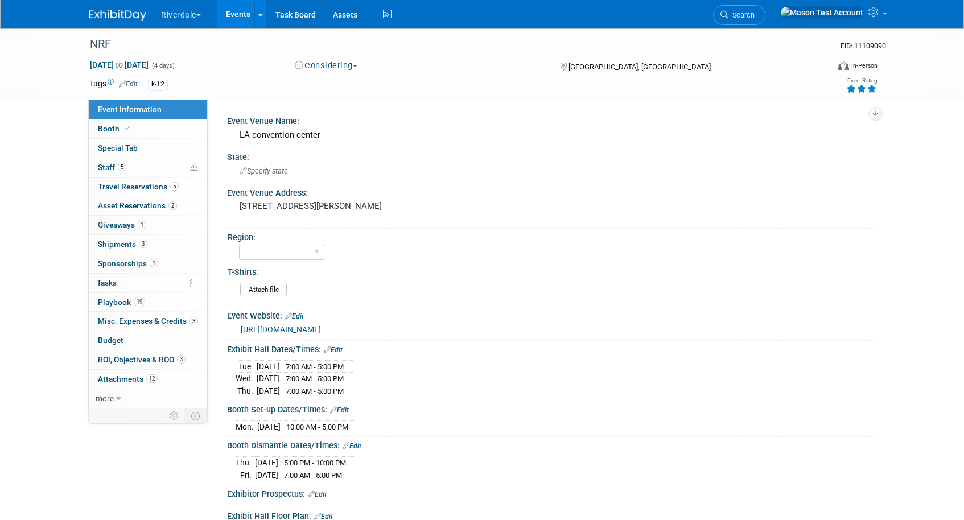
click at [480, 283] on div "Attach file" at bounding box center [552, 292] width 625 height 18
click at [237, 13] on link "Events" at bounding box center [238, 14] width 42 height 28
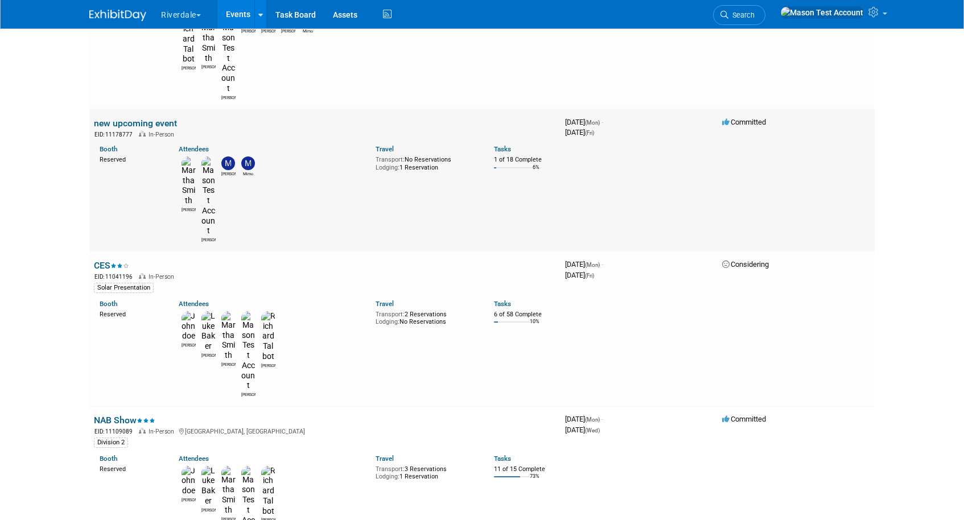
scroll to position [179, 0]
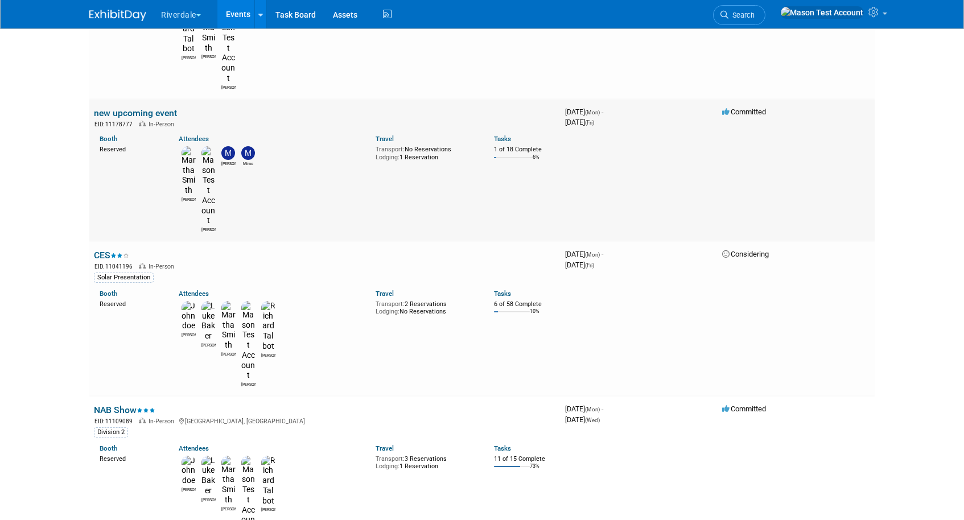
click at [154, 108] on link "new upcoming event" at bounding box center [135, 113] width 83 height 11
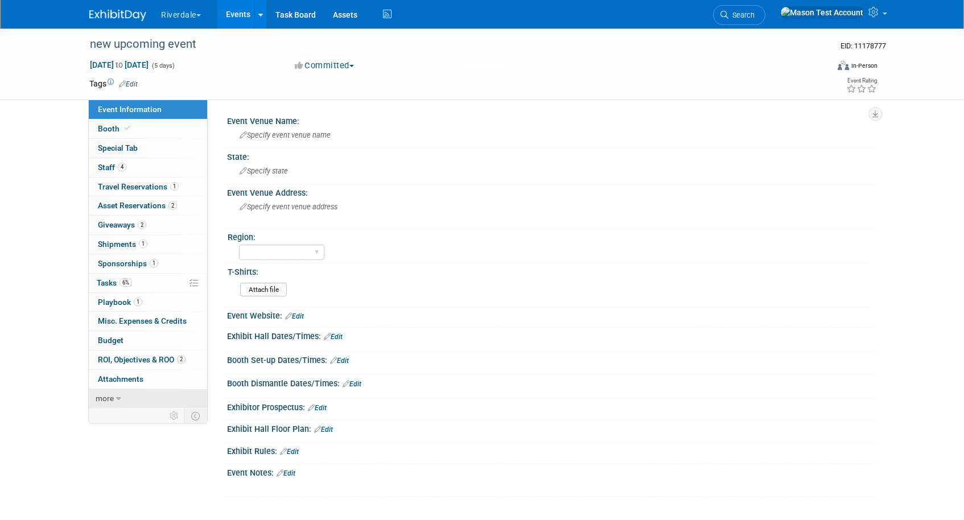
click at [105, 394] on span "more" at bounding box center [105, 398] width 18 height 9
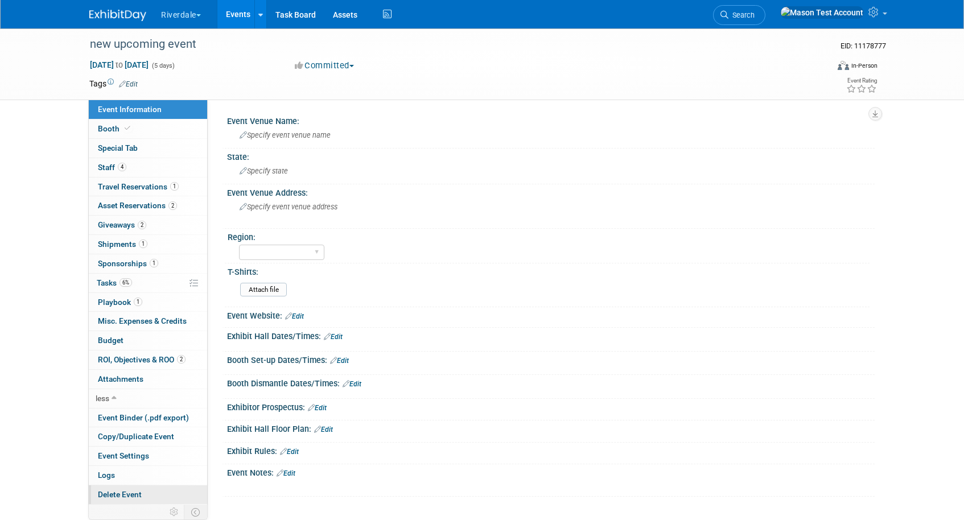
click at [114, 492] on span "Delete Event" at bounding box center [120, 494] width 44 height 9
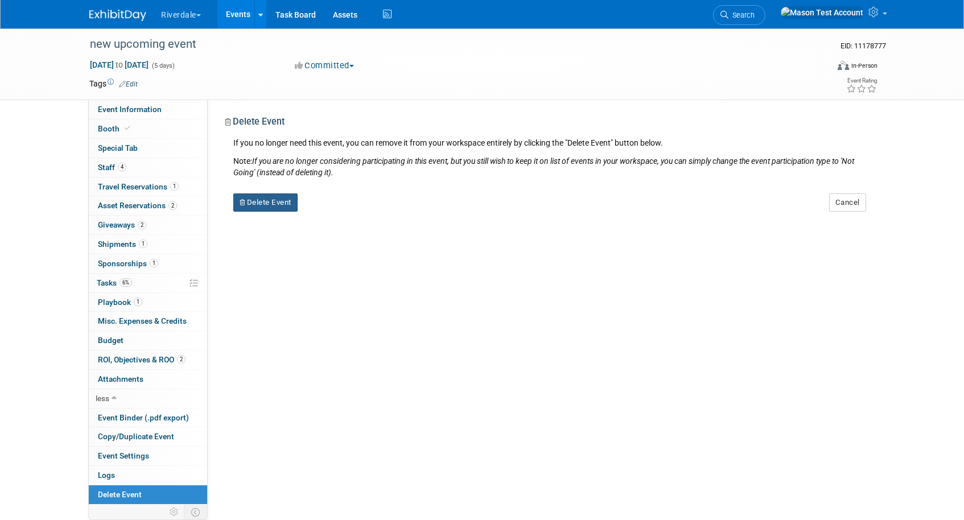
click at [264, 199] on button "Delete Event" at bounding box center [265, 202] width 64 height 18
click at [333, 210] on link "Yes" at bounding box center [337, 212] width 33 height 18
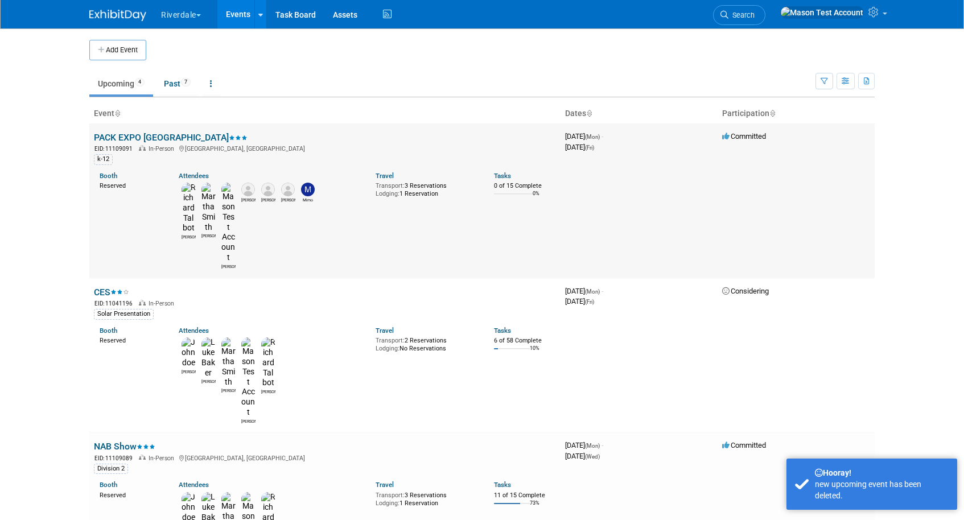
click at [133, 135] on link "PACK EXPO [GEOGRAPHIC_DATA]" at bounding box center [171, 137] width 154 height 11
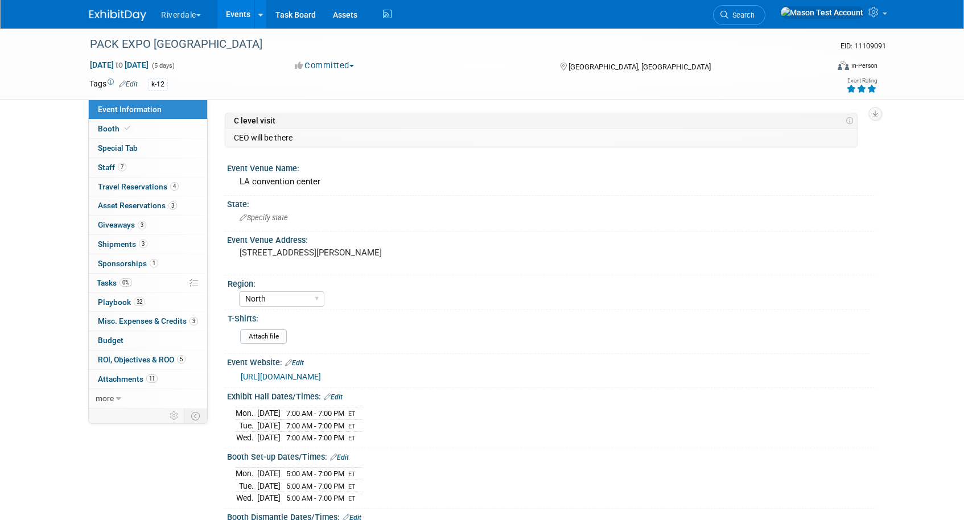
select select "North"
click at [106, 395] on span "more" at bounding box center [105, 398] width 18 height 9
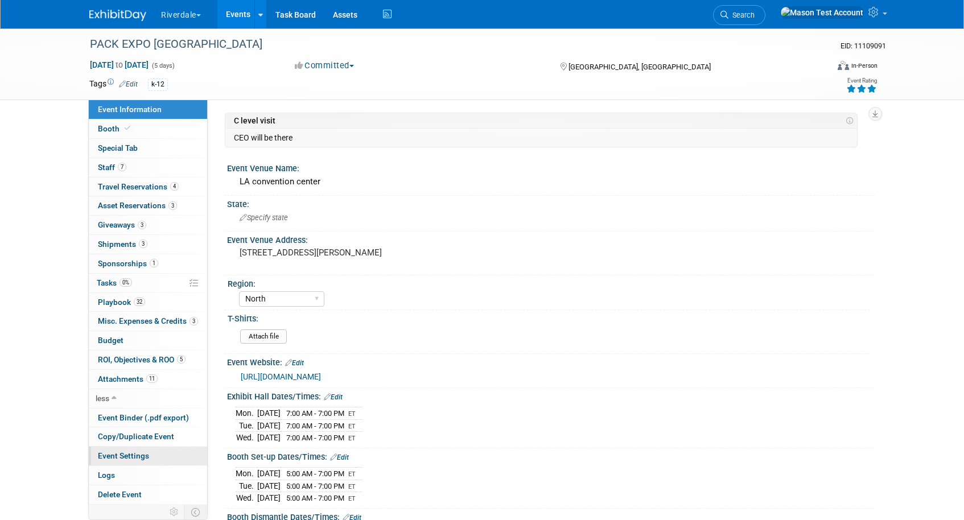
click at [121, 455] on span "Event Settings" at bounding box center [123, 455] width 51 height 9
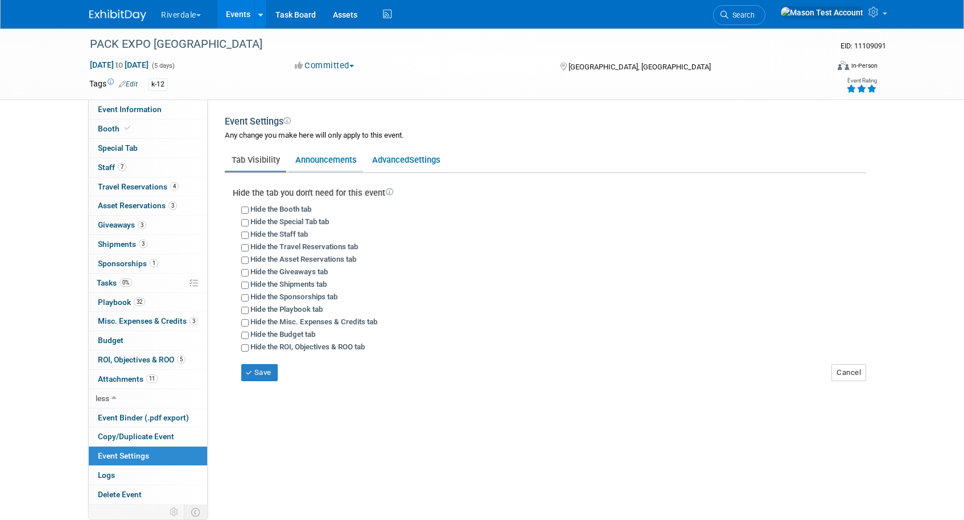
click at [329, 160] on link "Announcements" at bounding box center [325, 160] width 75 height 22
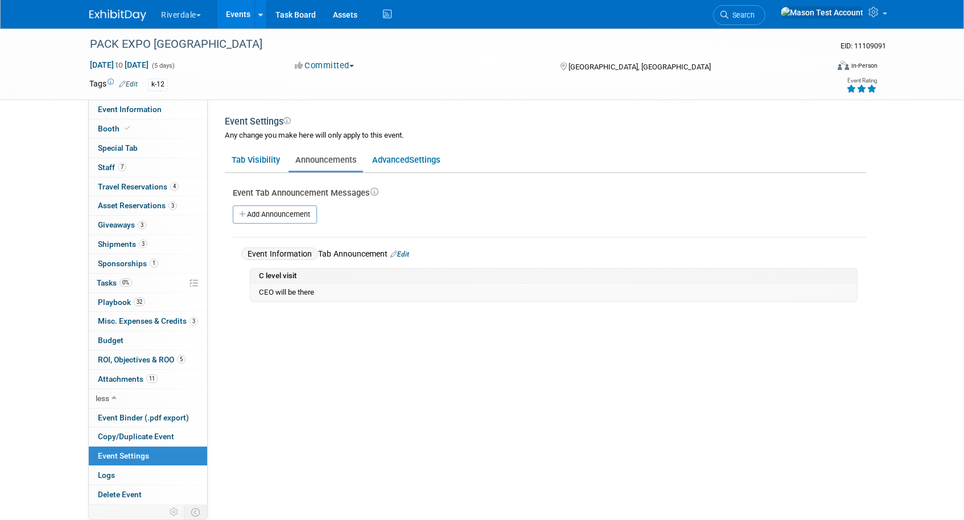
click at [406, 254] on link "Edit" at bounding box center [399, 254] width 19 height 8
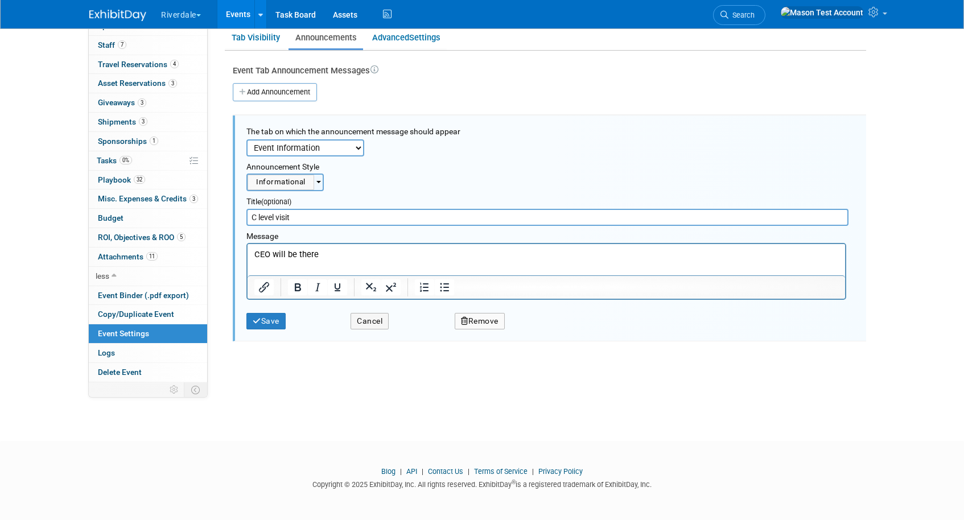
click at [479, 324] on button "Remove" at bounding box center [480, 321] width 50 height 16
click at [532, 328] on link "Yes" at bounding box center [543, 330] width 33 height 18
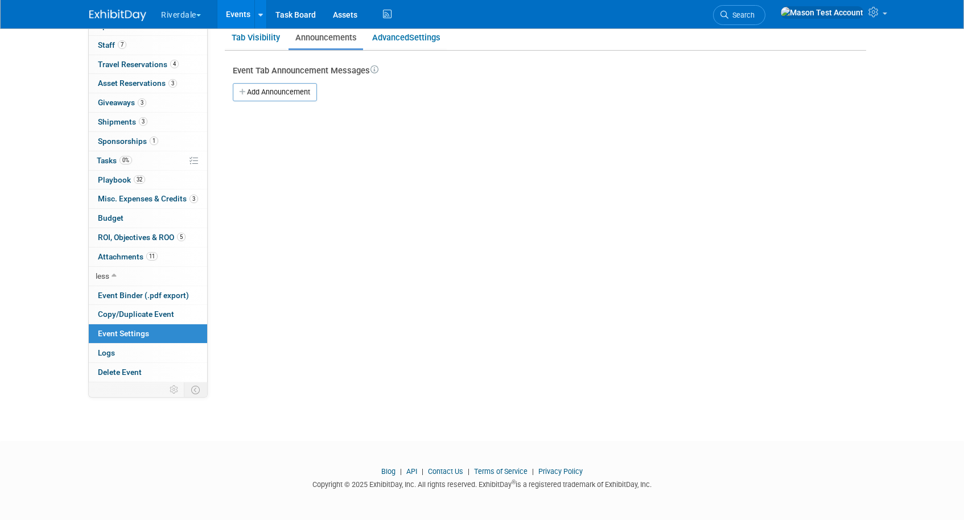
click at [241, 12] on link "Events" at bounding box center [238, 14] width 42 height 28
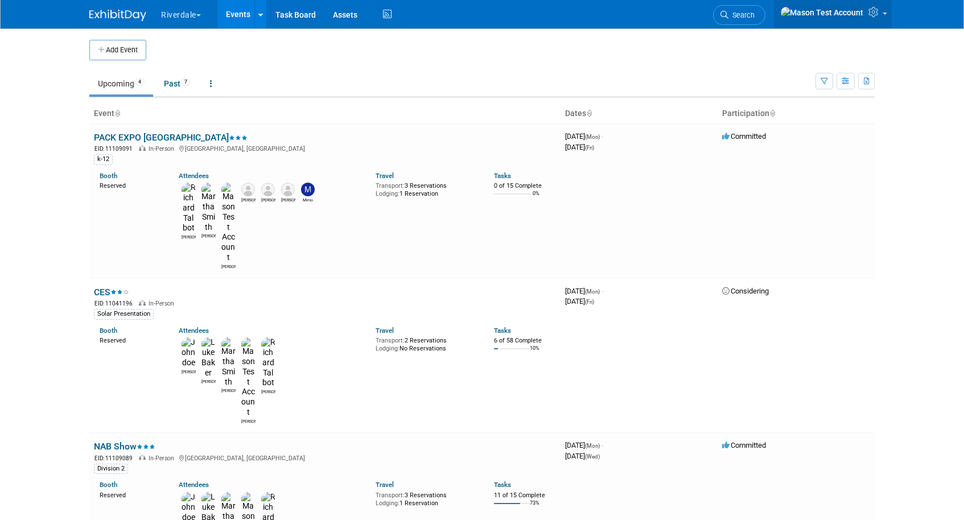
click at [874, 17] on icon at bounding box center [874, 12] width 13 height 10
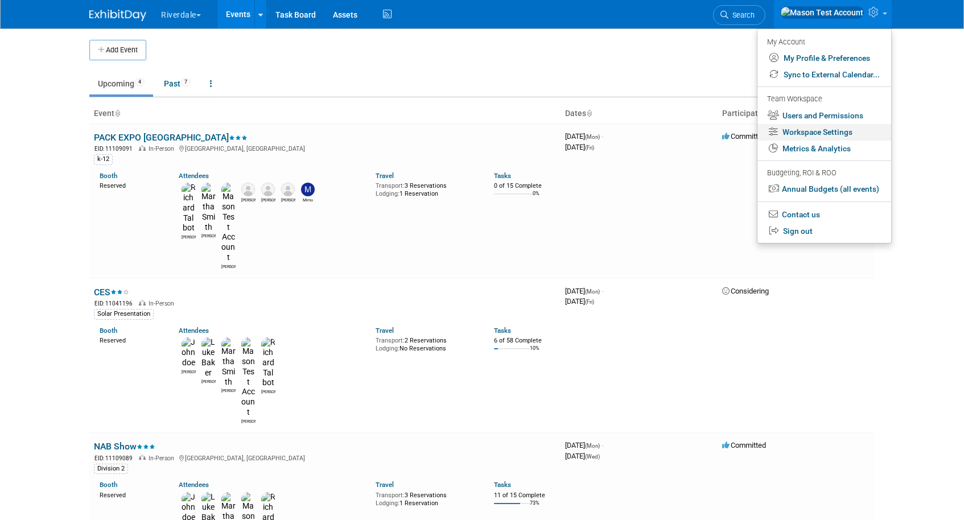
click at [821, 127] on link "Workspace Settings" at bounding box center [824, 132] width 134 height 16
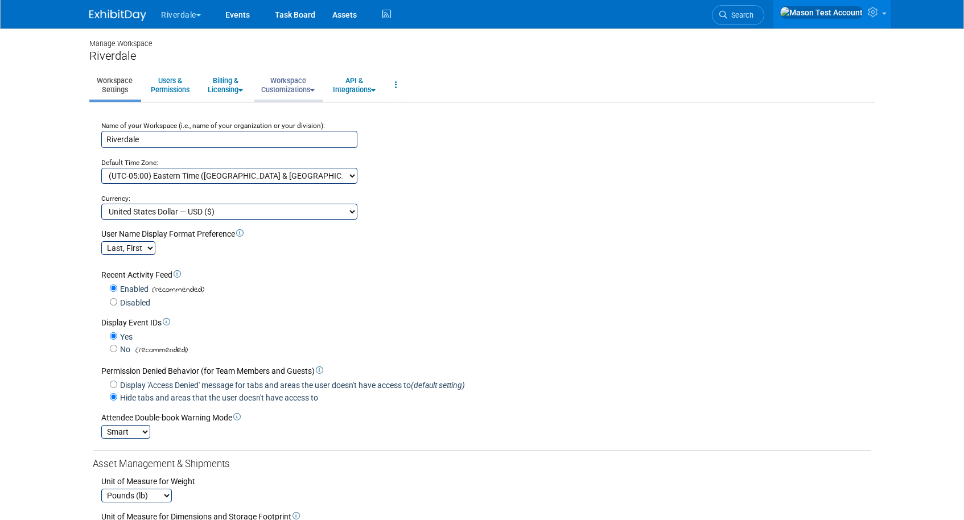
click at [288, 82] on link "Workspace Customizations" at bounding box center [288, 85] width 68 height 28
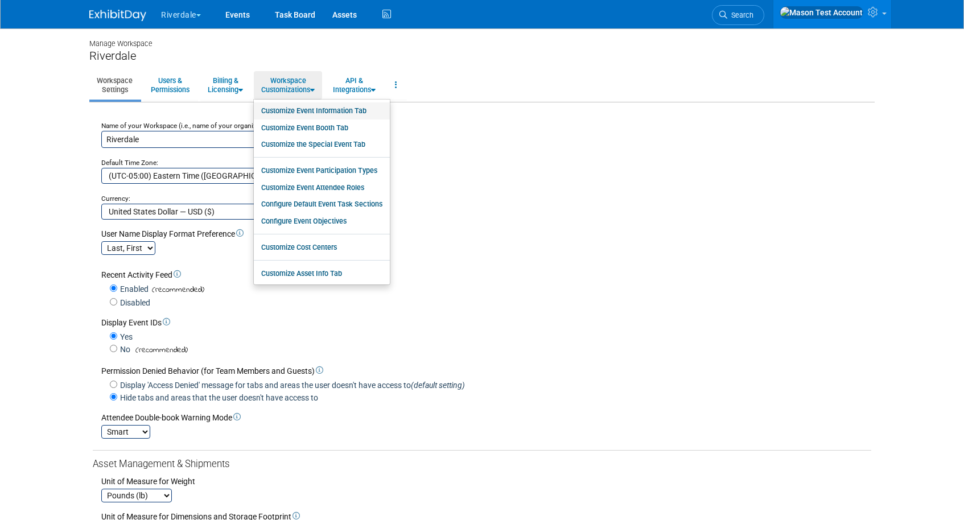
click at [304, 108] on link "Customize Event Information Tab" at bounding box center [322, 110] width 136 height 17
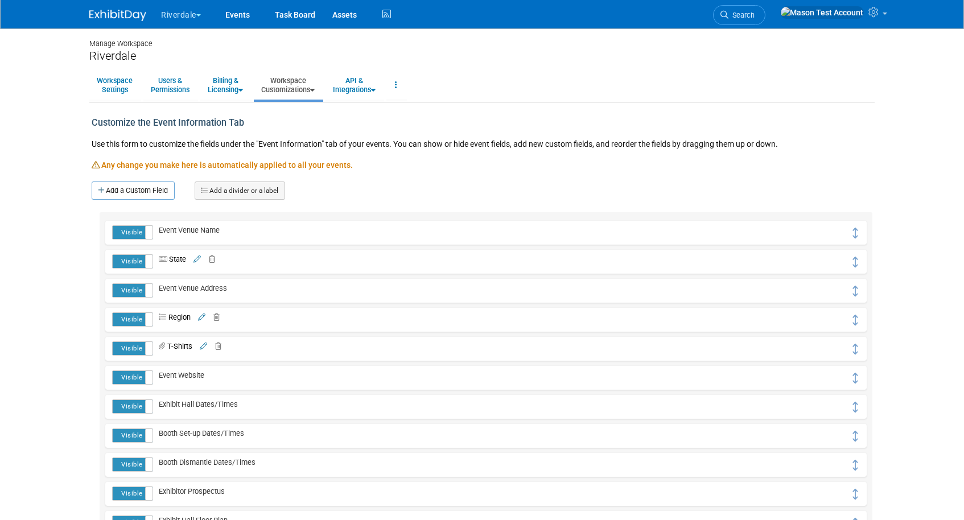
click at [215, 260] on icon at bounding box center [209, 259] width 11 height 7
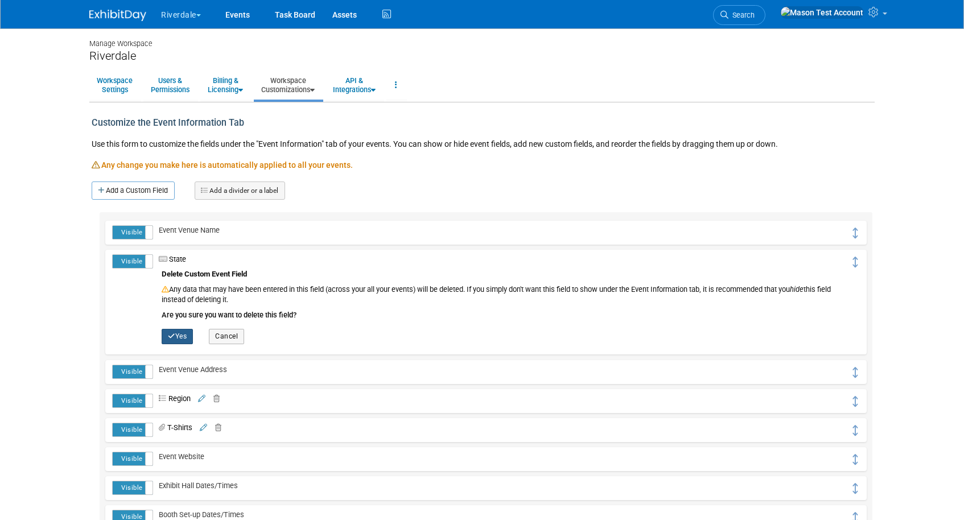
click at [177, 337] on button "Yes" at bounding box center [177, 336] width 31 height 15
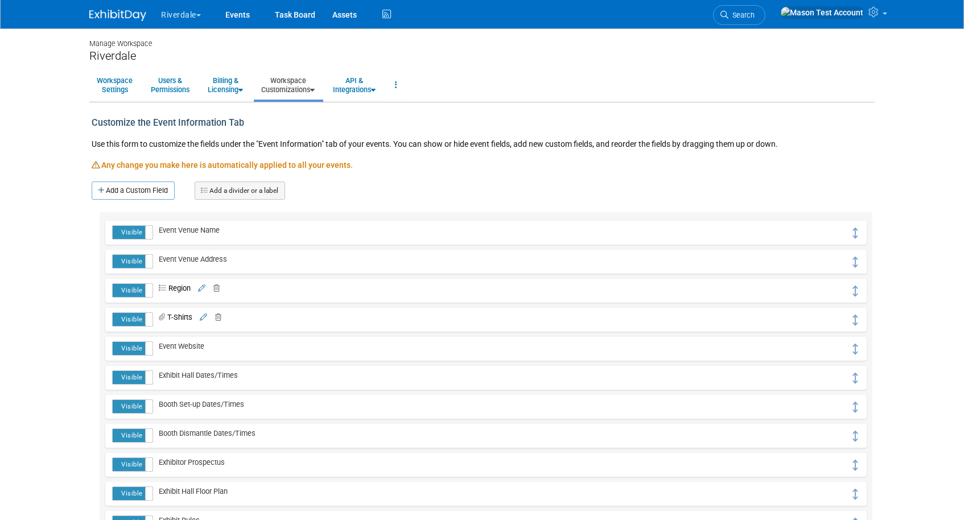
click at [218, 286] on icon at bounding box center [214, 288] width 11 height 7
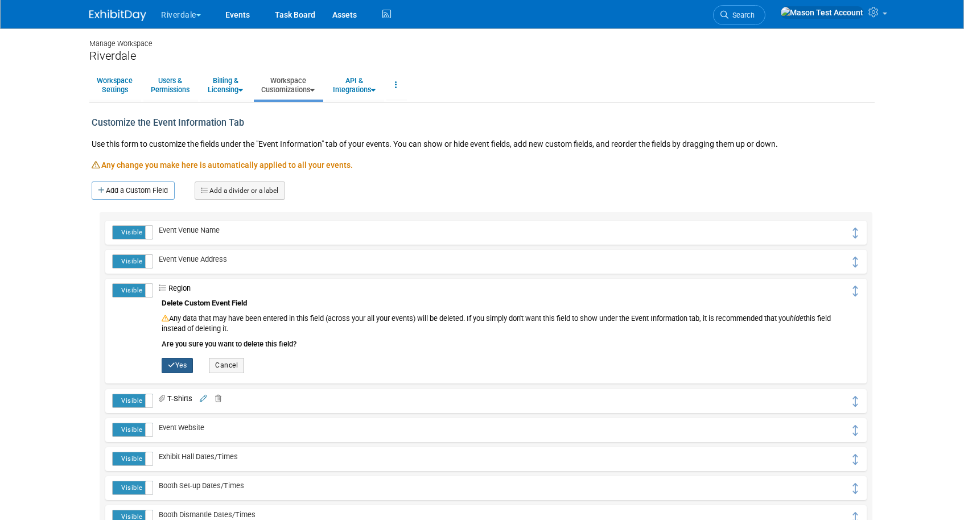
click at [185, 362] on button "Yes" at bounding box center [177, 365] width 31 height 15
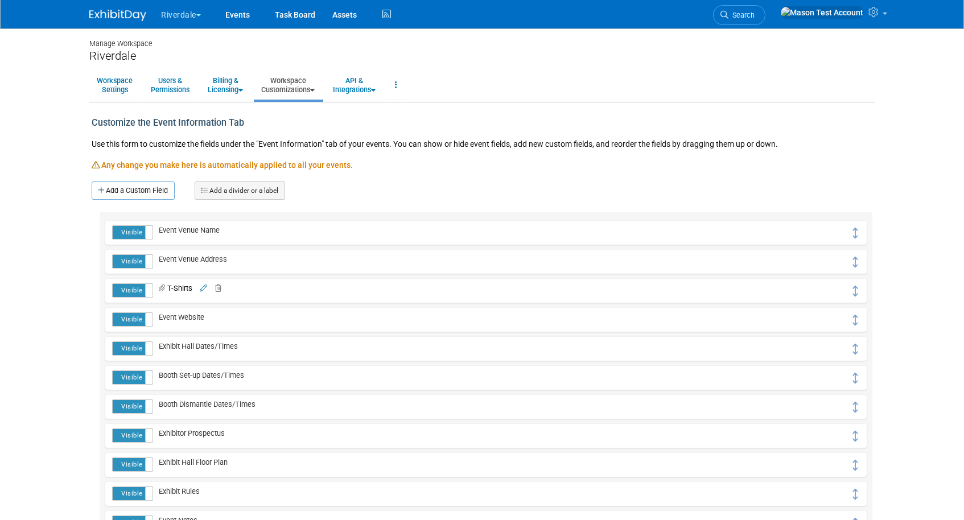
click at [220, 288] on icon at bounding box center [215, 288] width 11 height 7
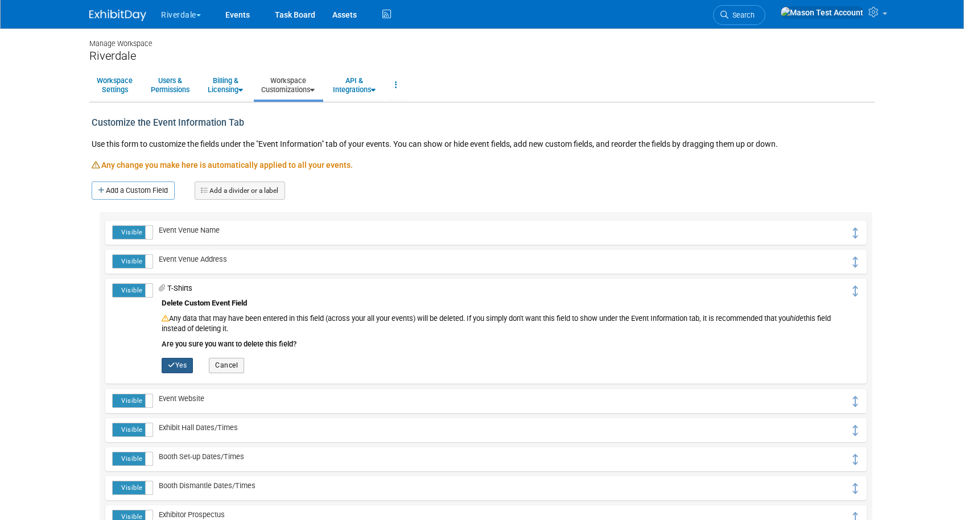
click at [188, 360] on button "Yes" at bounding box center [177, 365] width 31 height 15
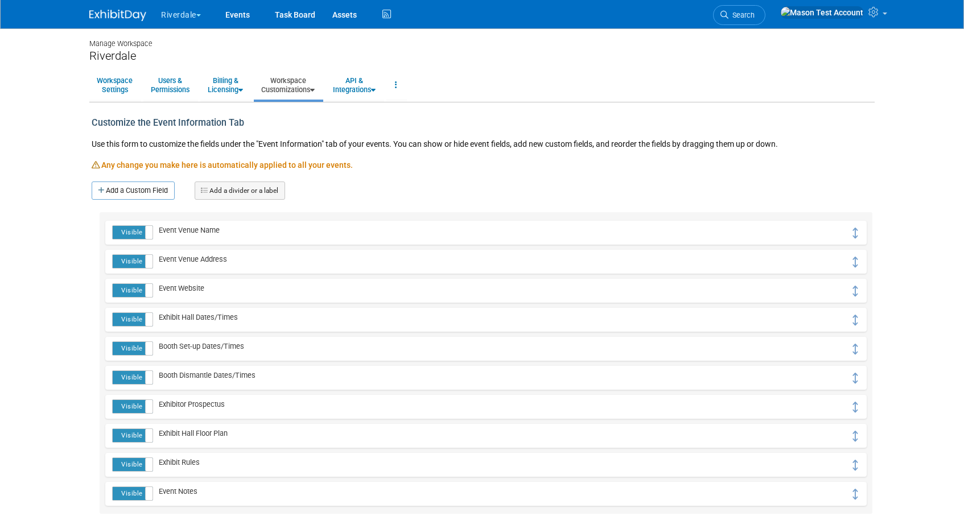
click at [288, 89] on link "Workspace Customizations" at bounding box center [288, 85] width 68 height 28
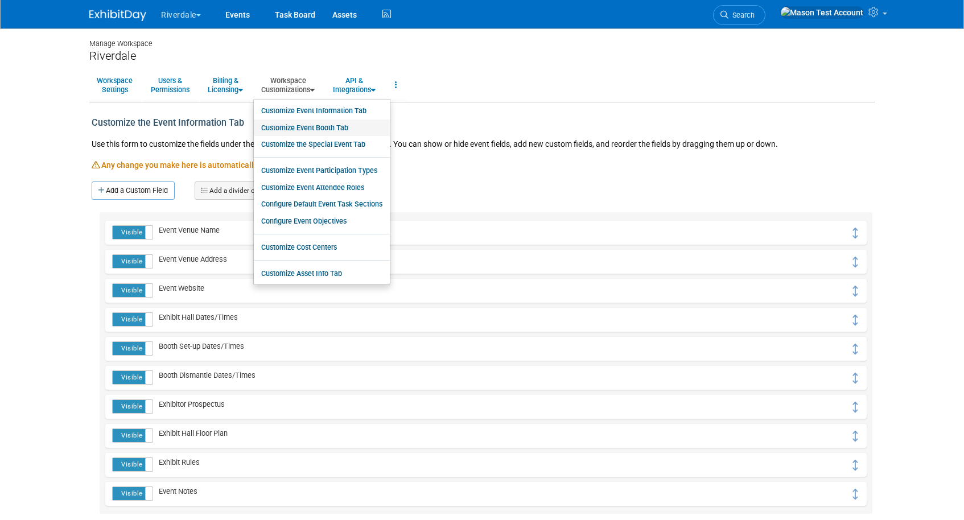
click at [290, 132] on link "Customize Event Booth Tab" at bounding box center [322, 127] width 136 height 17
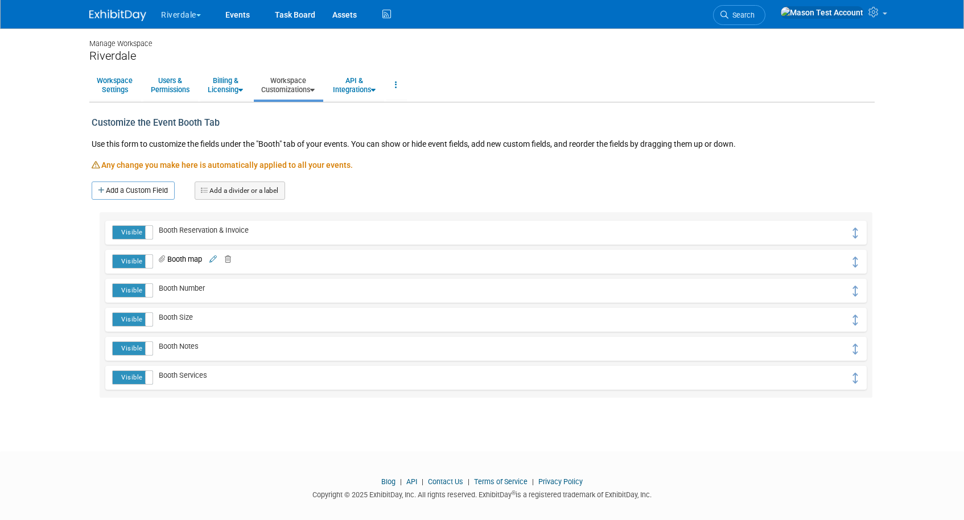
click at [231, 257] on icon at bounding box center [225, 259] width 11 height 7
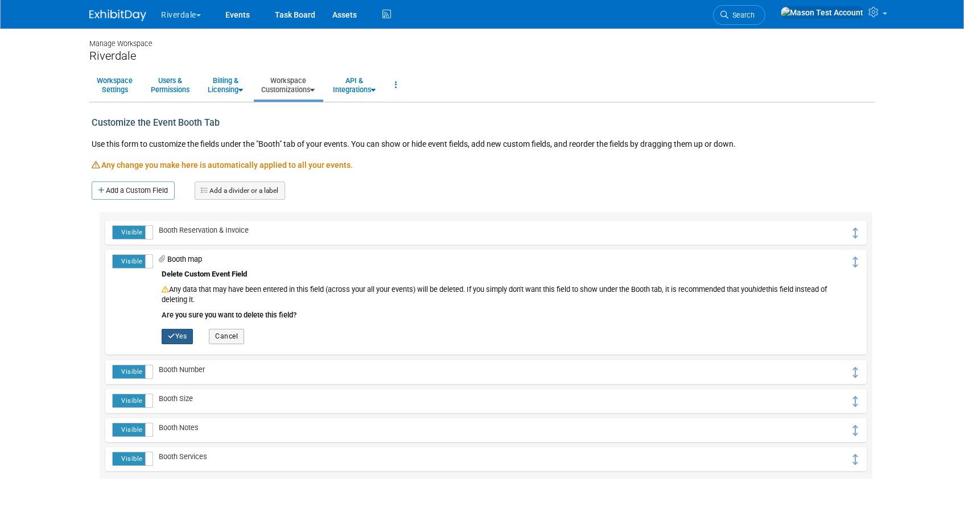
click at [181, 341] on button "Yes" at bounding box center [177, 336] width 31 height 15
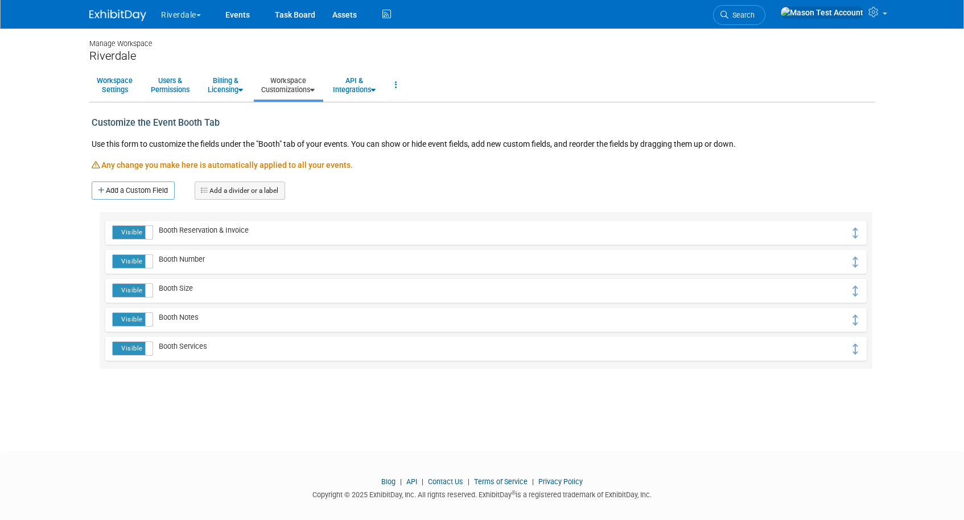
click at [295, 92] on link "Workspace Customizations" at bounding box center [288, 85] width 68 height 28
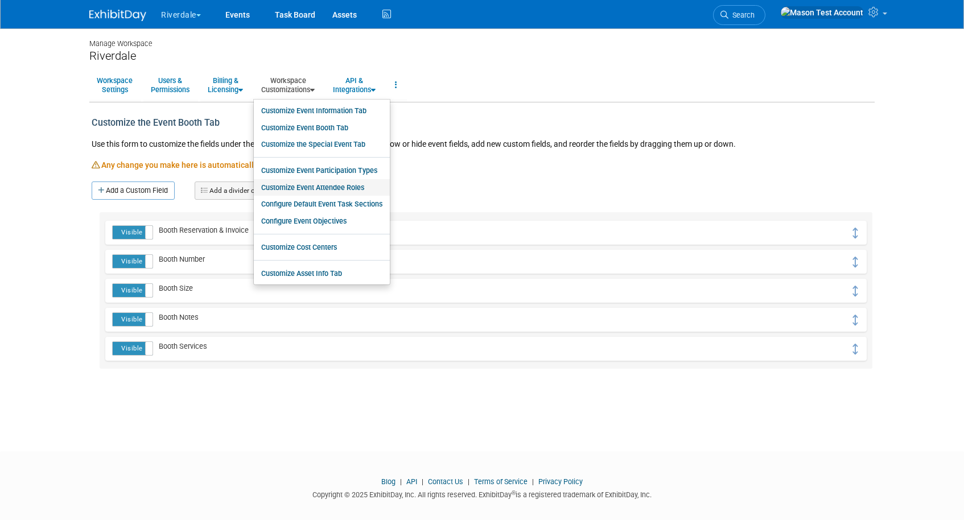
click at [298, 185] on link "Customize Event Attendee Roles" at bounding box center [322, 187] width 136 height 17
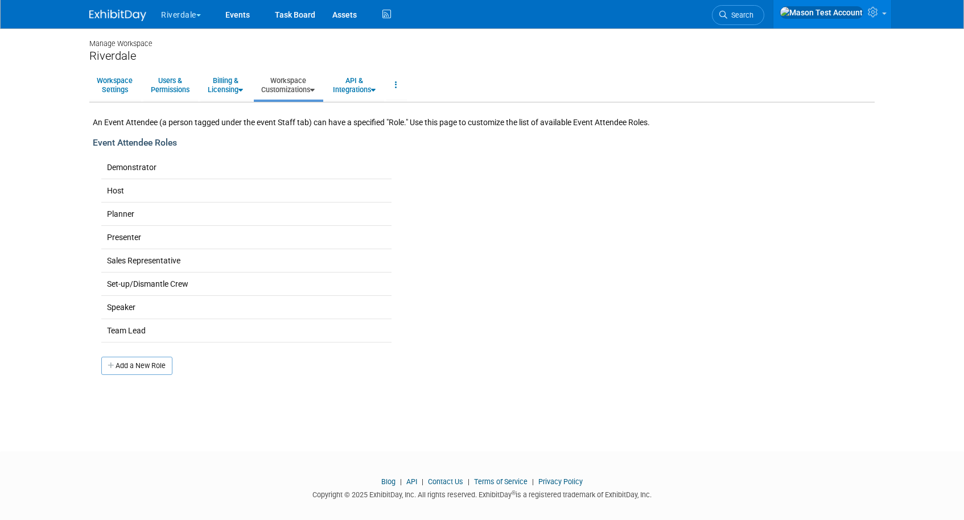
click at [292, 81] on link "Workspace Customizations" at bounding box center [288, 85] width 68 height 28
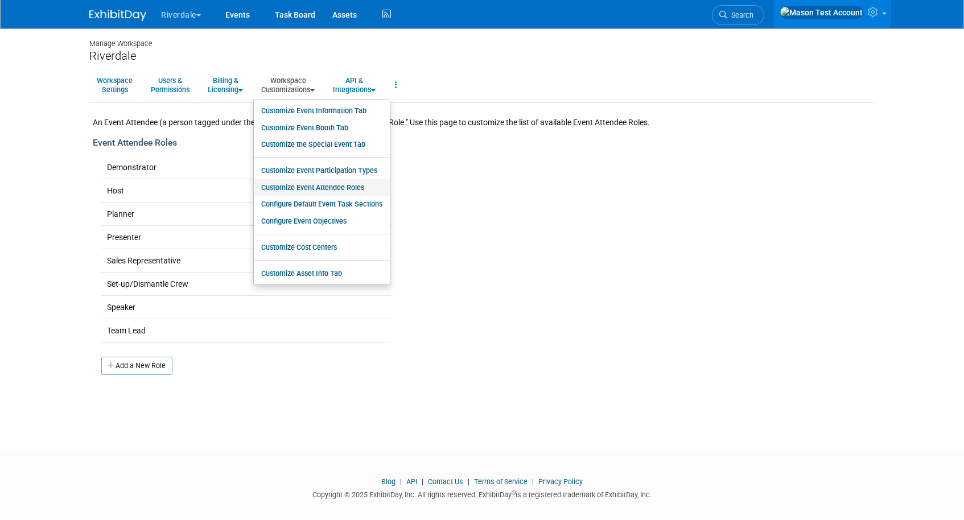
click at [295, 189] on link "Customize Event Attendee Roles" at bounding box center [322, 187] width 136 height 17
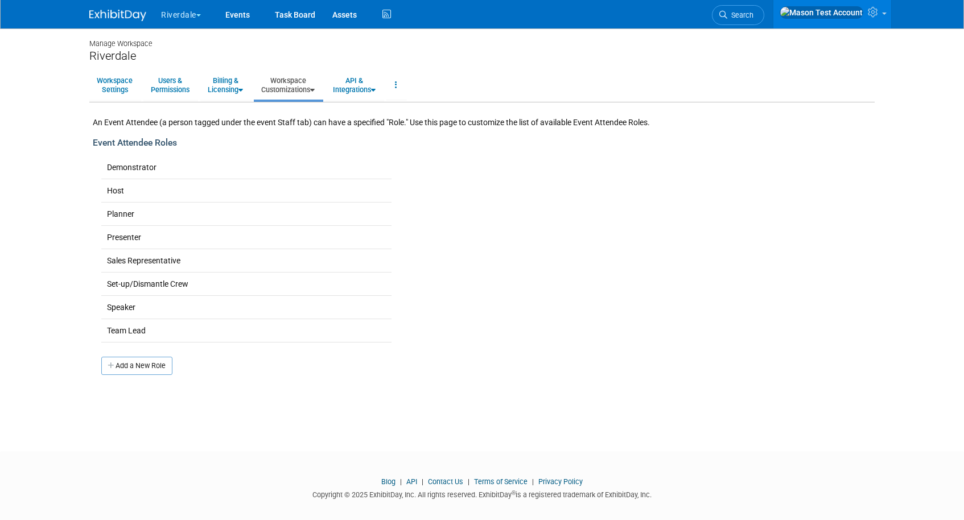
click at [291, 83] on link "Workspace Customizations" at bounding box center [288, 85] width 68 height 28
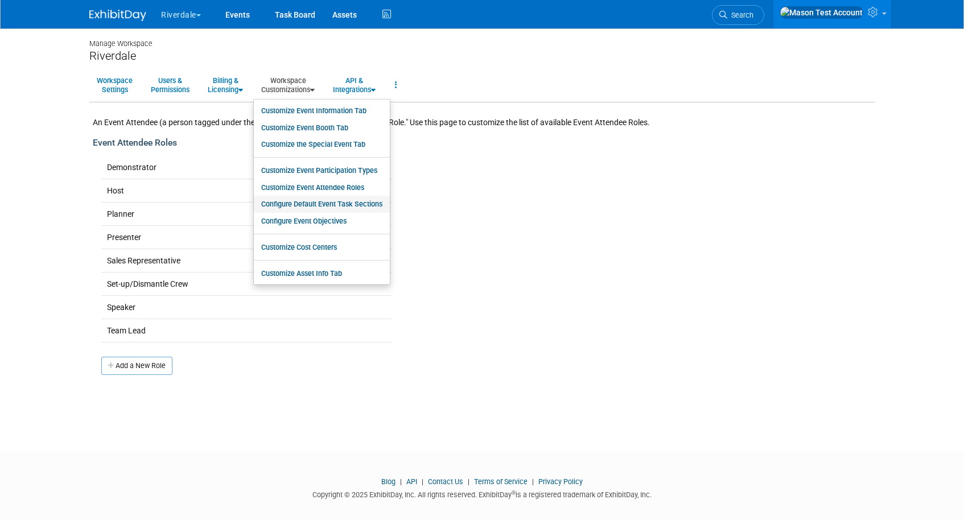
click at [311, 199] on link "Configure Default Event Task Sections" at bounding box center [322, 204] width 136 height 17
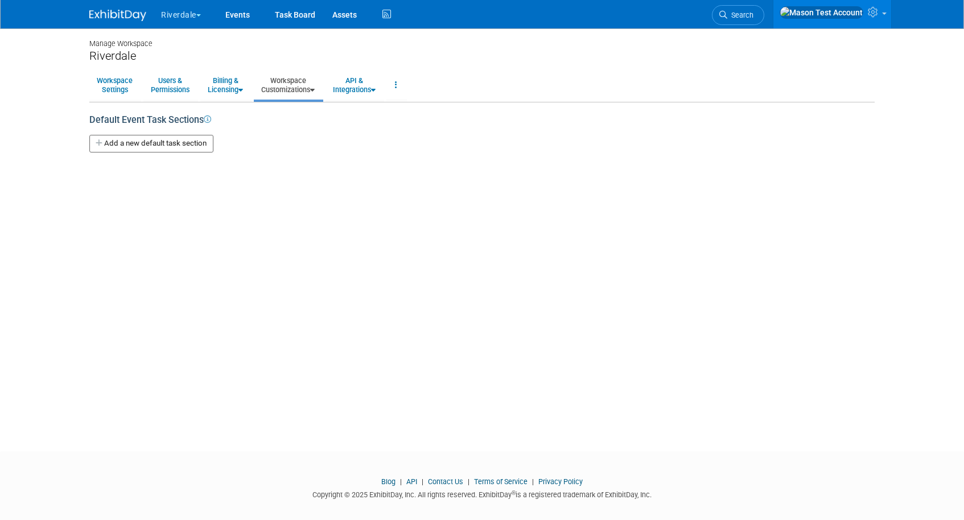
click at [303, 85] on link "Workspace Customizations" at bounding box center [288, 85] width 68 height 28
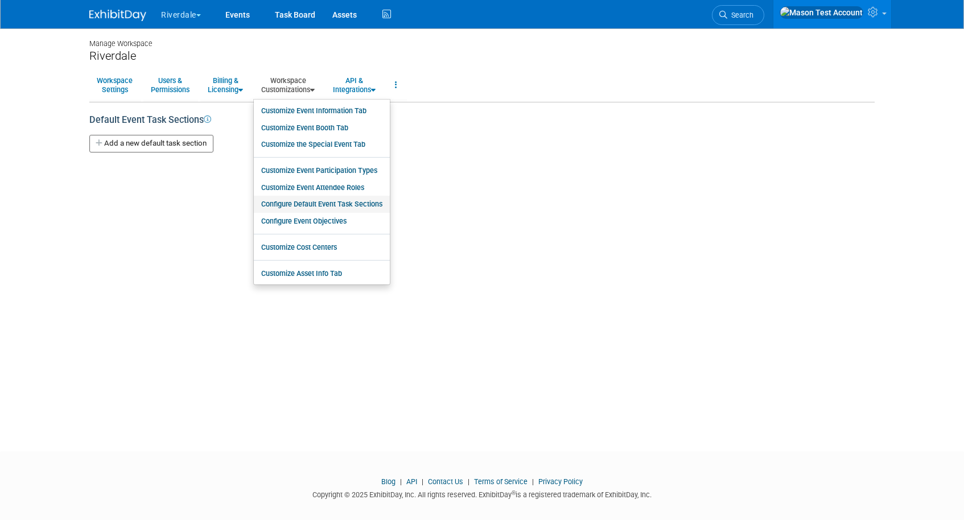
click at [312, 200] on link "Configure Default Event Task Sections" at bounding box center [322, 204] width 136 height 17
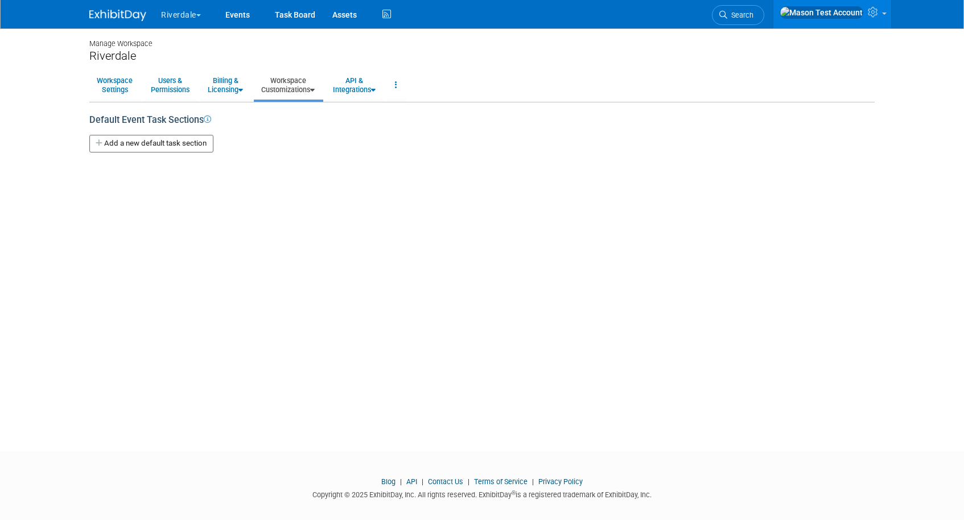
click at [298, 90] on link "Workspace Customizations" at bounding box center [288, 85] width 68 height 28
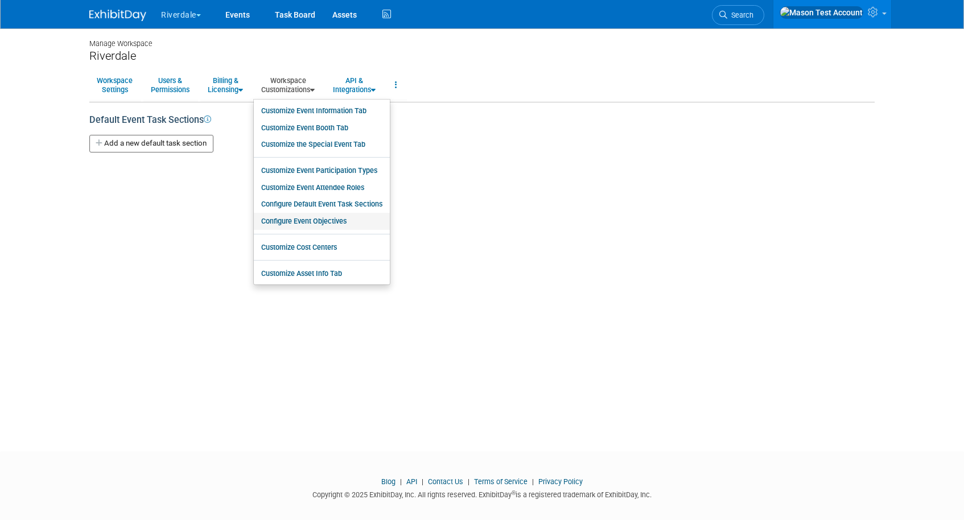
click at [313, 215] on link "Configure Event Objectives" at bounding box center [322, 221] width 136 height 17
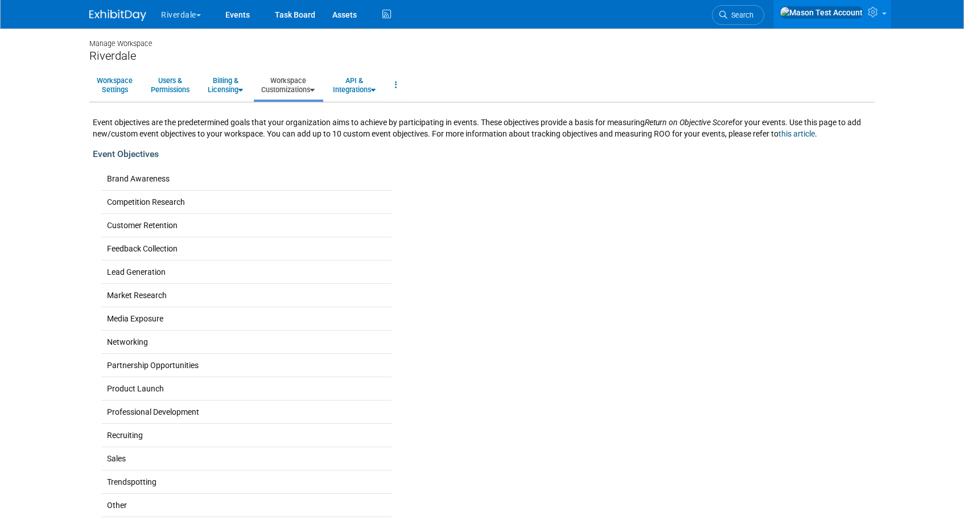
click at [294, 89] on link "Workspace Customizations" at bounding box center [288, 85] width 68 height 28
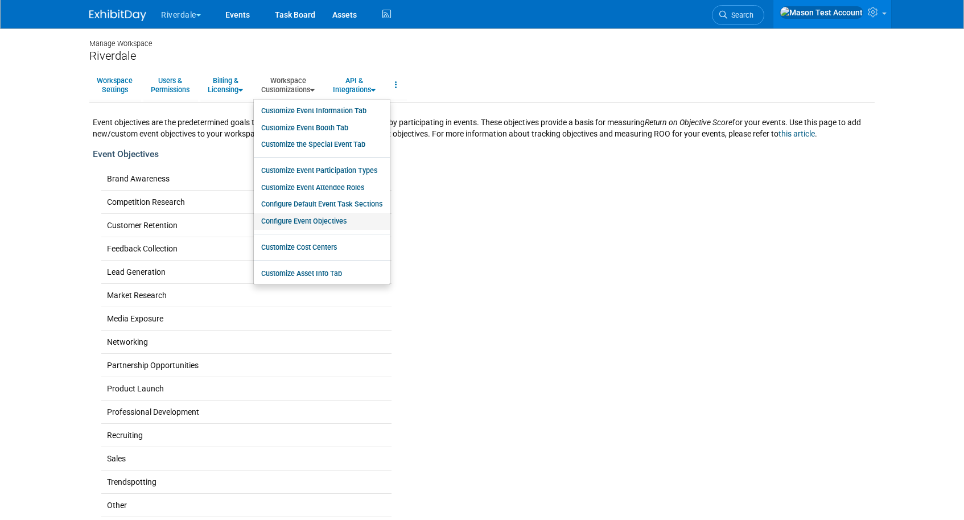
click at [302, 220] on link "Configure Event Objectives" at bounding box center [322, 221] width 136 height 17
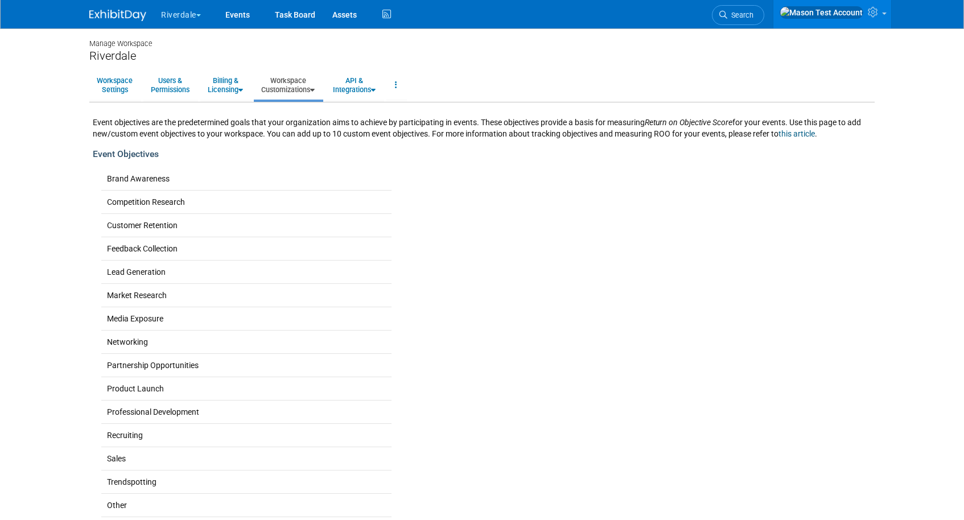
click at [311, 88] on link "Workspace Customizations" at bounding box center [288, 85] width 68 height 28
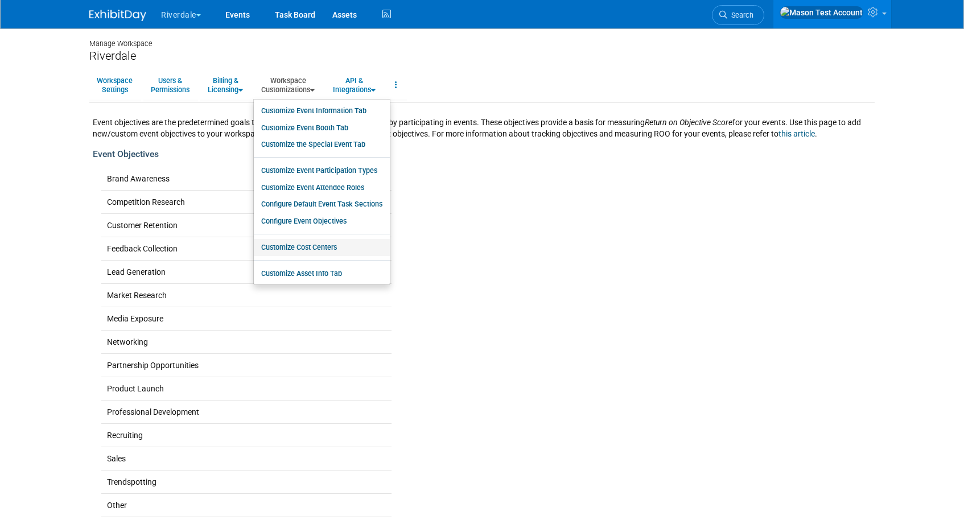
click at [318, 244] on link "Customize Cost Centers" at bounding box center [322, 247] width 136 height 17
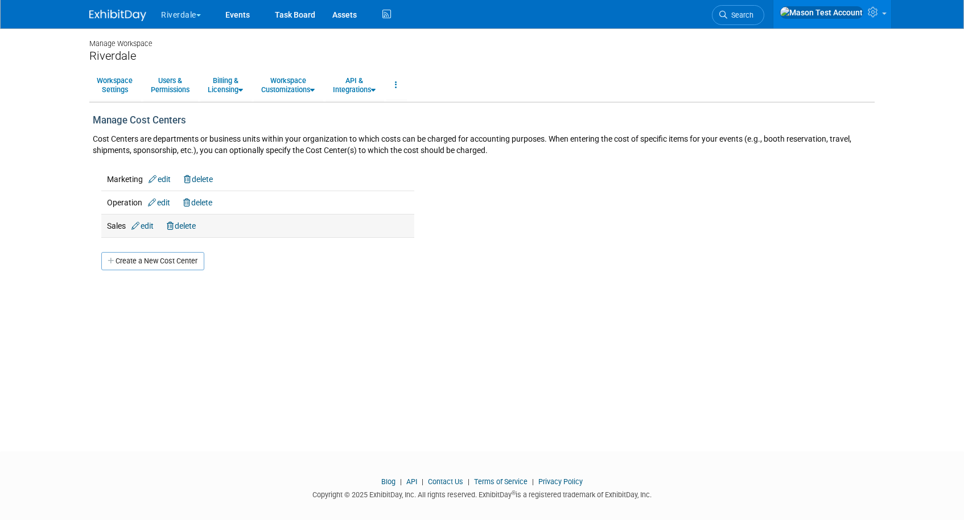
click at [196, 224] on link "delete" at bounding box center [181, 225] width 29 height 9
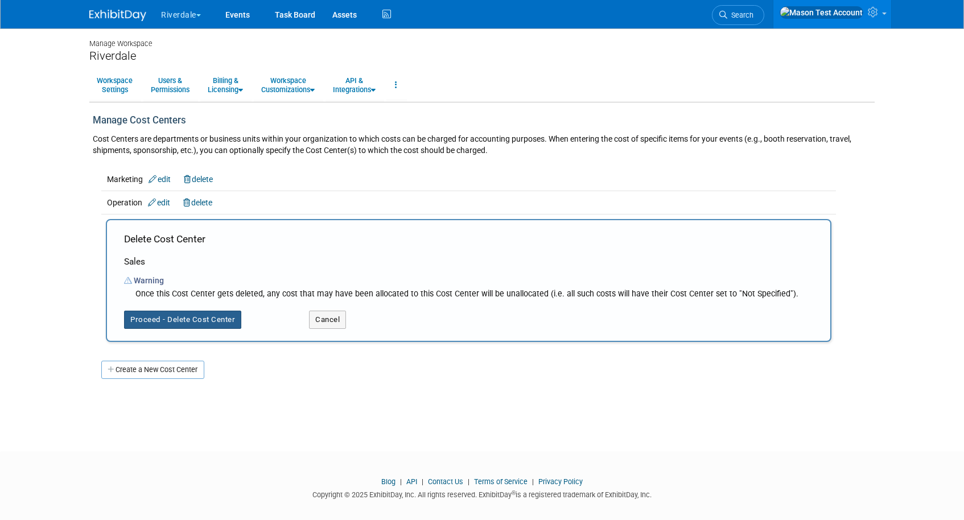
click at [191, 320] on button "Proceed - Delete Cost Center" at bounding box center [182, 320] width 117 height 18
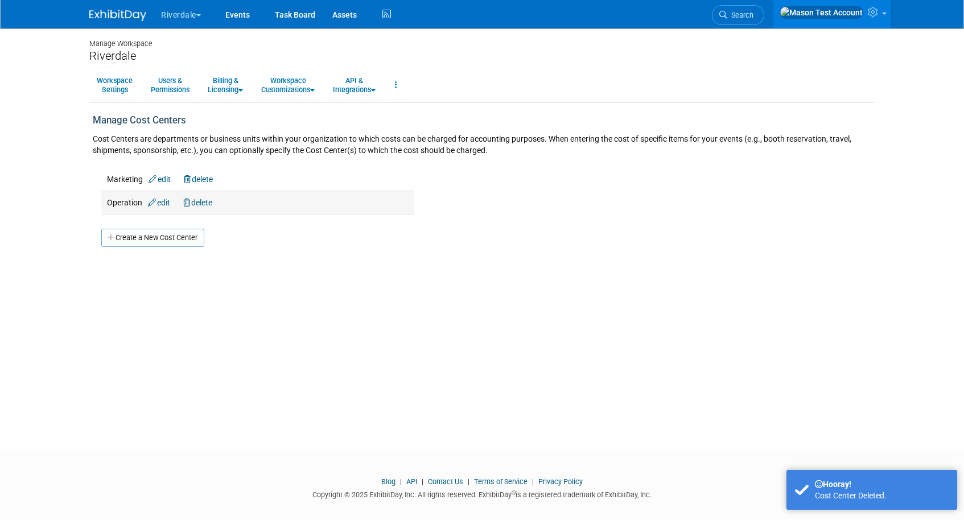
click at [211, 201] on link "delete" at bounding box center [197, 202] width 29 height 9
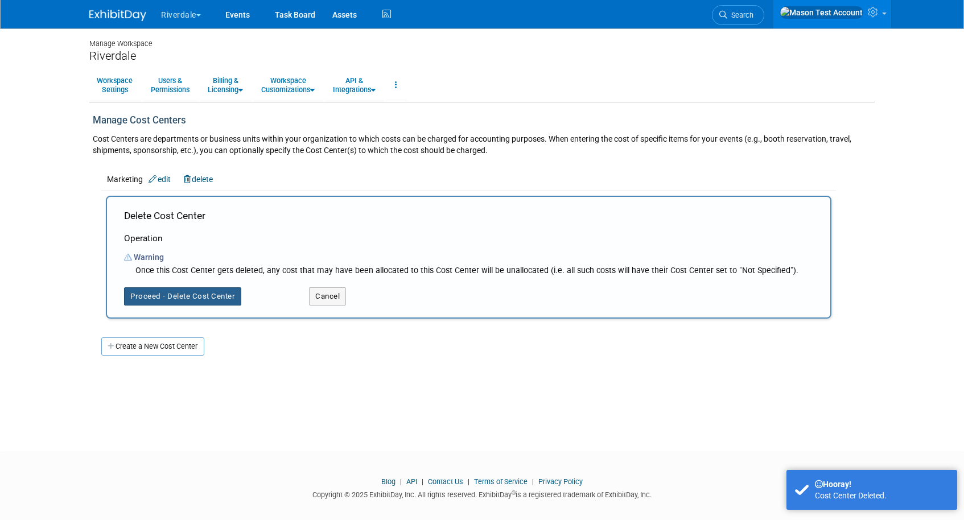
click at [199, 301] on button "Proceed - Delete Cost Center" at bounding box center [182, 296] width 117 height 18
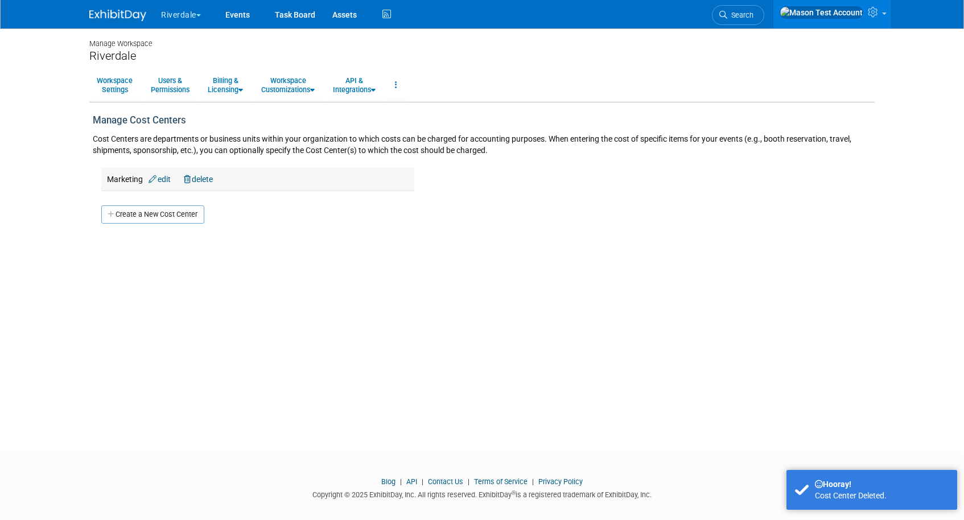
click at [199, 175] on link "delete" at bounding box center [198, 179] width 29 height 9
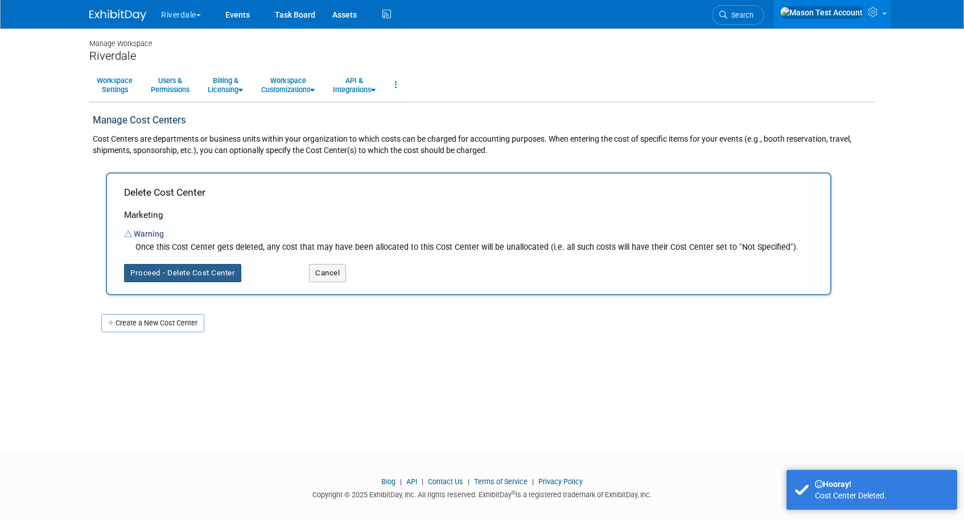
click at [188, 278] on button "Proceed - Delete Cost Center" at bounding box center [182, 273] width 117 height 18
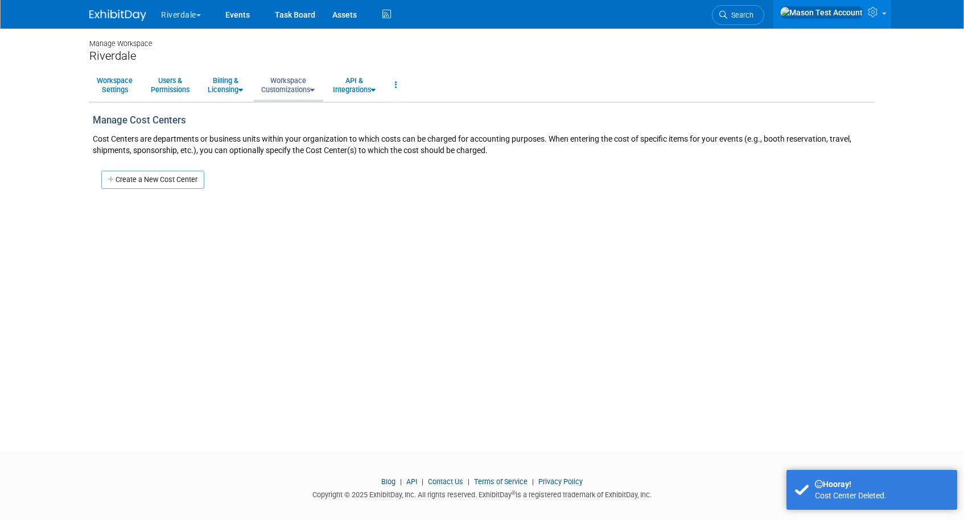
click at [291, 89] on link "Workspace Customizations" at bounding box center [288, 85] width 68 height 28
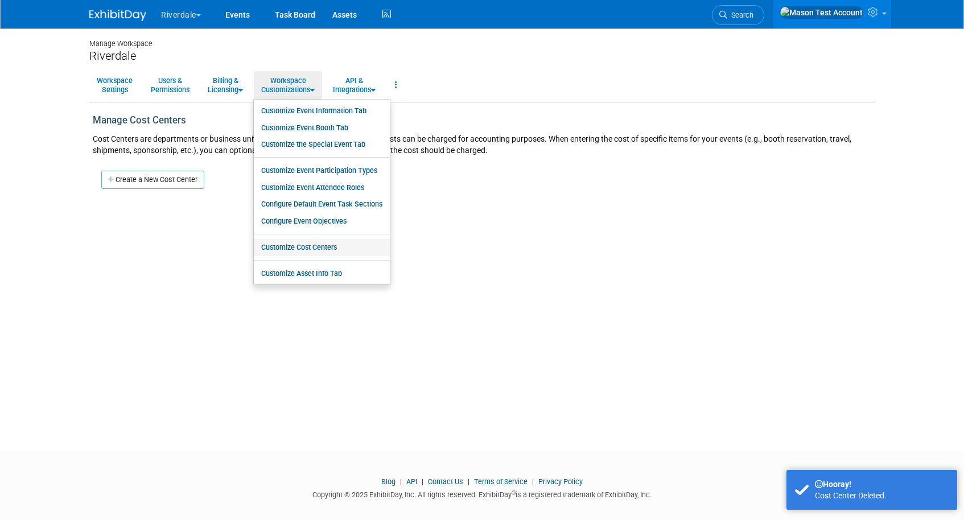
click at [313, 241] on link "Customize Cost Centers" at bounding box center [322, 247] width 136 height 17
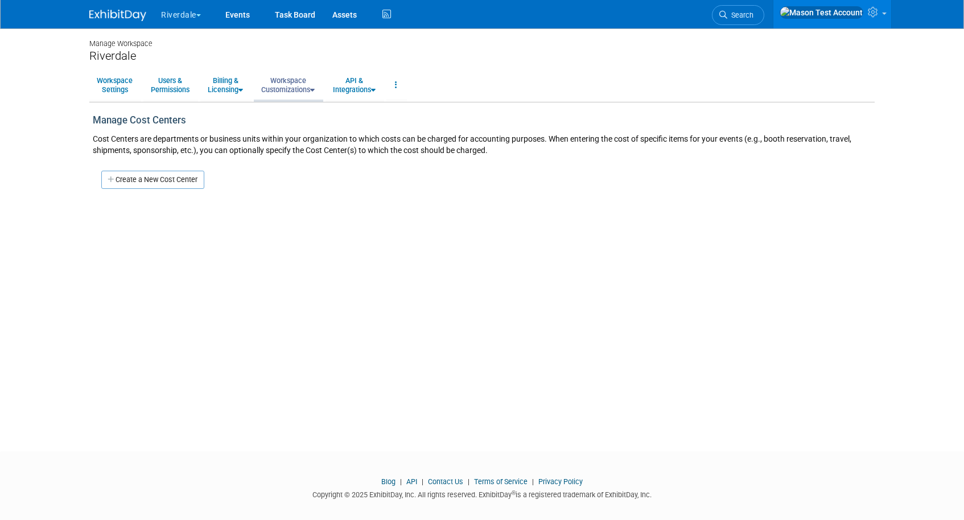
click at [301, 87] on link "Workspace Customizations" at bounding box center [288, 85] width 68 height 28
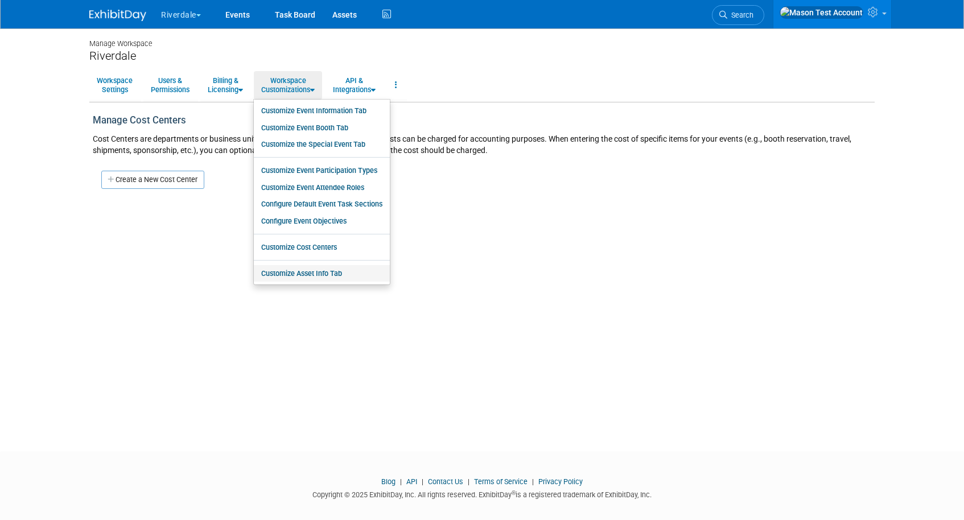
click at [313, 271] on link "Customize Asset Info Tab" at bounding box center [322, 273] width 136 height 17
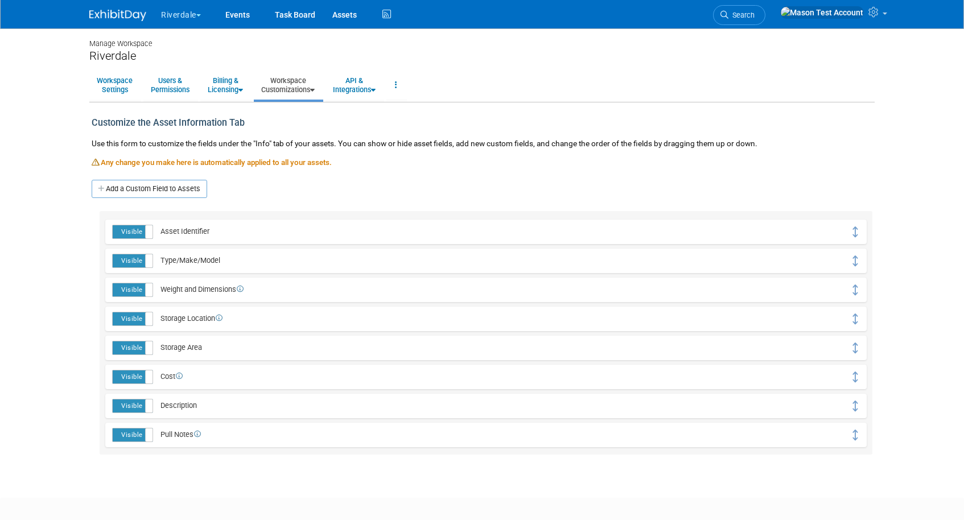
click at [301, 84] on link "Workspace Customizations" at bounding box center [288, 85] width 68 height 28
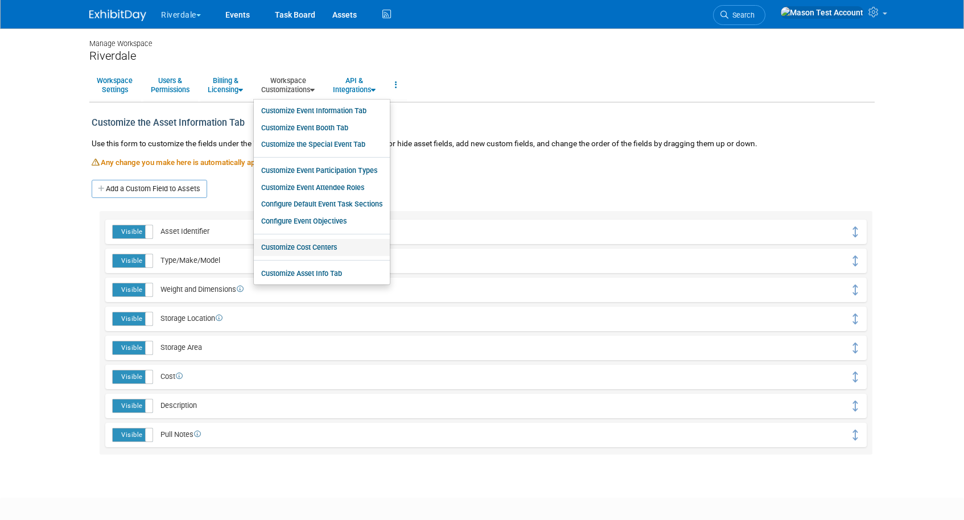
click at [324, 241] on link "Customize Cost Centers" at bounding box center [322, 247] width 136 height 17
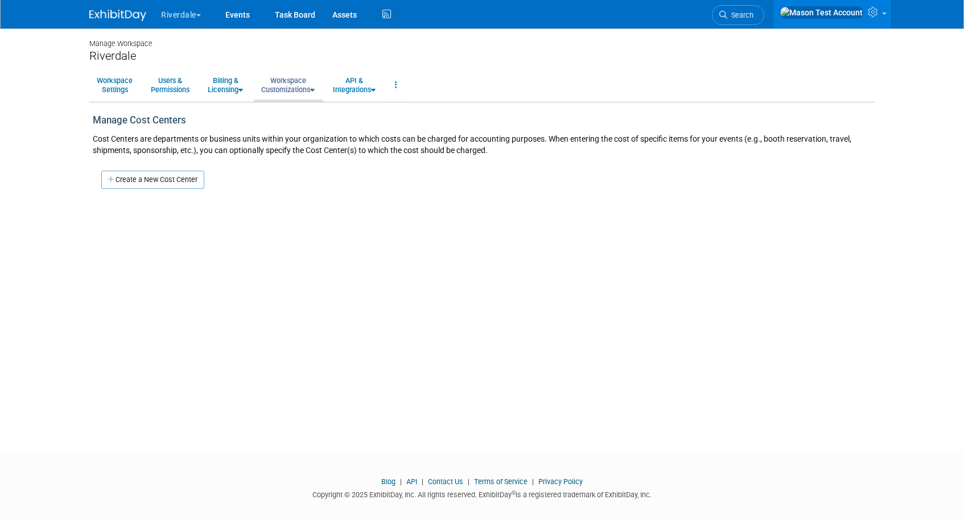
click at [305, 85] on link "Workspace Customizations" at bounding box center [288, 85] width 68 height 28
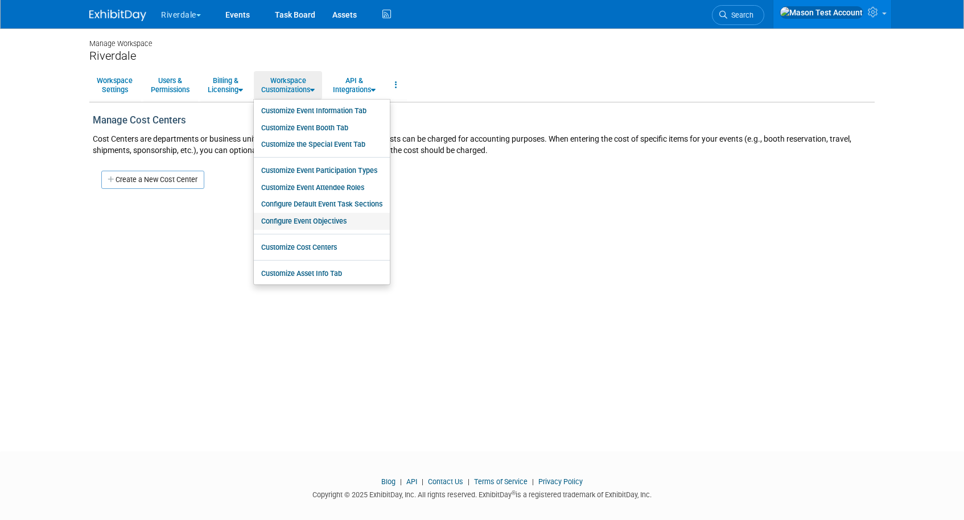
click at [316, 225] on link "Configure Event Objectives" at bounding box center [322, 221] width 136 height 17
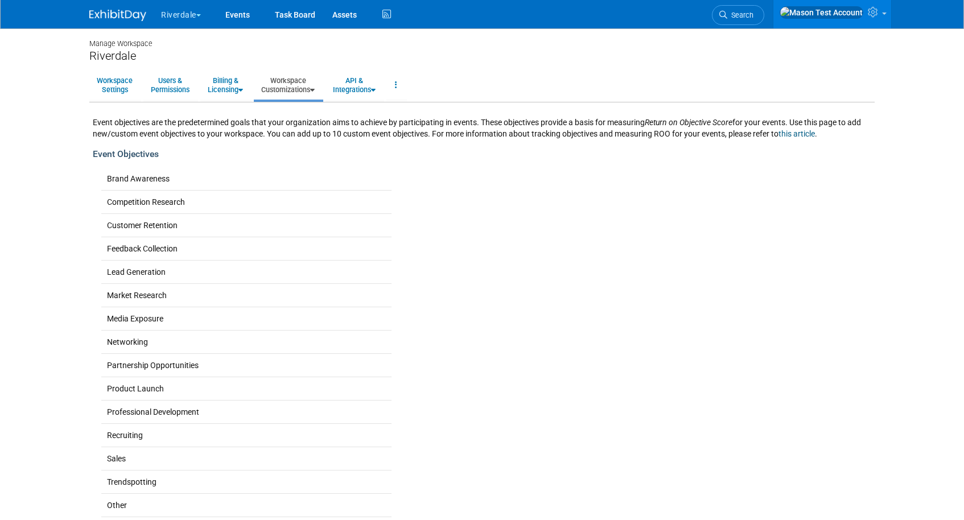
click at [288, 88] on link "Workspace Customizations" at bounding box center [288, 85] width 68 height 28
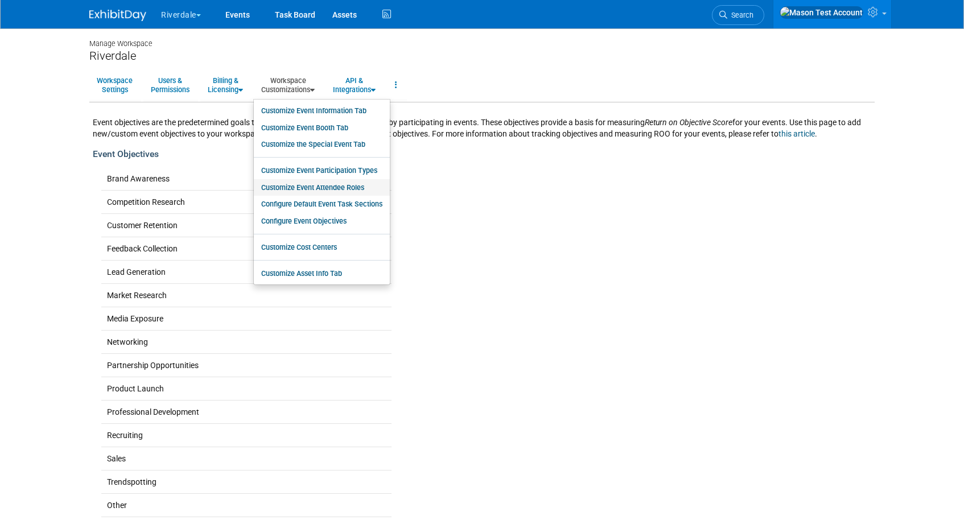
click at [305, 195] on link "Customize Event Attendee Roles" at bounding box center [322, 187] width 136 height 17
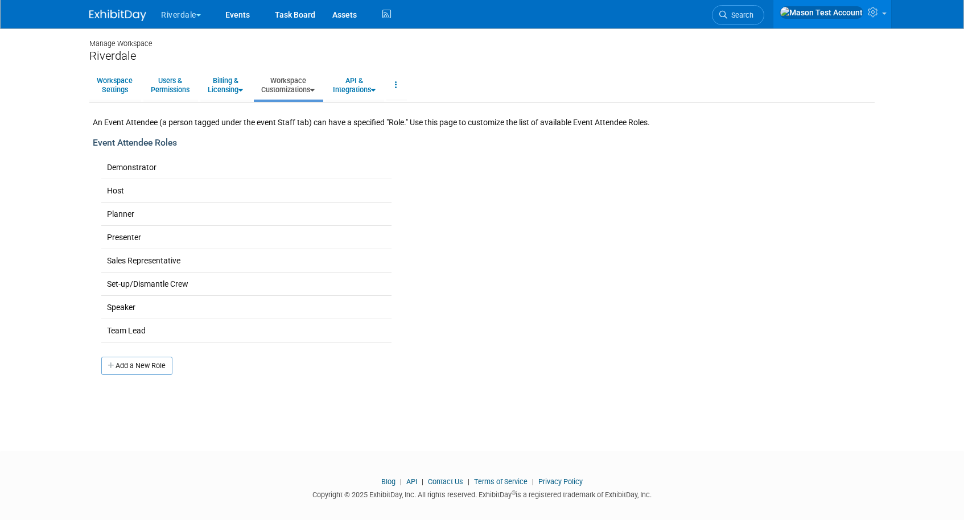
click at [294, 84] on link "Workspace Customizations" at bounding box center [288, 85] width 68 height 28
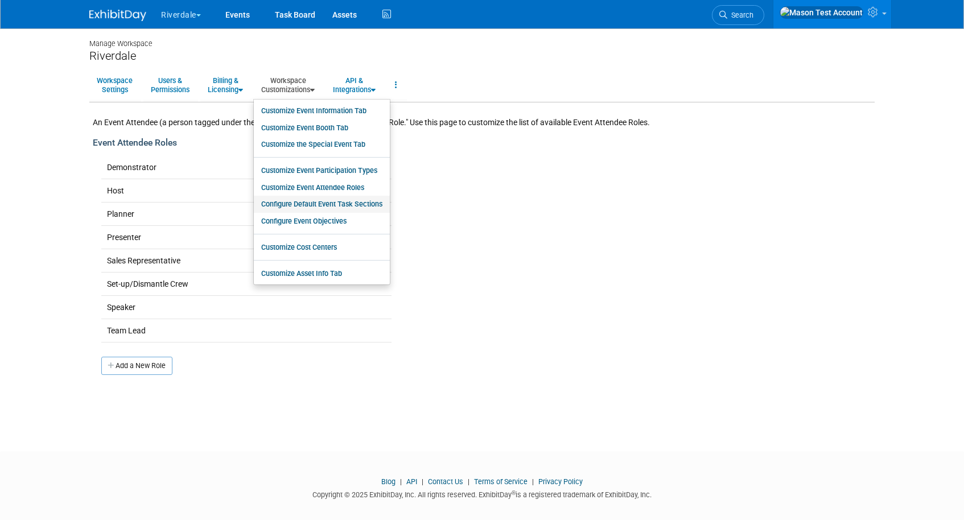
click at [313, 205] on link "Configure Default Event Task Sections" at bounding box center [322, 204] width 136 height 17
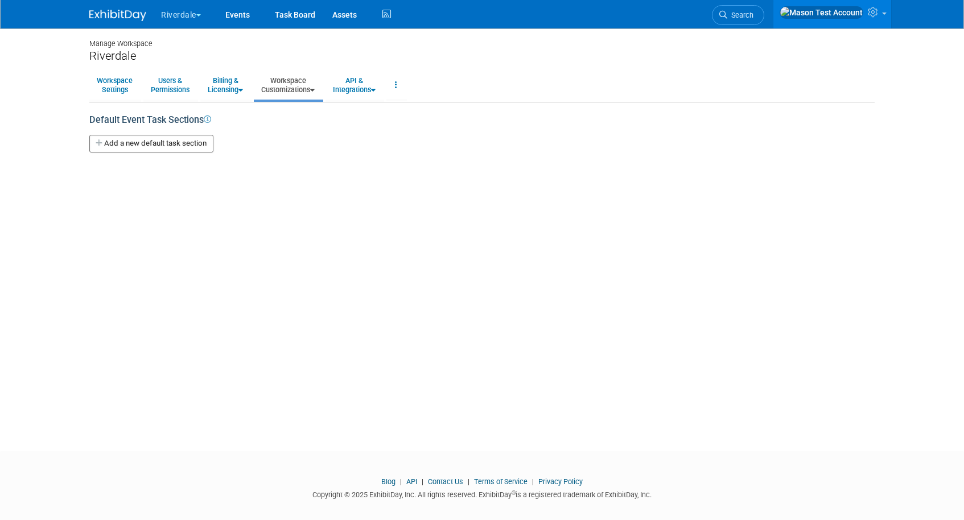
click at [299, 86] on link "Workspace Customizations" at bounding box center [288, 85] width 68 height 28
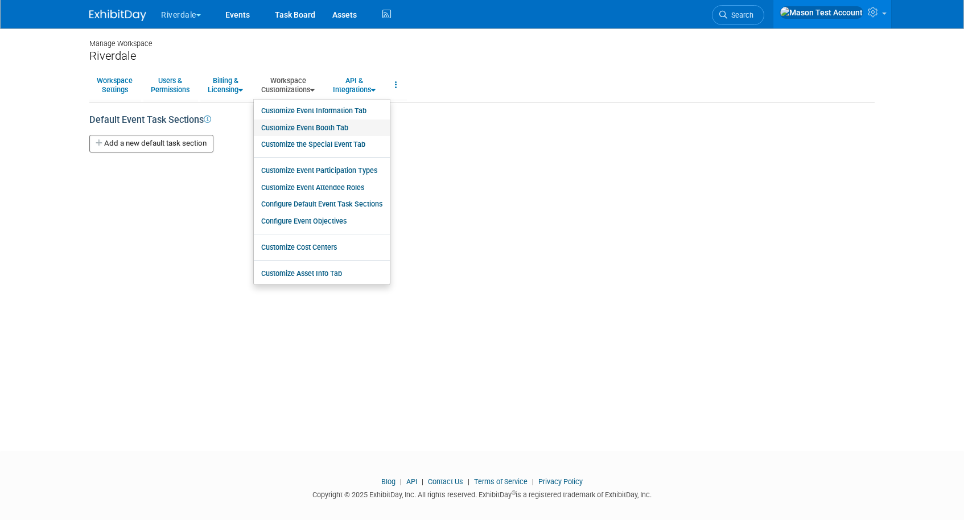
click at [311, 123] on link "Customize Event Booth Tab" at bounding box center [322, 127] width 136 height 17
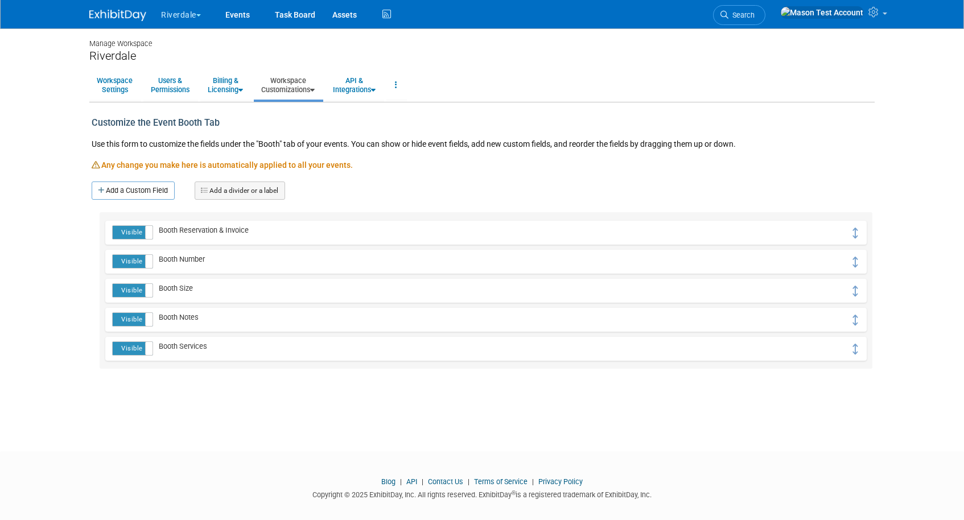
click at [300, 81] on link "Workspace Customizations" at bounding box center [288, 85] width 68 height 28
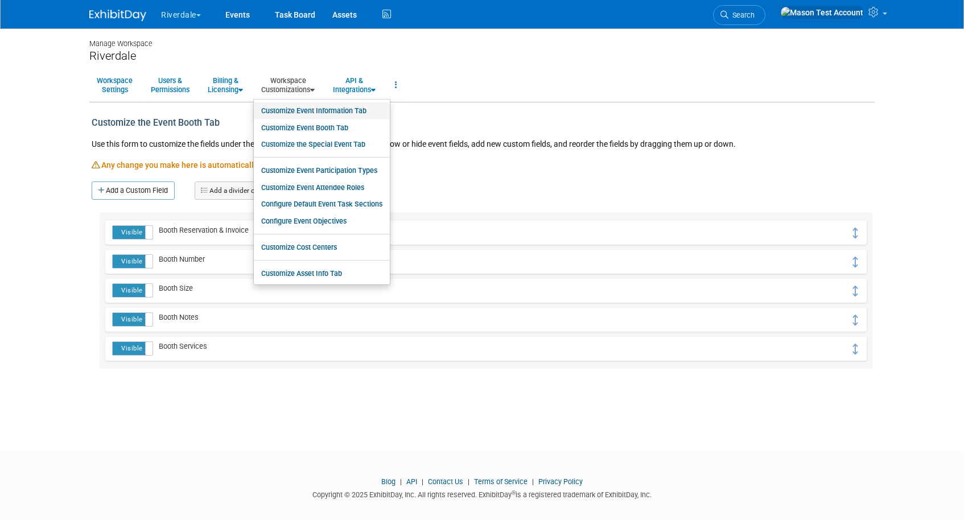
click at [310, 112] on link "Customize Event Information Tab" at bounding box center [322, 110] width 136 height 17
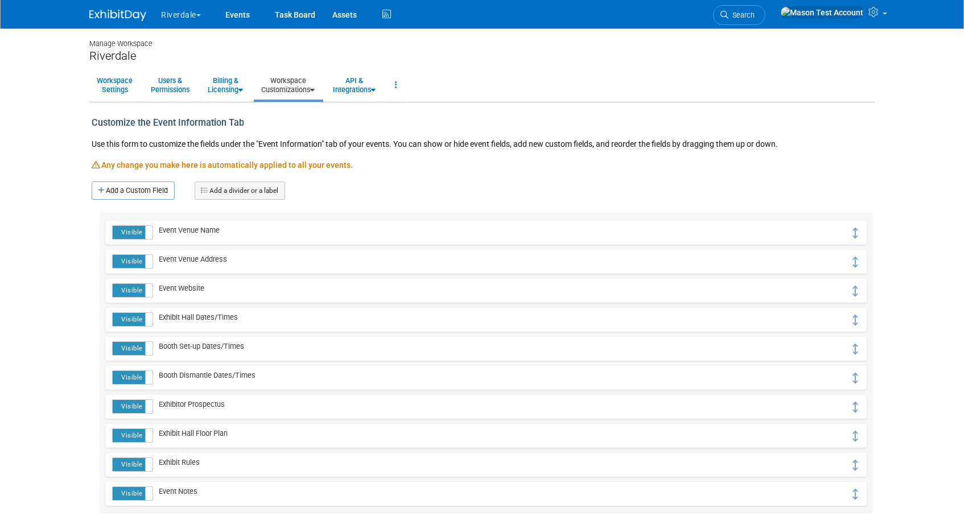
click at [300, 90] on link "Workspace Customizations" at bounding box center [288, 85] width 68 height 28
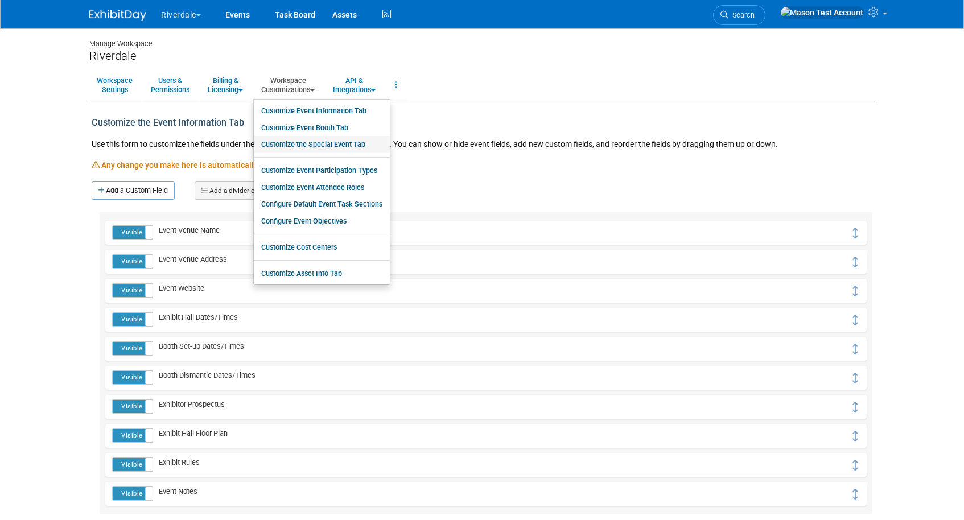
click at [311, 148] on link "Customize the Special Event Tab" at bounding box center [322, 144] width 136 height 17
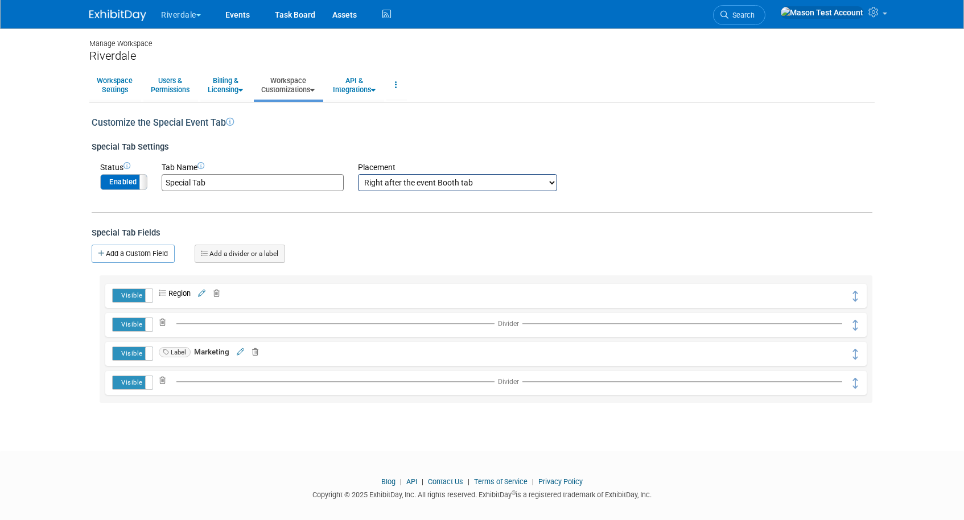
click at [124, 181] on label "Enabled" at bounding box center [124, 182] width 46 height 15
click at [220, 293] on icon at bounding box center [214, 293] width 11 height 7
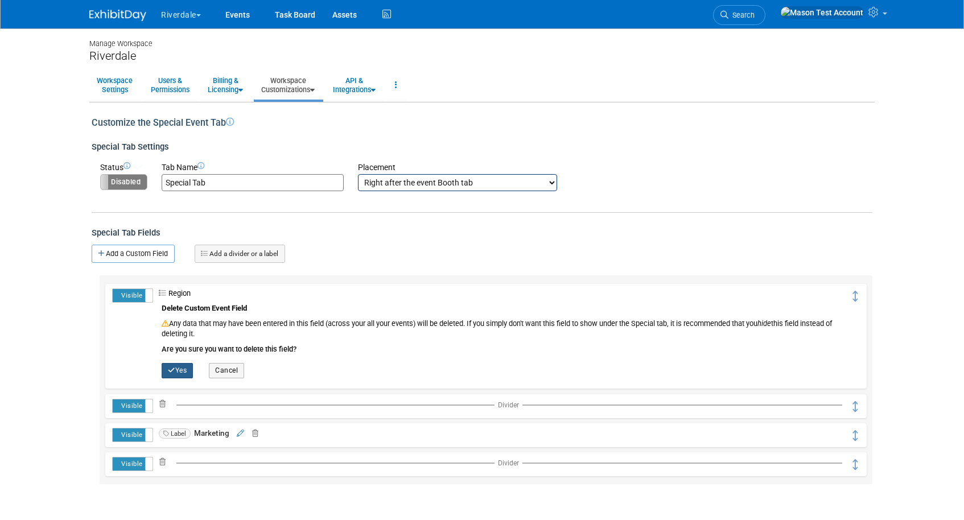
click at [175, 367] on button "Yes" at bounding box center [177, 370] width 31 height 15
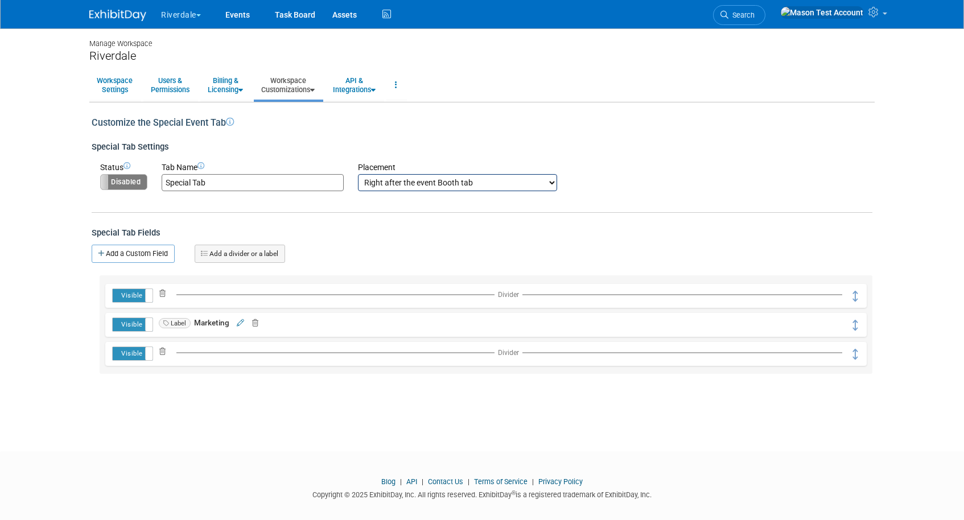
click at [159, 291] on icon at bounding box center [160, 293] width 11 height 7
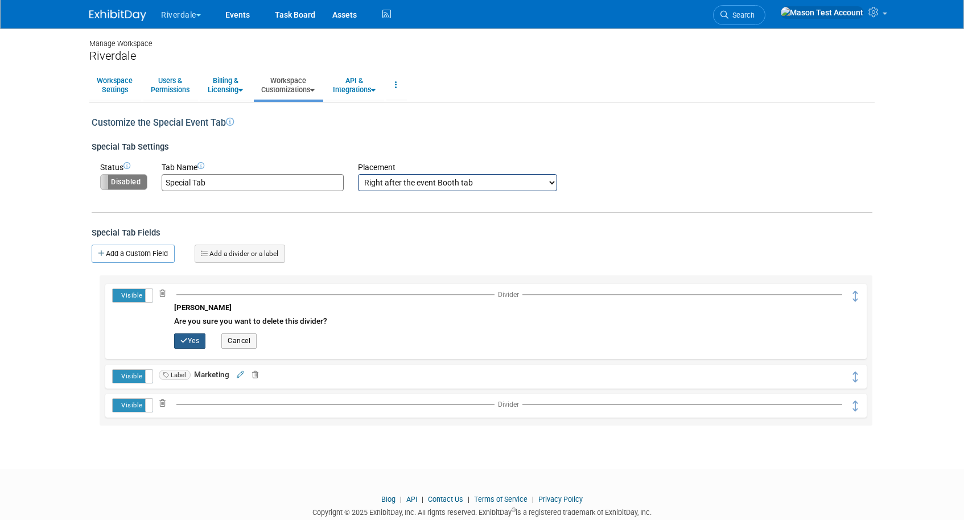
click at [185, 344] on icon "button" at bounding box center [183, 340] width 7 height 7
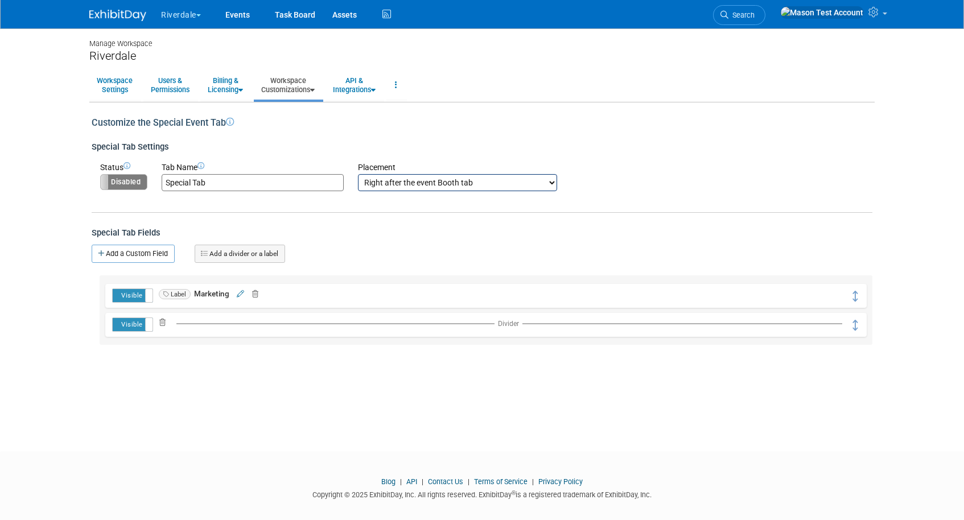
click at [256, 294] on icon at bounding box center [252, 294] width 11 height 7
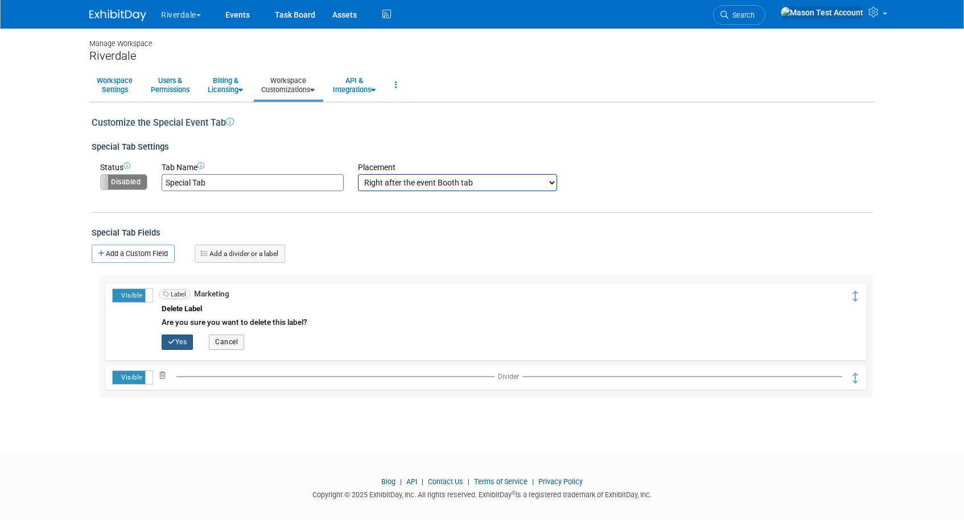
click at [177, 342] on button "Yes" at bounding box center [177, 342] width 31 height 15
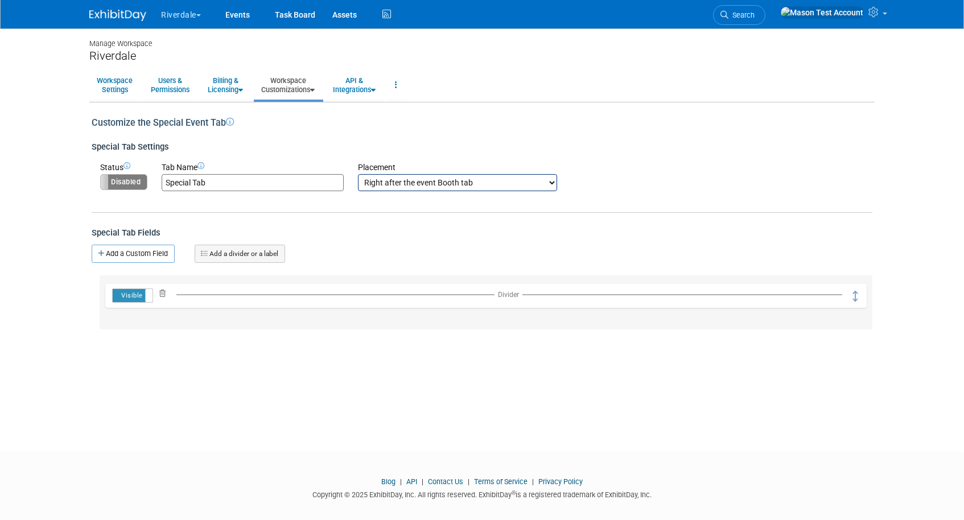
click at [162, 294] on icon at bounding box center [160, 293] width 11 height 7
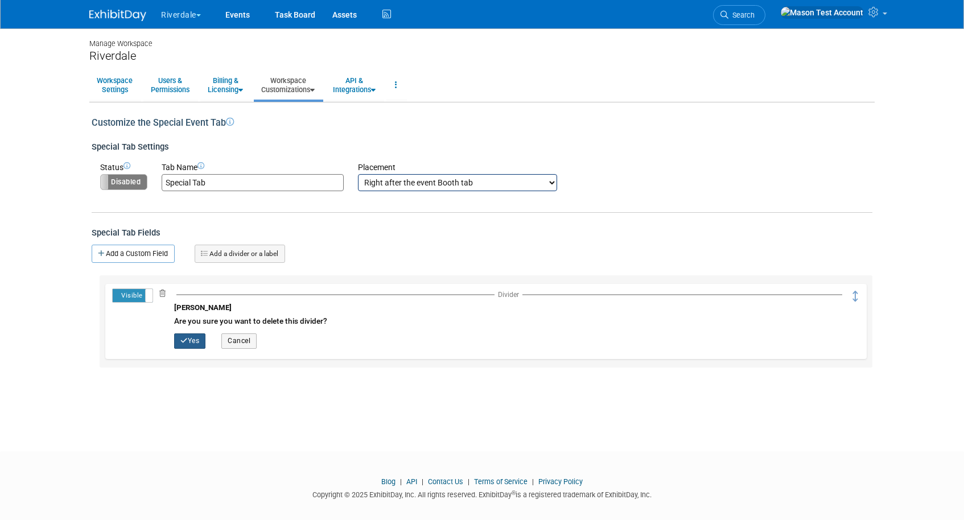
click at [187, 342] on icon "button" at bounding box center [183, 340] width 7 height 7
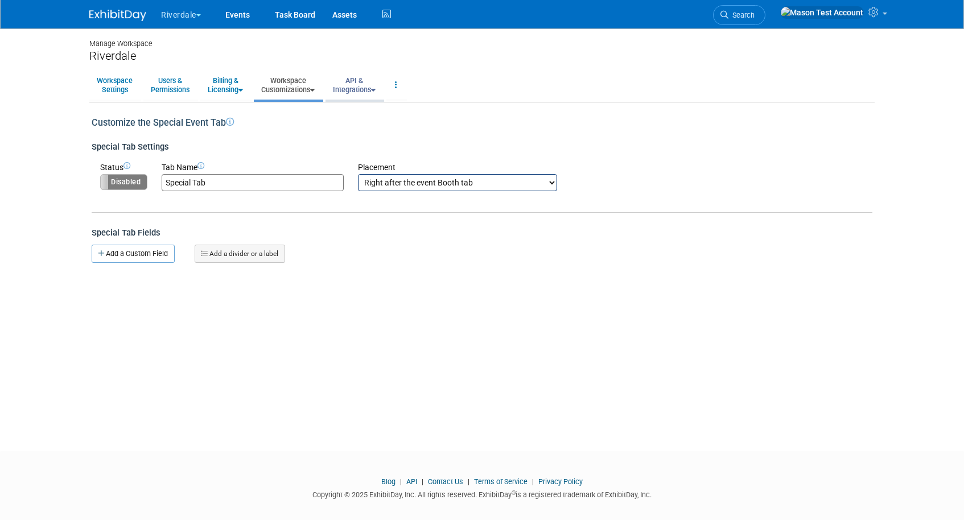
click at [351, 84] on link "API & Integrations" at bounding box center [353, 85] width 57 height 28
click at [300, 18] on link "Task Board" at bounding box center [294, 14] width 57 height 28
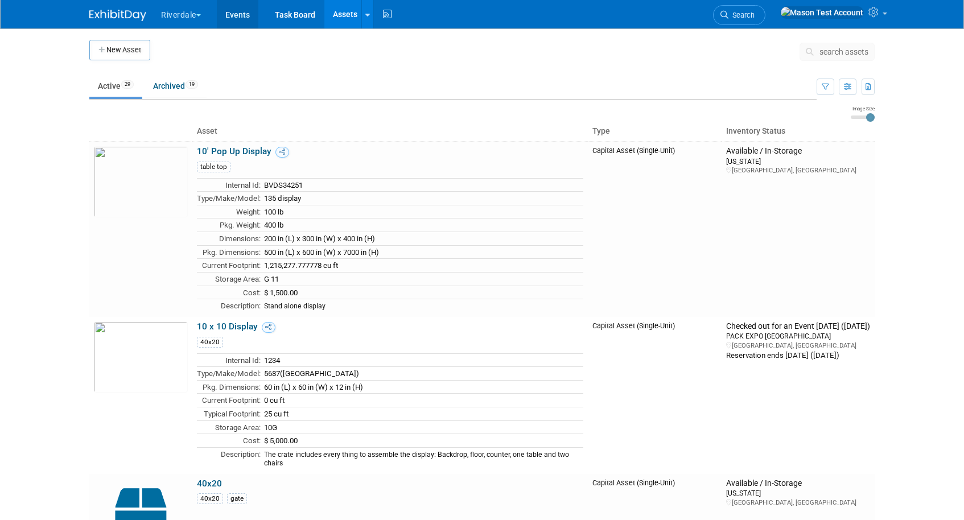
click at [243, 13] on link "Events" at bounding box center [238, 14] width 42 height 28
